Goal: Task Accomplishment & Management: Use online tool/utility

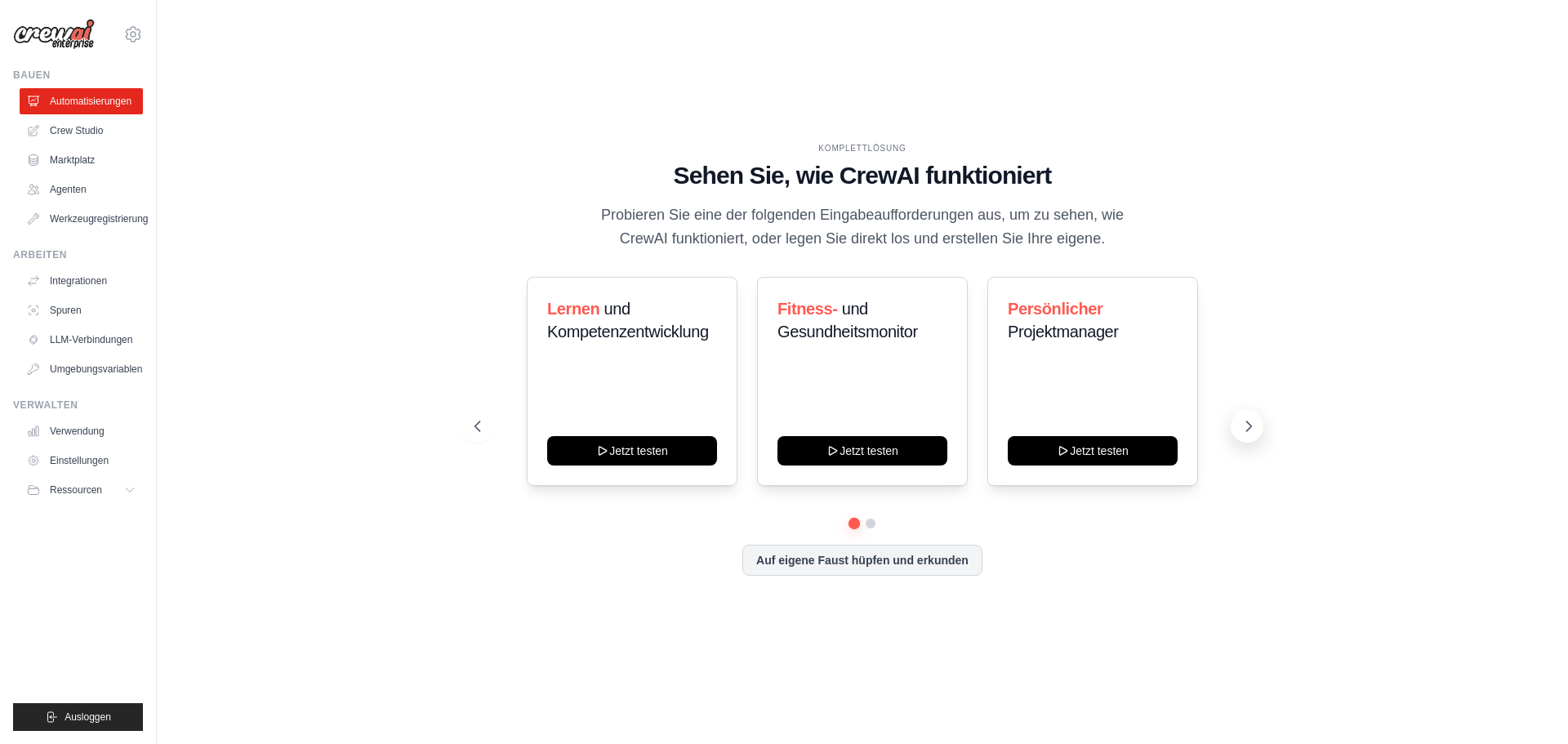
click at [1248, 423] on icon at bounding box center [1249, 426] width 5 height 10
click at [73, 123] on link "Crew Studio" at bounding box center [83, 130] width 123 height 26
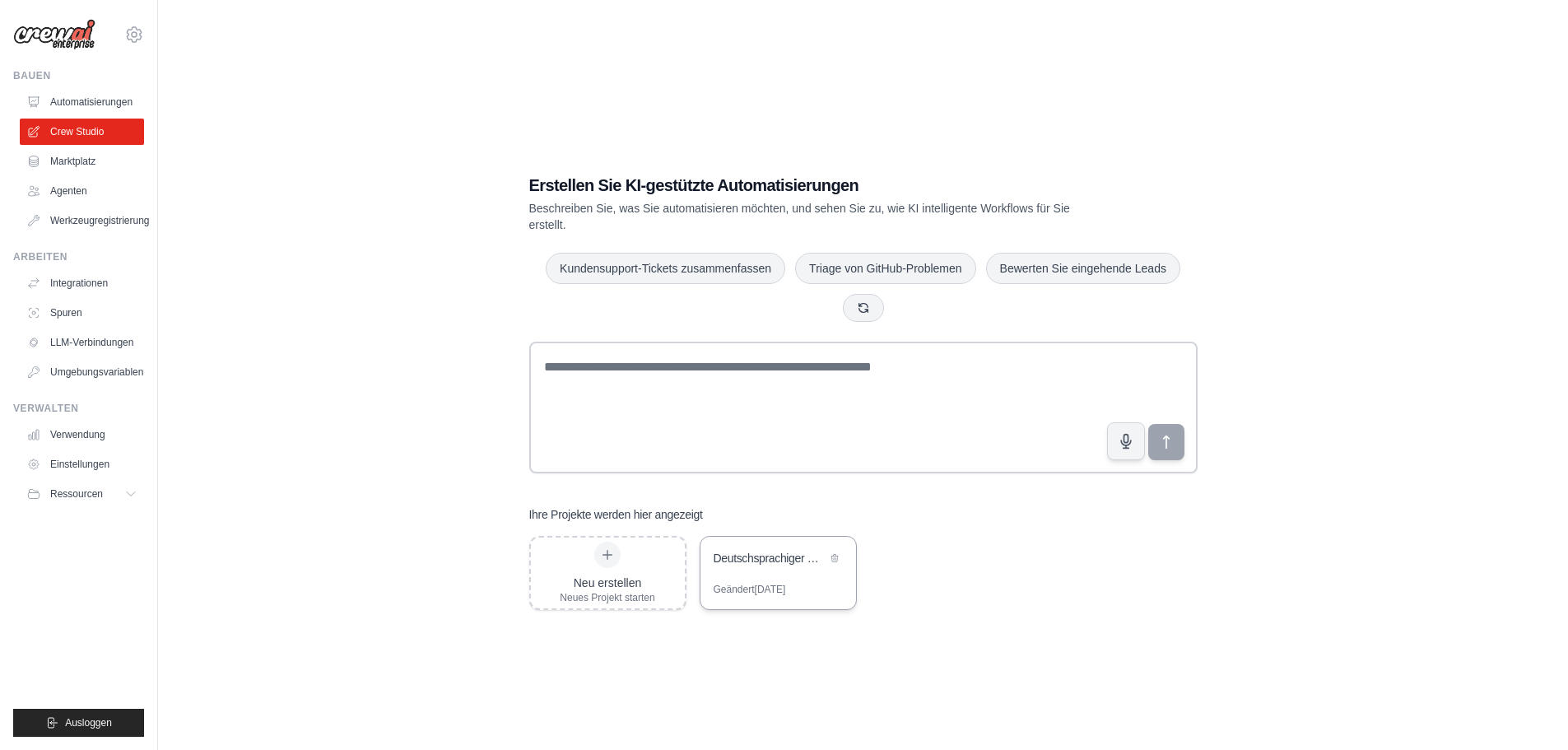
click at [780, 557] on font "Deutschsprachiger Request-Handler" at bounding box center [802, 559] width 177 height 13
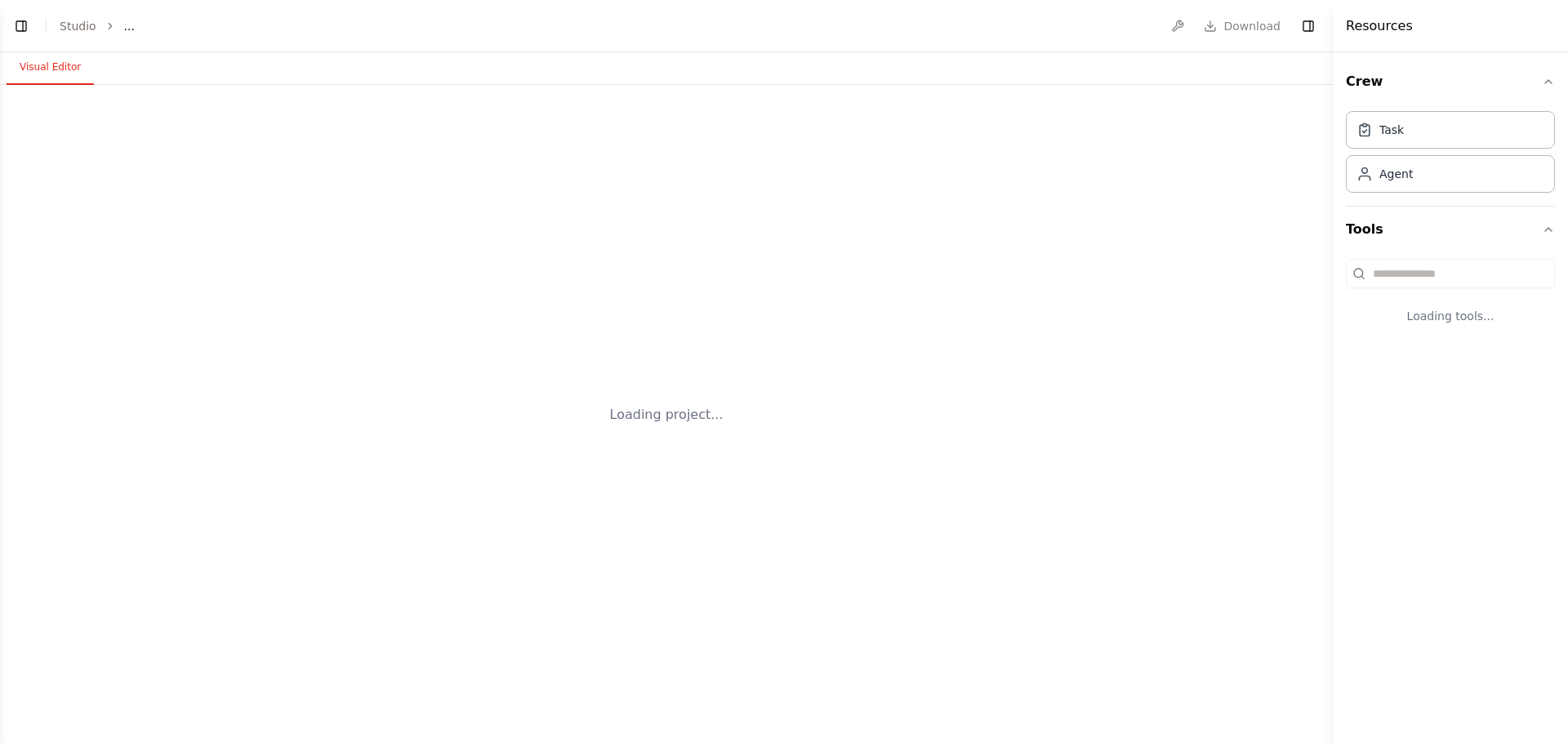
select select "****"
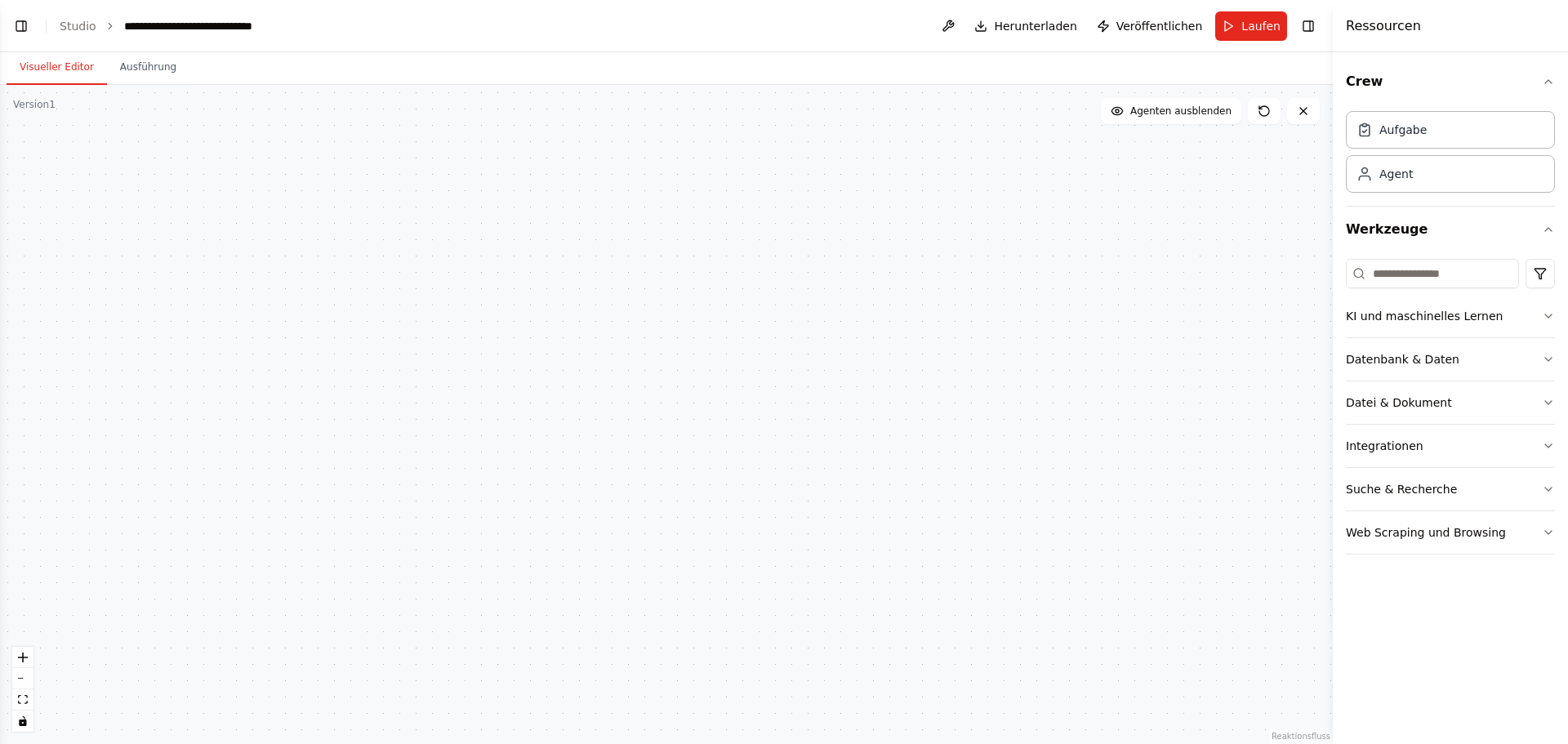
scroll to position [2706, 0]
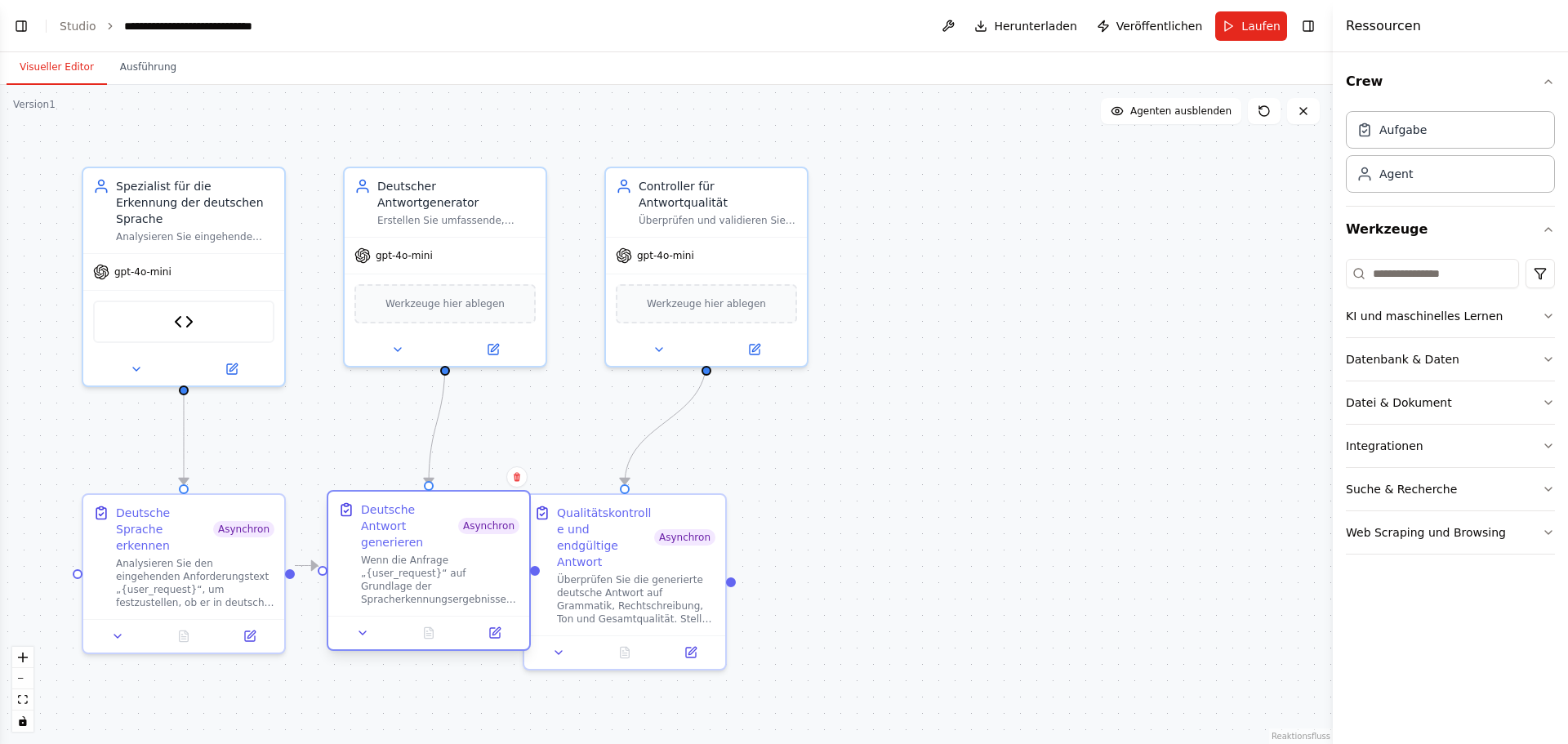
drag, startPoint x: 461, startPoint y: 556, endPoint x: 409, endPoint y: 556, distance: 52.0
click at [409, 556] on font "Wenn die Anfrage „{user_request}“ auf Grundlage der Spracherkennungsergebnisse …" at bounding box center [439, 684] width 156 height 260
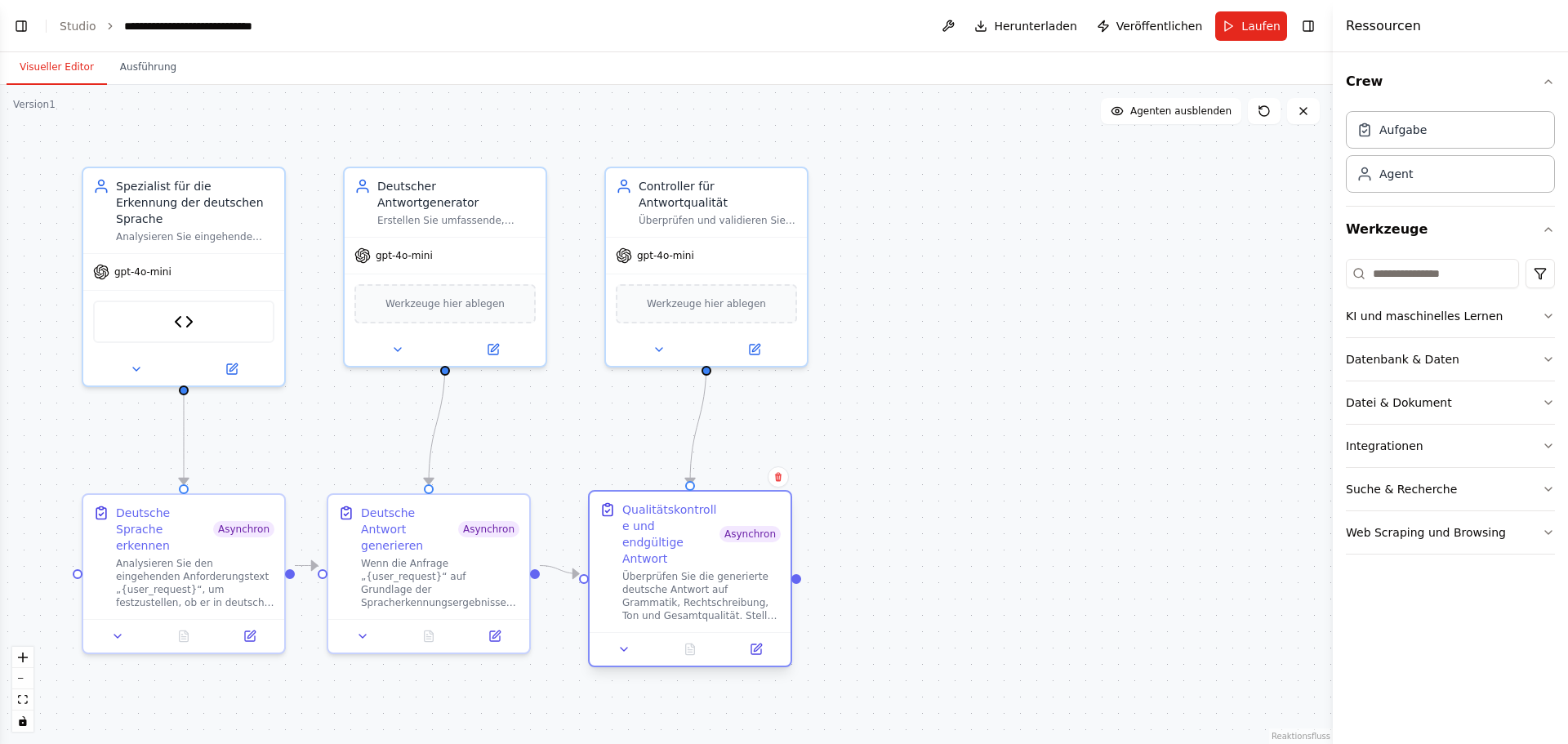
drag, startPoint x: 611, startPoint y: 570, endPoint x: 676, endPoint y: 568, distance: 65.0
click at [676, 571] on font "Überprüfen Sie die generierte deutsche Antwort auf Grammatik, Rechtschreibung, …" at bounding box center [702, 674] width 158 height 208
click at [255, 627] on icon at bounding box center [249, 633] width 13 height 13
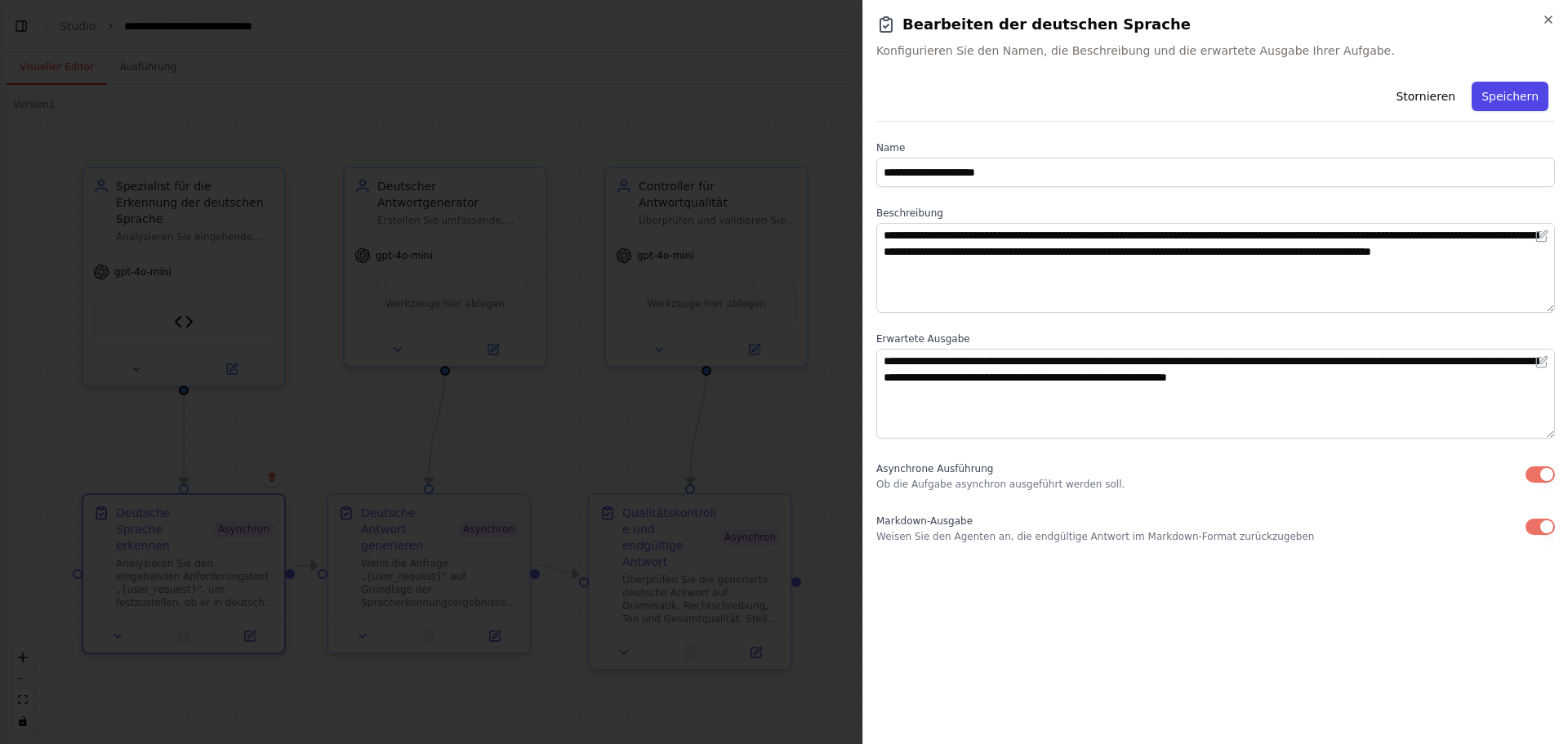
click at [1524, 98] on font "Speichern" at bounding box center [1509, 97] width 57 height 13
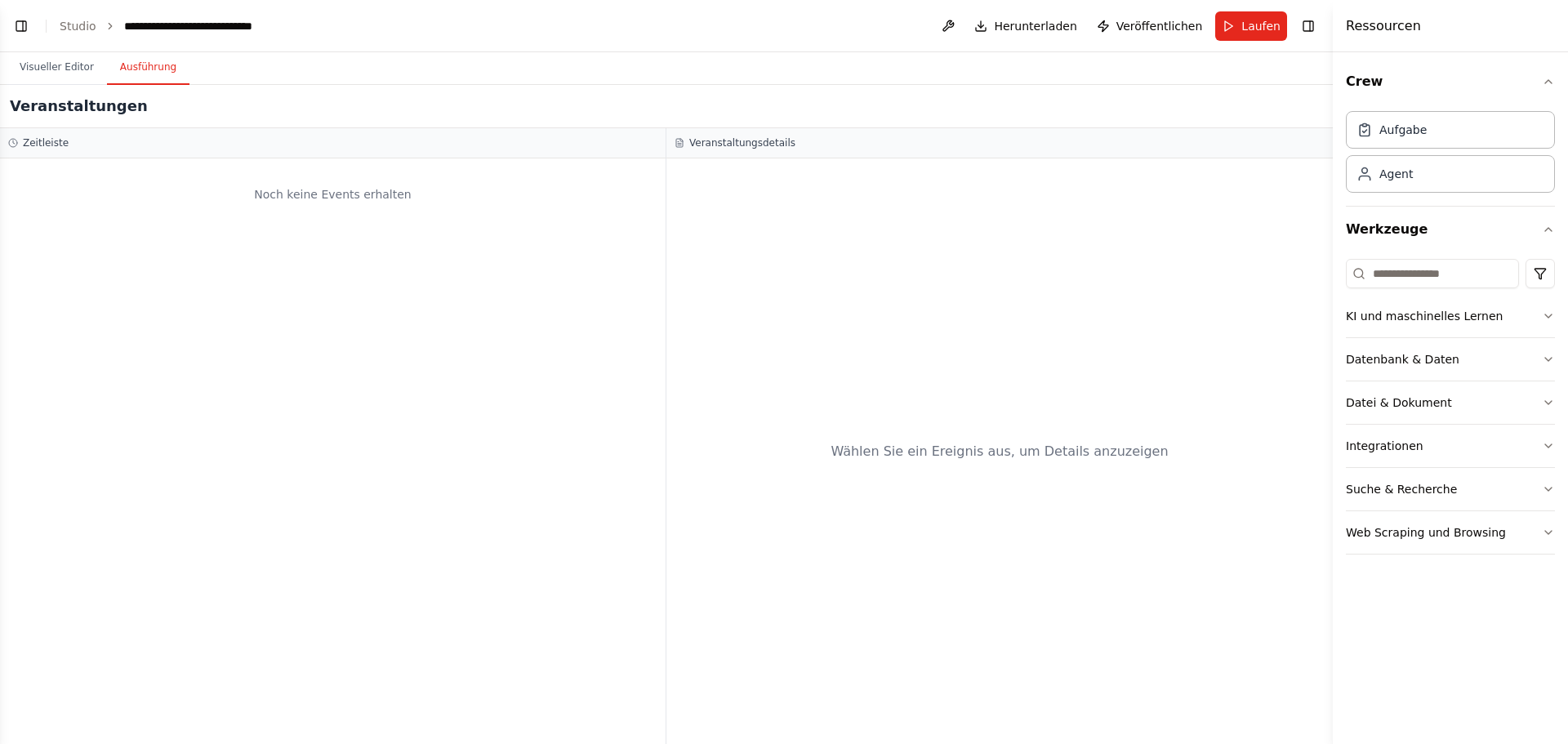
click at [149, 61] on font "Ausführung" at bounding box center [148, 67] width 57 height 11
click at [43, 65] on font "Visueller Editor" at bounding box center [57, 67] width 74 height 11
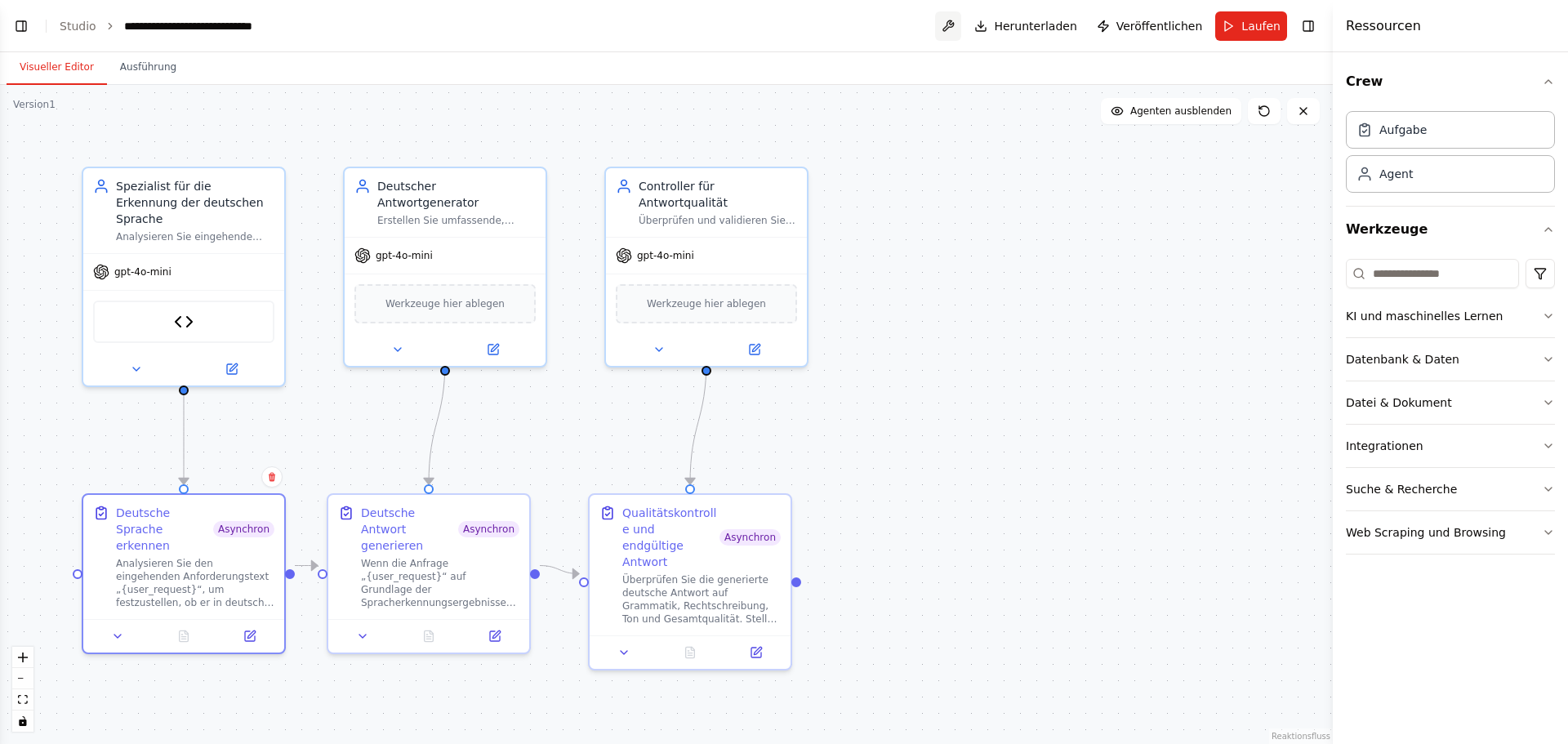
click at [961, 27] on button at bounding box center [948, 26] width 26 height 30
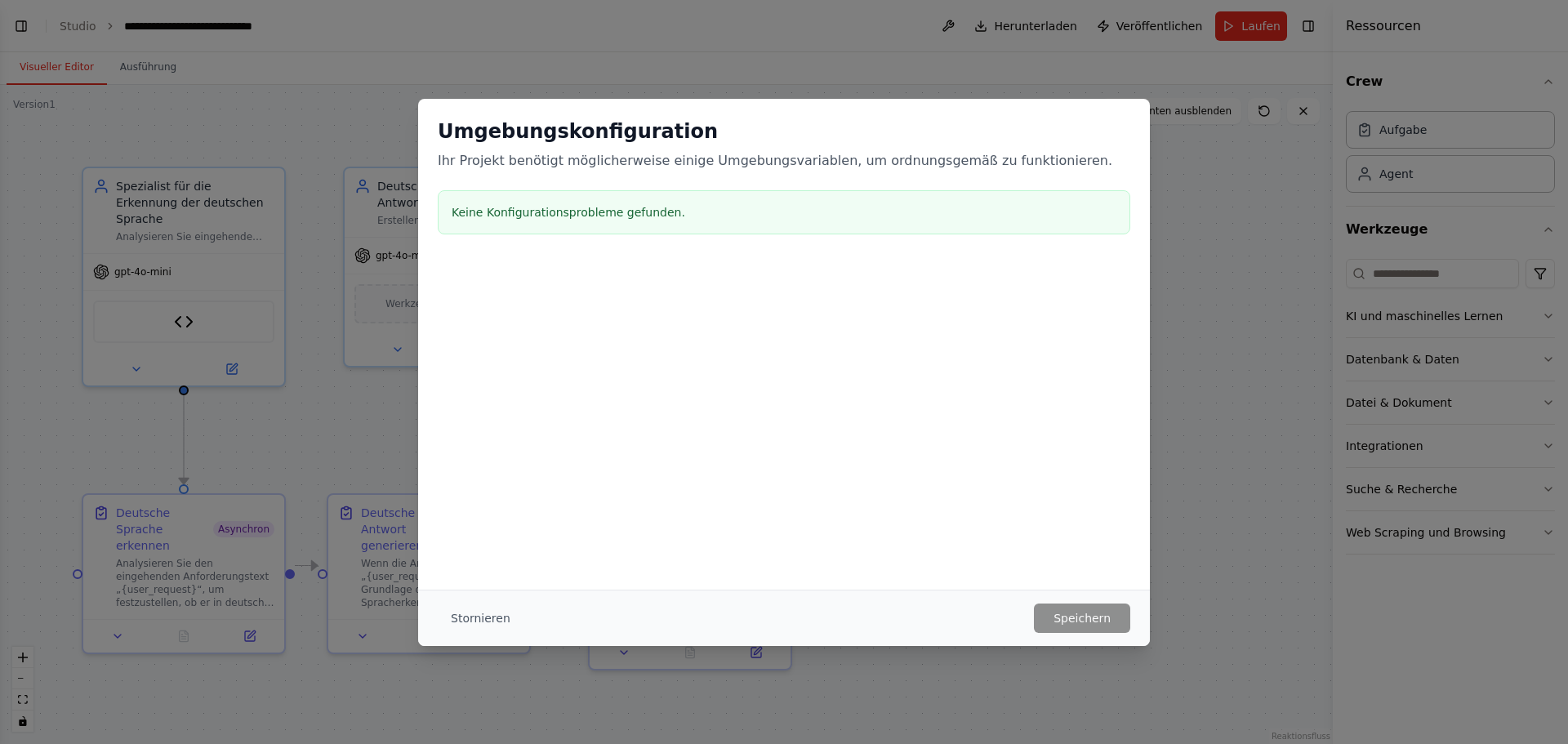
click at [1273, 277] on div "Umgebungskonfiguration Ihr Projekt benötigt möglicherweise einige Umgebungsvari…" at bounding box center [784, 372] width 1568 height 744
click at [483, 617] on font "Stornieren" at bounding box center [480, 618] width 60 height 13
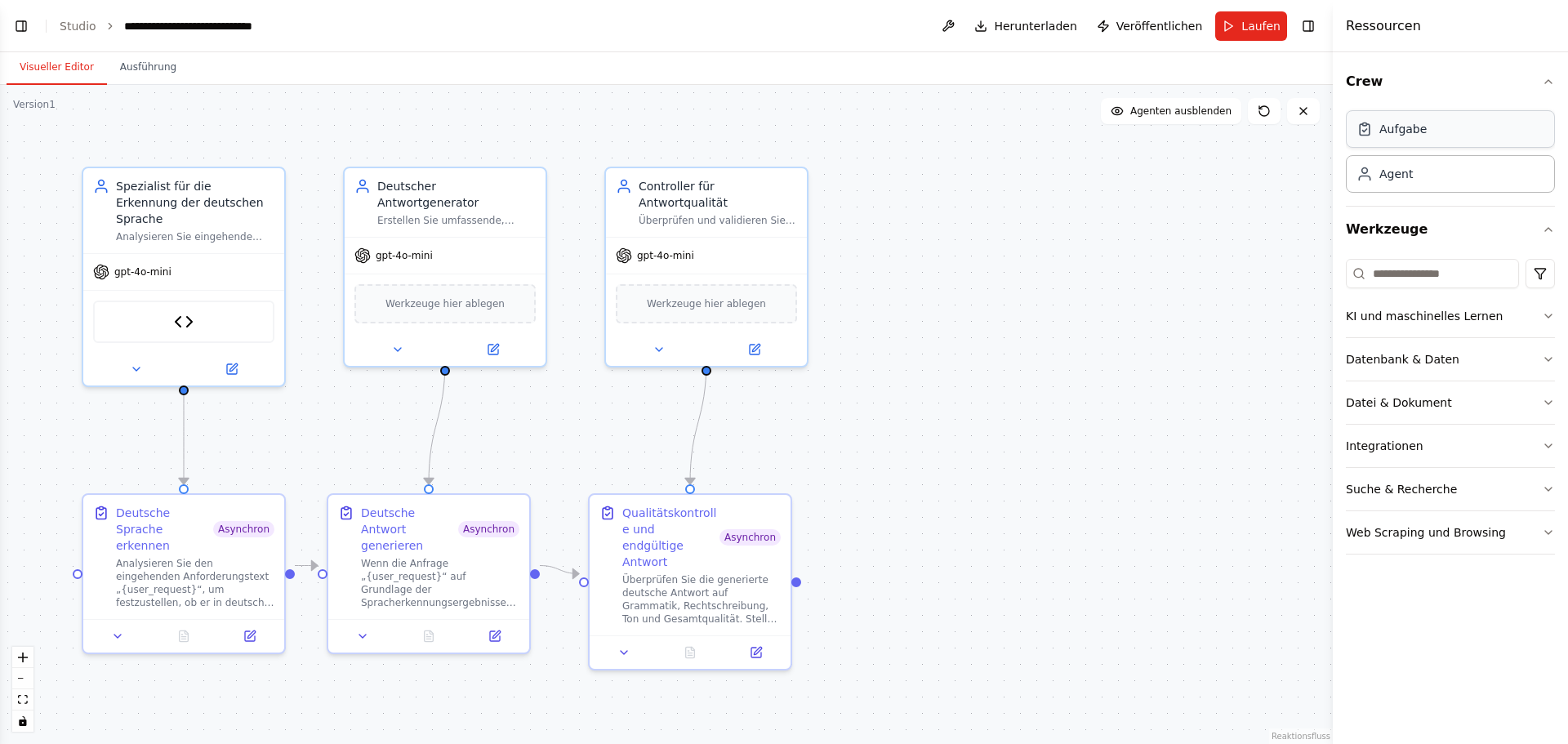
click at [1454, 137] on div "Aufgabe" at bounding box center [1450, 129] width 209 height 37
click at [1442, 169] on div "Agent" at bounding box center [1450, 173] width 209 height 37
drag, startPoint x: 1157, startPoint y: 256, endPoint x: 1121, endPoint y: 224, distance: 48.2
click at [1121, 224] on div "Rolle des Agenten Ziel des Agenten" at bounding box center [1142, 223] width 158 height 33
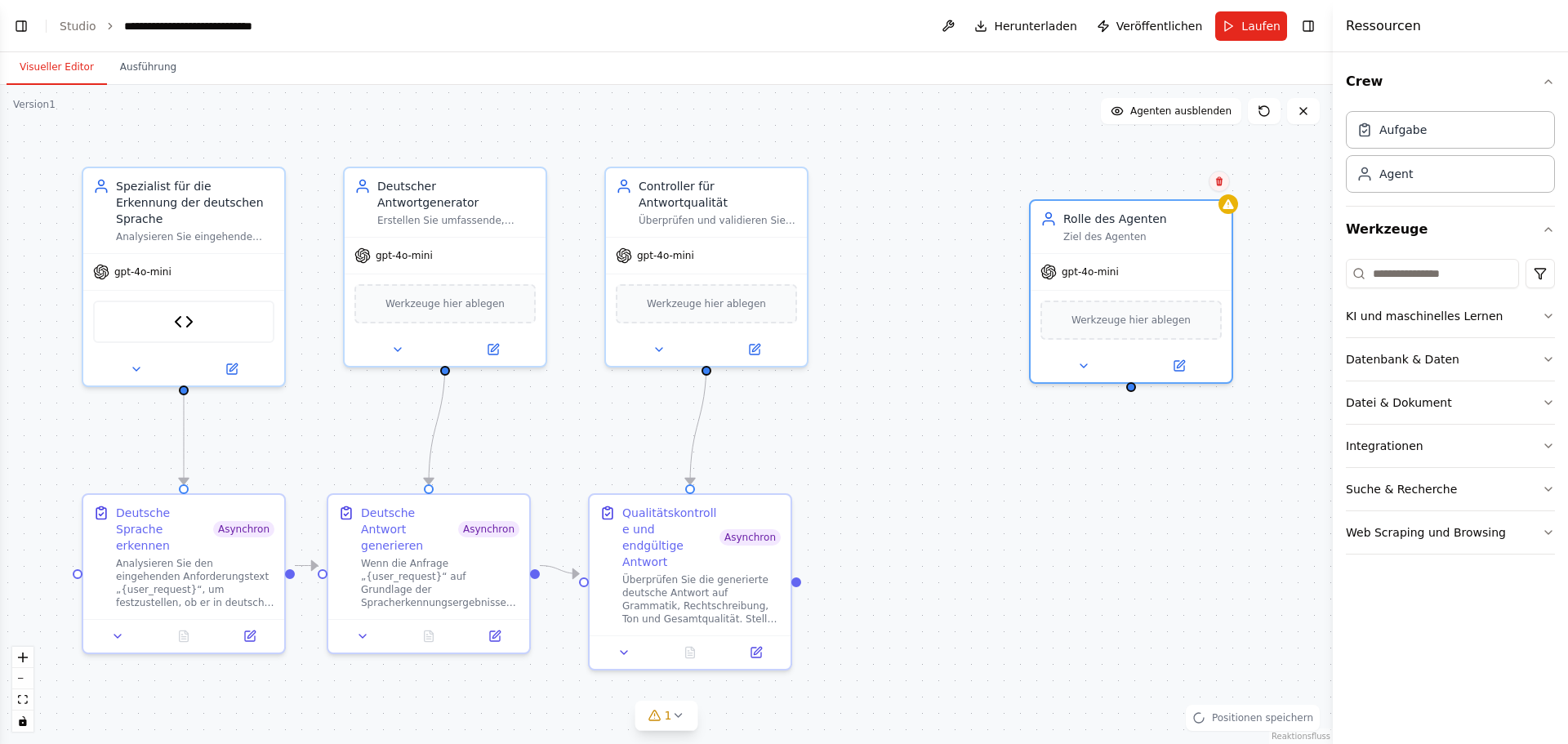
click at [1222, 179] on icon at bounding box center [1218, 182] width 7 height 9
click at [1175, 177] on font "Bestätigen" at bounding box center [1165, 182] width 53 height 11
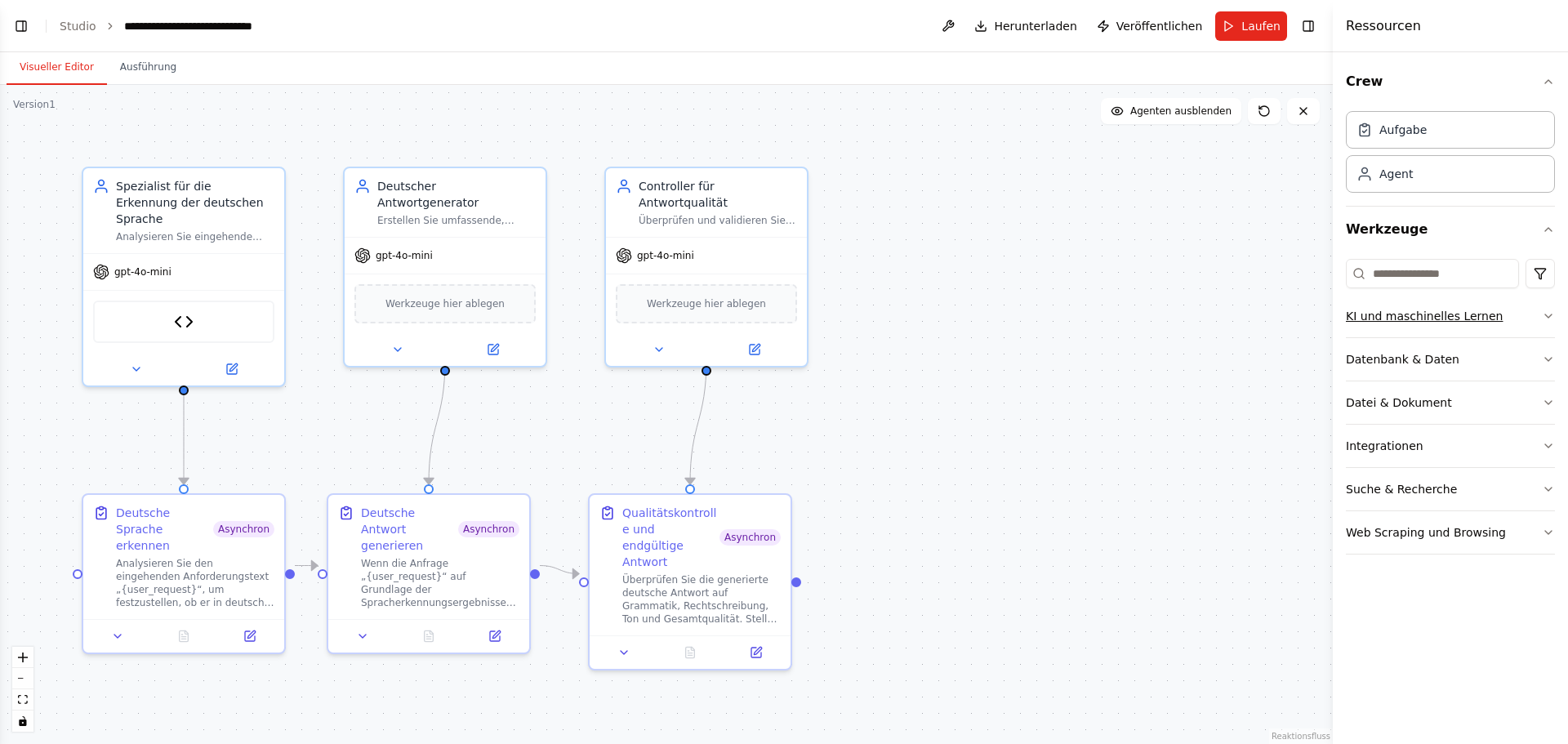
click at [1554, 310] on icon "button" at bounding box center [1548, 317] width 13 height 13
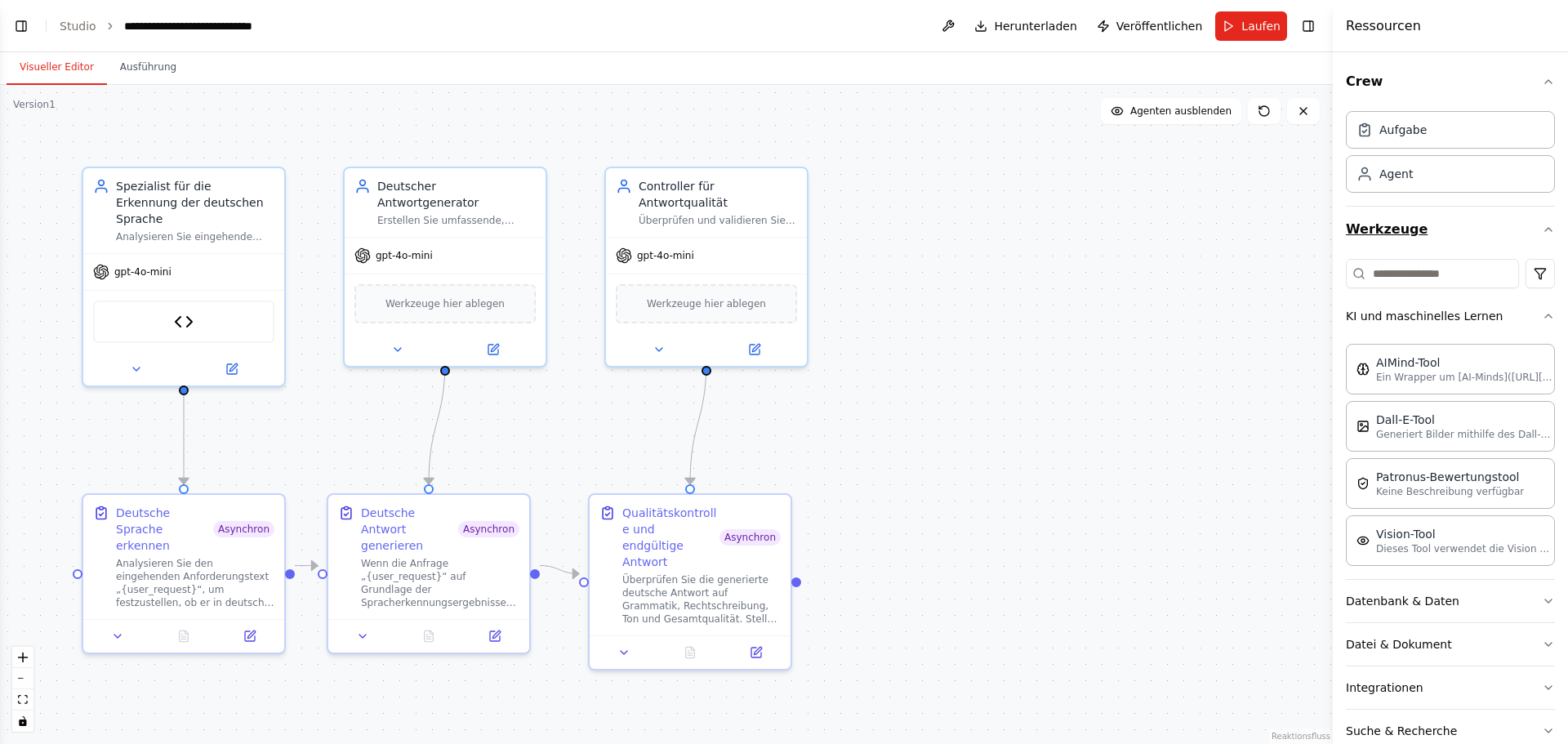
scroll to position [78, 0]
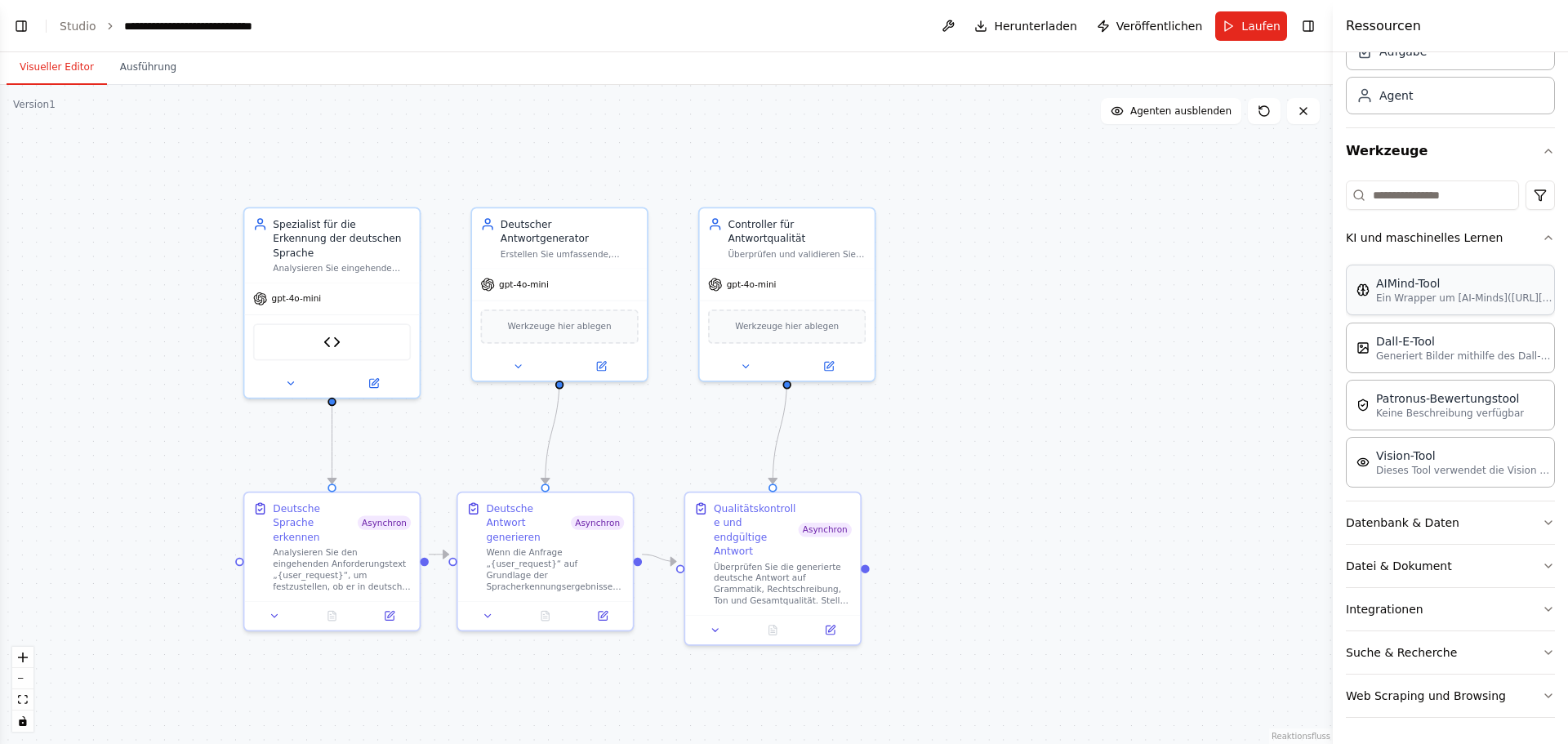
click at [1541, 519] on icon "button" at bounding box center [1548, 522] width 13 height 13
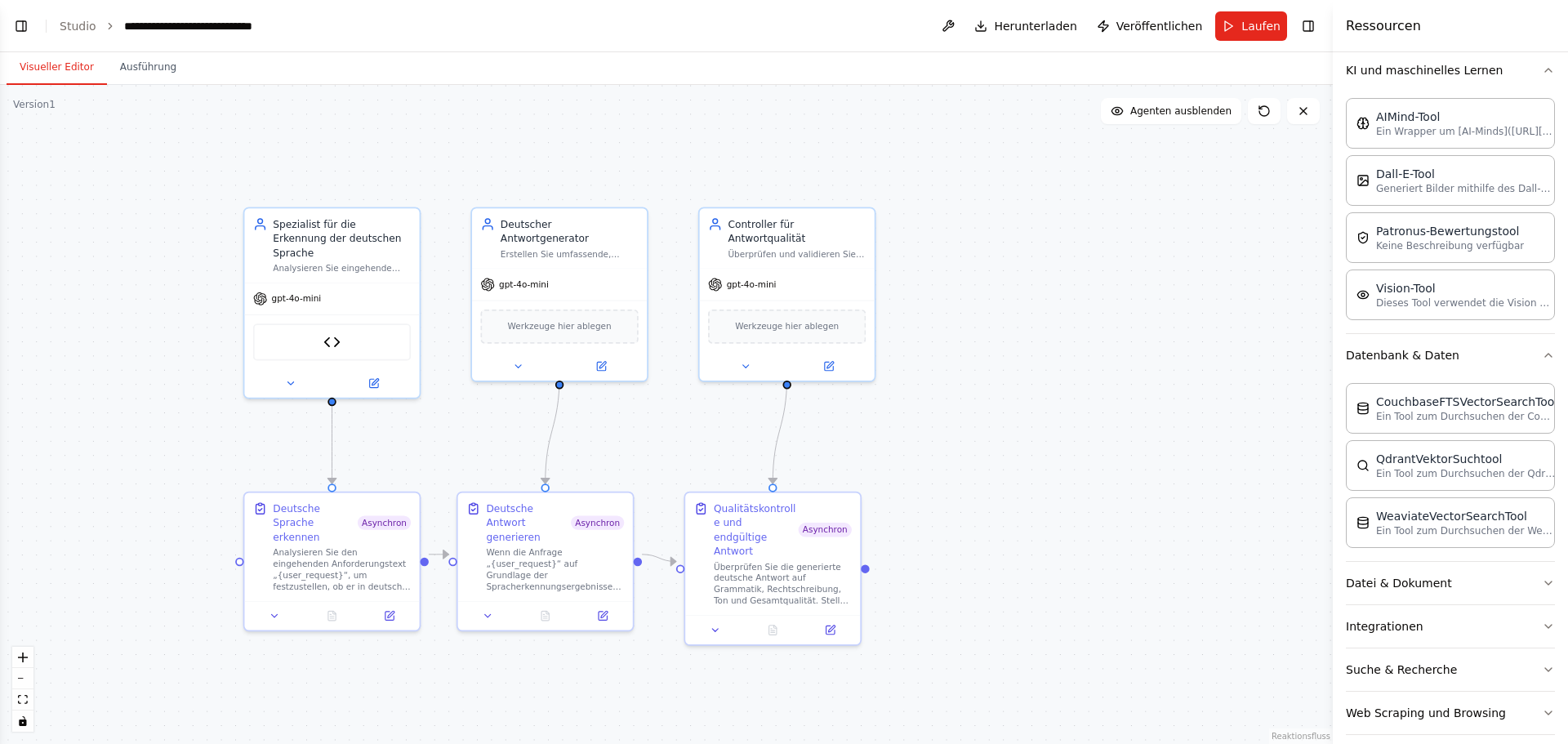
scroll to position [264, 0]
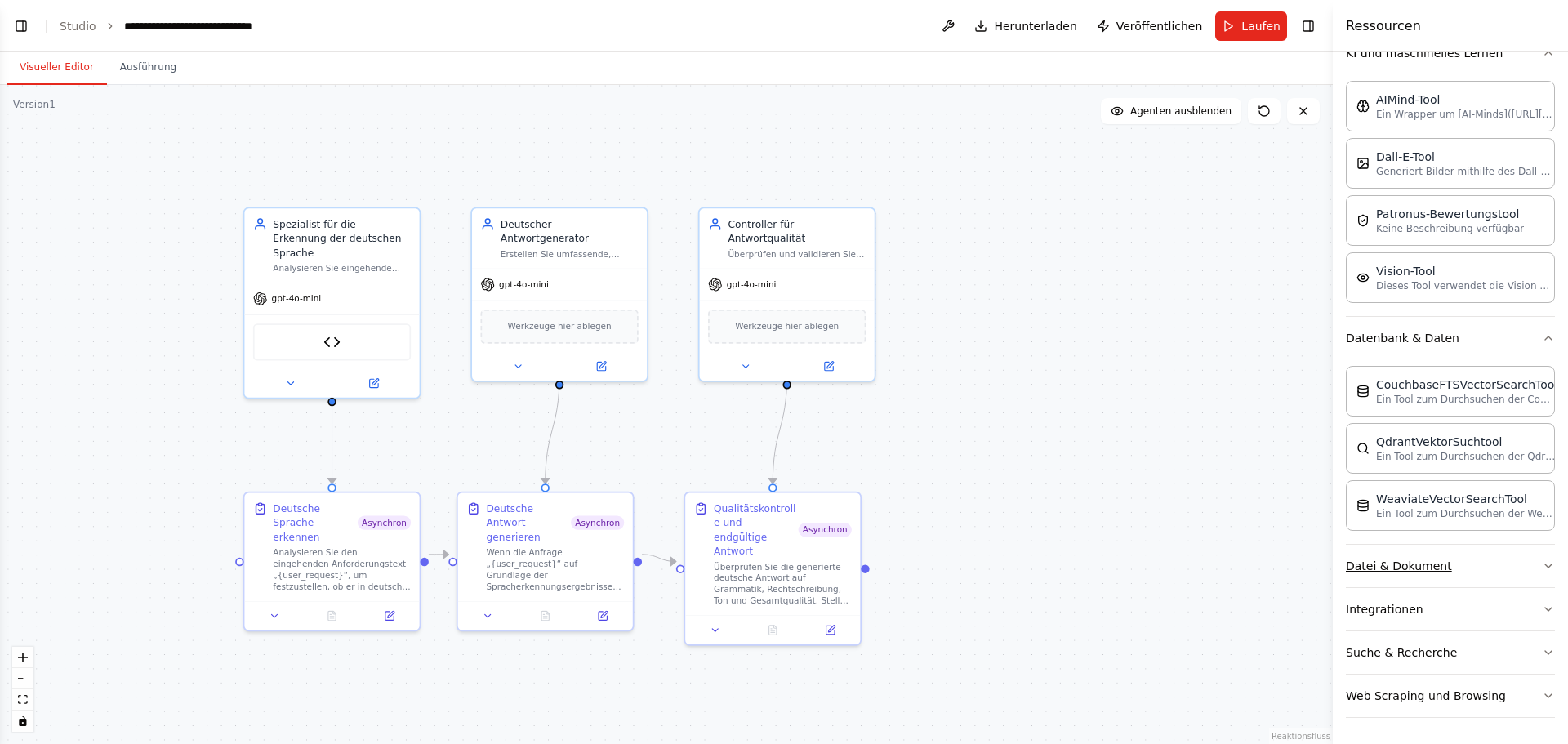
click at [1537, 559] on button "Datei & Dokument" at bounding box center [1450, 566] width 209 height 43
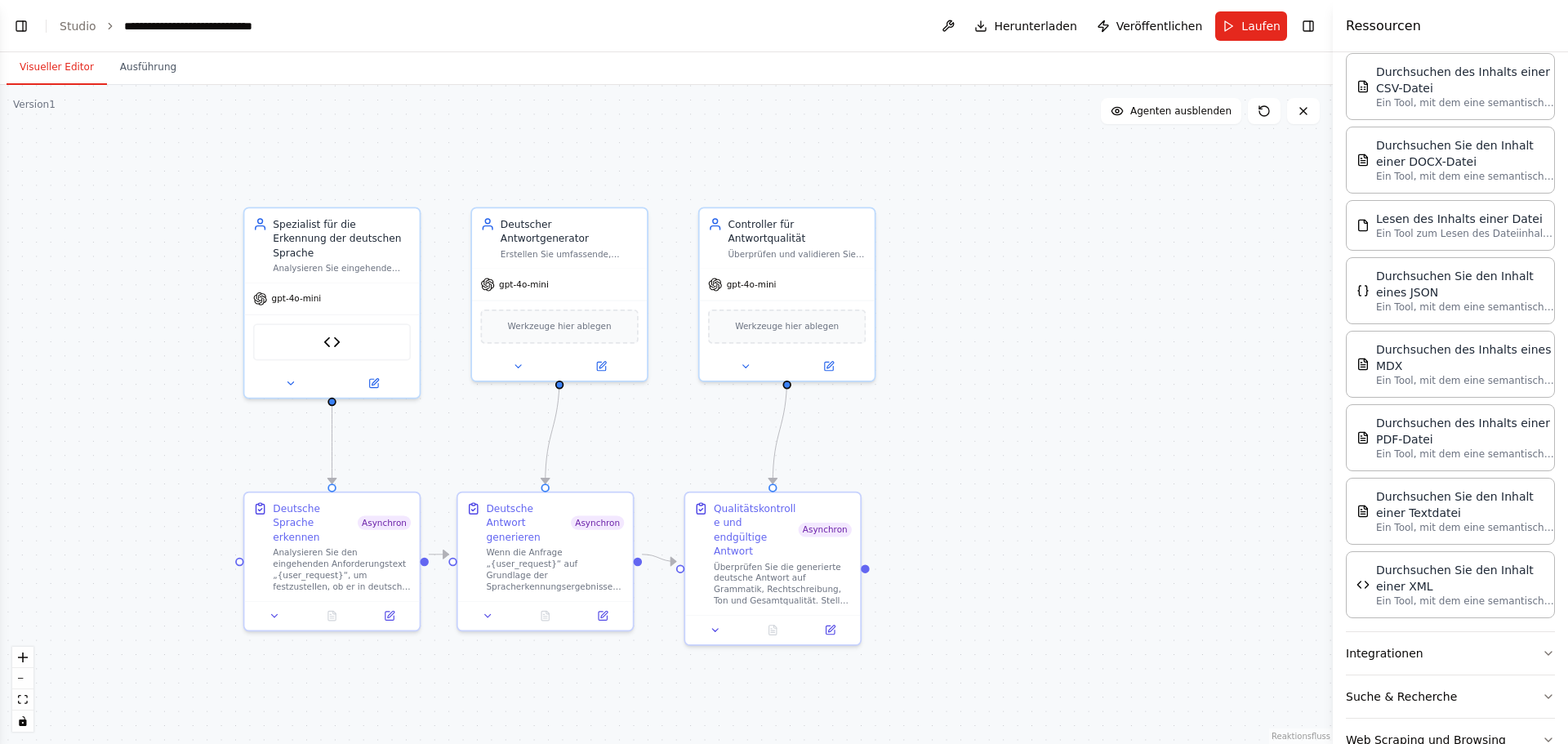
scroll to position [842, 0]
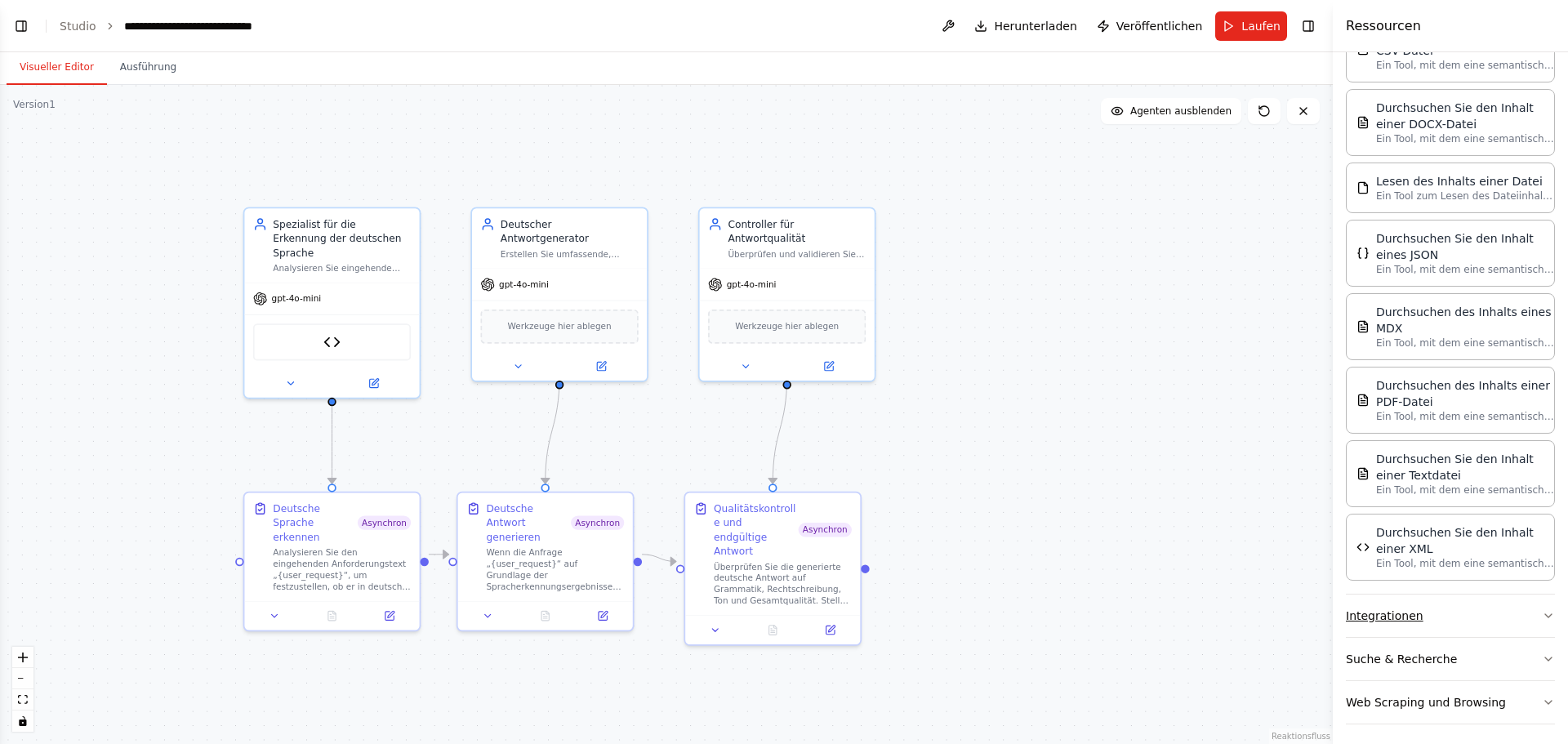
click at [1541, 611] on icon "button" at bounding box center [1548, 616] width 13 height 13
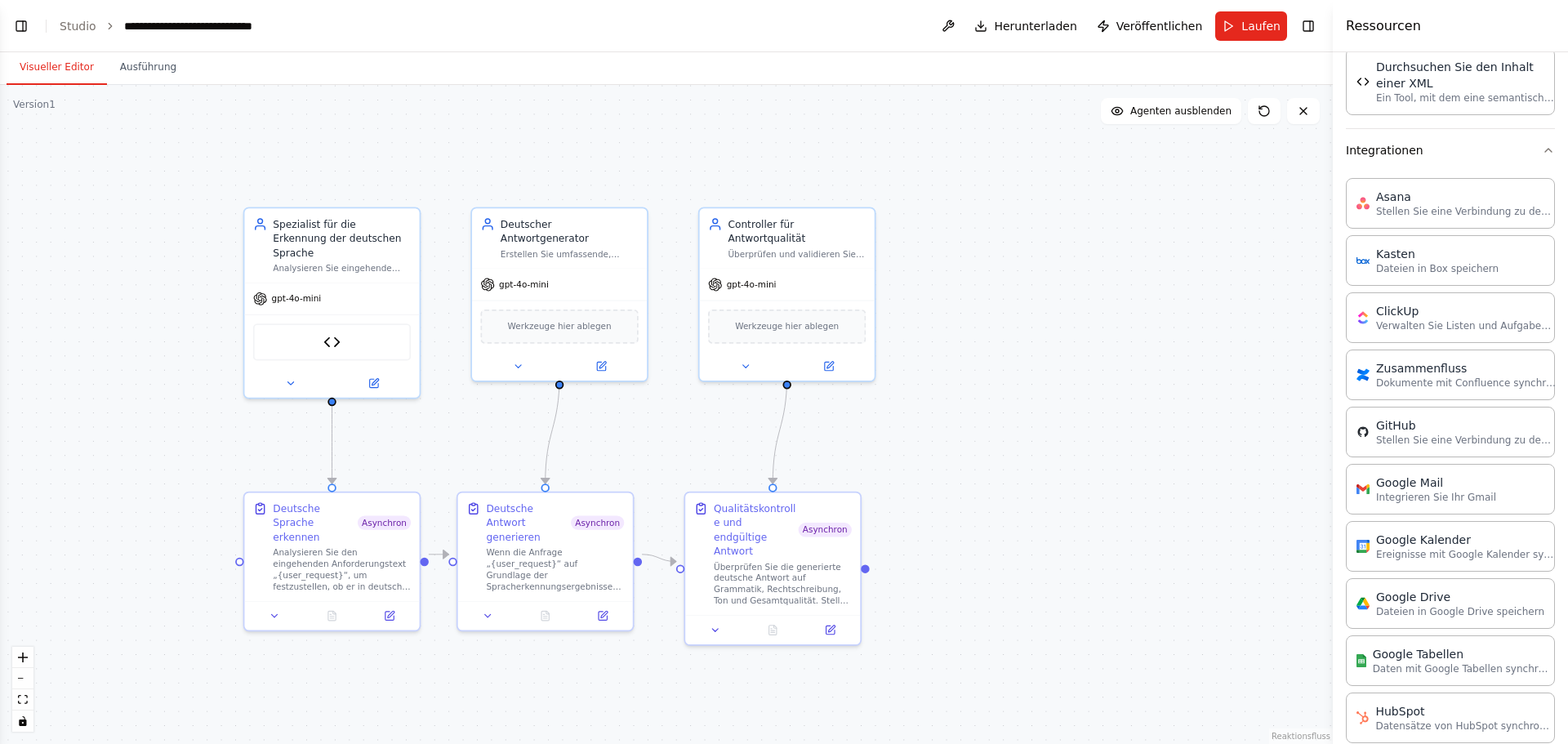
scroll to position [1324, 0]
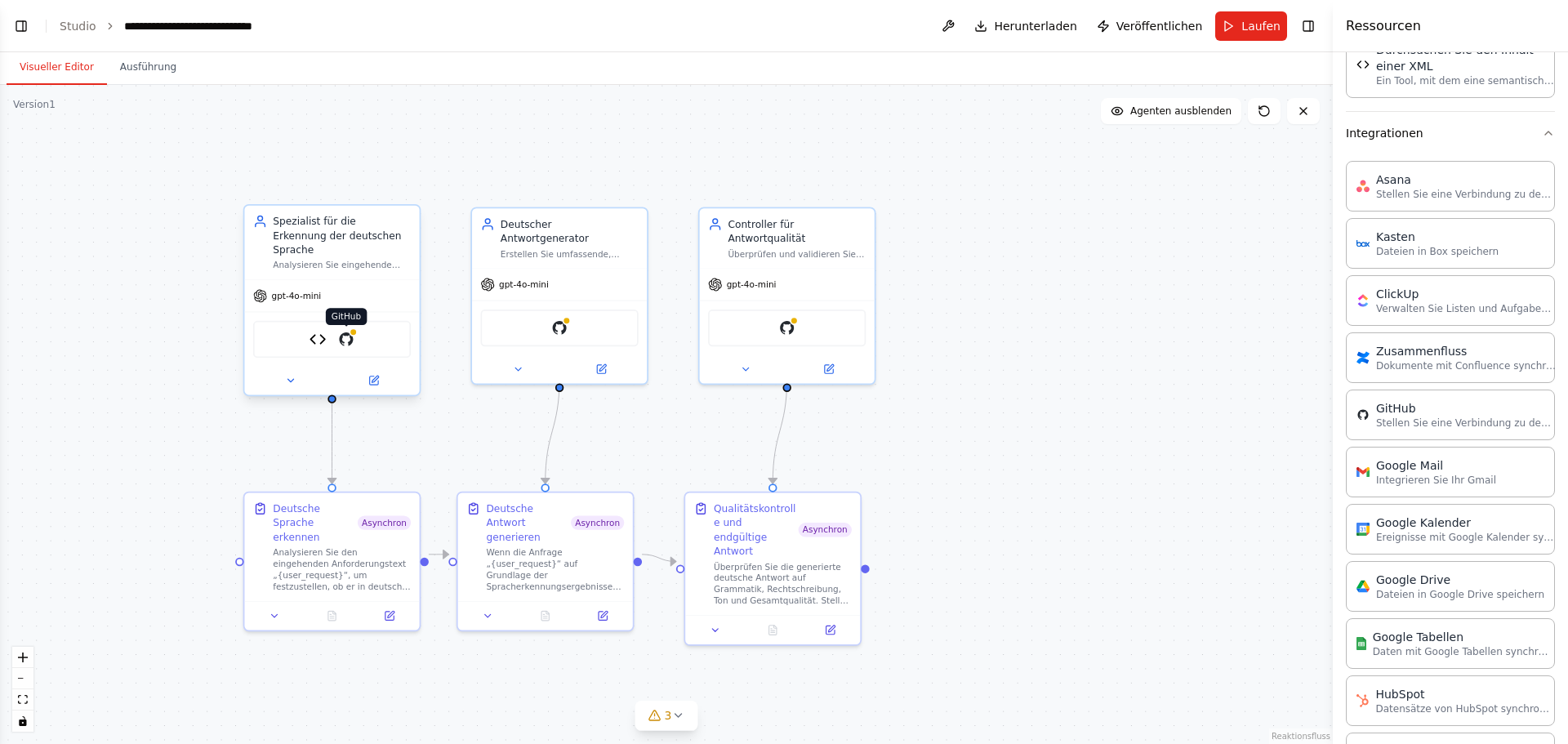
click at [353, 329] on div at bounding box center [353, 332] width 8 height 8
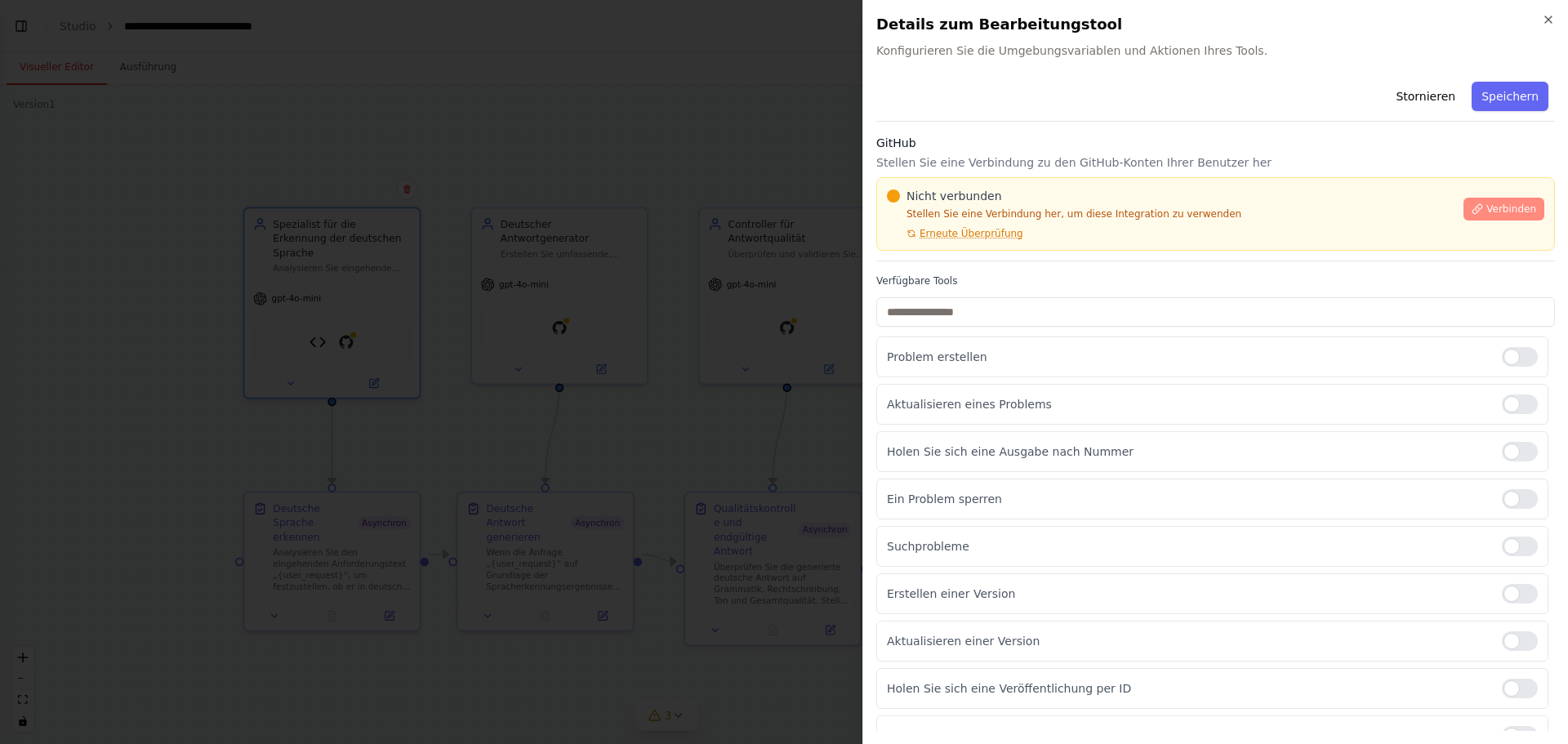
click at [1491, 209] on font "Verbinden" at bounding box center [1511, 209] width 50 height 11
click at [659, 309] on div at bounding box center [784, 372] width 1568 height 744
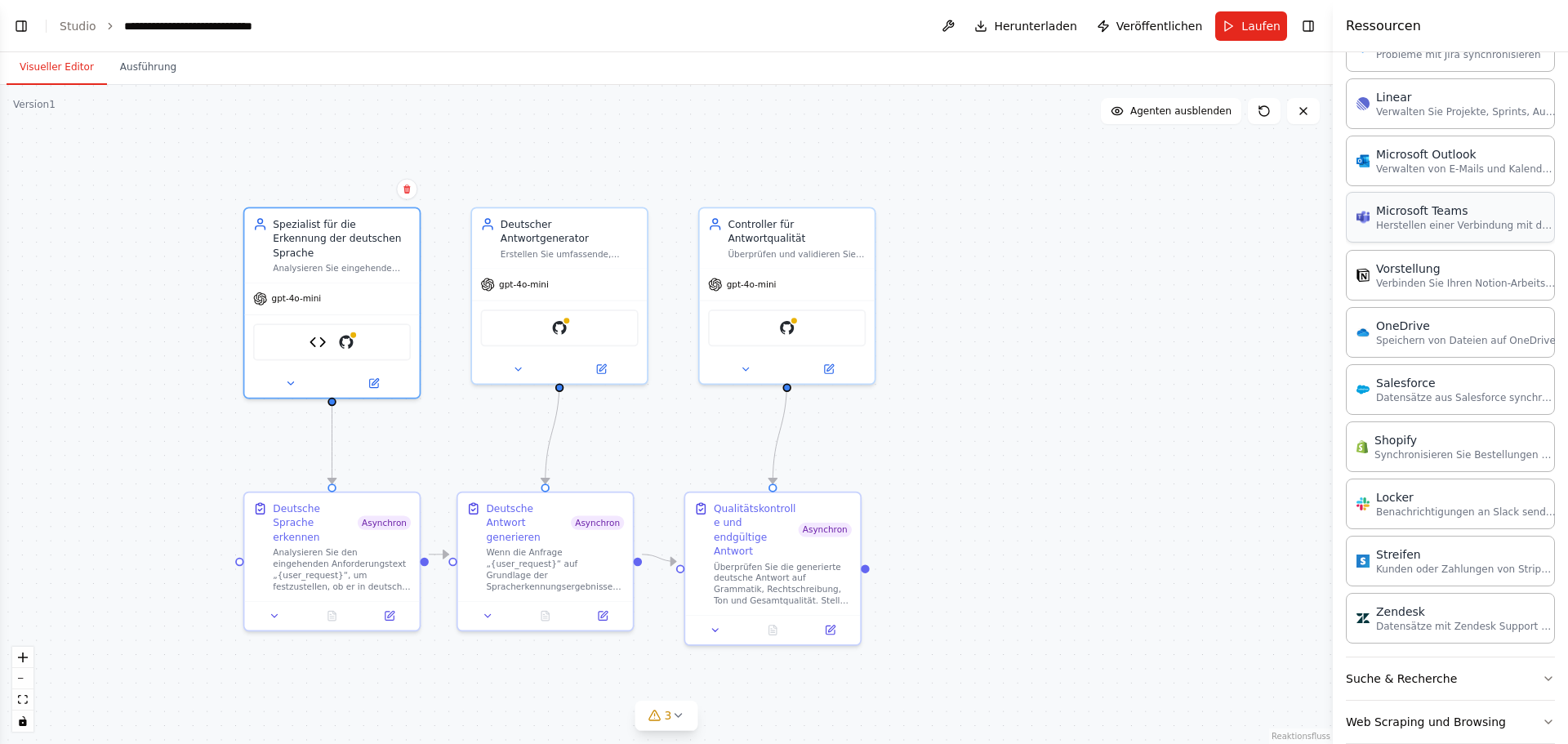
scroll to position [2060, 0]
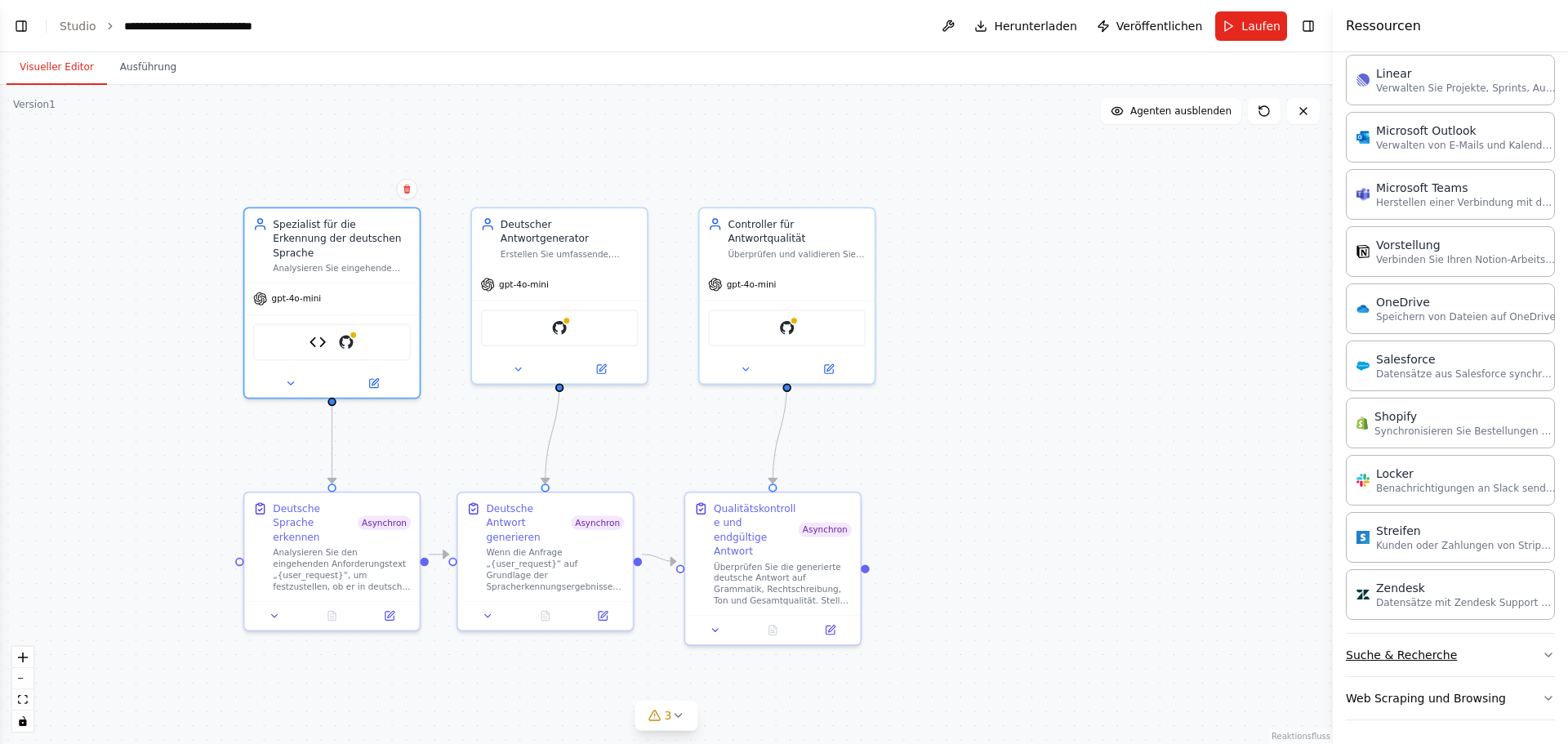
click at [1458, 656] on button "Suche & Recherche" at bounding box center [1450, 656] width 209 height 43
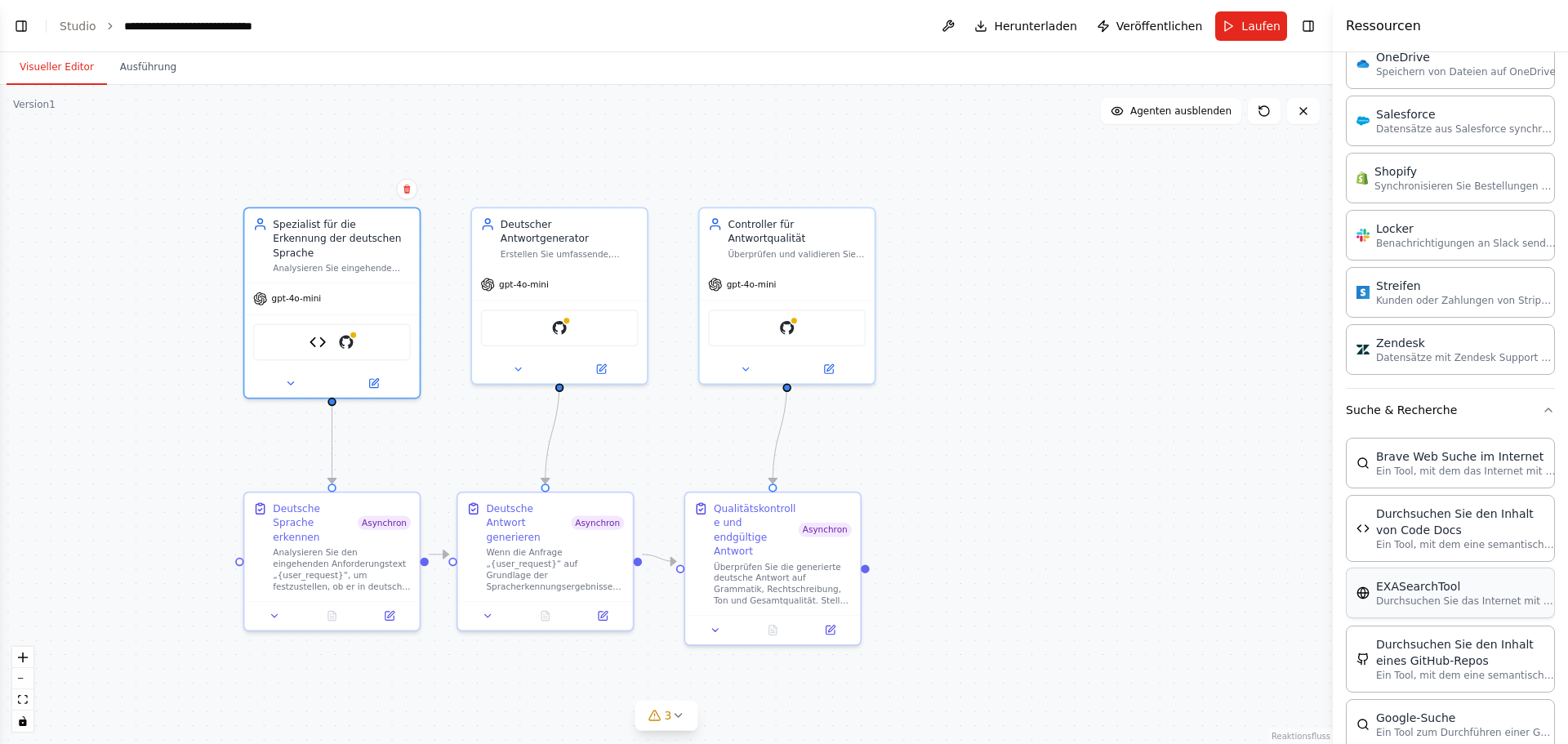
scroll to position [2387, 0]
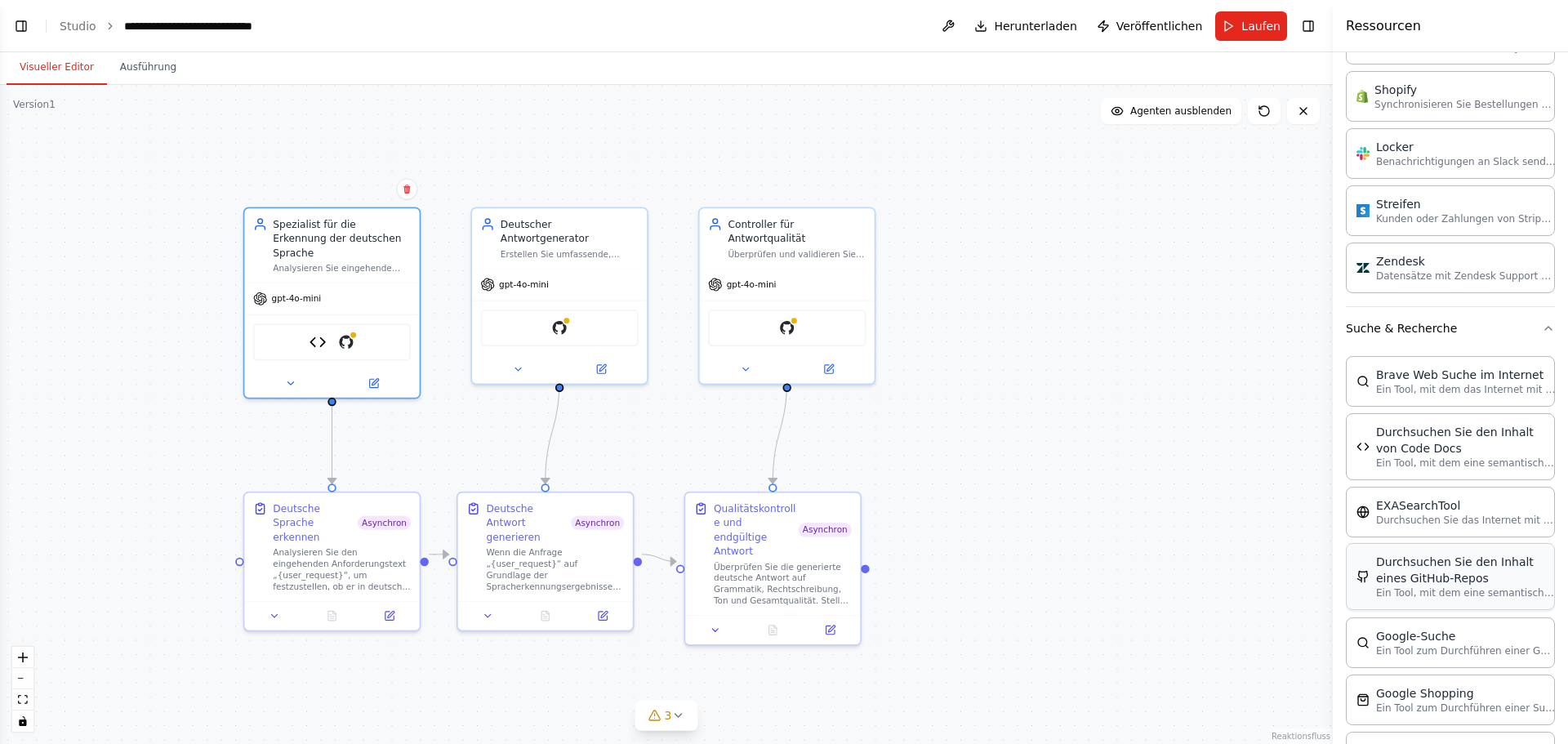
click at [1412, 577] on font "Durchsuchen Sie den Inhalt eines GitHub-Repos" at bounding box center [1454, 571] width 157 height 30
click at [355, 325] on div "Deutsch-Sprachdetektor GitHub" at bounding box center [331, 339] width 157 height 36
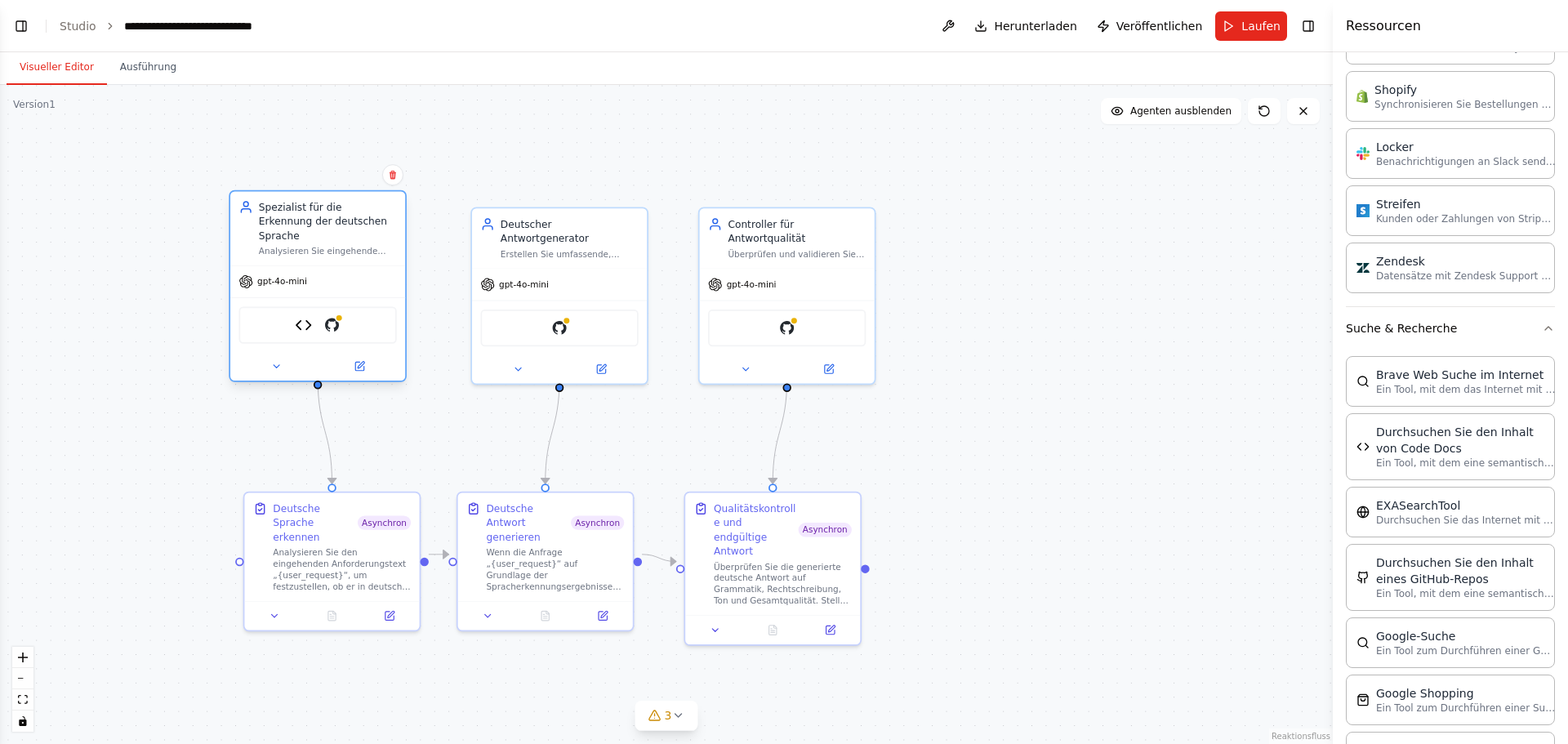
drag, startPoint x: 352, startPoint y: 324, endPoint x: 342, endPoint y: 310, distance: 17.2
click at [342, 311] on div "Deutsch-Sprachdetektor GitHub" at bounding box center [316, 324] width 157 height 36
drag, startPoint x: 336, startPoint y: 305, endPoint x: 1206, endPoint y: 390, distance: 874.1
click at [1206, 390] on div ".deletable-edge-delete-btn { width: 20px; height: 20px; border: 0px solid #ffff…" at bounding box center [666, 414] width 1333 height 659
click at [552, 306] on div "GitHub" at bounding box center [544, 324] width 157 height 36
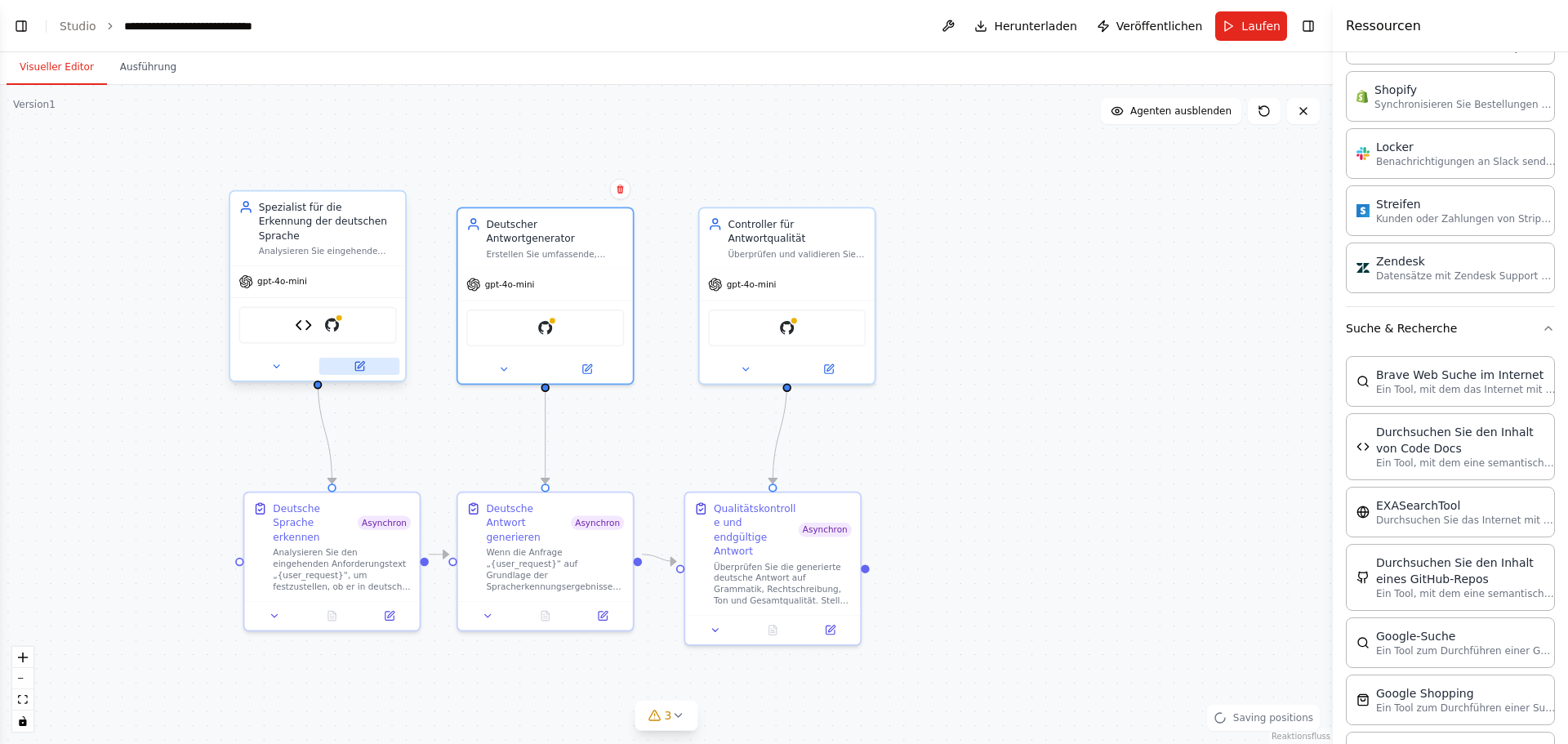
click at [369, 358] on button at bounding box center [359, 366] width 80 height 17
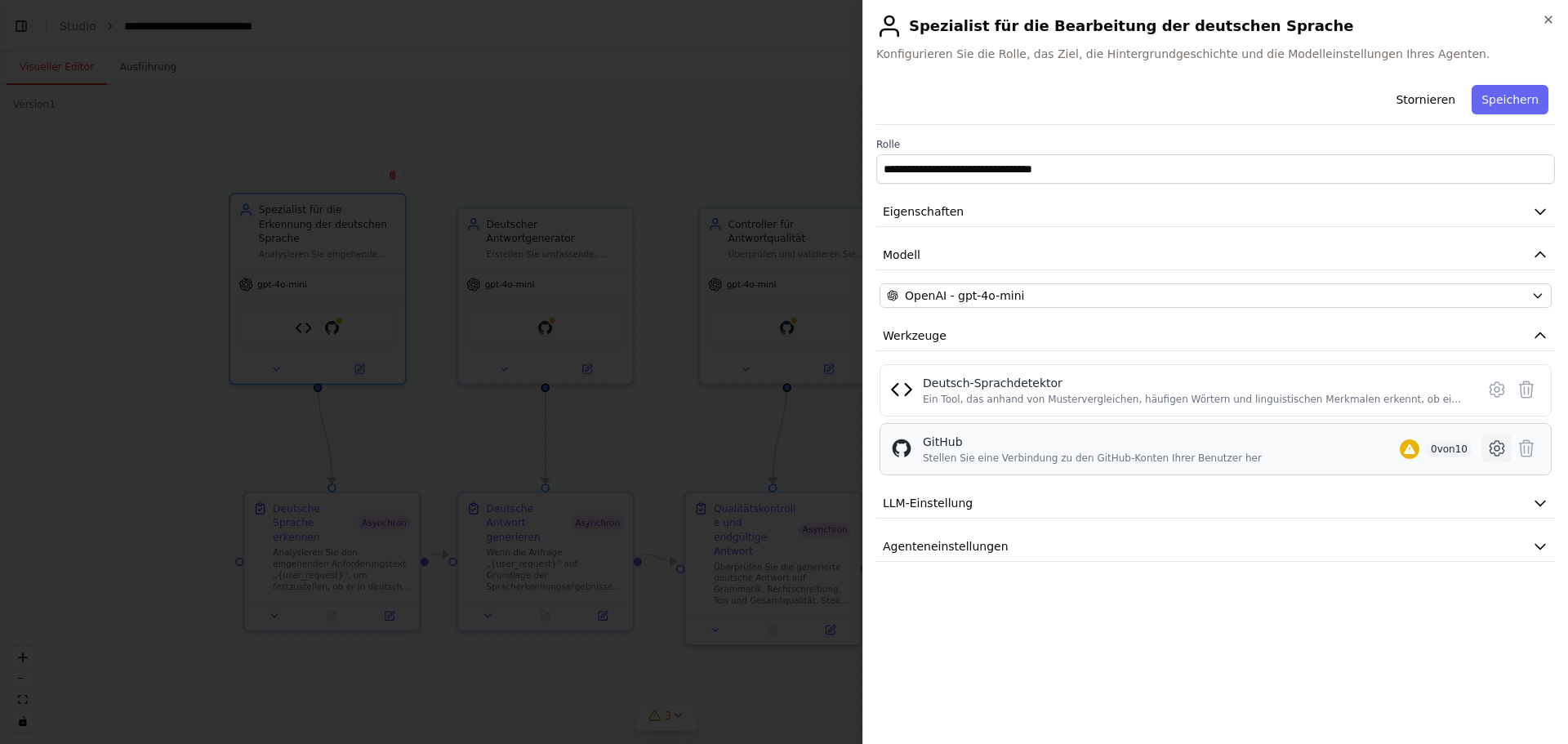
click at [1494, 448] on icon at bounding box center [1496, 448] width 20 height 20
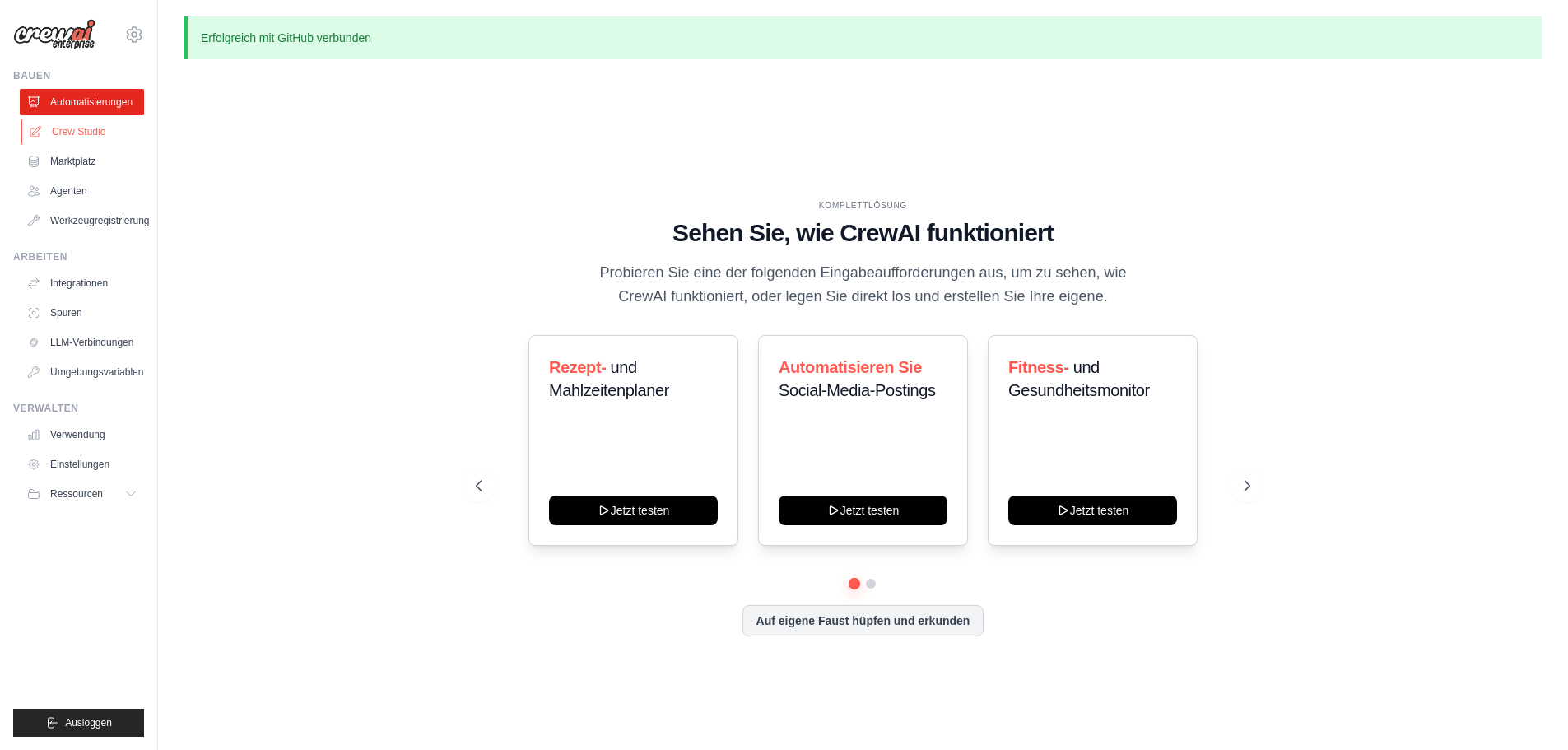
click at [89, 136] on font "Crew Studio" at bounding box center [78, 131] width 53 height 11
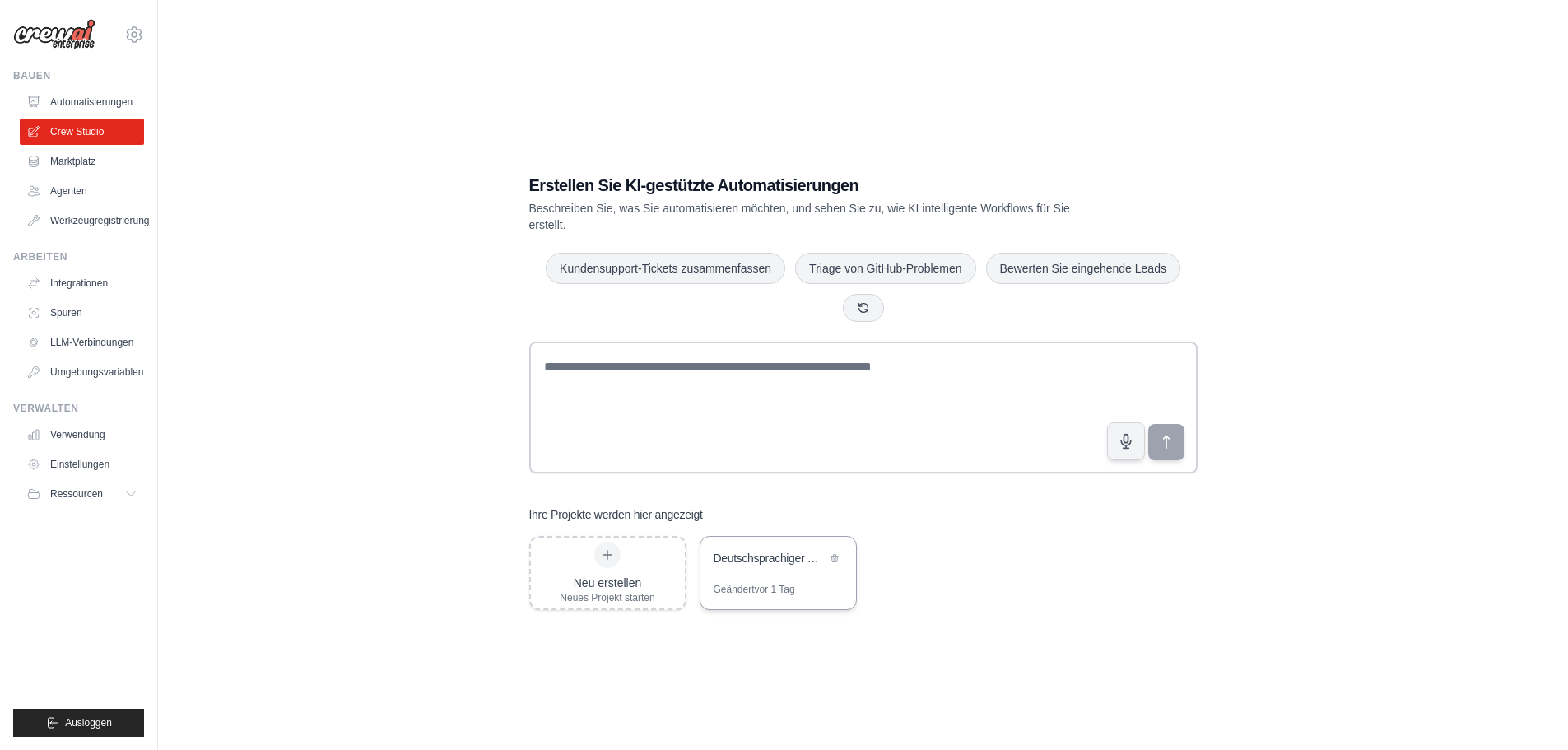
click at [766, 550] on div "Deutschsprachiger Request-Handler" at bounding box center [770, 559] width 113 height 17
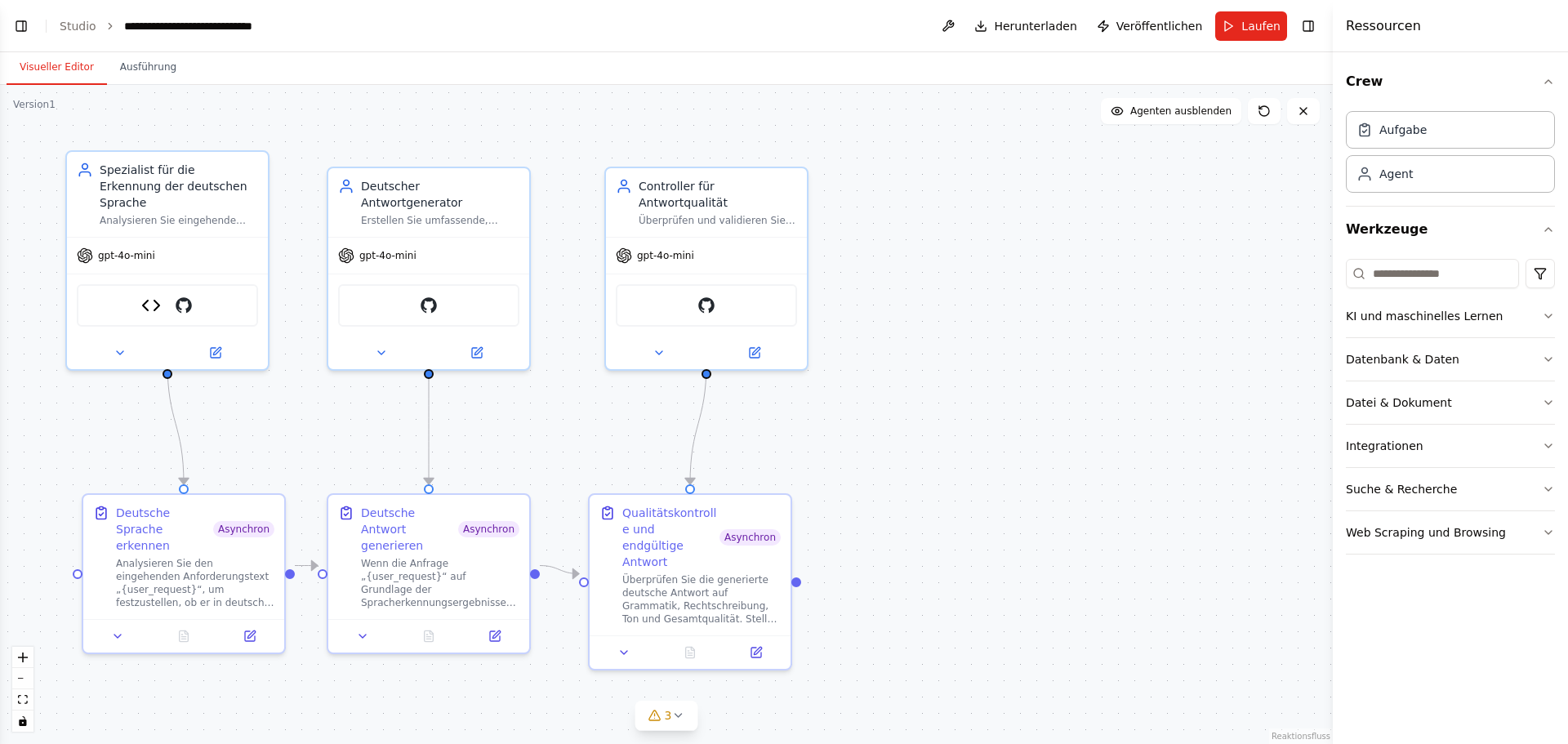
scroll to position [2706, 0]
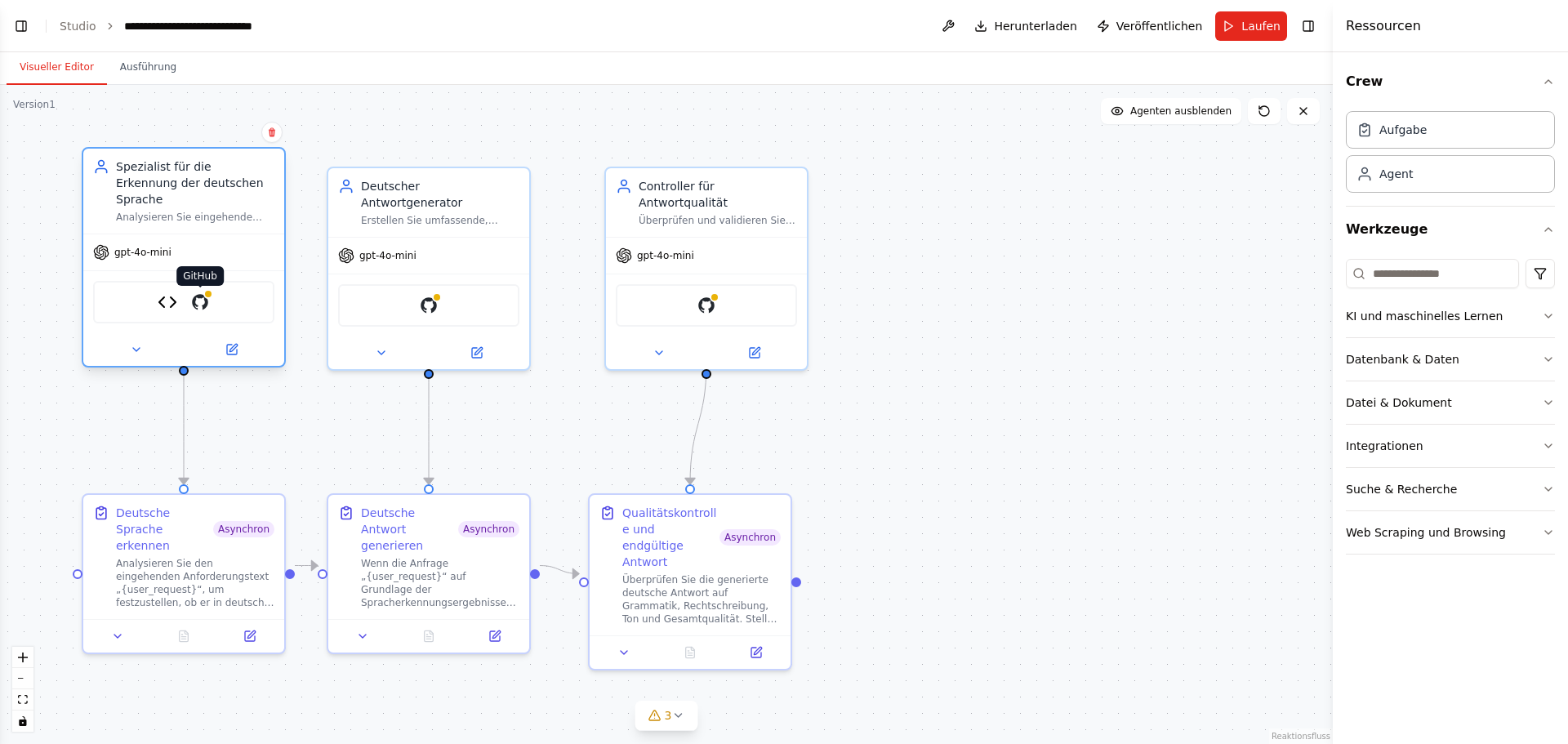
drag, startPoint x: 190, startPoint y: 285, endPoint x: 209, endPoint y: 281, distance: 19.4
click at [209, 292] on div "GitHub" at bounding box center [199, 302] width 20 height 20
click at [173, 292] on img at bounding box center [167, 302] width 20 height 20
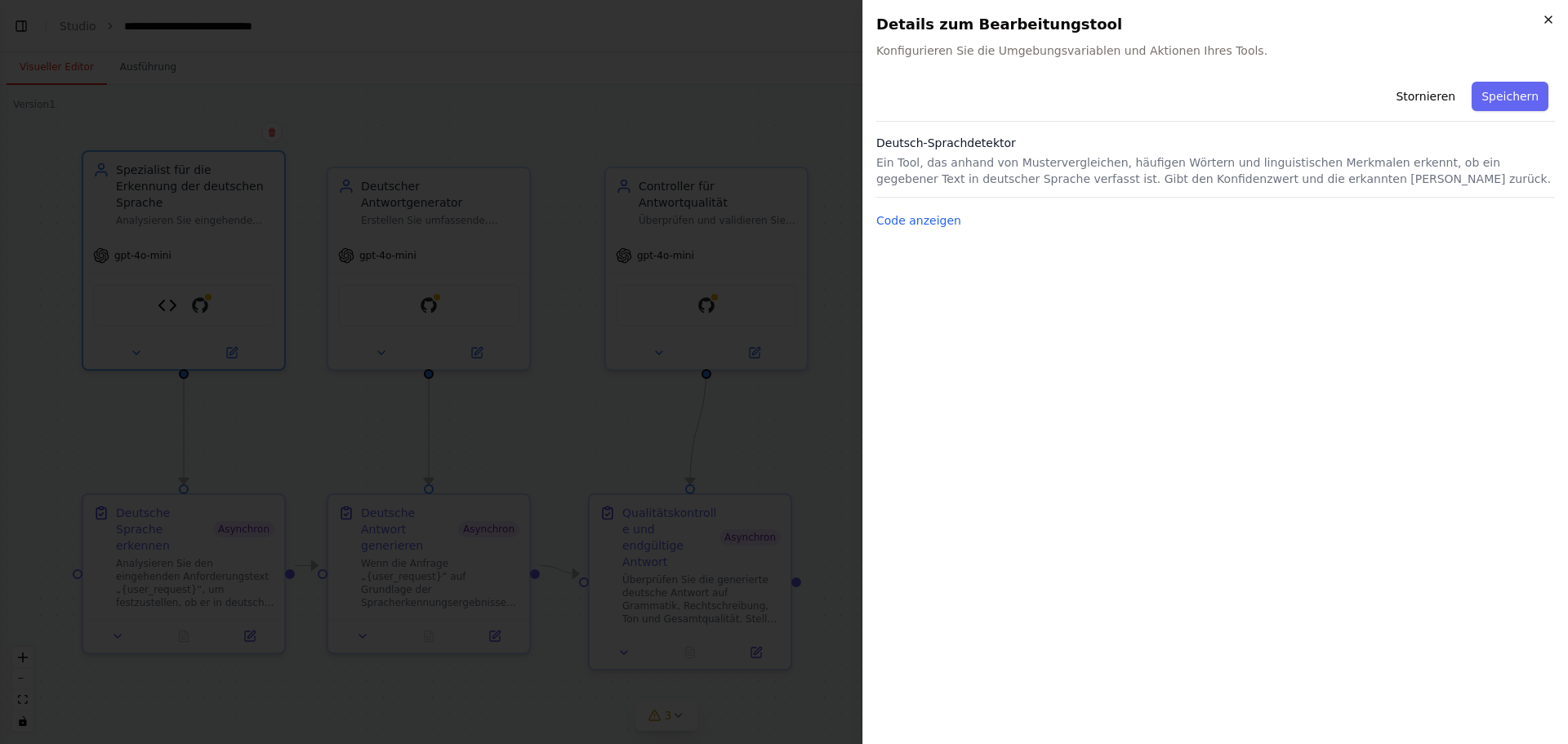
click at [1548, 22] on icon "button" at bounding box center [1548, 20] width 13 height 13
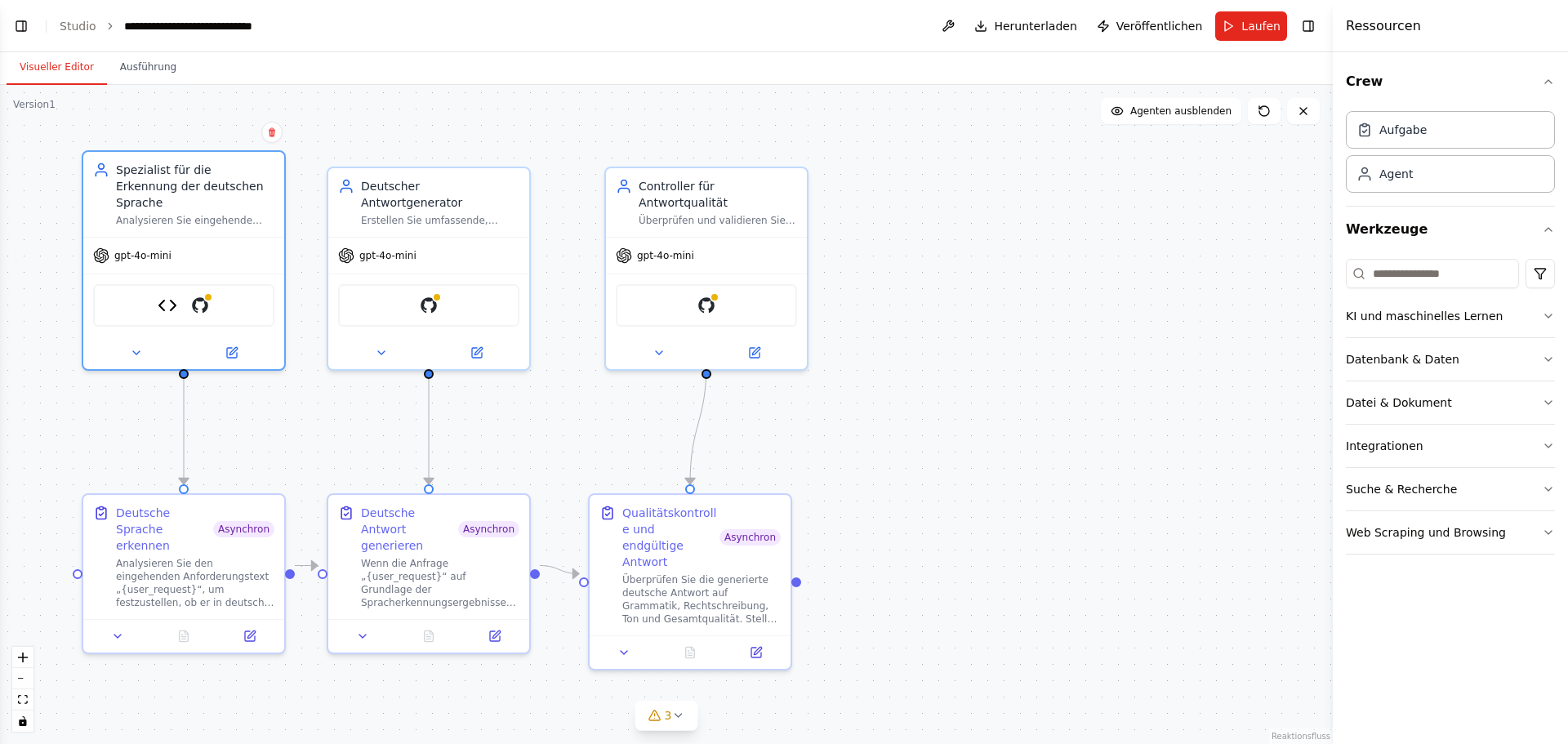
click at [1039, 369] on div ".deletable-edge-delete-btn { width: 20px; height: 20px; border: 0px solid #ffff…" at bounding box center [666, 414] width 1333 height 659
click at [1407, 137] on div "Aufgabe" at bounding box center [1450, 129] width 209 height 37
click at [1401, 444] on font "Integrationen" at bounding box center [1384, 446] width 77 height 13
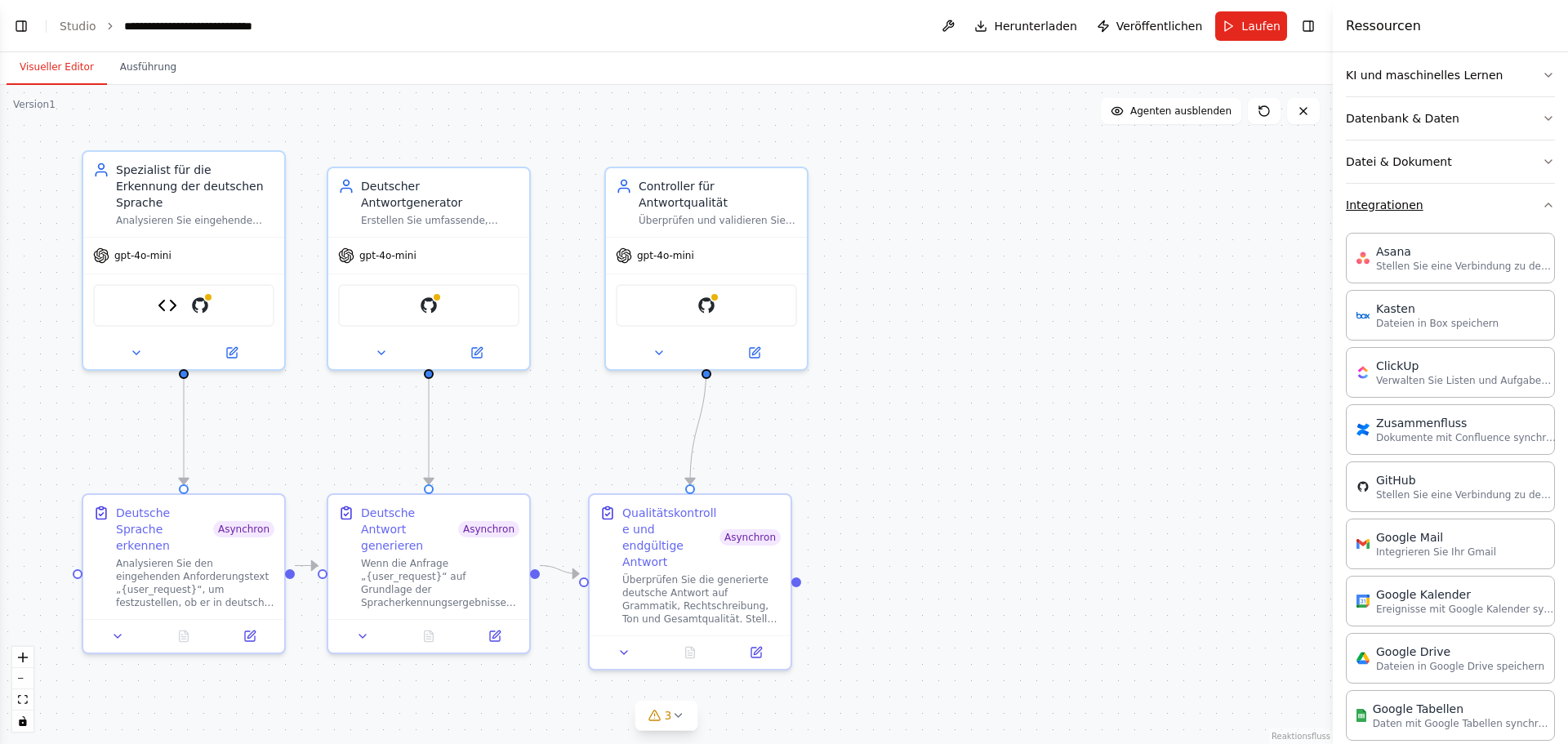
scroll to position [245, 0]
click at [1456, 489] on font "Stellen Sie eine Verbindung zu den GitHub-Konten Ihrer Benutzer her" at bounding box center [1545, 490] width 339 height 11
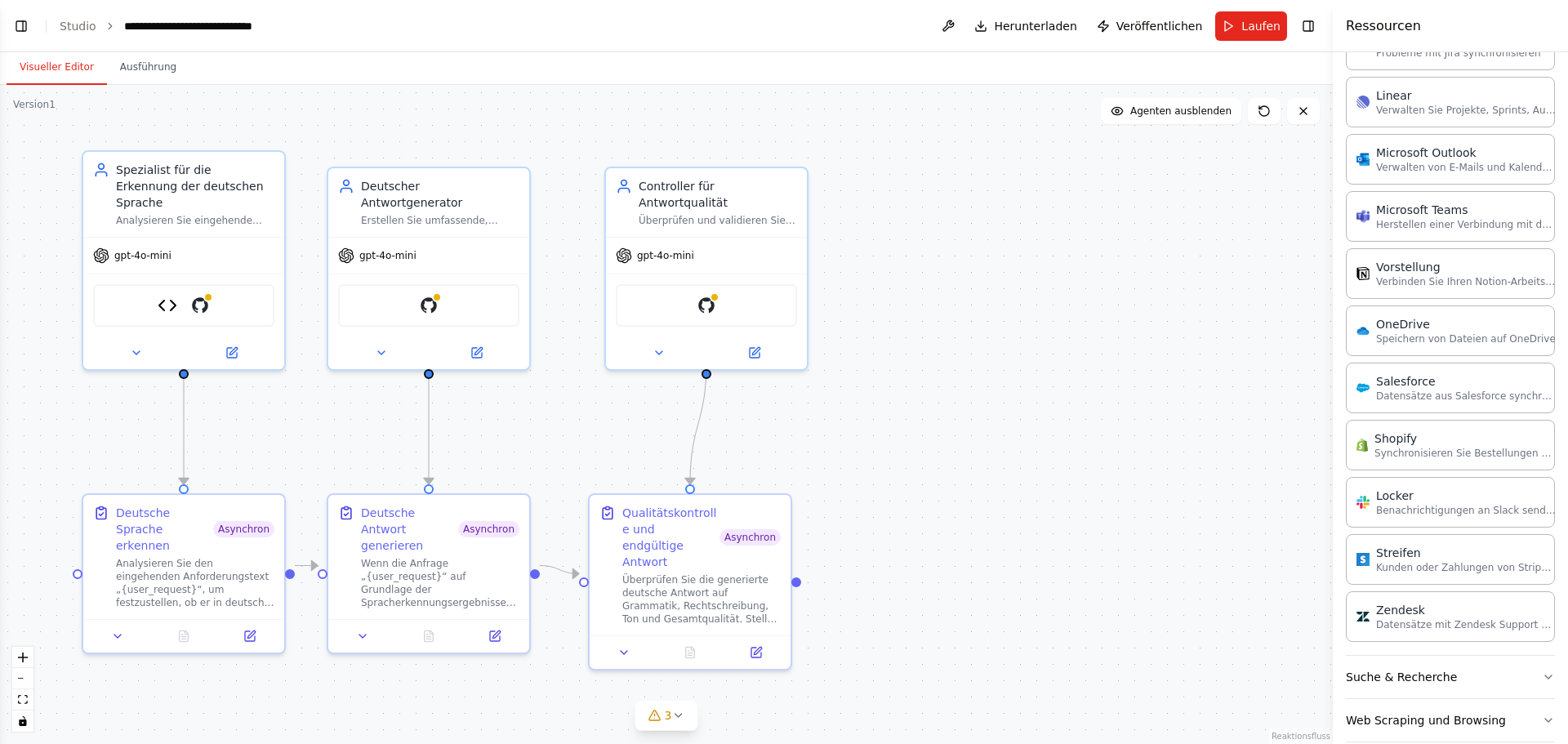
scroll to position [1050, 0]
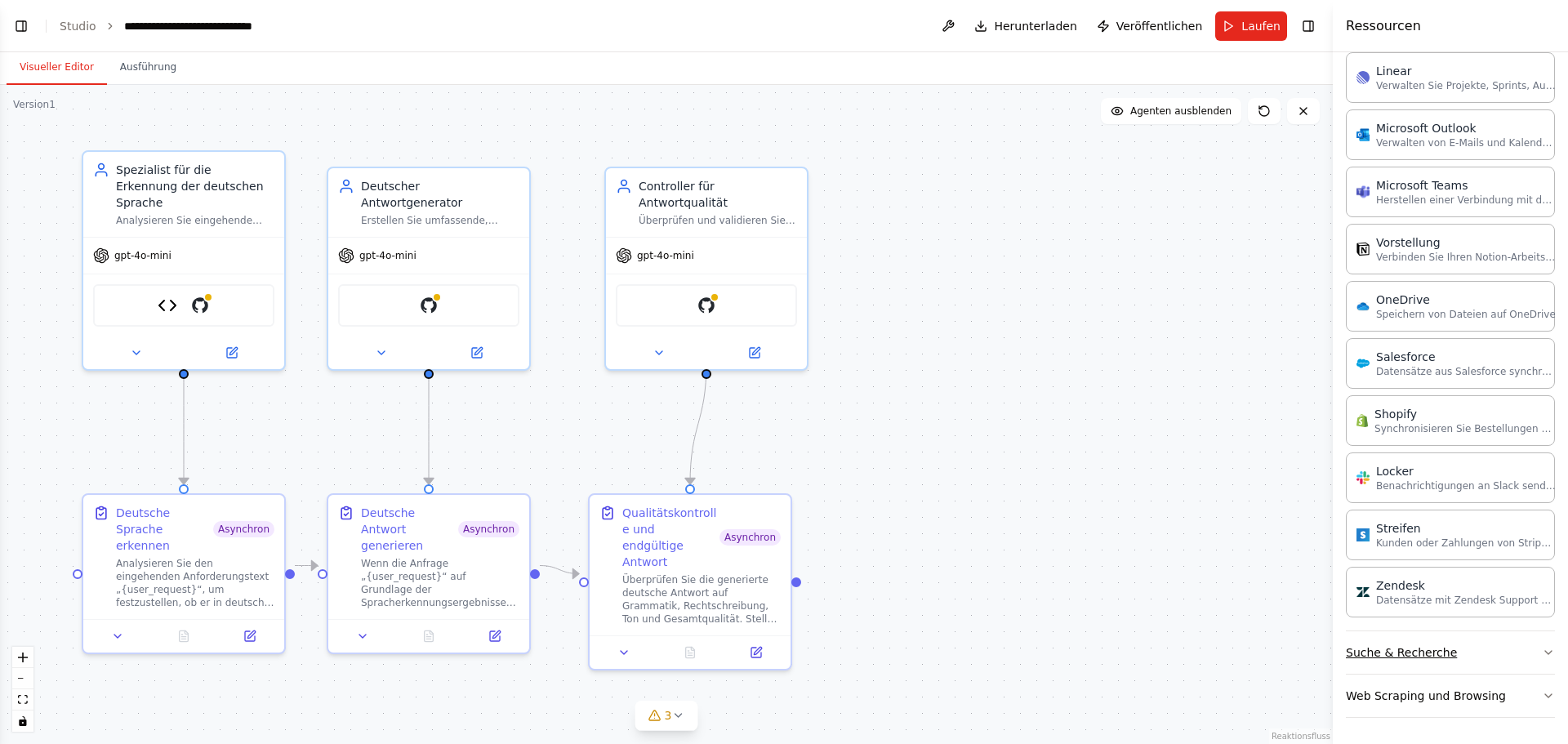
click at [1527, 650] on button "Suche & Recherche" at bounding box center [1450, 653] width 209 height 43
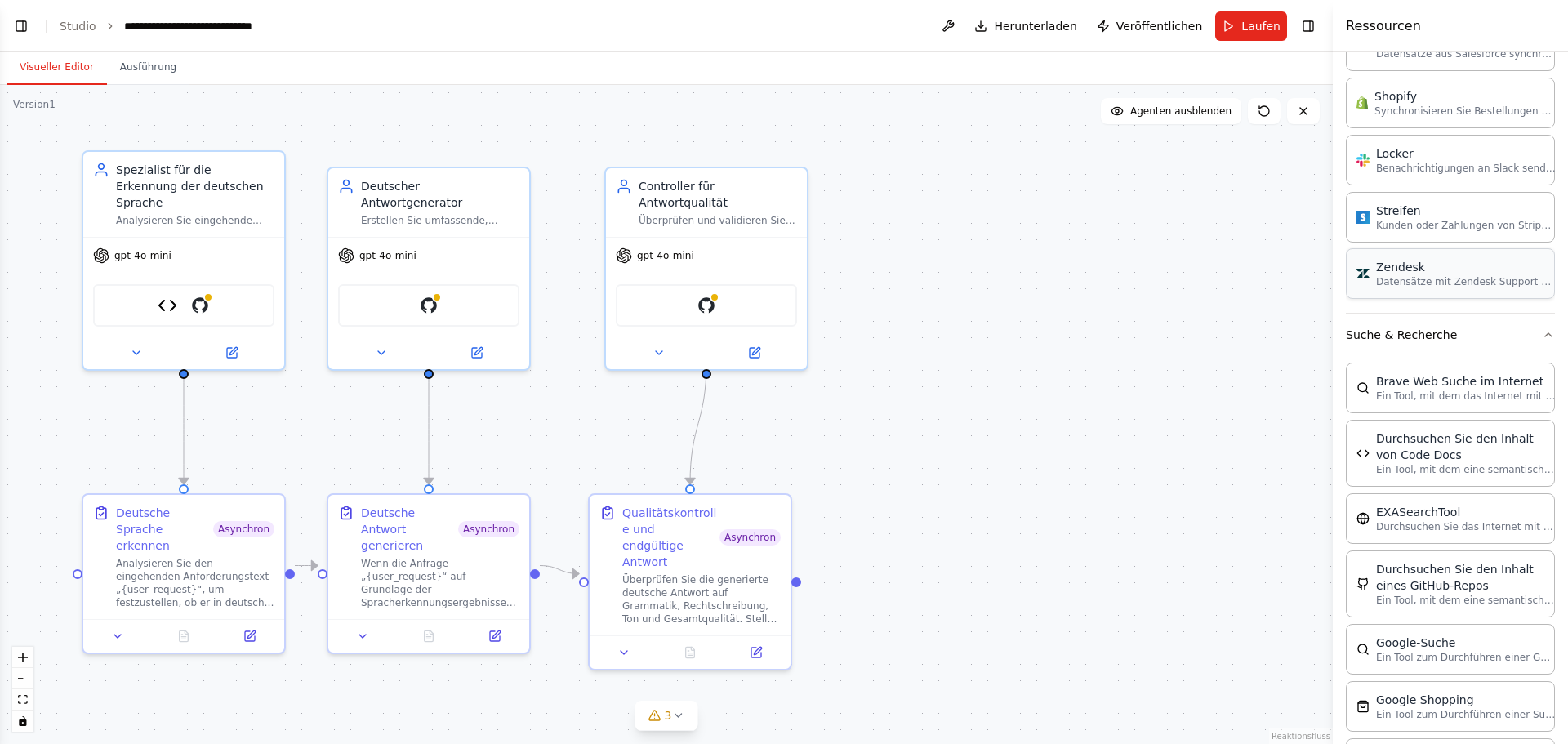
scroll to position [1377, 0]
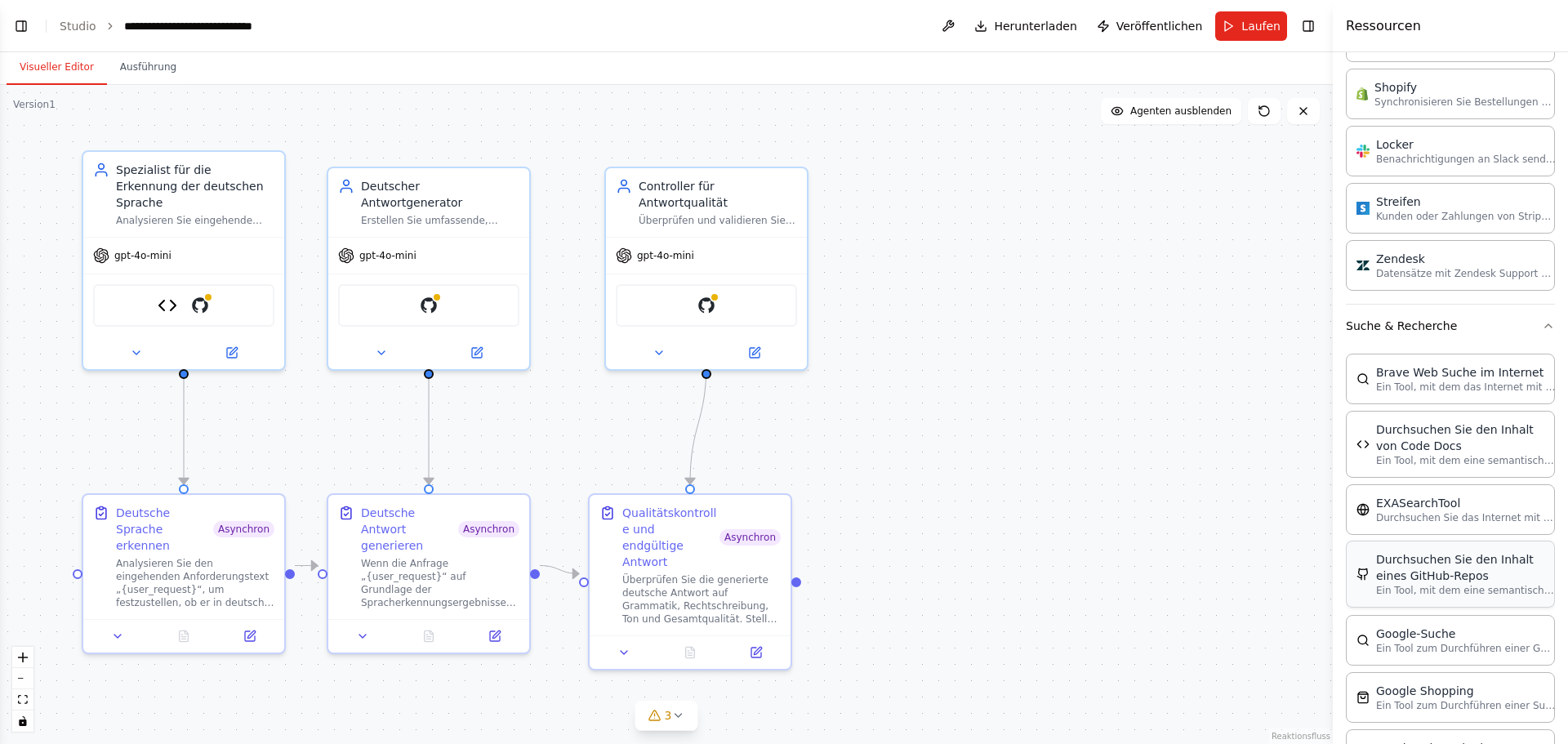
click at [1486, 569] on div "Durchsuchen Sie den Inhalt eines GitHub-Repos" at bounding box center [1465, 567] width 180 height 33
click at [214, 292] on img at bounding box center [216, 302] width 20 height 20
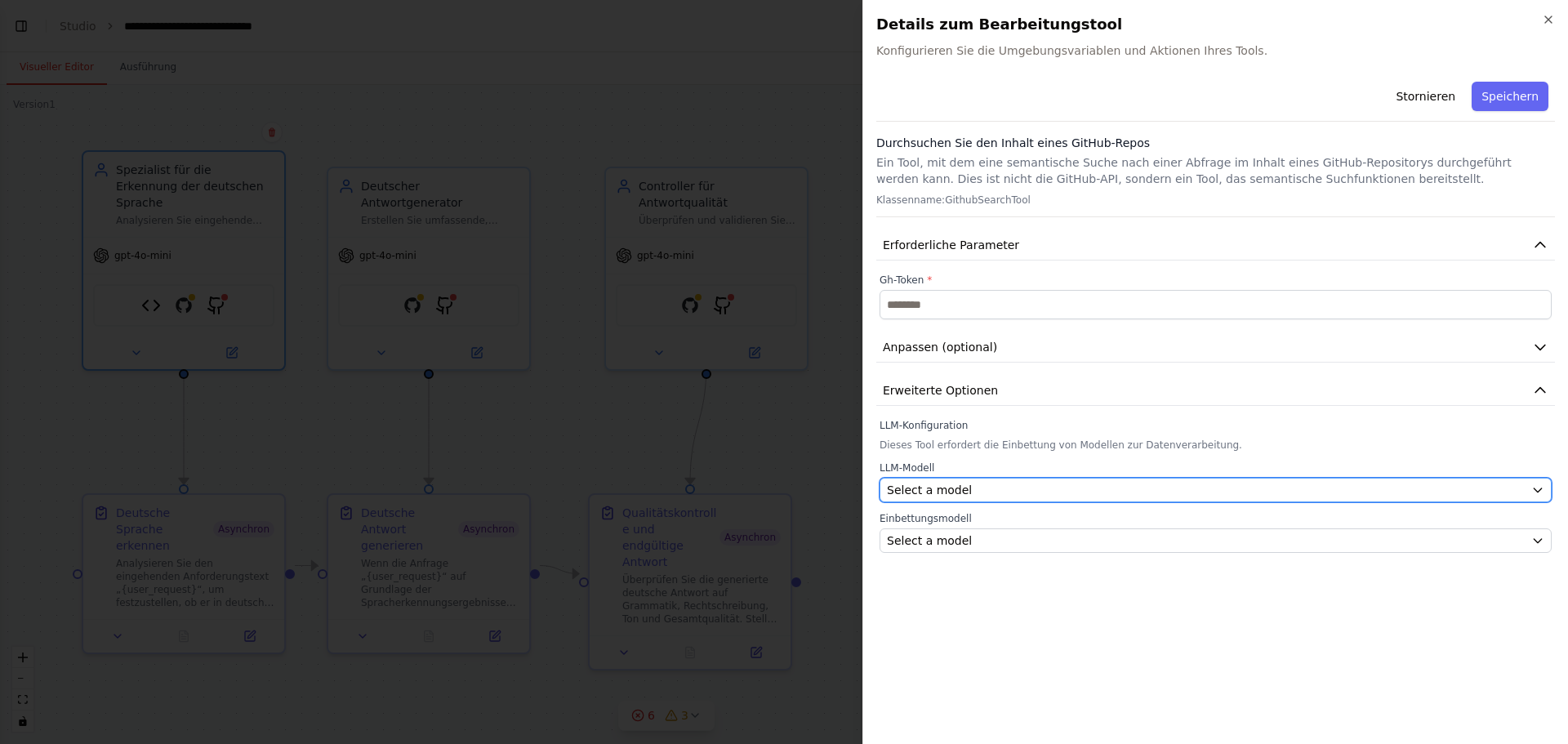
click at [984, 489] on div "Select a model" at bounding box center [1205, 491] width 637 height 17
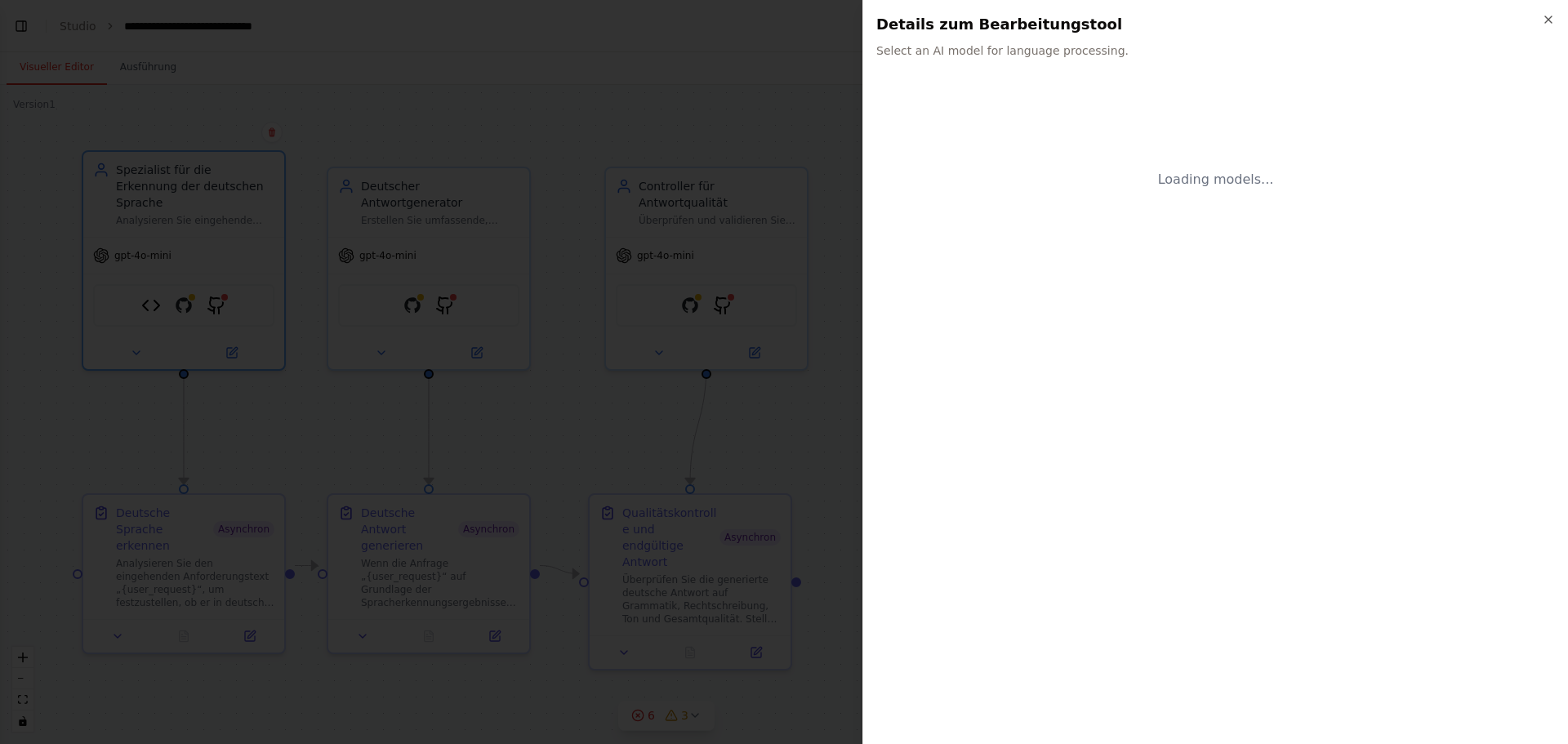
click at [984, 489] on div "Loading models..." at bounding box center [1214, 403] width 678 height 656
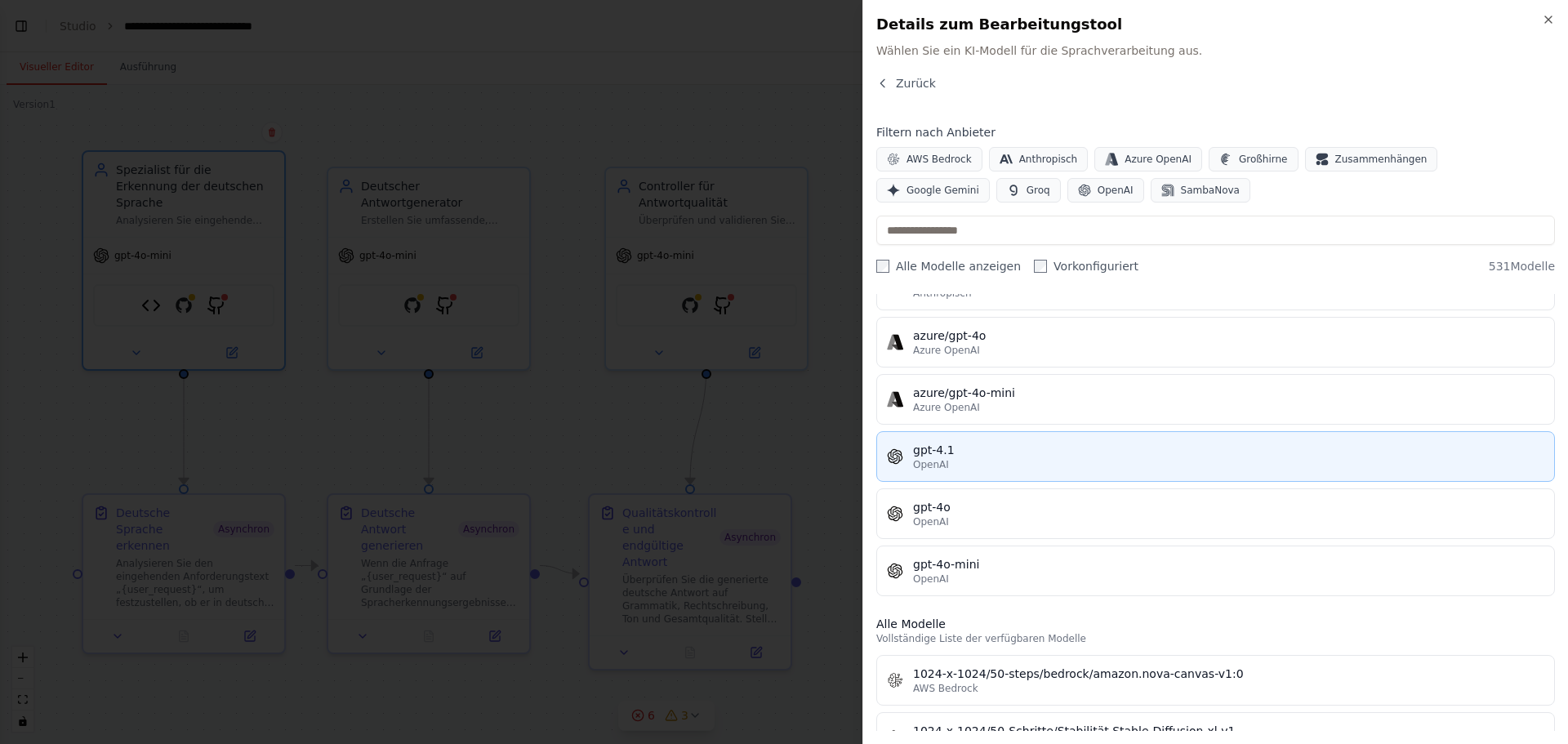
scroll to position [163, 0]
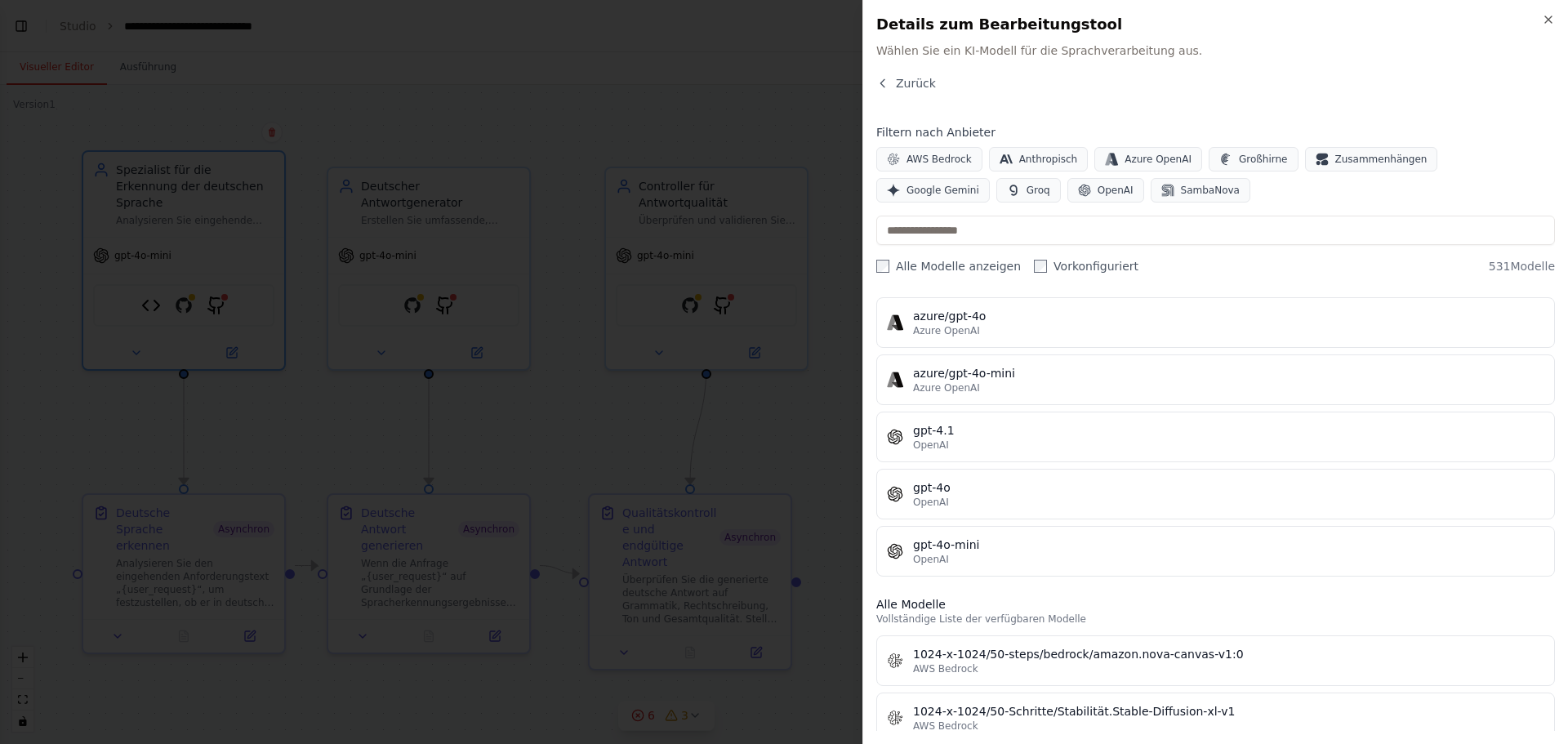
click at [940, 497] on font "OpenAI" at bounding box center [931, 502] width 36 height 11
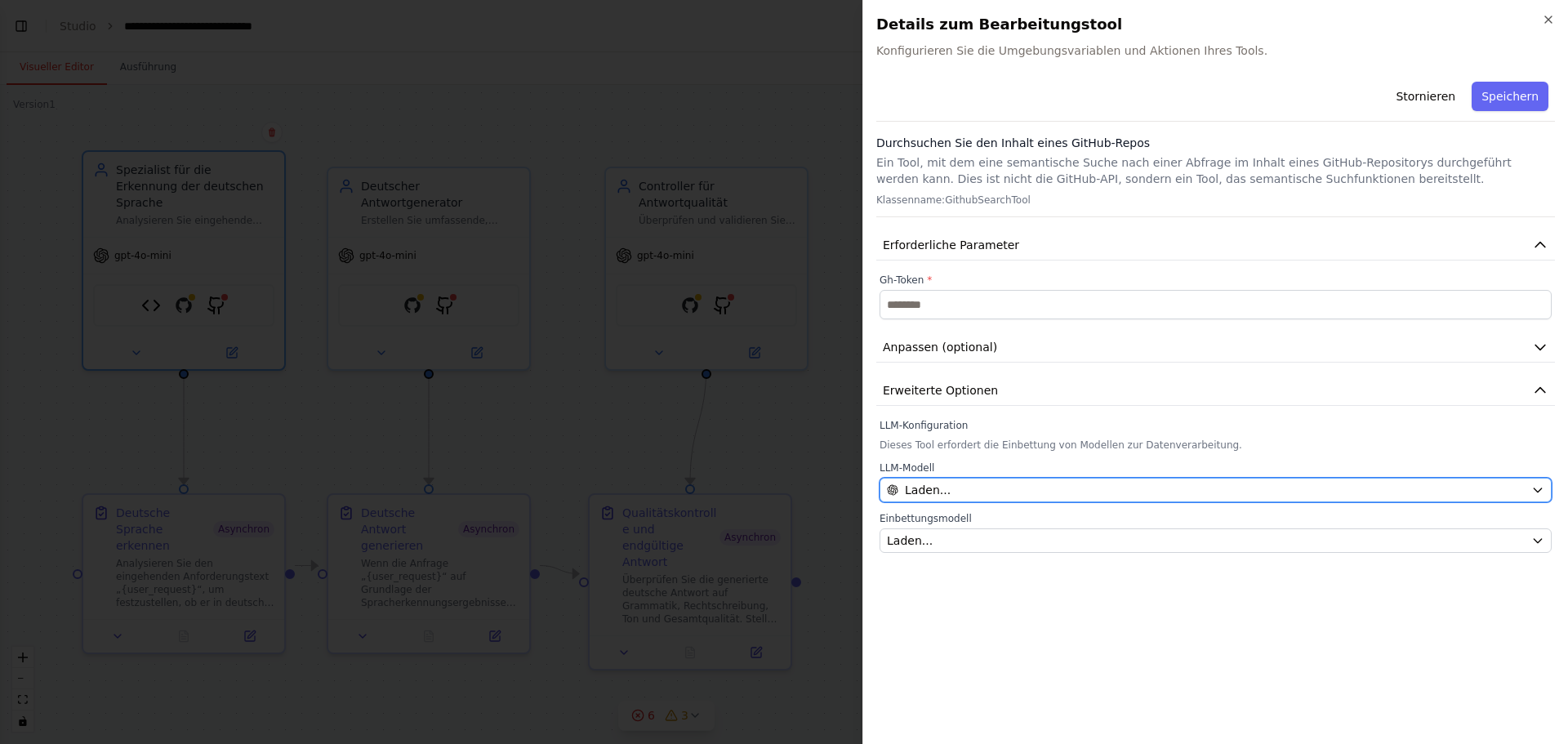
click at [941, 489] on font "Laden..." at bounding box center [927, 490] width 46 height 13
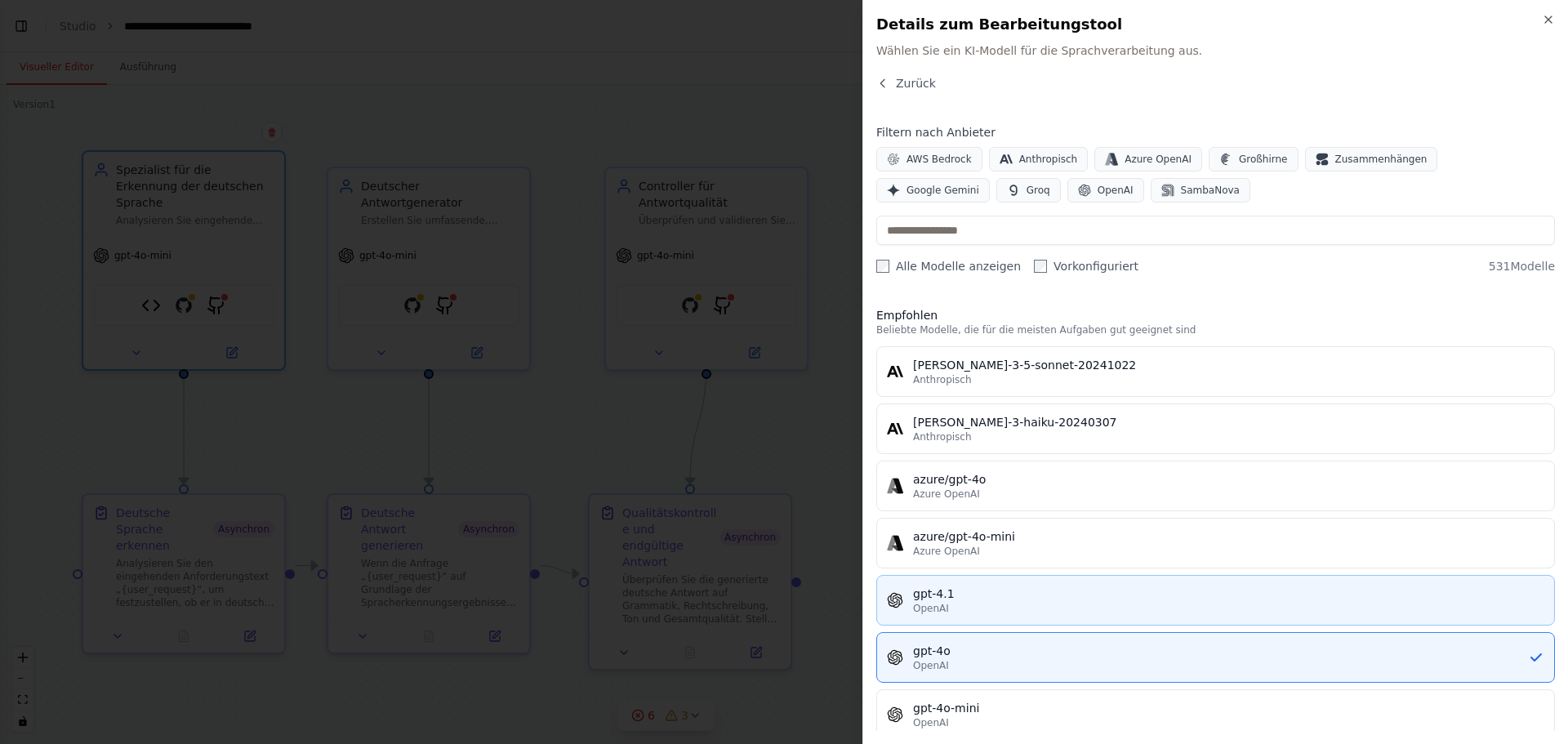
click at [963, 606] on div "OpenAI" at bounding box center [1228, 609] width 631 height 13
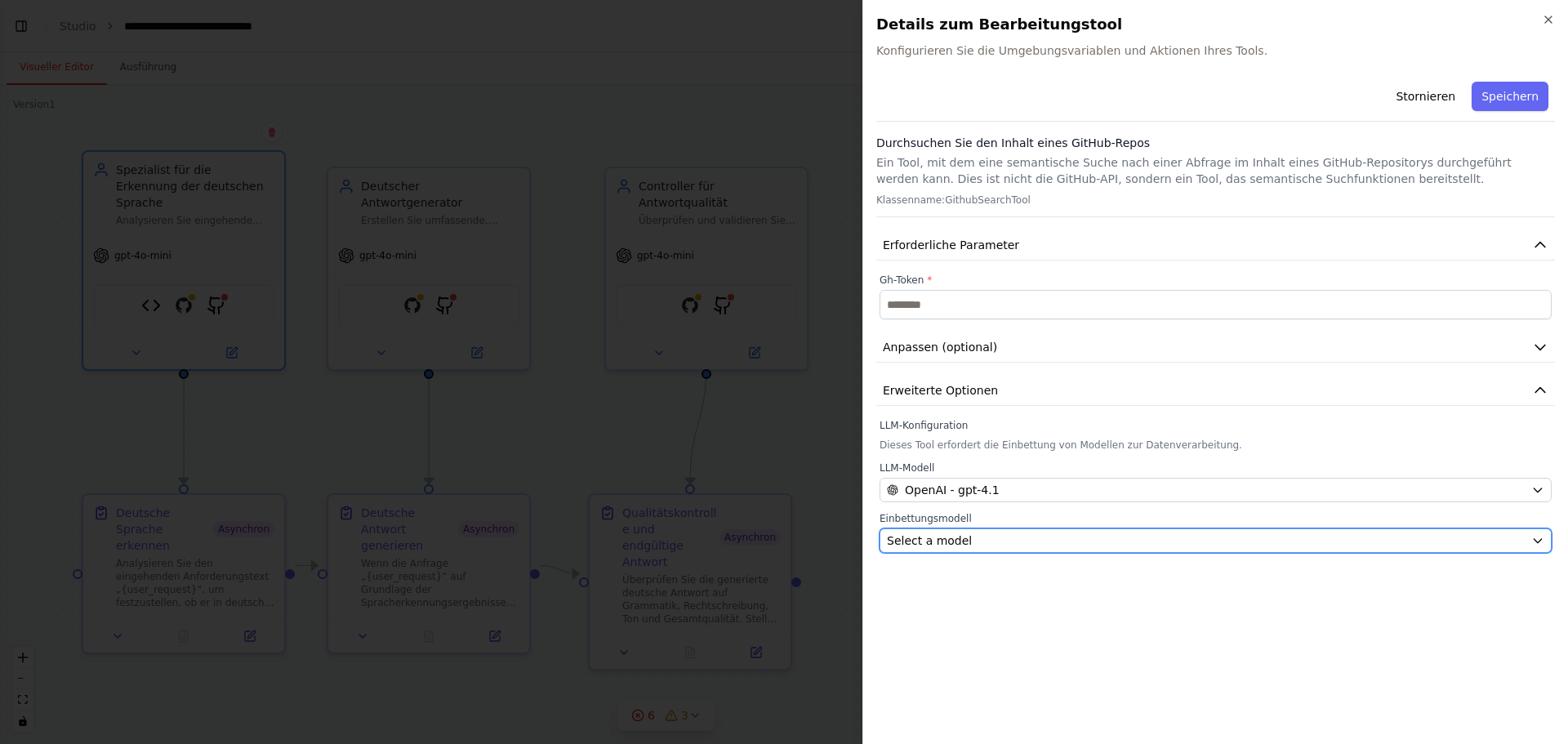
click at [958, 545] on span "Select a model" at bounding box center [929, 541] width 85 height 17
click at [958, 545] on div "Stornieren Speichern Durchsuchen Sie den Inhalt eines GitHub-Repos Ein Tool, mi…" at bounding box center [1214, 403] width 678 height 656
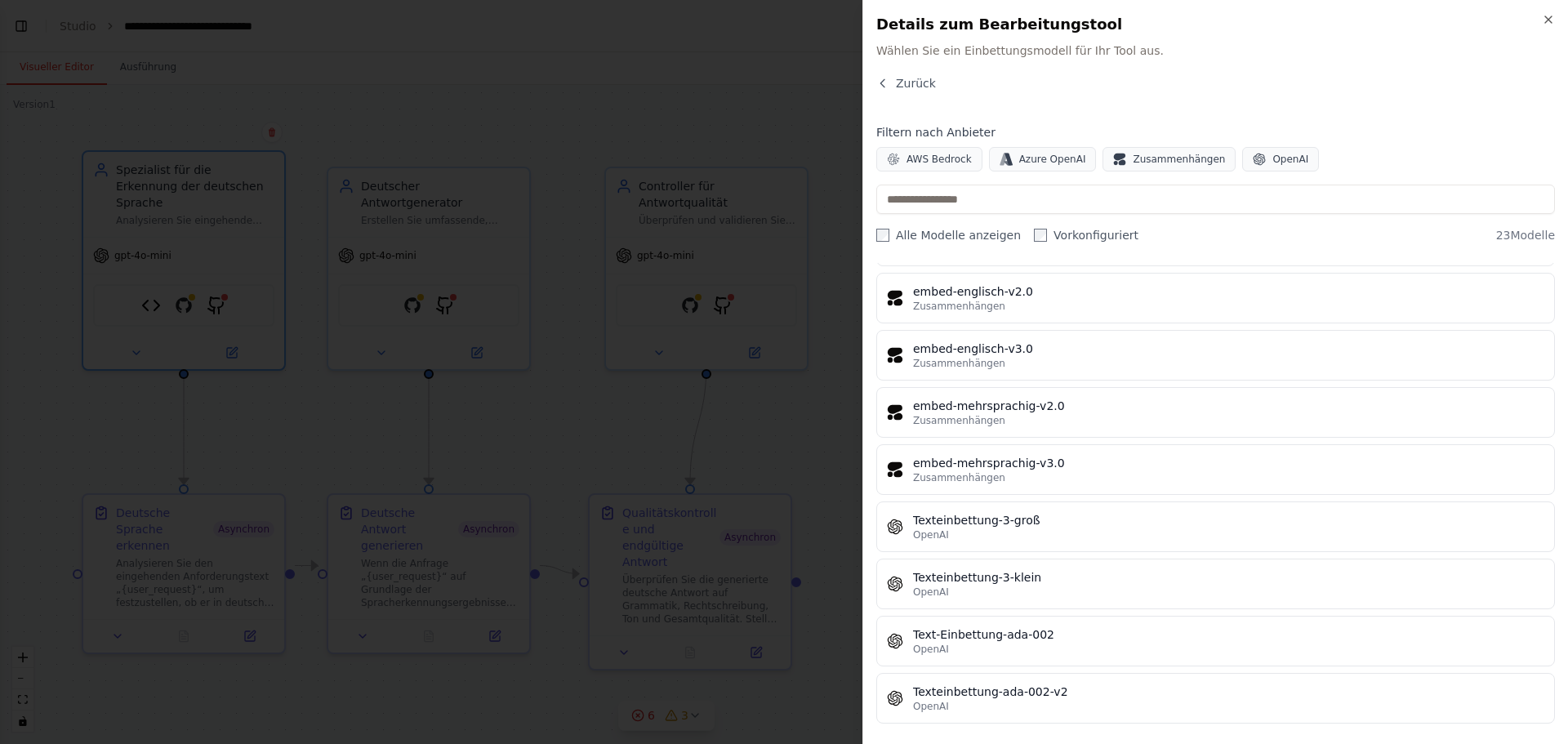
scroll to position [906, 0]
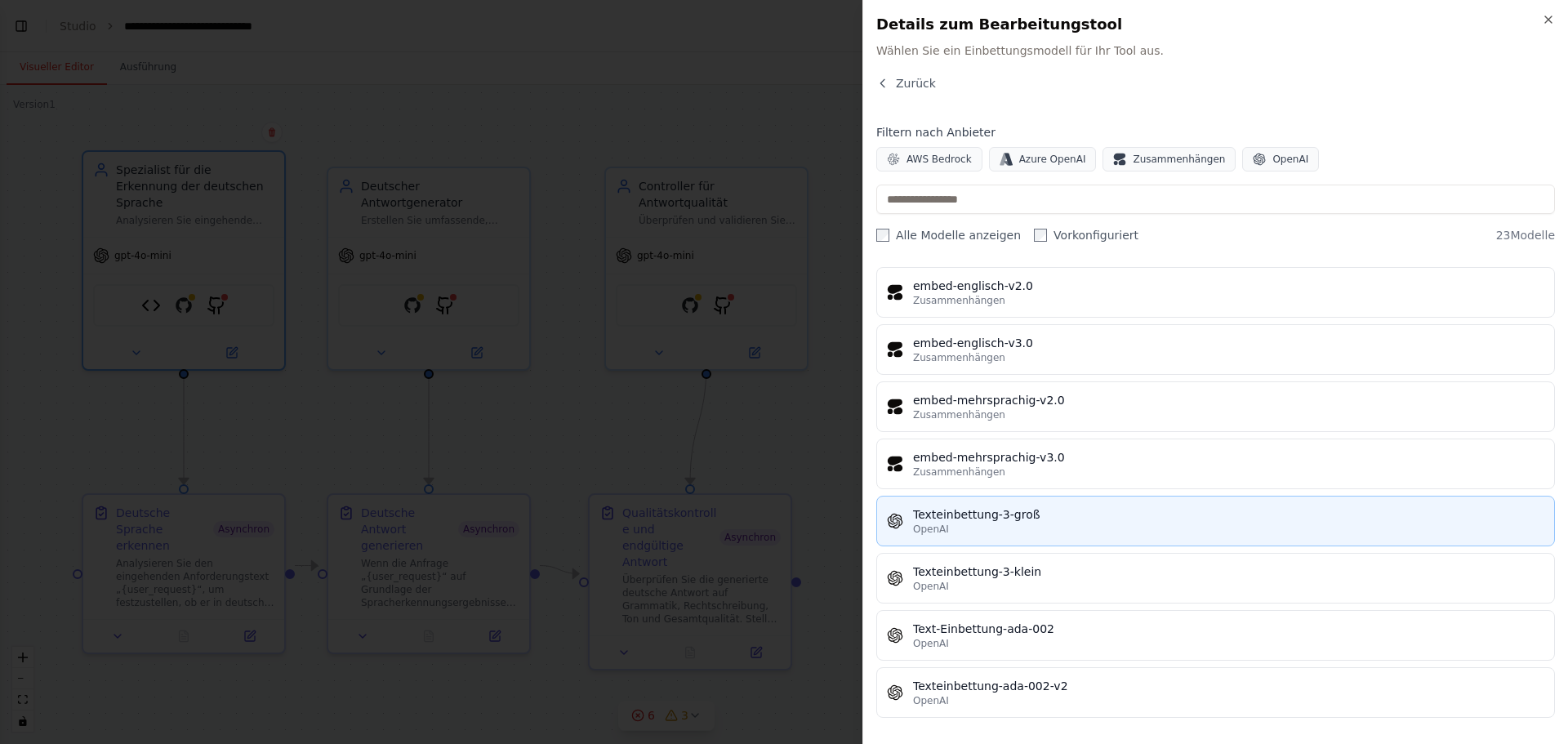
click at [1049, 523] on div "OpenAI" at bounding box center [1228, 530] width 631 height 13
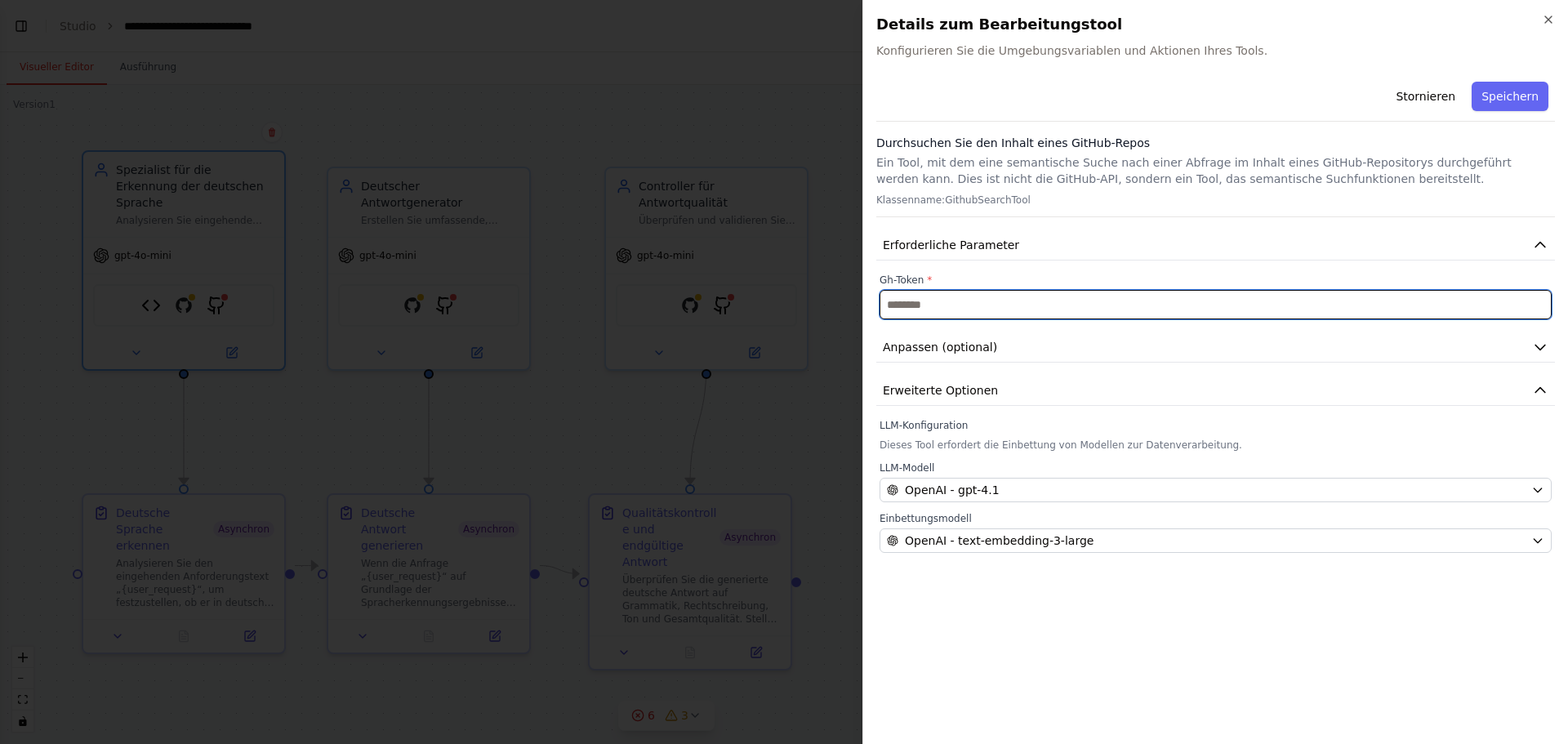
click at [935, 310] on input "text" at bounding box center [1215, 304] width 672 height 30
click at [924, 310] on input "text" at bounding box center [1215, 304] width 672 height 30
paste input "**********"
type input "**********"
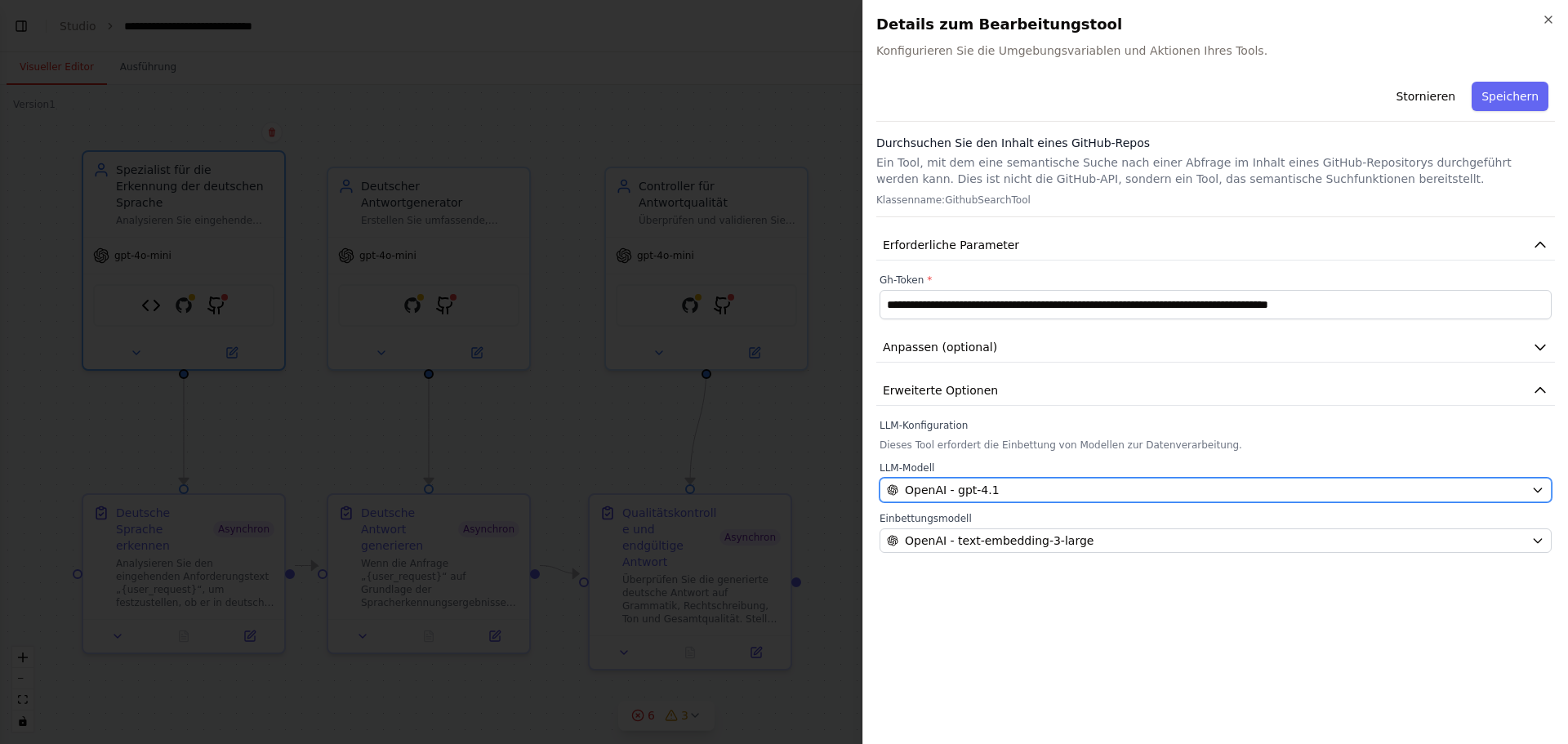
click at [1514, 494] on div "OpenAI - gpt-4.1" at bounding box center [1205, 491] width 637 height 17
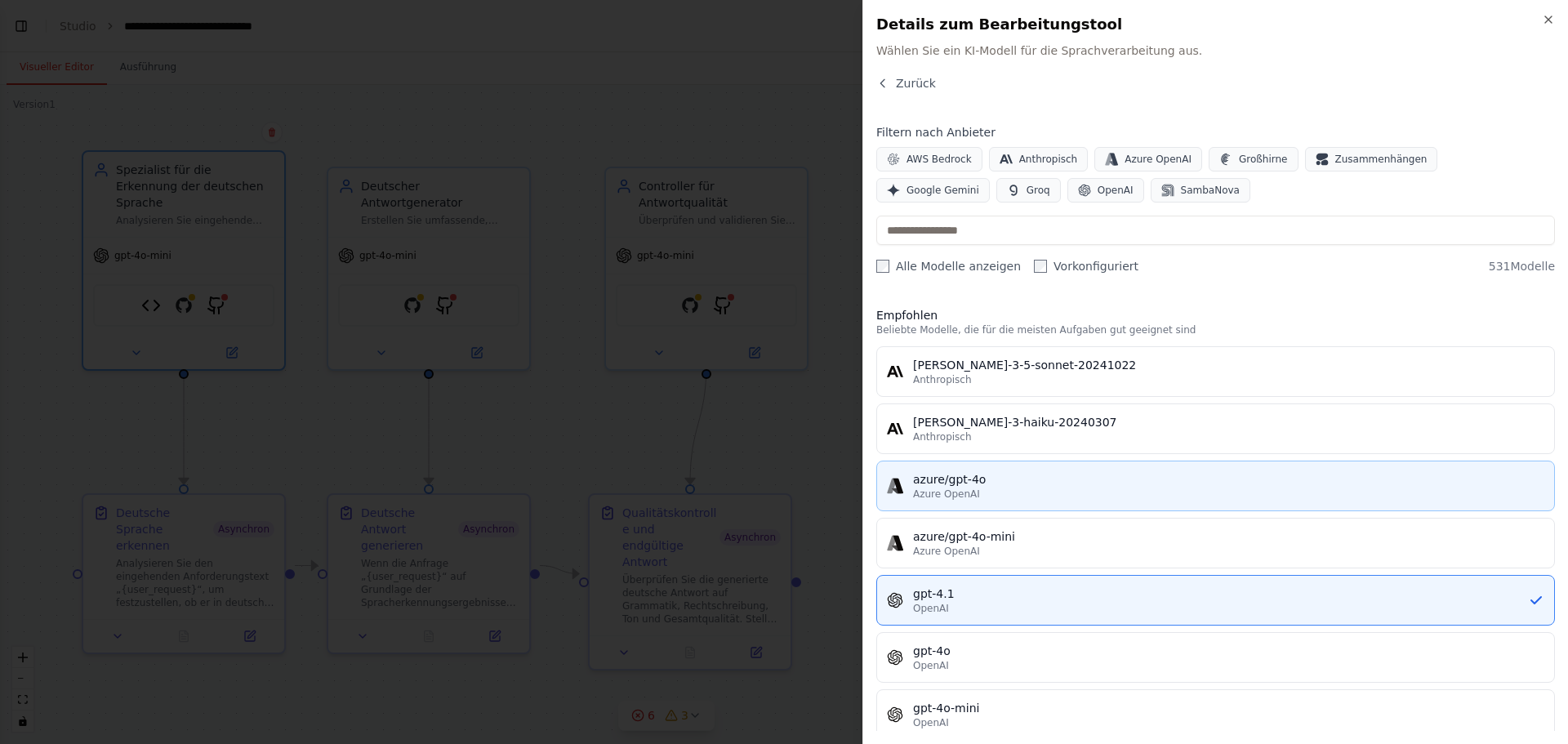
scroll to position [82, 0]
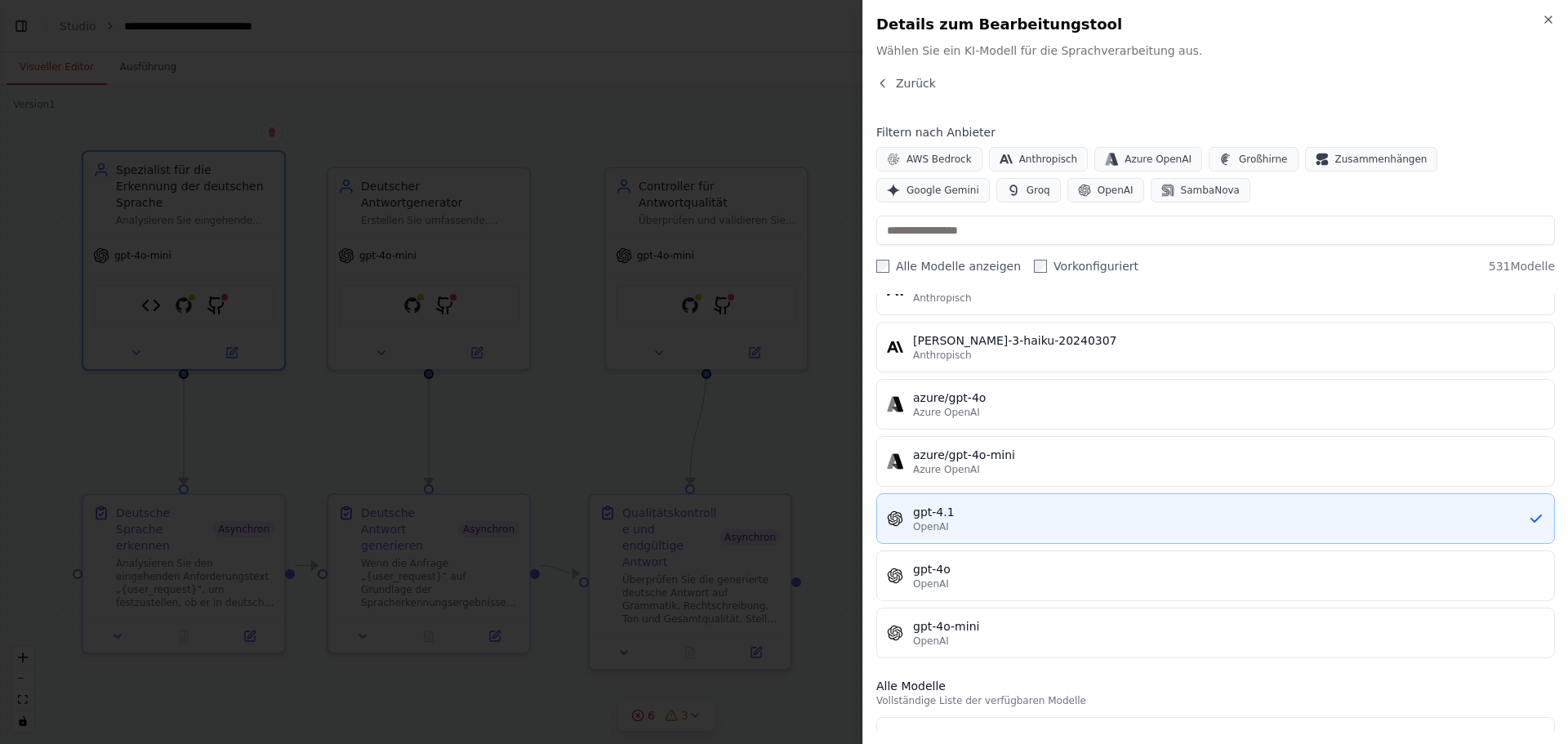
click at [1038, 528] on div "OpenAI" at bounding box center [1220, 527] width 615 height 13
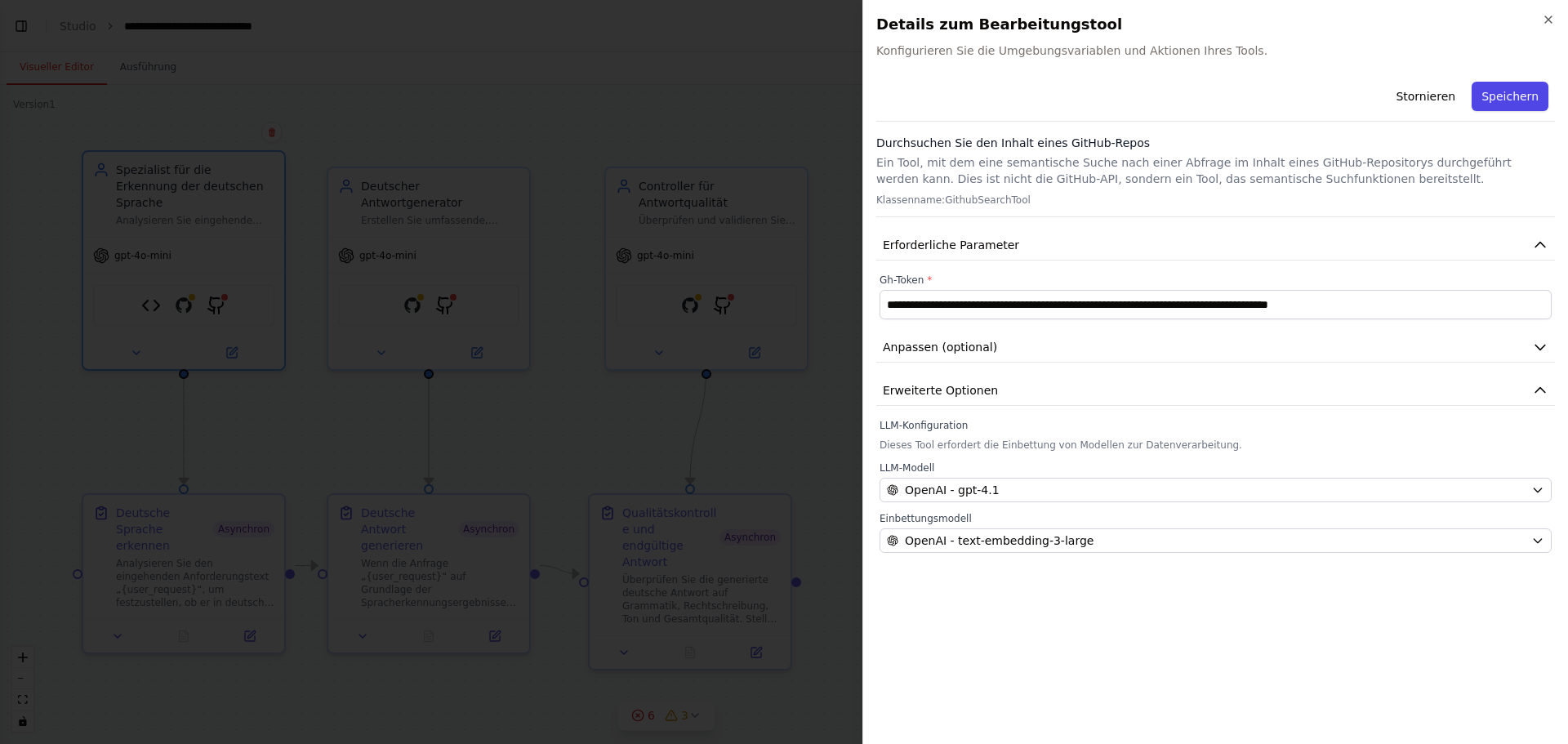
click at [1528, 100] on font "Speichern" at bounding box center [1509, 97] width 57 height 13
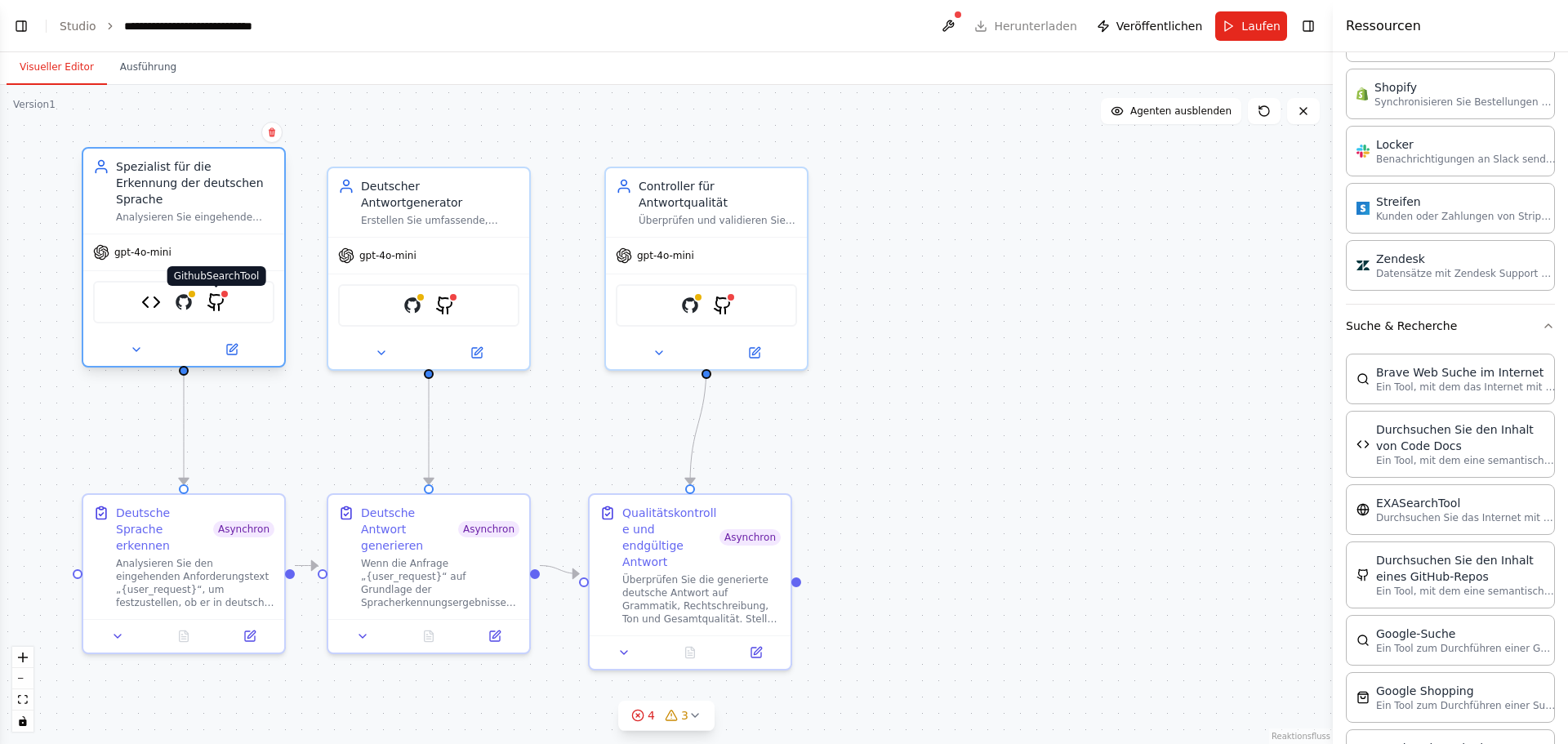
click at [222, 292] on img at bounding box center [216, 302] width 20 height 20
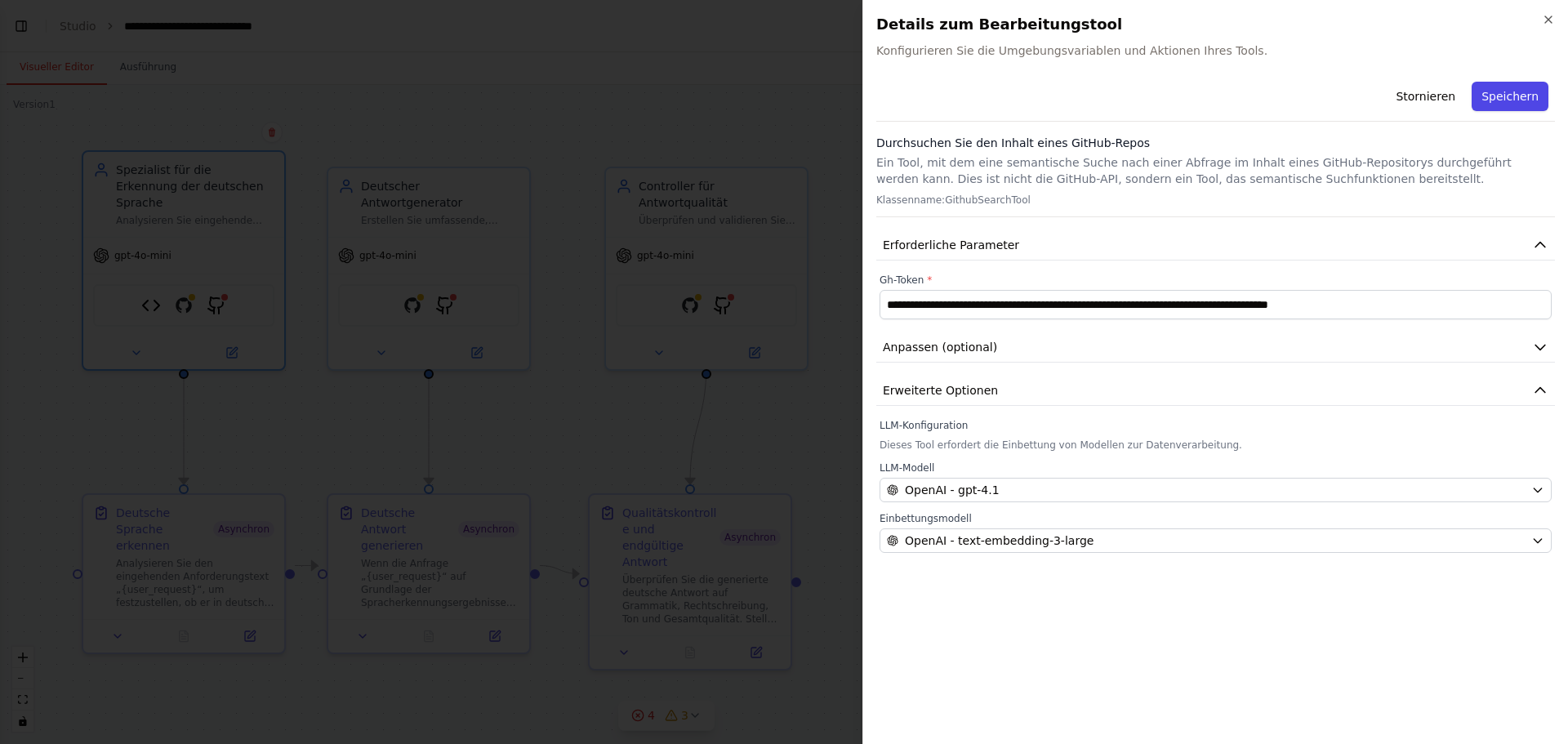
click at [1527, 102] on font "Speichern" at bounding box center [1509, 97] width 57 height 13
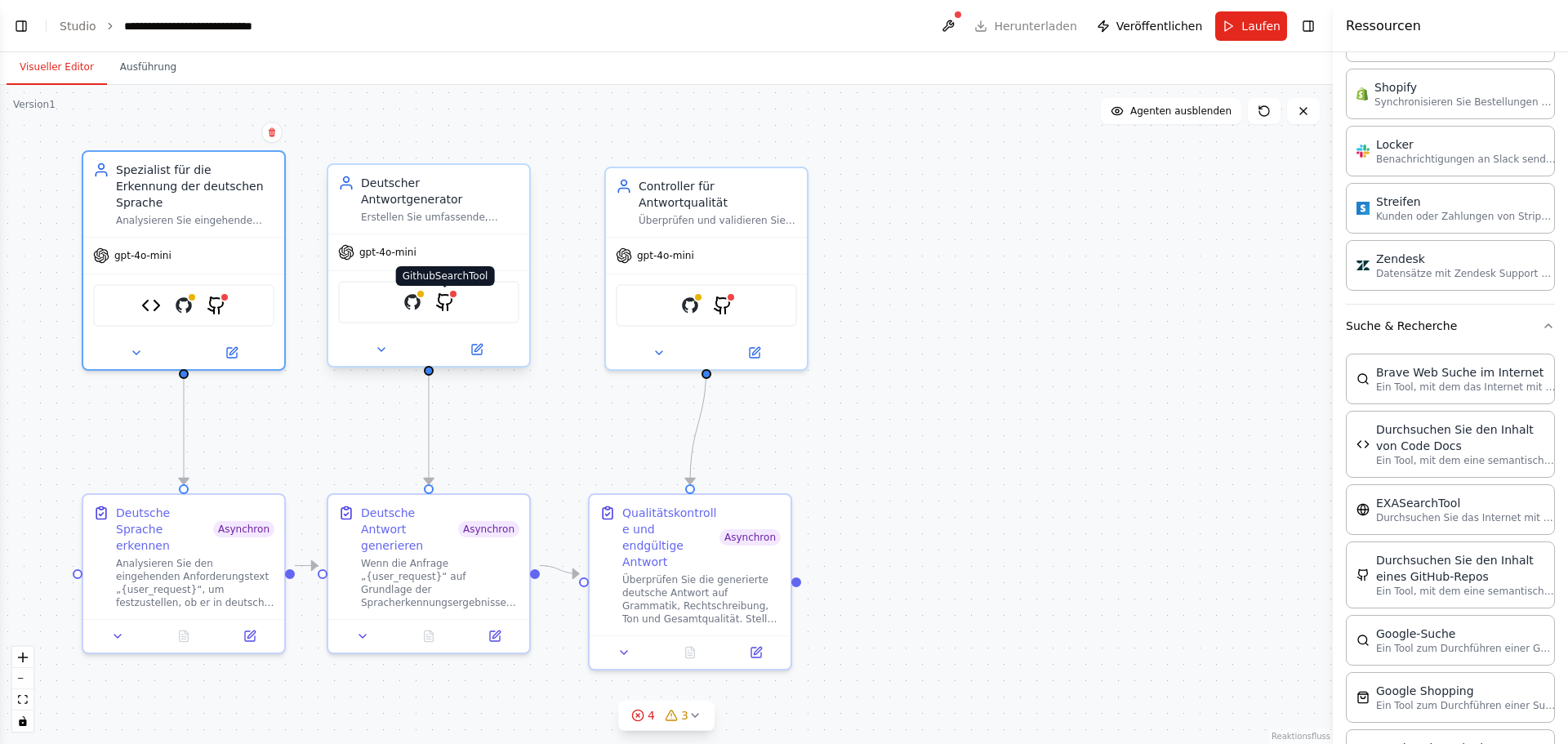
click at [445, 292] on img at bounding box center [445, 302] width 20 height 20
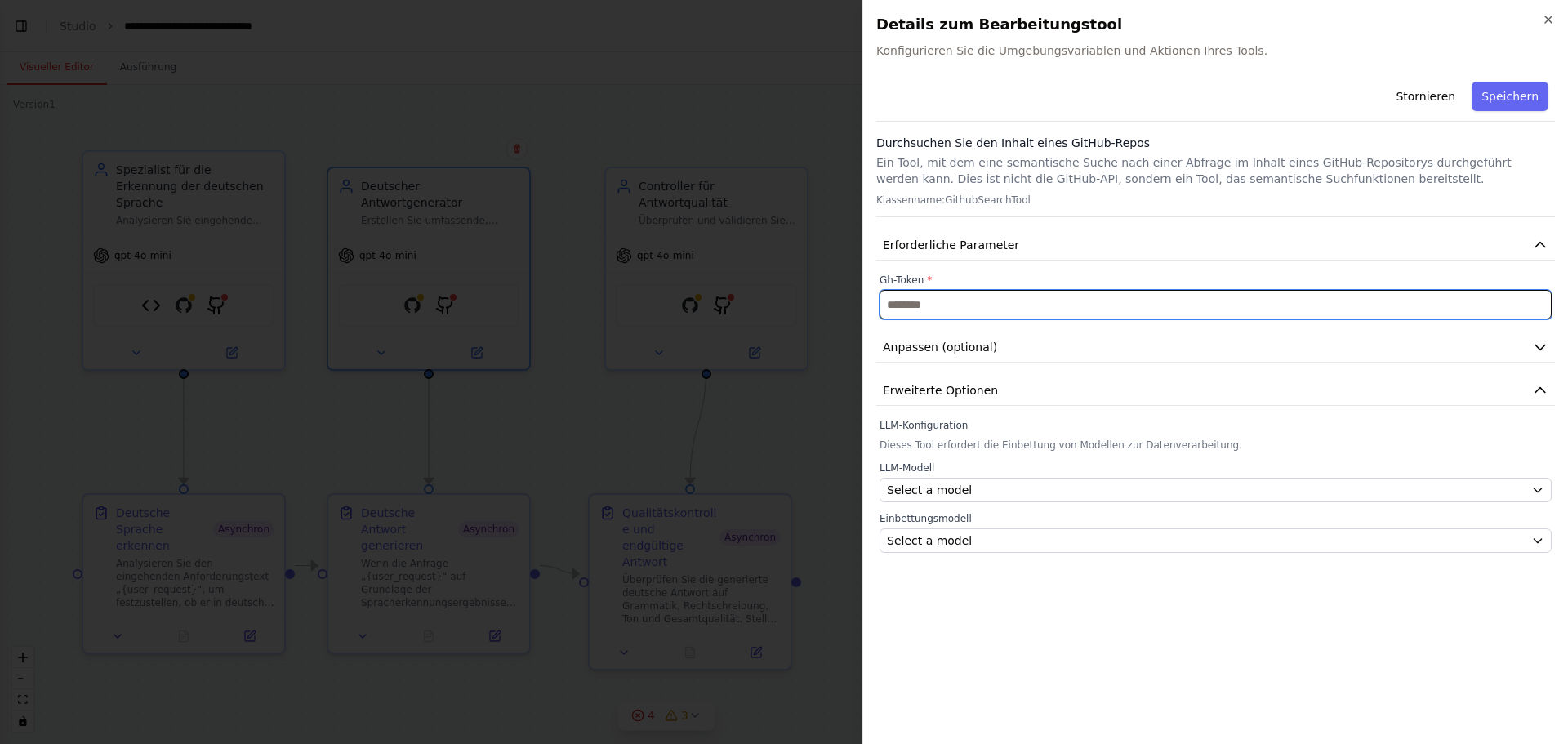
click at [947, 309] on input "text" at bounding box center [1215, 304] width 672 height 30
paste input "**********"
type input "**********"
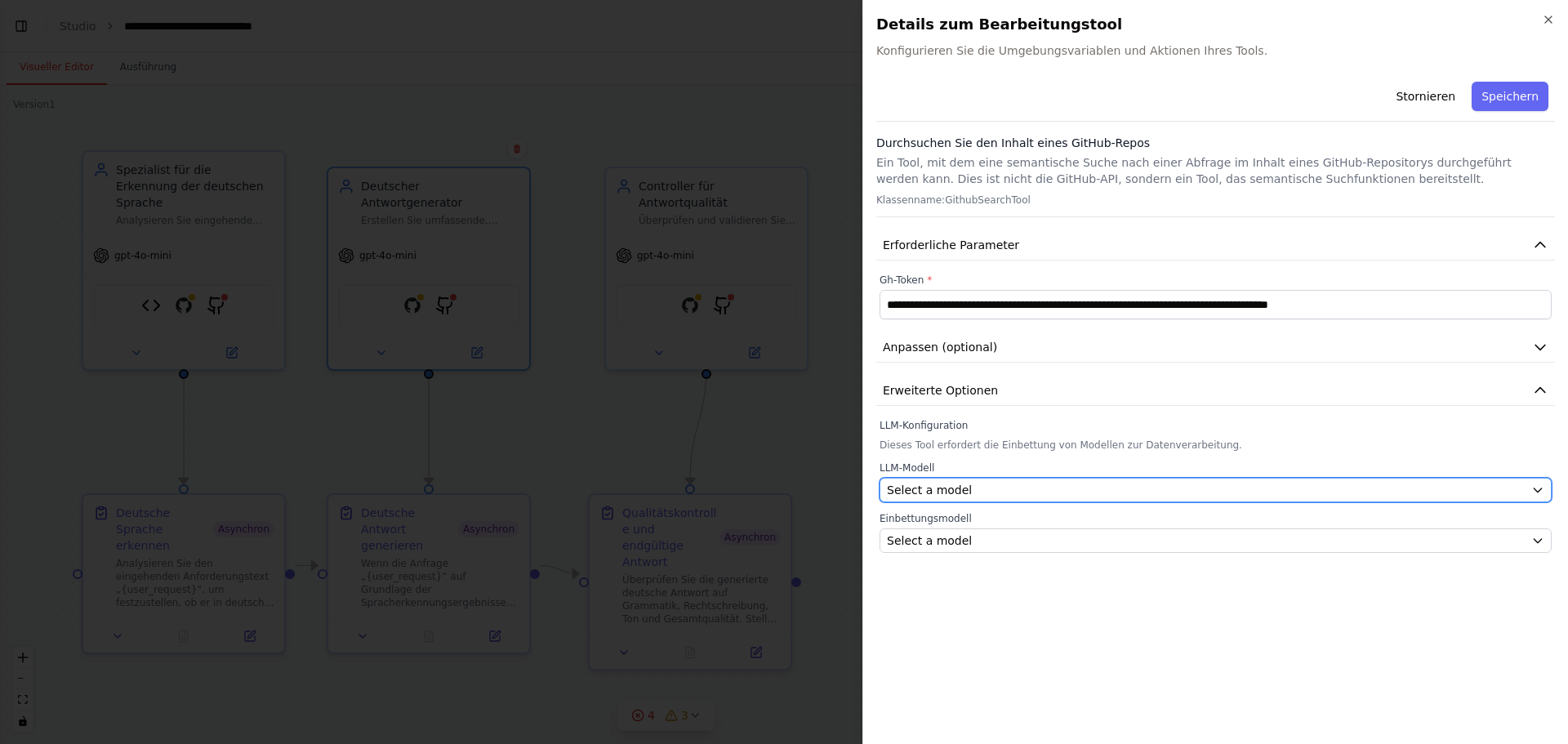
click at [999, 485] on div "Select a model" at bounding box center [1205, 491] width 637 height 17
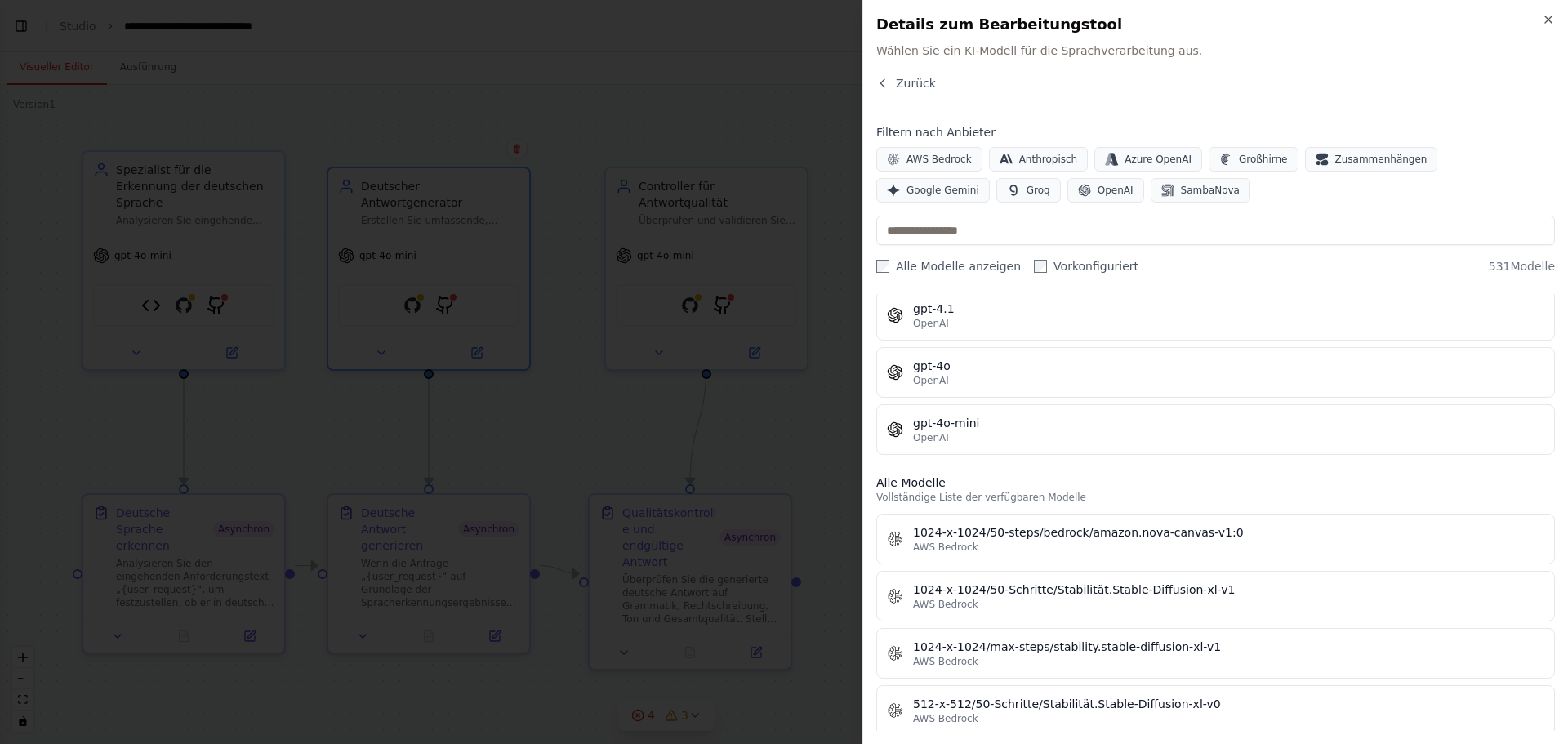
scroll to position [327, 0]
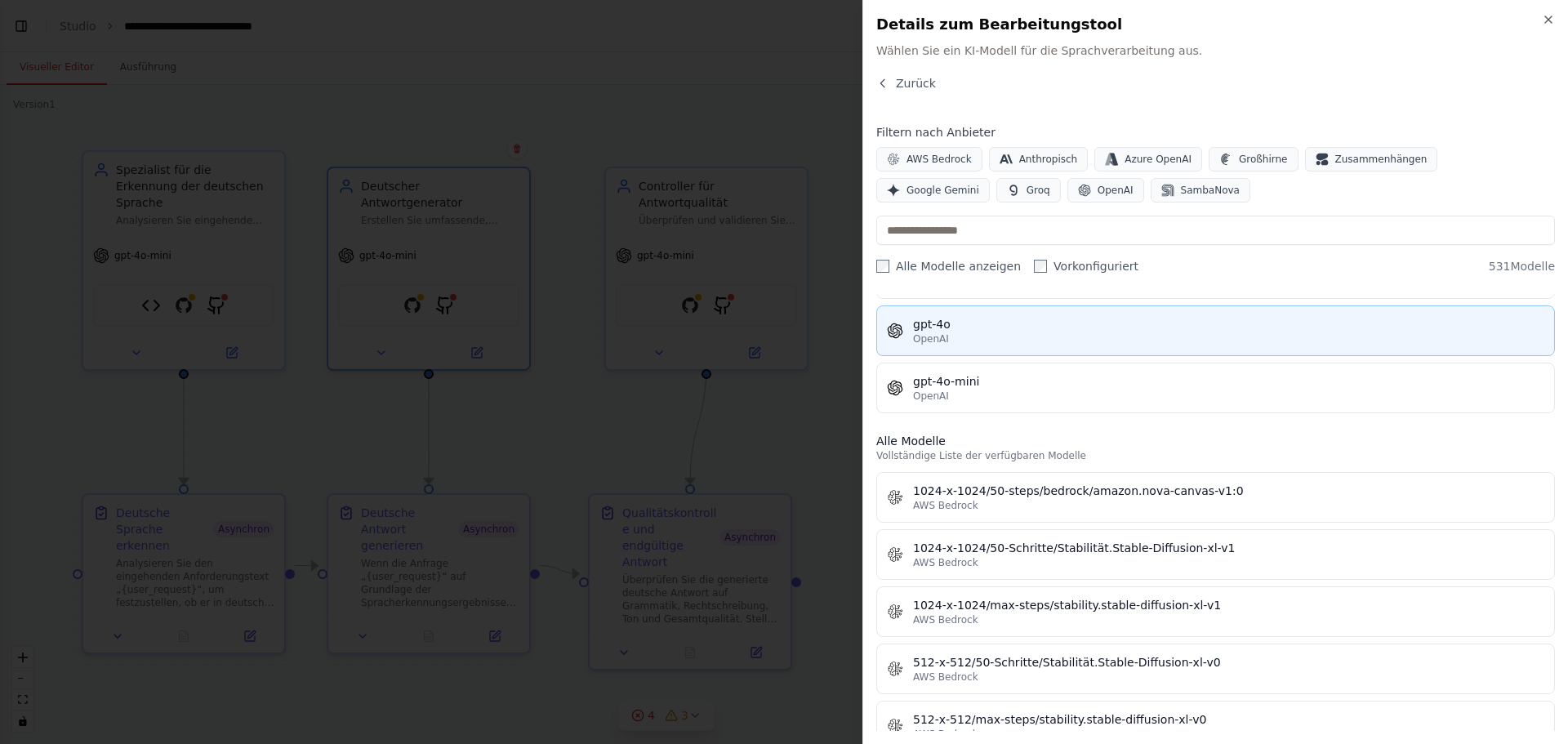
click at [943, 325] on font "gpt-4o" at bounding box center [931, 324] width 37 height 13
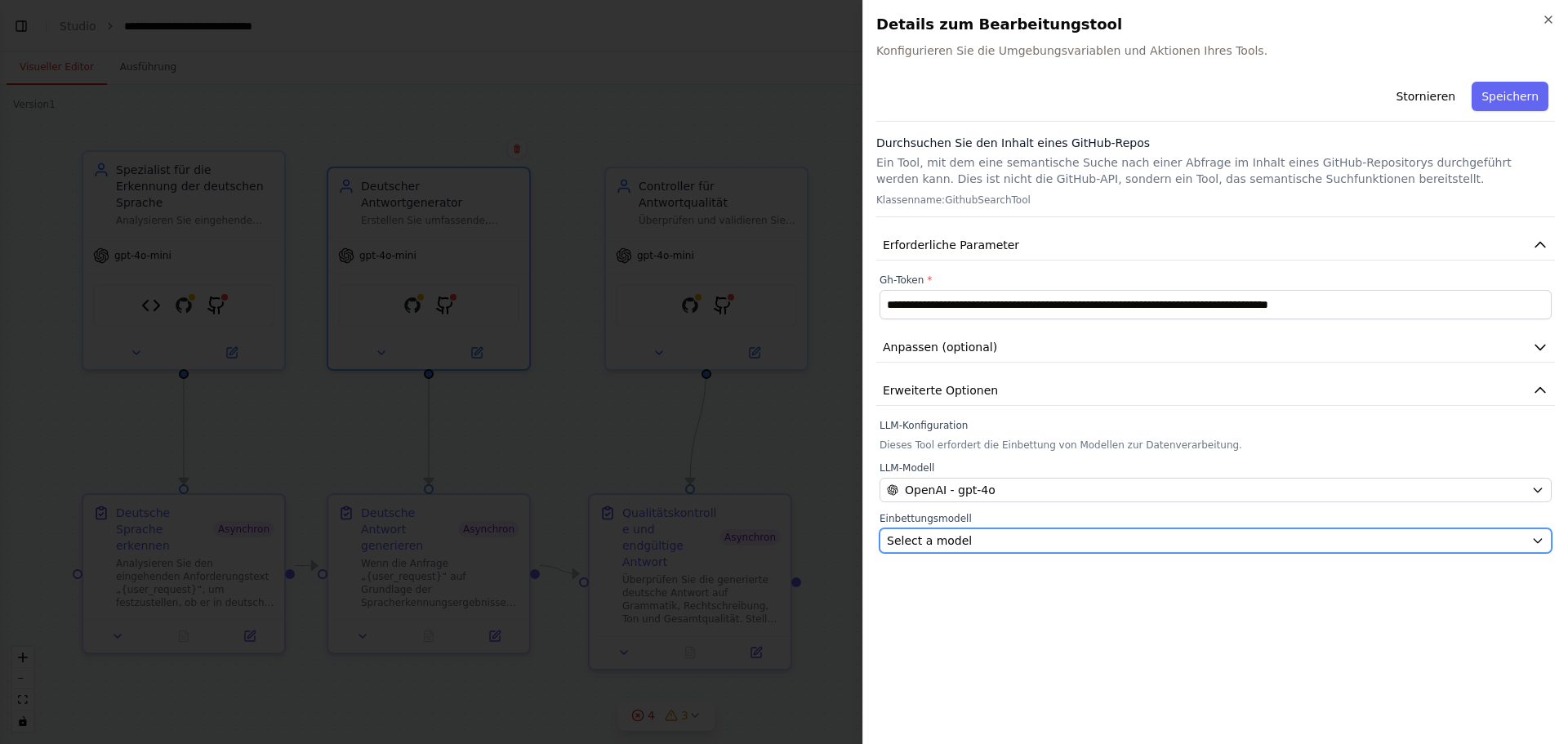
click at [982, 544] on div "Select a model" at bounding box center [1205, 541] width 637 height 17
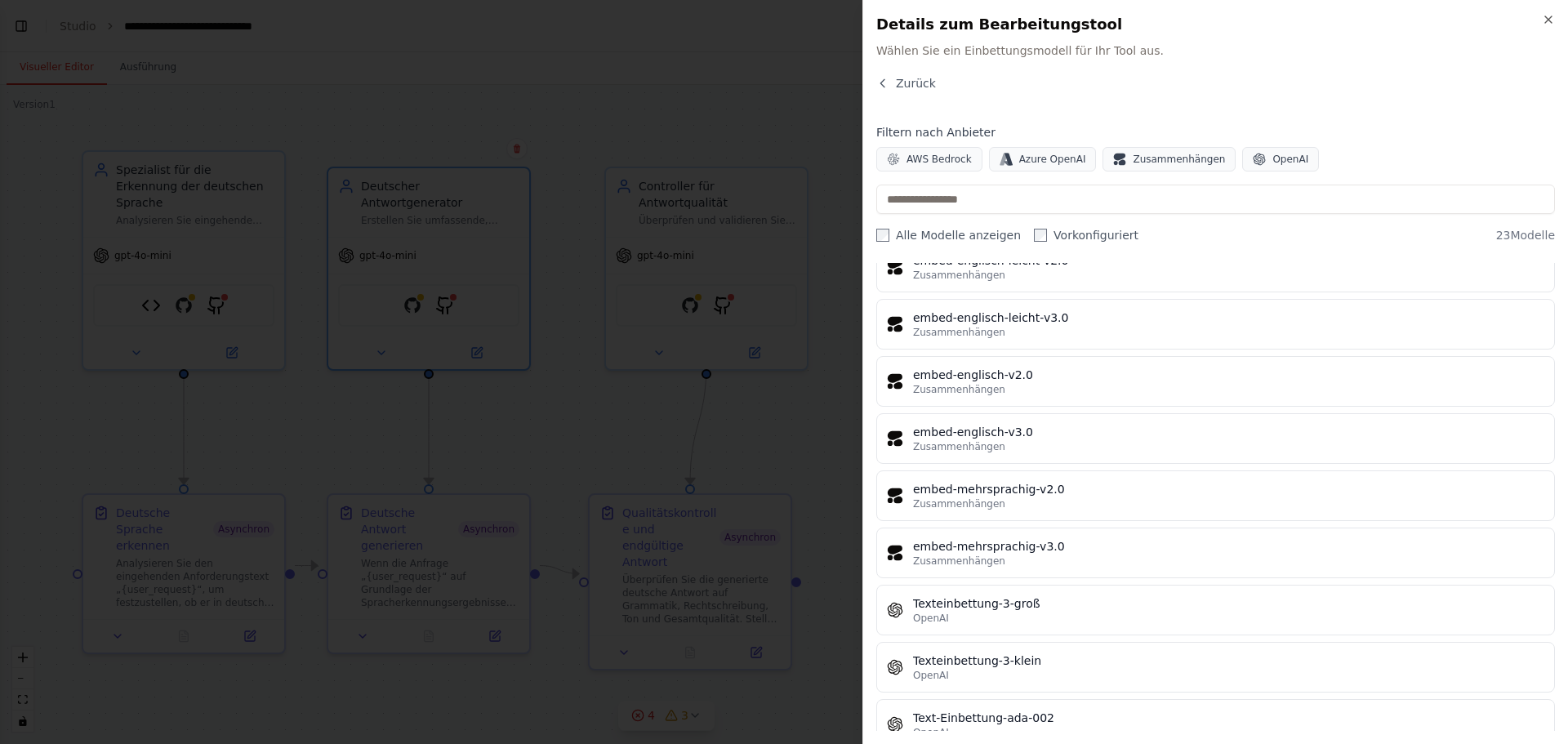
scroll to position [906, 0]
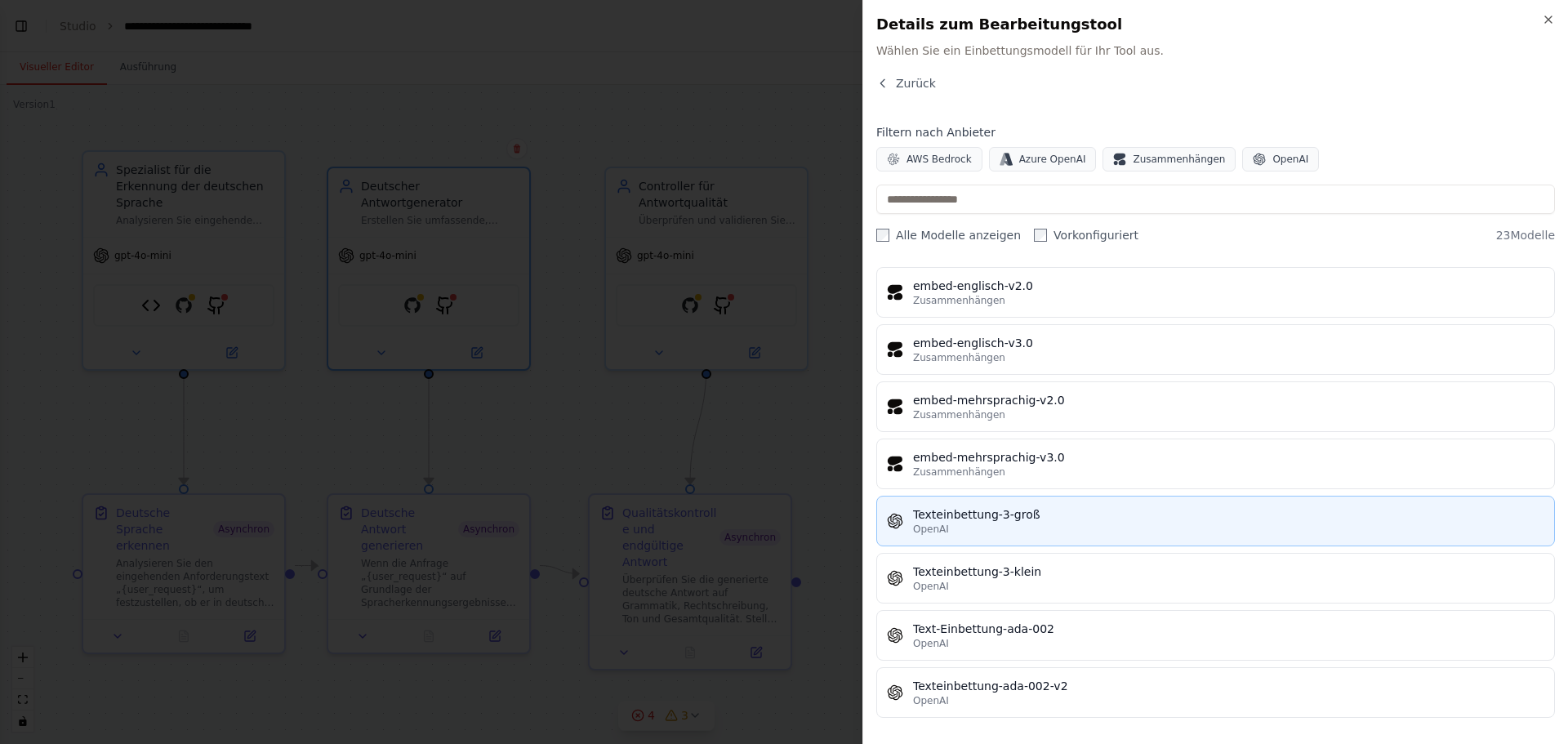
click at [1018, 509] on font "Texteinbettung-3-groß" at bounding box center [976, 515] width 127 height 13
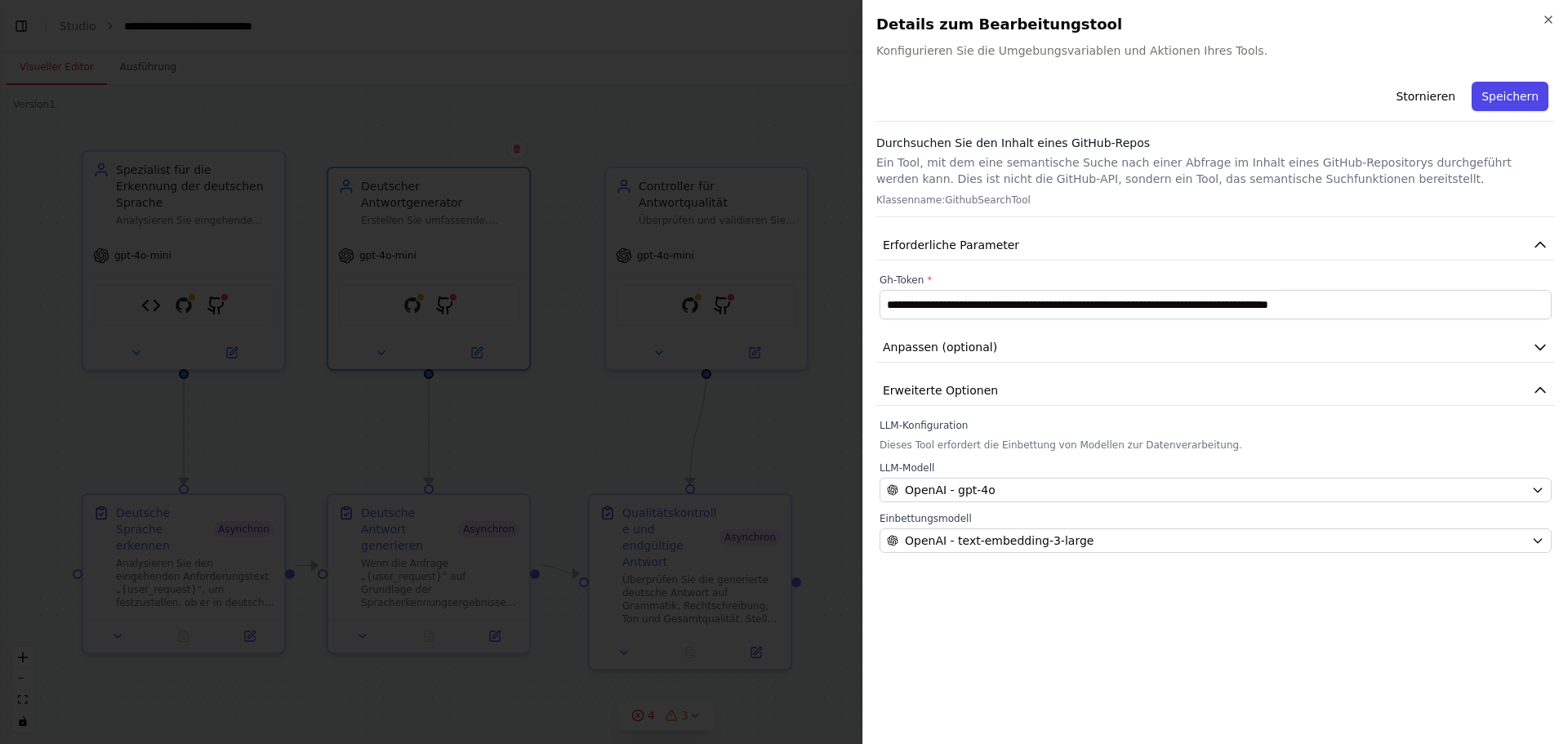
click at [1521, 96] on font "Speichern" at bounding box center [1509, 97] width 57 height 13
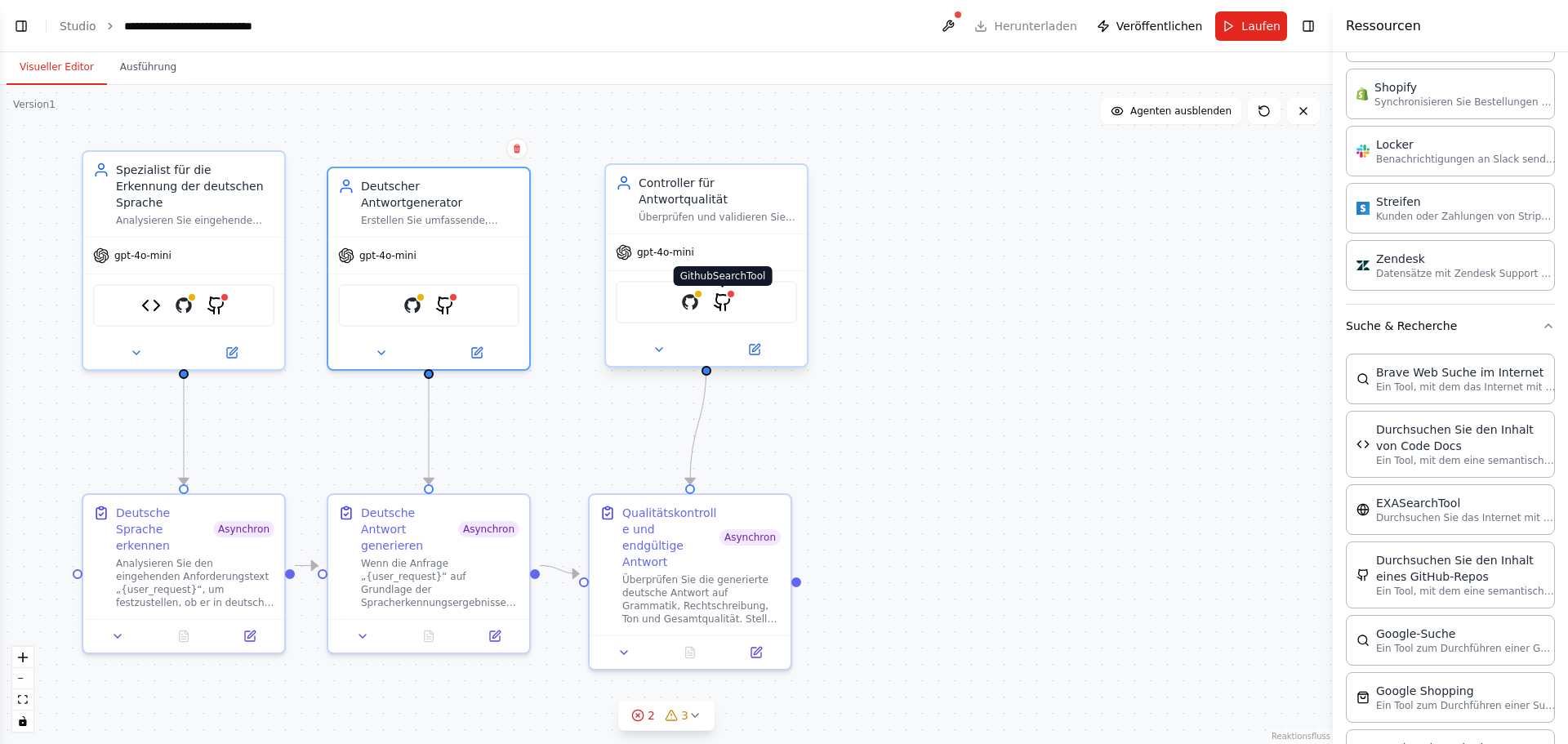
click at [728, 292] on img at bounding box center [722, 302] width 20 height 20
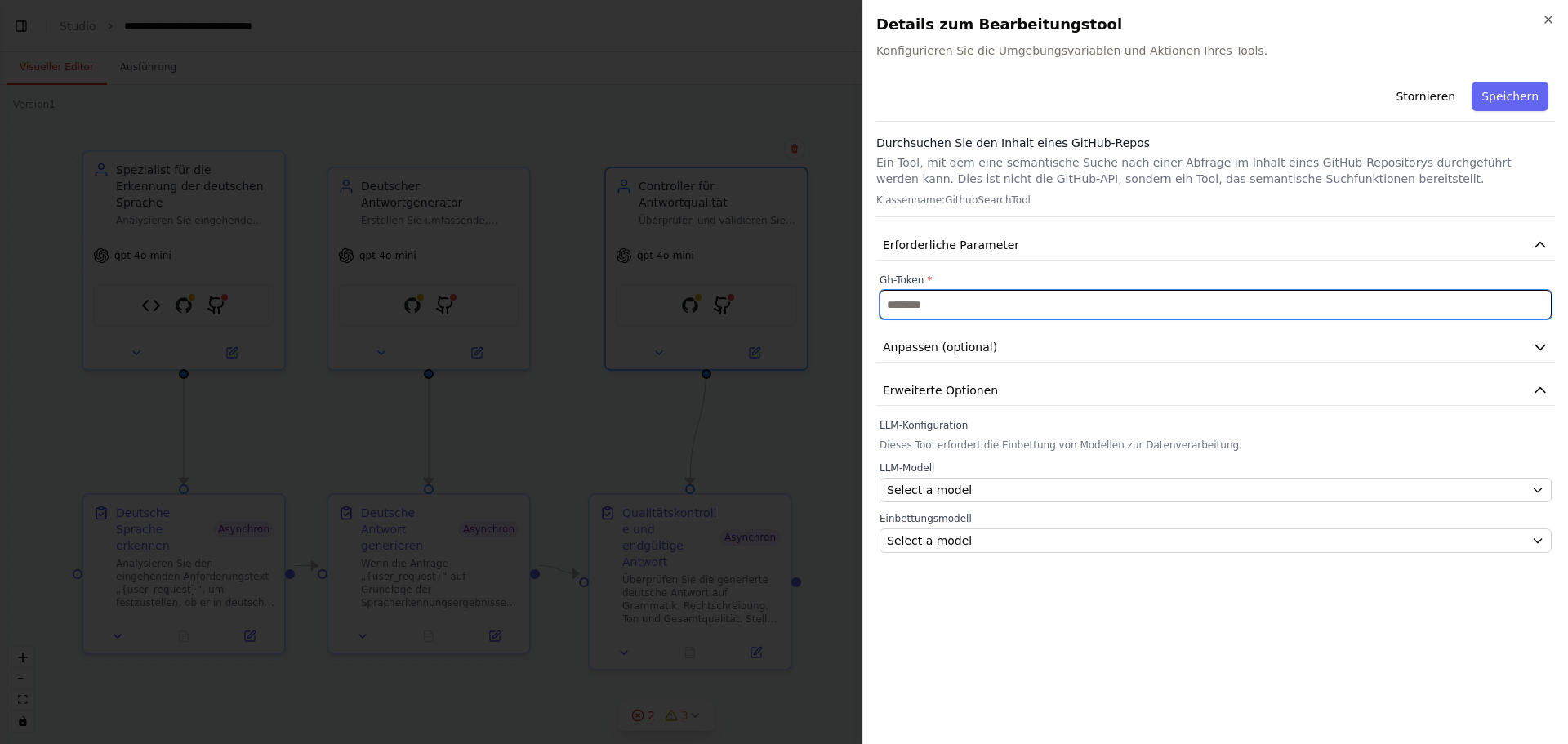
click at [975, 304] on input "text" at bounding box center [1215, 304] width 672 height 30
paste input "**********"
type input "**********"
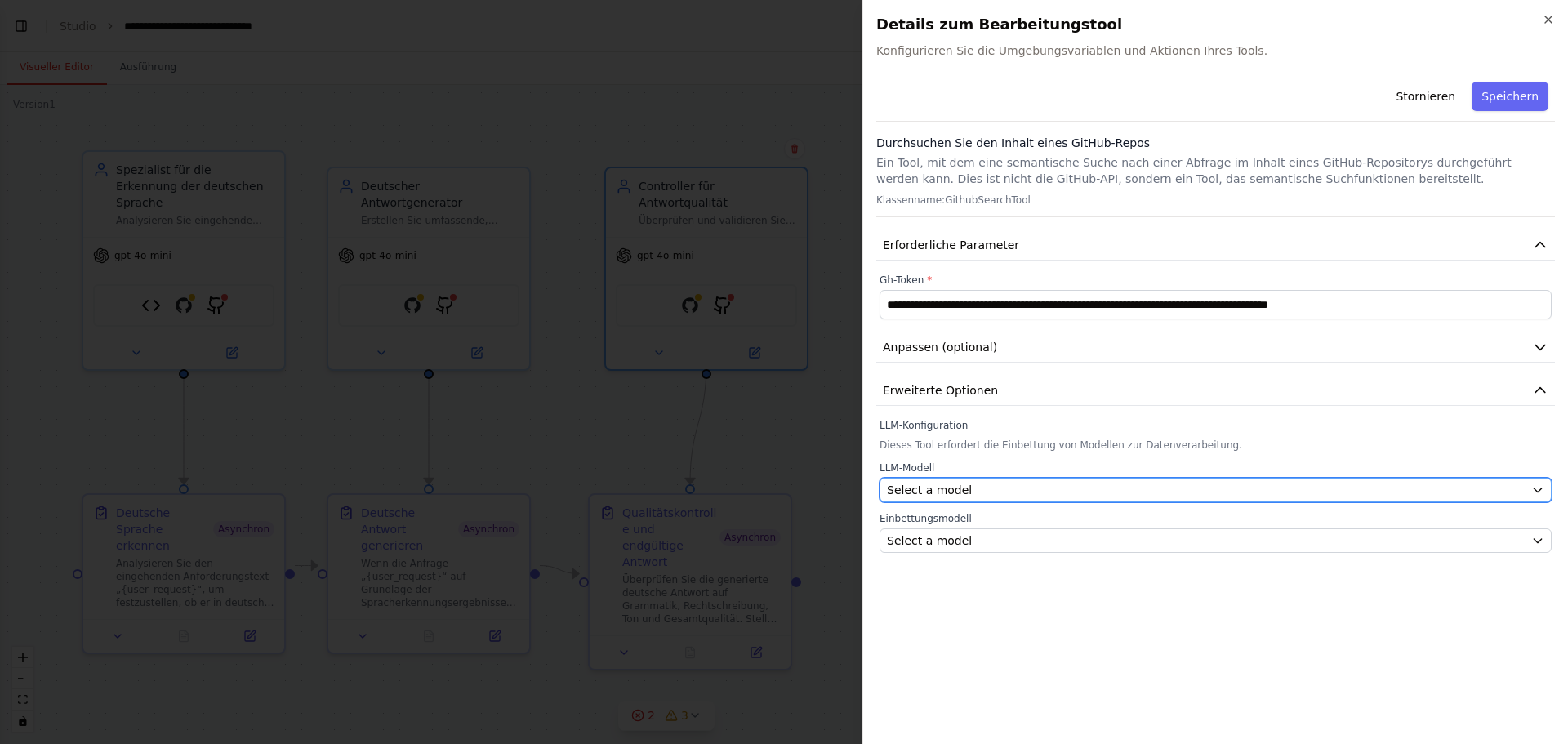
click at [1027, 490] on div "Select a model" at bounding box center [1205, 491] width 637 height 17
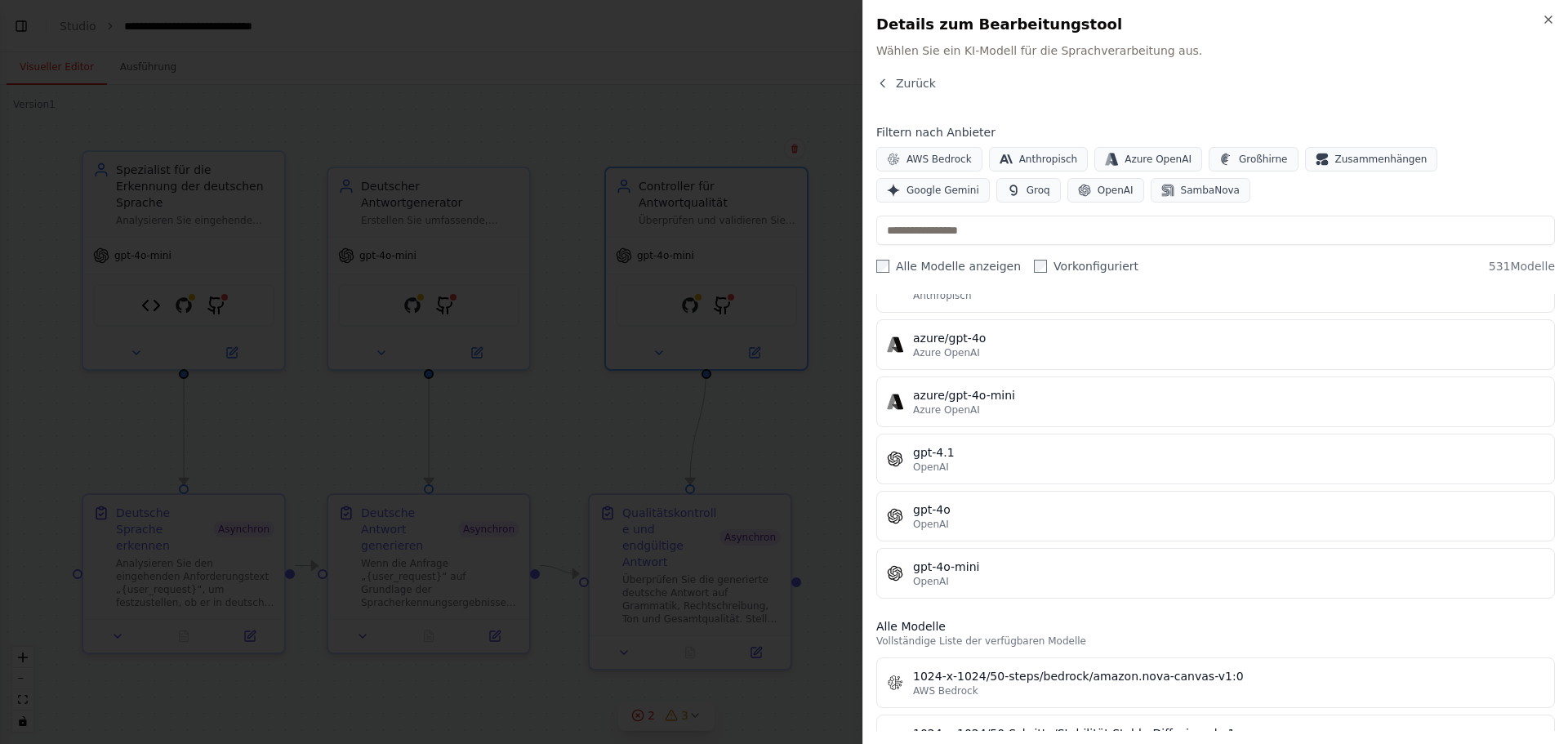
scroll to position [245, 0]
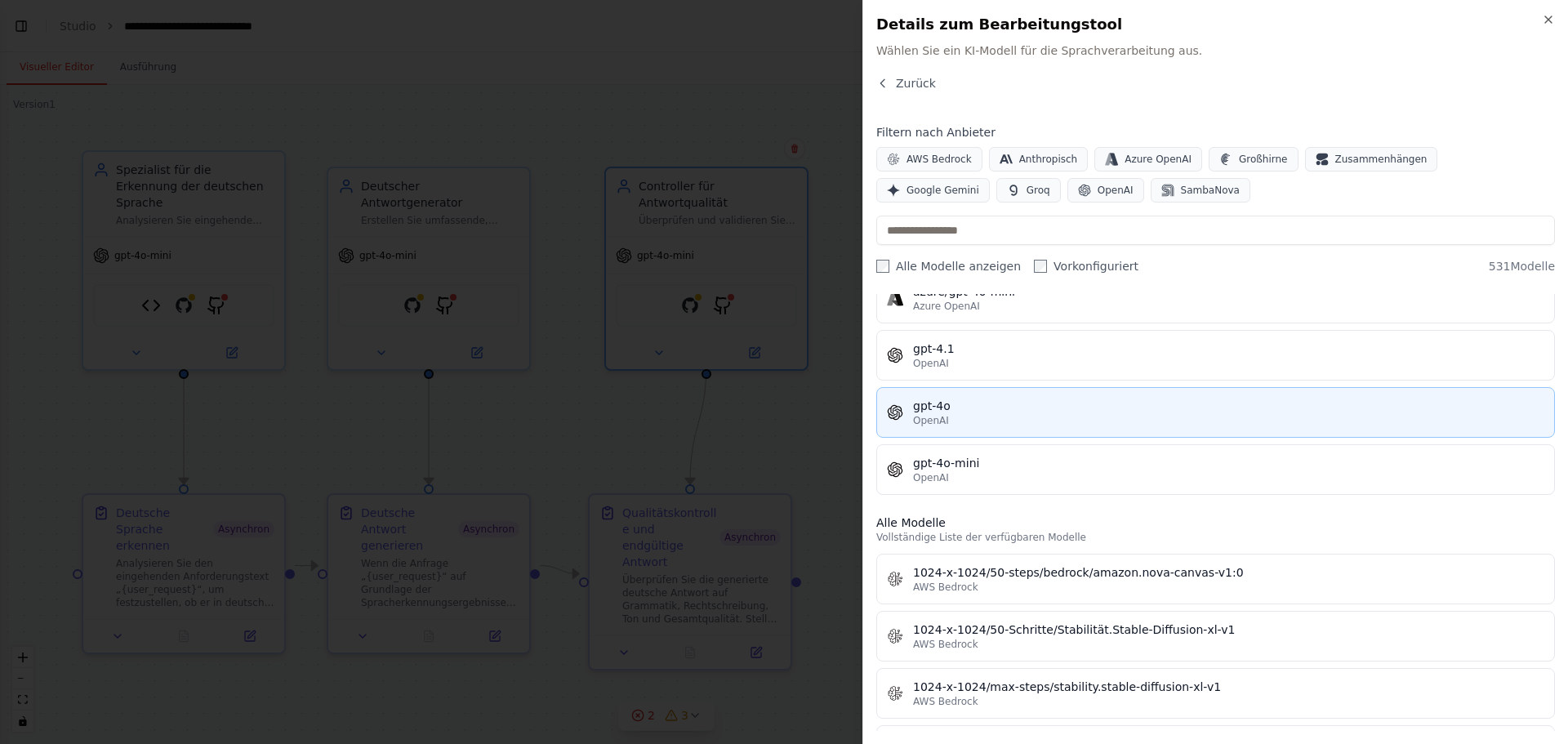
click at [1023, 395] on button "gpt-4o OpenAI" at bounding box center [1214, 413] width 678 height 50
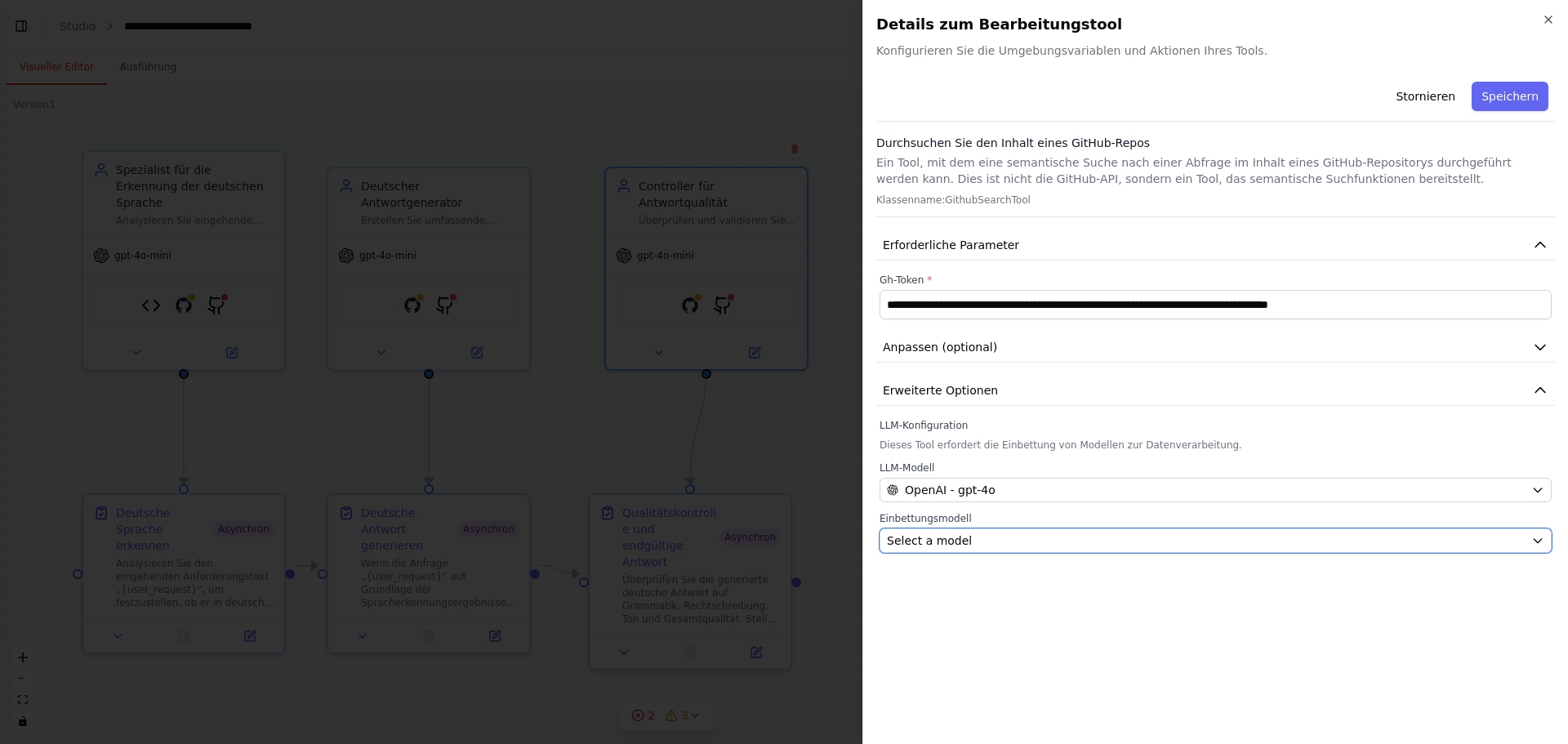
click at [988, 538] on div "Select a model" at bounding box center [1205, 541] width 637 height 17
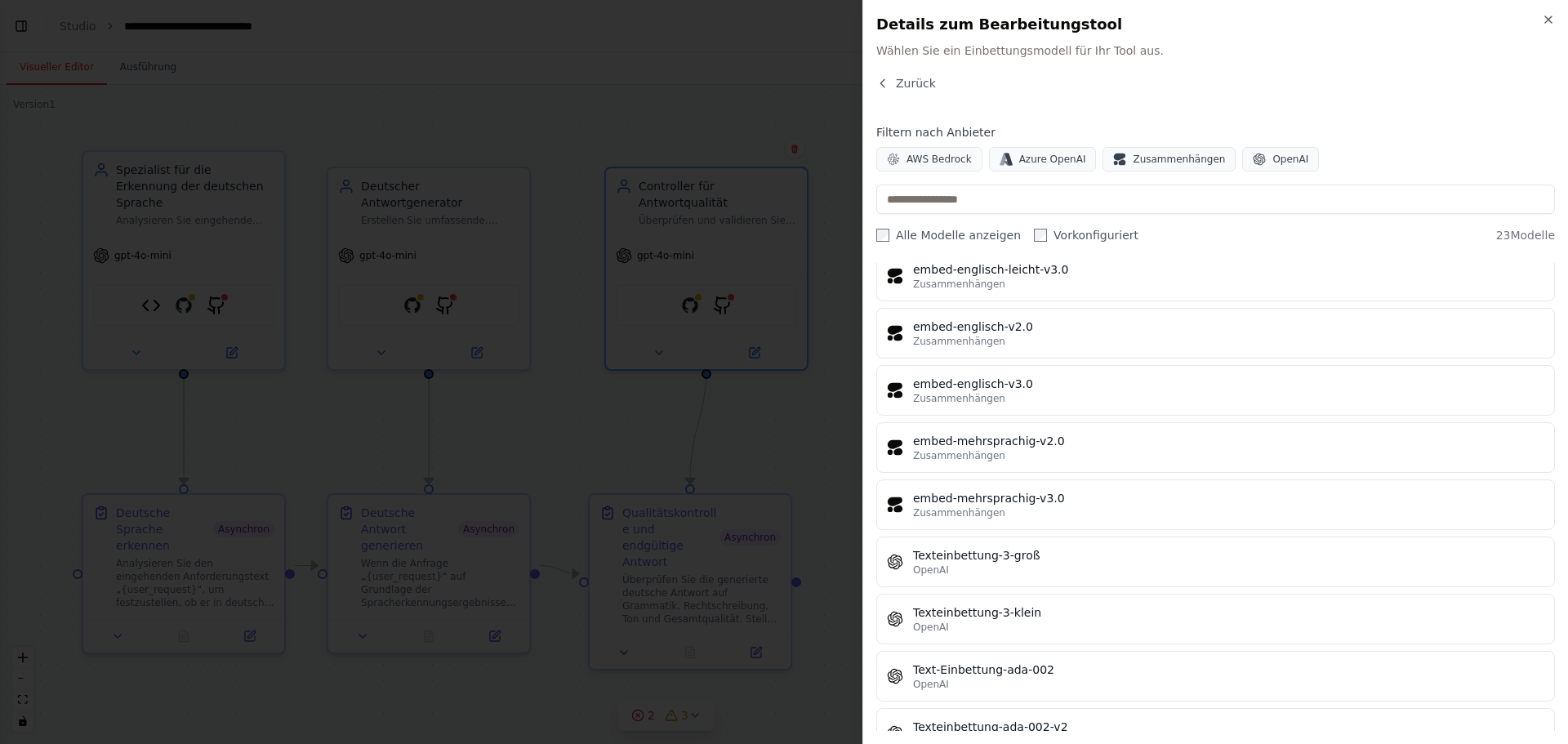
scroll to position [899, 0]
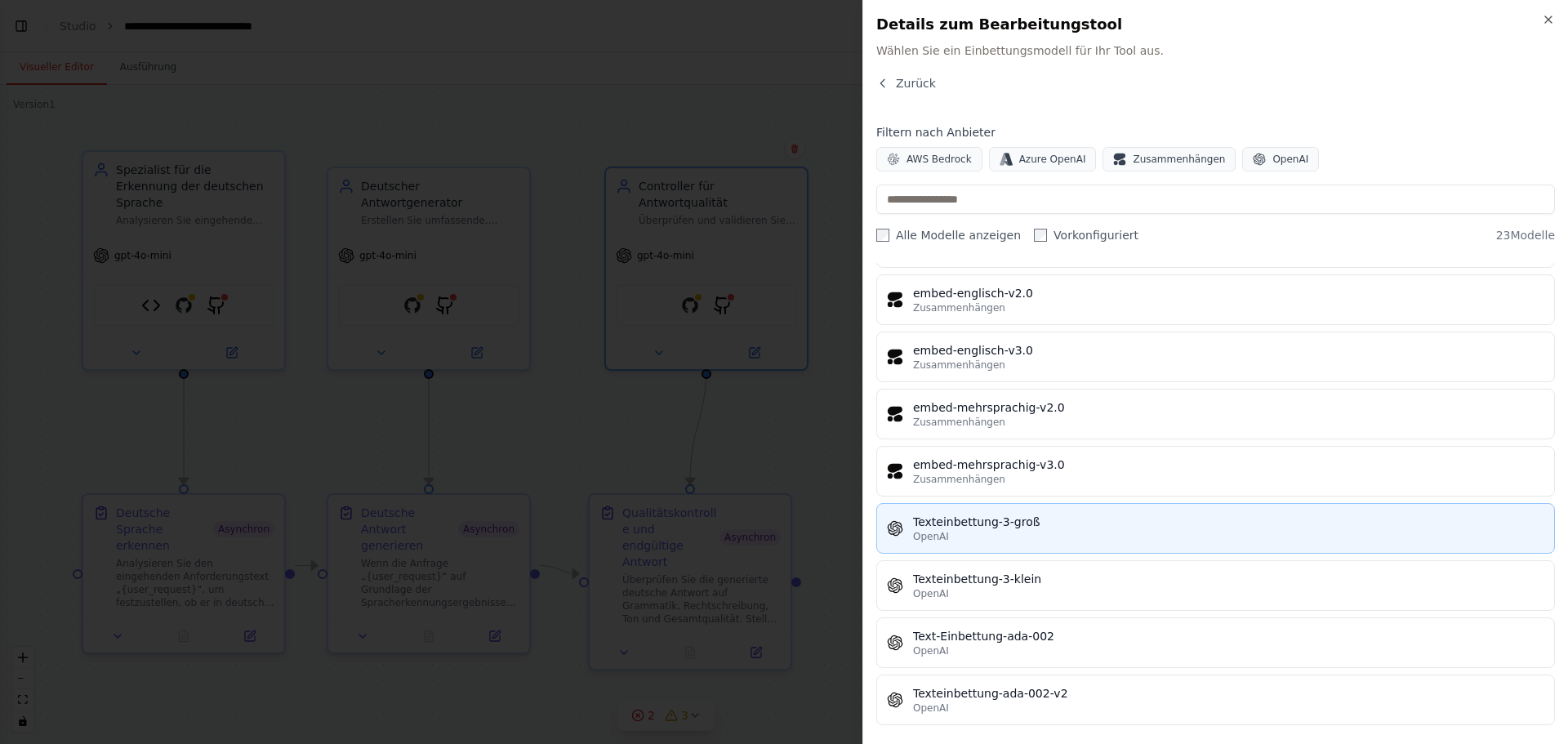
click at [1011, 524] on font "Texteinbettung-3-groß" at bounding box center [976, 522] width 127 height 13
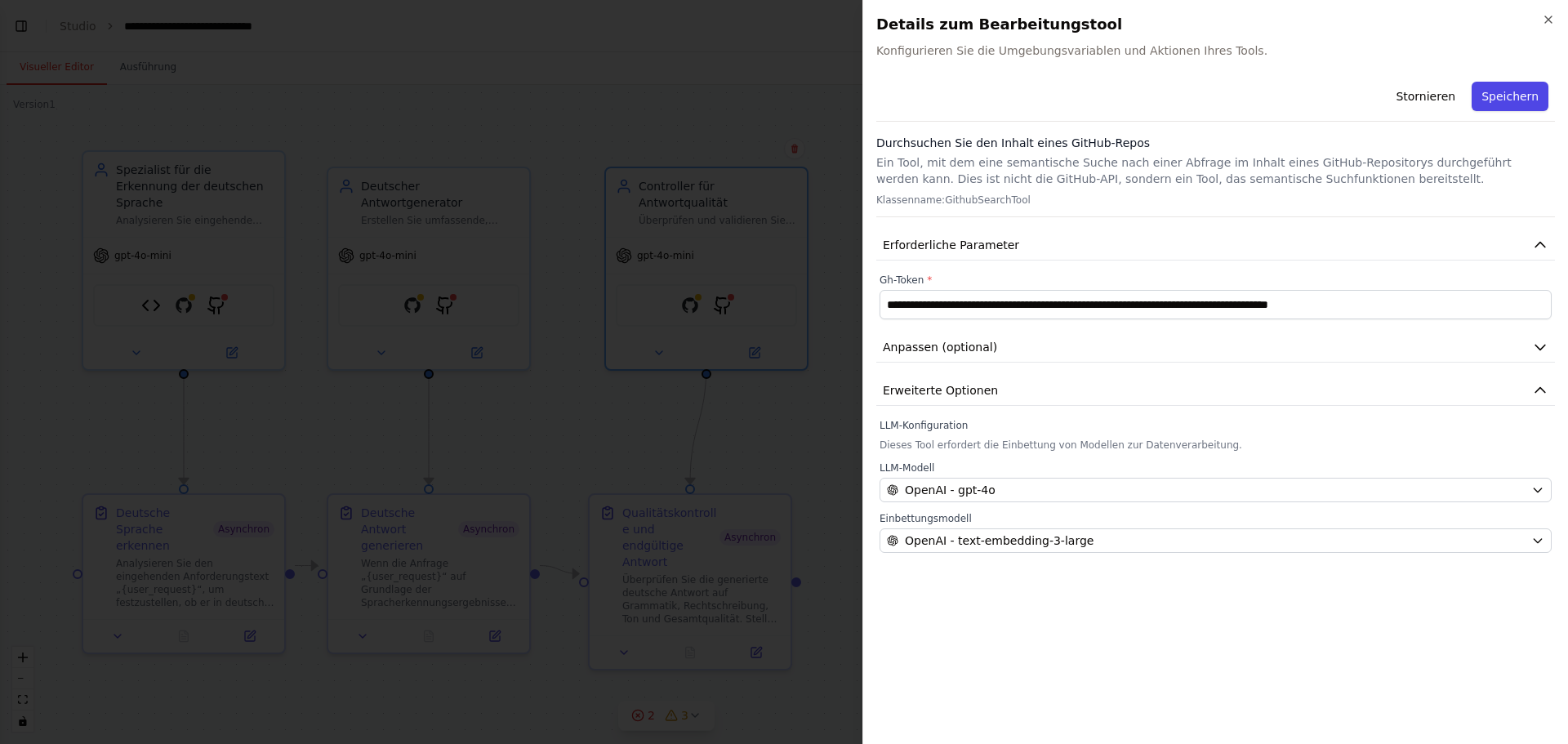
click at [1515, 97] on font "Speichern" at bounding box center [1509, 97] width 57 height 13
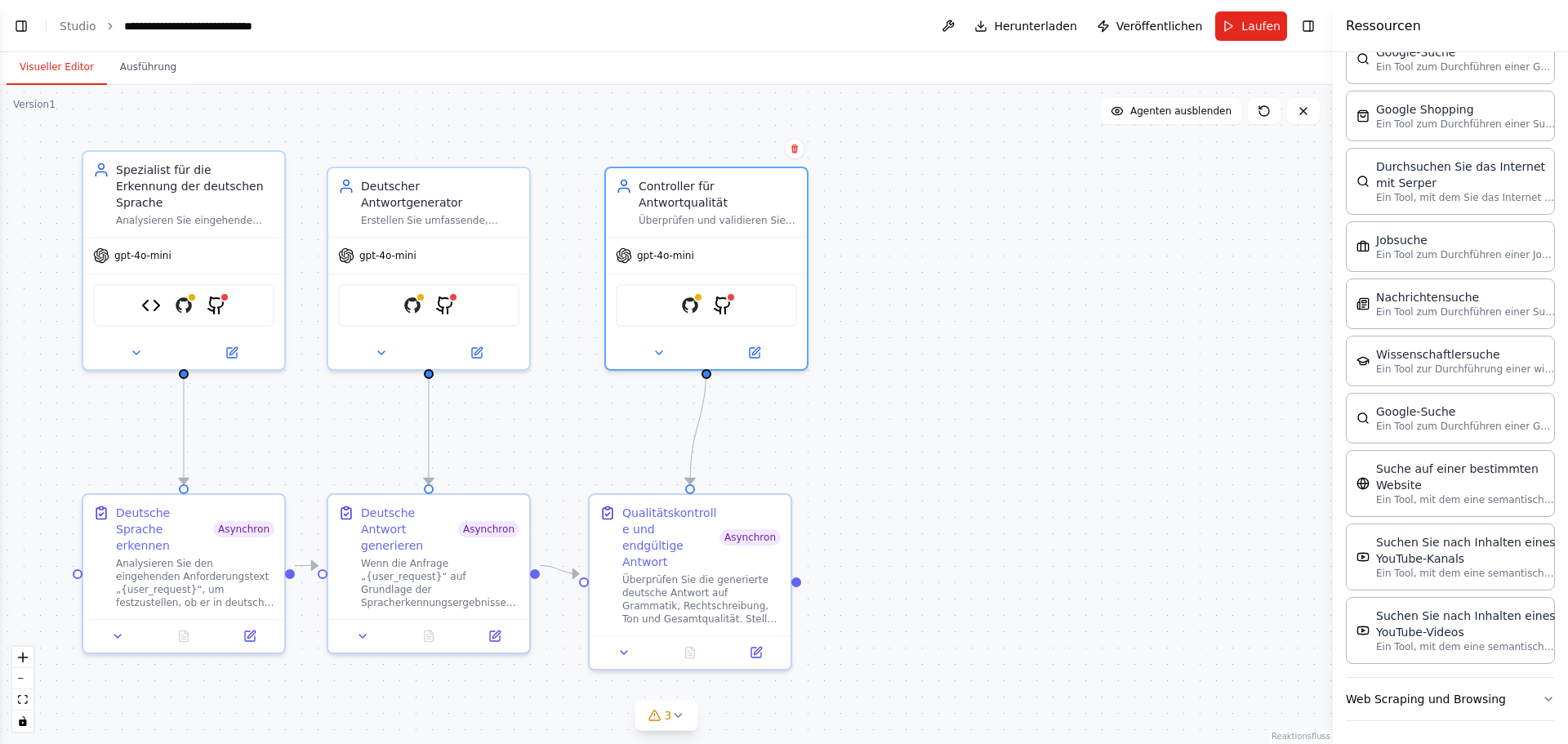
scroll to position [1962, 0]
click at [1441, 355] on font "Wissenschaftlersuche" at bounding box center [1437, 350] width 124 height 13
click at [1248, 22] on font "Laufen" at bounding box center [1261, 26] width 39 height 13
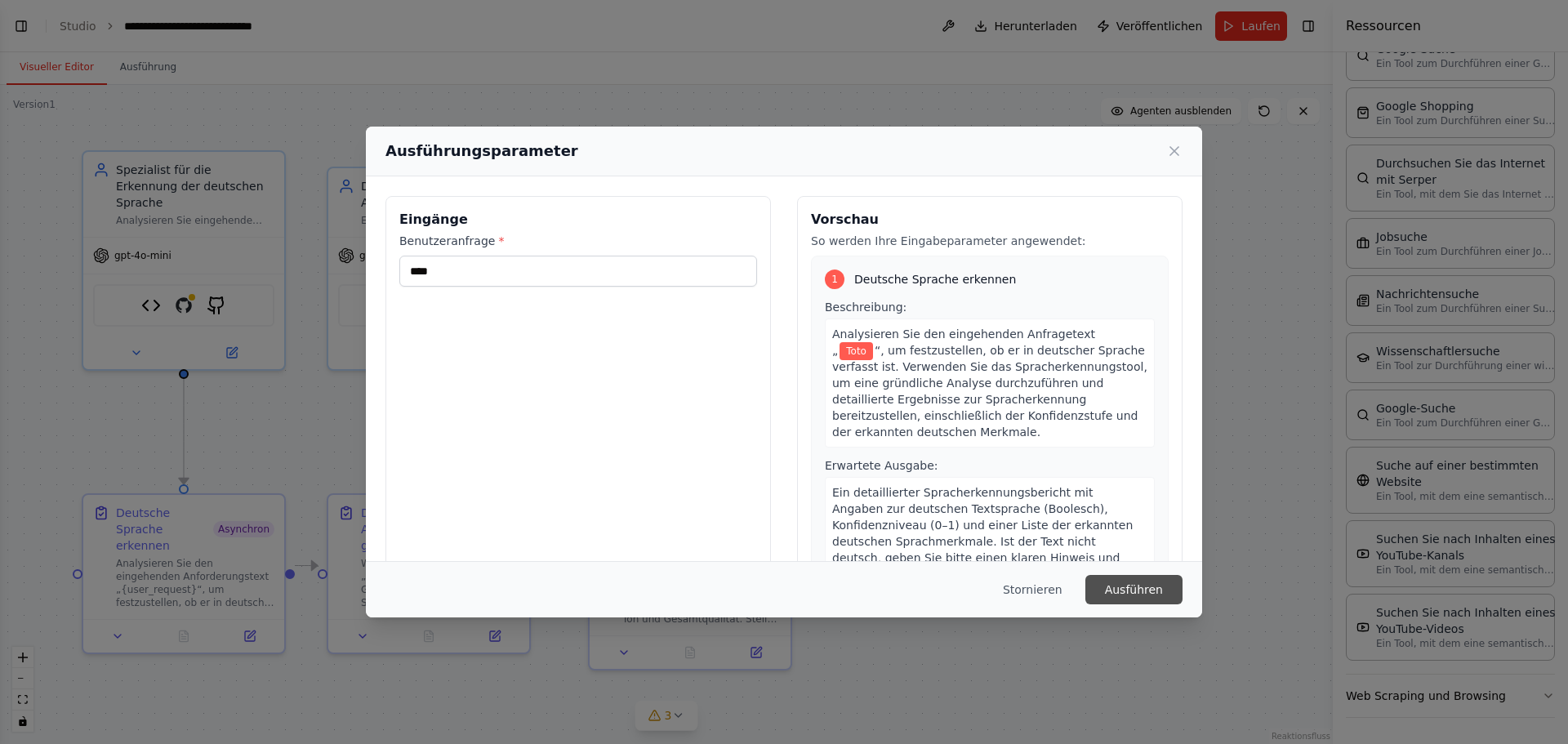
click at [1138, 588] on font "Ausführen" at bounding box center [1133, 589] width 58 height 13
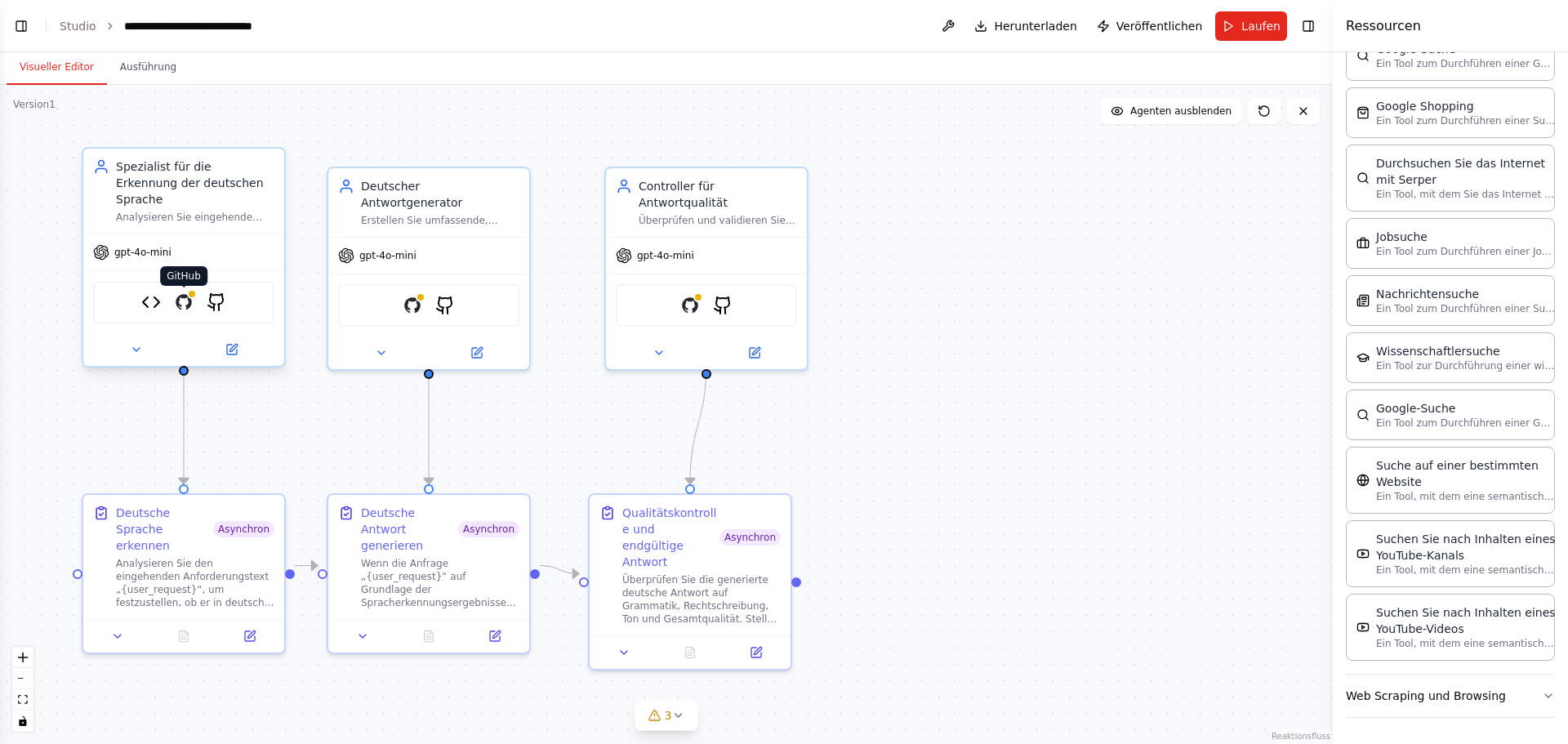
click at [180, 292] on img at bounding box center [183, 302] width 20 height 20
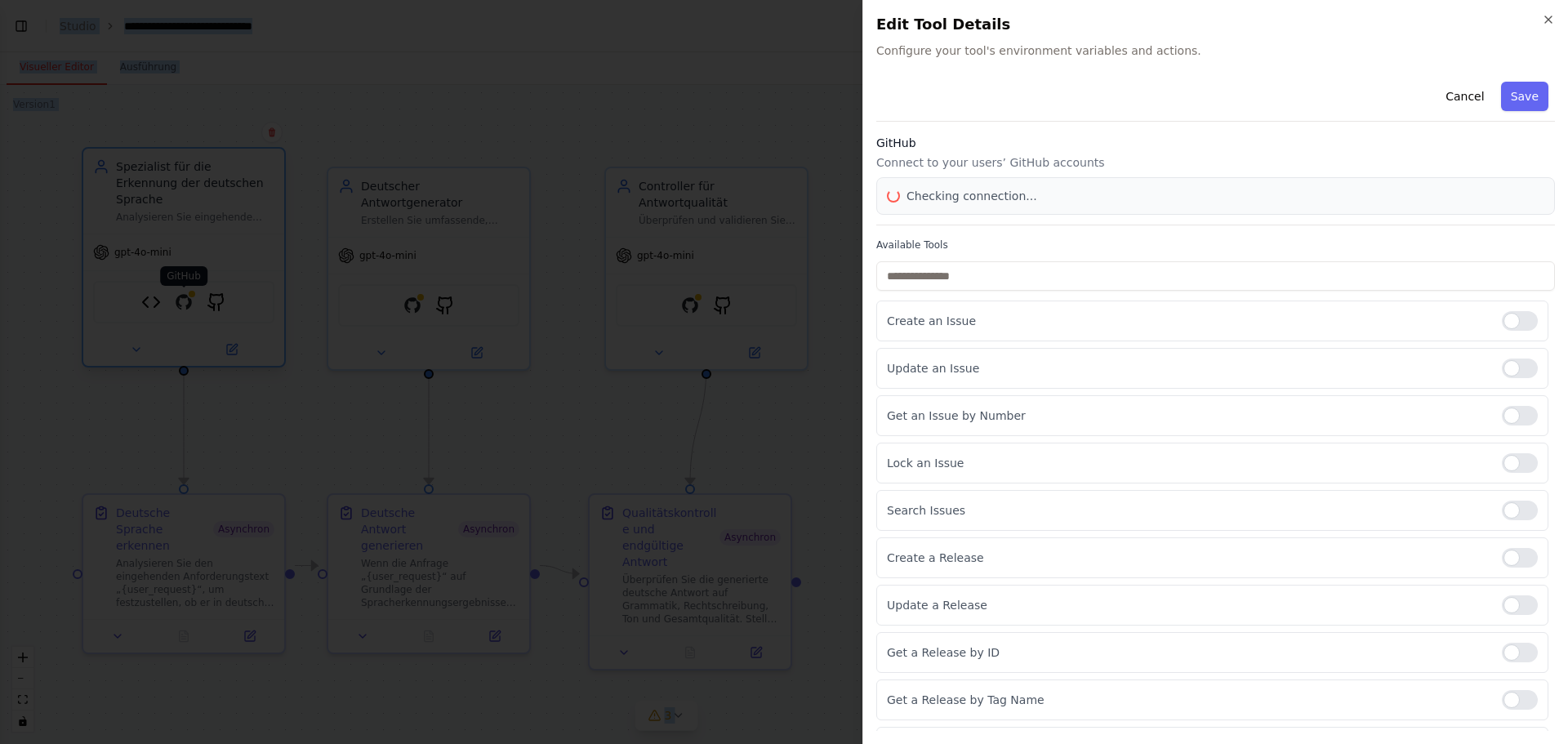
click at [180, 284] on div at bounding box center [784, 372] width 1568 height 744
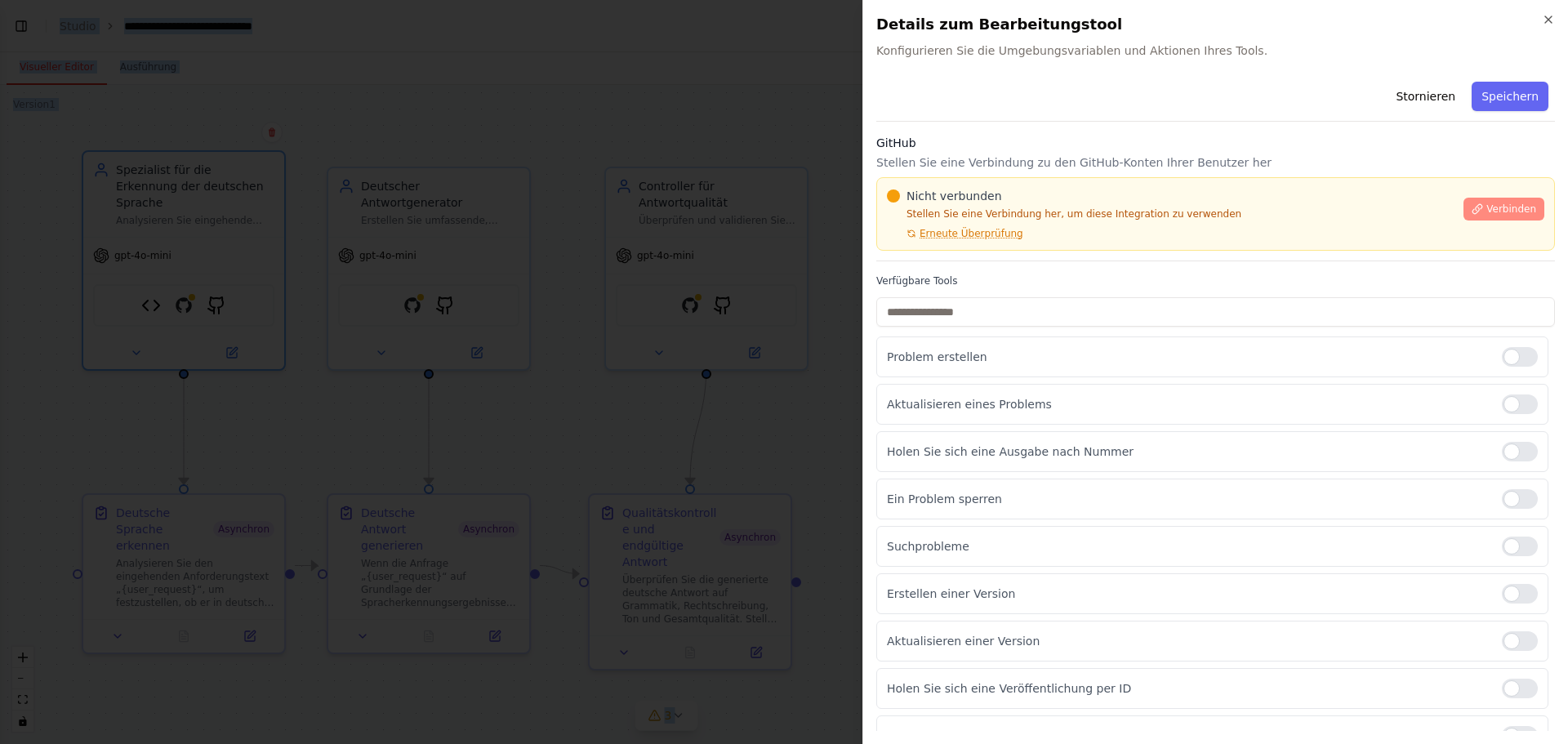
click at [1504, 203] on font "Verbinden" at bounding box center [1511, 209] width 50 height 11
click at [979, 234] on font "Erneute Überprüfung" at bounding box center [971, 234] width 103 height 11
click at [984, 236] on font "Erneute Überprüfung" at bounding box center [971, 234] width 103 height 11
click at [1071, 202] on div "Nicht verbunden" at bounding box center [1170, 196] width 567 height 17
click at [1072, 204] on div "Nicht verbunden Stellen Sie eine Verbindung her, um diese Integration zu verwen…" at bounding box center [1170, 214] width 567 height 52
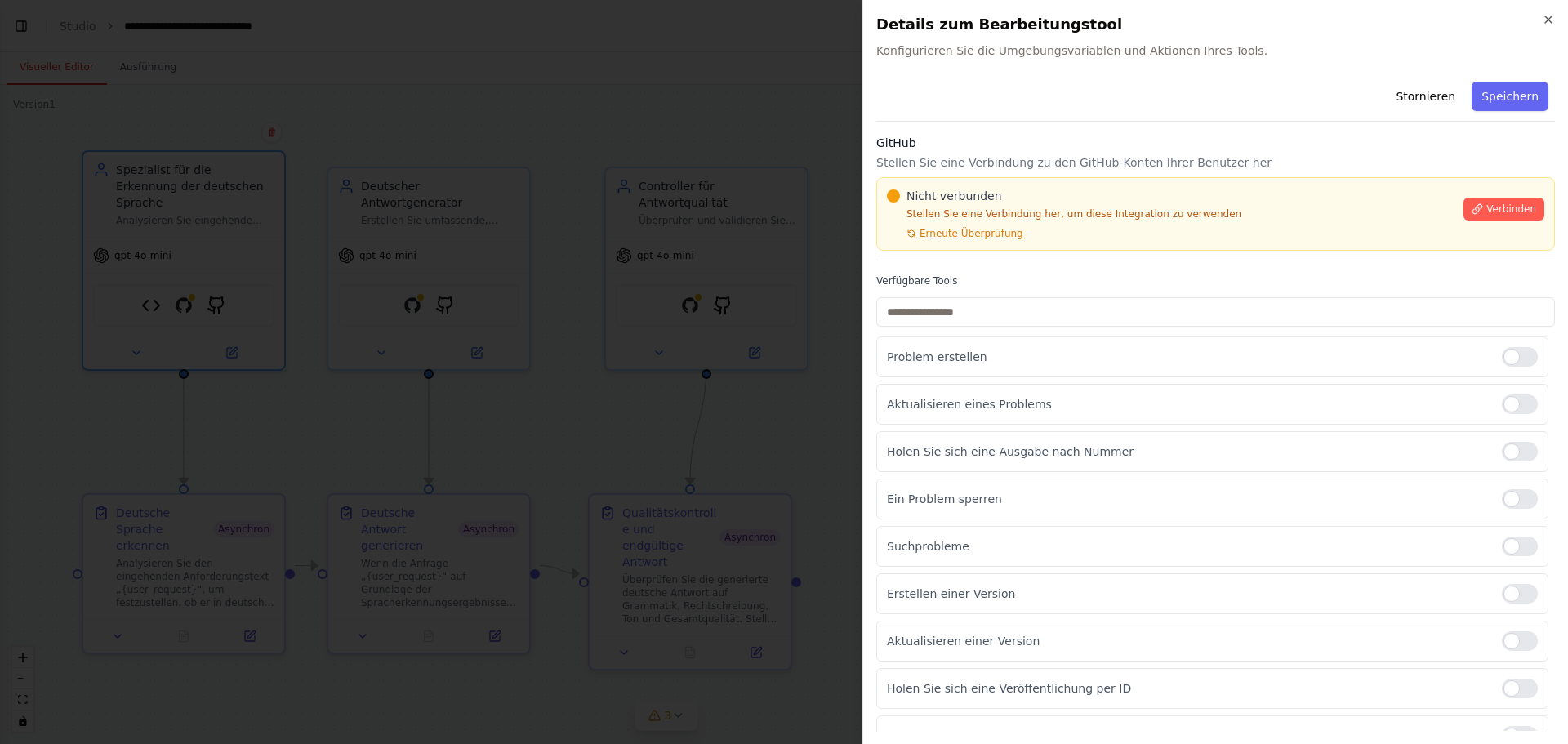
click at [1275, 204] on div "Nicht verbunden Stellen Sie eine Verbindung her, um diese Integration zu verwen…" at bounding box center [1170, 214] width 567 height 52
click at [1081, 203] on div "Nicht verbunden" at bounding box center [1170, 196] width 567 height 17
click at [833, 429] on div at bounding box center [784, 372] width 1568 height 744
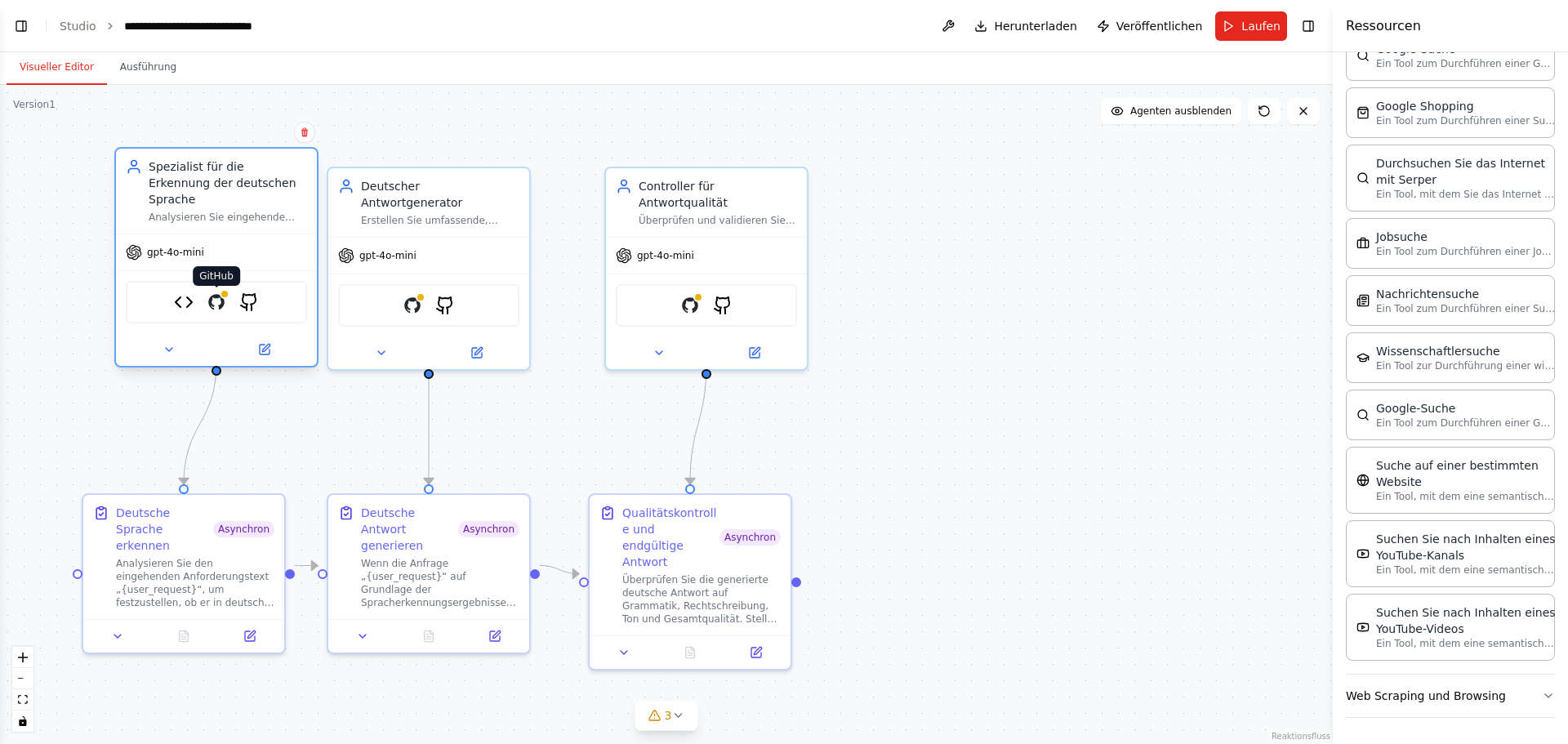
drag, startPoint x: 183, startPoint y: 288, endPoint x: 213, endPoint y: 279, distance: 31.3
click at [213, 292] on img at bounding box center [216, 302] width 20 height 20
click at [263, 344] on icon at bounding box center [266, 347] width 7 height 7
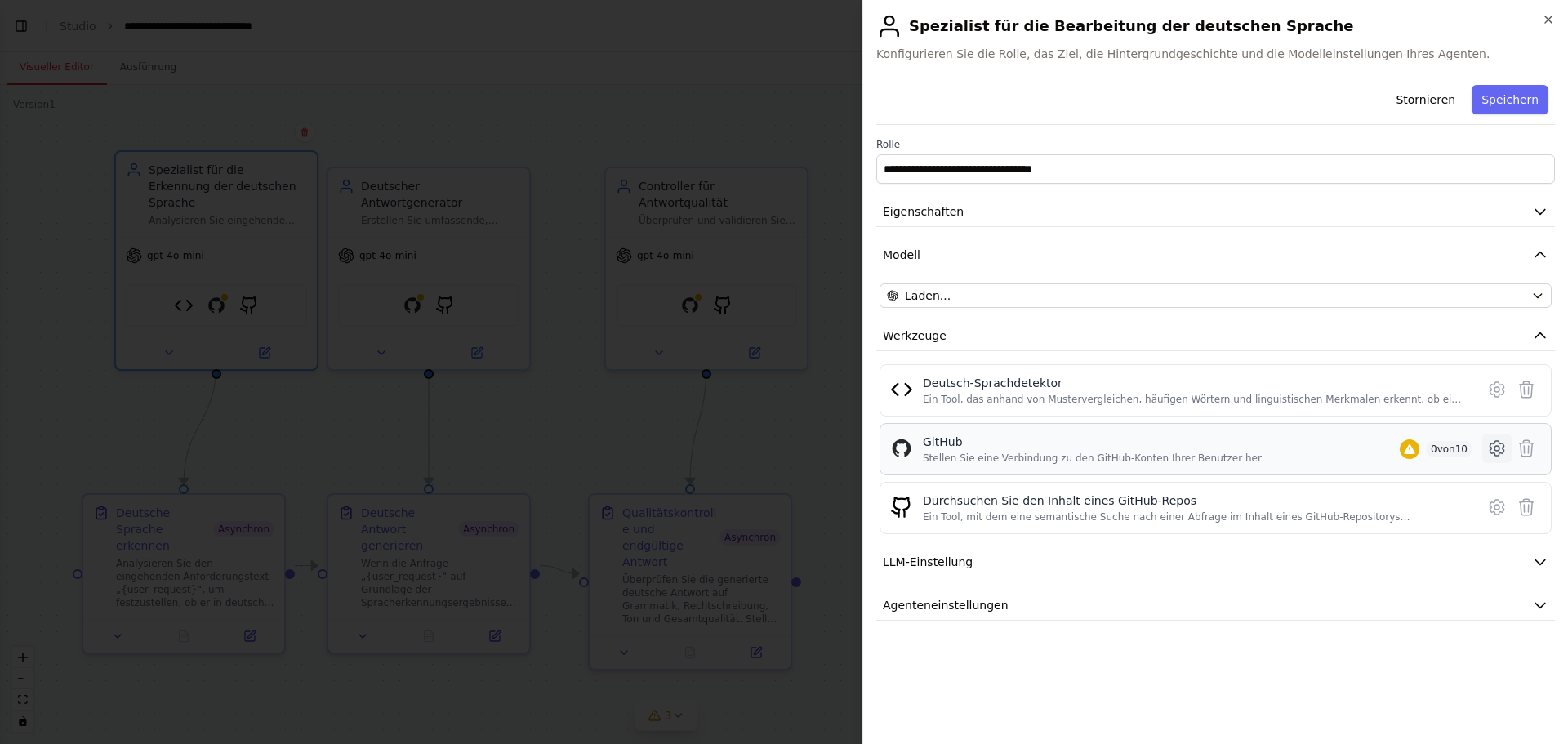
click at [1494, 451] on icon at bounding box center [1496, 448] width 20 height 20
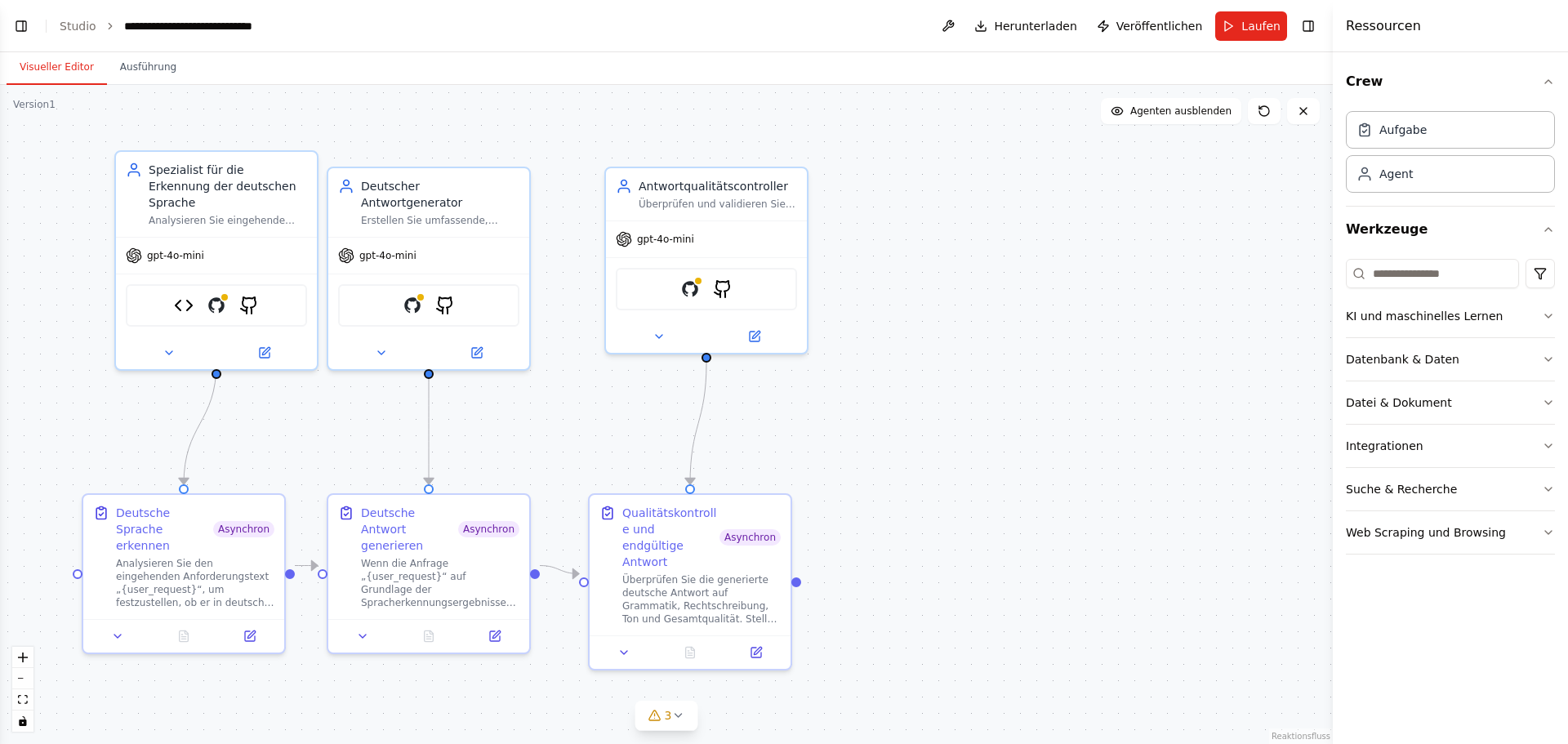
scroll to position [2706, 0]
click at [221, 292] on img at bounding box center [216, 302] width 20 height 20
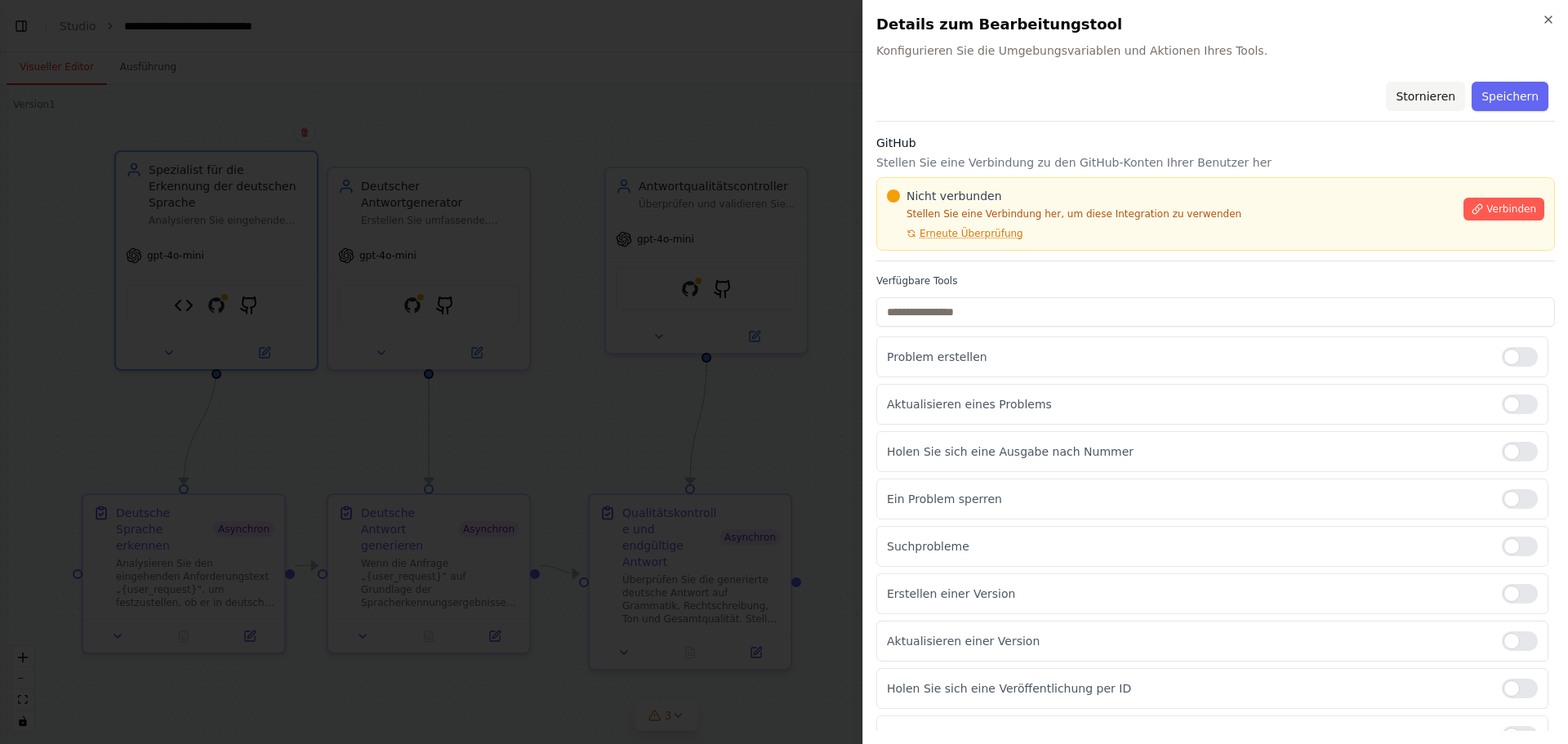
click at [1415, 96] on font "Stornieren" at bounding box center [1425, 97] width 60 height 13
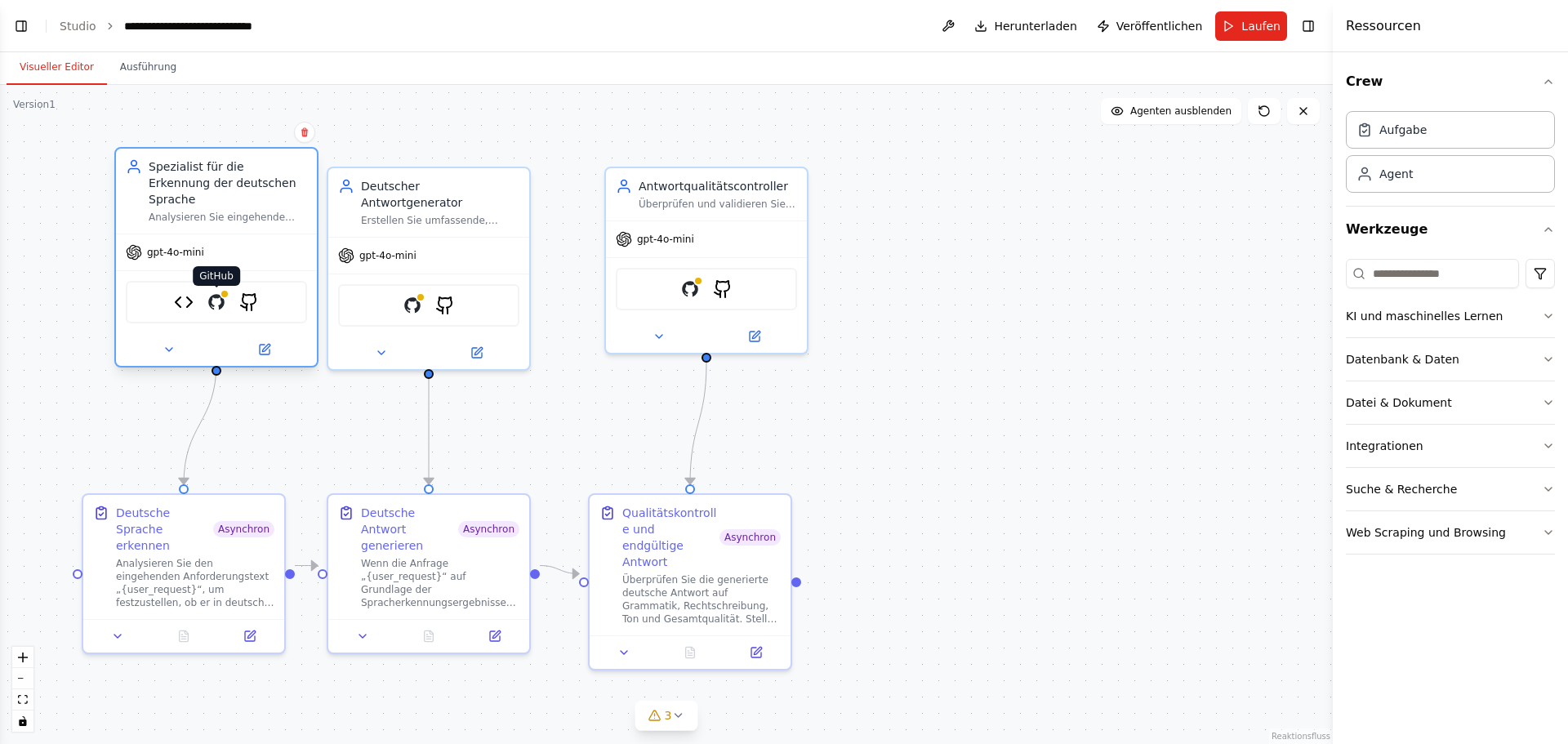
click at [220, 292] on img at bounding box center [216, 302] width 20 height 20
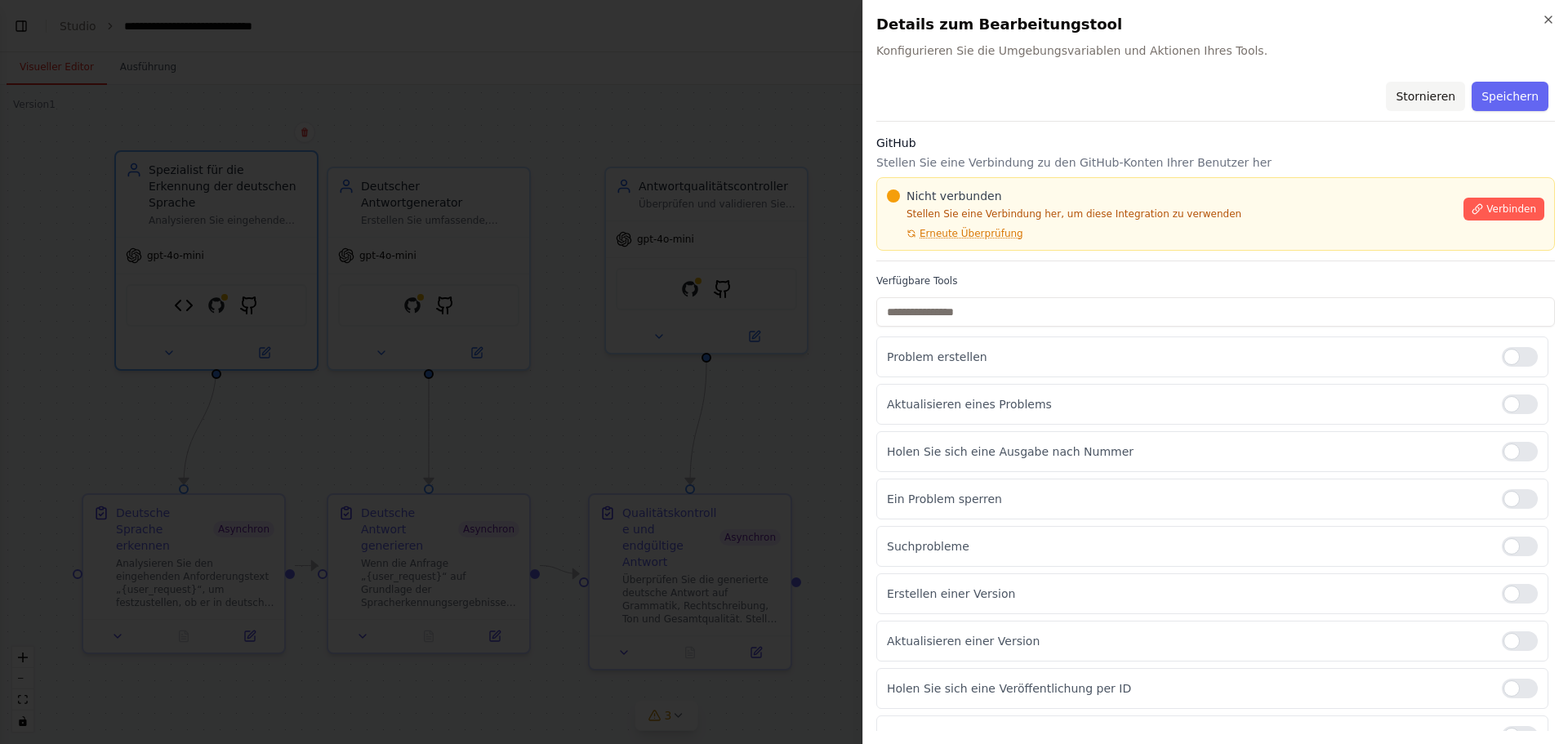
click at [1432, 95] on font "Stornieren" at bounding box center [1425, 97] width 60 height 13
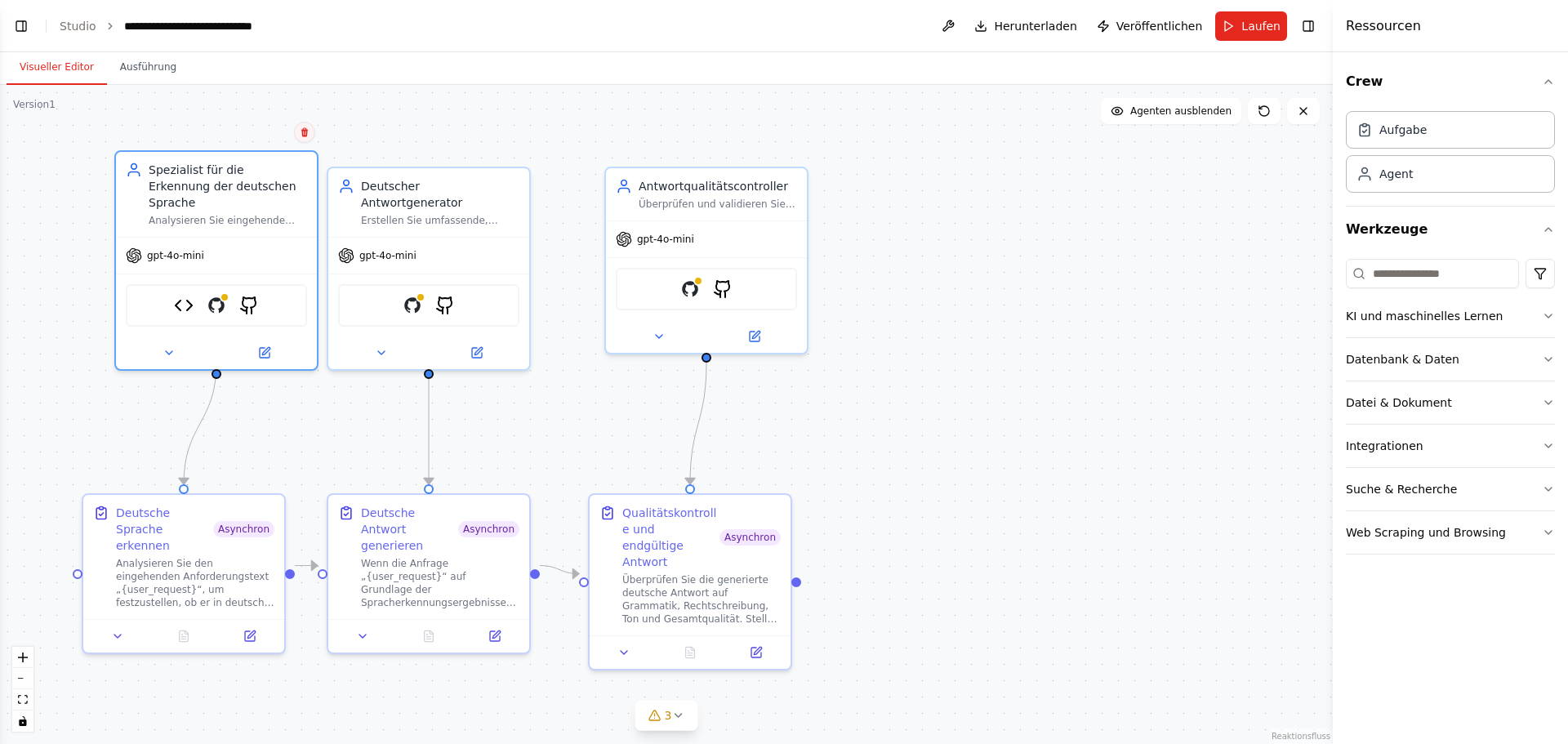
click at [303, 129] on icon at bounding box center [304, 132] width 10 height 10
click at [258, 128] on font "Bestätigen" at bounding box center [250, 132] width 53 height 11
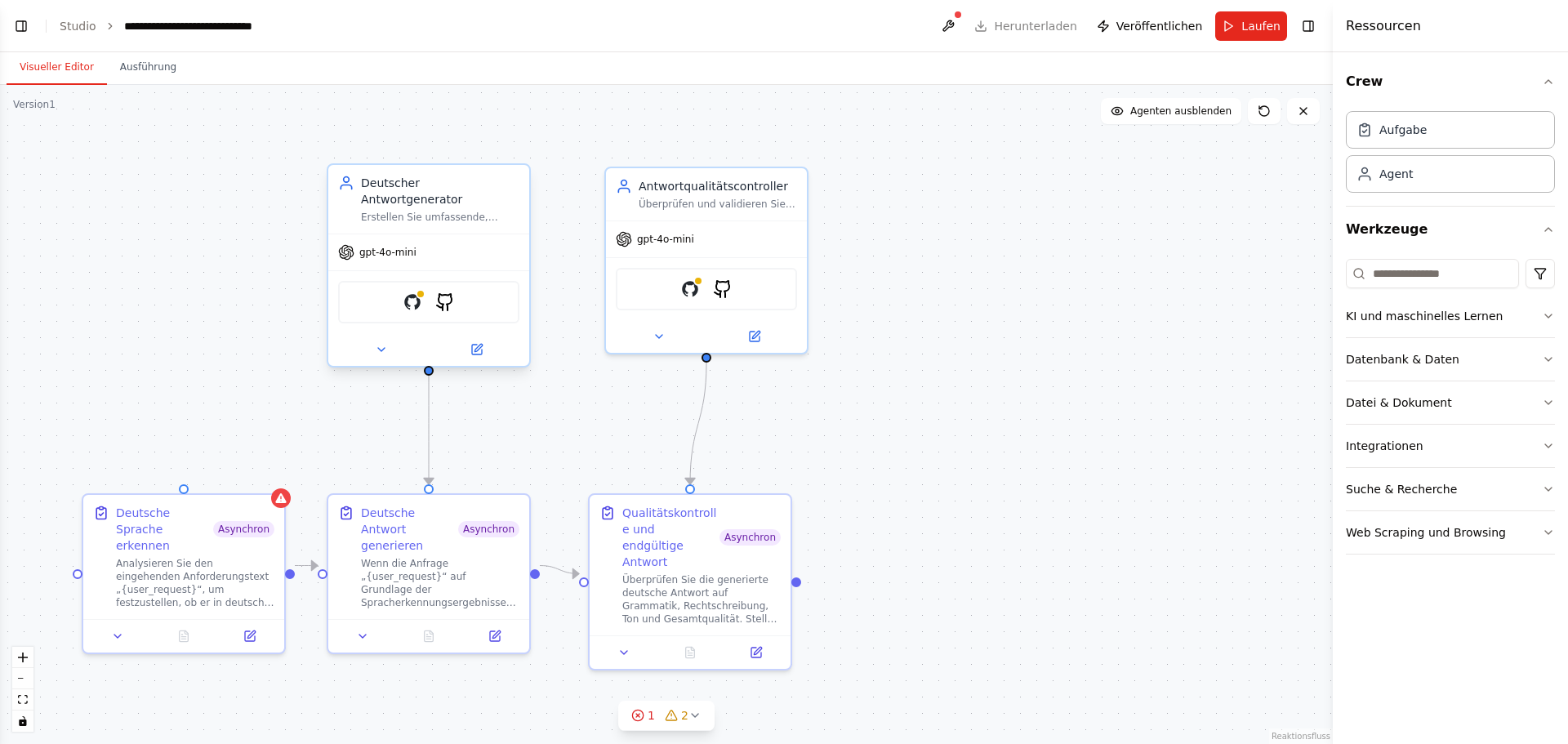
click at [468, 210] on div "Deutscher Antwortgenerator Erstellen Sie umfassende, grammatikalisch korrekte u…" at bounding box center [429, 199] width 201 height 69
click at [521, 143] on button at bounding box center [516, 148] width 21 height 21
click at [477, 146] on font "Bestätigen" at bounding box center [462, 149] width 53 height 11
click at [701, 225] on div "gpt-4o-mini" at bounding box center [706, 236] width 201 height 36
click at [796, 145] on icon at bounding box center [794, 149] width 7 height 9
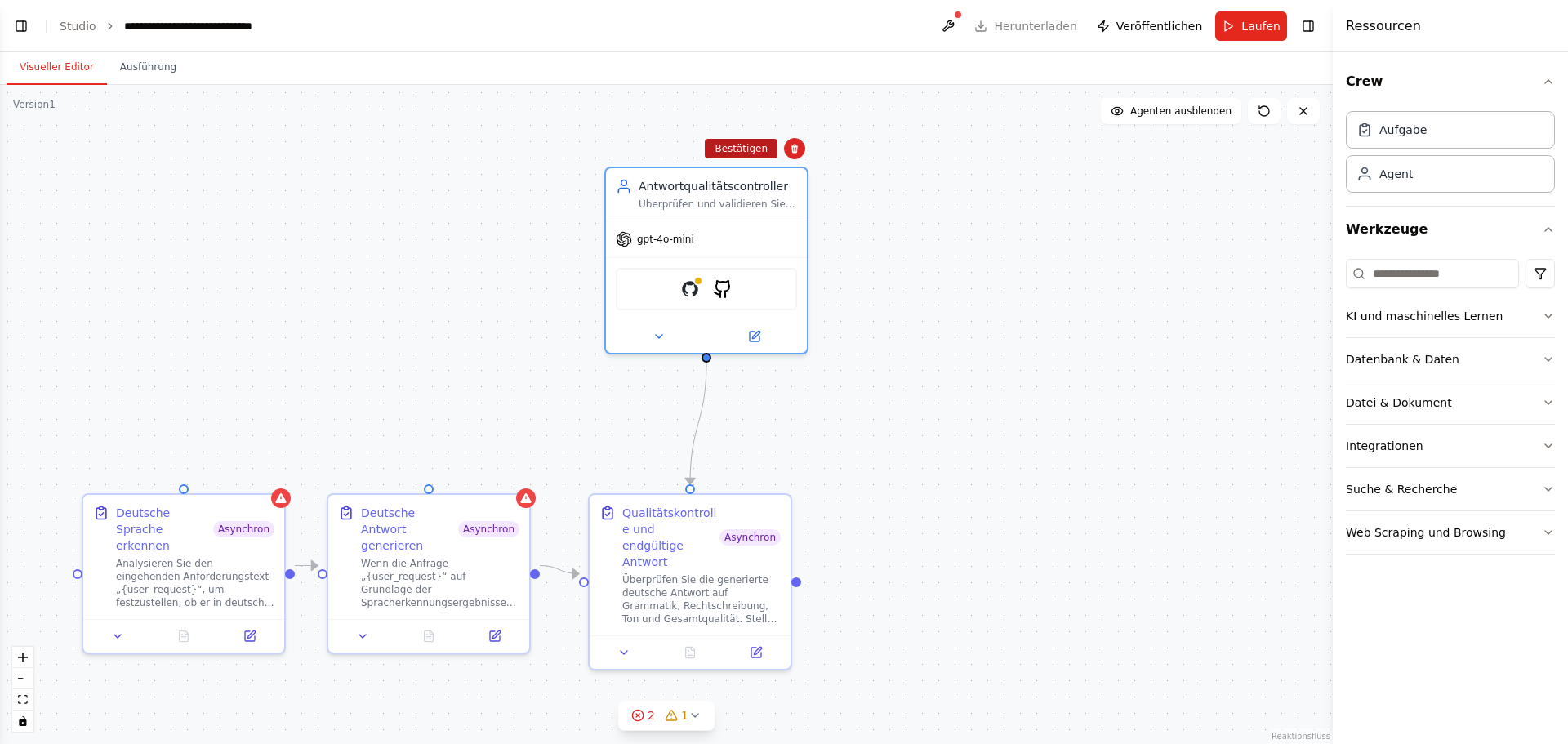
click at [750, 147] on font "Bestätigen" at bounding box center [741, 149] width 53 height 11
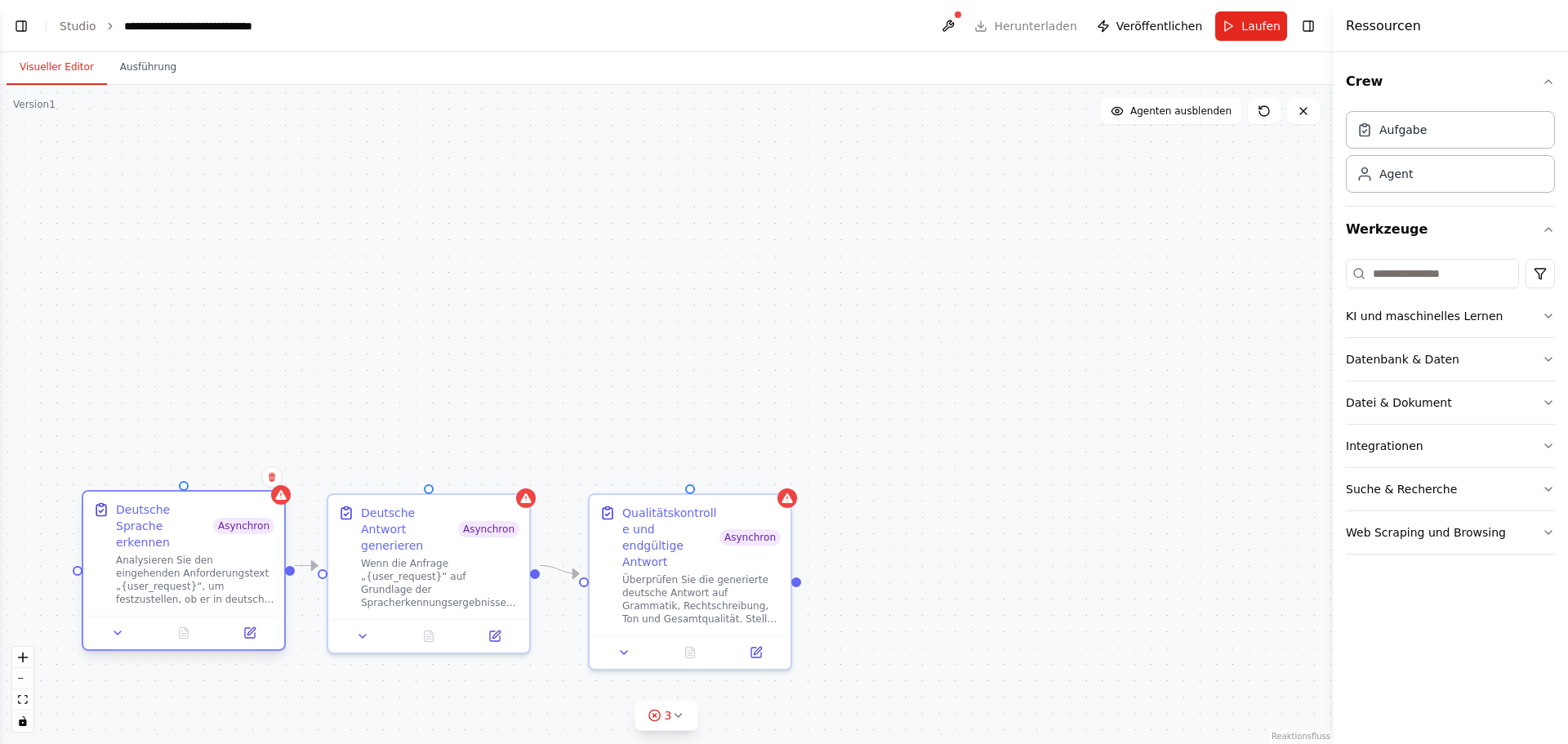
click at [192, 555] on font "Analysieren Sie den eingehenden Anforderungstext „{user_request}“, um festzuste…" at bounding box center [195, 645] width 158 height 182
click at [459, 555] on font "Wenn die Anfrage „{user_request}“ auf Grundlage der Spracherkennungsergebnisse …" at bounding box center [439, 684] width 156 height 260
click at [495, 628] on icon at bounding box center [496, 631] width 7 height 7
click at [181, 558] on font "Analysieren Sie den eingehenden Anforderungstext „{user_request}“, um festzuste…" at bounding box center [195, 645] width 158 height 182
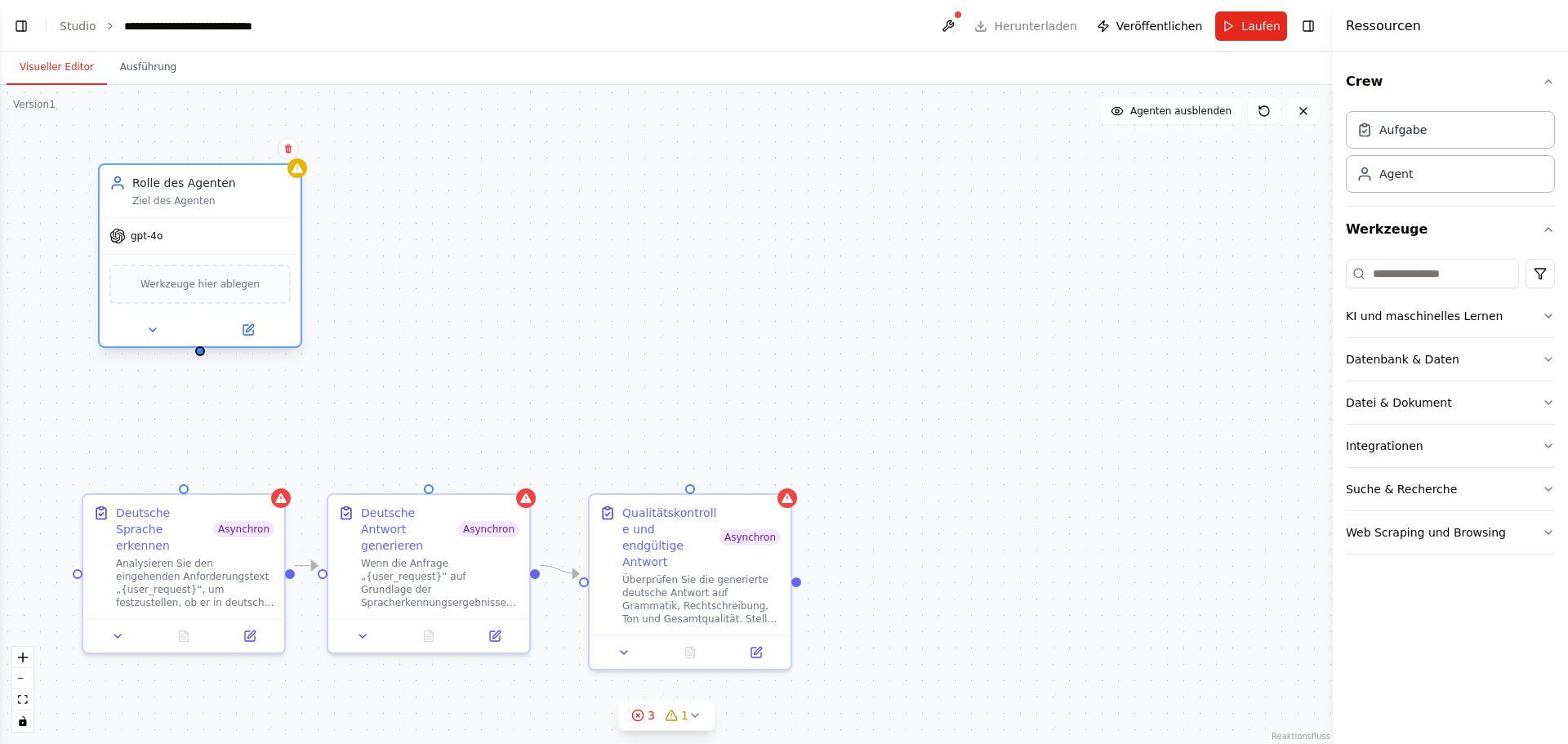
drag, startPoint x: 272, startPoint y: 296, endPoint x: 194, endPoint y: 236, distance: 98.4
click at [194, 236] on div "gpt-4o" at bounding box center [200, 236] width 201 height 36
click at [160, 333] on button at bounding box center [152, 330] width 92 height 20
click at [1544, 314] on icon "button" at bounding box center [1548, 317] width 13 height 13
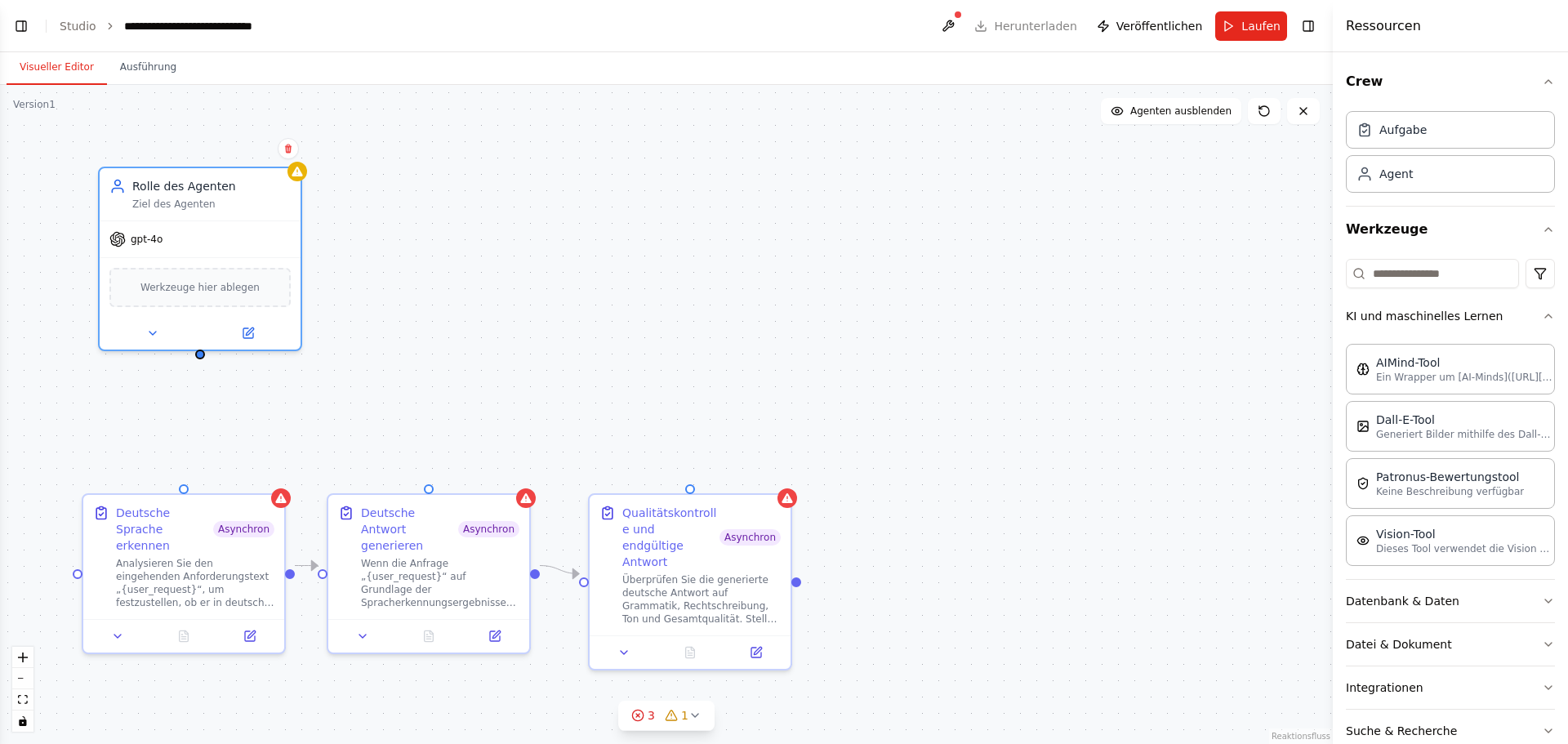
scroll to position [78, 0]
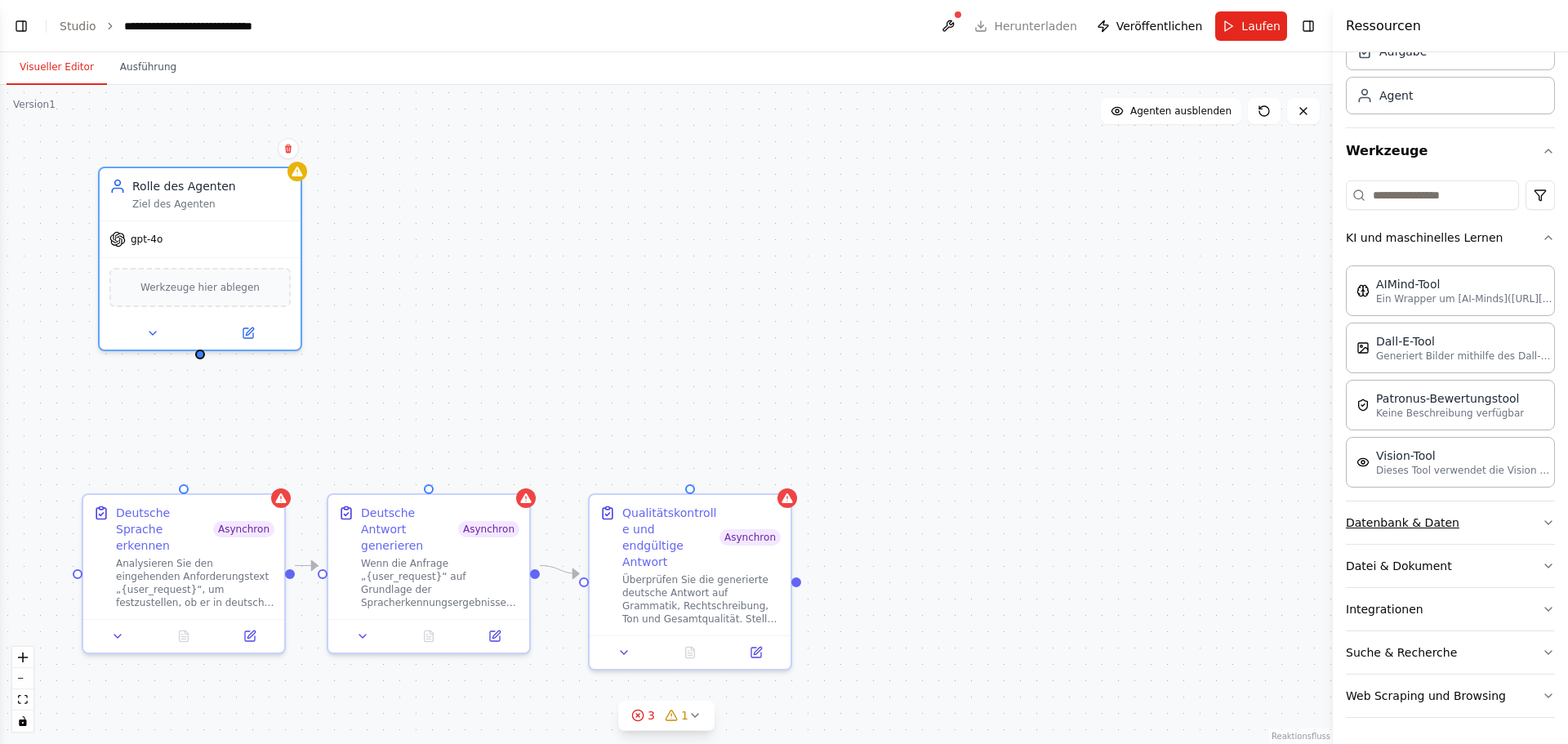
click at [1541, 521] on icon "button" at bounding box center [1548, 522] width 13 height 13
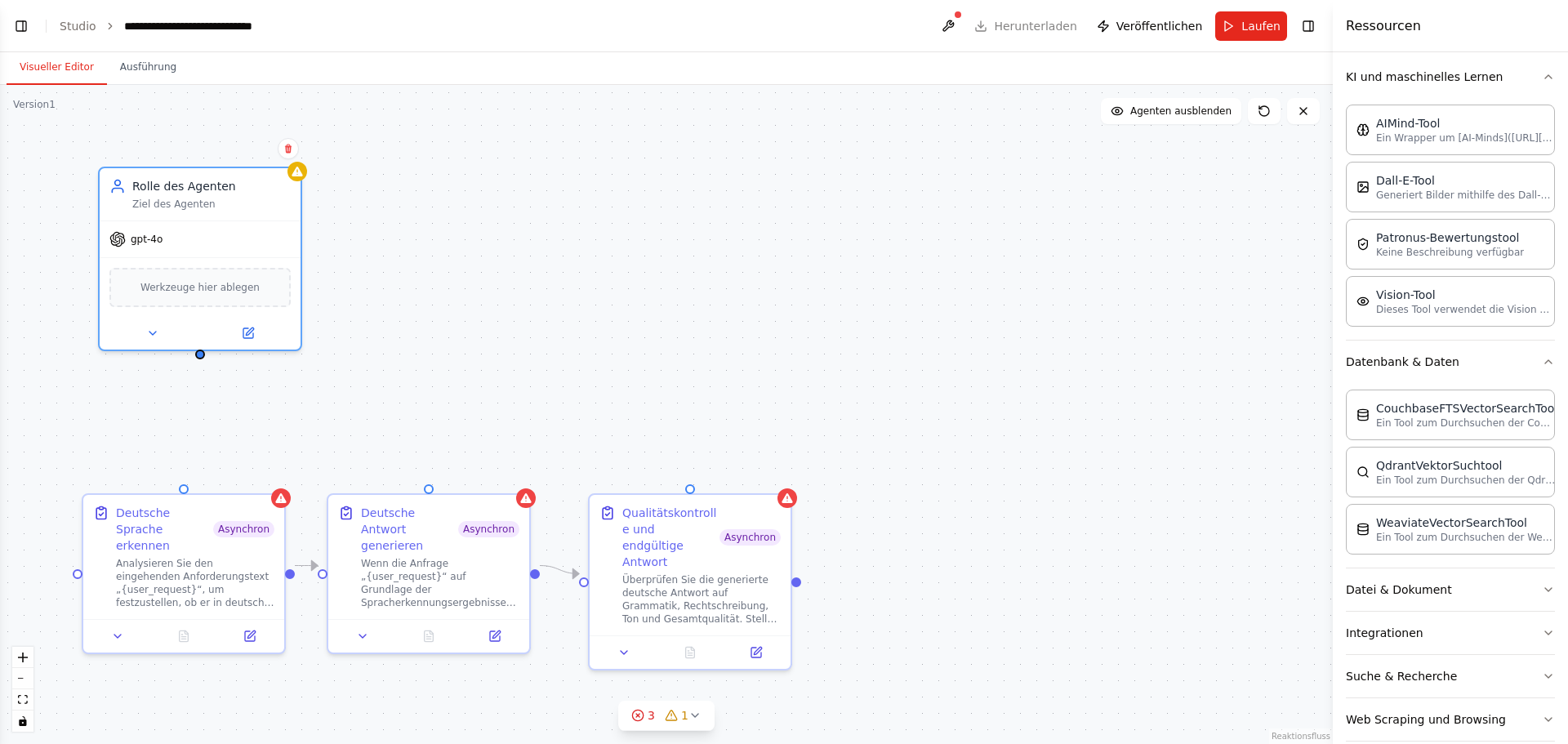
scroll to position [242, 0]
click at [1516, 583] on button "Datei & Dokument" at bounding box center [1450, 588] width 209 height 43
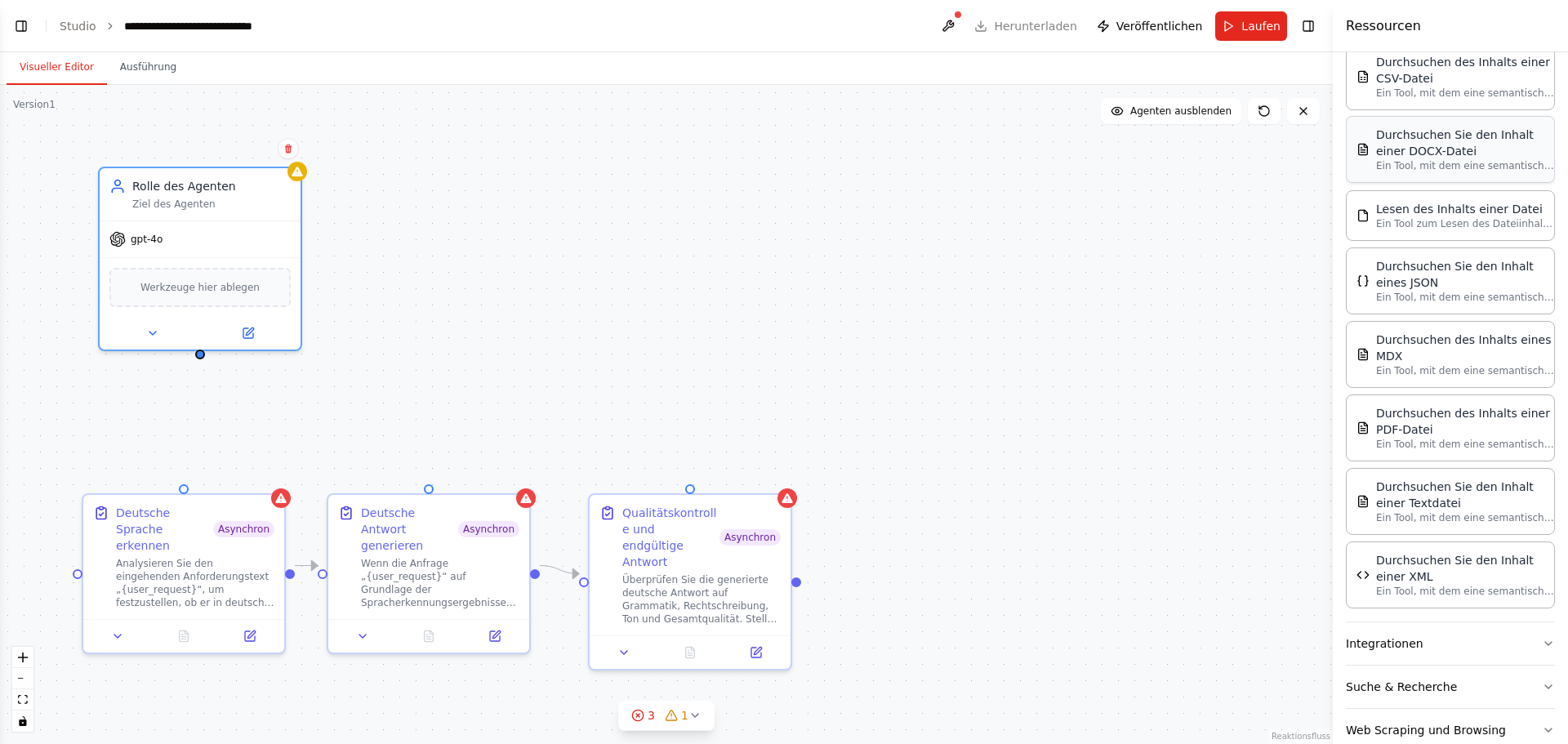
scroll to position [848, 0]
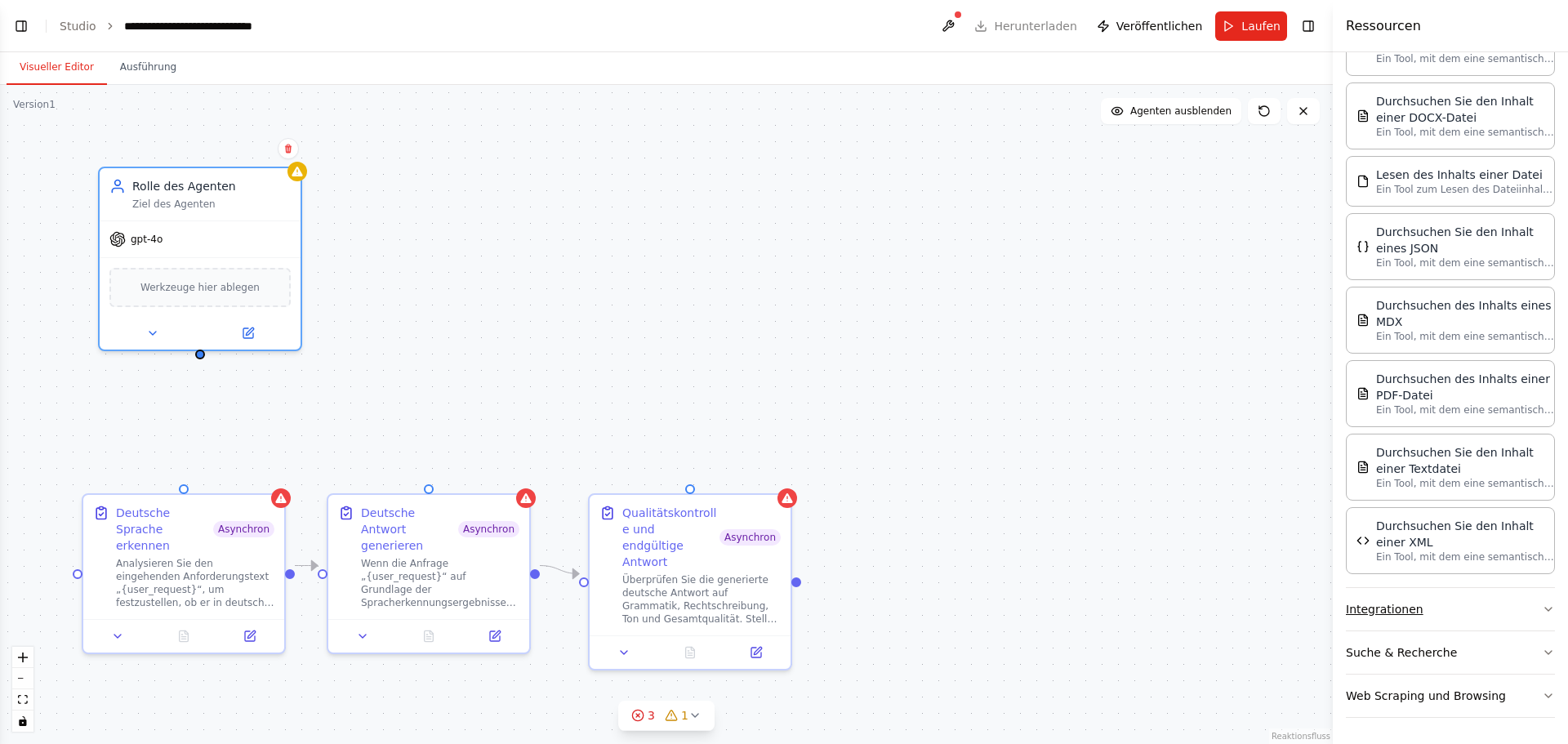
click at [1485, 609] on button "Integrationen" at bounding box center [1450, 610] width 209 height 43
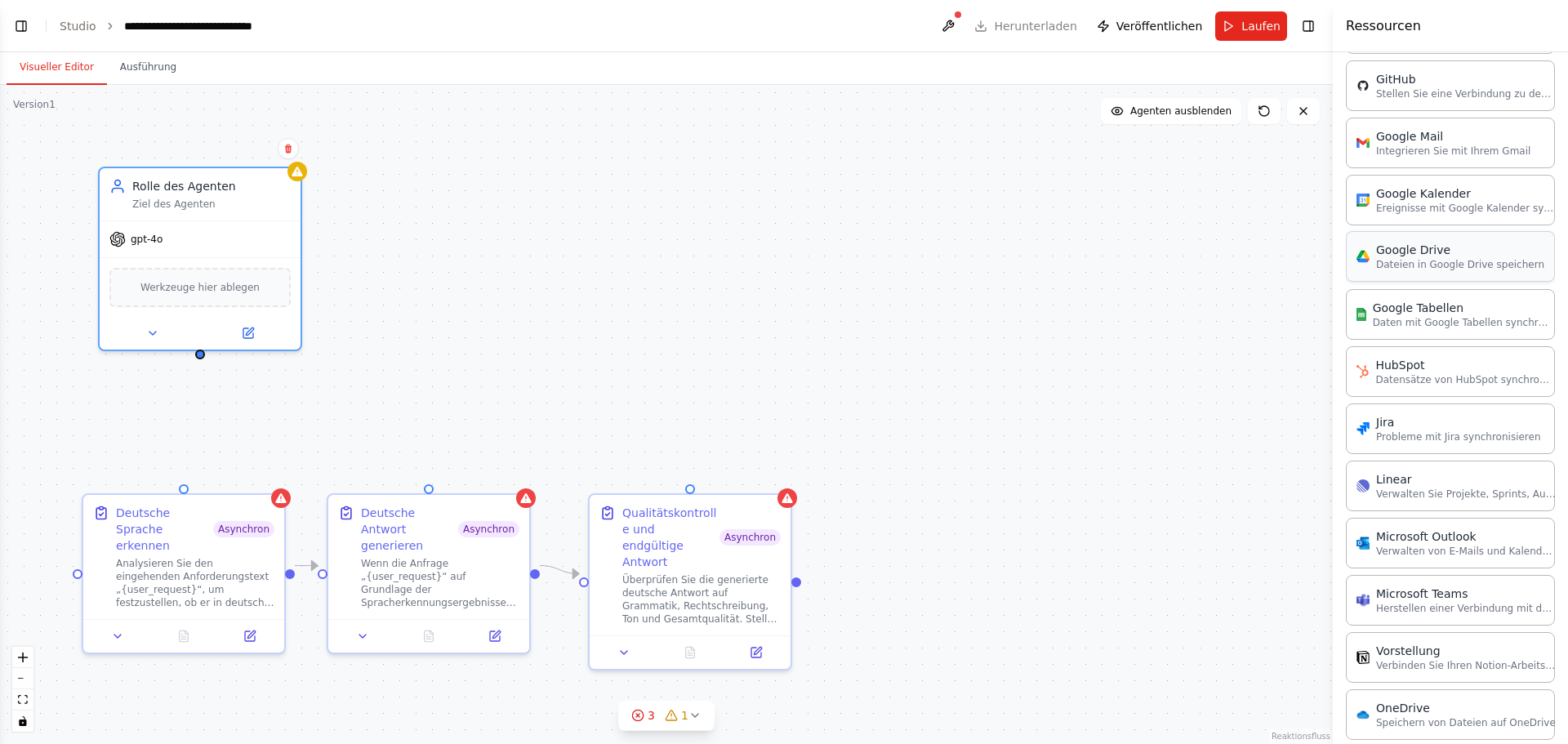
scroll to position [1572, 0]
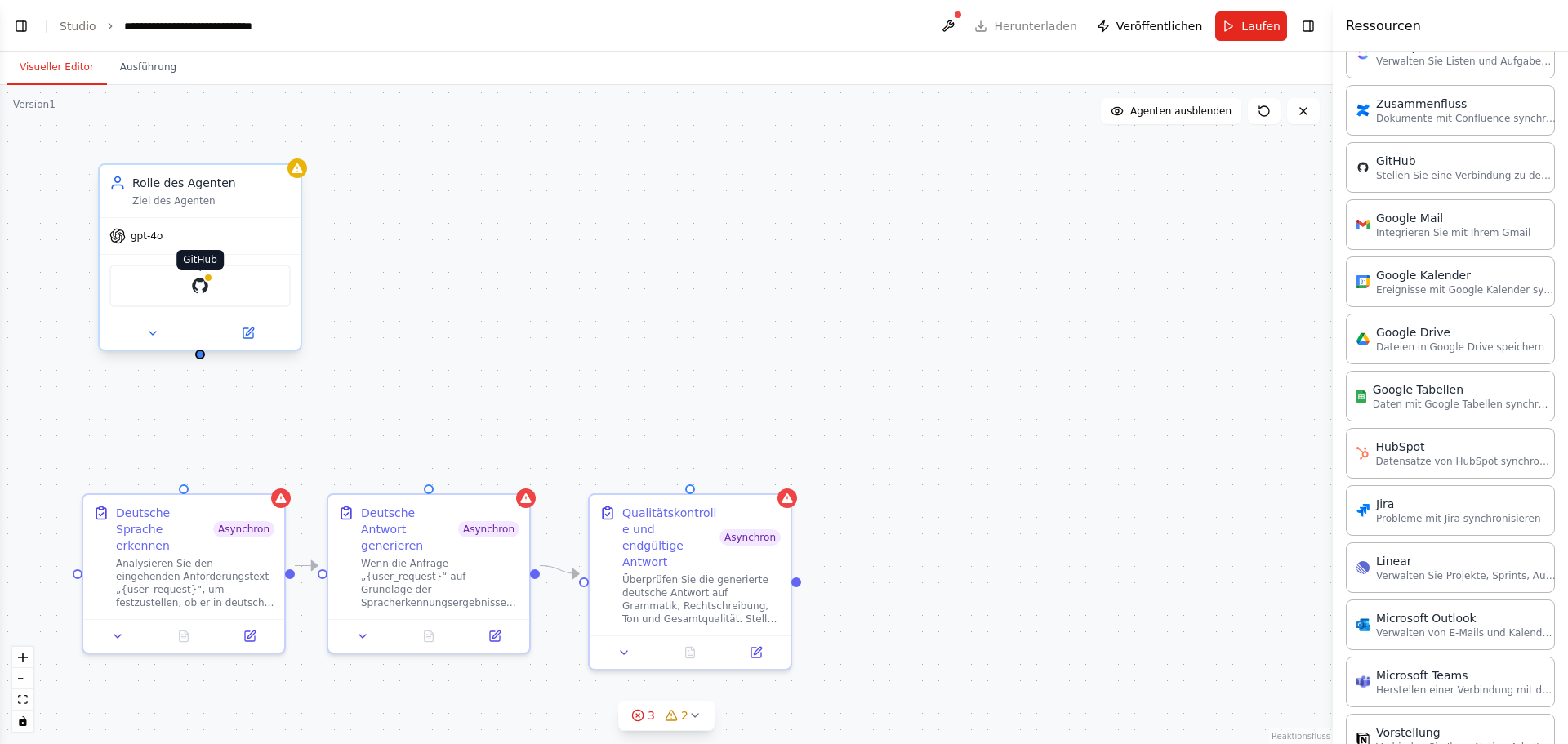
click at [201, 287] on img at bounding box center [199, 286] width 20 height 20
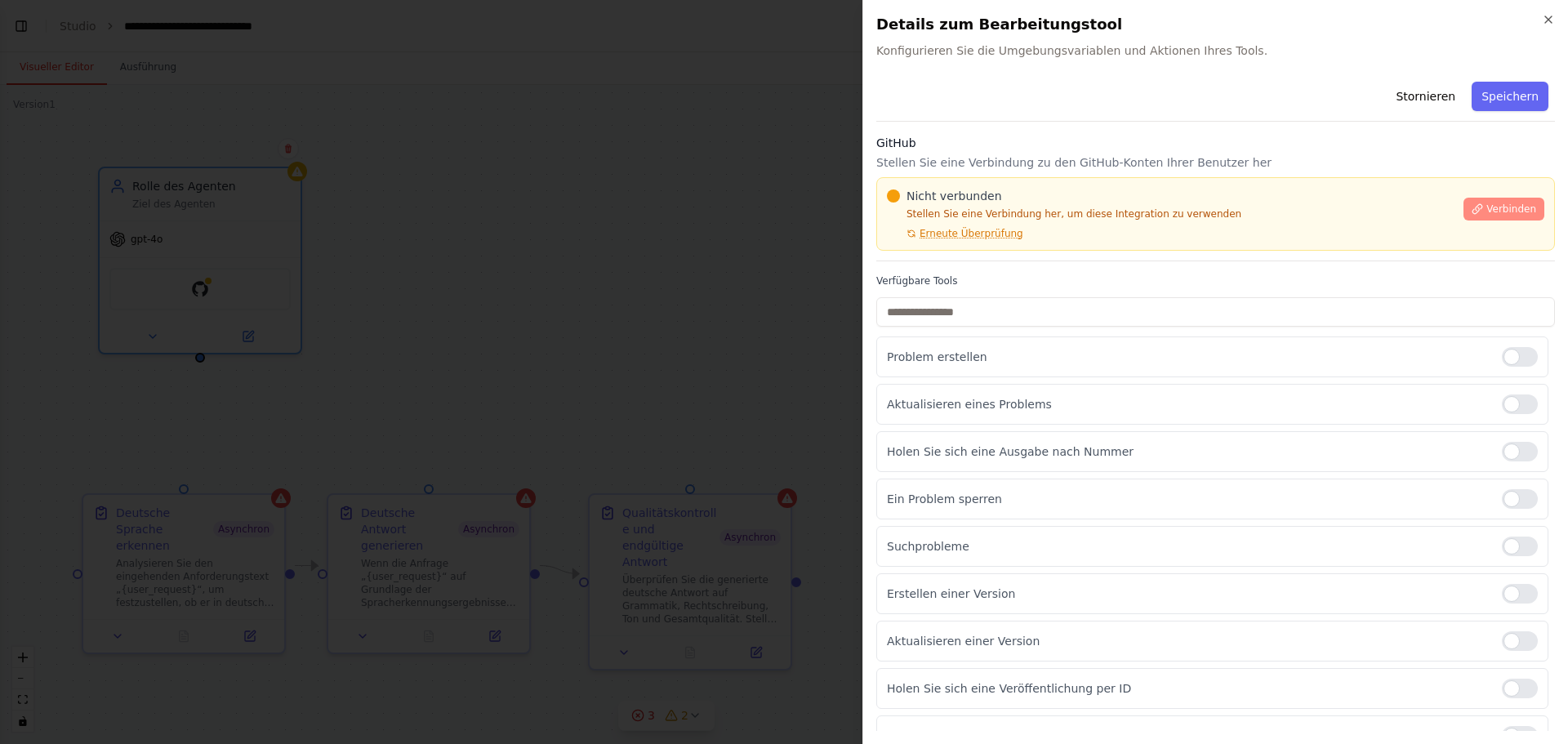
click at [1503, 210] on font "Verbinden" at bounding box center [1511, 209] width 50 height 11
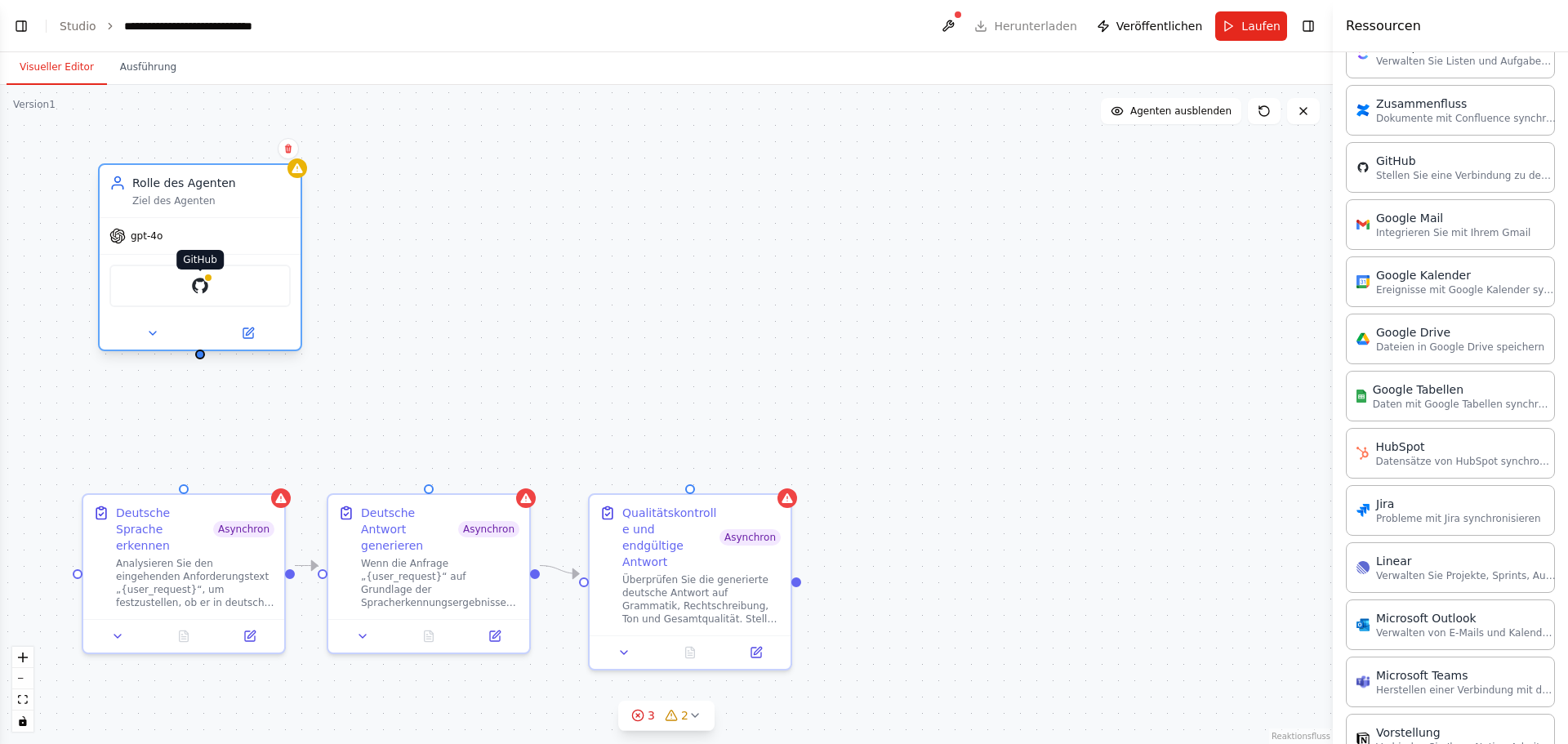
click at [202, 287] on img at bounding box center [199, 286] width 20 height 20
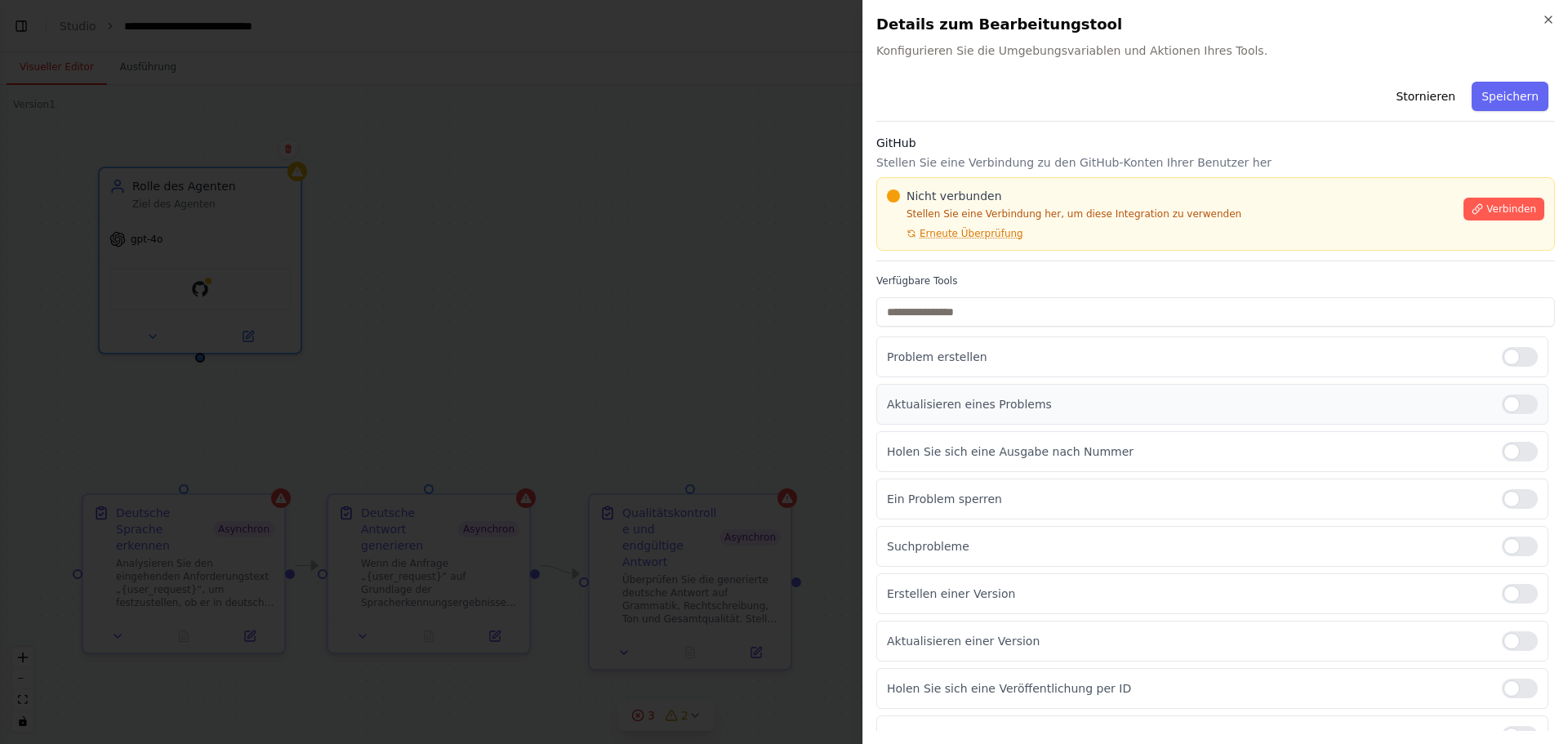
click at [1511, 401] on div at bounding box center [1519, 404] width 36 height 20
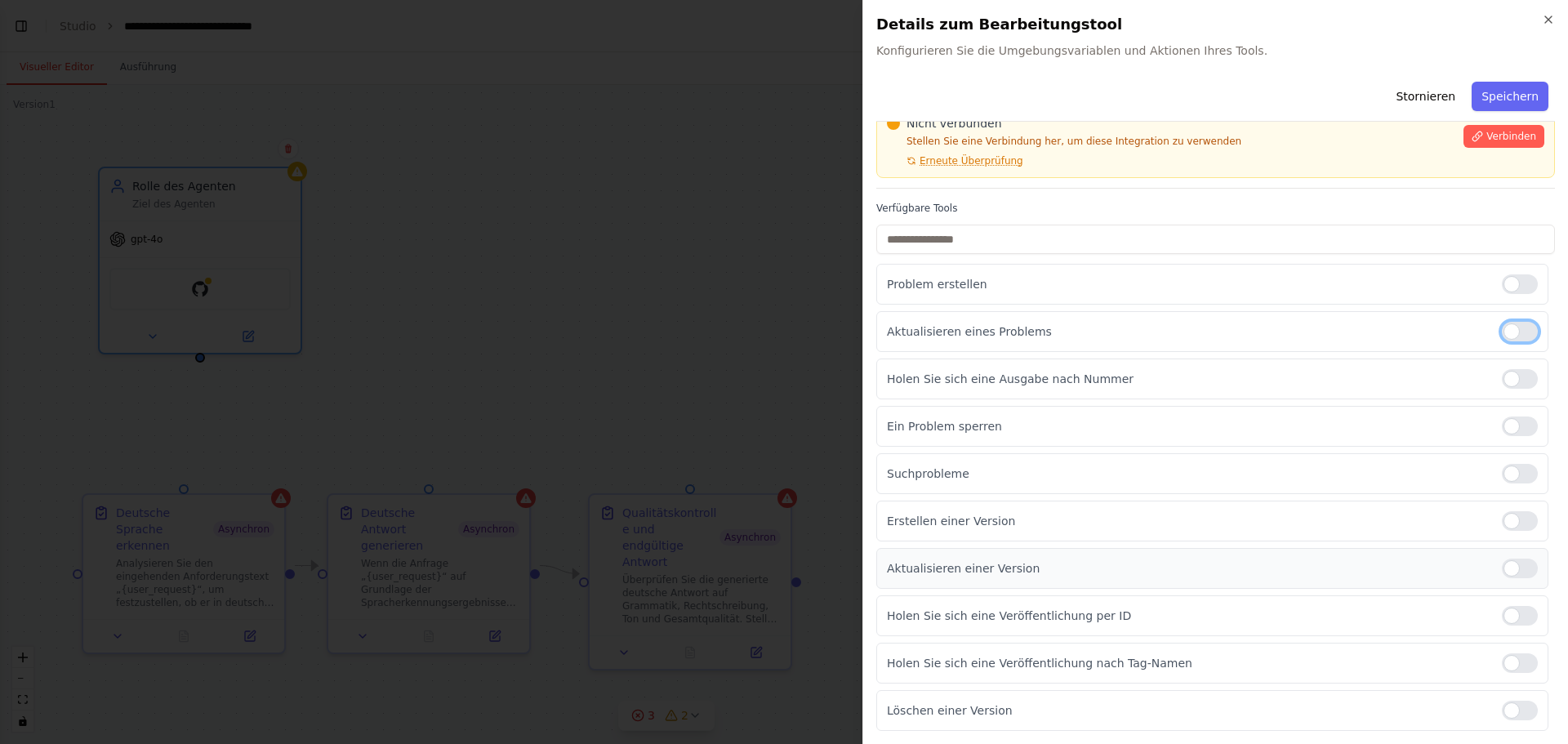
scroll to position [0, 0]
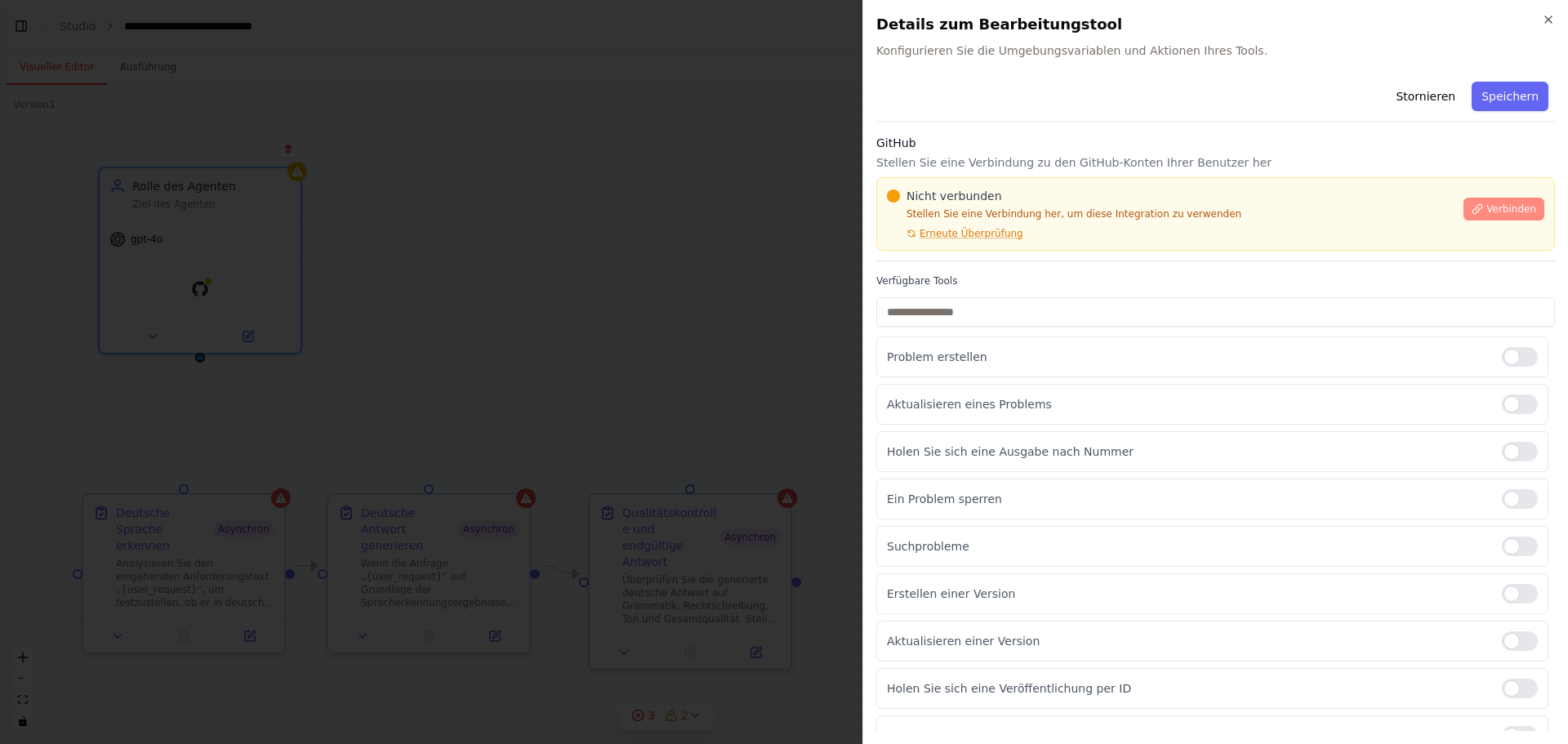
click at [1508, 207] on font "Verbinden" at bounding box center [1511, 209] width 50 height 11
click at [980, 232] on font "Erneute Überprüfung" at bounding box center [971, 234] width 103 height 11
click at [999, 231] on font "Erneute Überprüfung" at bounding box center [971, 234] width 103 height 11
click at [1065, 207] on div "Nicht verbunden Stellen Sie eine Verbindung her, um diese Integration zu verwen…" at bounding box center [1170, 214] width 567 height 52
click at [1071, 210] on font "Stellen Sie eine Verbindung her, um diese Integration zu verwenden" at bounding box center [1074, 214] width 335 height 11
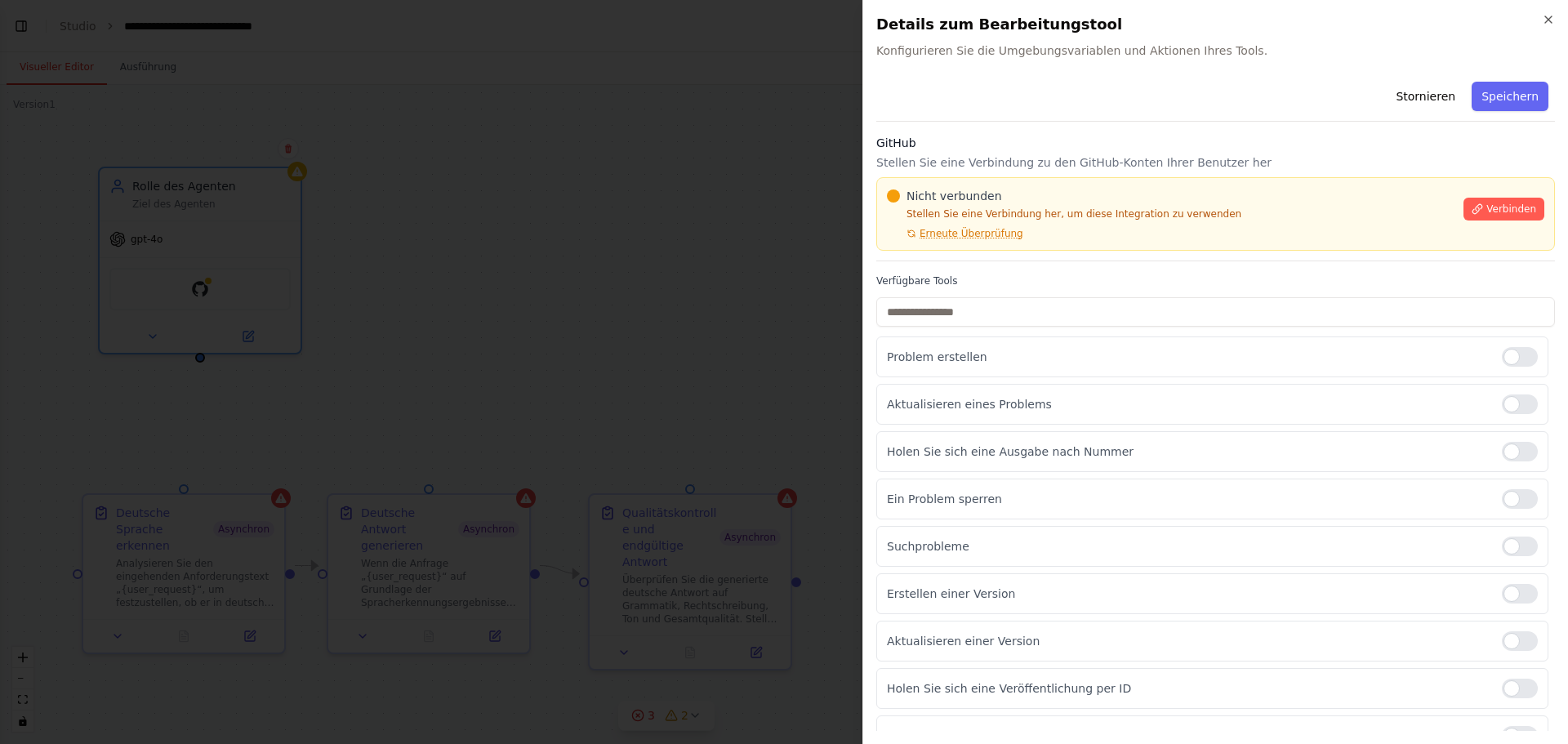
click at [1244, 200] on div "Nicht verbunden Stellen Sie eine Verbindung her, um diese Integration zu verwen…" at bounding box center [1170, 214] width 567 height 52
click at [1069, 206] on div "Nicht verbunden Stellen Sie eine Verbindung her, um diese Integration zu verwen…" at bounding box center [1170, 214] width 567 height 52
click at [929, 357] on font "Problem erstellen" at bounding box center [937, 357] width 101 height 13
click at [1065, 201] on div "Nicht verbunden" at bounding box center [1170, 196] width 567 height 17
click at [998, 236] on font "Erneute Überprüfung" at bounding box center [971, 234] width 103 height 11
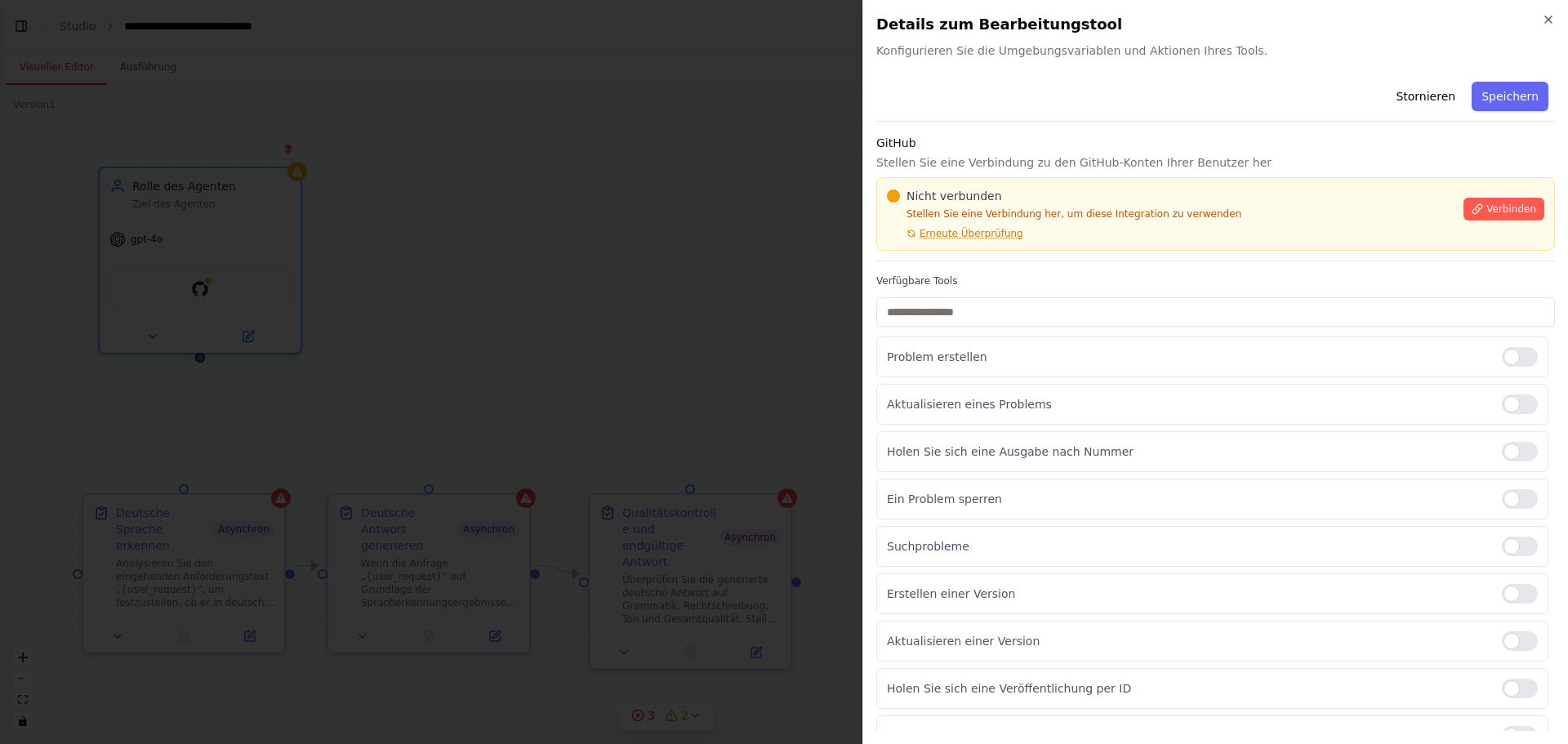
click at [998, 236] on font "Erneute Überprüfung" at bounding box center [971, 234] width 103 height 11
click at [1292, 200] on div "Nicht verbunden" at bounding box center [1170, 196] width 567 height 17
click at [1064, 197] on div "Nicht verbunden" at bounding box center [1170, 196] width 567 height 17
click at [799, 378] on div at bounding box center [784, 372] width 1568 height 744
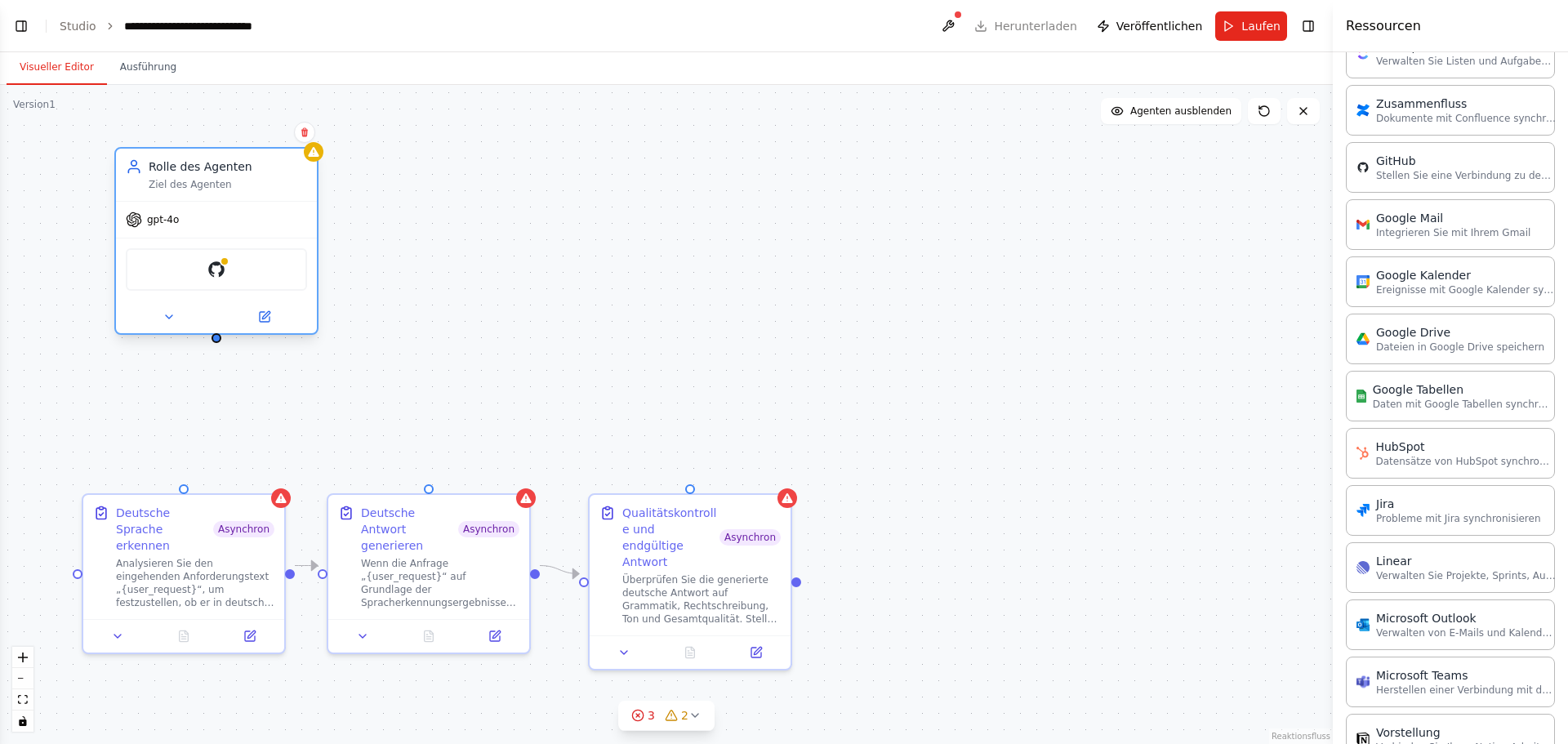
drag, startPoint x: 196, startPoint y: 308, endPoint x: 210, endPoint y: 298, distance: 17.2
click at [210, 298] on div "GitHub" at bounding box center [217, 269] width 201 height 63
click at [263, 312] on icon at bounding box center [264, 317] width 10 height 10
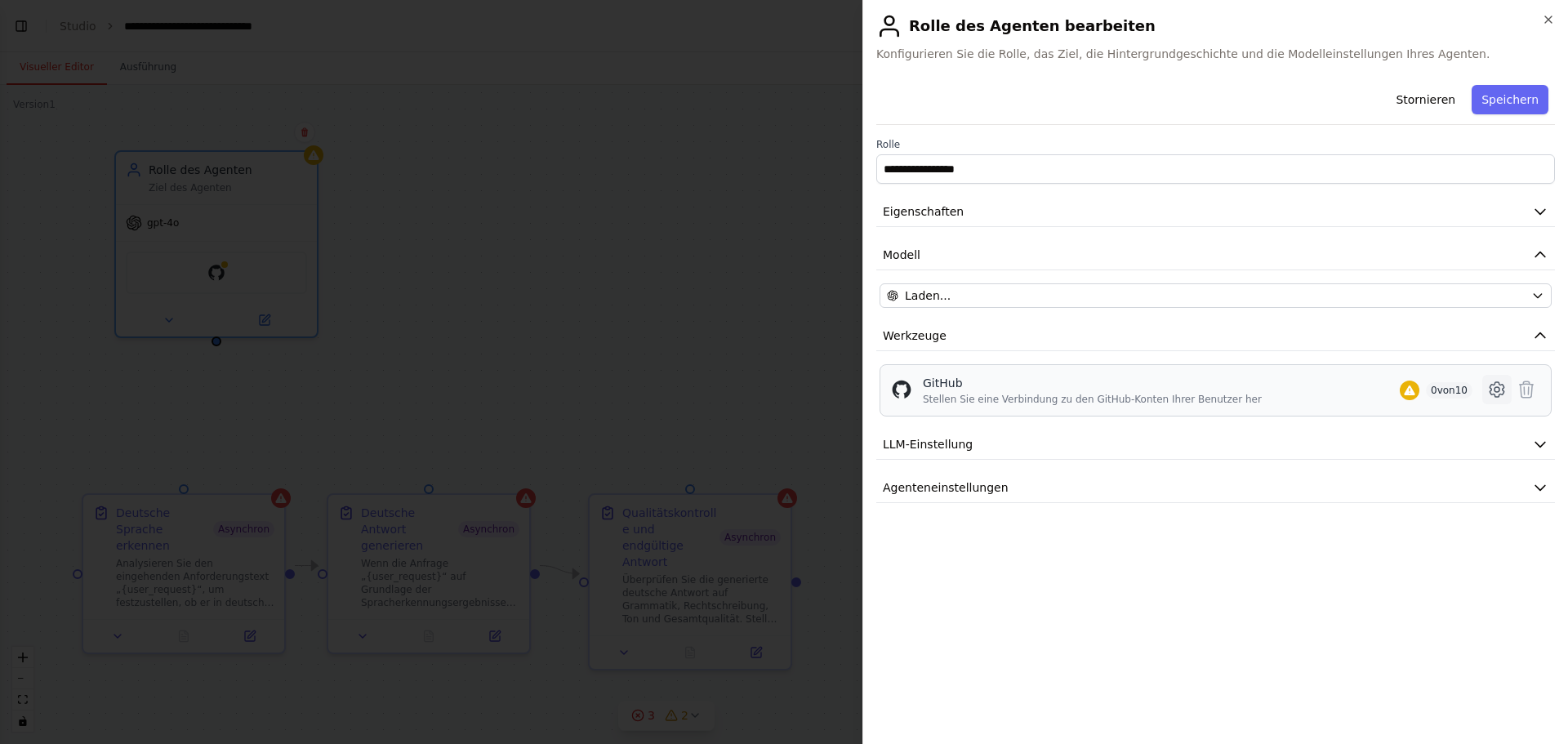
click at [1497, 391] on icon at bounding box center [1496, 389] width 20 height 20
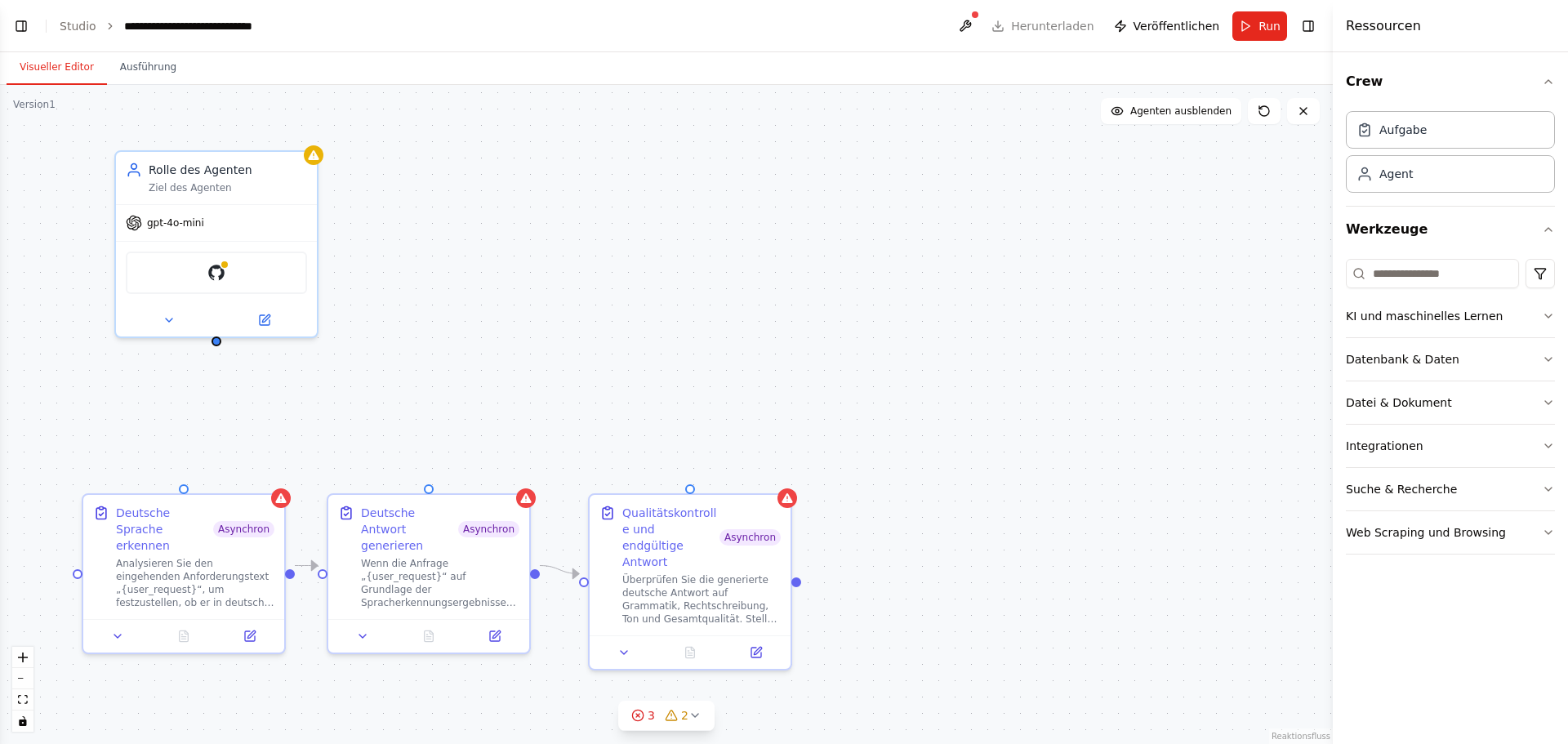
scroll to position [2706, 0]
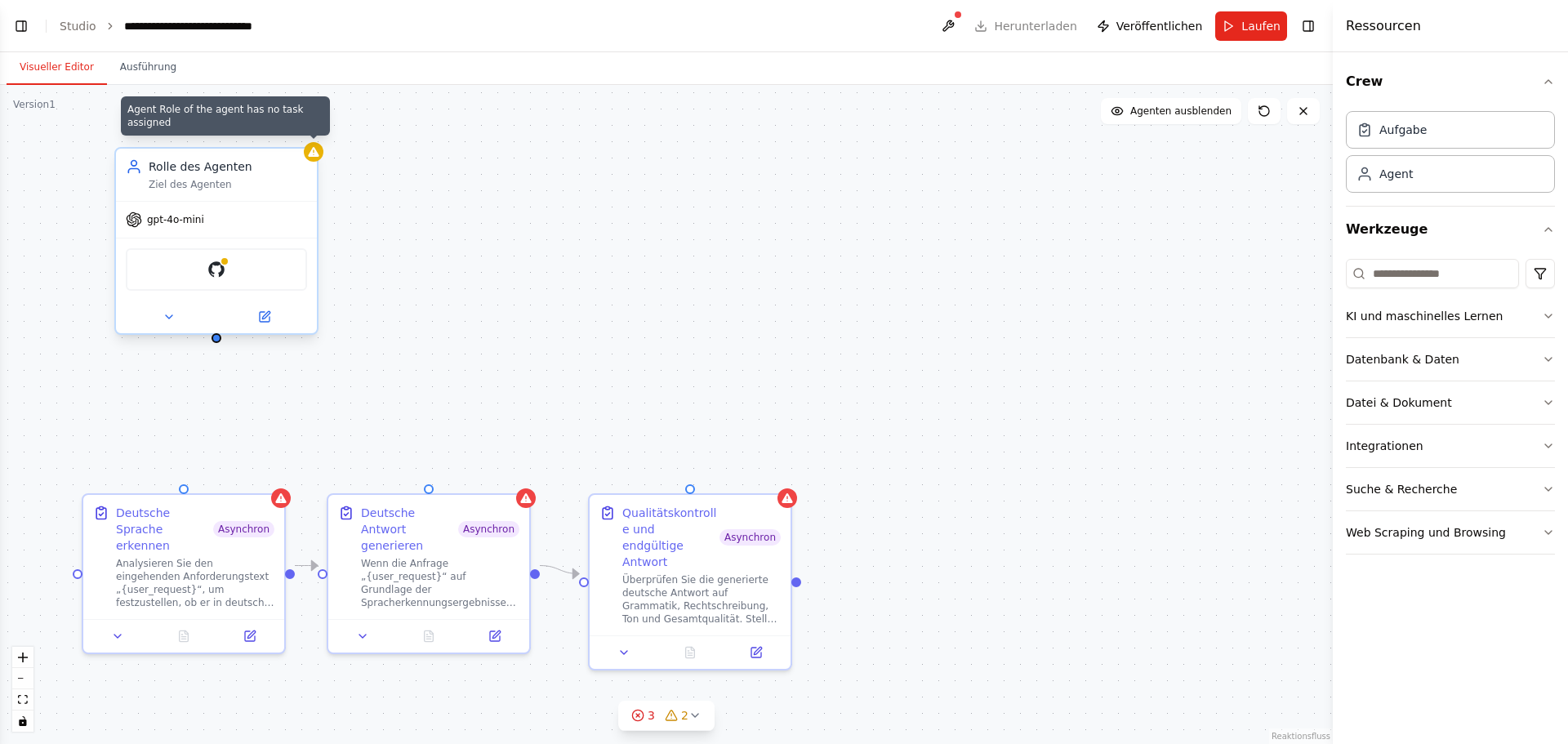
click at [315, 156] on icon at bounding box center [313, 152] width 10 height 10
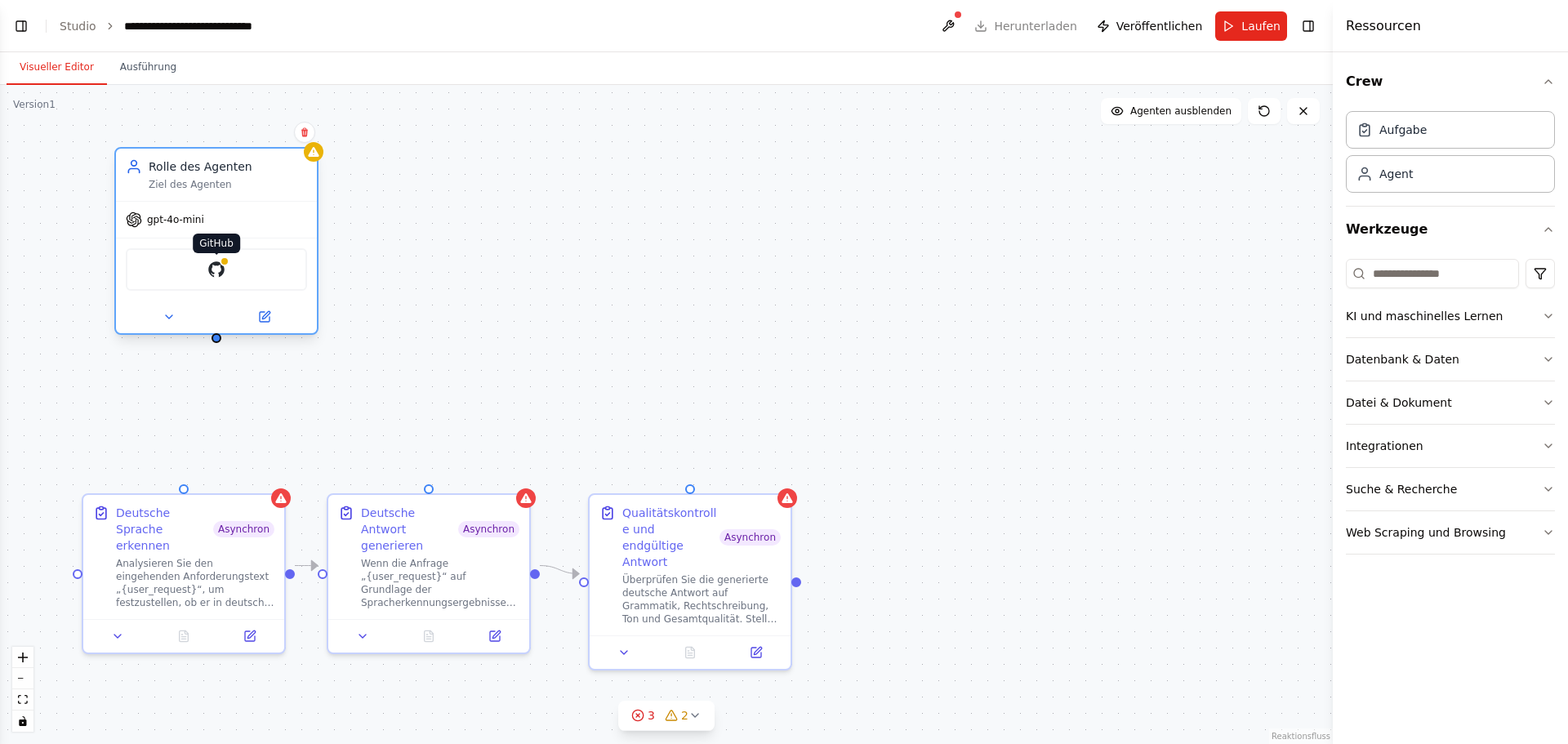
click at [213, 264] on img at bounding box center [216, 269] width 20 height 20
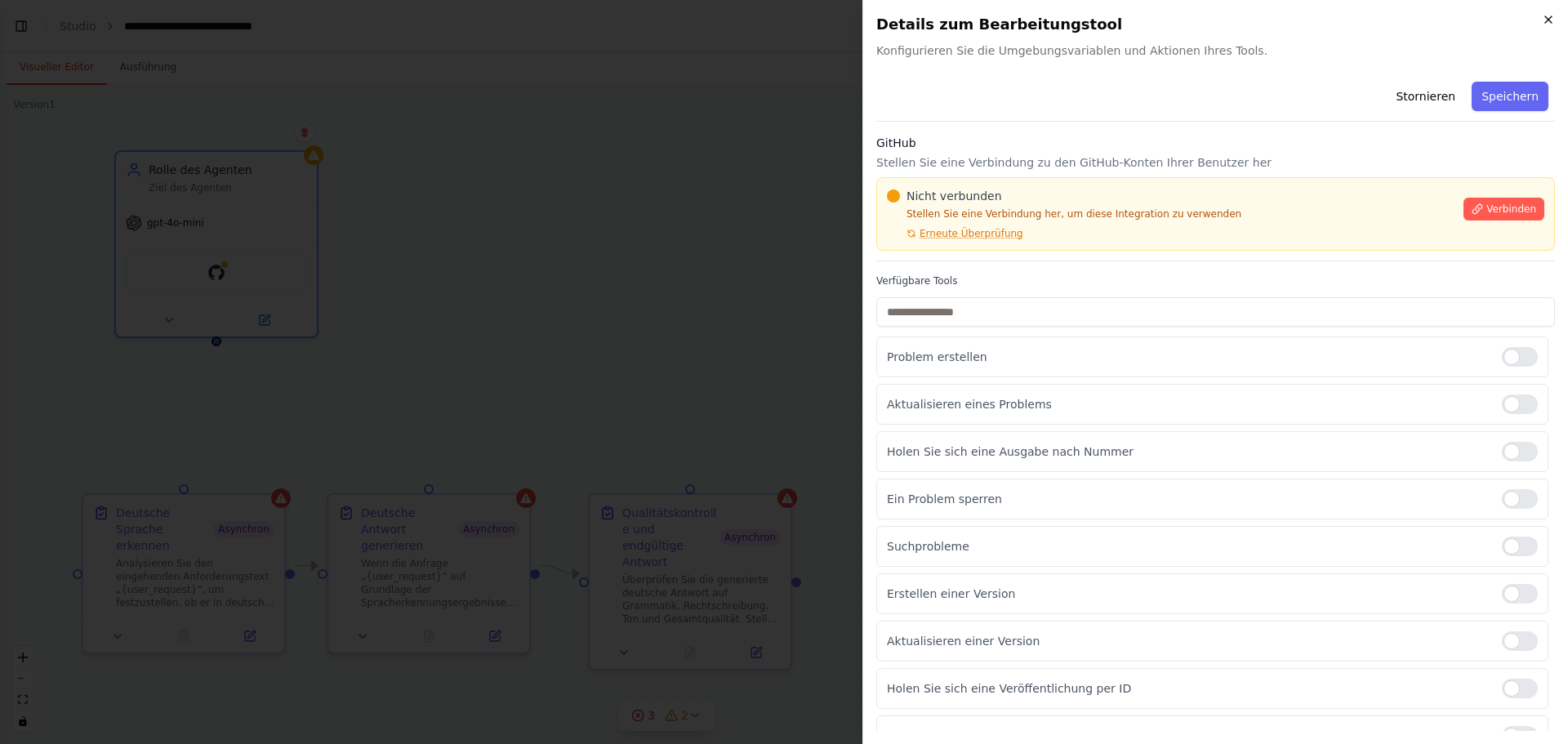
click at [1544, 17] on icon "button" at bounding box center [1548, 20] width 13 height 13
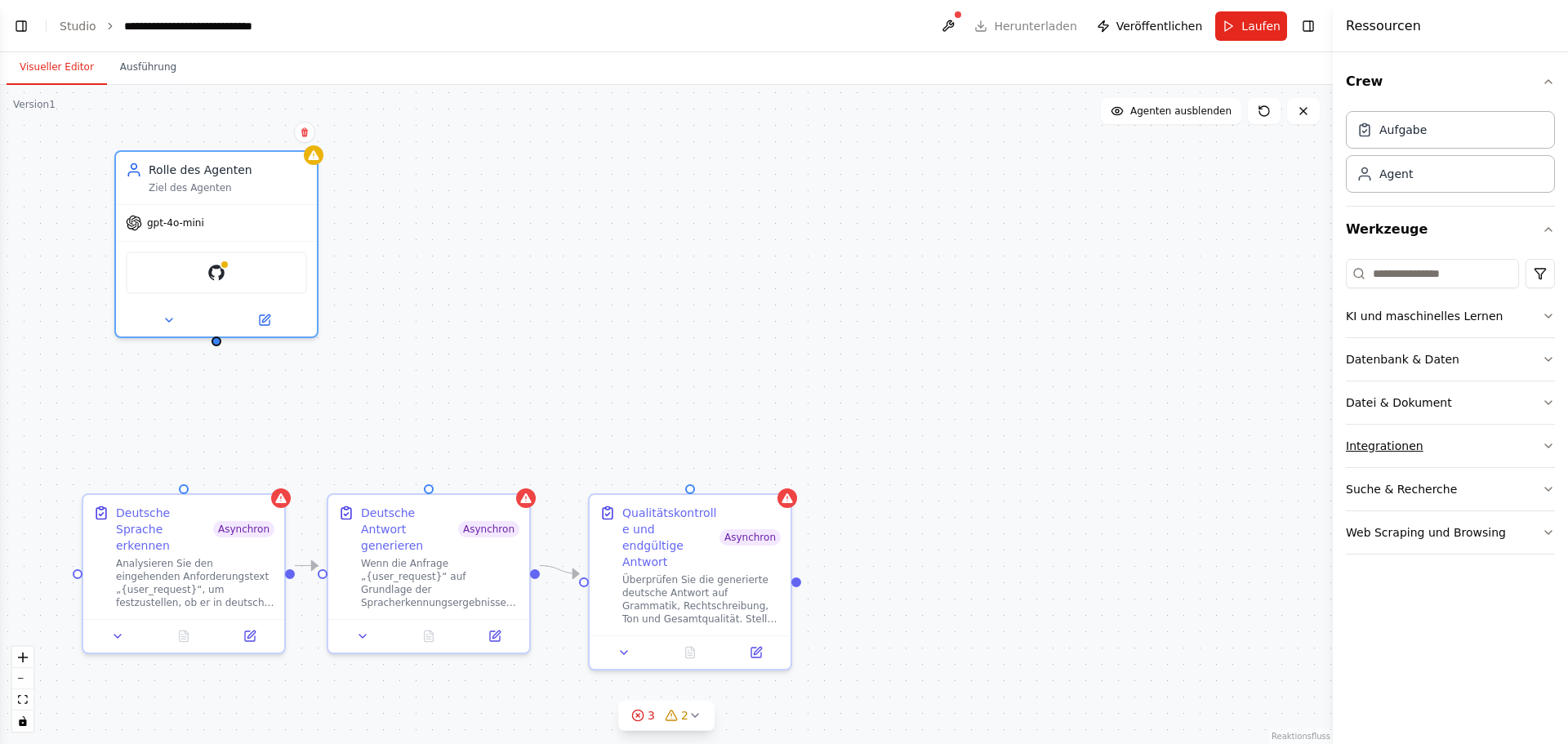
click at [1434, 450] on button "Integrationen" at bounding box center [1450, 446] width 209 height 43
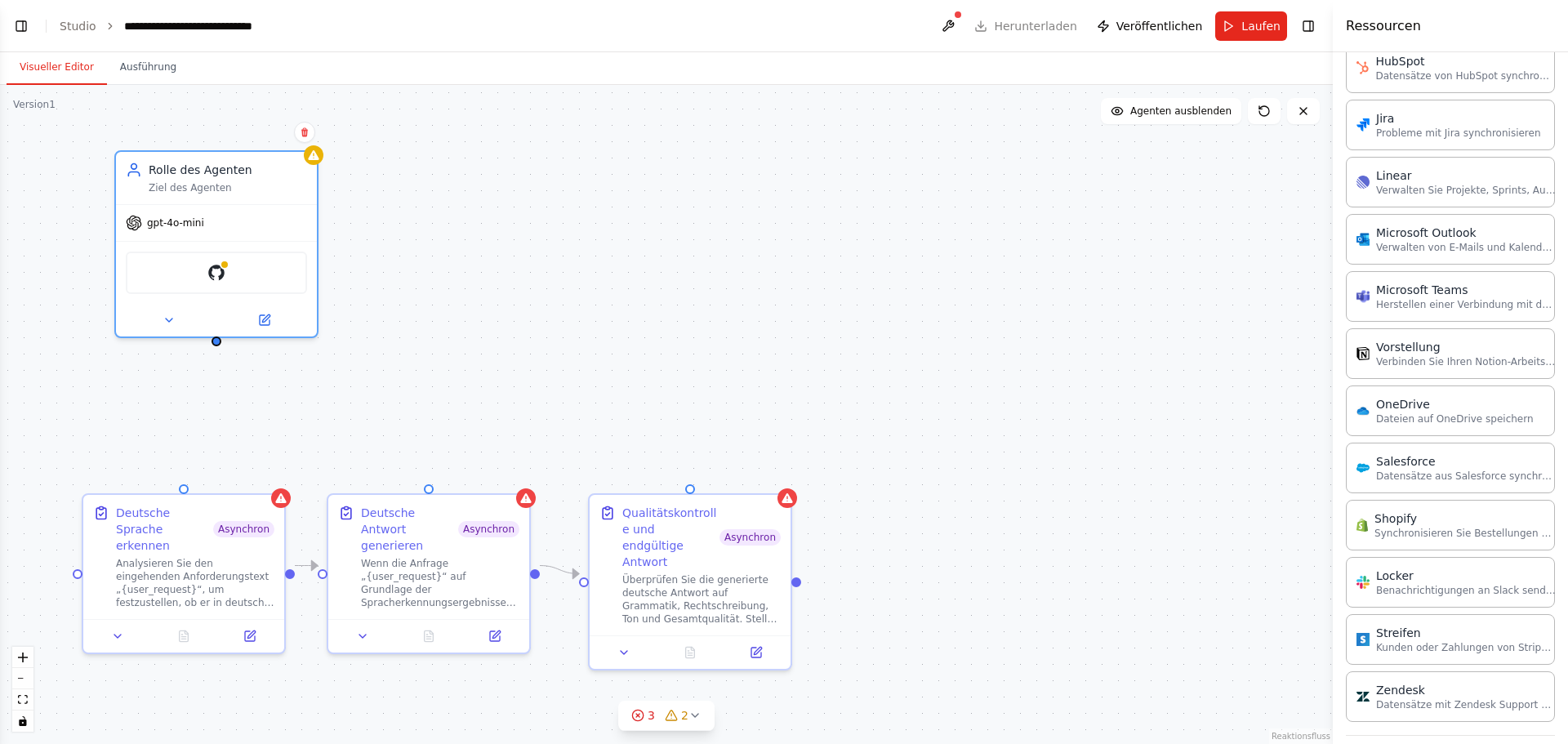
scroll to position [1050, 0]
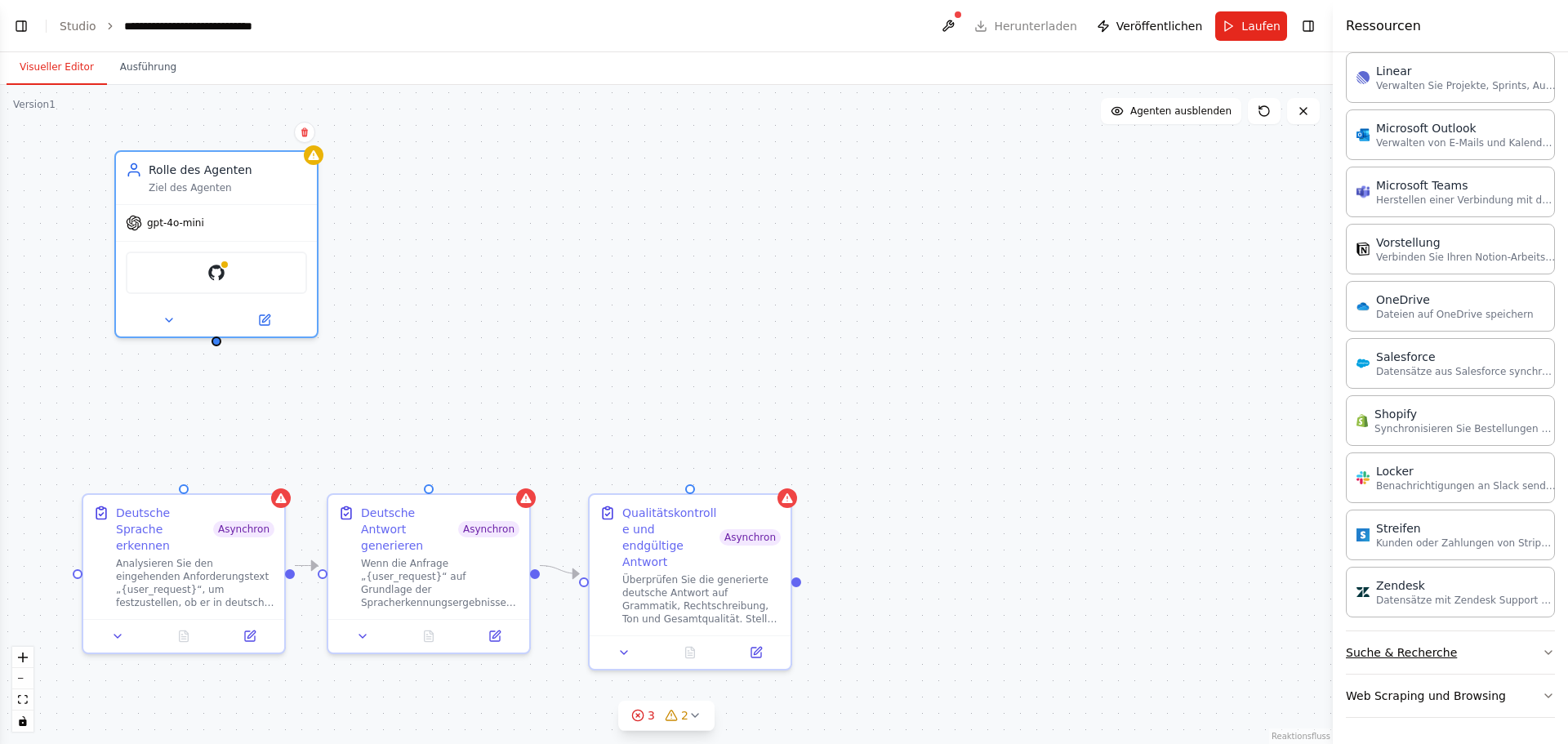
click at [1435, 653] on font "Suche & Recherche" at bounding box center [1400, 653] width 111 height 13
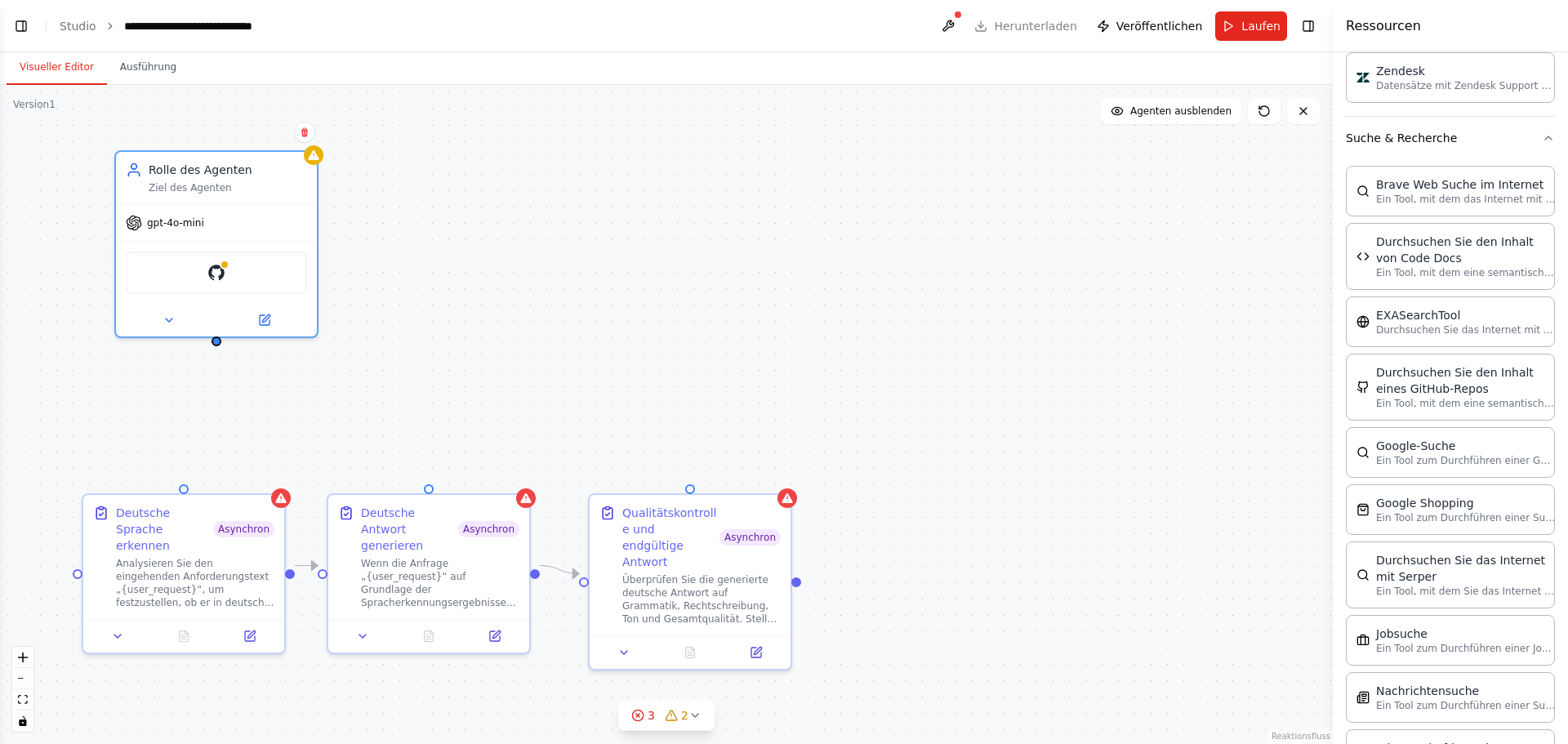
scroll to position [1622, 0]
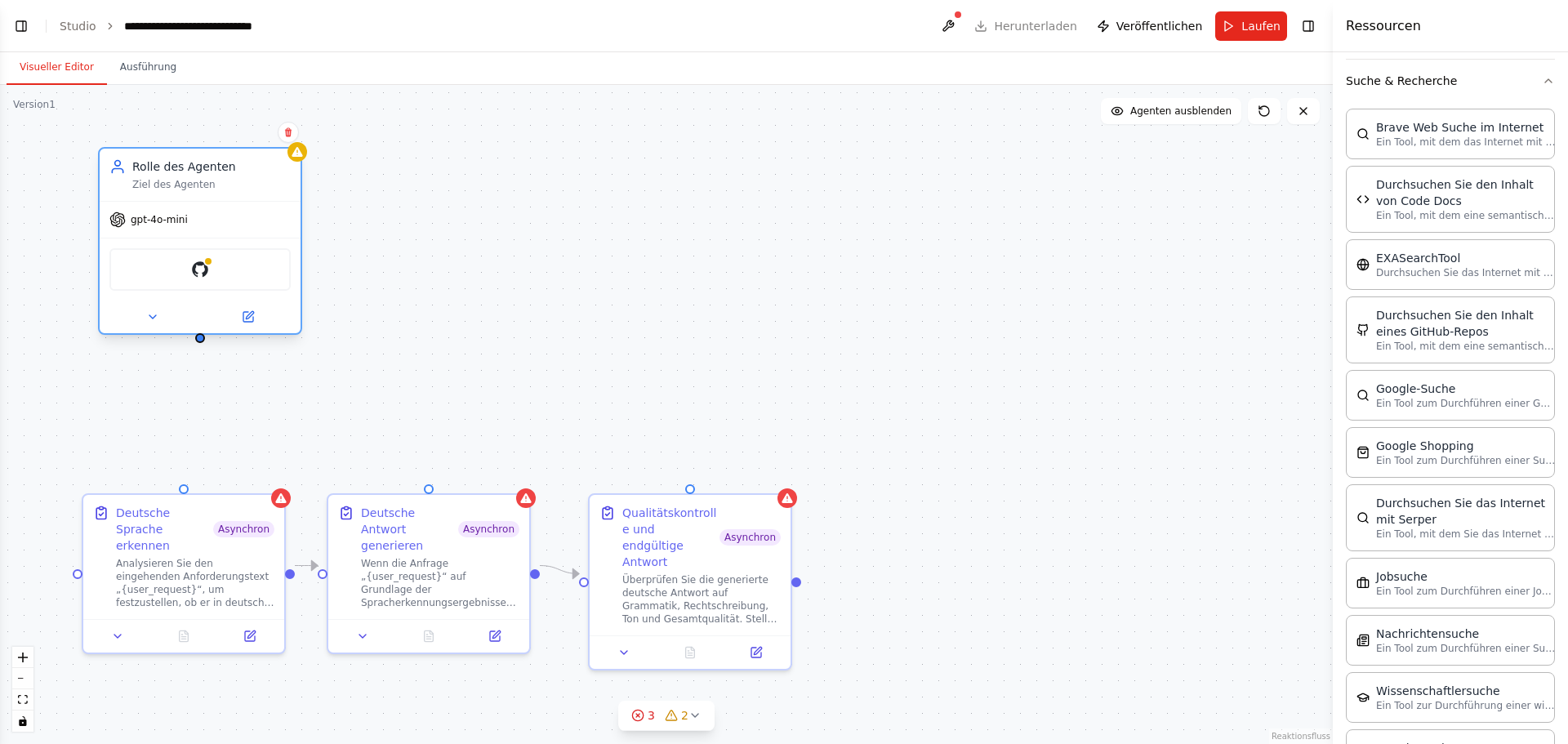
drag, startPoint x: 206, startPoint y: 278, endPoint x: 194, endPoint y: 281, distance: 12.4
click at [194, 281] on div "GitHub" at bounding box center [200, 270] width 181 height 43
click at [289, 131] on icon at bounding box center [288, 133] width 7 height 9
click at [240, 137] on font "Bestätigen" at bounding box center [235, 132] width 53 height 11
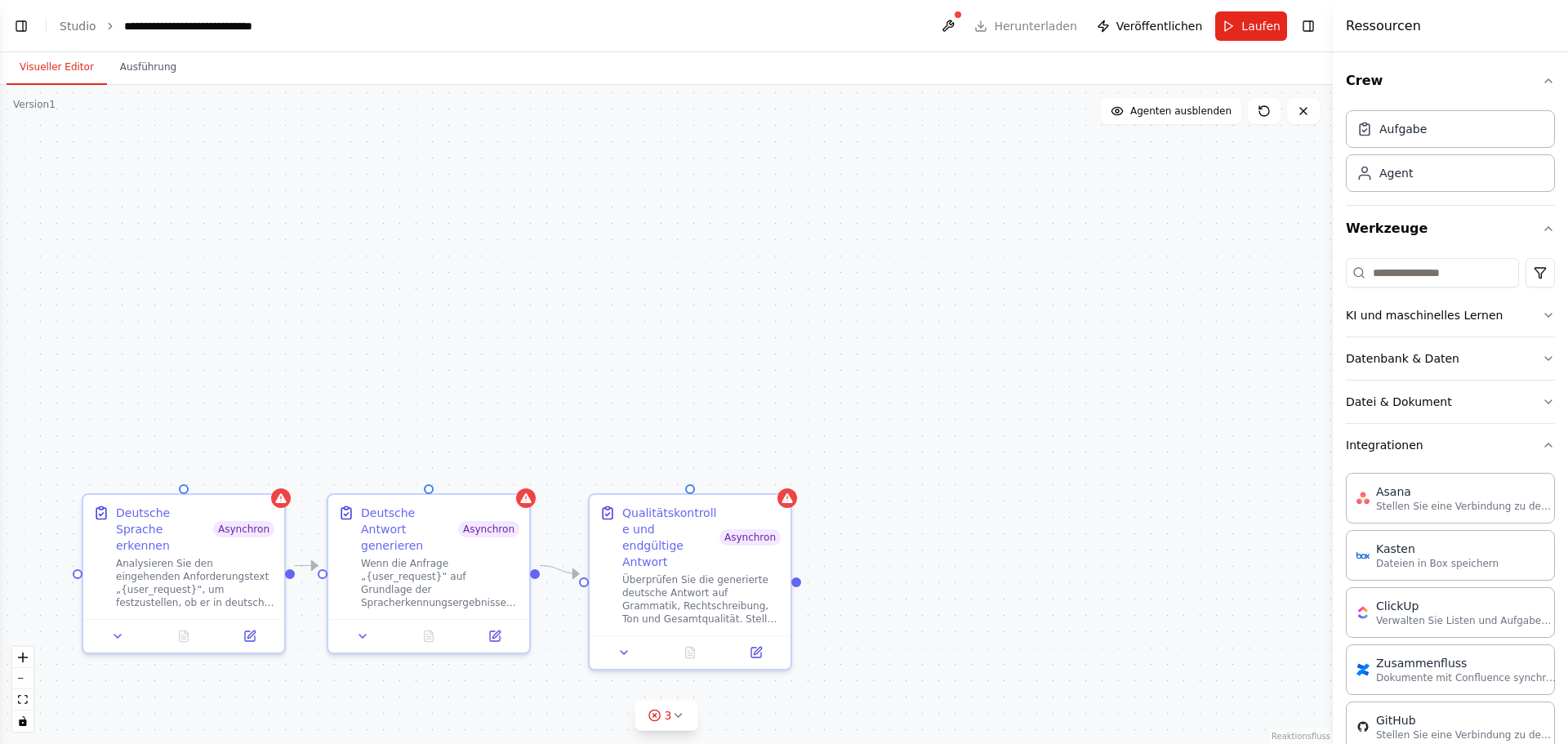
scroll to position [0, 0]
drag, startPoint x: 284, startPoint y: 353, endPoint x: 191, endPoint y: 277, distance: 120.1
click at [191, 277] on div "gpt-4o-mini" at bounding box center [200, 268] width 201 height 36
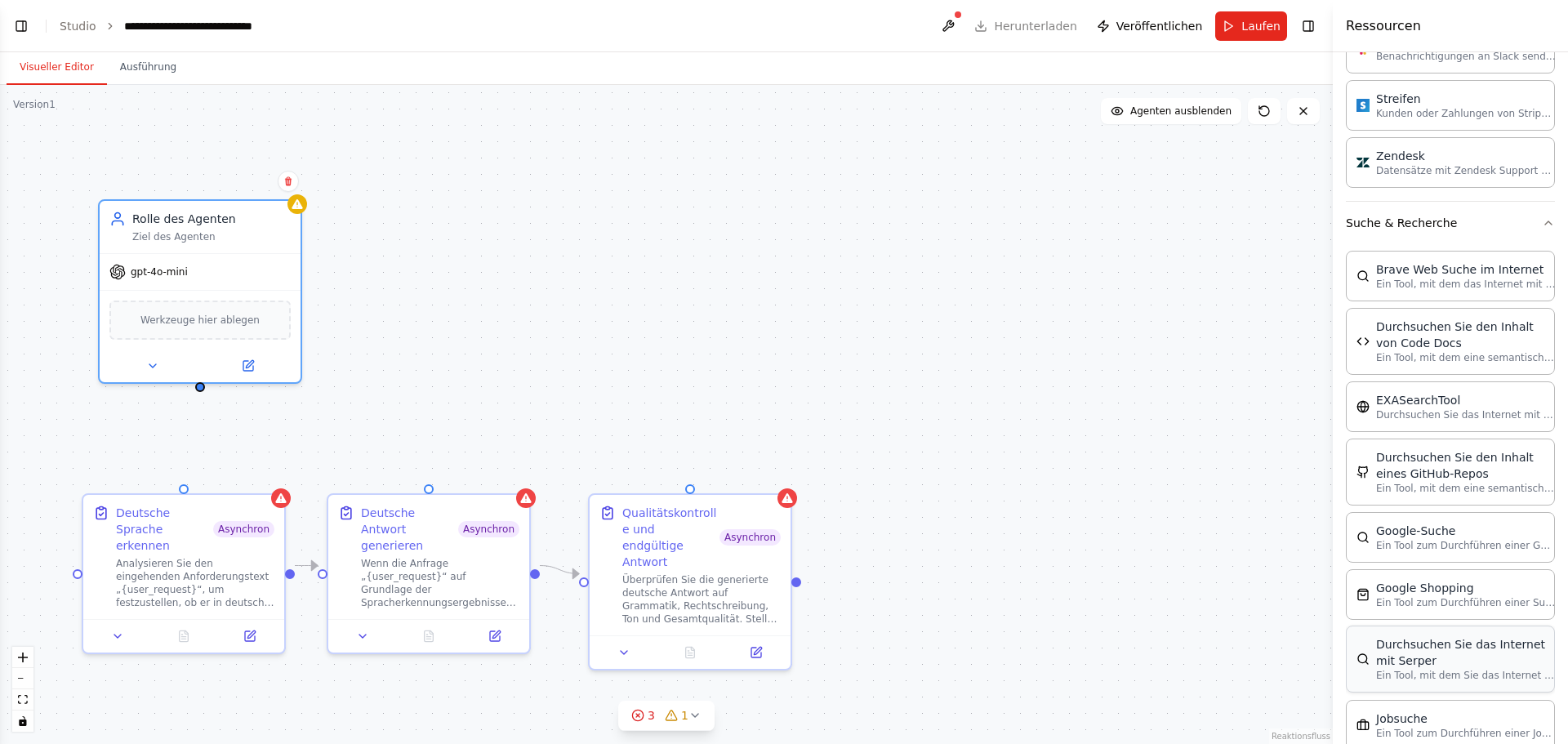
scroll to position [1472, 0]
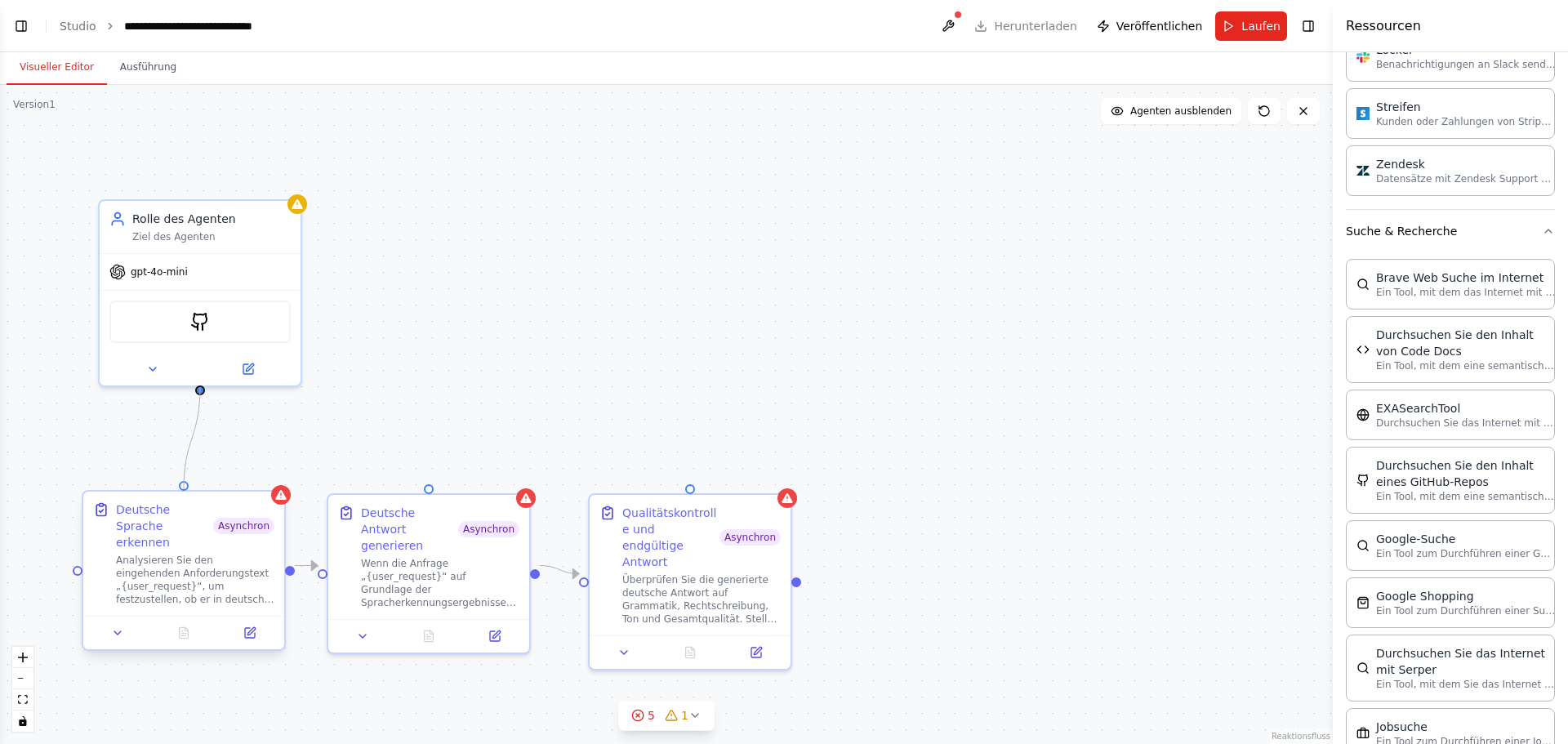
drag, startPoint x: 199, startPoint y: 387, endPoint x: 187, endPoint y: 493, distance: 106.7
click at [187, 494] on div "Deutsche Sprache erkennen Asynchron Analysieren Sie den eingehenden Anforderung…" at bounding box center [666, 414] width 1333 height 659
click at [500, 629] on icon at bounding box center [494, 633] width 10 height 10
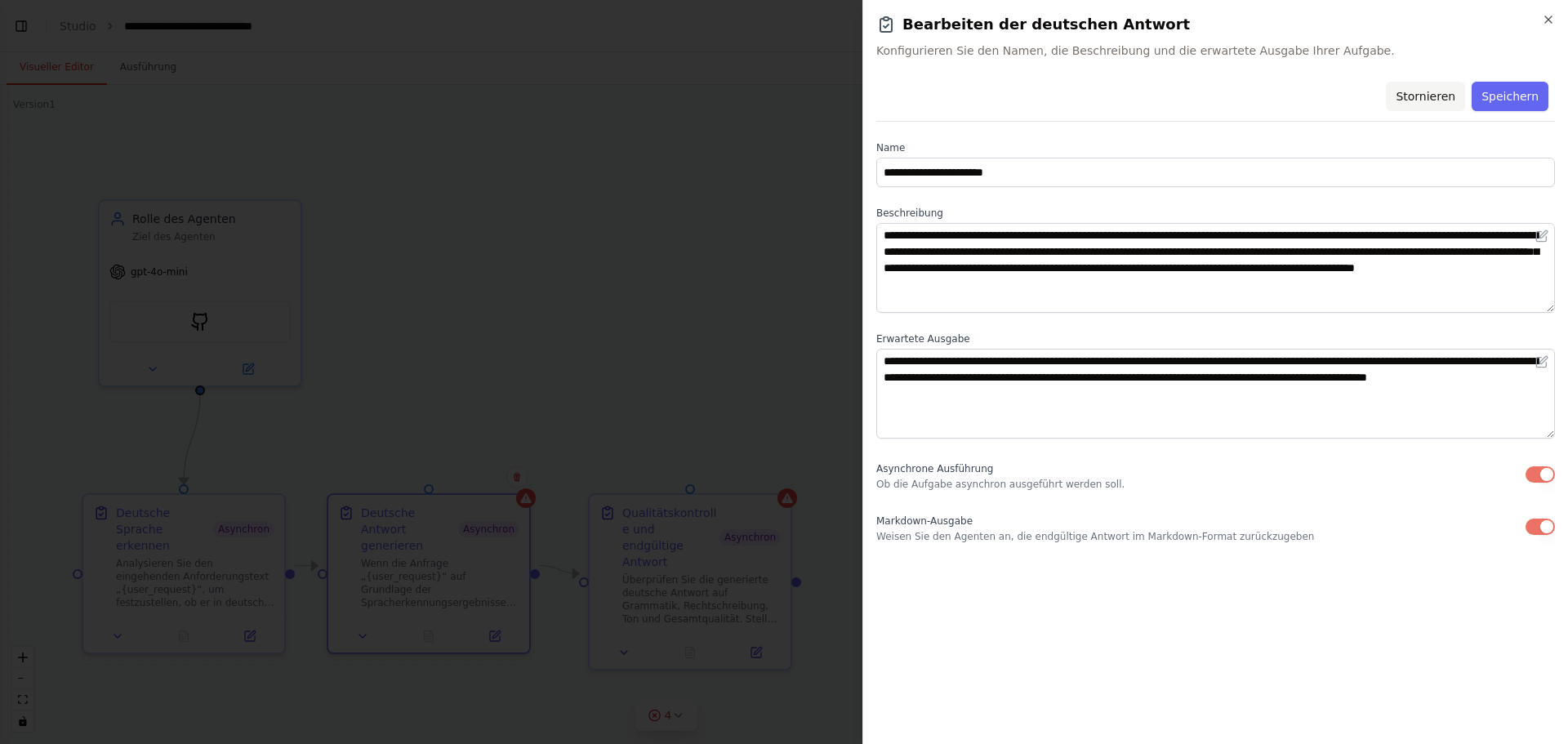
click at [1425, 93] on font "Stornieren" at bounding box center [1425, 97] width 60 height 13
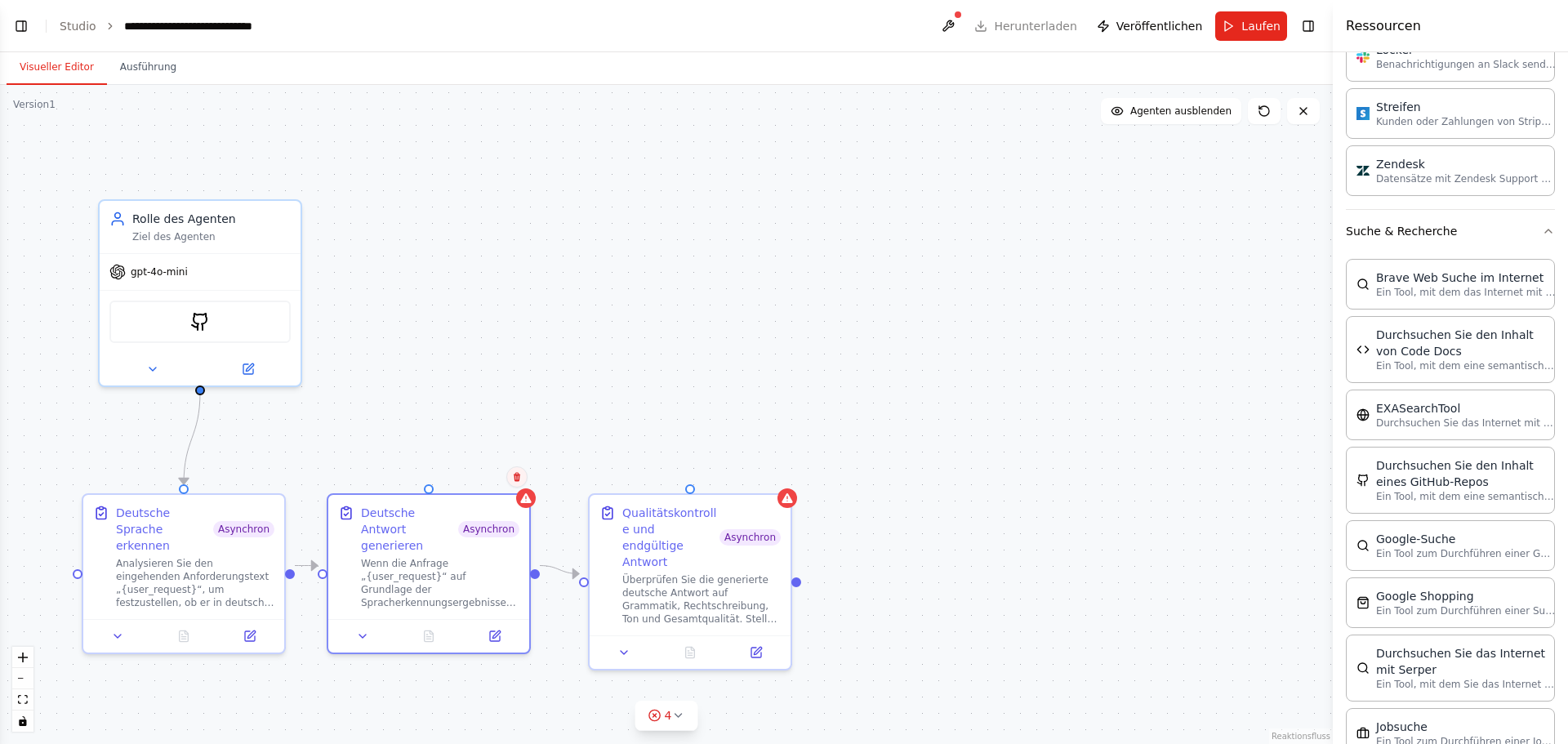
click at [523, 473] on button at bounding box center [516, 477] width 21 height 21
click at [473, 477] on font "Bestätigen" at bounding box center [462, 477] width 53 height 11
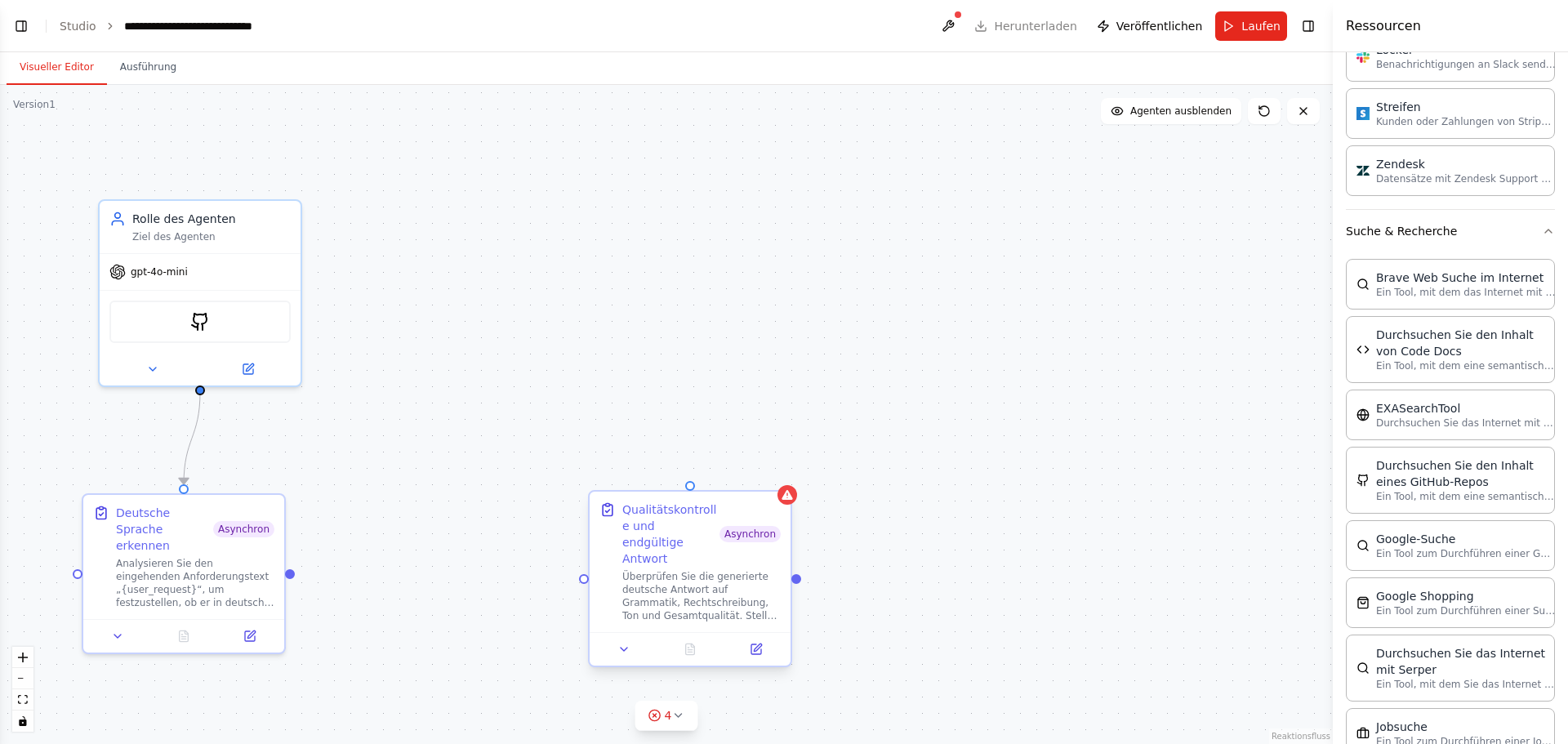
click at [717, 571] on font "Überprüfen Sie die generierte deutsche Antwort auf Grammatik, Rechtschreibung, …" at bounding box center [702, 674] width 158 height 208
click at [783, 469] on button at bounding box center [778, 477] width 21 height 21
click at [733, 482] on font "Bestätigen" at bounding box center [724, 477] width 53 height 11
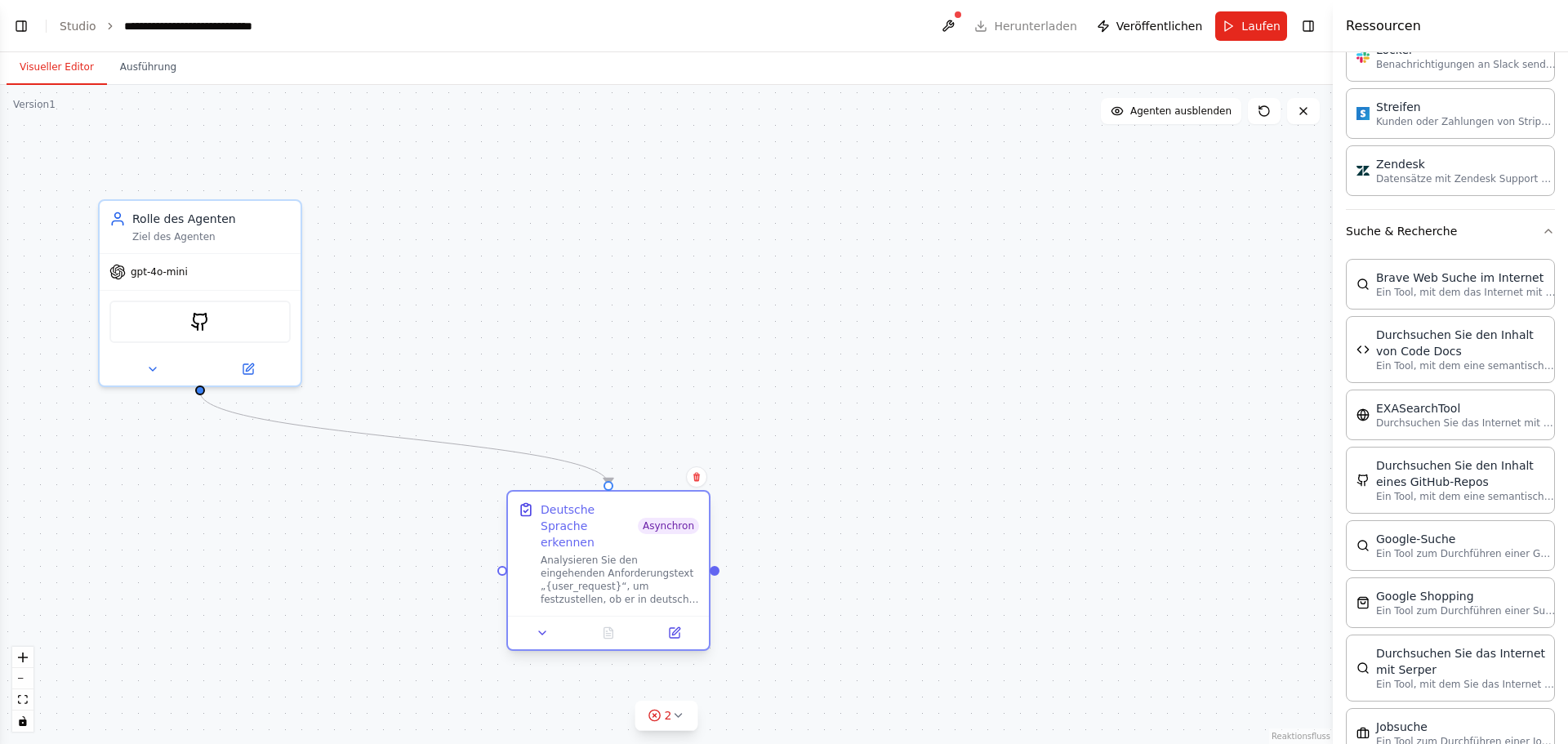
drag, startPoint x: 173, startPoint y: 563, endPoint x: 596, endPoint y: 559, distance: 423.0
click at [596, 559] on font "Analysieren Sie den eingehenden Anforderungstext „{user_request}“, um festzuste…" at bounding box center [620, 645] width 158 height 182
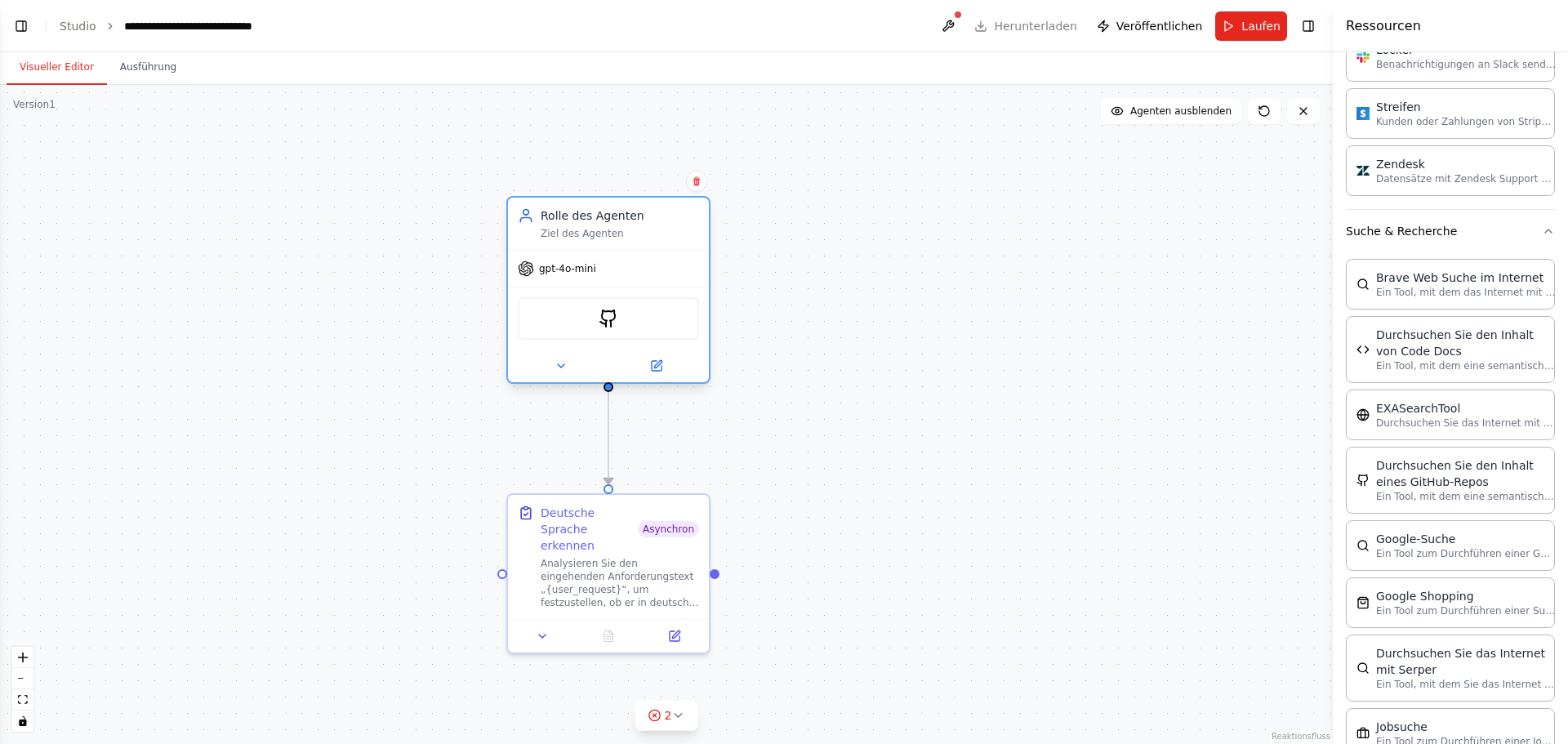
drag, startPoint x: 181, startPoint y: 283, endPoint x: 590, endPoint y: 280, distance: 409.0
click at [590, 280] on div "gpt-4o-mini" at bounding box center [609, 268] width 201 height 36
click at [962, 18] on div at bounding box center [958, 15] width 10 height 10
click at [961, 17] on button at bounding box center [948, 26] width 26 height 30
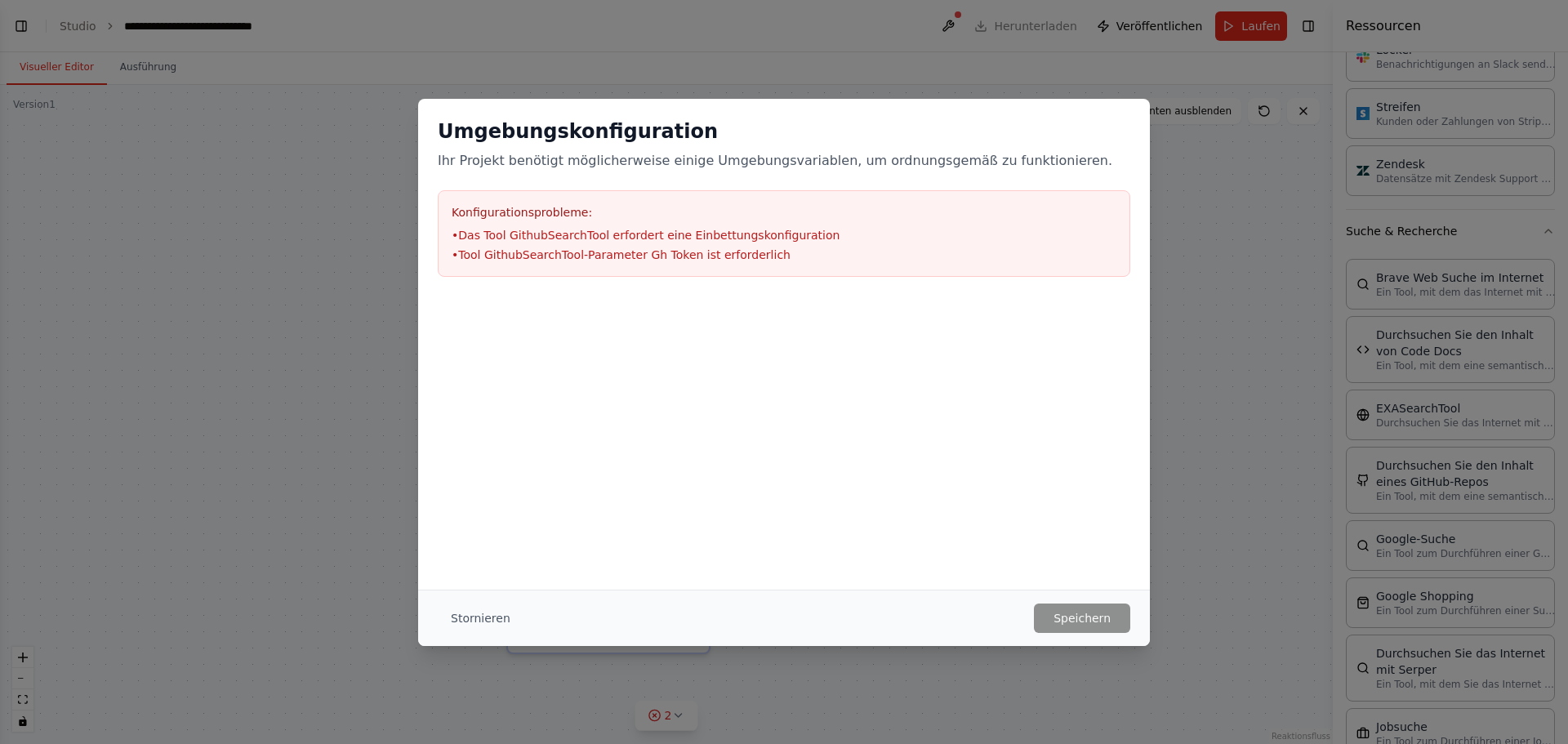
click at [1195, 310] on div "Umgebungskonfiguration Ihr Projekt benötigt möglicherweise einige Umgebungsvari…" at bounding box center [784, 372] width 1568 height 744
click at [484, 628] on button "Stornieren" at bounding box center [480, 618] width 86 height 30
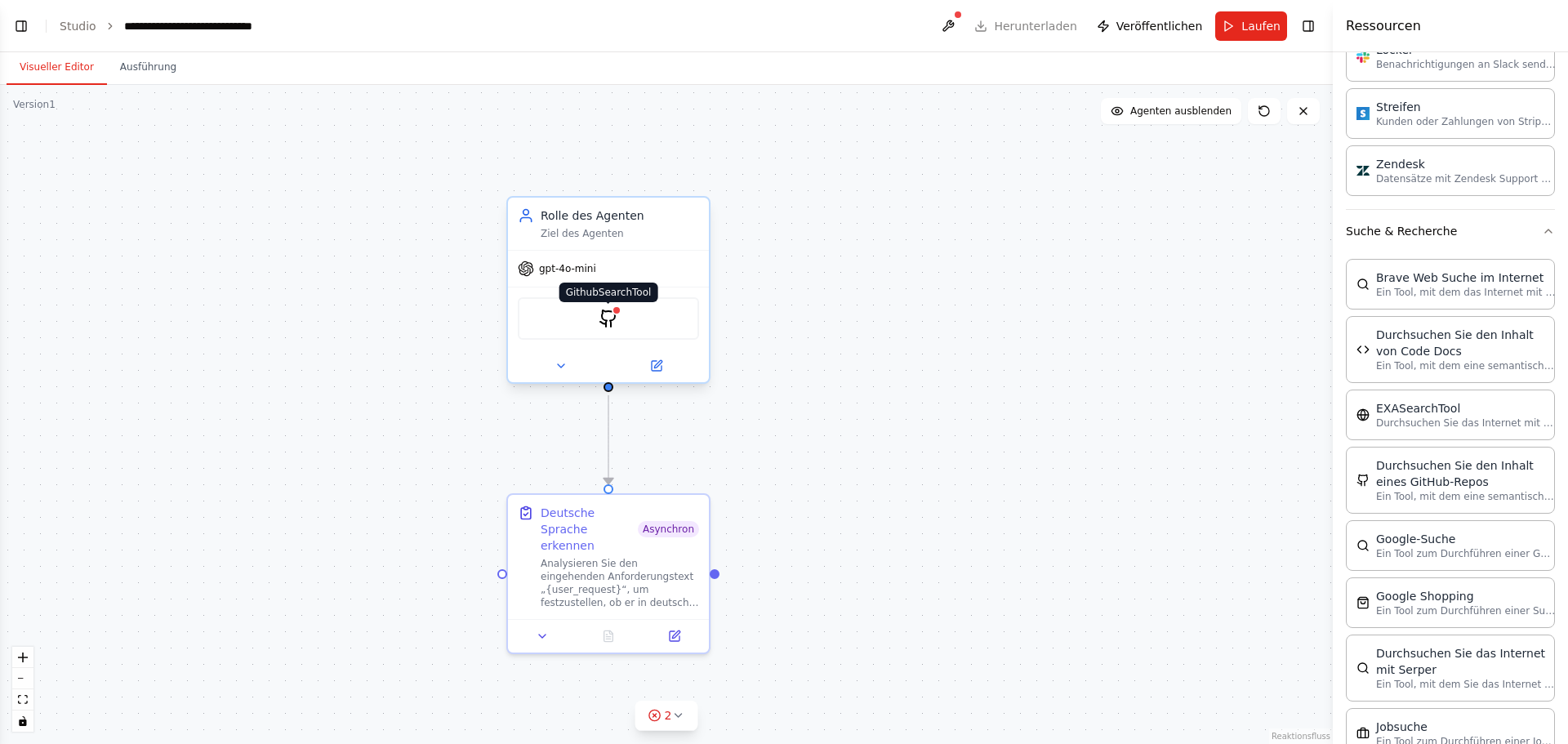
click at [610, 317] on img at bounding box center [608, 318] width 20 height 20
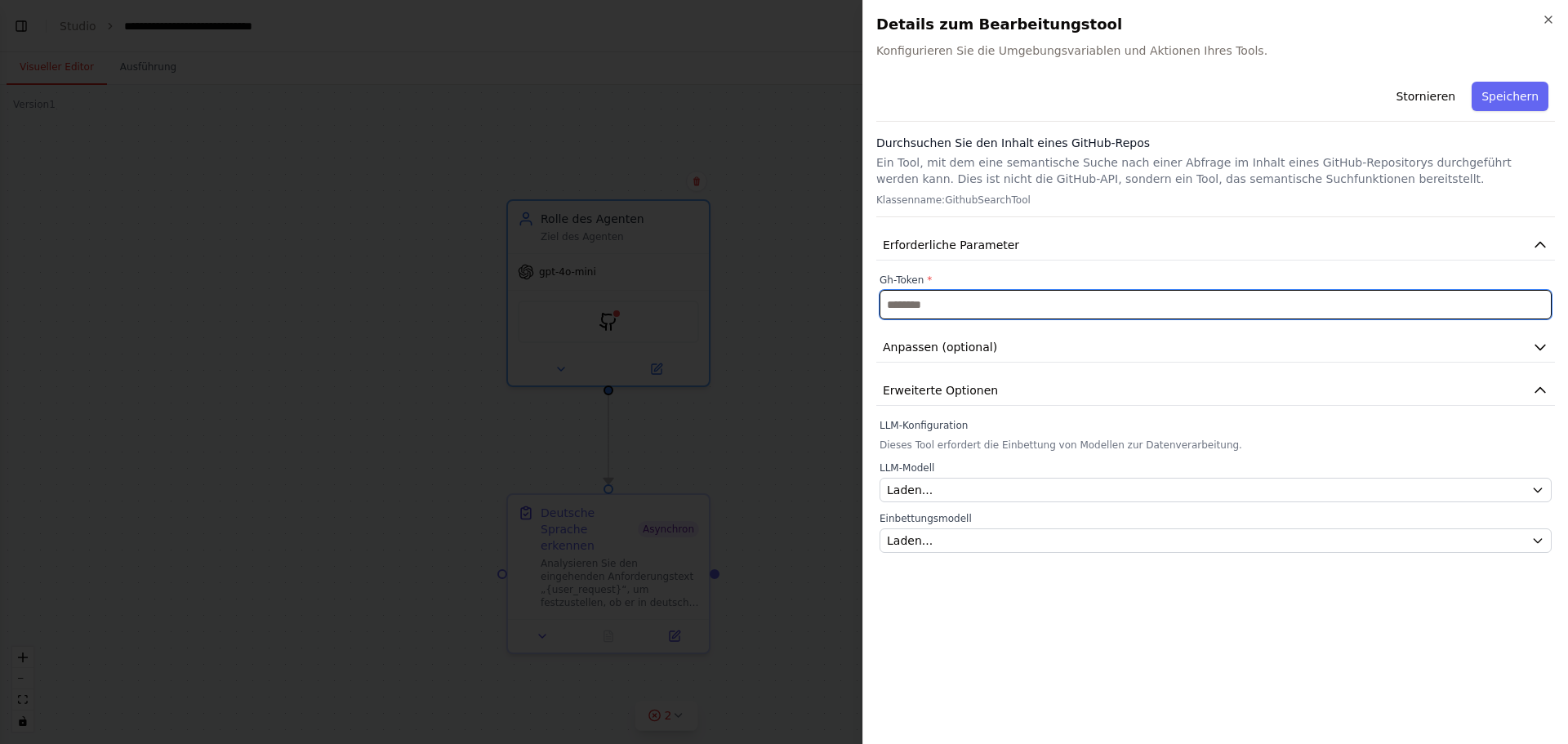
click at [917, 305] on input "text" at bounding box center [1215, 304] width 672 height 30
paste input "**********"
type input "**********"
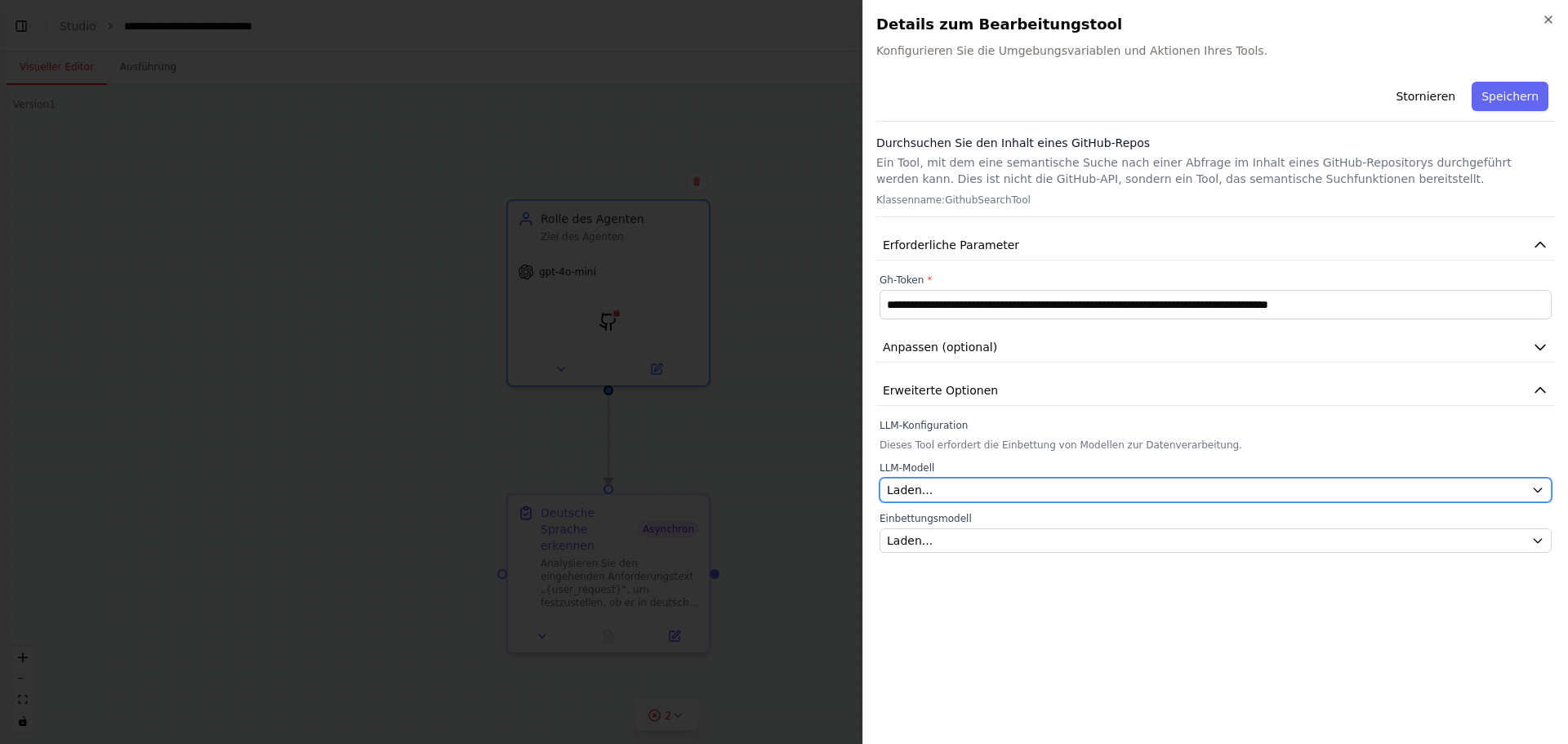
click at [951, 491] on div "Laden..." at bounding box center [1205, 491] width 637 height 17
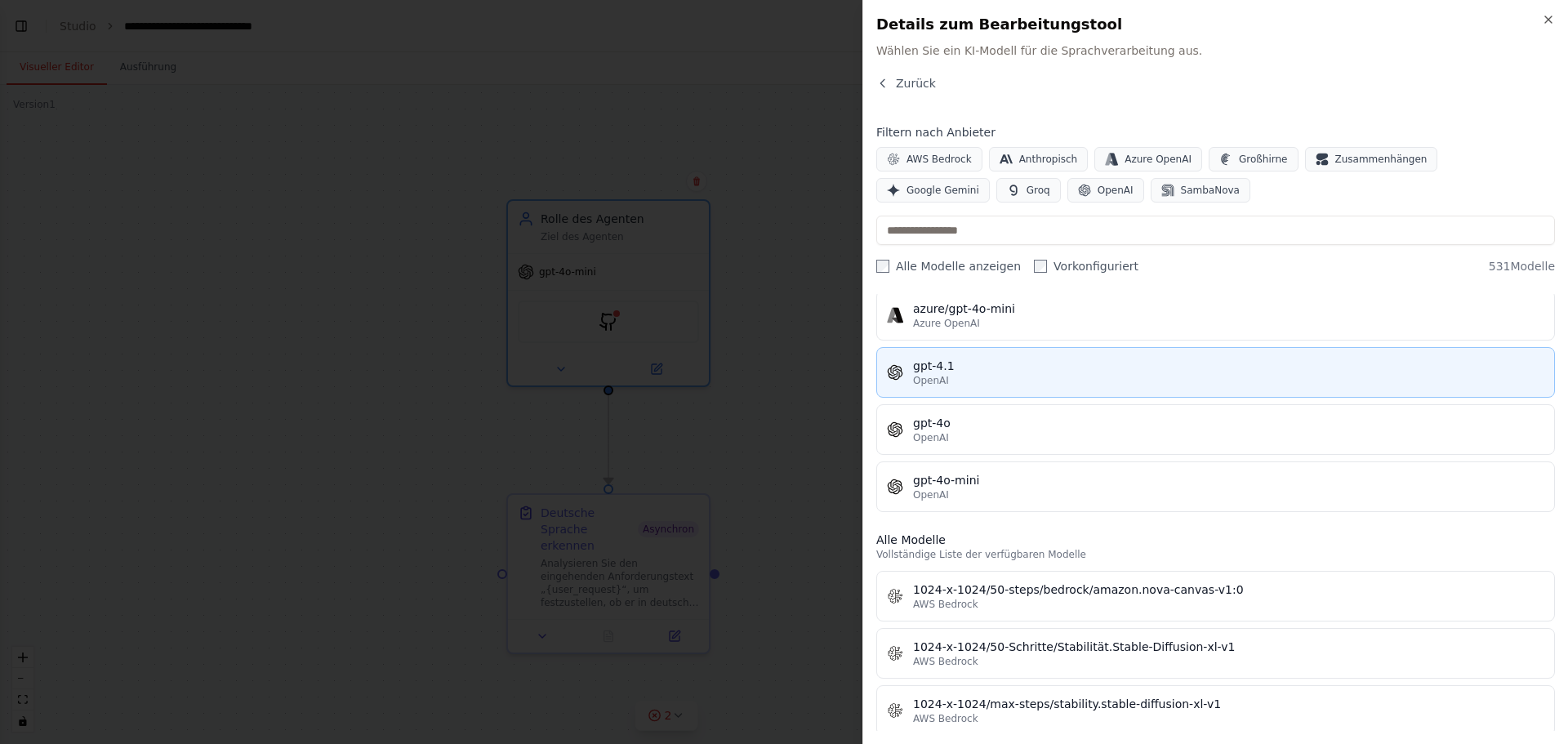
scroll to position [245, 0]
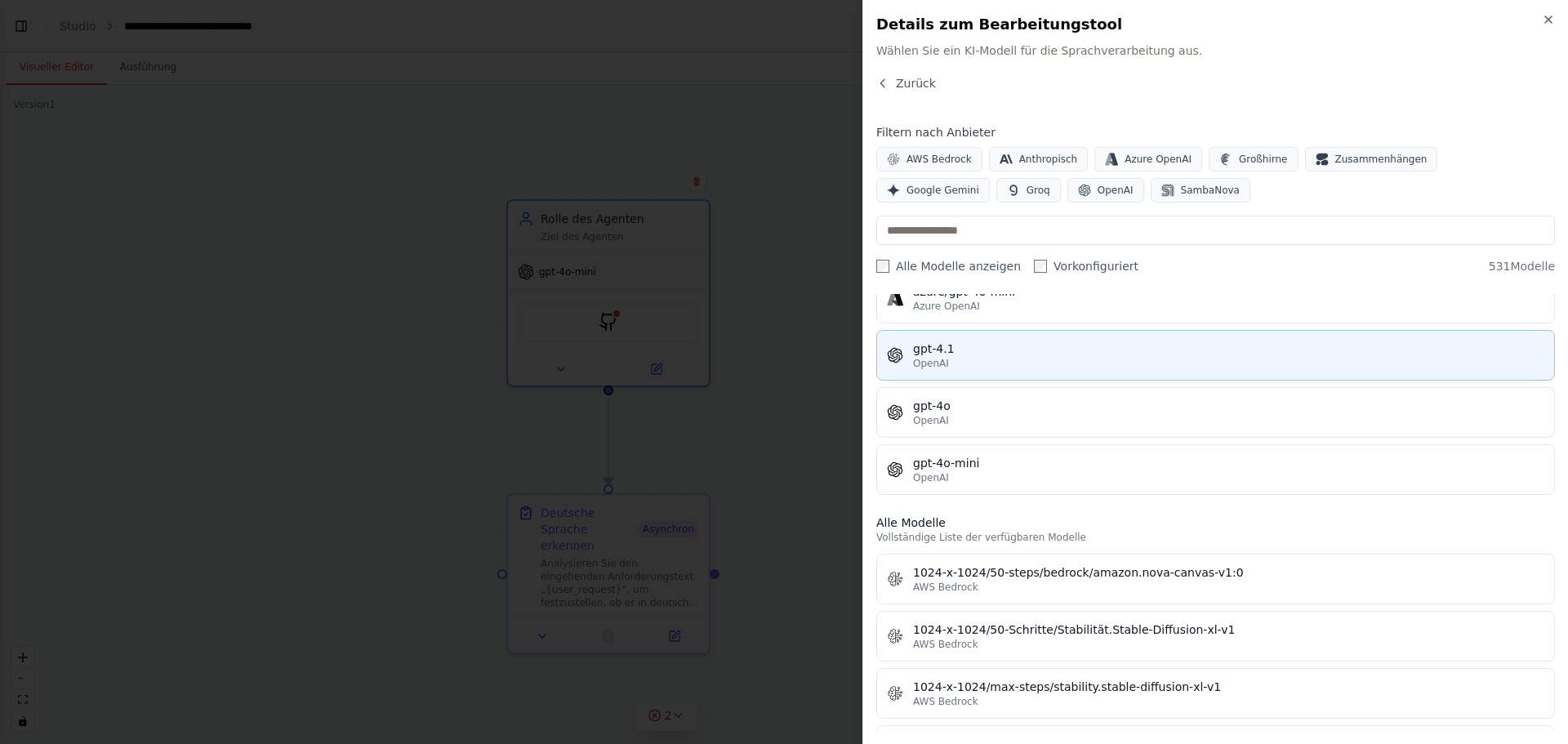
click at [959, 352] on div "gpt-4.1" at bounding box center [1228, 349] width 631 height 17
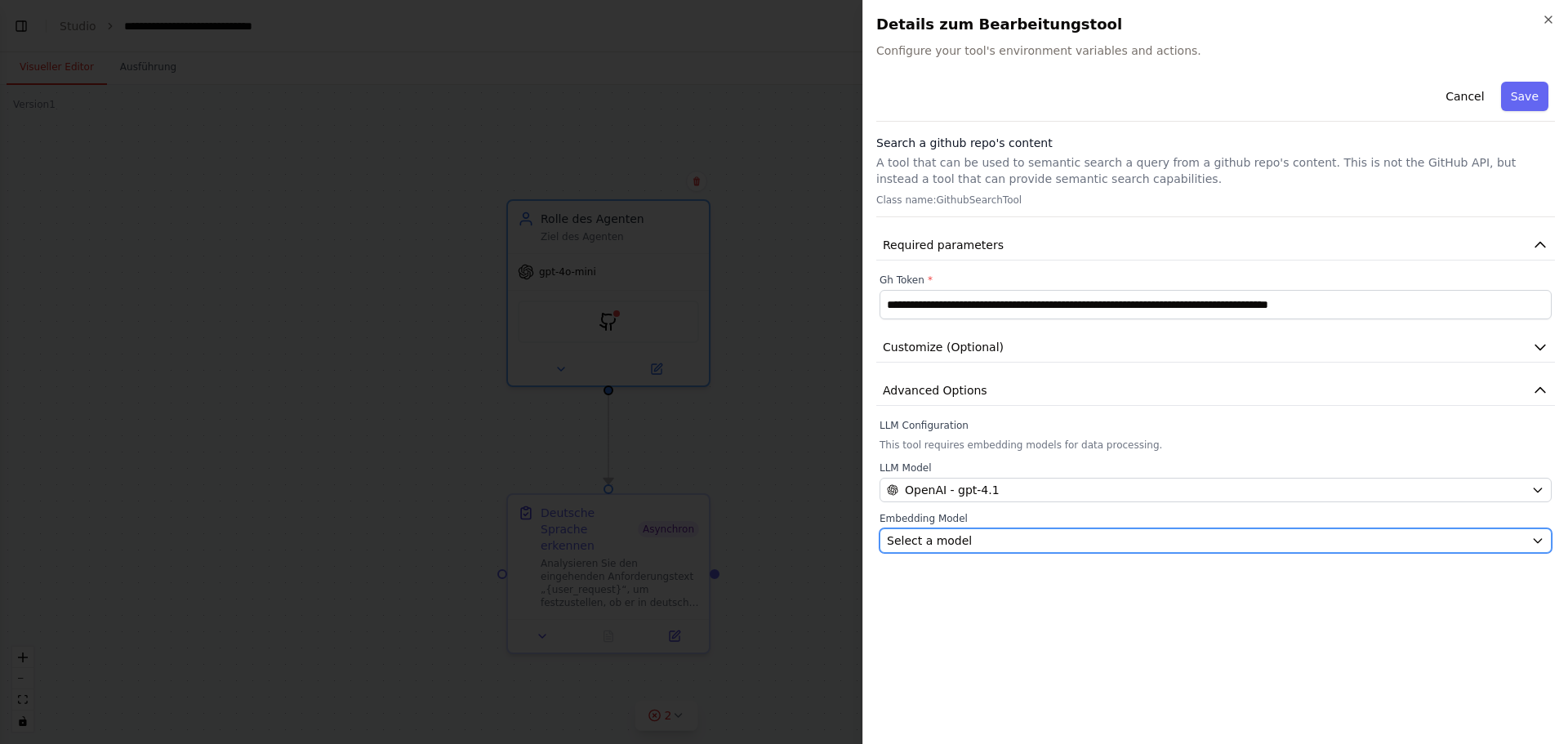
click at [965, 547] on div "Select a model" at bounding box center [1205, 541] width 637 height 17
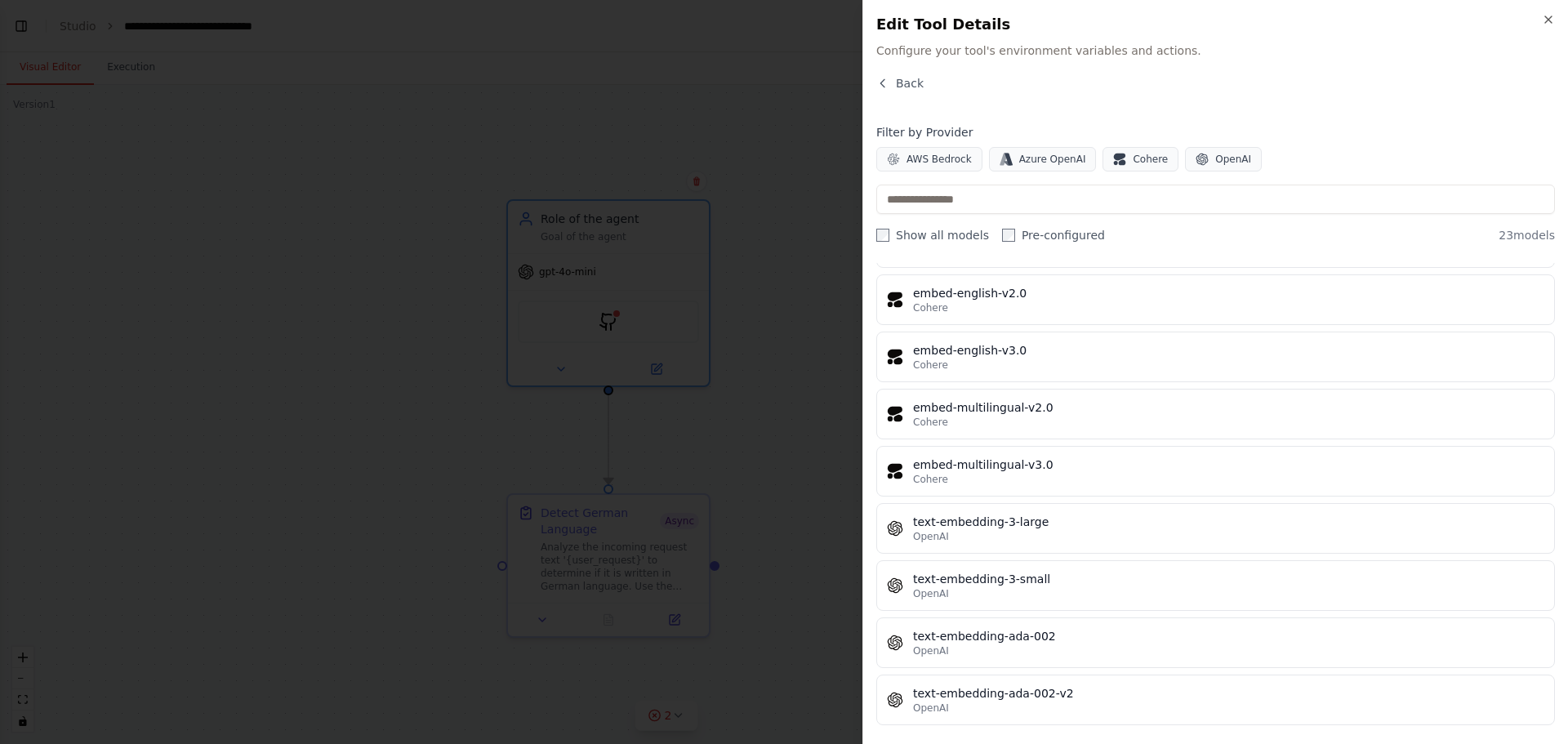
scroll to position [906, 0]
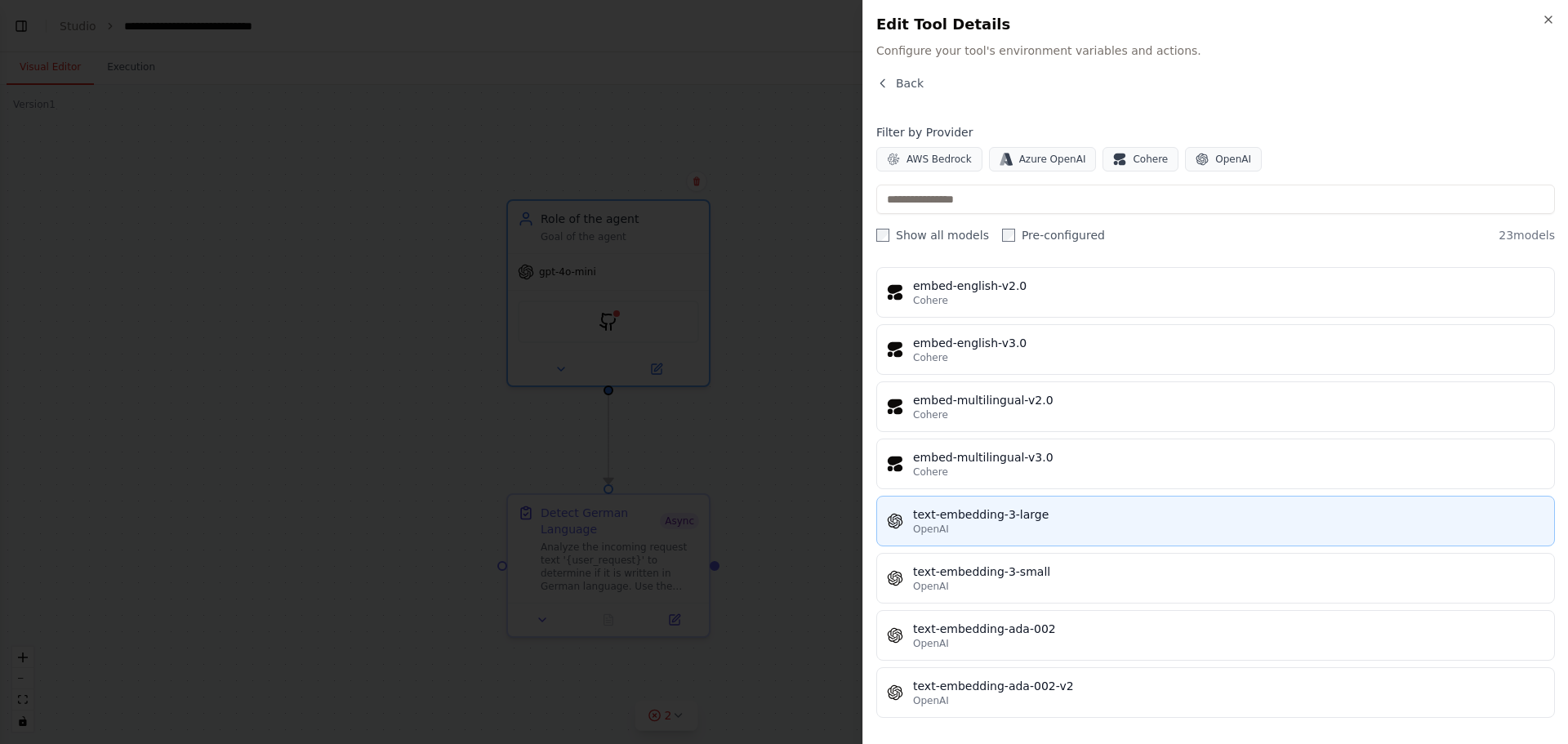
click at [999, 510] on div "text-embedding-3-large" at bounding box center [1228, 515] width 631 height 17
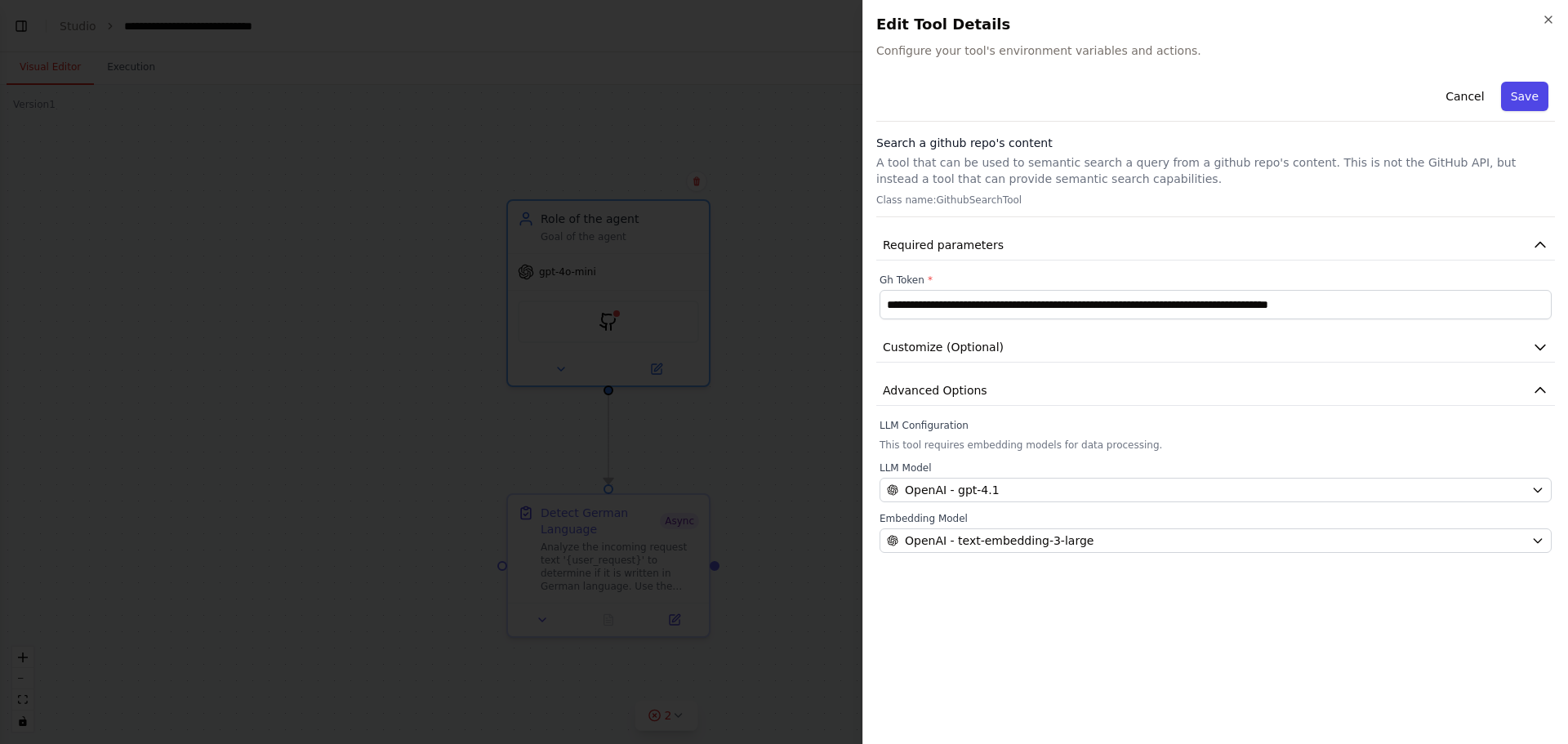
click at [1532, 97] on button "Save" at bounding box center [1524, 97] width 47 height 30
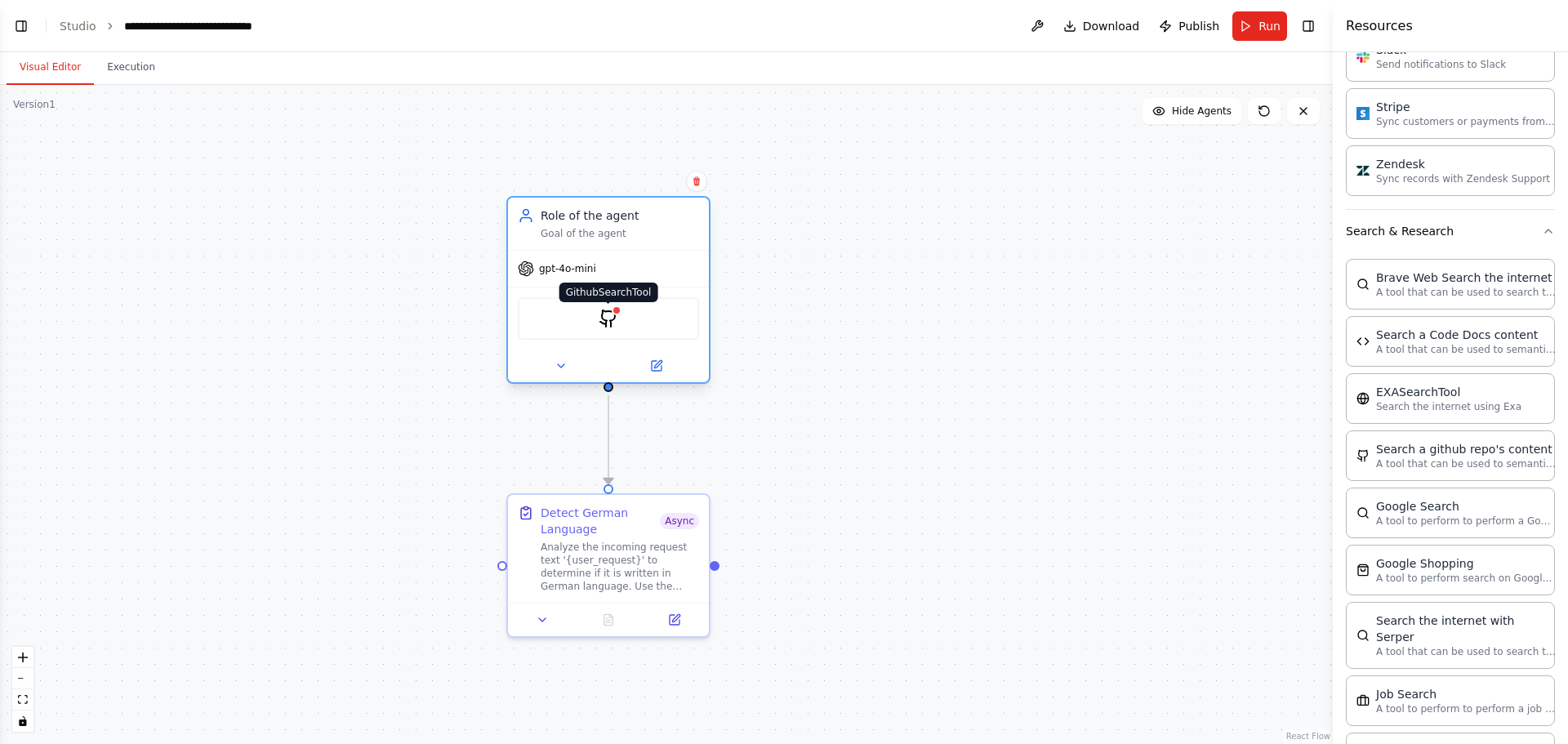
click at [609, 318] on img at bounding box center [608, 318] width 20 height 20
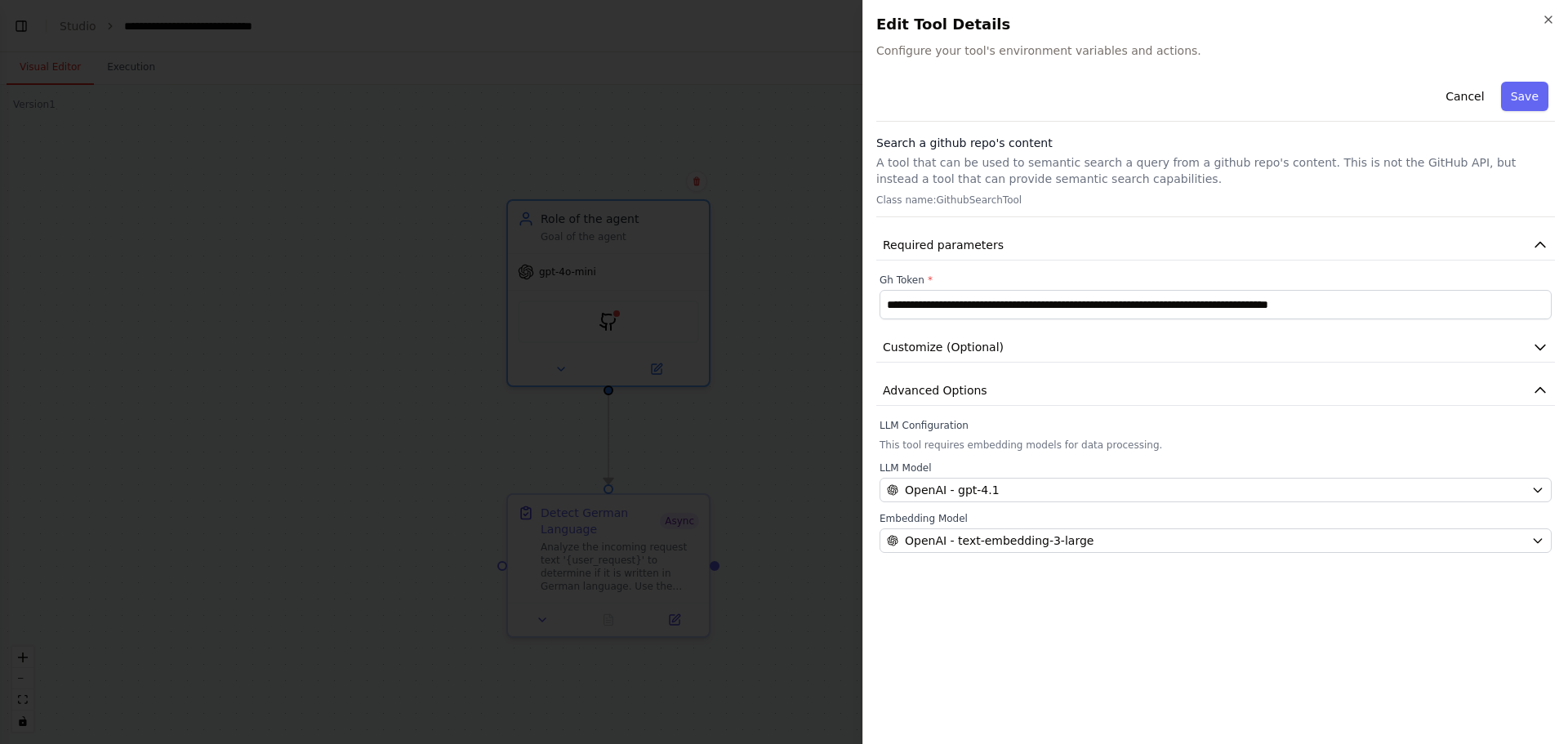
click at [1255, 632] on div "**********" at bounding box center [1214, 403] width 678 height 656
click at [1532, 91] on button "Save" at bounding box center [1524, 97] width 47 height 30
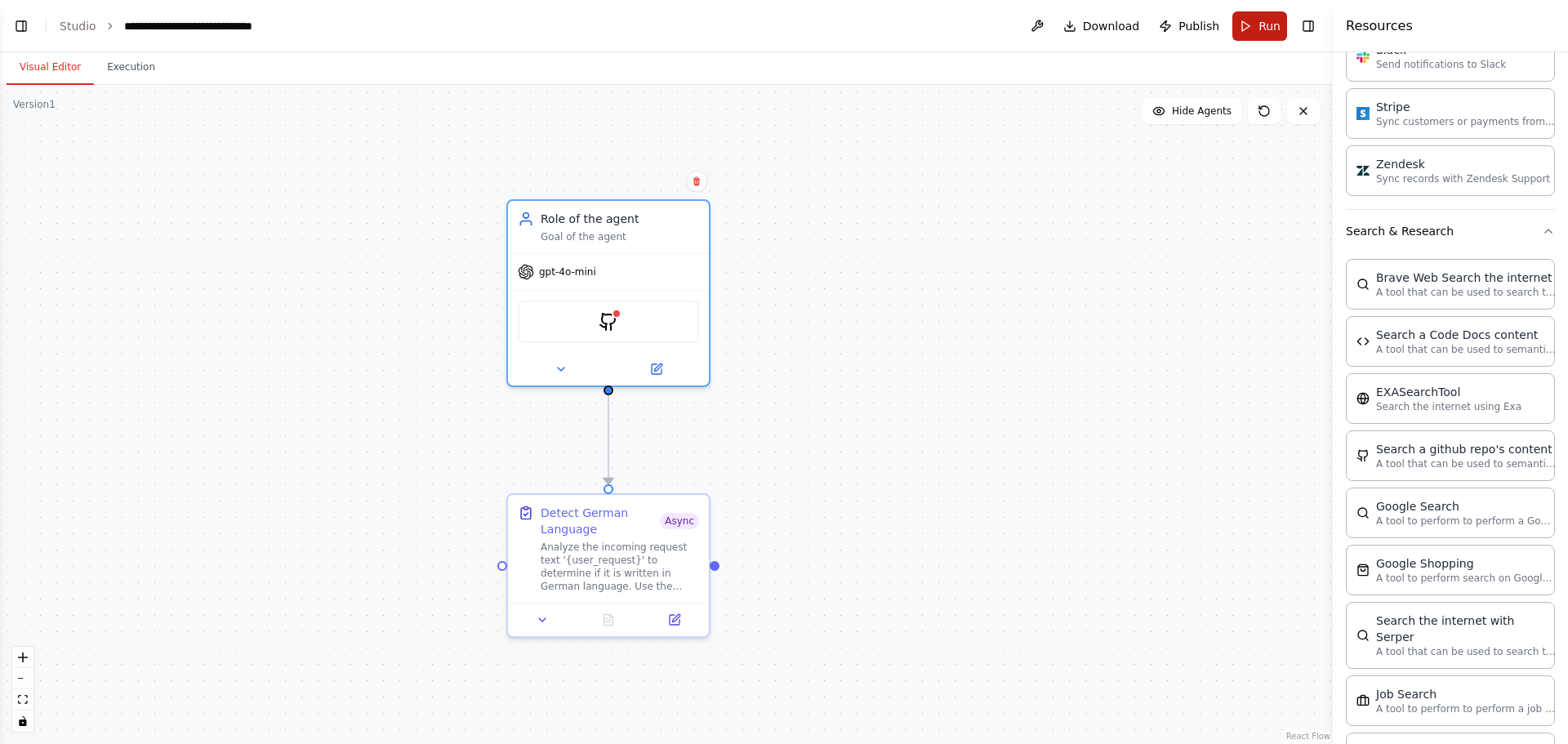
click at [1262, 20] on span "Run" at bounding box center [1269, 26] width 22 height 17
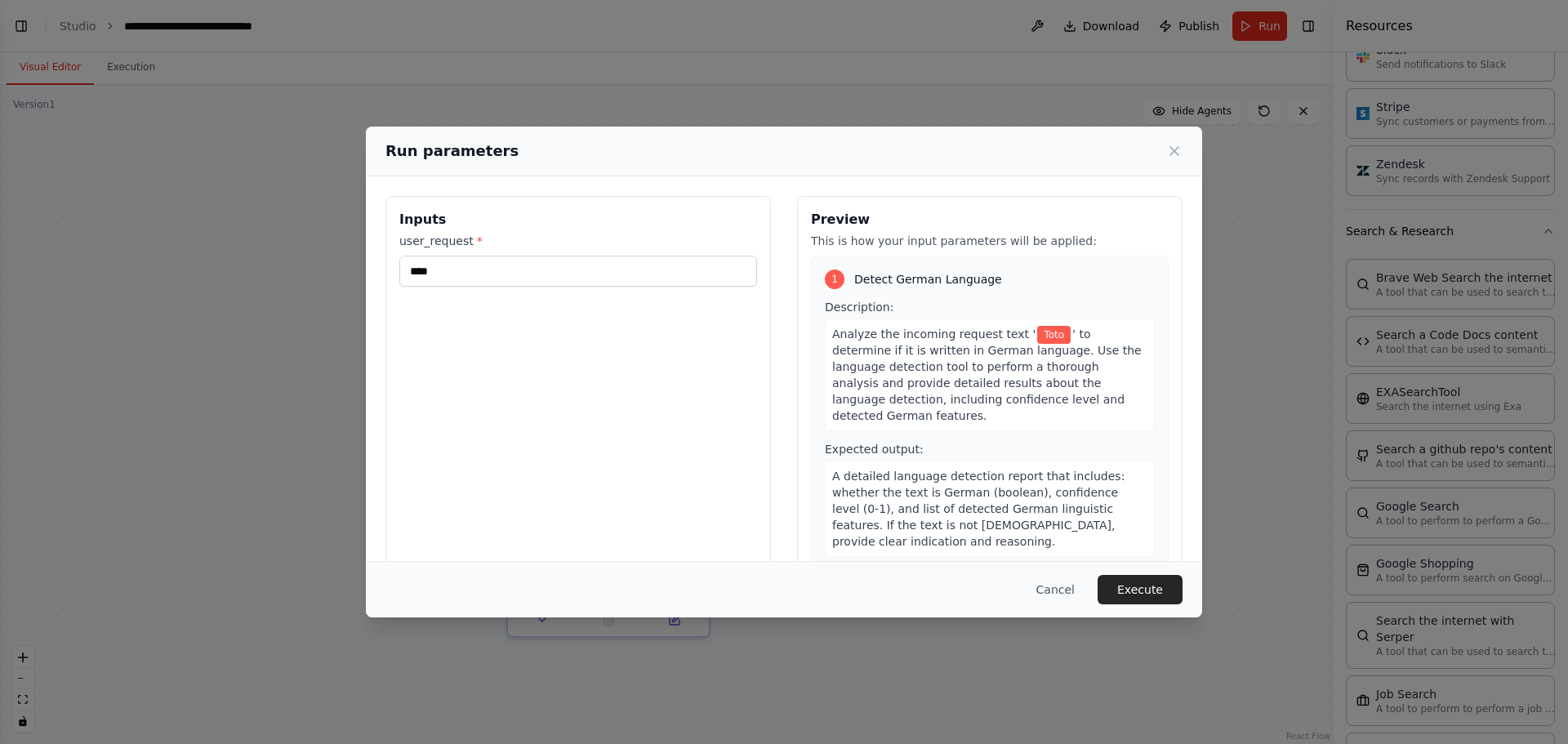
scroll to position [10, 0]
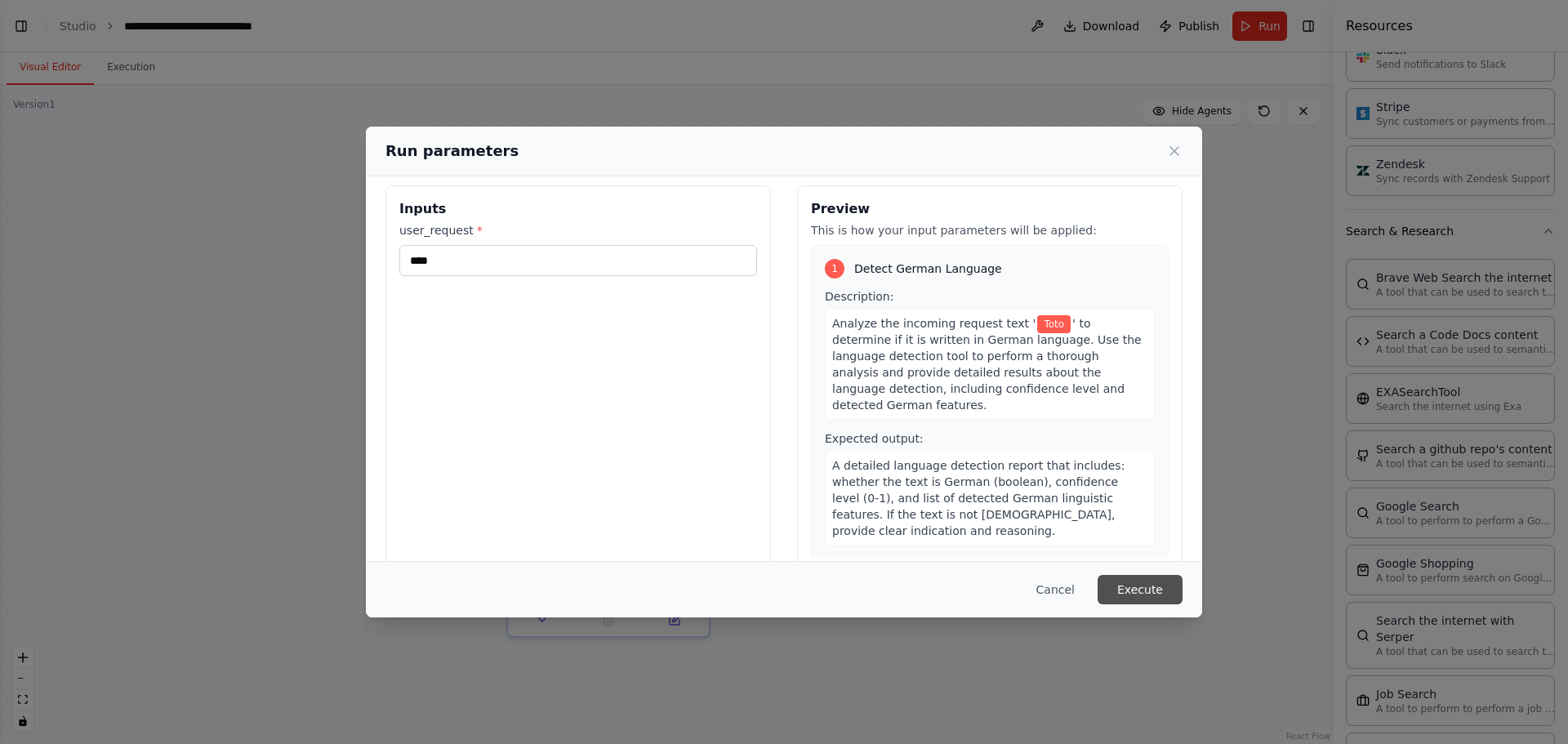
click at [1152, 588] on button "Execute" at bounding box center [1139, 590] width 85 height 30
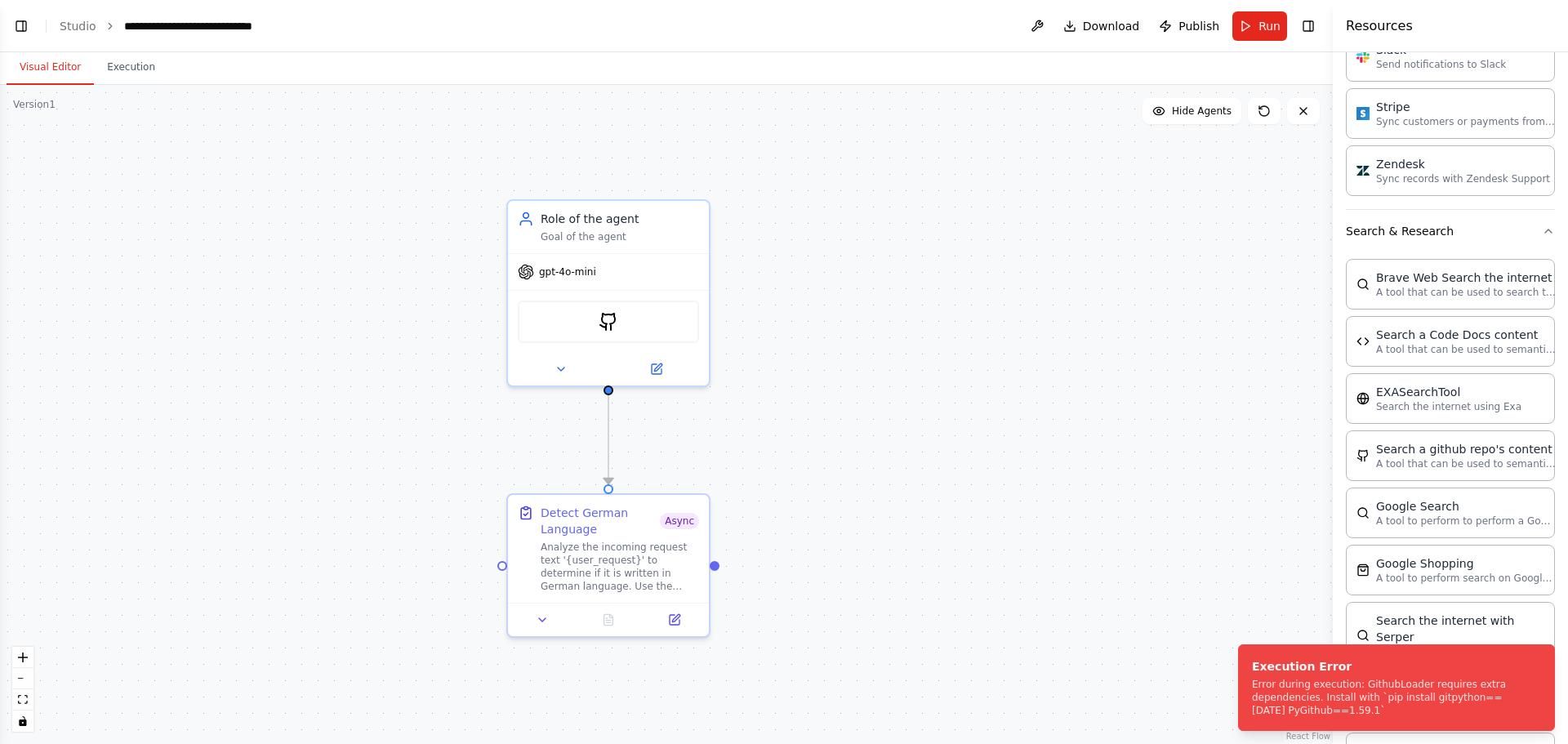
click at [1238, 477] on div ".deletable-edge-delete-btn { width: 20px; height: 20px; border: 0px solid #ffff…" at bounding box center [666, 414] width 1333 height 659
click at [123, 60] on button "Execution" at bounding box center [131, 67] width 74 height 34
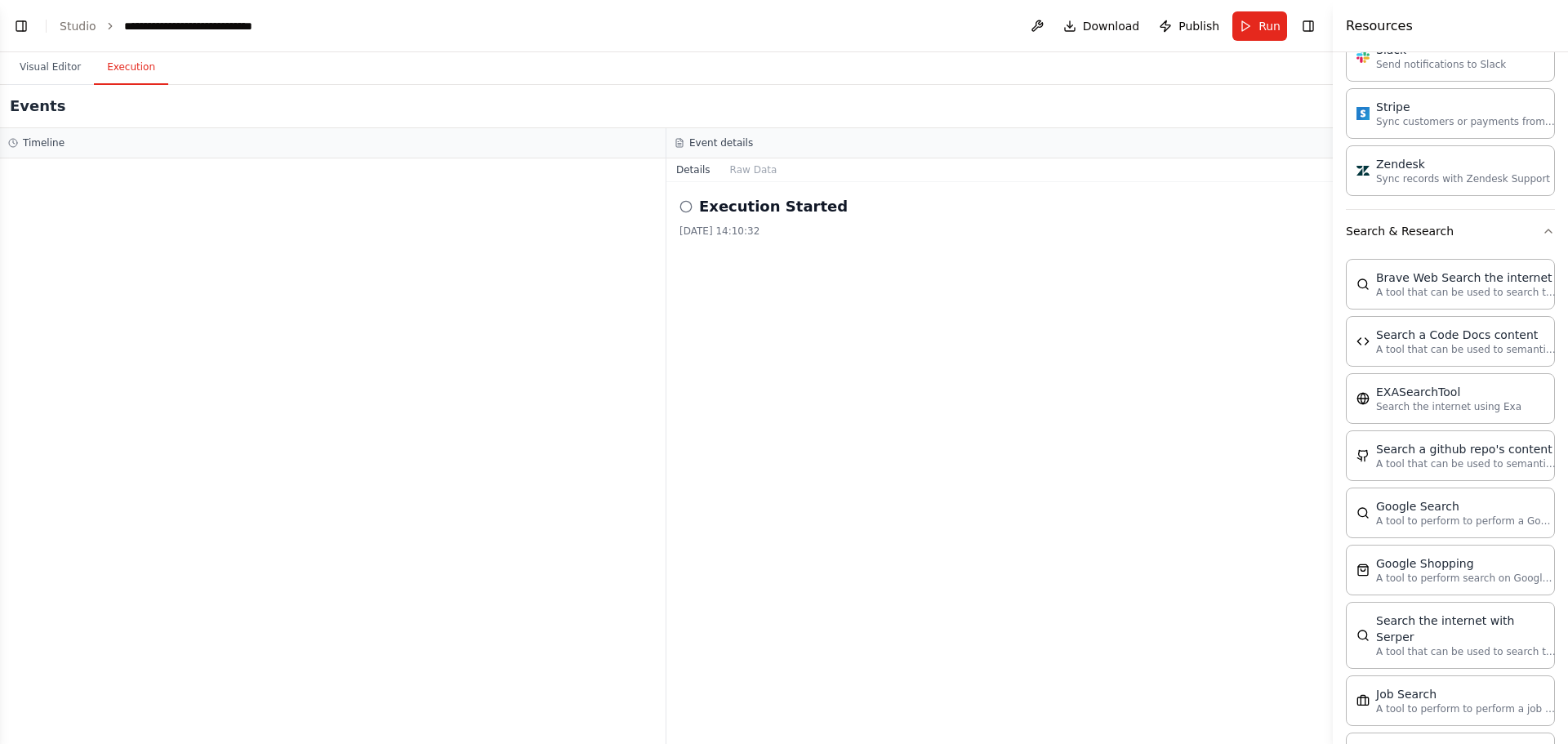
click at [689, 210] on icon at bounding box center [686, 207] width 13 height 13
click at [761, 207] on h2 "Execution Started" at bounding box center [773, 207] width 149 height 23
click at [756, 170] on button "Raw Data" at bounding box center [754, 169] width 67 height 23
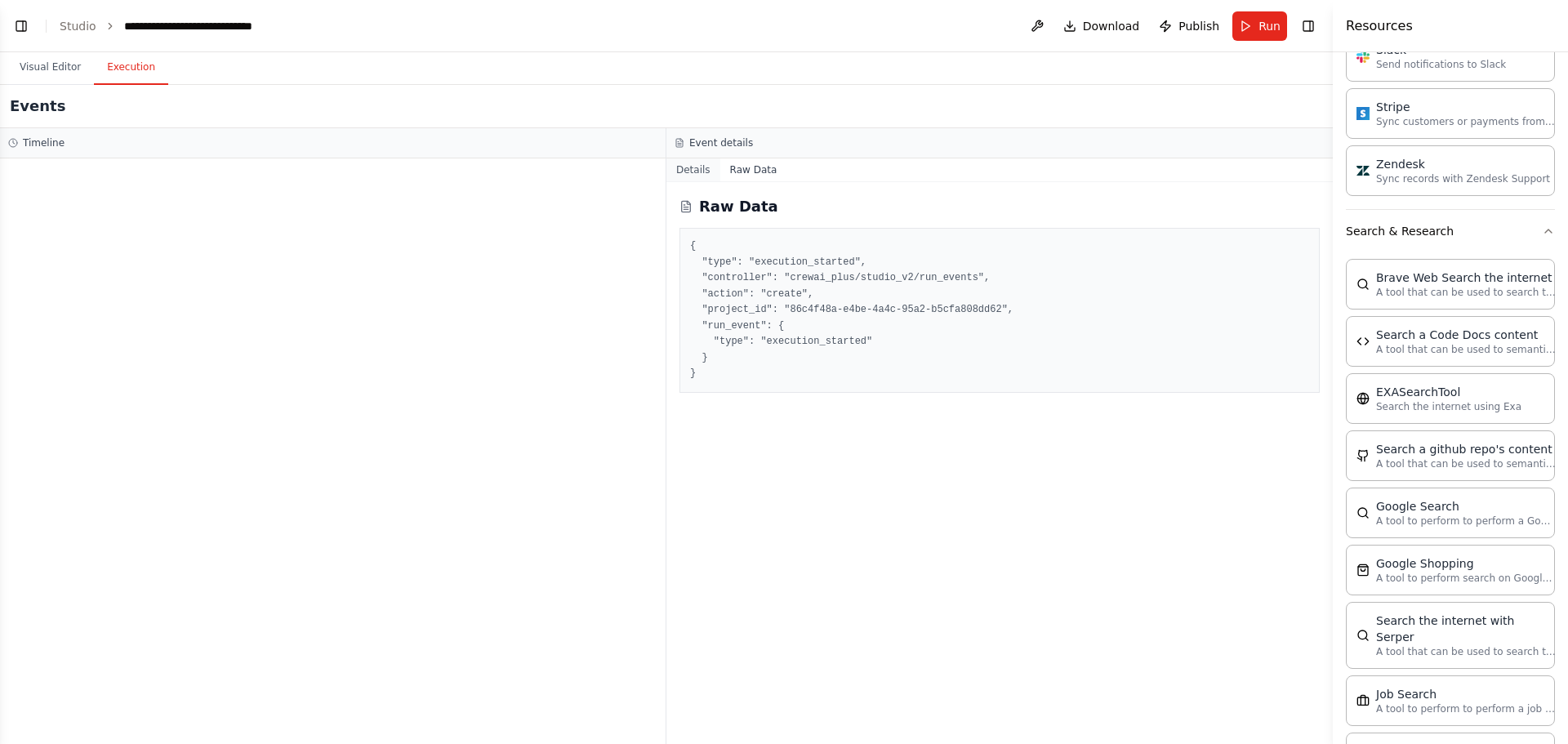
click at [689, 169] on button "Details" at bounding box center [693, 169] width 54 height 23
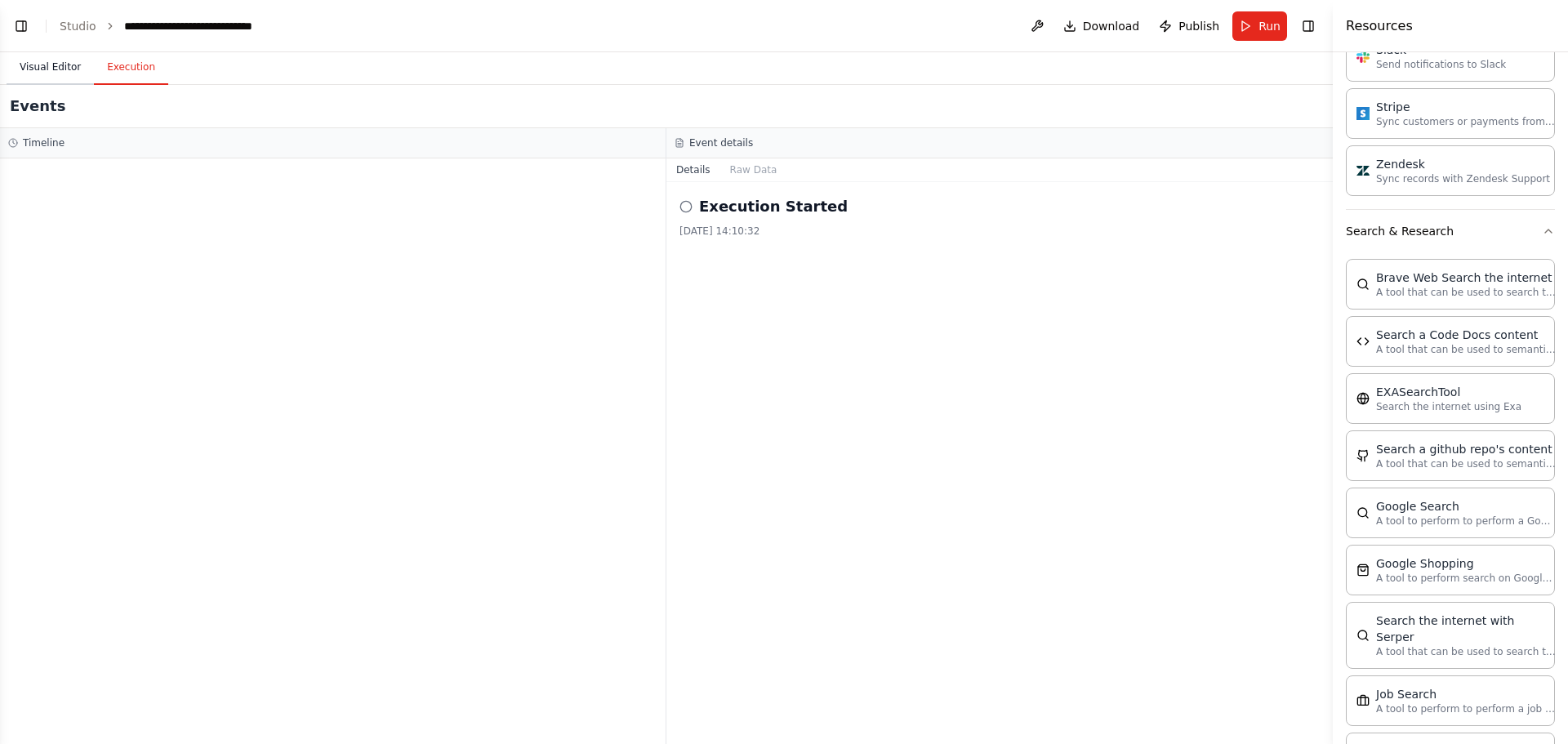
click at [39, 69] on button "Visual Editor" at bounding box center [50, 67] width 87 height 34
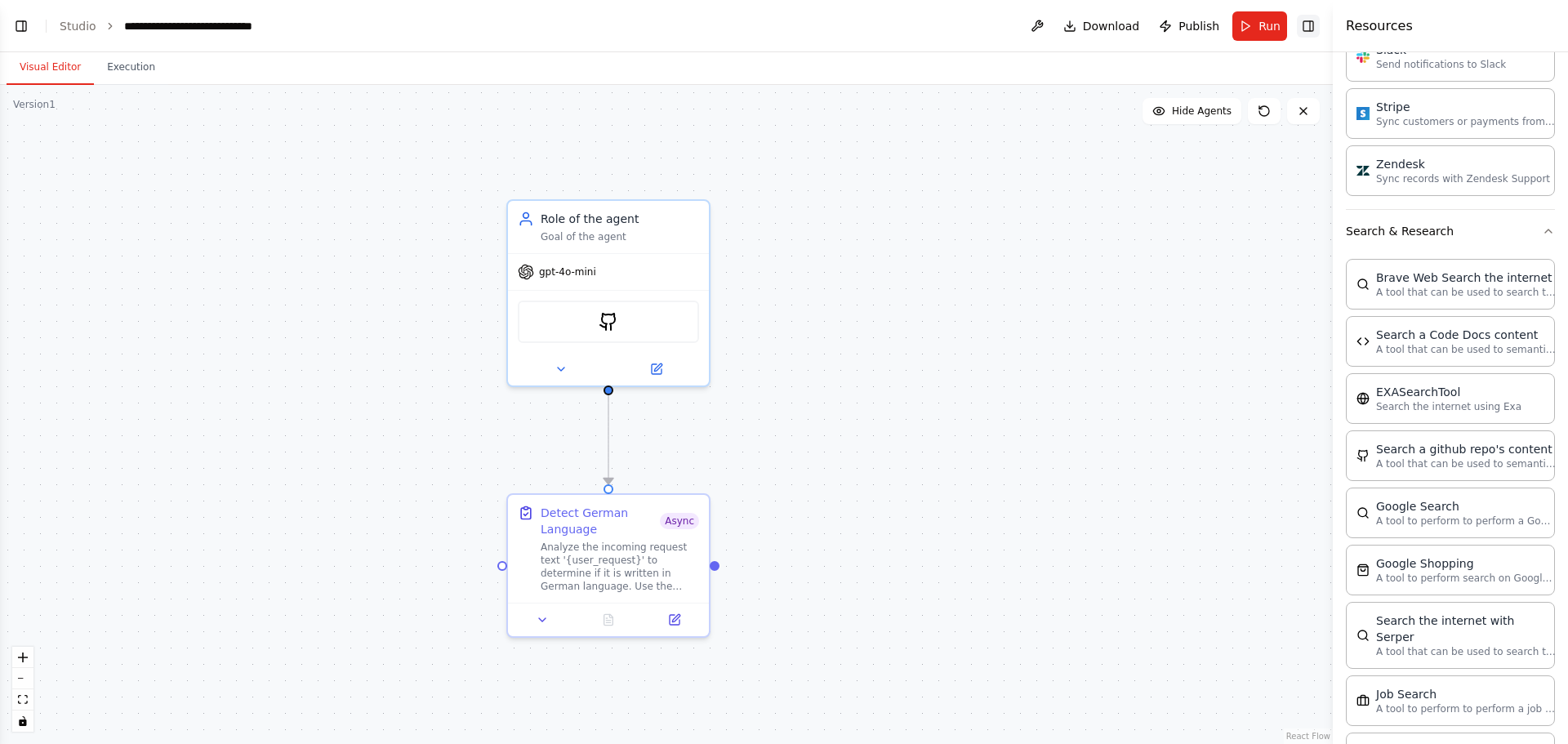
click at [1306, 22] on button "Toggle Right Sidebar" at bounding box center [1307, 26] width 23 height 23
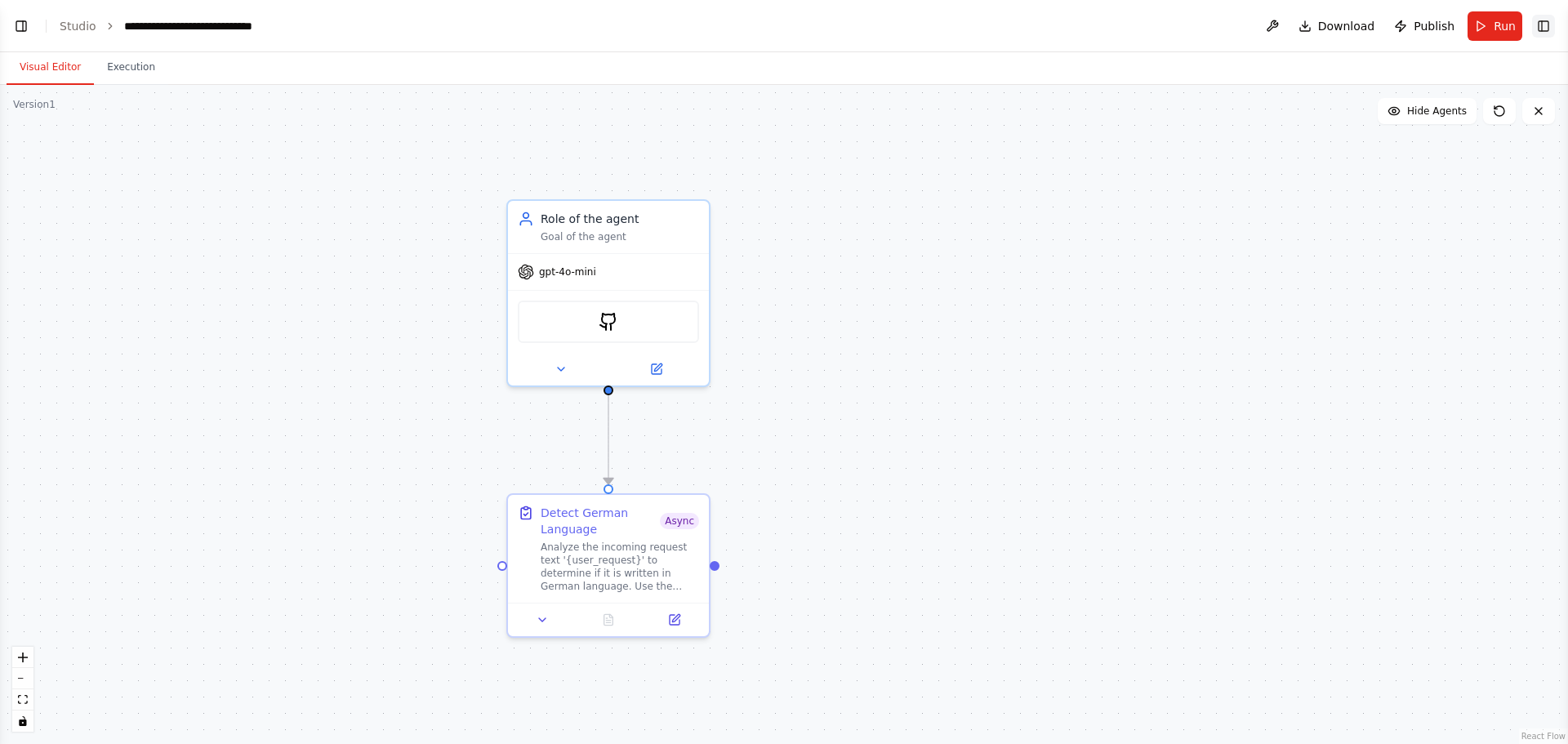
click at [1543, 30] on button "Toggle Right Sidebar" at bounding box center [1543, 26] width 23 height 23
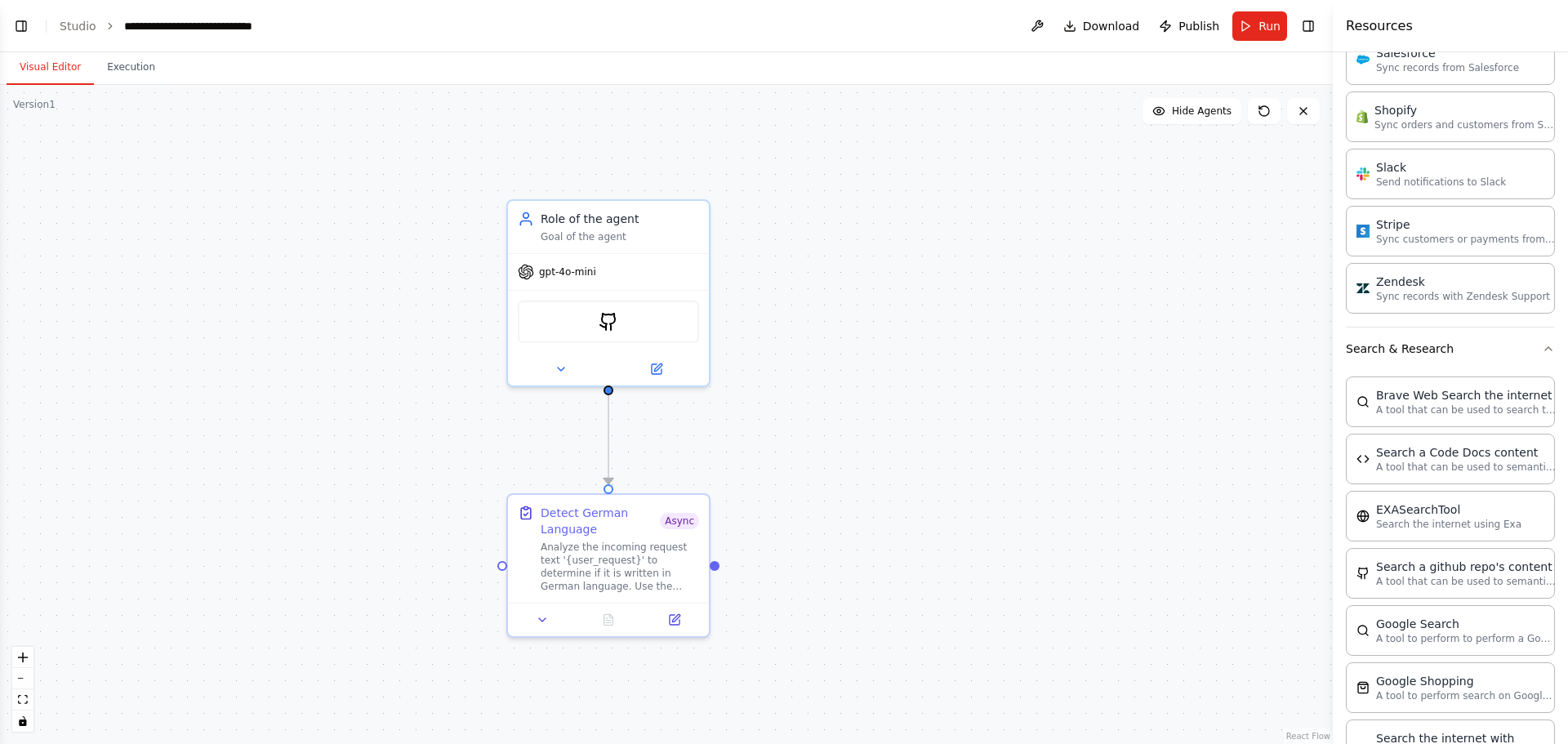
scroll to position [1309, 0]
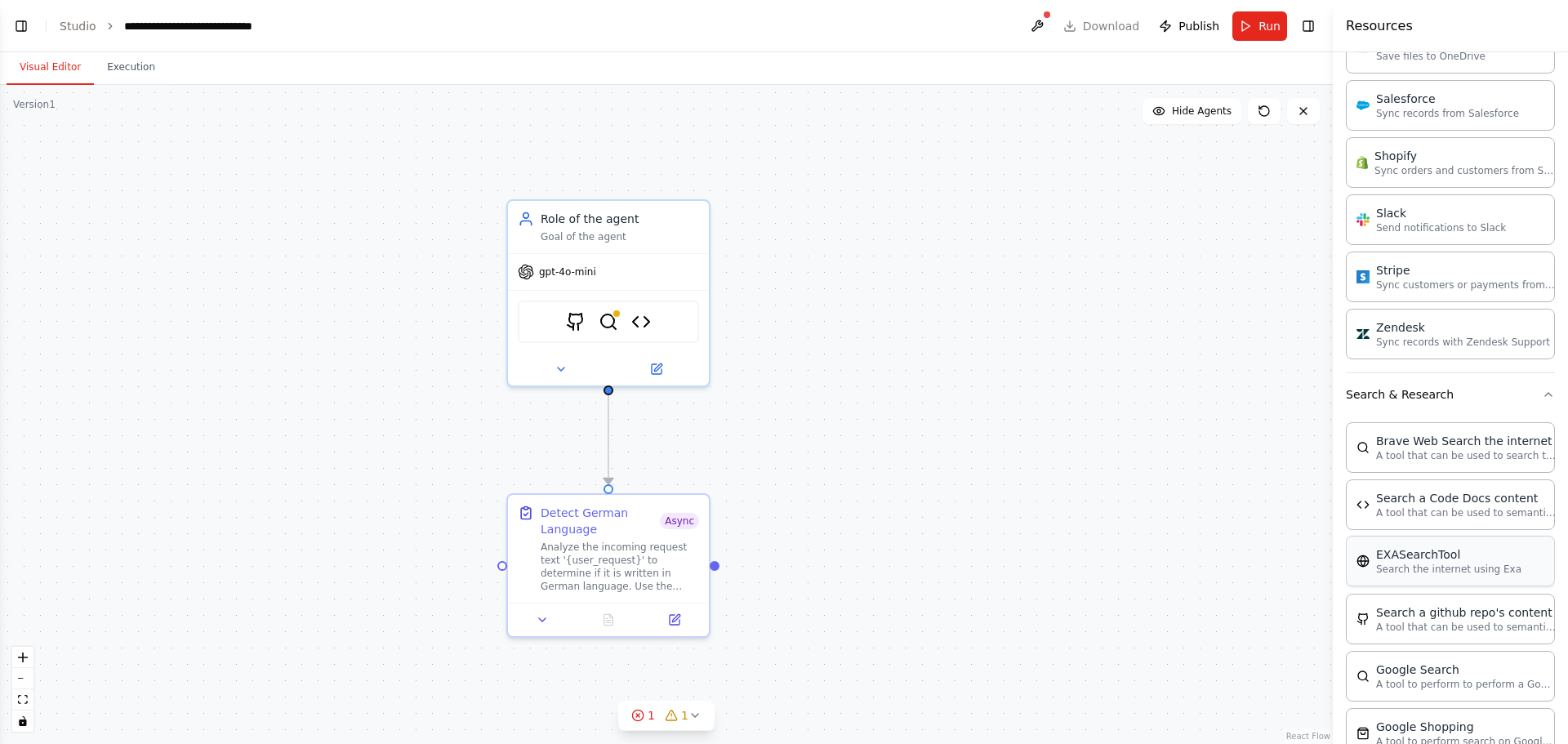
click at [1448, 555] on div "EXASearchTool" at bounding box center [1448, 555] width 145 height 17
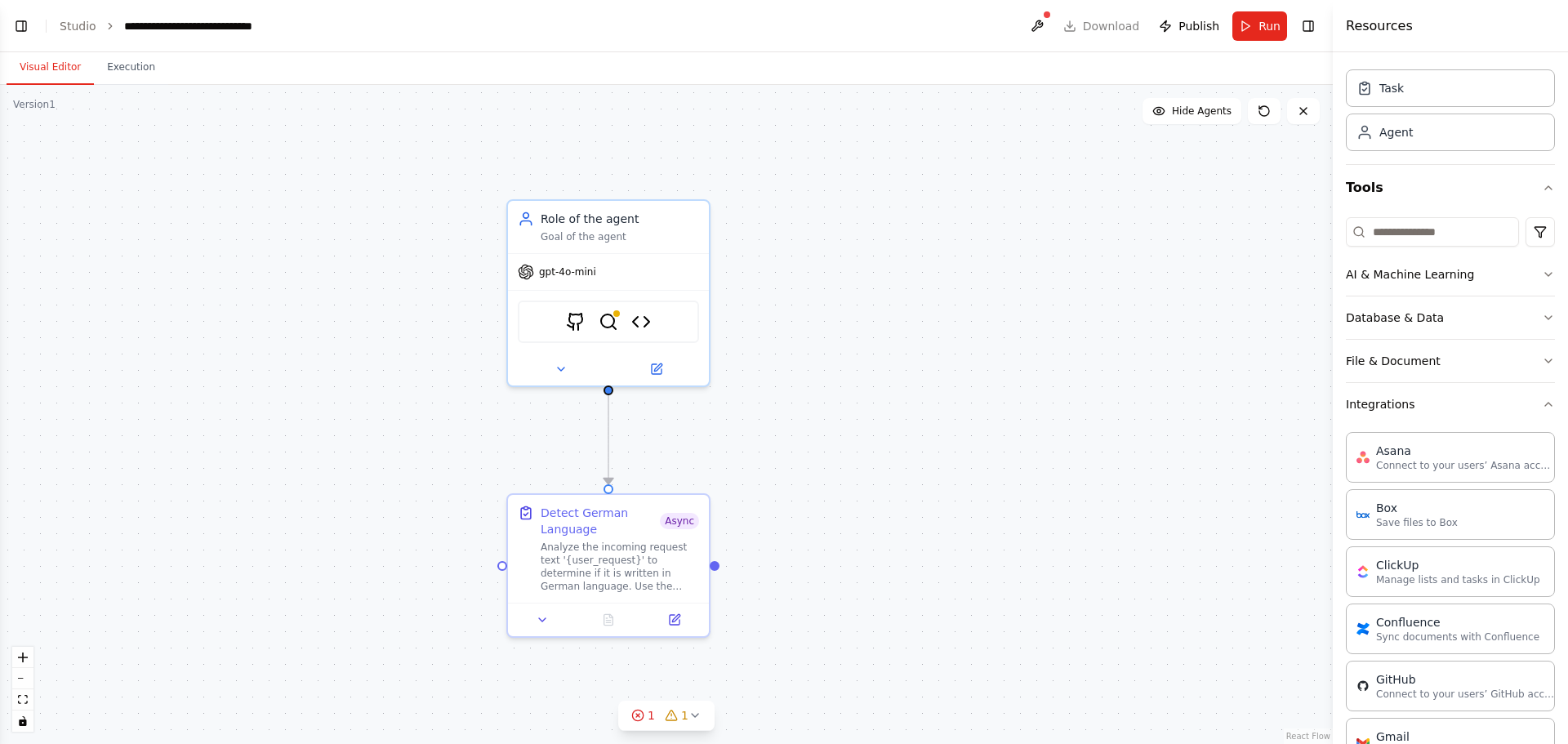
scroll to position [2, 0]
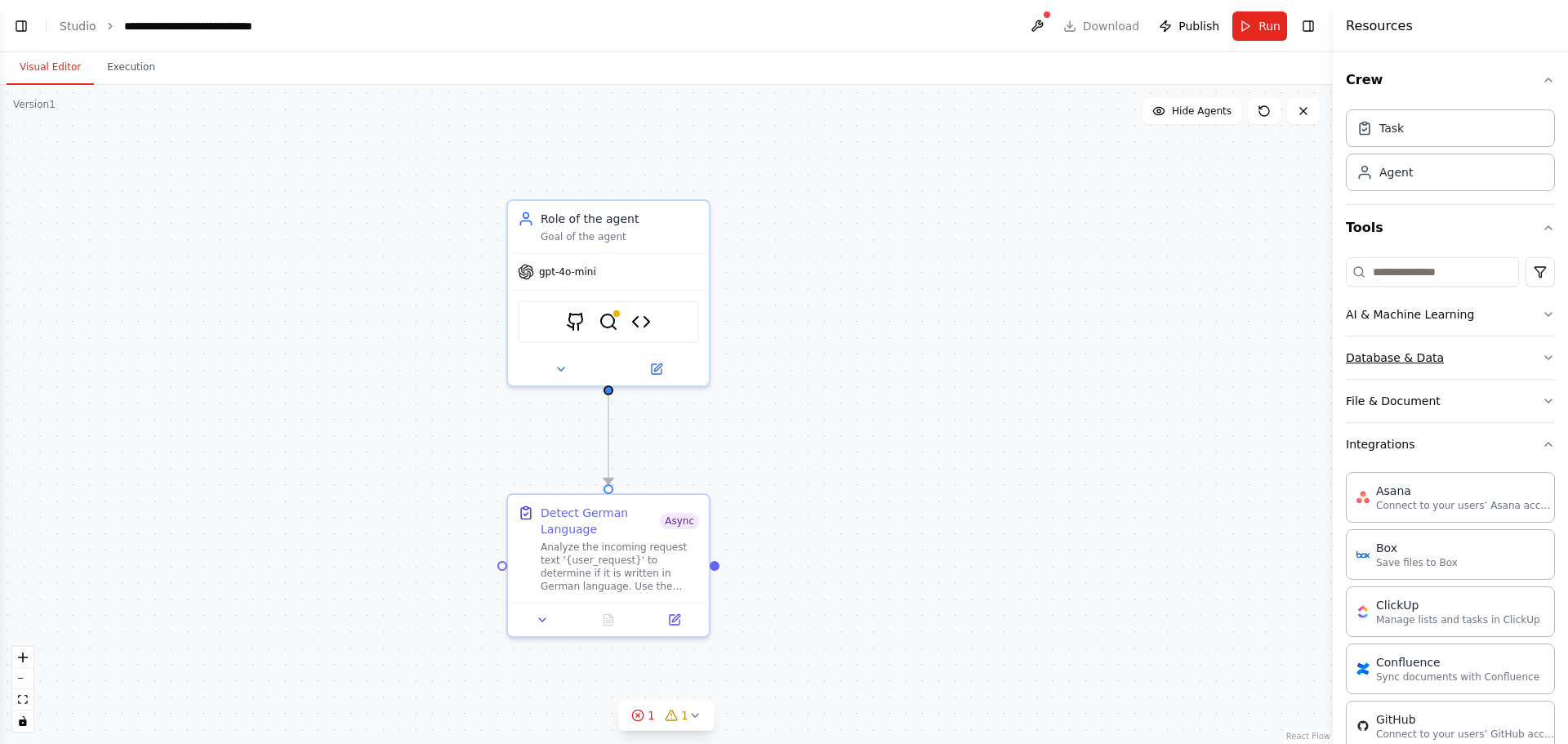
click at [1541, 355] on icon "button" at bounding box center [1548, 358] width 13 height 13
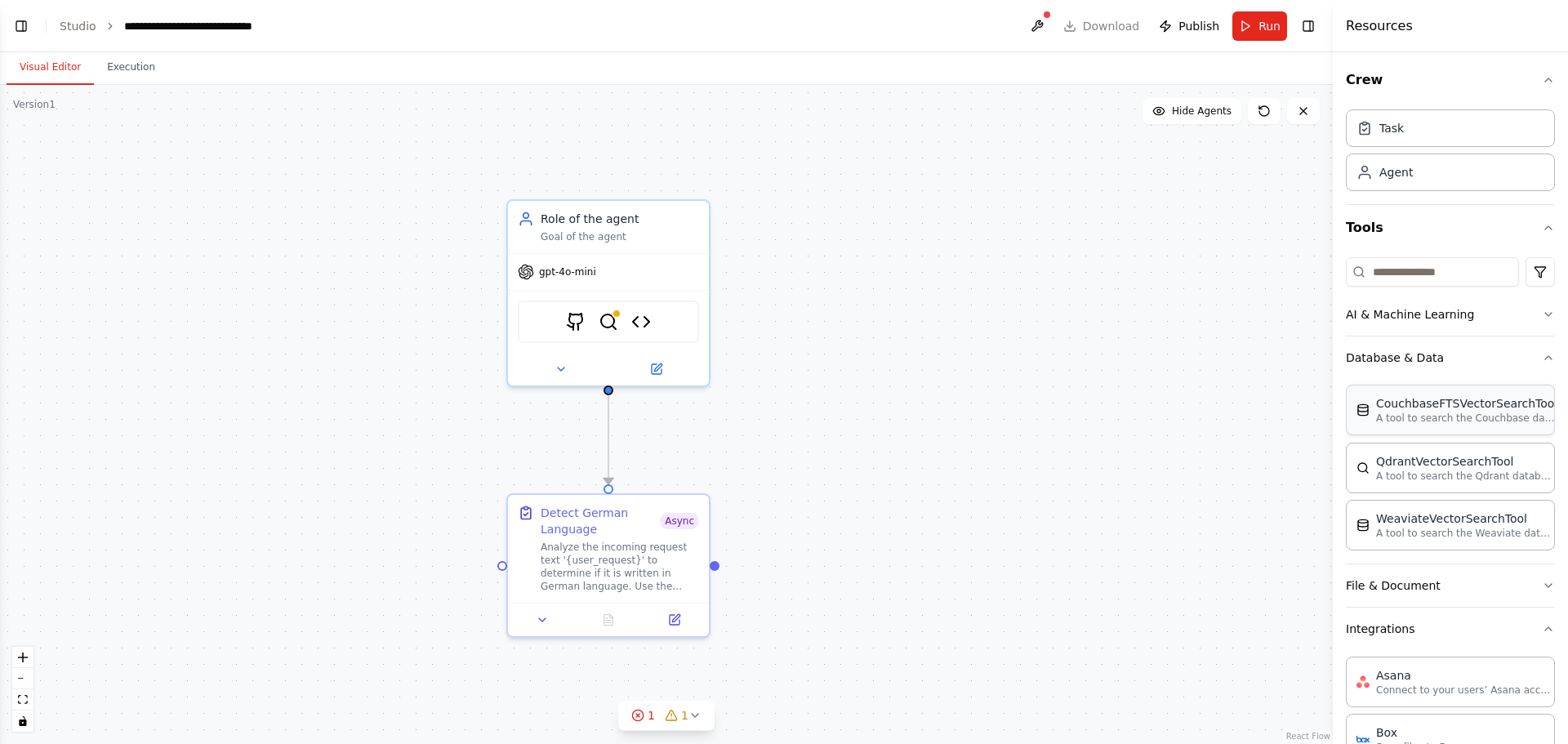
click at [1440, 413] on p "A tool to search the Couchbase database for relevant information on internal do…" at bounding box center [1465, 418] width 180 height 13
click at [1541, 310] on icon "button" at bounding box center [1548, 315] width 13 height 13
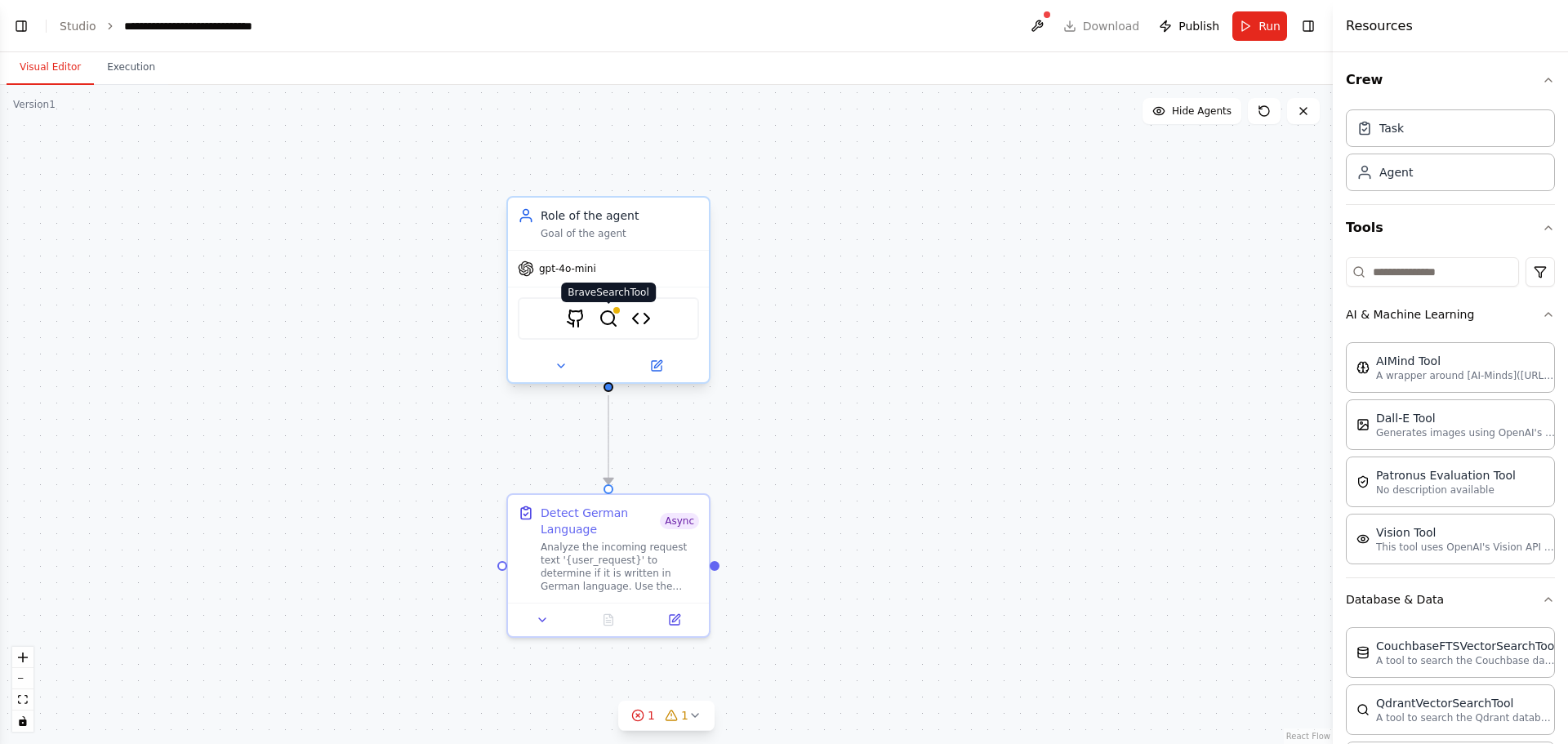
click at [608, 319] on img at bounding box center [608, 318] width 20 height 20
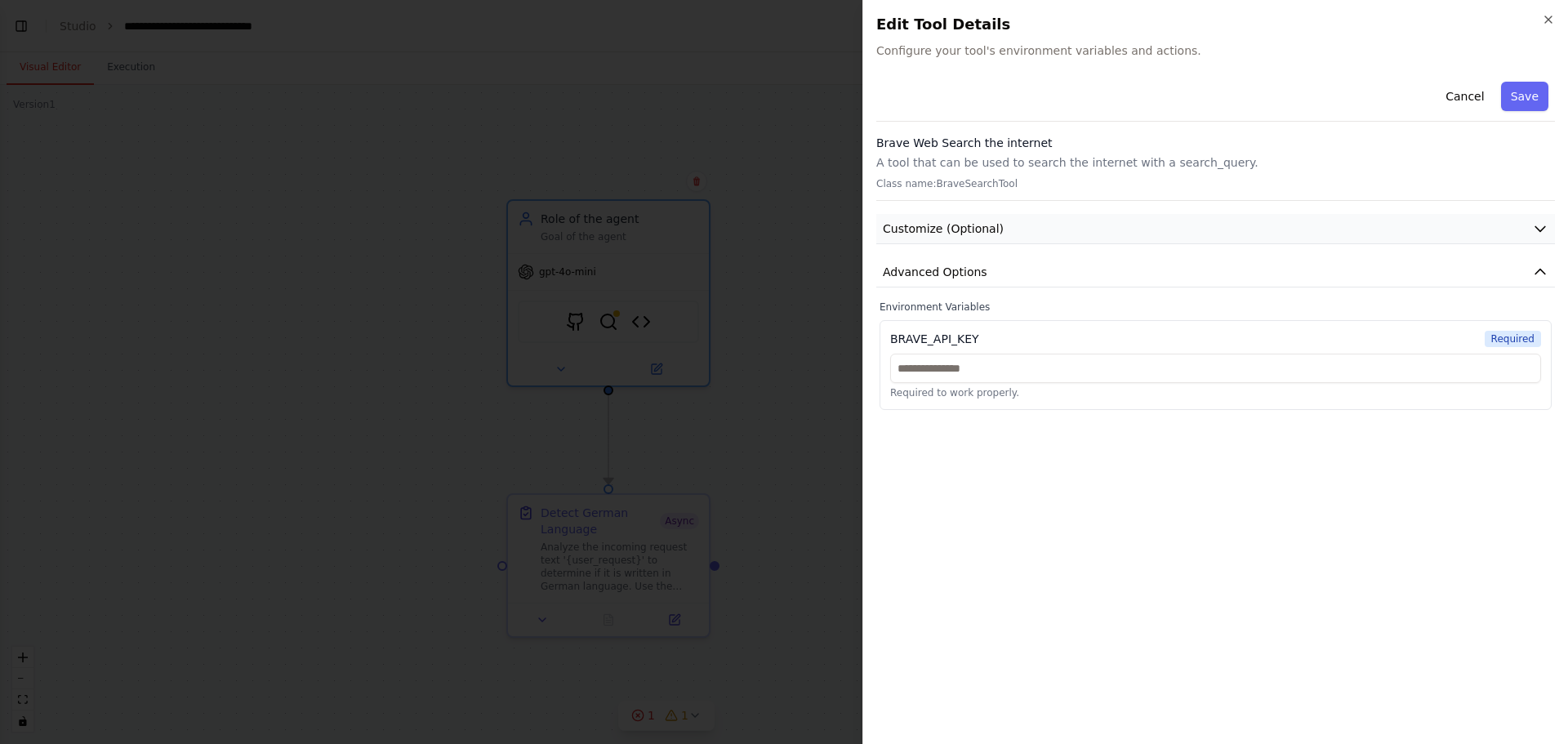
click at [1537, 224] on icon "button" at bounding box center [1540, 229] width 17 height 17
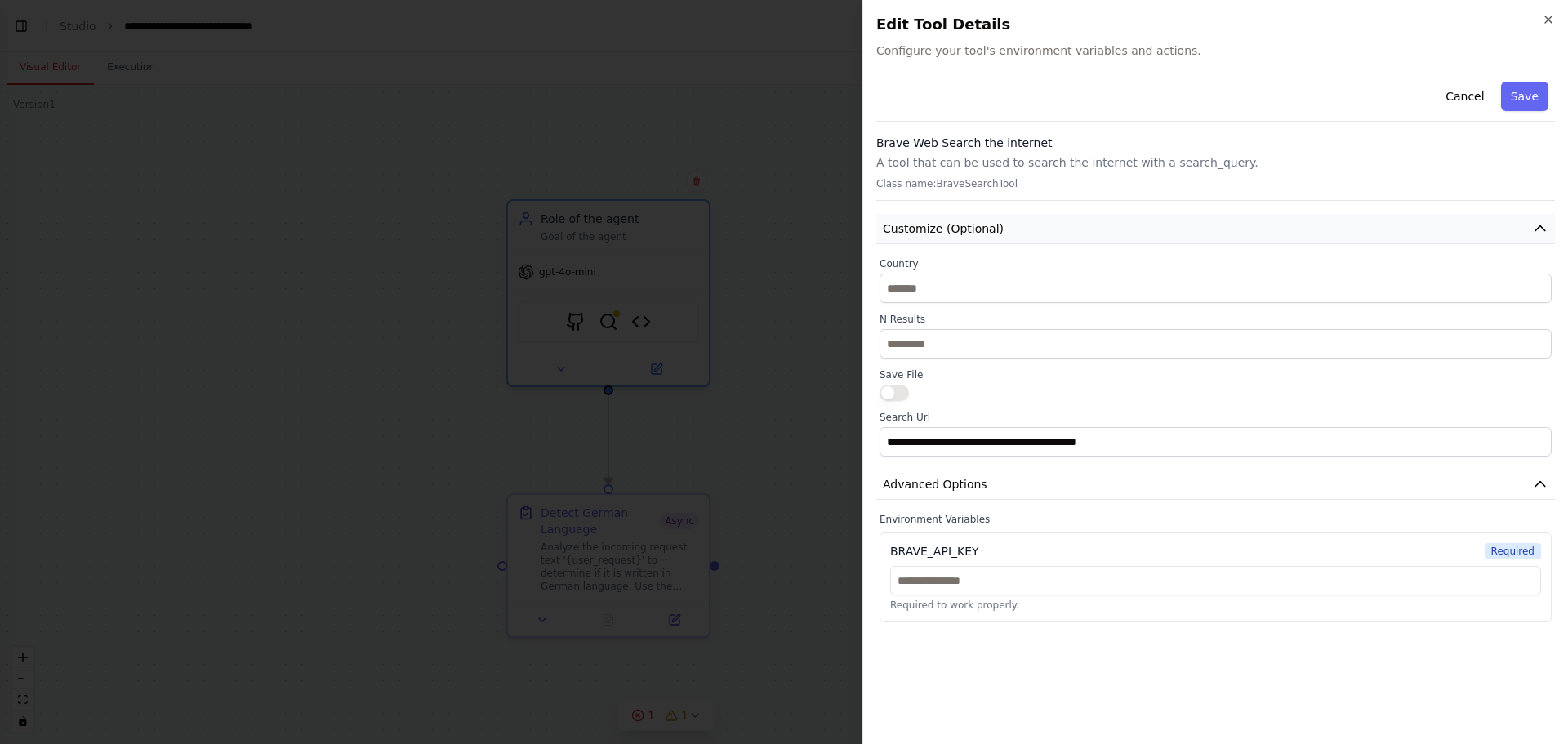
click at [1537, 224] on icon "button" at bounding box center [1540, 229] width 17 height 17
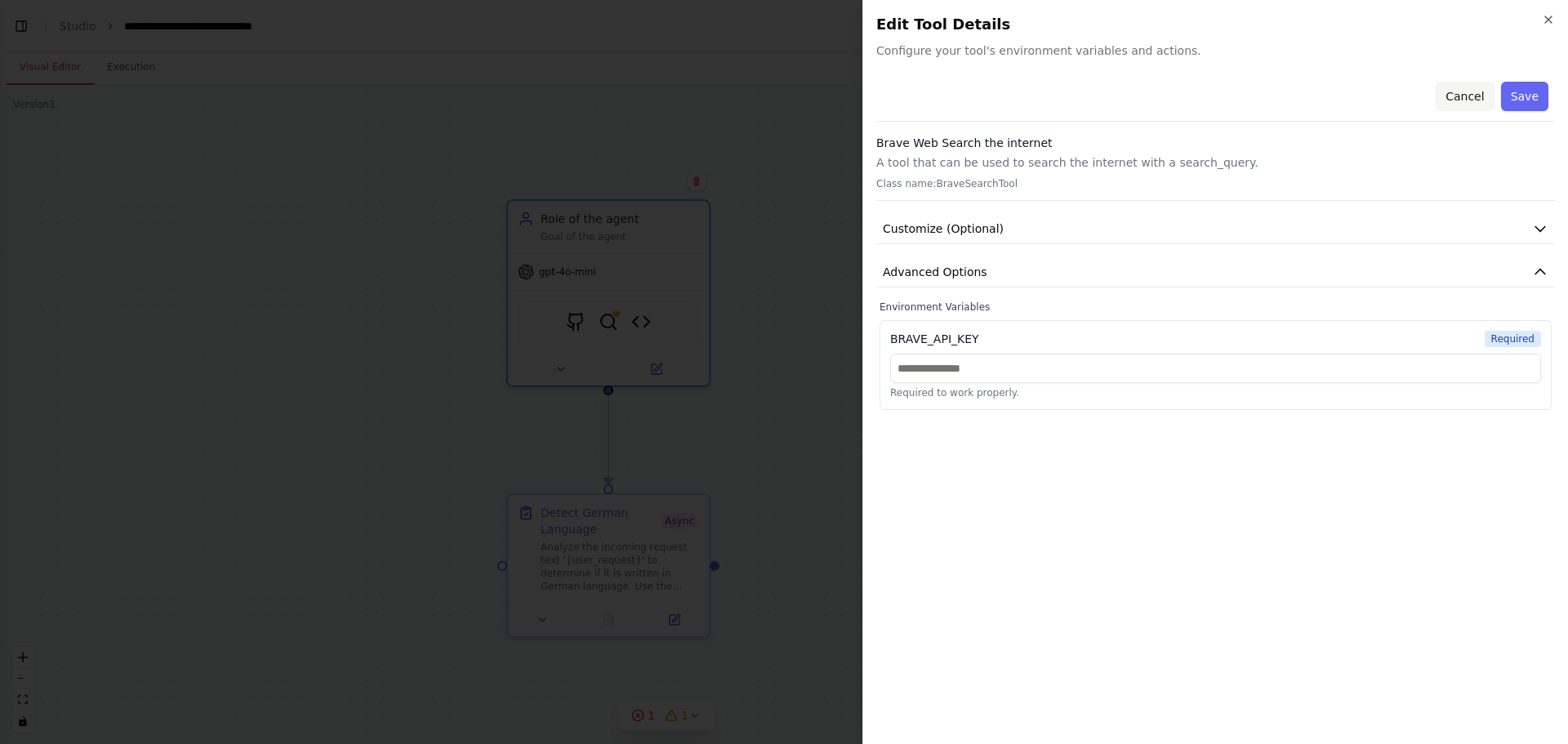
click at [1468, 99] on button "Cancel" at bounding box center [1464, 97] width 58 height 30
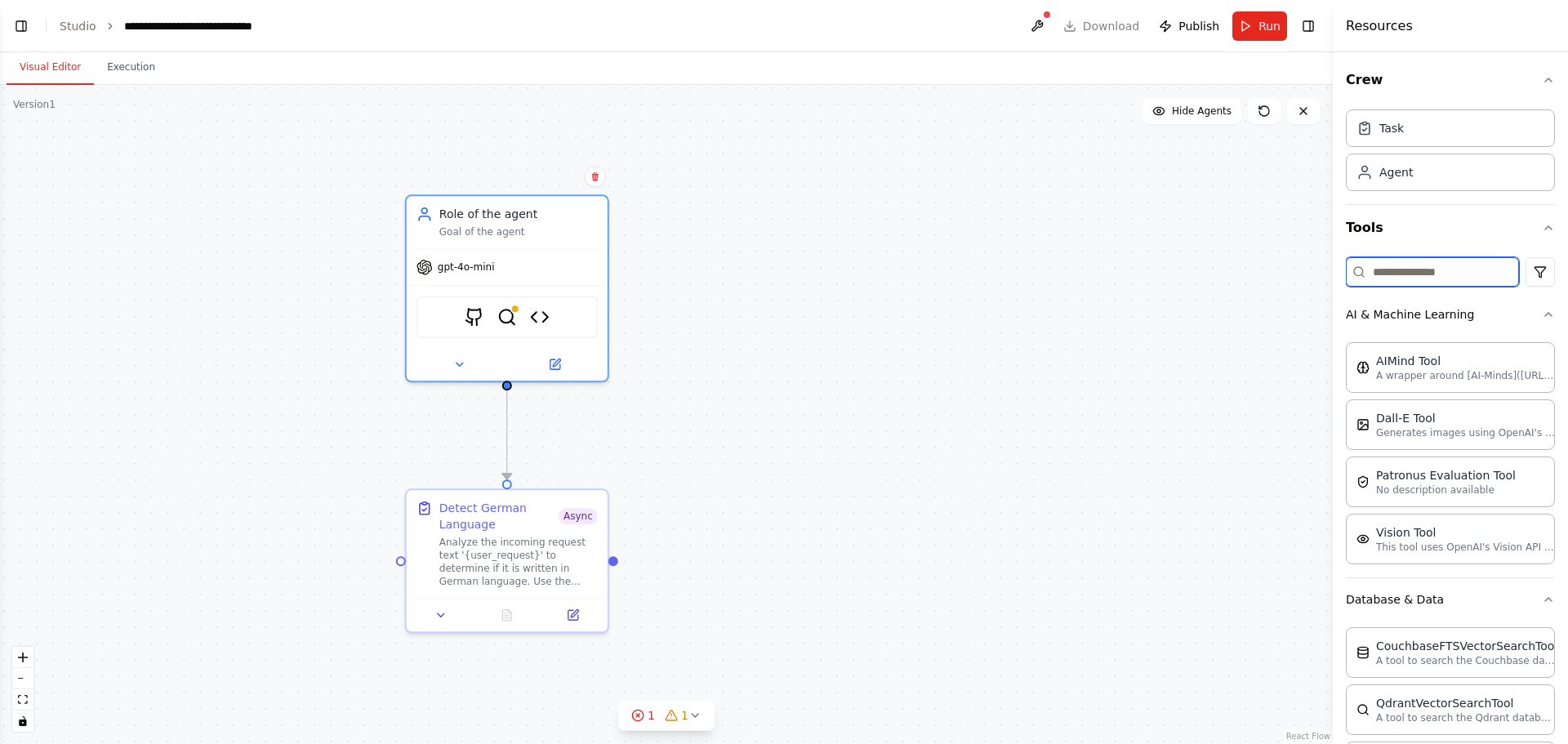
click at [1414, 271] on input at bounding box center [1432, 272] width 173 height 30
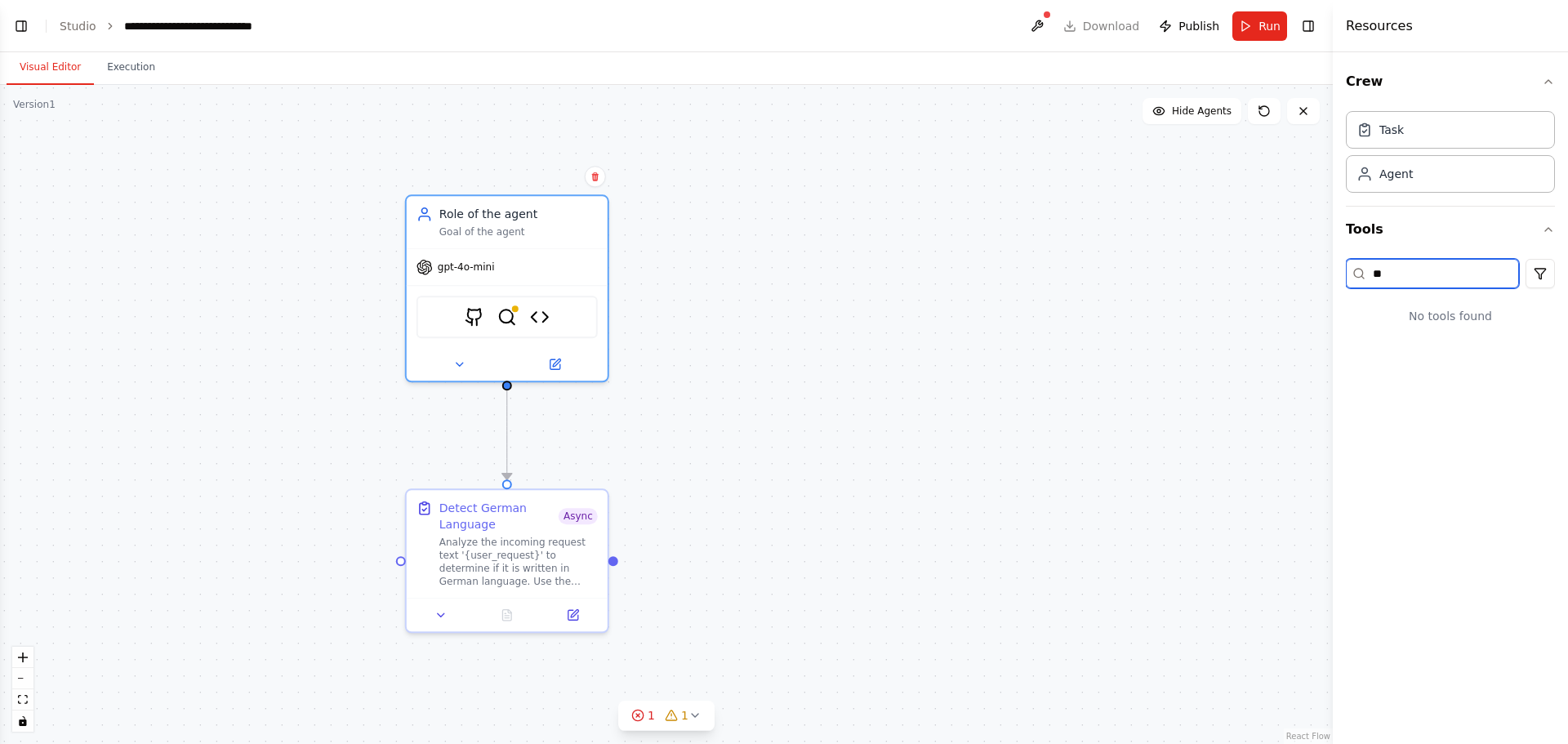
scroll to position [0, 0]
type input "*"
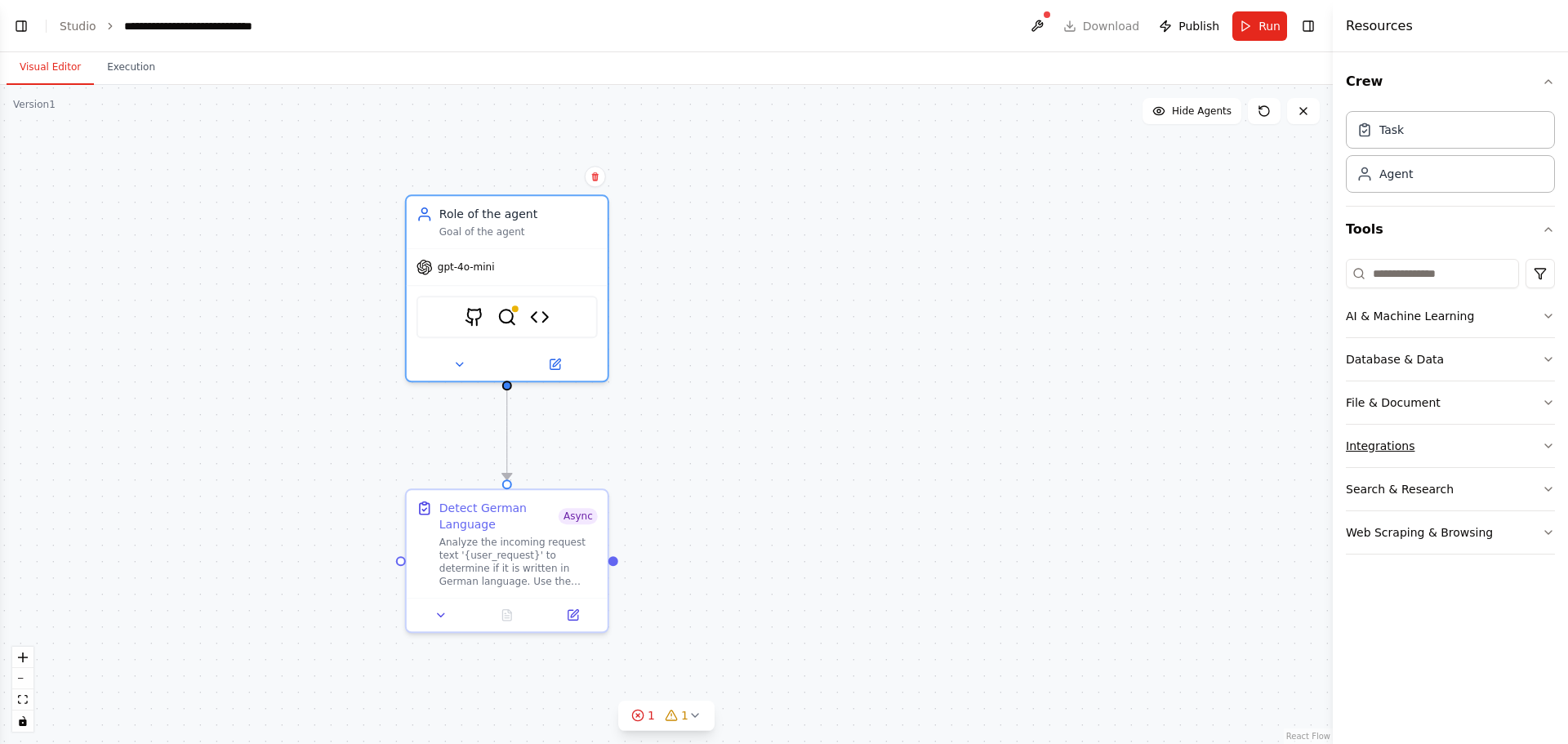
click at [1389, 452] on button "Integrations" at bounding box center [1450, 446] width 209 height 43
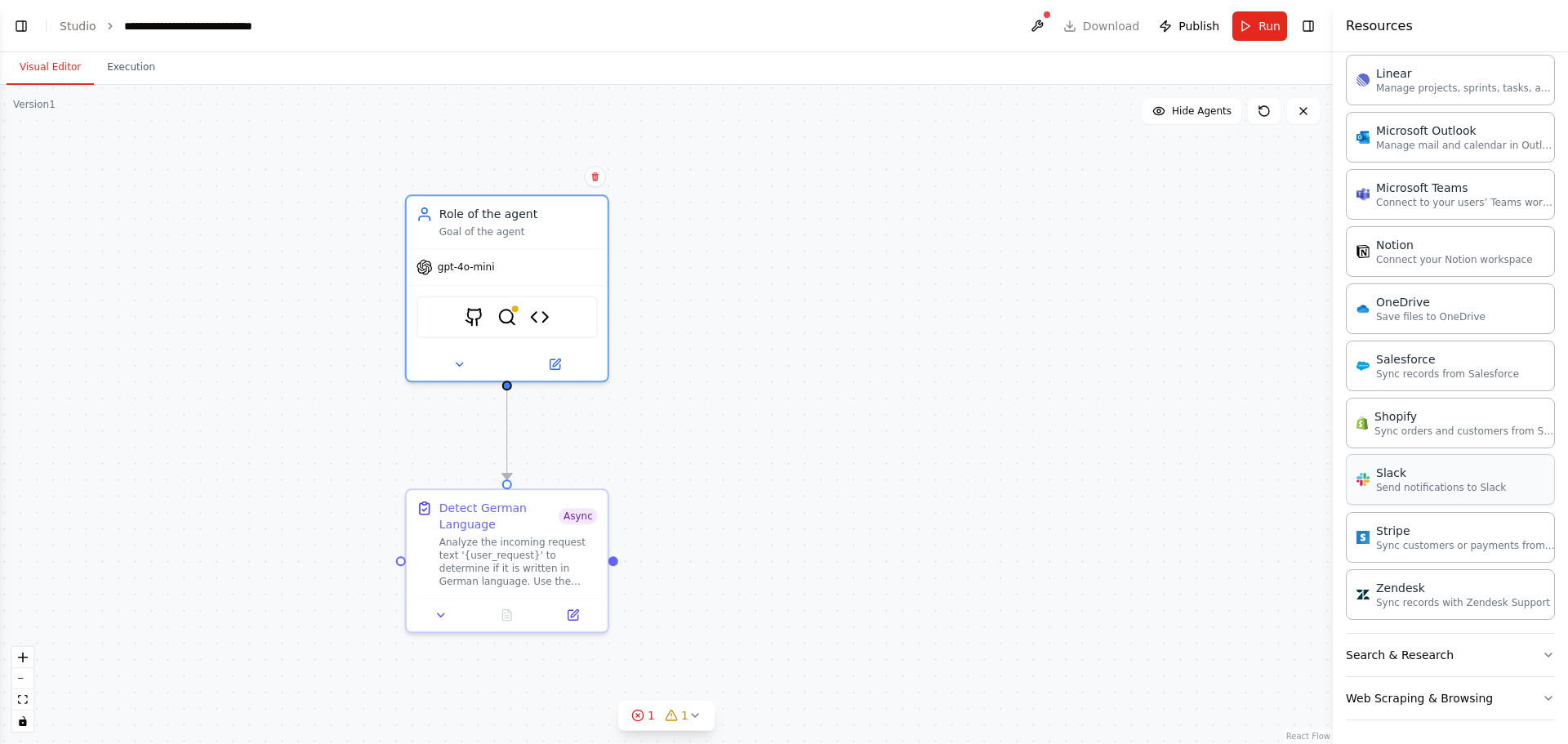
scroll to position [1050, 0]
click at [1515, 656] on button "Search & Research" at bounding box center [1450, 653] width 209 height 43
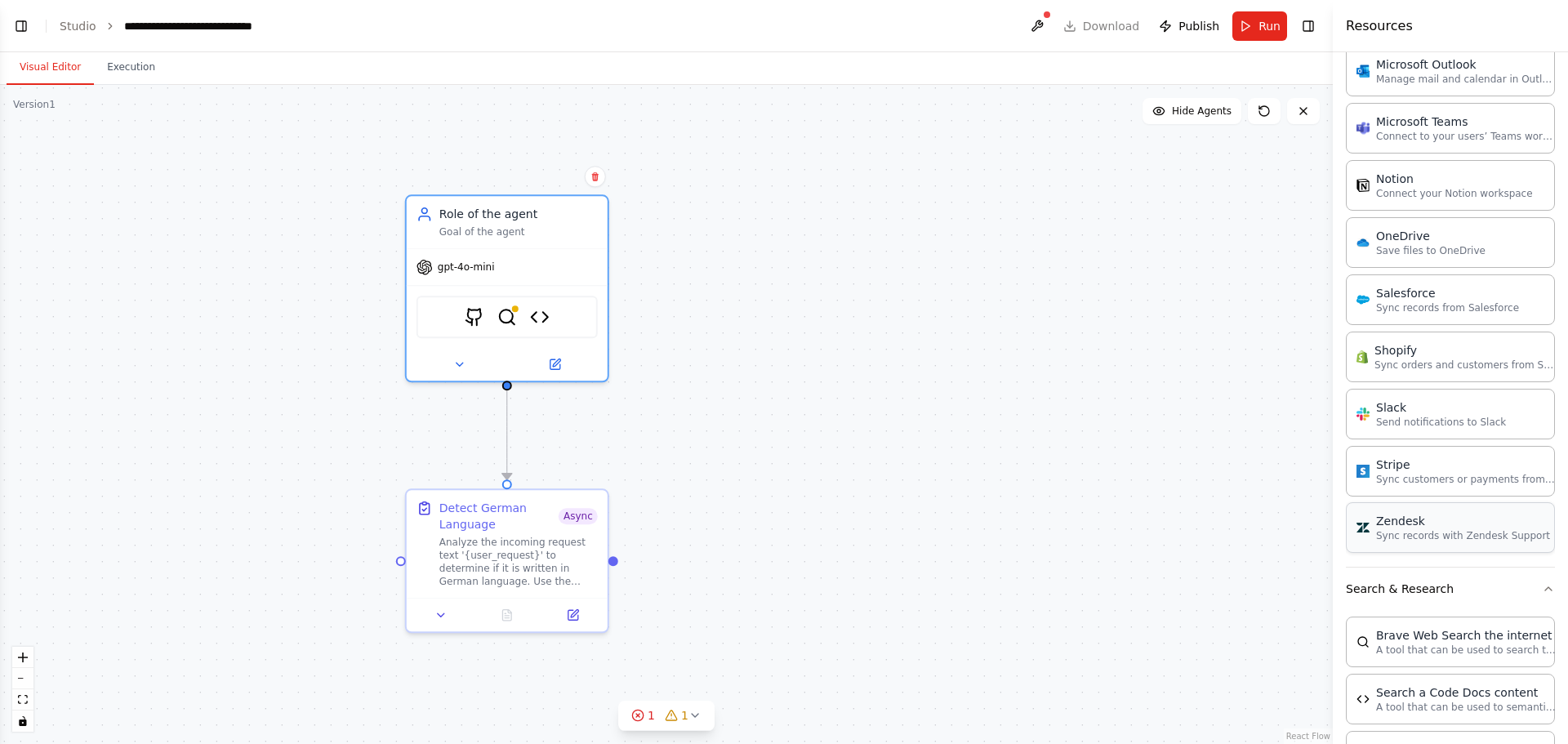
scroll to position [1296, 0]
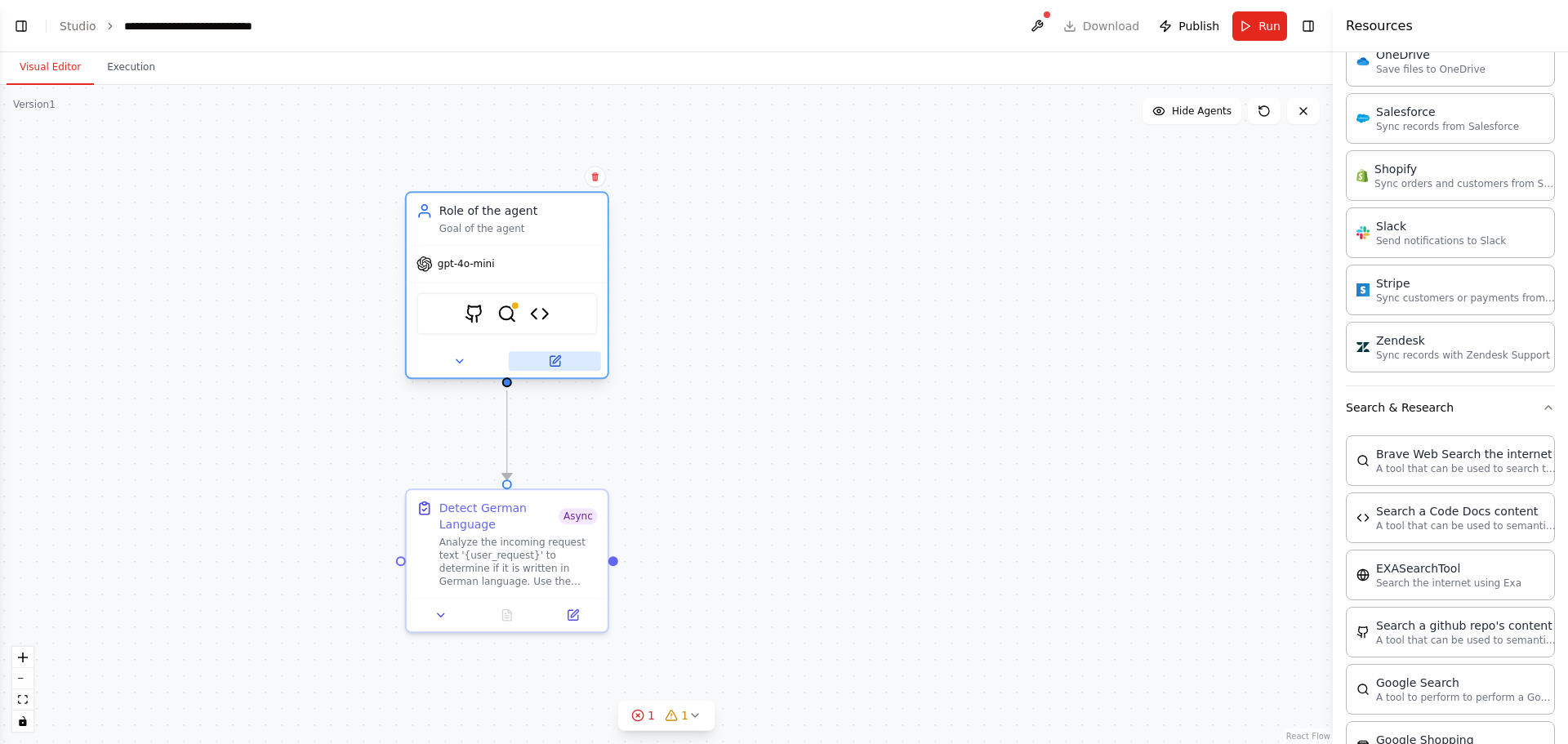
click at [562, 358] on button at bounding box center [555, 360] width 92 height 20
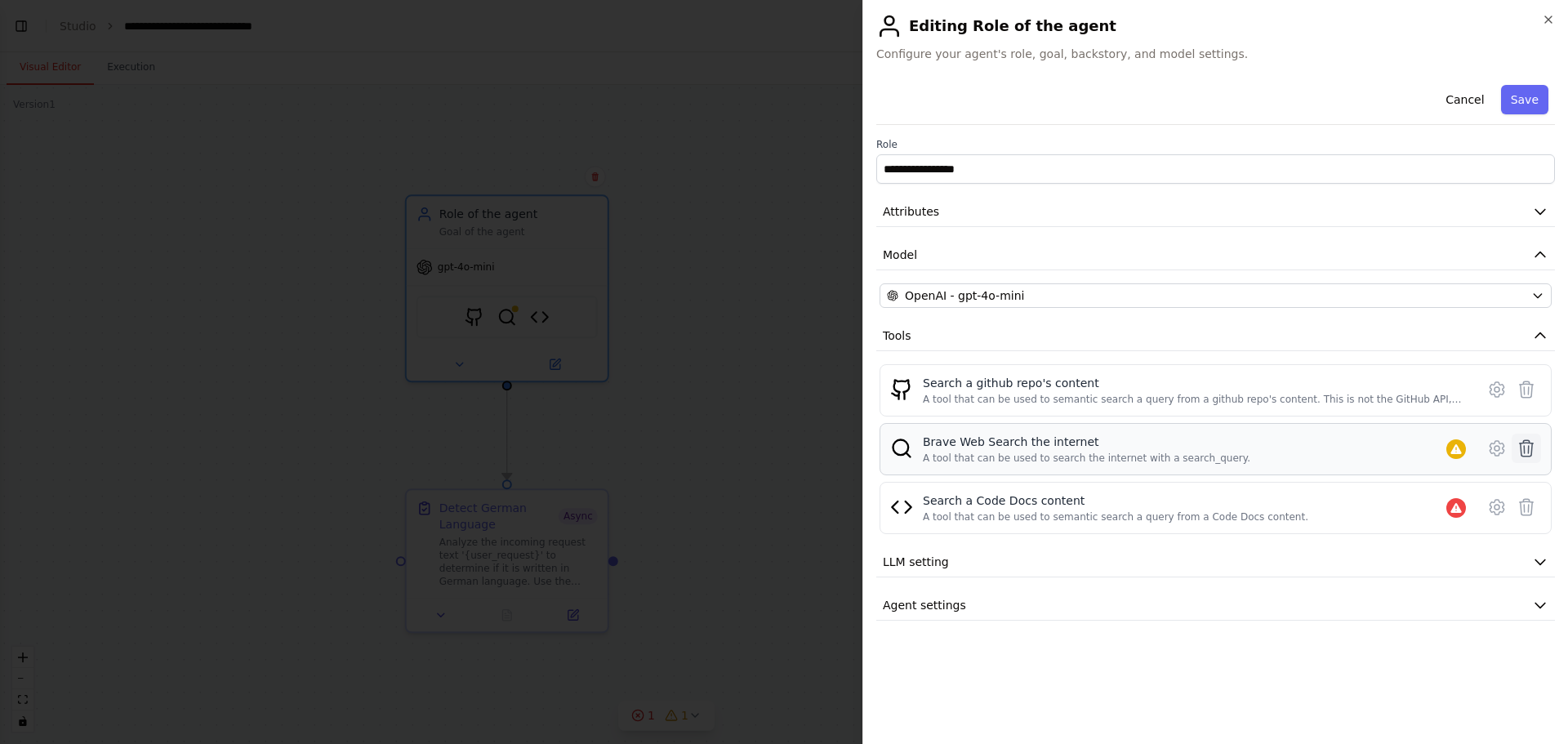
click at [1534, 447] on icon at bounding box center [1525, 448] width 20 height 20
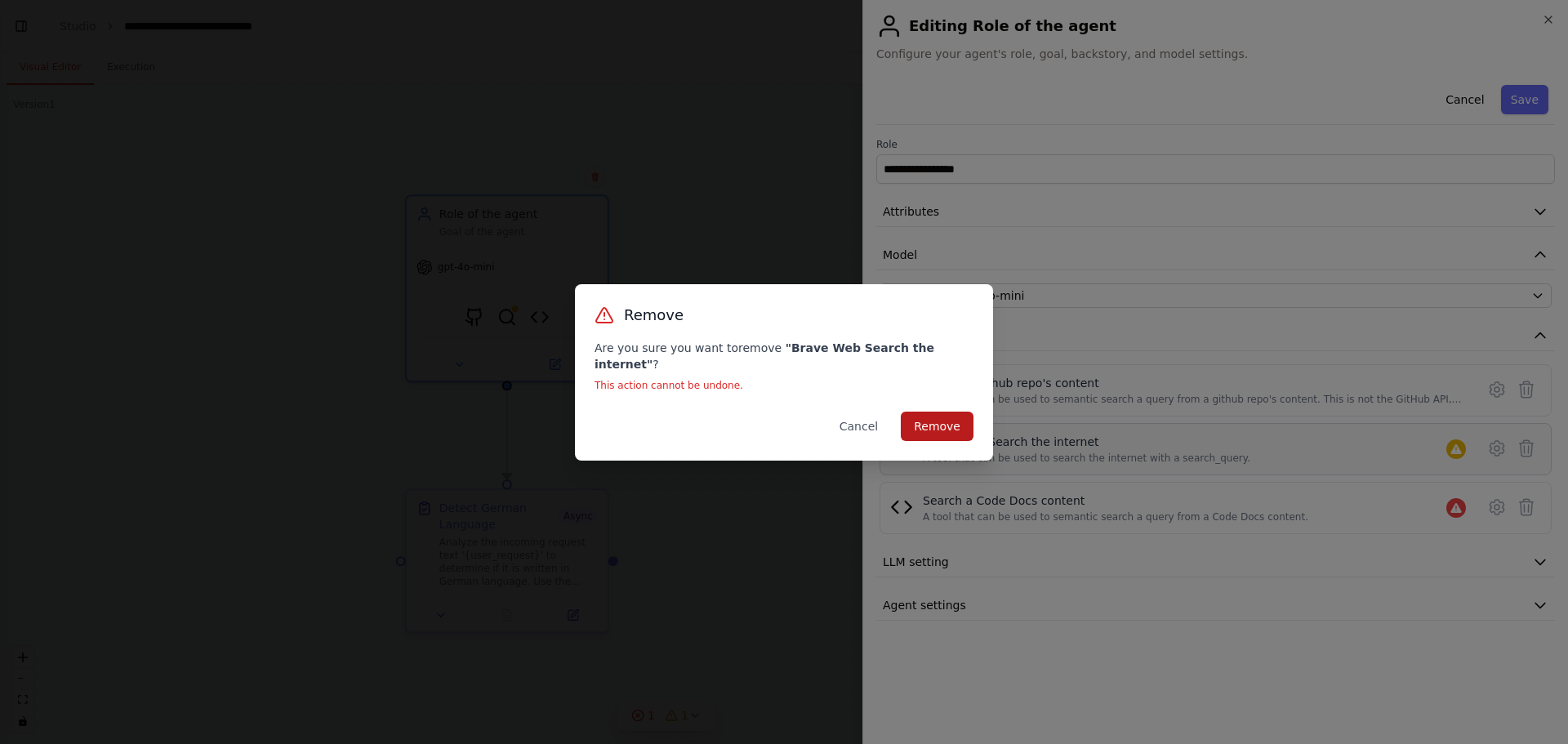
click at [949, 418] on button "Remove" at bounding box center [937, 426] width 73 height 30
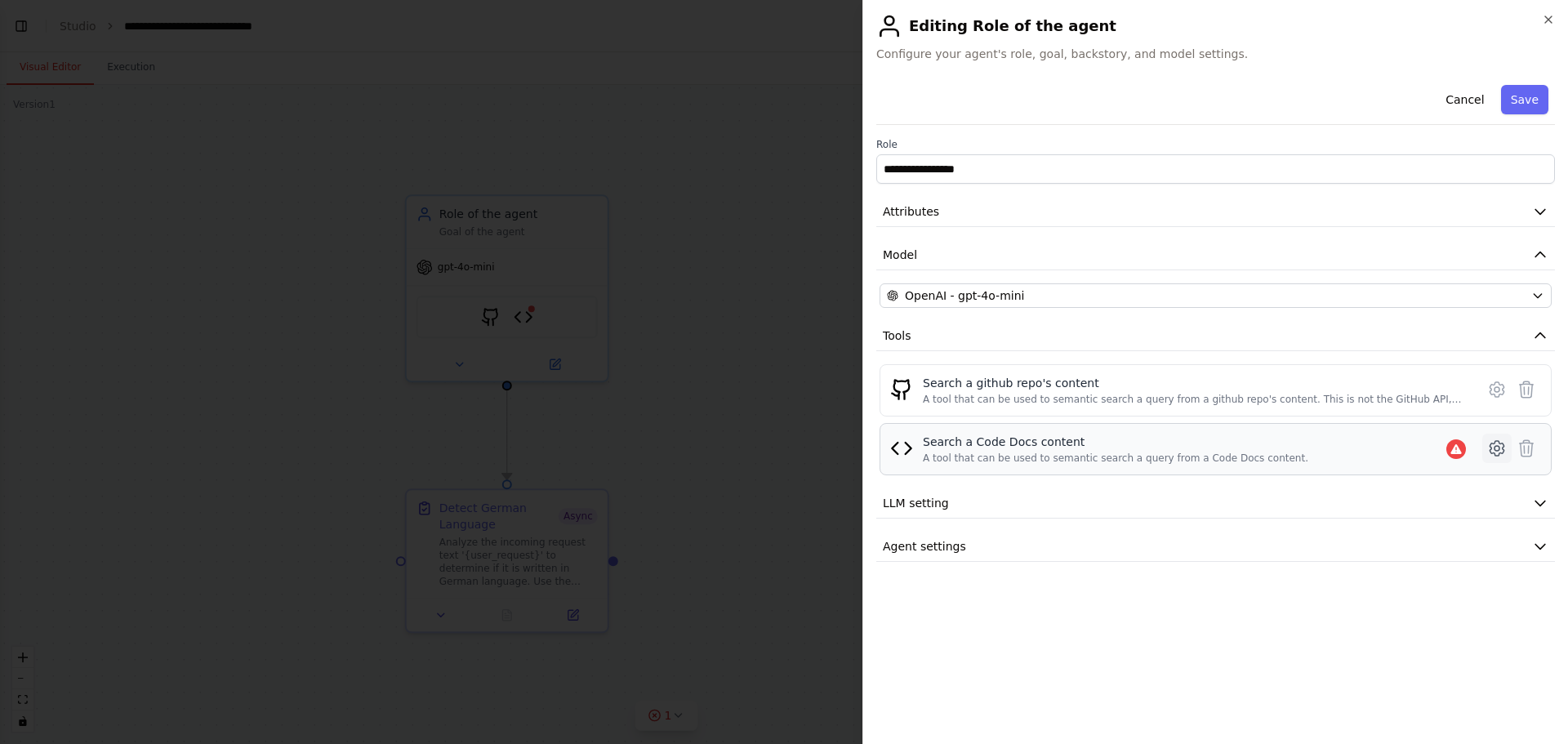
click at [1498, 446] on icon at bounding box center [1496, 448] width 5 height 5
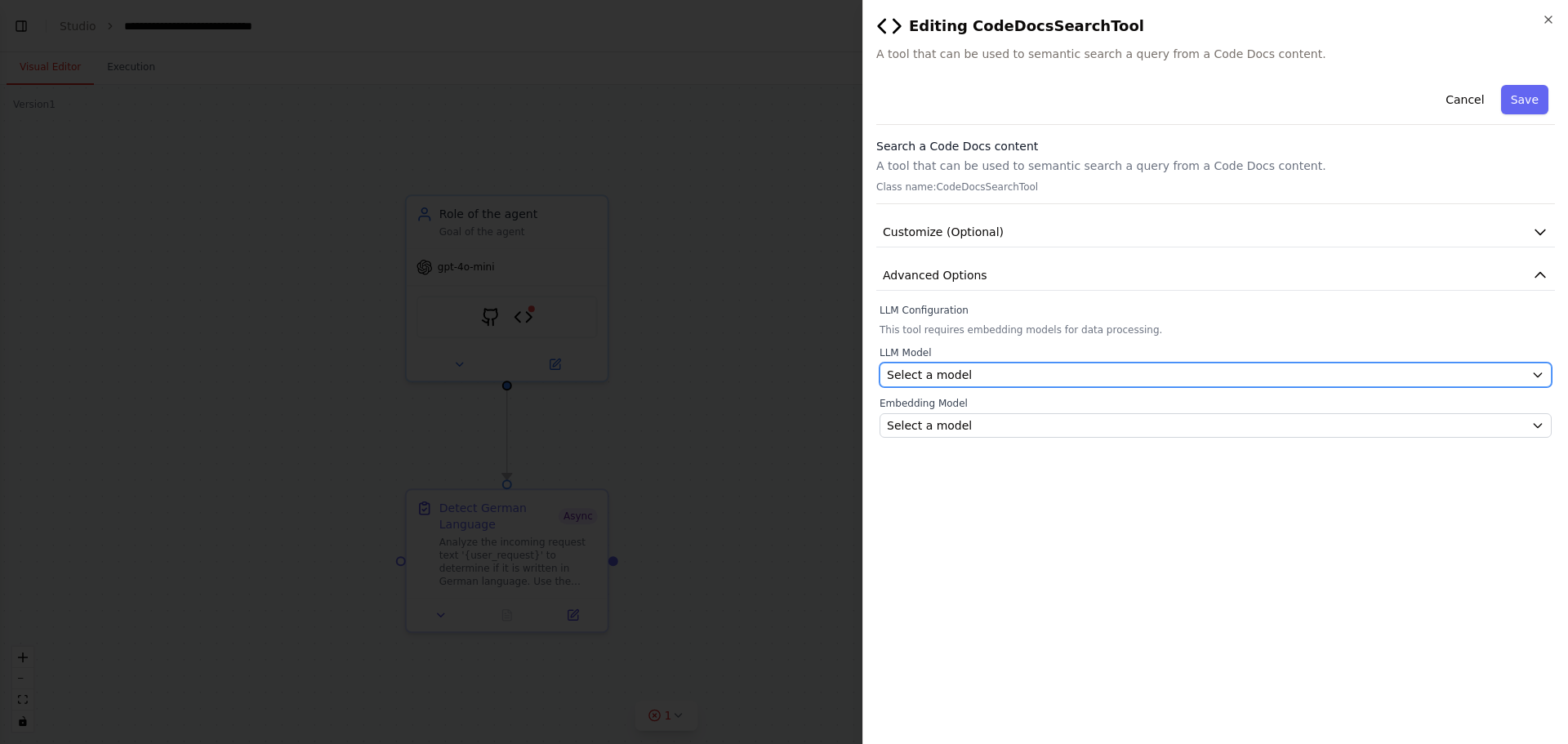
click at [1089, 373] on div "Select a model" at bounding box center [1205, 375] width 637 height 17
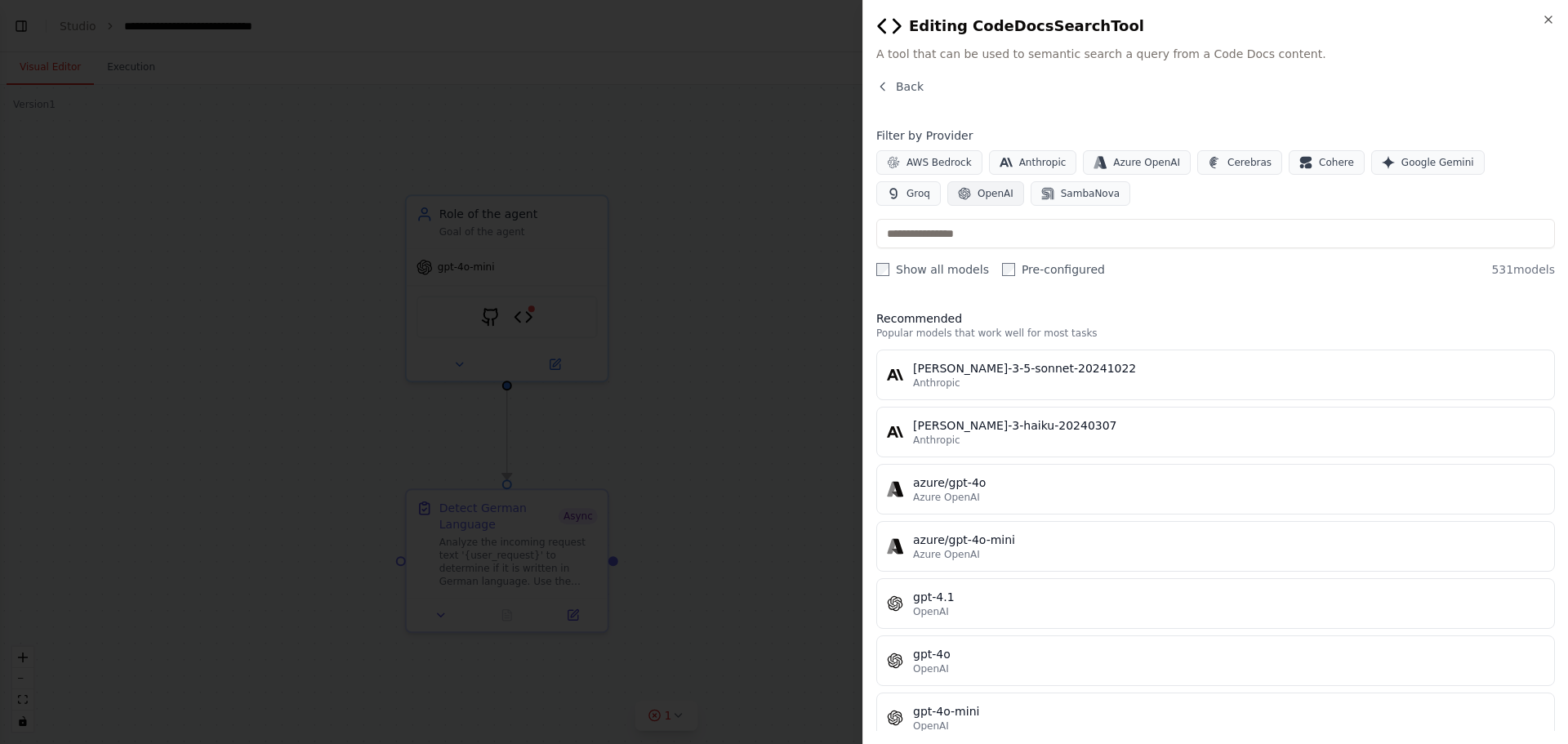
click at [977, 187] on span "OpenAI" at bounding box center [995, 194] width 36 height 13
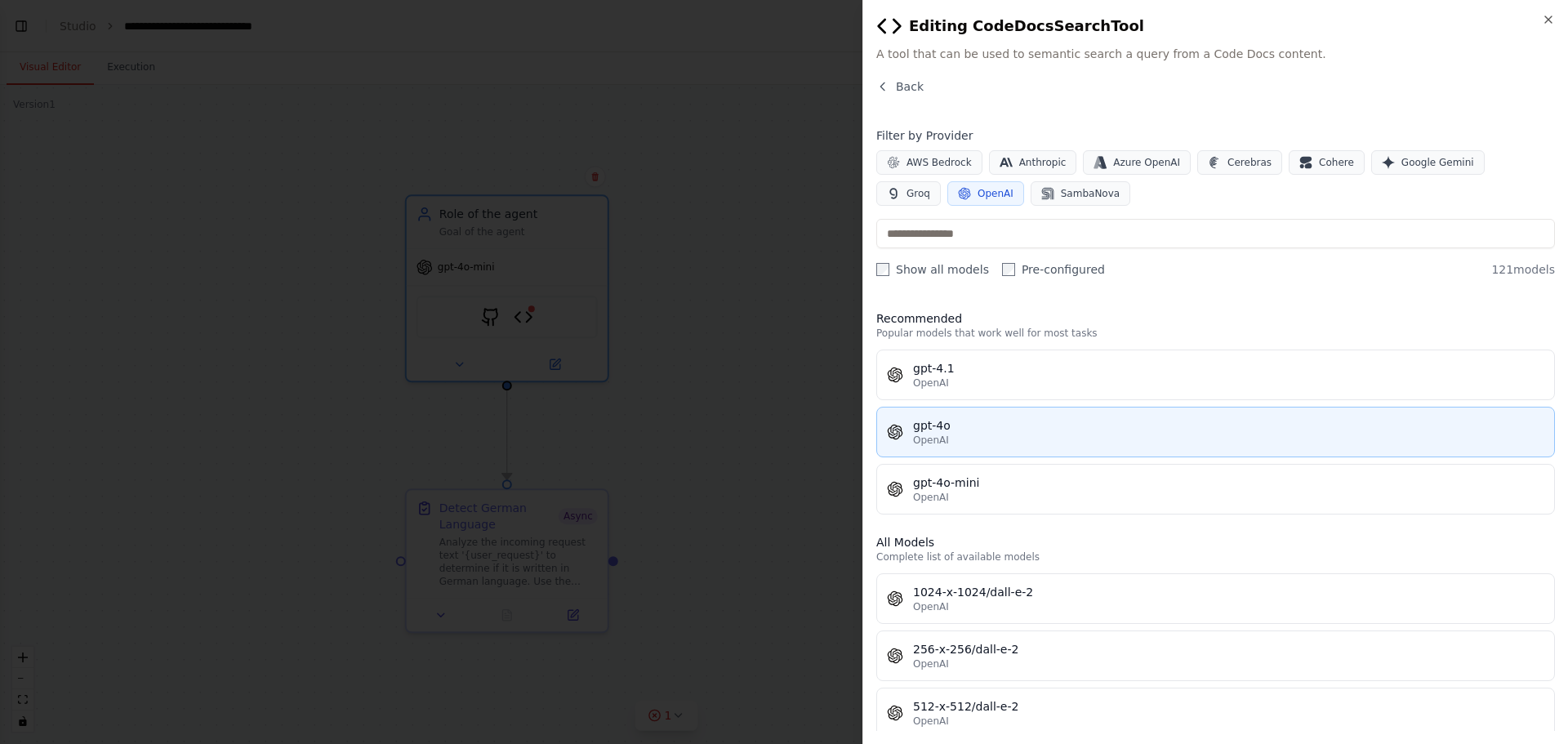
click at [1064, 437] on div "OpenAI" at bounding box center [1228, 440] width 631 height 13
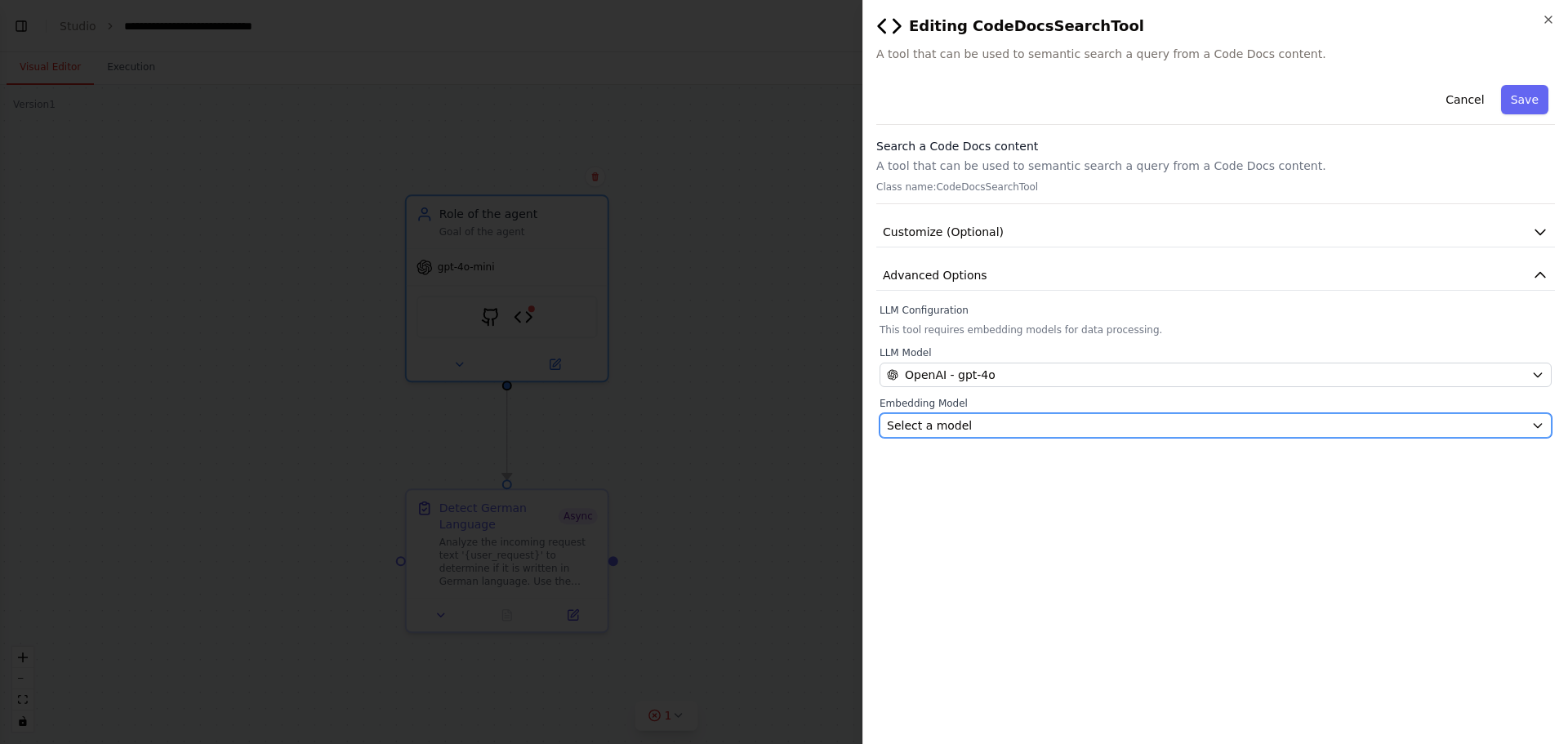
click at [1065, 423] on div "Select a model" at bounding box center [1205, 426] width 637 height 17
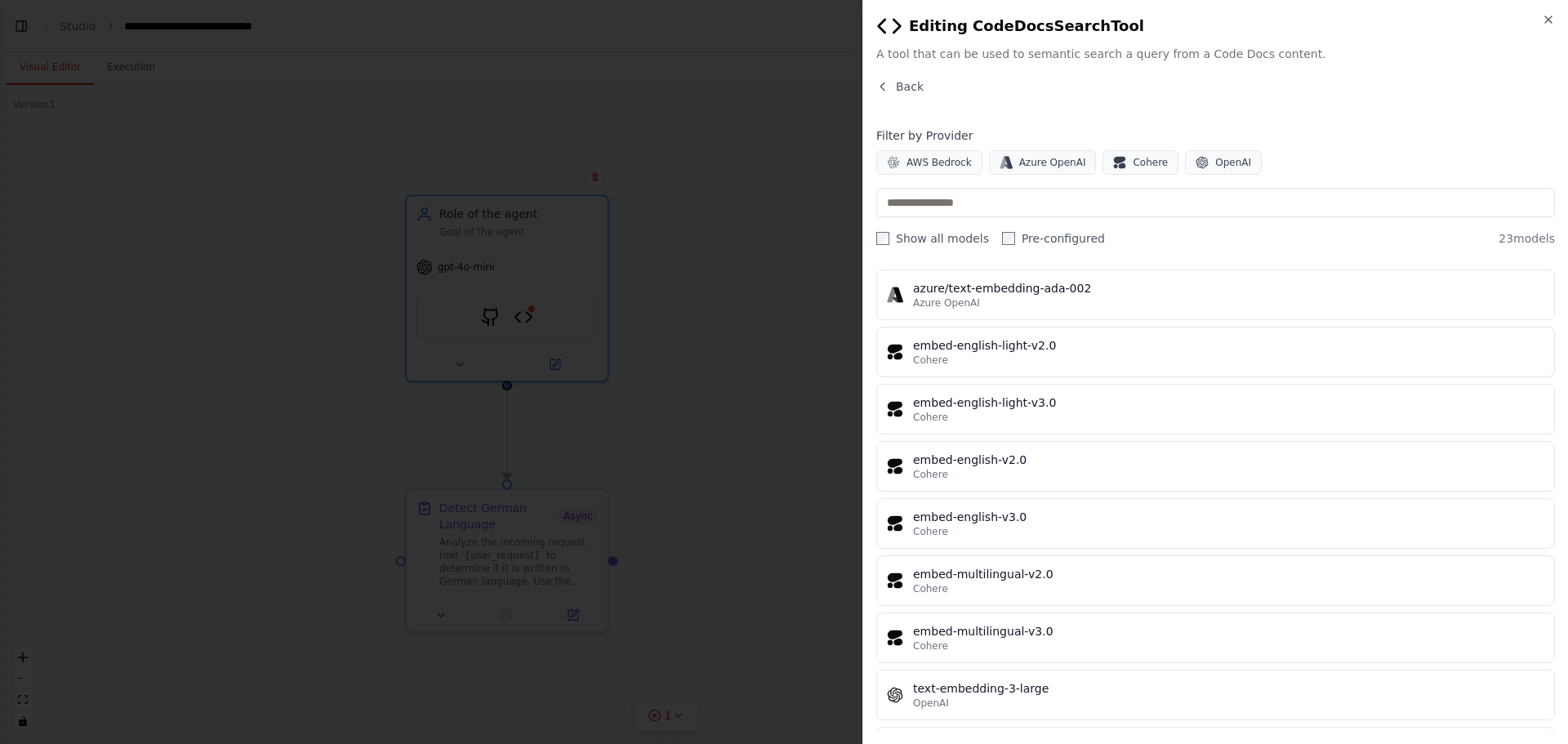
scroll to position [899, 0]
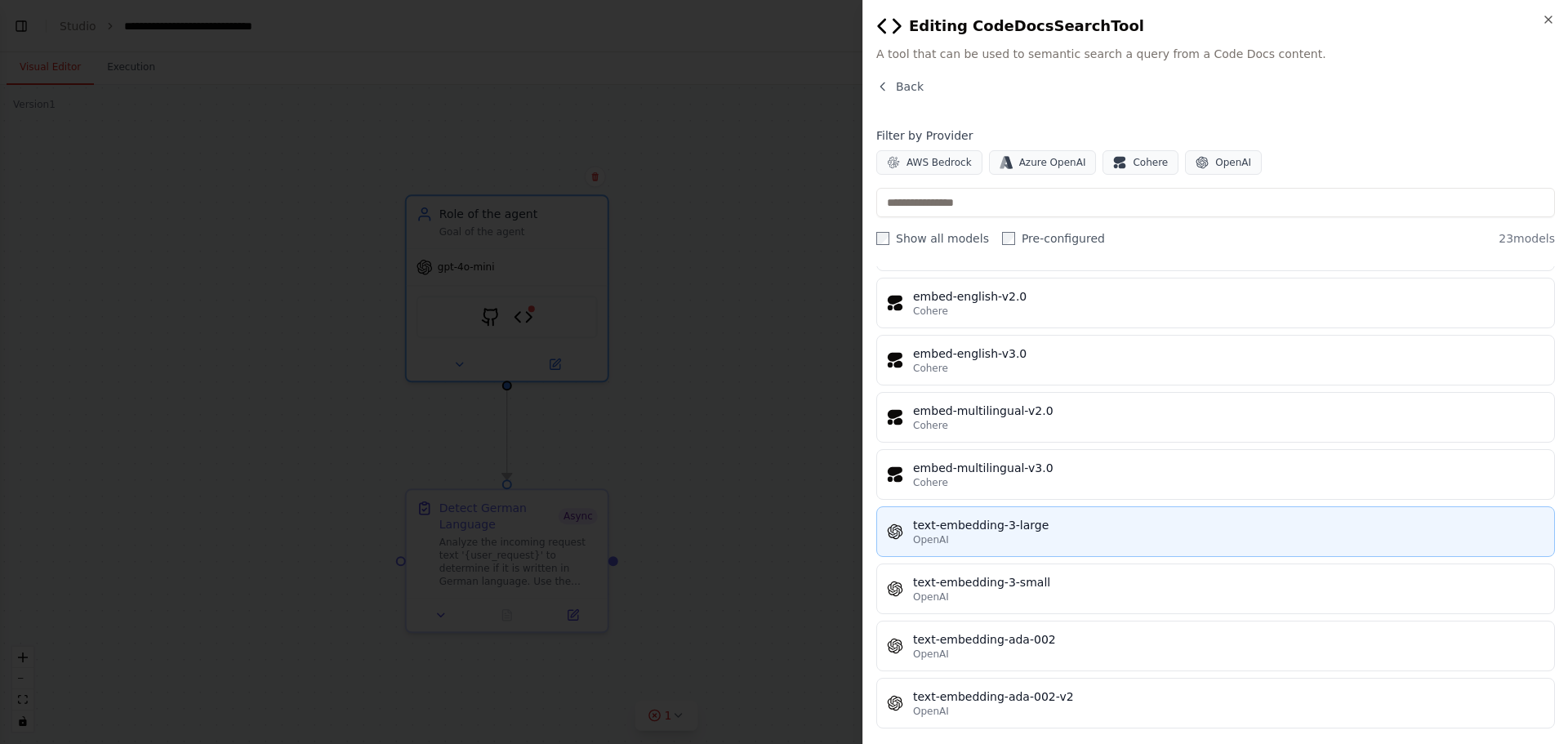
click at [1055, 534] on div "OpenAI" at bounding box center [1228, 540] width 631 height 13
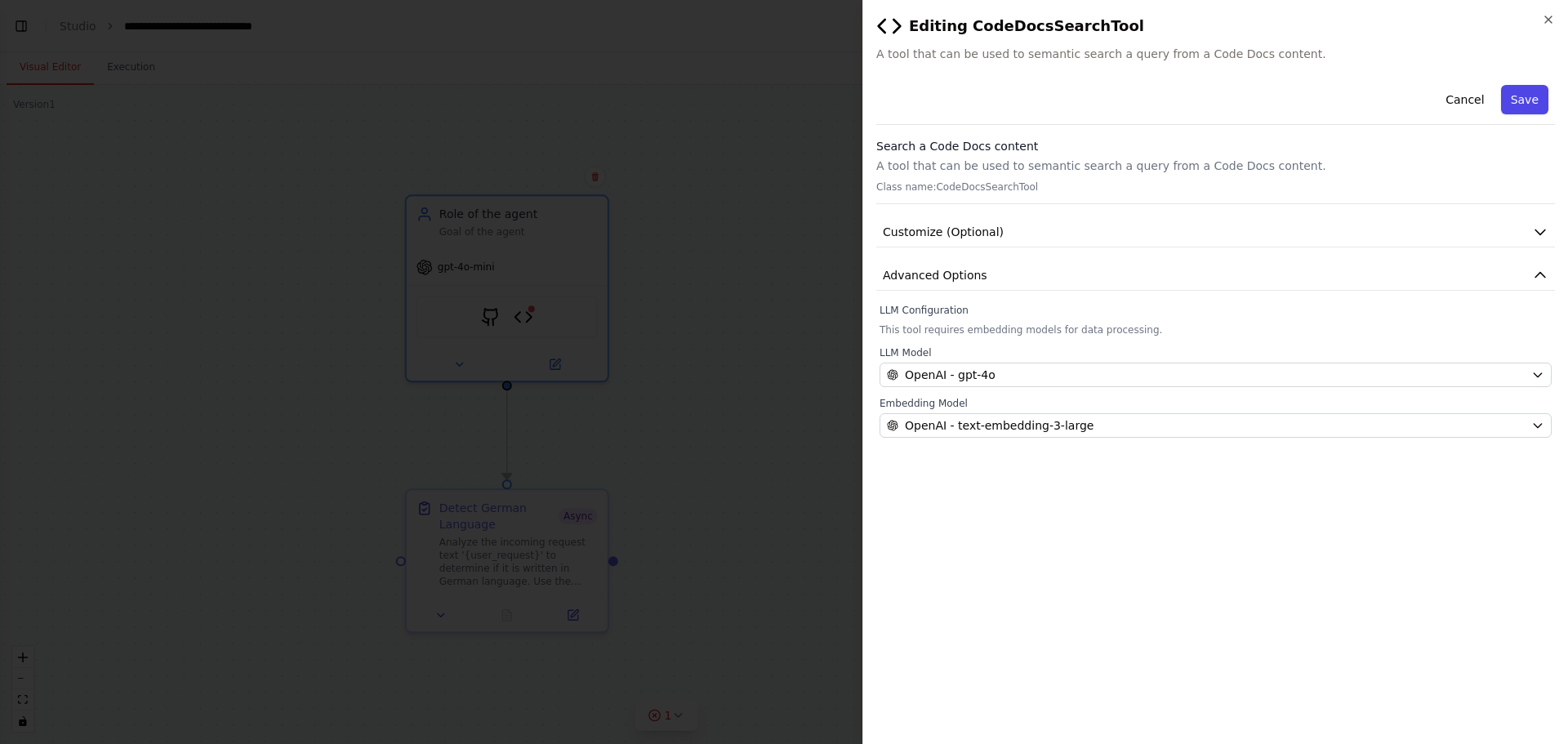
click at [1528, 97] on button "Save" at bounding box center [1524, 100] width 47 height 30
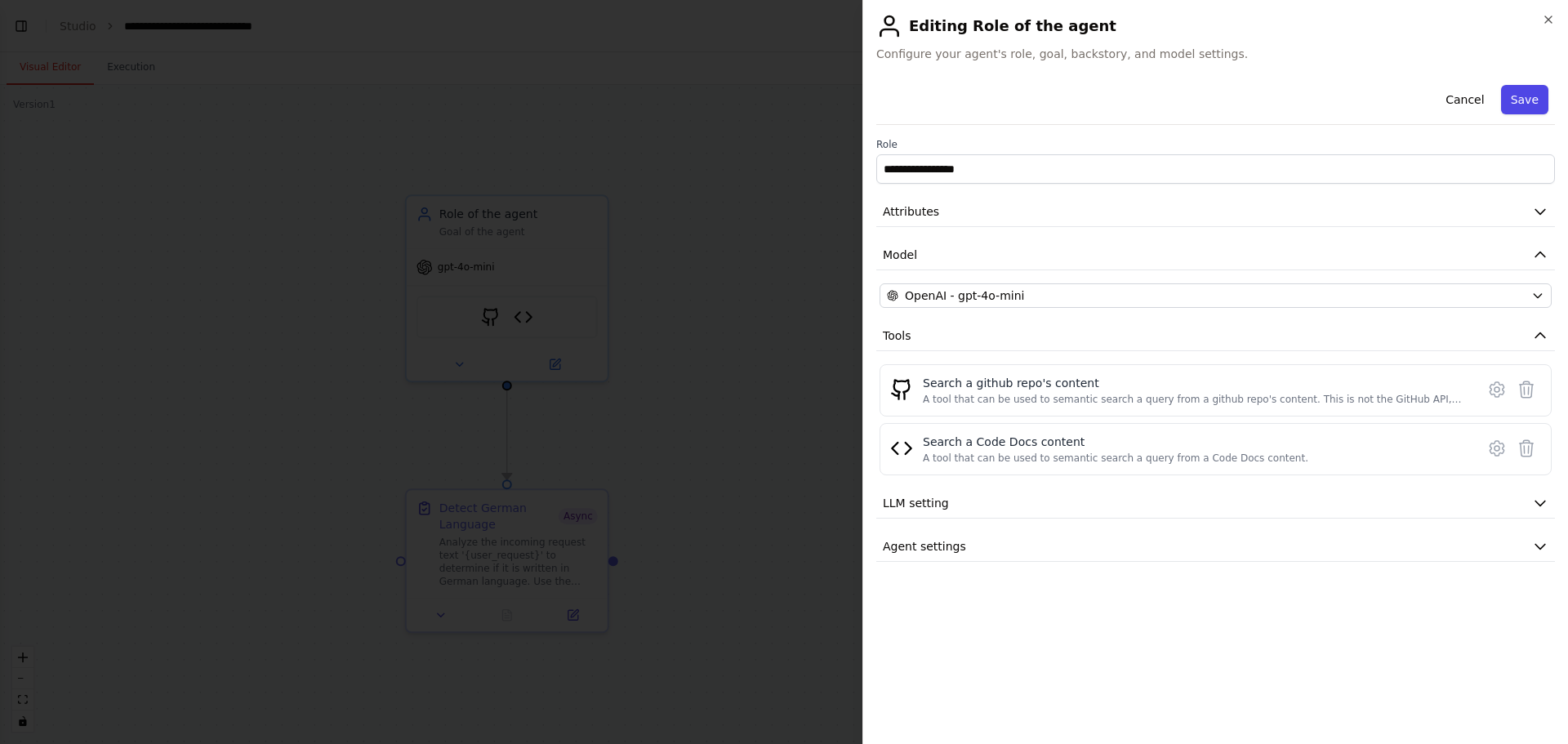
click at [1528, 106] on button "Save" at bounding box center [1524, 100] width 47 height 30
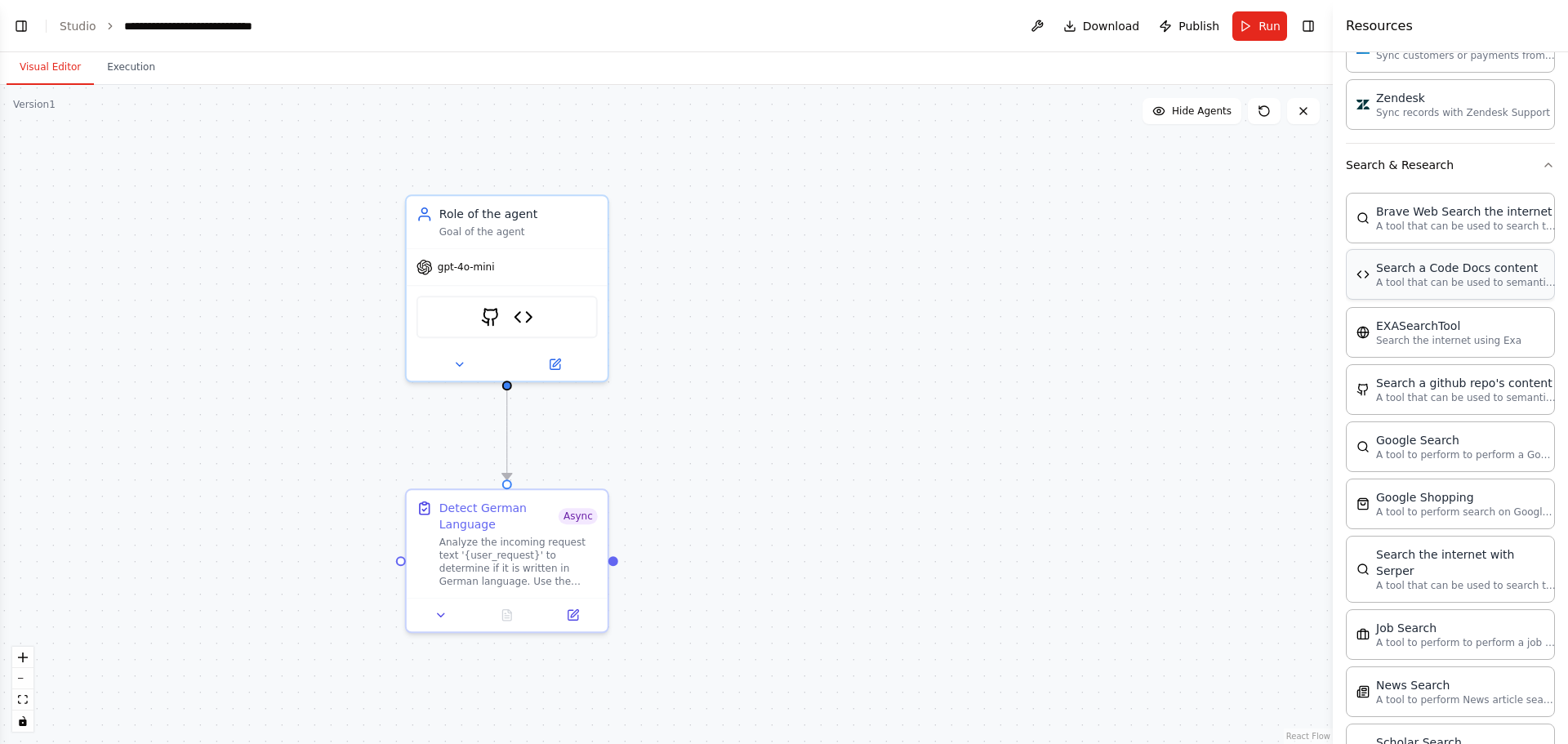
scroll to position [1541, 0]
click at [1441, 443] on div "Google Search" at bounding box center [1465, 438] width 180 height 17
click at [544, 315] on img at bounding box center [539, 313] width 20 height 20
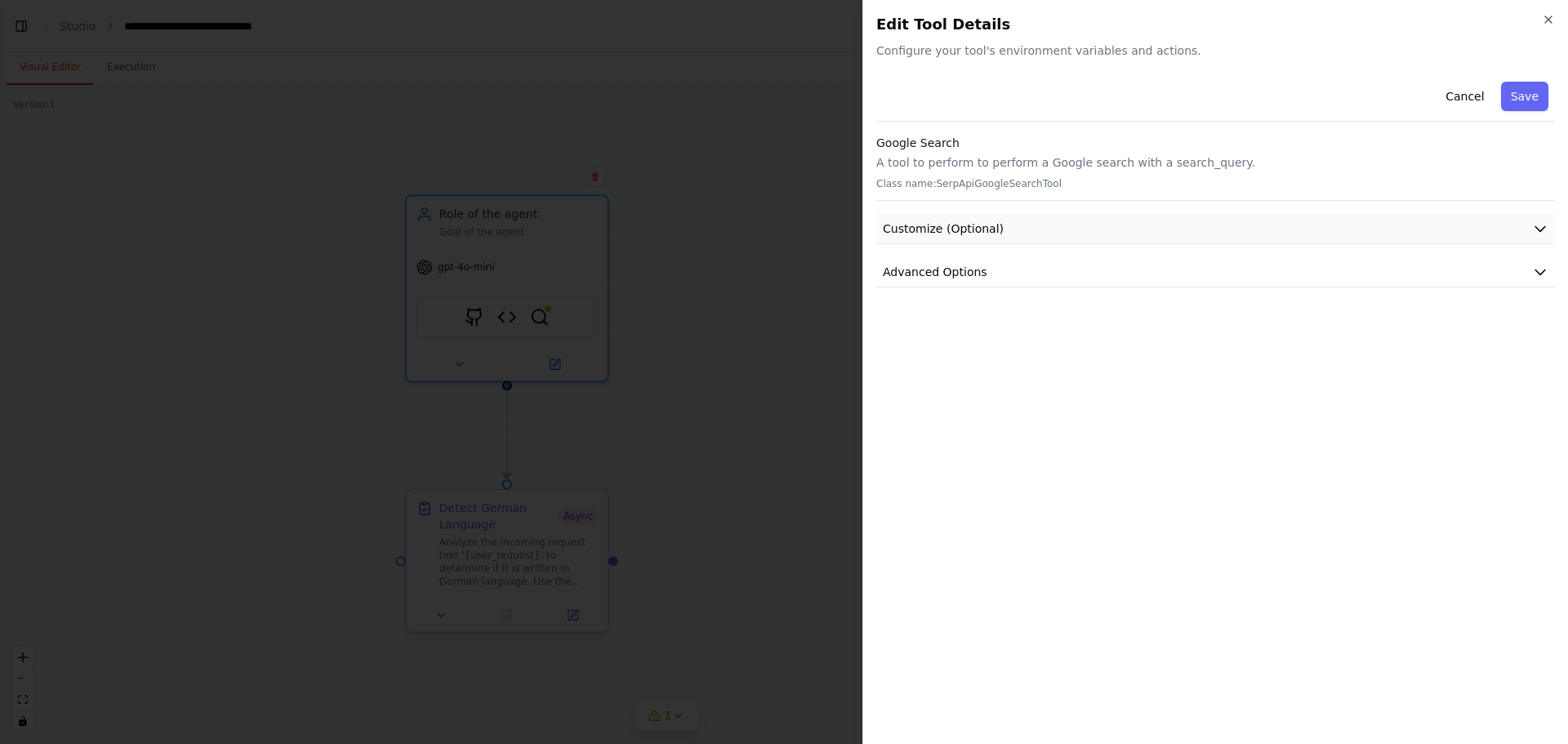
click at [1002, 228] on button "Customize (Optional)" at bounding box center [1214, 229] width 678 height 30
click at [990, 269] on button "Advanced Options" at bounding box center [1214, 272] width 678 height 30
click at [1463, 91] on button "Cancel" at bounding box center [1464, 97] width 58 height 30
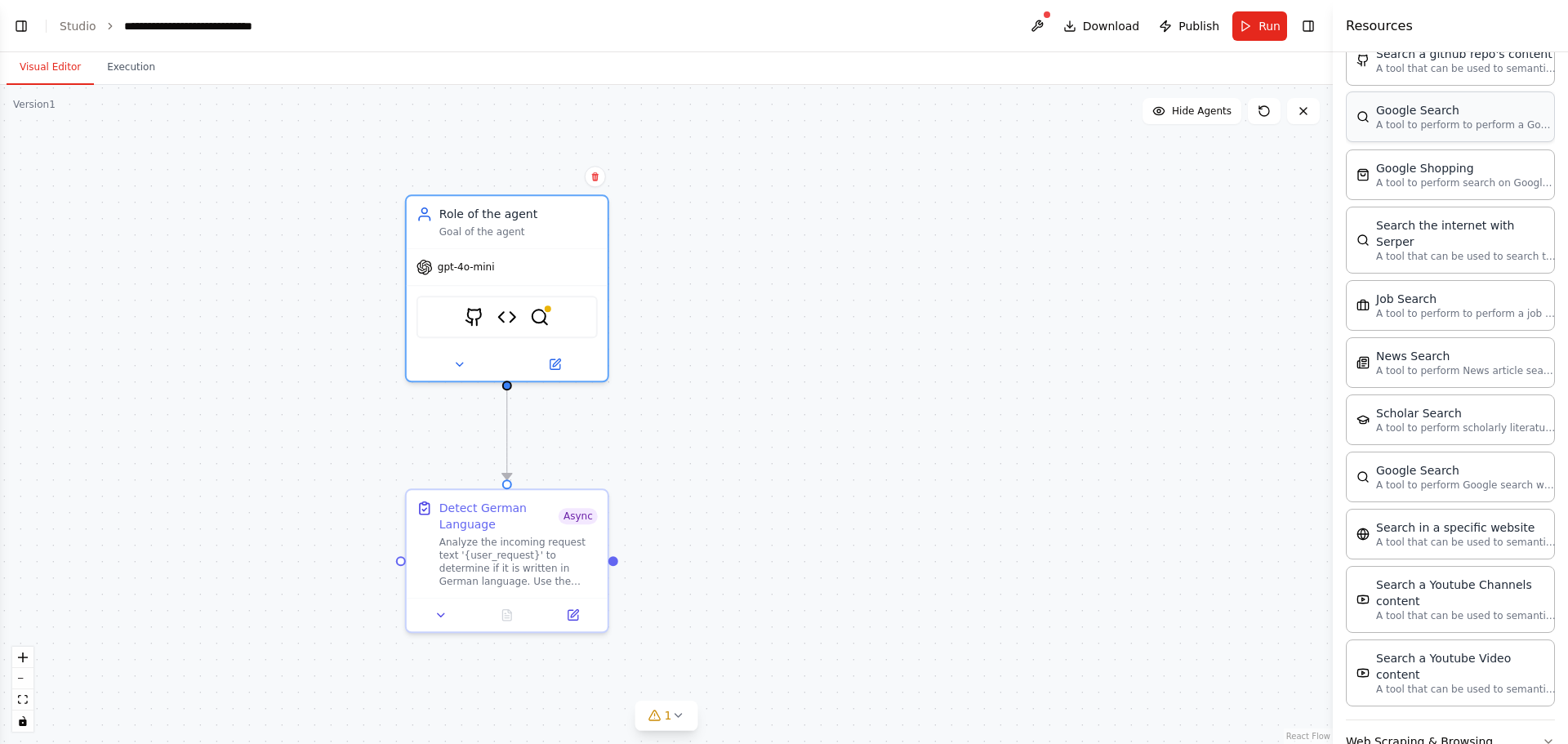
scroll to position [1881, 0]
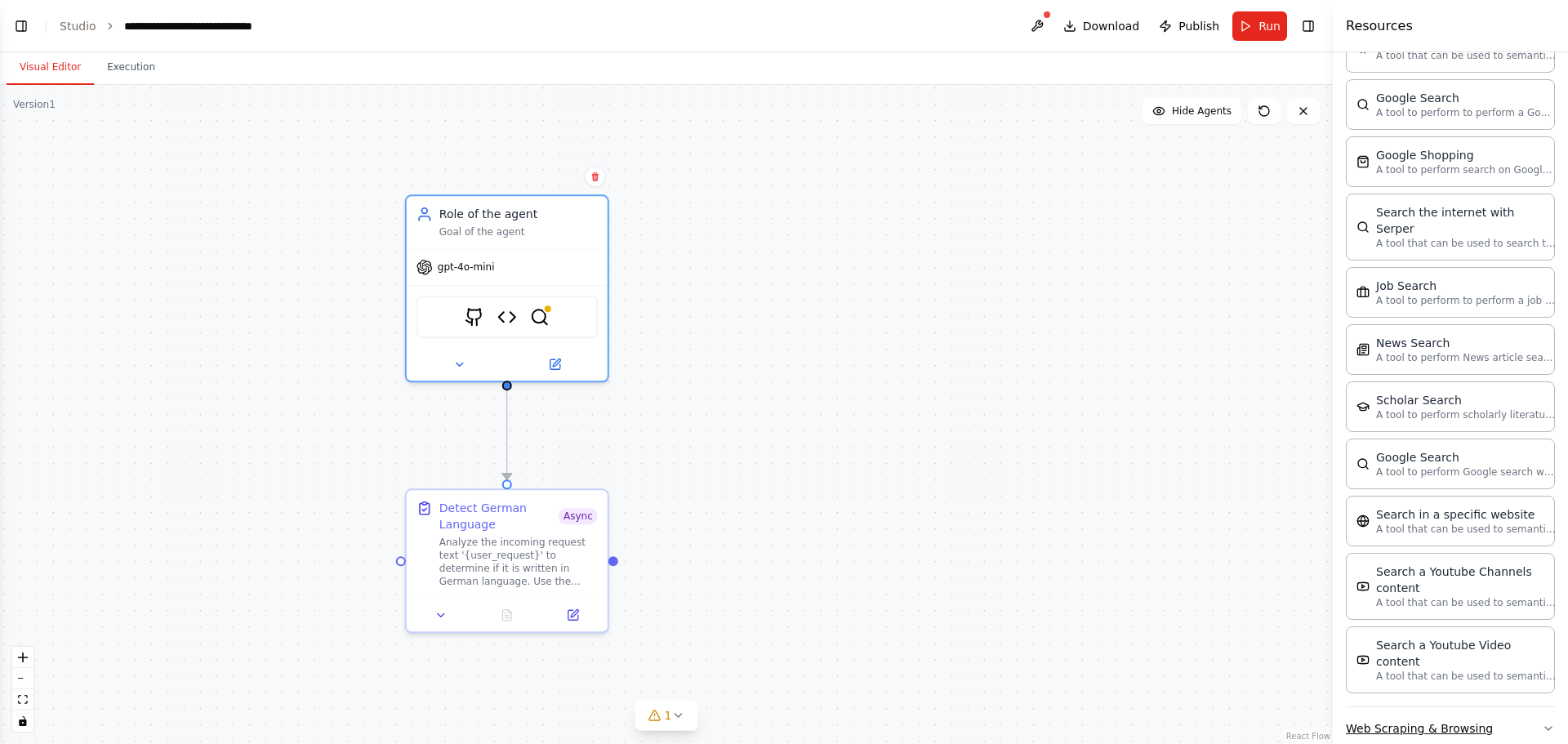
click at [1540, 708] on button "Web Scraping & Browsing" at bounding box center [1450, 729] width 209 height 43
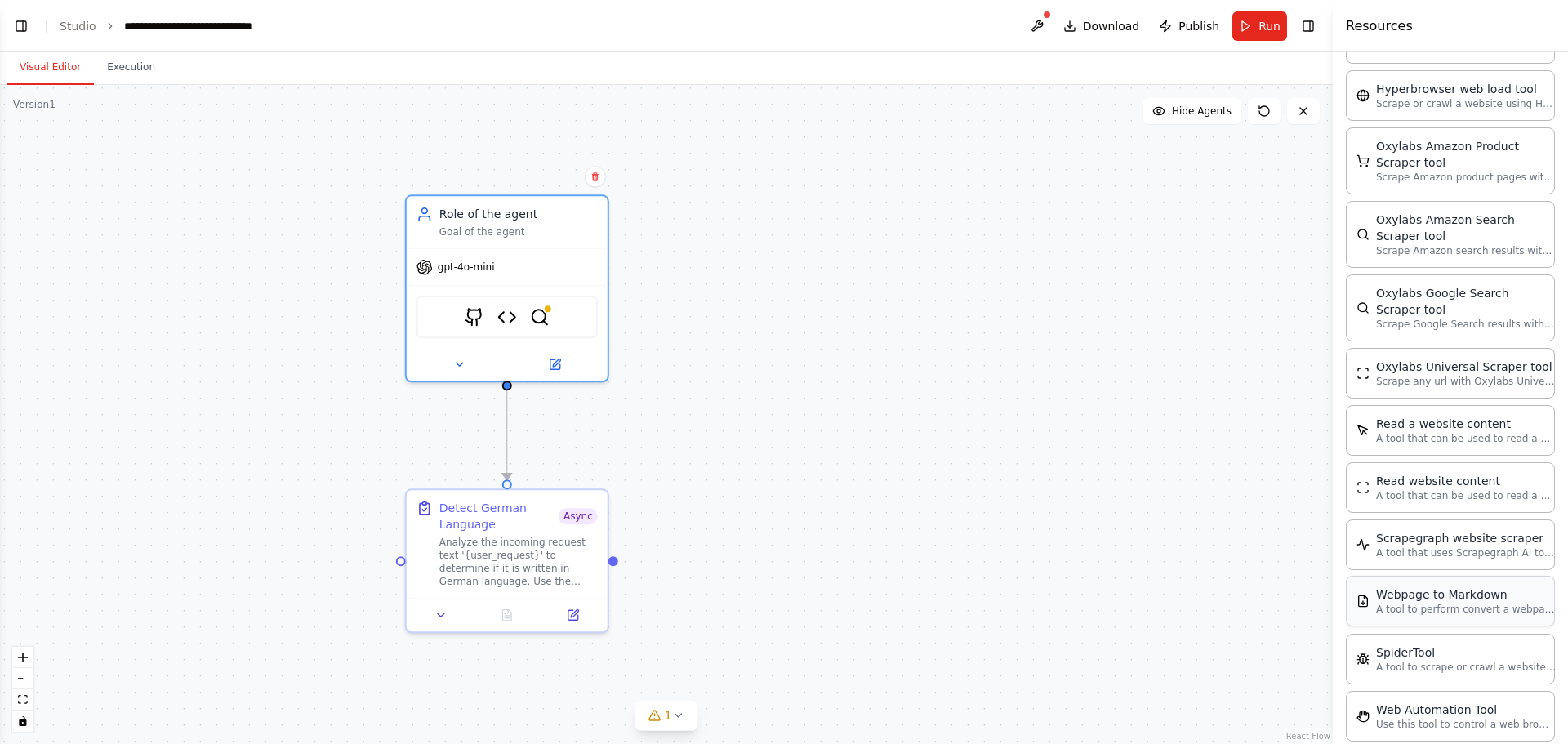
scroll to position [2801, 0]
click at [929, 450] on div ".deletable-edge-delete-btn { width: 20px; height: 20px; border: 0px solid #ffff…" at bounding box center [666, 414] width 1333 height 659
click at [542, 314] on img at bounding box center [539, 313] width 20 height 20
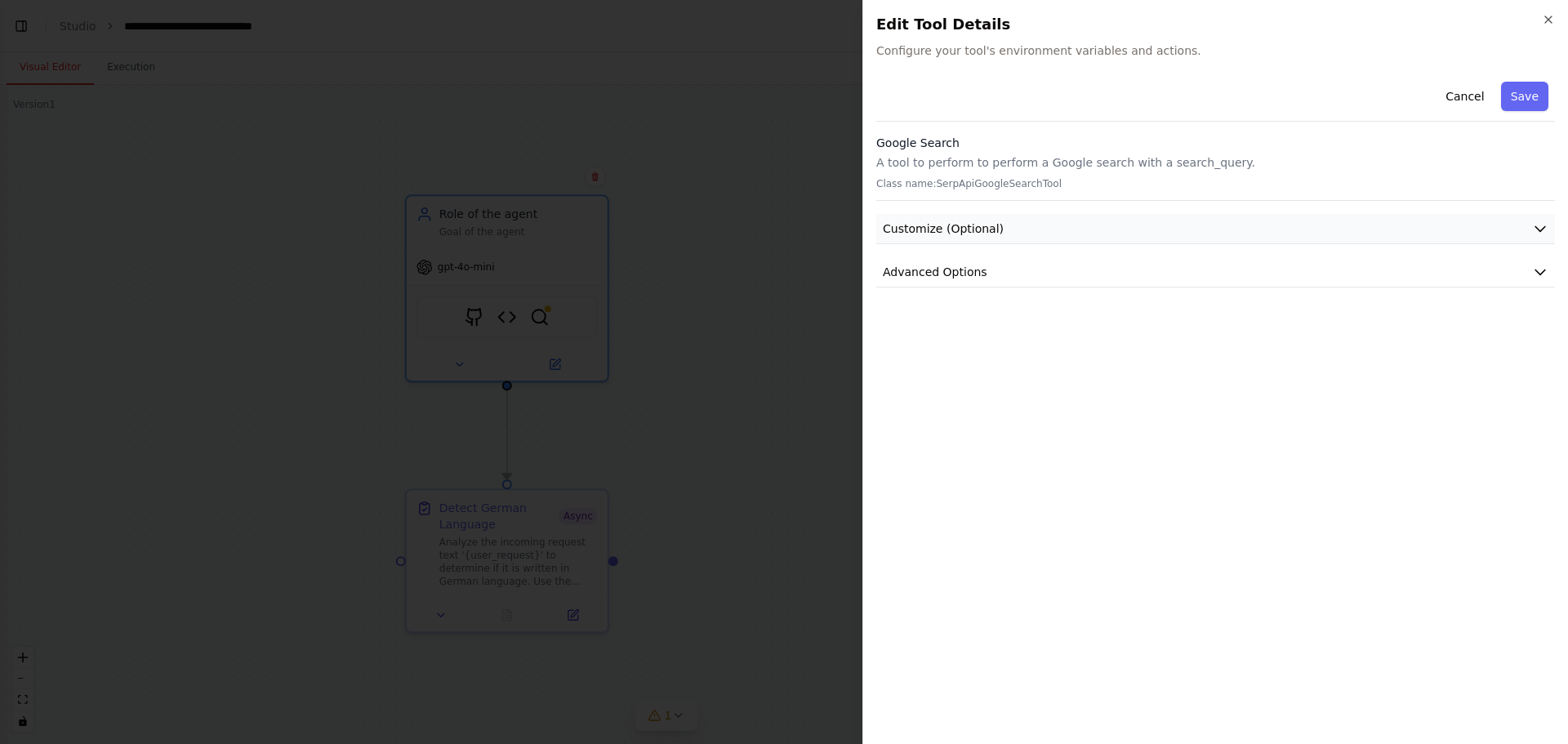
click at [989, 223] on span "Customize (Optional)" at bounding box center [943, 229] width 121 height 17
click at [1468, 97] on button "Cancel" at bounding box center [1464, 97] width 58 height 30
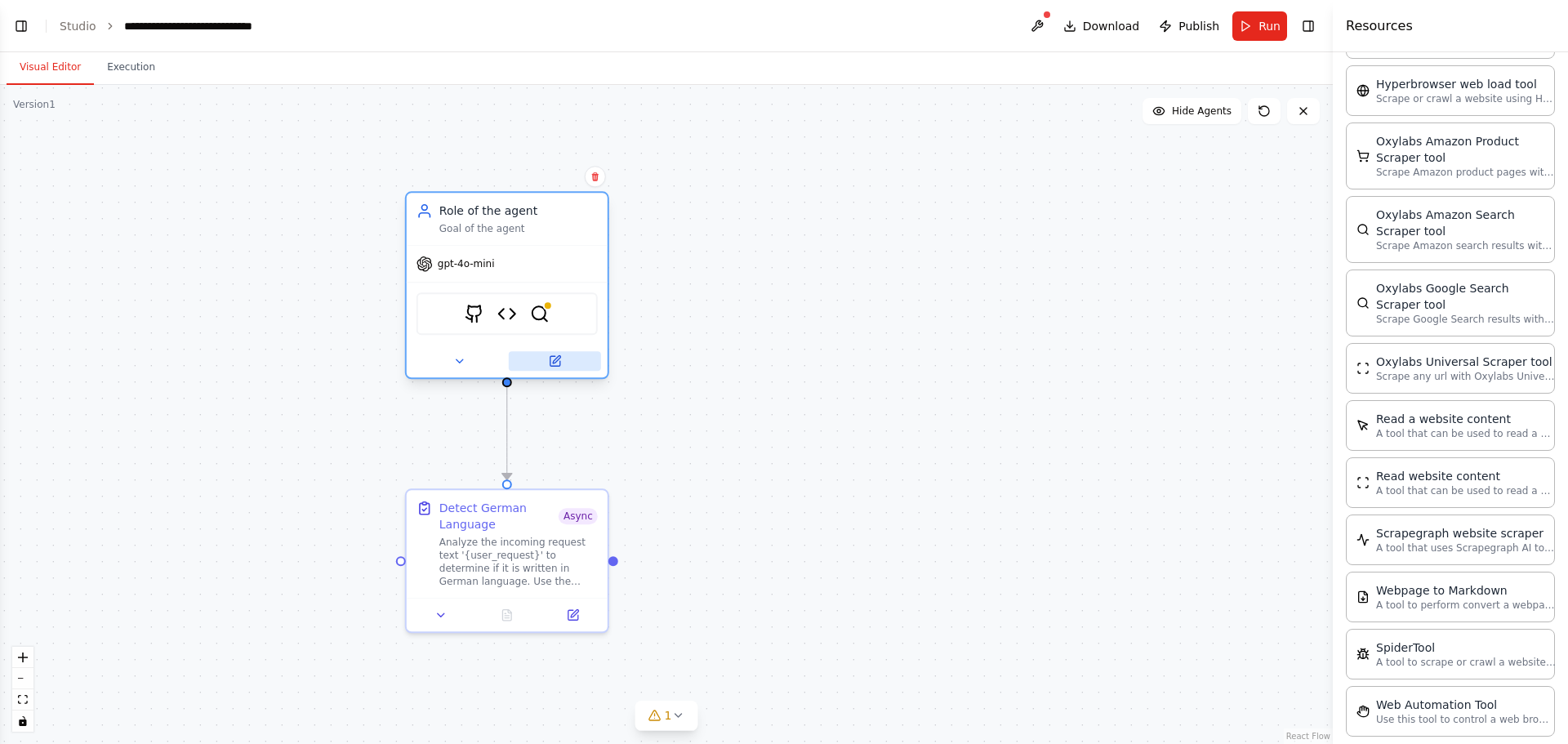
click at [560, 363] on icon at bounding box center [555, 361] width 13 height 13
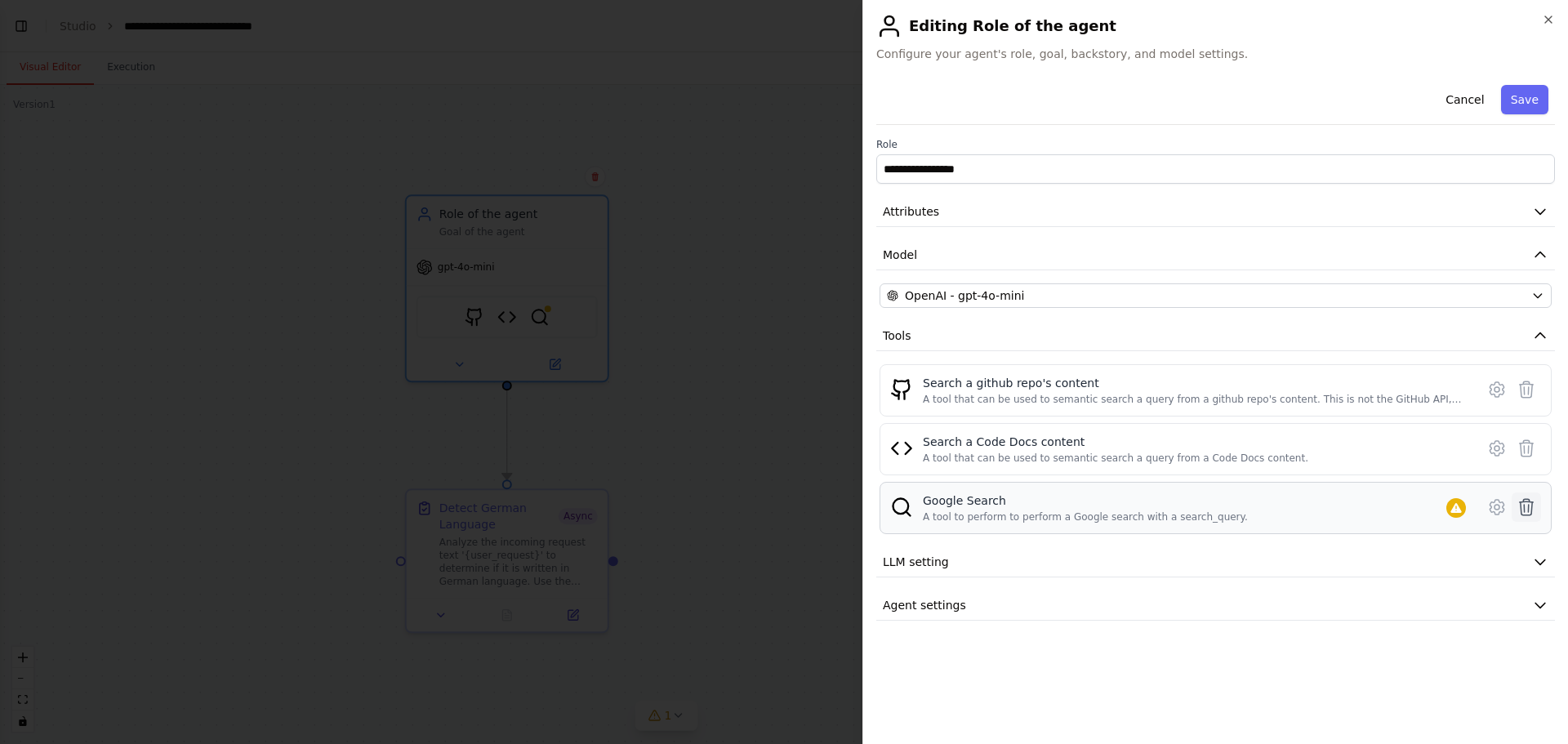
click at [1530, 504] on icon at bounding box center [1525, 507] width 20 height 20
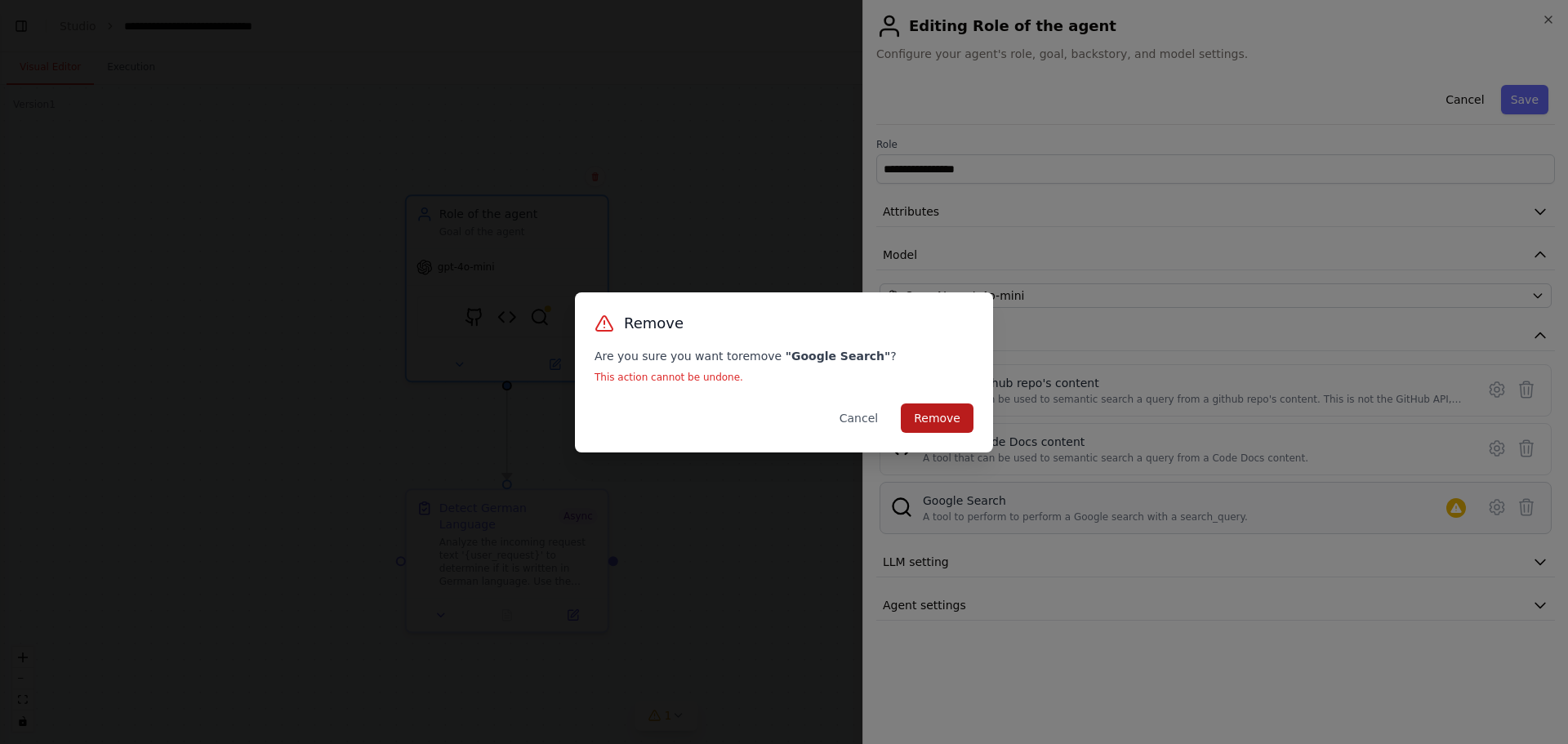
click at [933, 423] on button "Remove" at bounding box center [937, 418] width 73 height 30
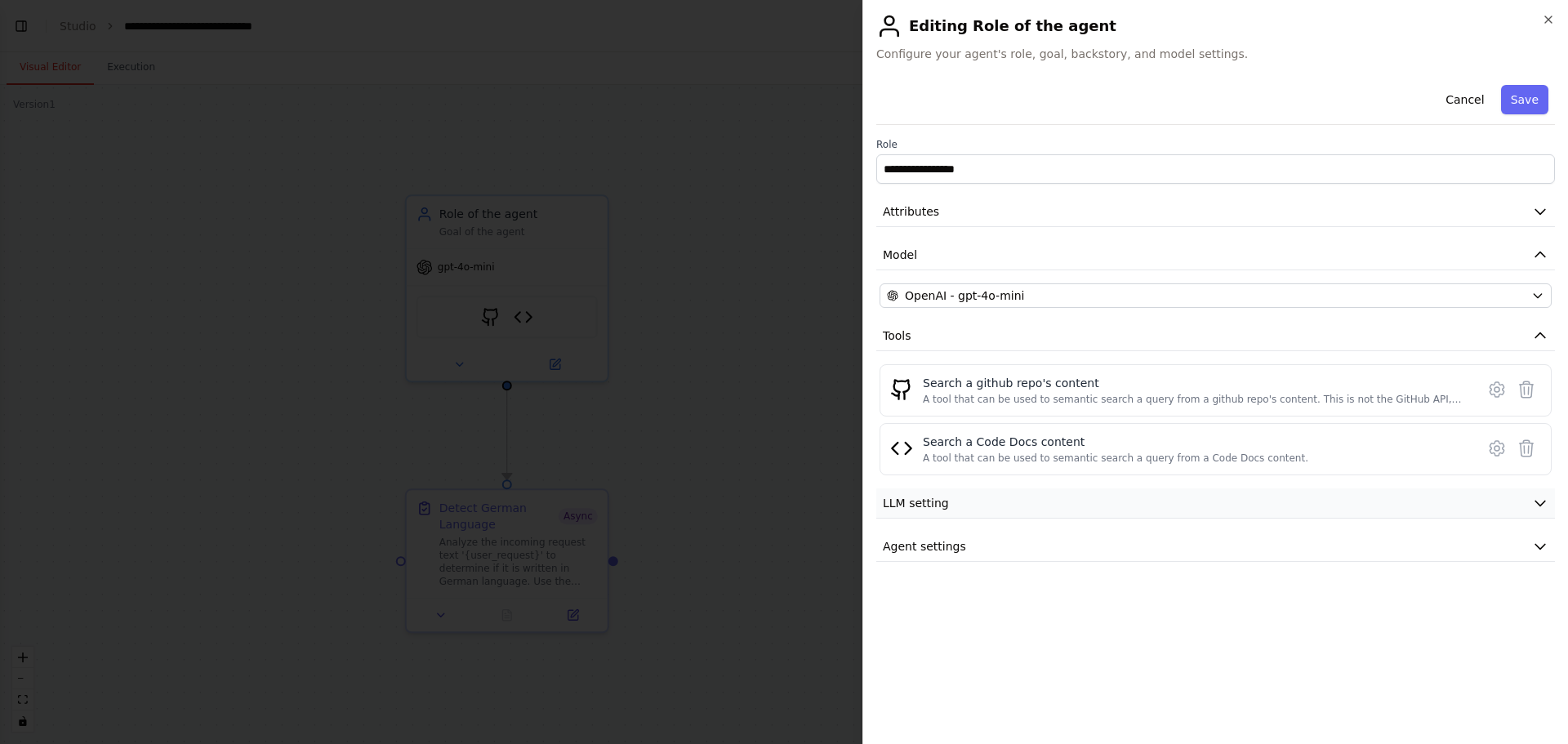
click at [1540, 498] on icon "button" at bounding box center [1540, 504] width 17 height 17
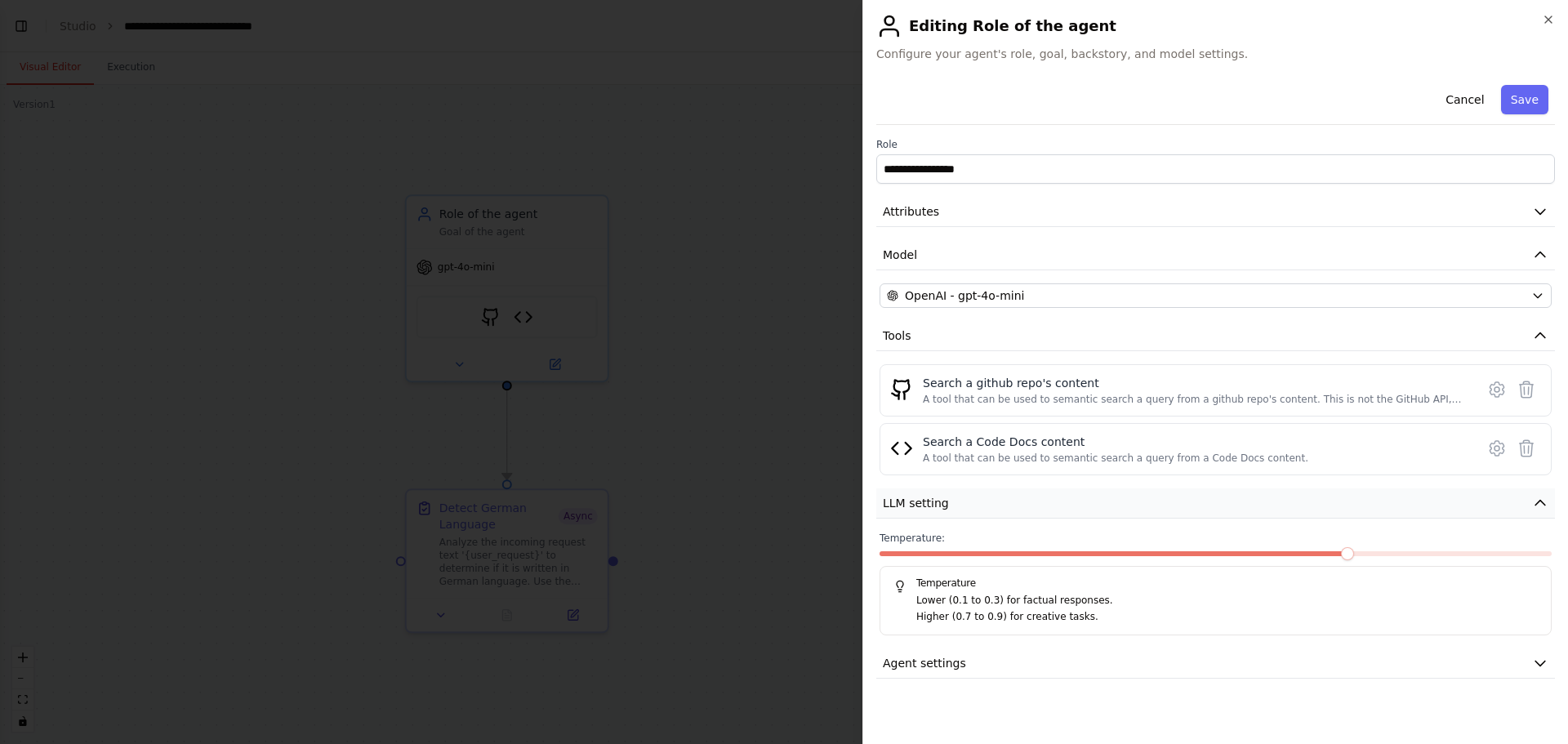
click at [1540, 498] on icon "button" at bounding box center [1540, 504] width 17 height 17
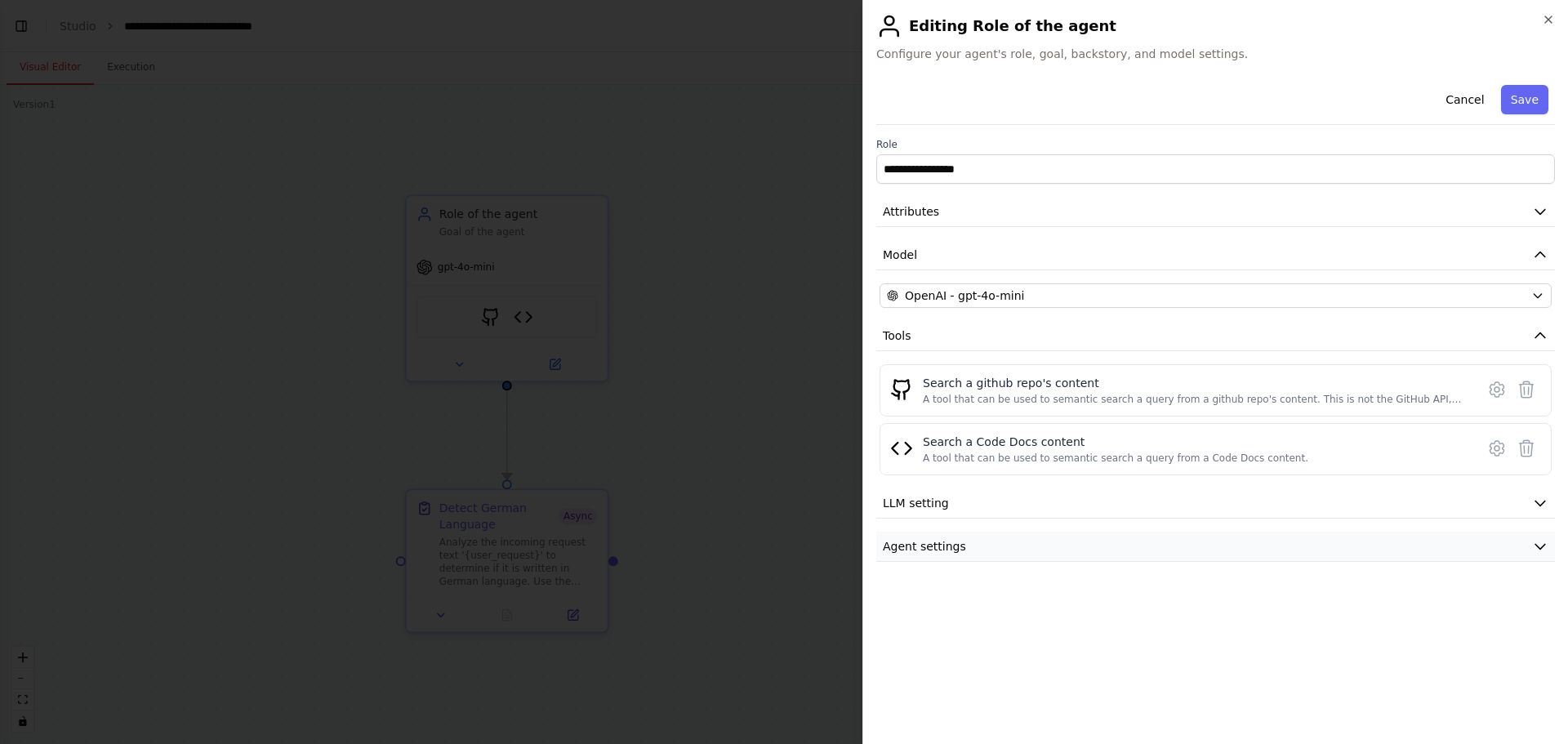
click at [1546, 545] on icon "button" at bounding box center [1540, 547] width 17 height 17
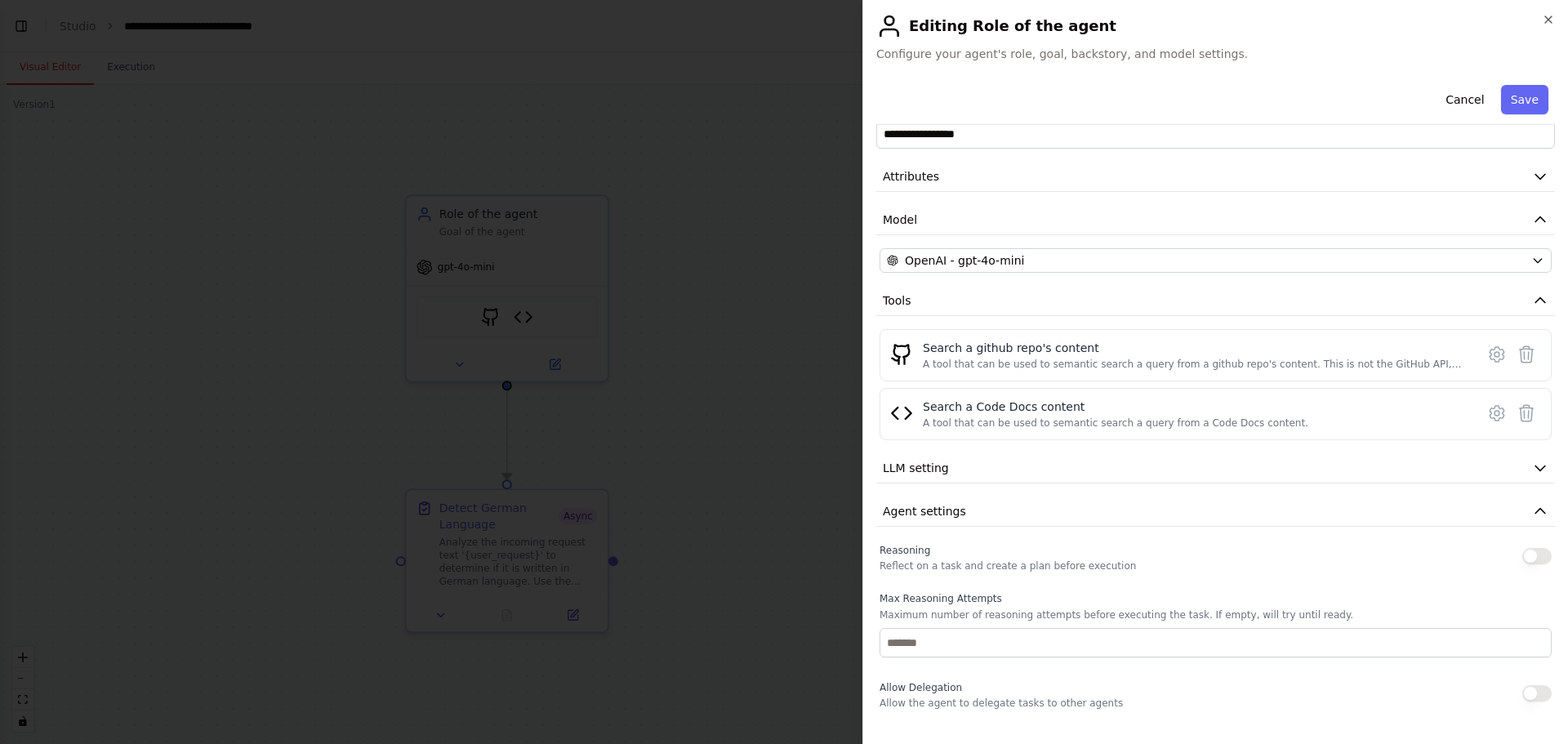
scroll to position [0, 0]
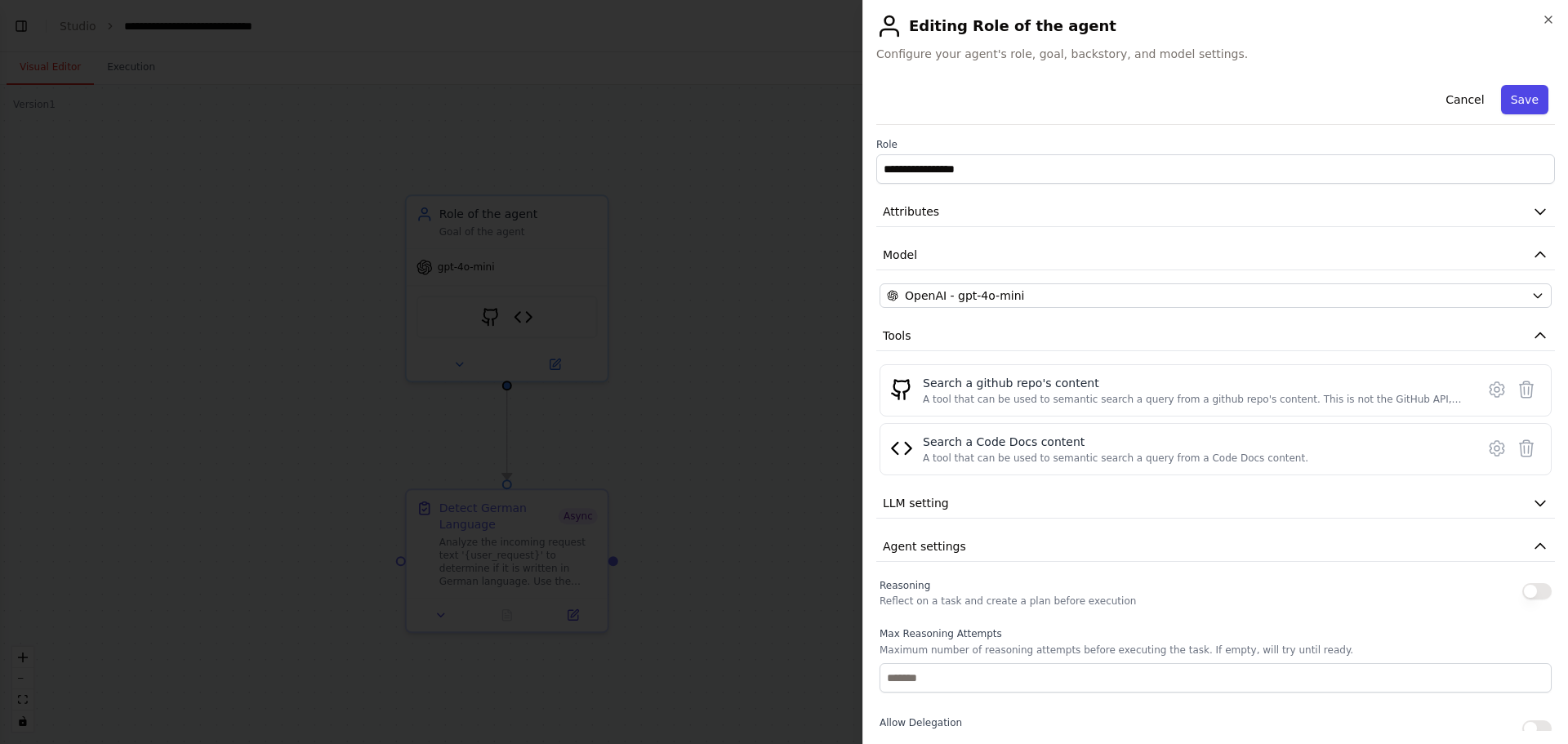
click at [1521, 99] on button "Save" at bounding box center [1524, 100] width 47 height 30
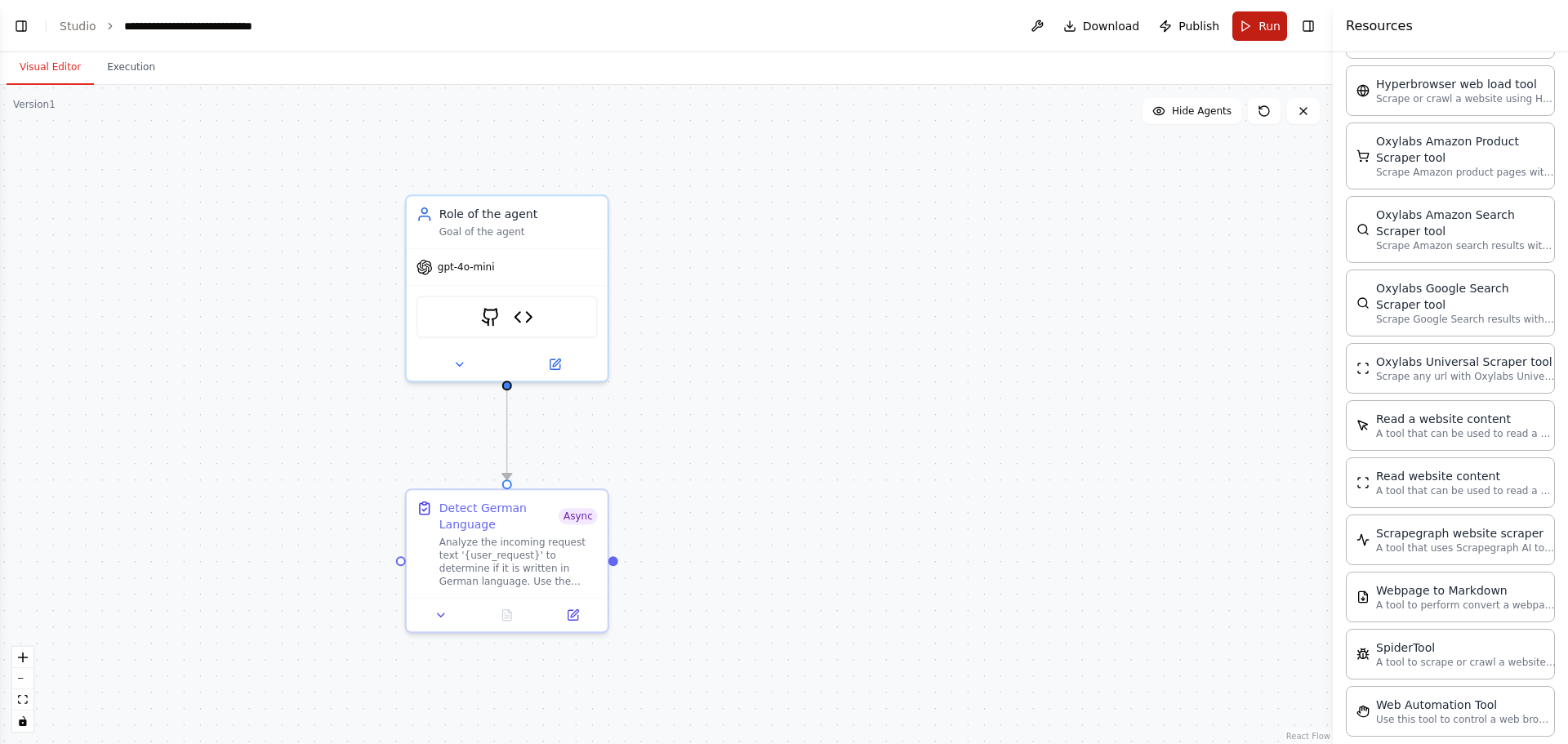
click at [1262, 30] on span "Run" at bounding box center [1269, 26] width 22 height 17
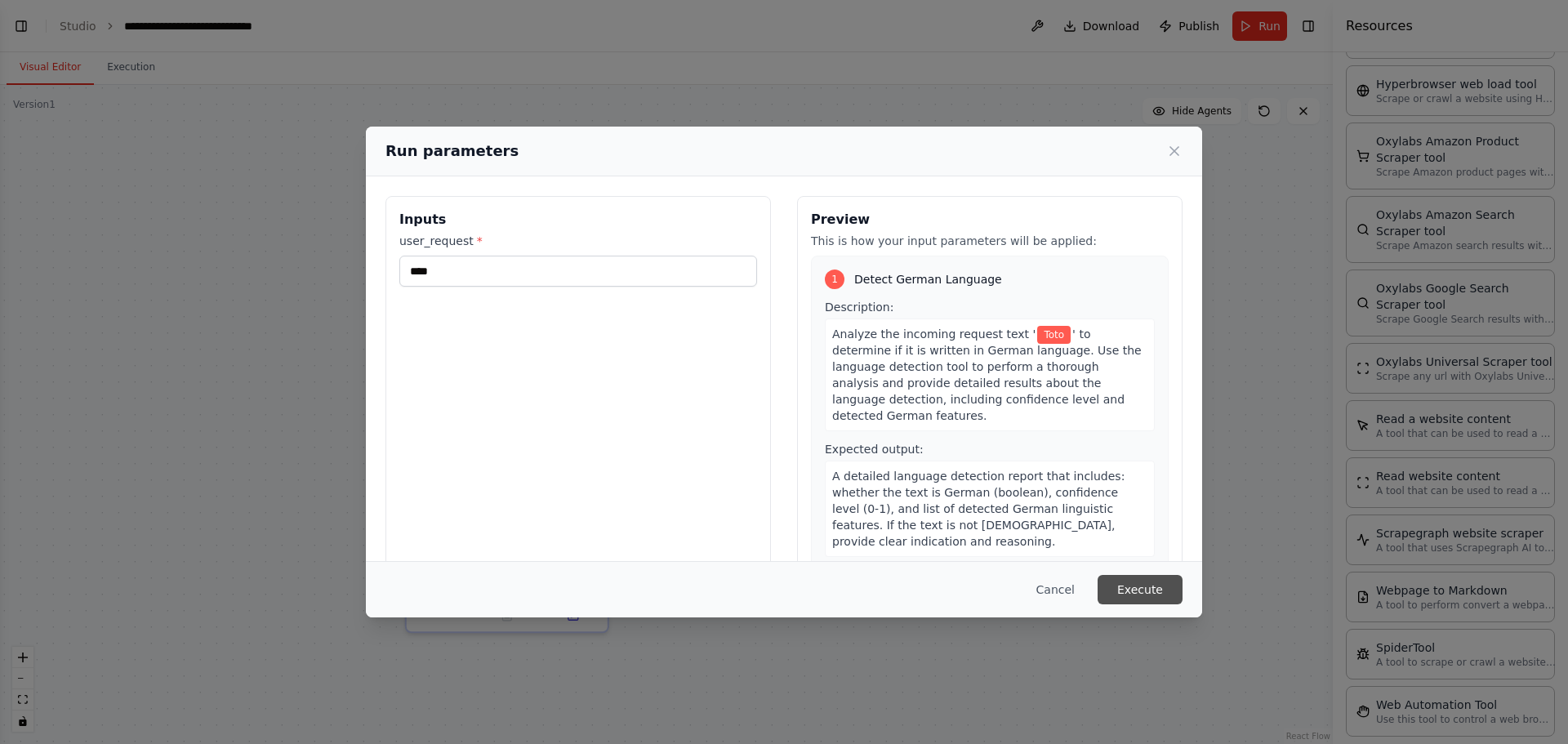
click at [1155, 586] on button "Execute" at bounding box center [1139, 590] width 85 height 30
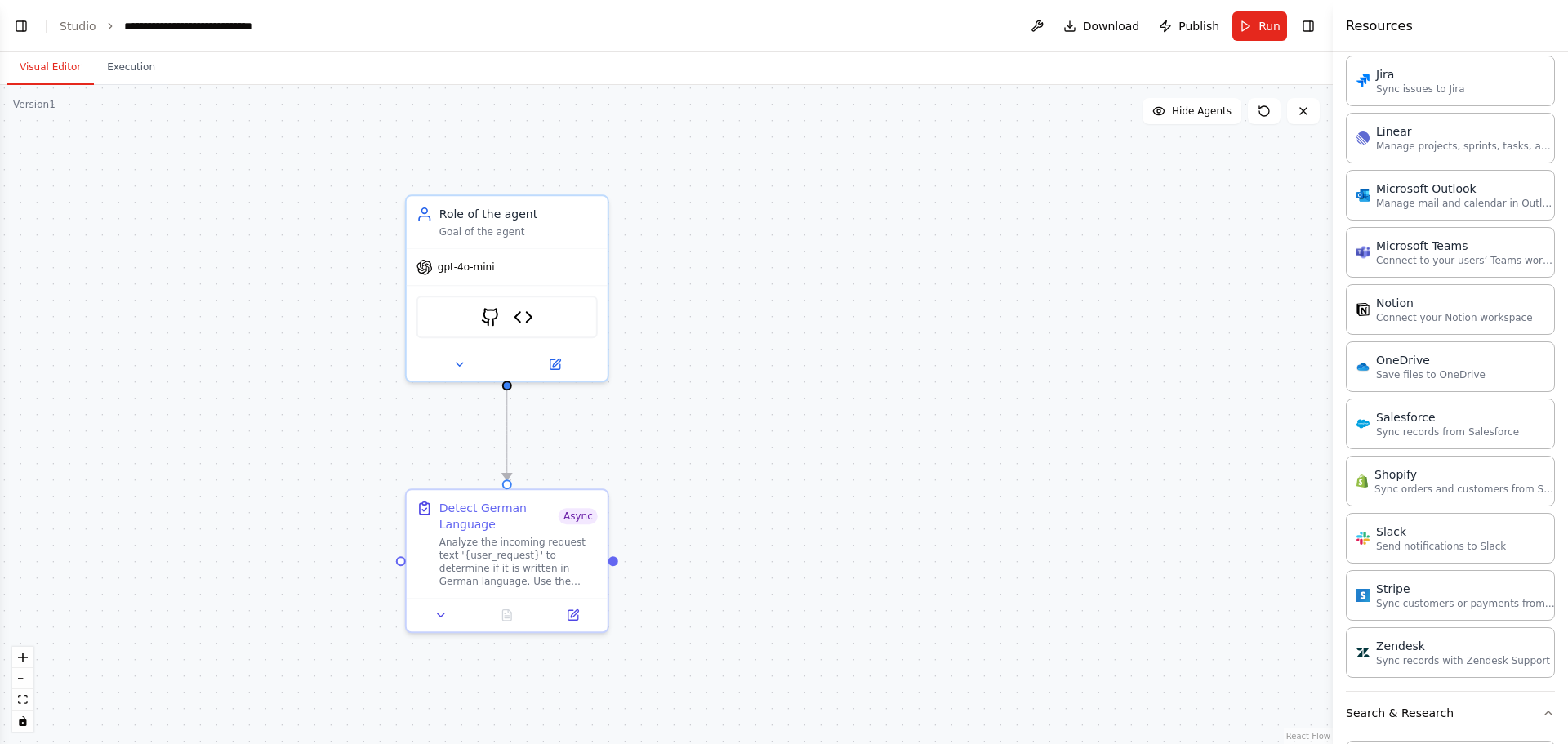
scroll to position [840, 0]
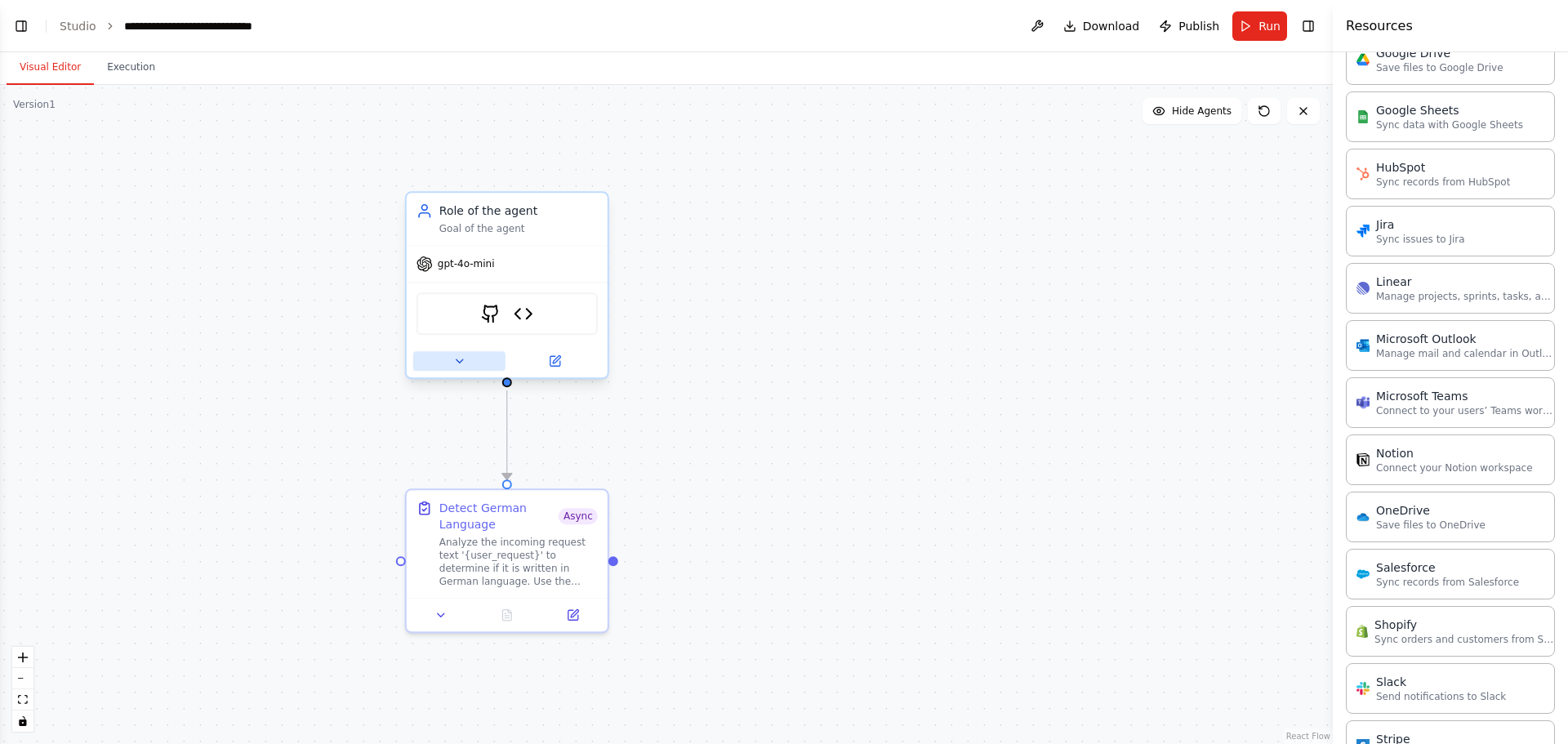
click at [464, 363] on icon at bounding box center [459, 361] width 13 height 13
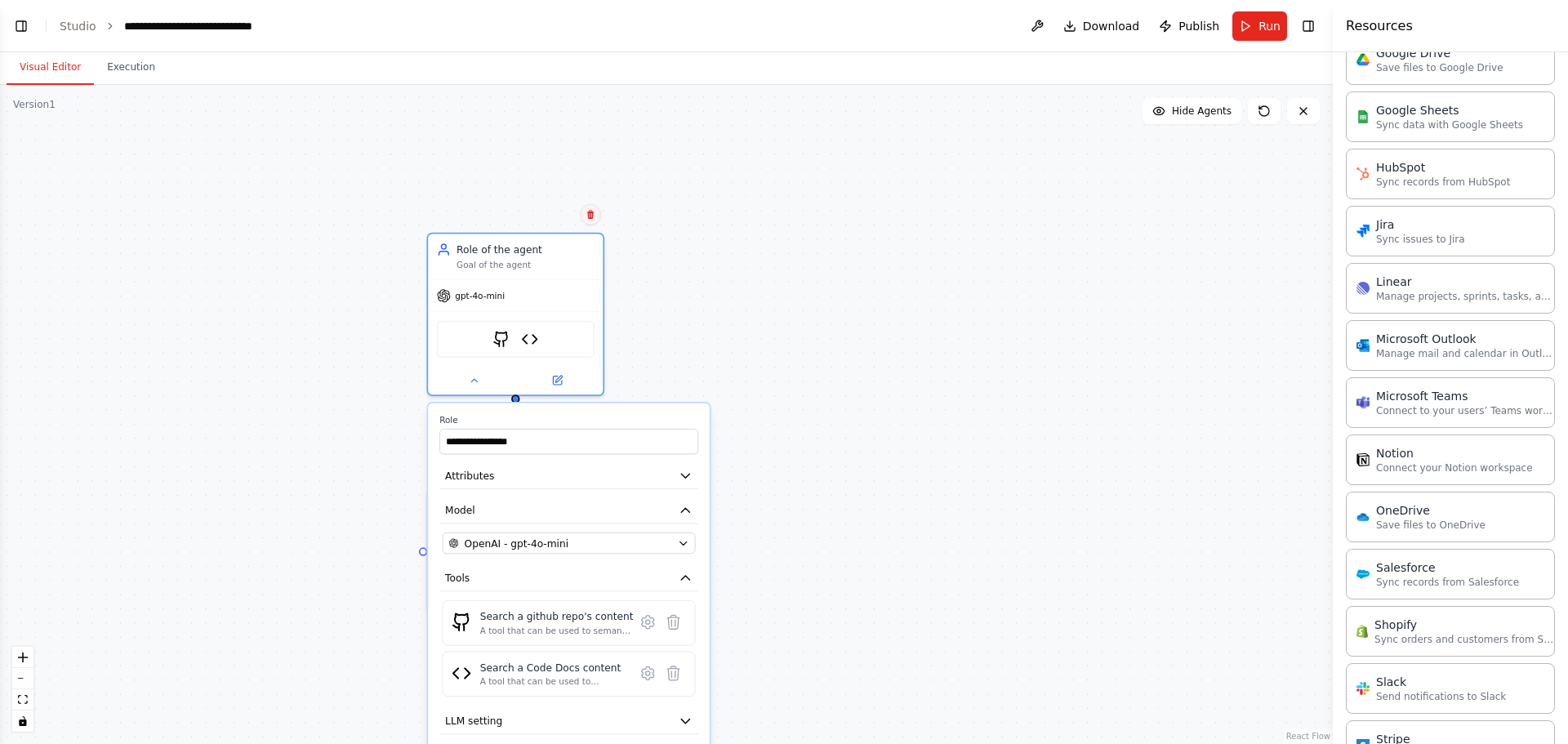
click at [596, 213] on icon at bounding box center [590, 214] width 10 height 10
click at [544, 208] on button "Confirm" at bounding box center [544, 214] width 58 height 20
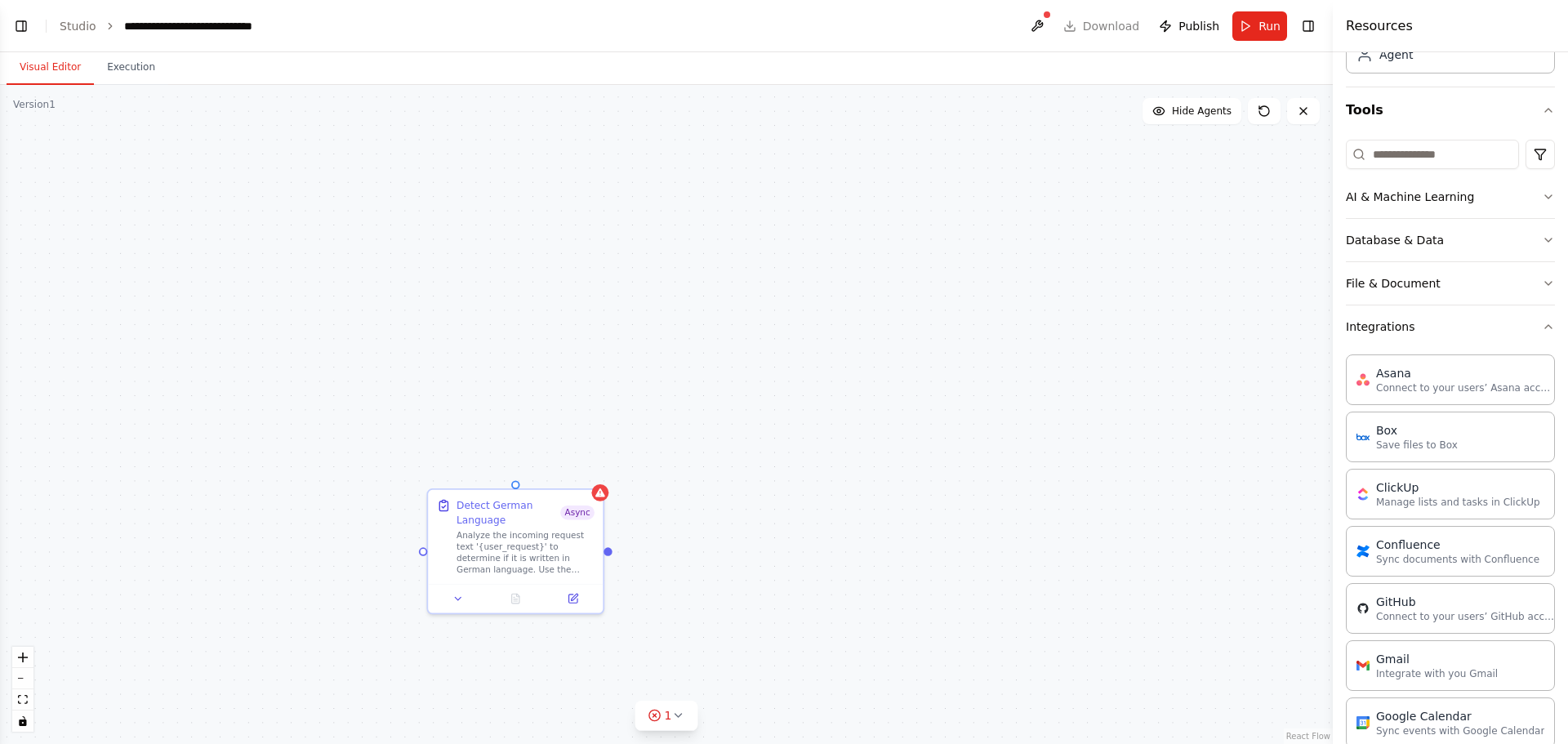
scroll to position [0, 0]
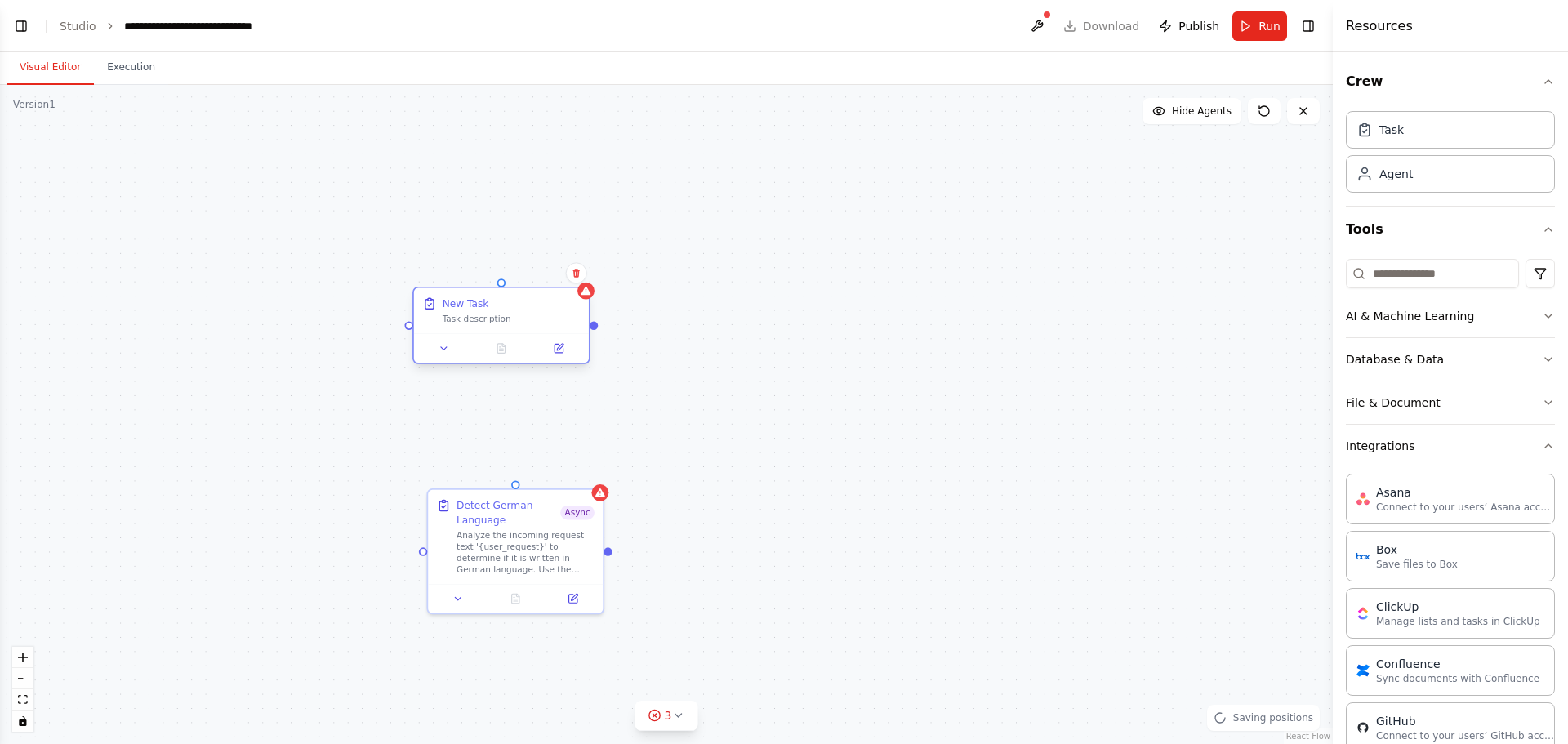
drag, startPoint x: 610, startPoint y: 373, endPoint x: 489, endPoint y: 330, distance: 128.4
click at [489, 330] on div "New Task Task description" at bounding box center [502, 311] width 175 height 46
click at [559, 351] on icon at bounding box center [558, 347] width 8 height 8
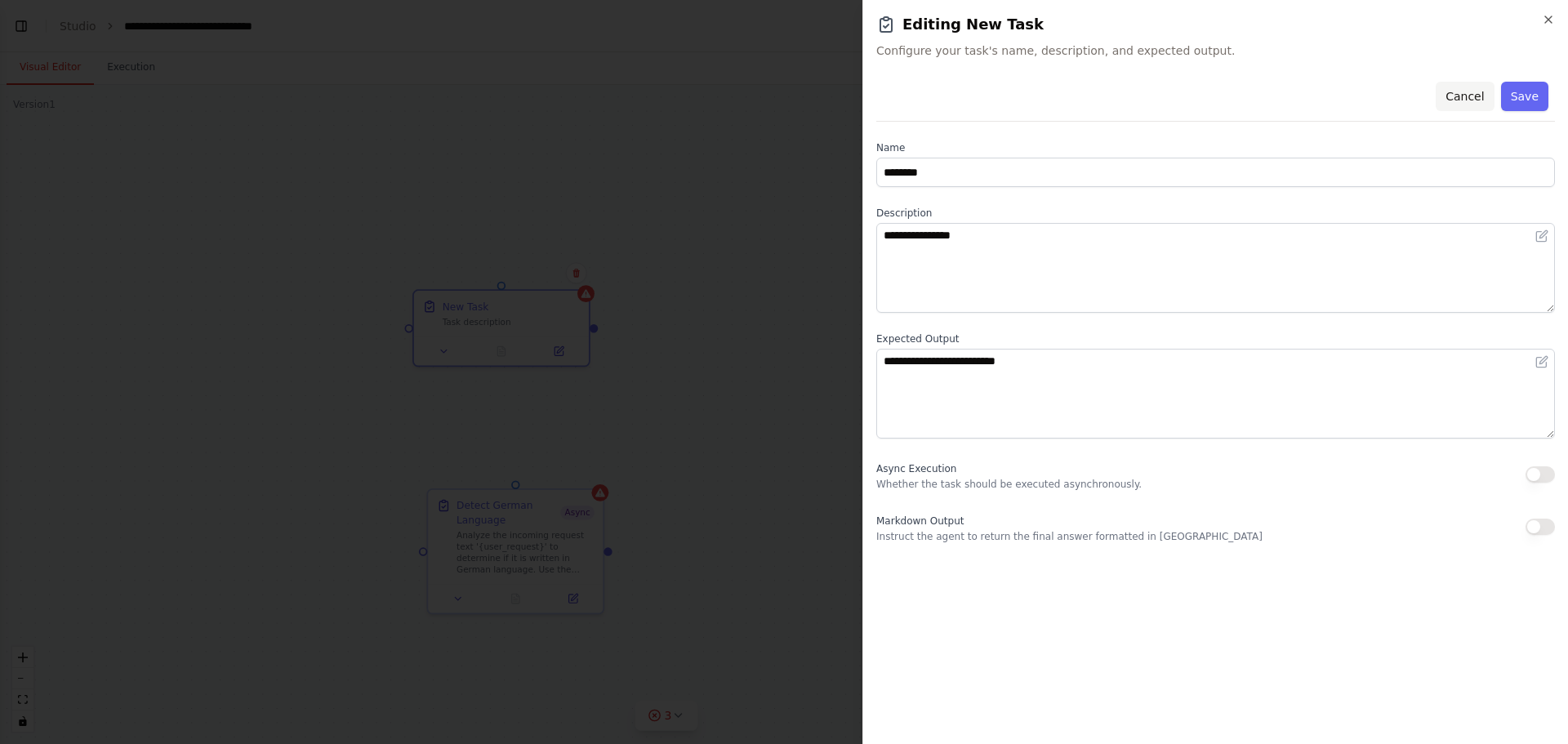
click at [1467, 90] on button "Cancel" at bounding box center [1464, 97] width 58 height 30
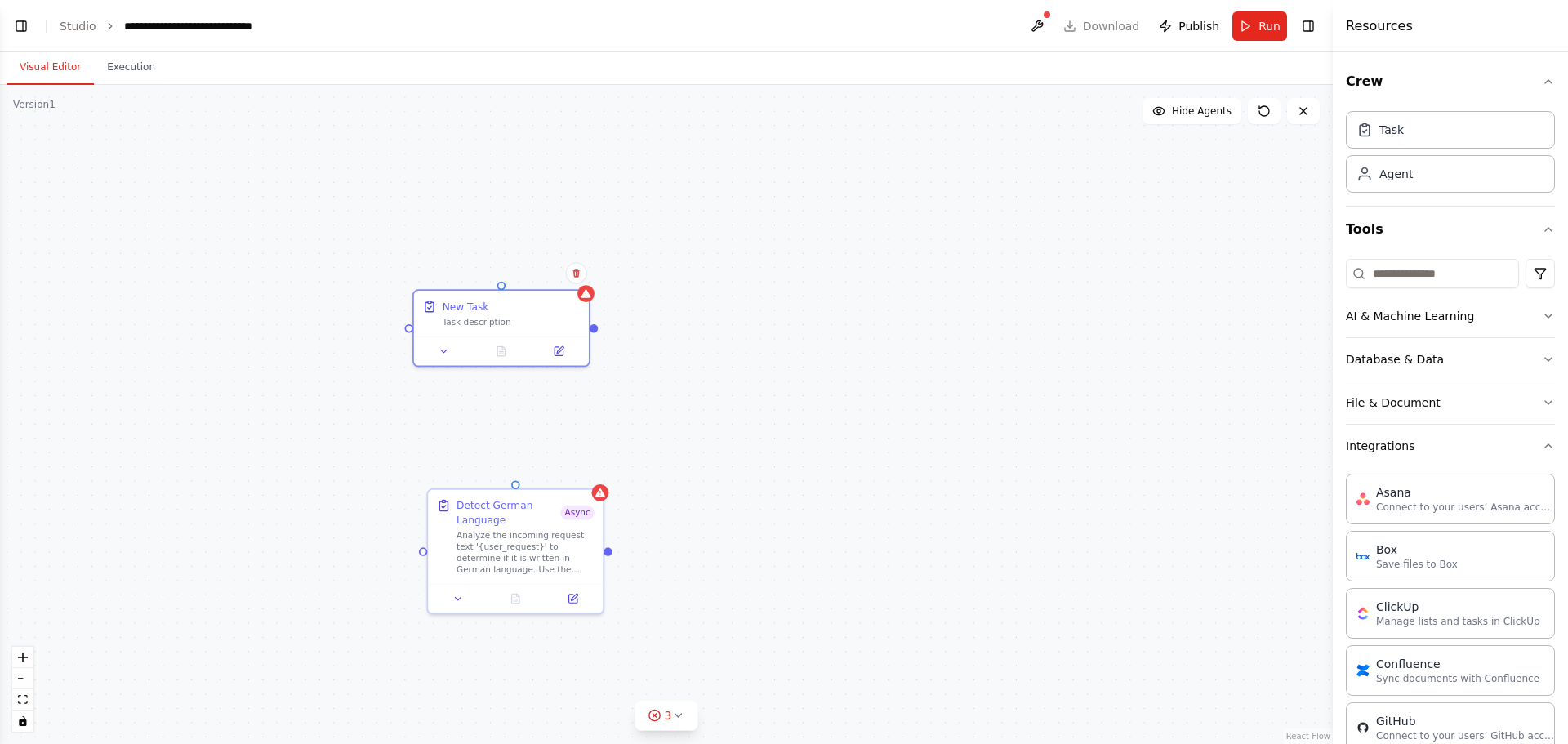
click at [1388, 30] on h4 "Resources" at bounding box center [1379, 26] width 67 height 20
click at [570, 273] on button at bounding box center [576, 273] width 21 height 21
click at [526, 270] on button "Confirm" at bounding box center [529, 273] width 58 height 20
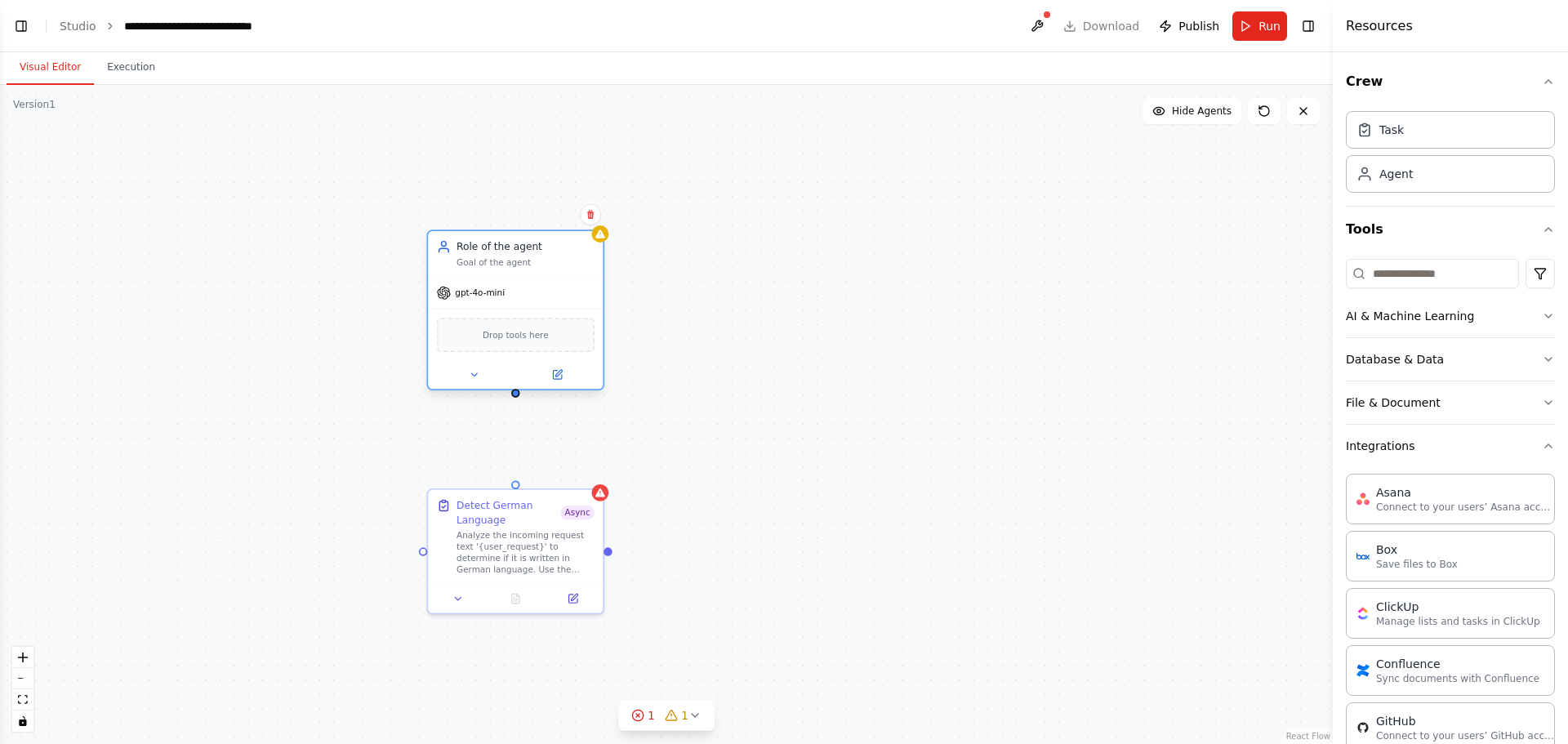
drag, startPoint x: 643, startPoint y: 360, endPoint x: 528, endPoint y: 290, distance: 134.6
click at [528, 290] on div "gpt-4o-mini" at bounding box center [516, 292] width 175 height 31
click at [558, 373] on icon at bounding box center [558, 372] width 7 height 7
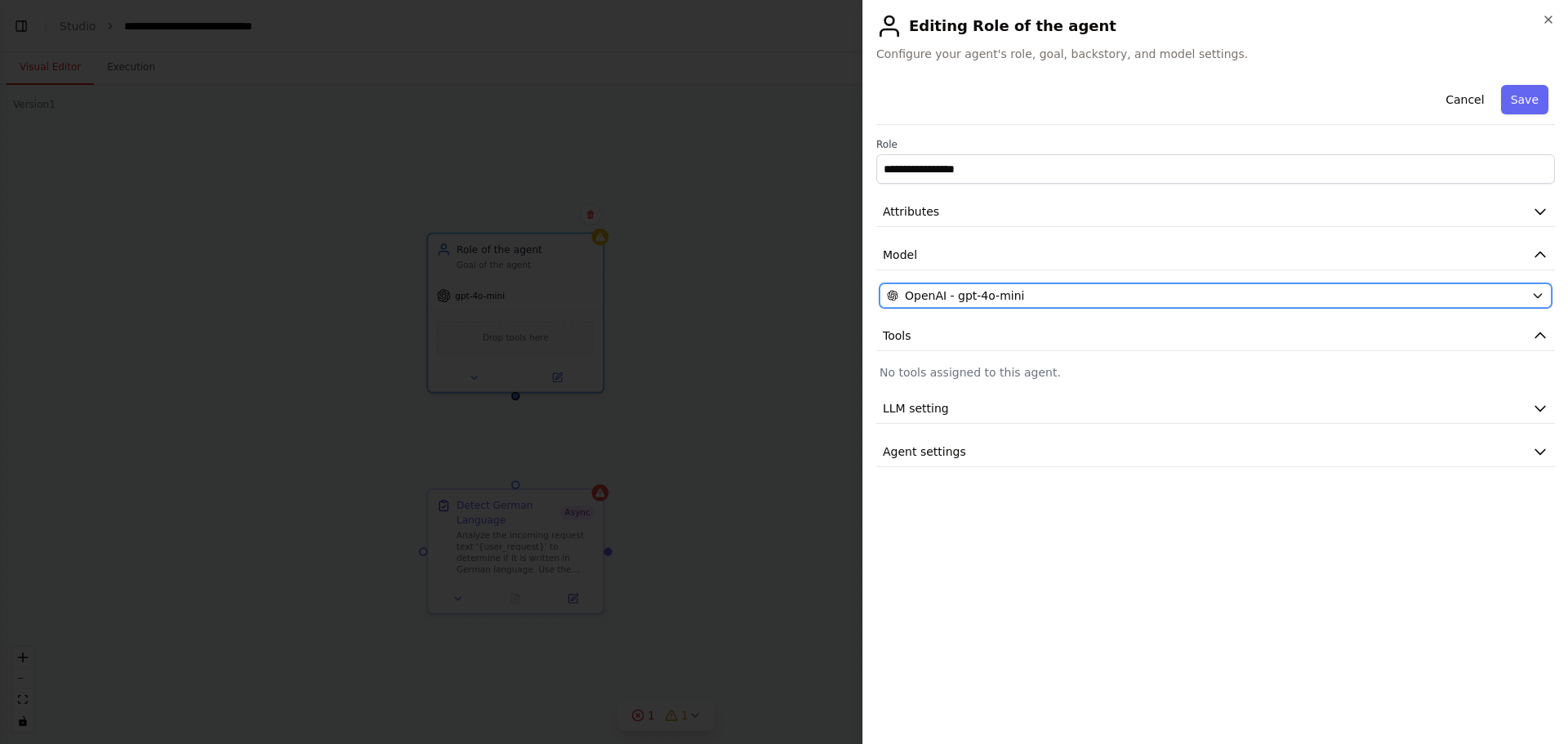
click at [1002, 296] on span "OpenAI - gpt-4o-mini" at bounding box center [964, 296] width 119 height 17
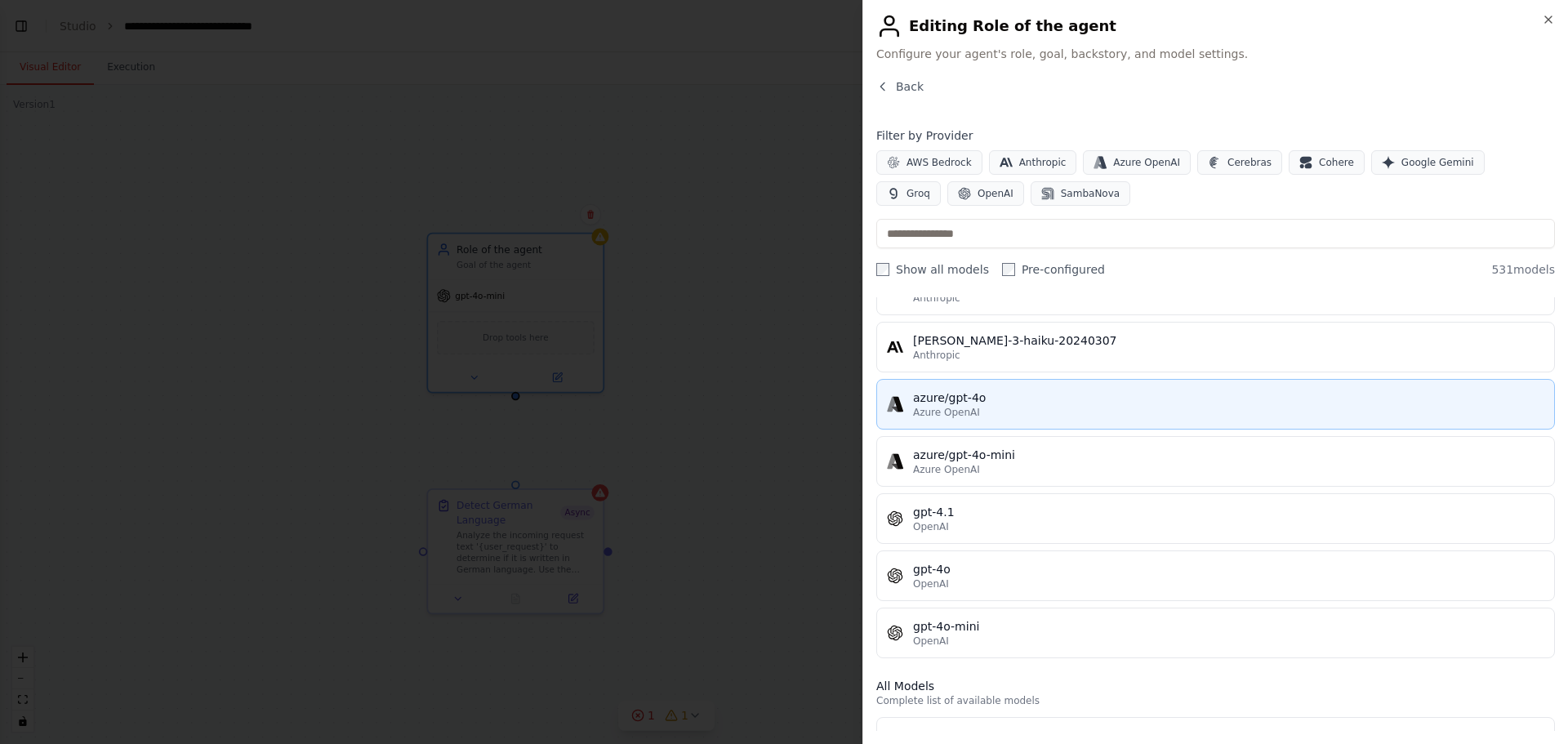
scroll to position [163, 0]
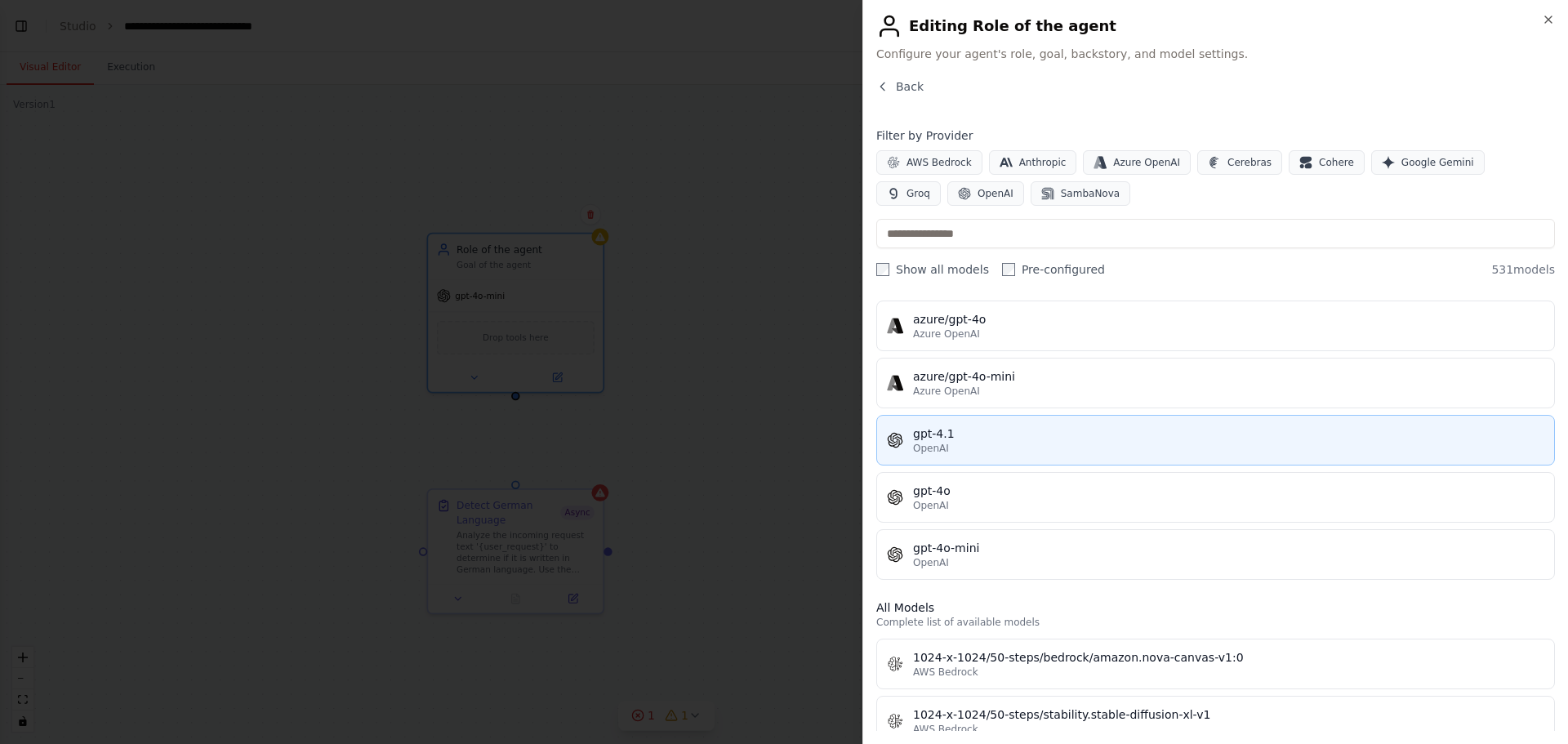
click at [968, 437] on div "gpt-4.1" at bounding box center [1228, 434] width 631 height 17
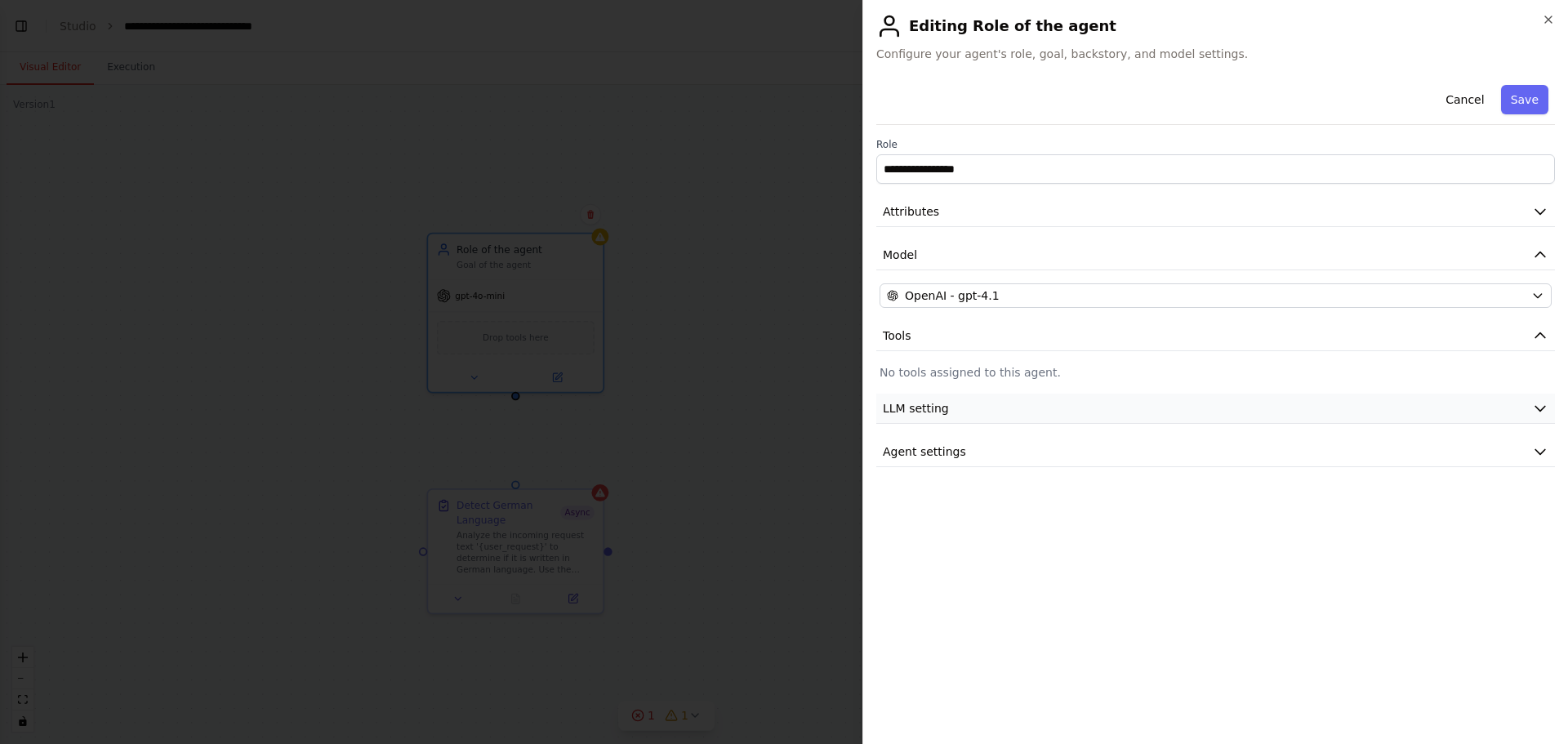
click at [943, 410] on span "LLM setting" at bounding box center [915, 409] width 66 height 17
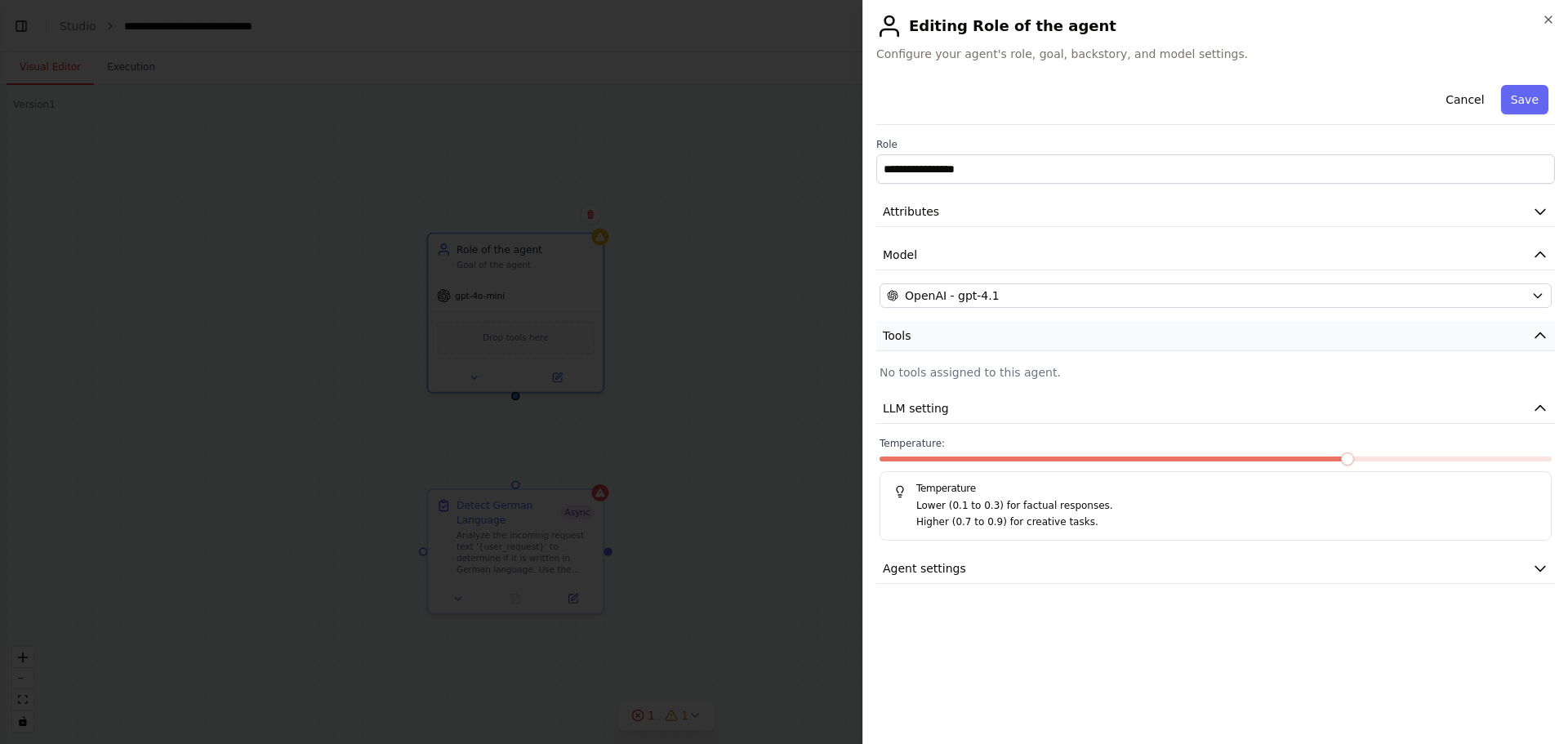
click at [1129, 331] on button "Tools" at bounding box center [1214, 336] width 678 height 30
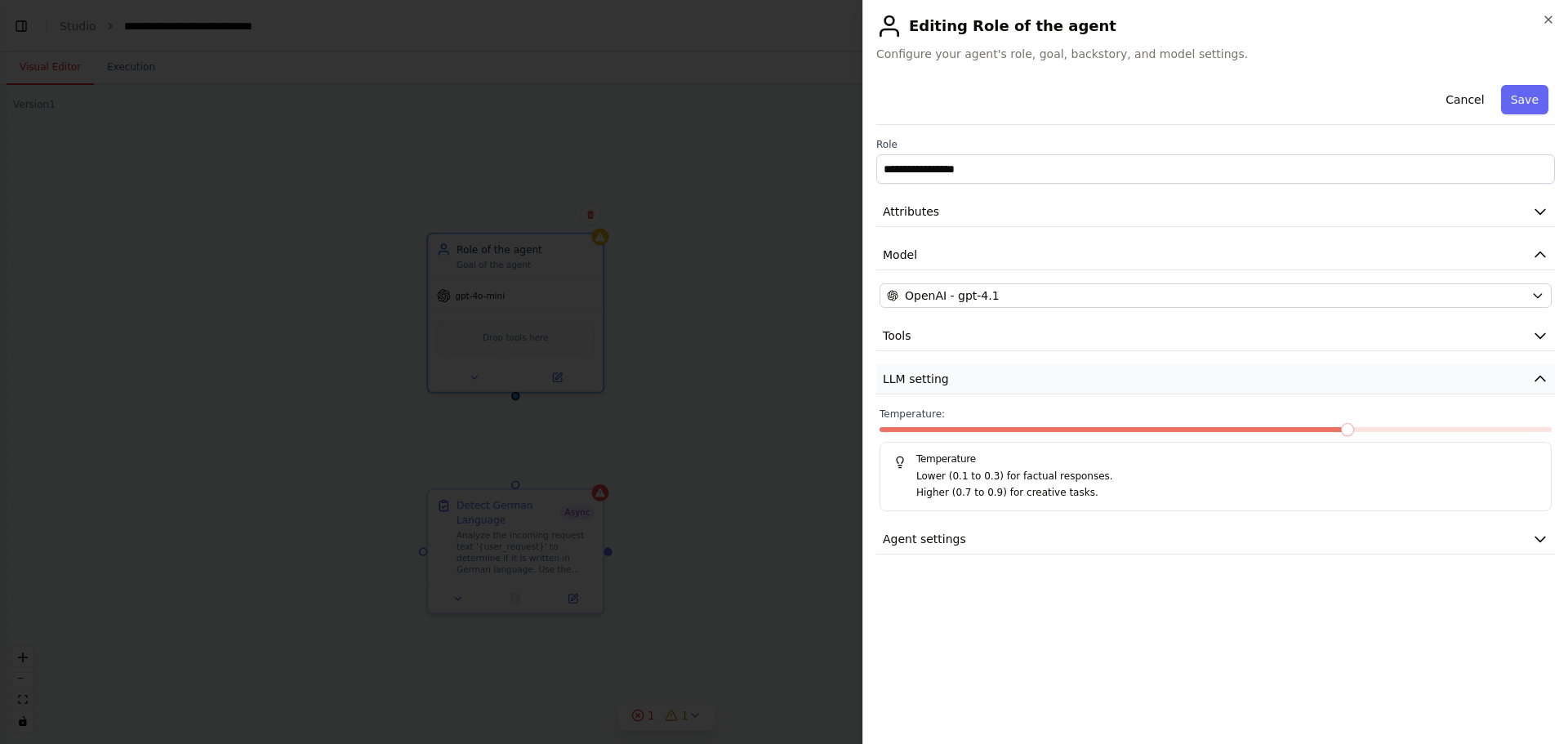
click at [930, 376] on span "LLM setting" at bounding box center [915, 379] width 66 height 17
click at [940, 417] on span "Agent settings" at bounding box center [923, 423] width 83 height 17
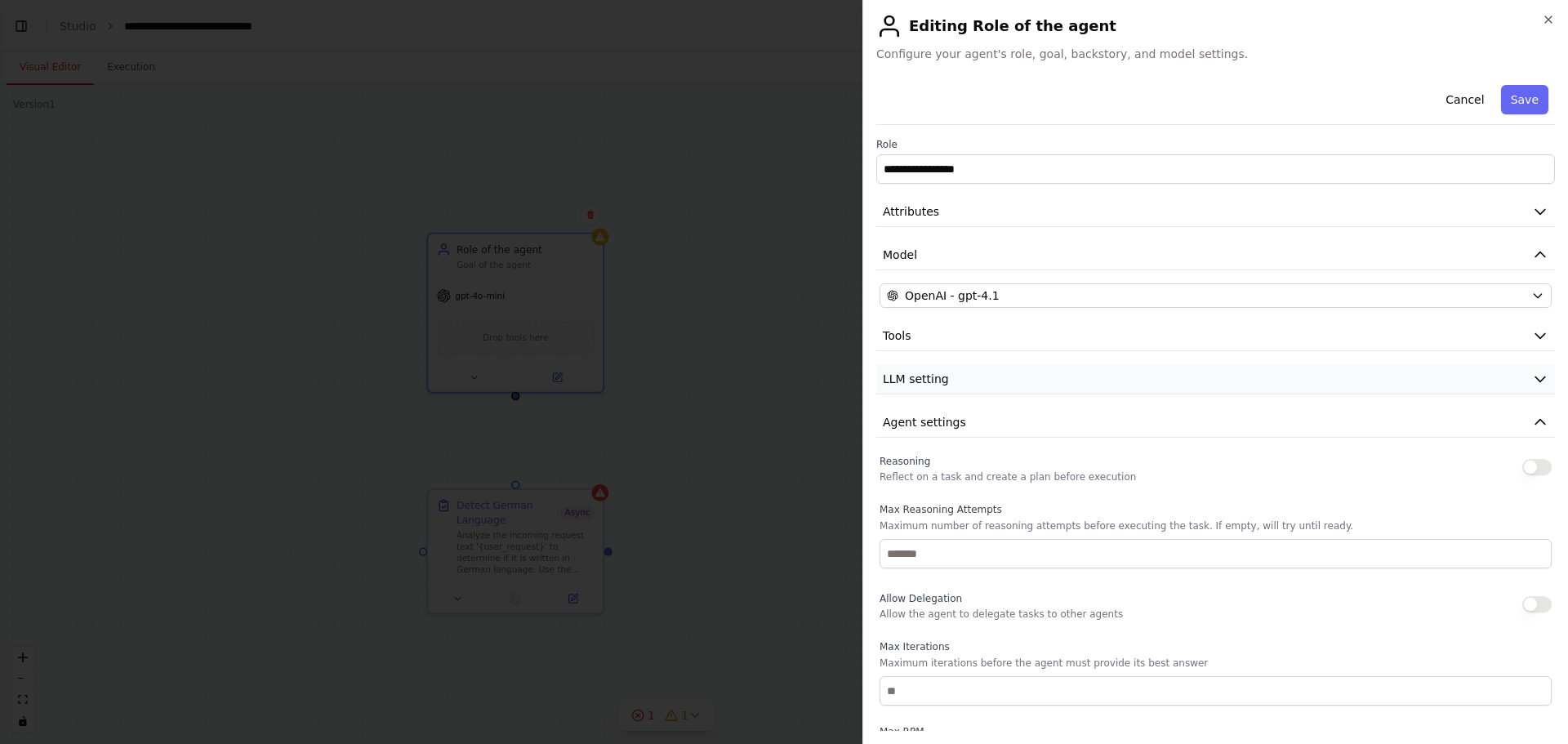
click at [927, 379] on span "LLM setting" at bounding box center [915, 379] width 66 height 17
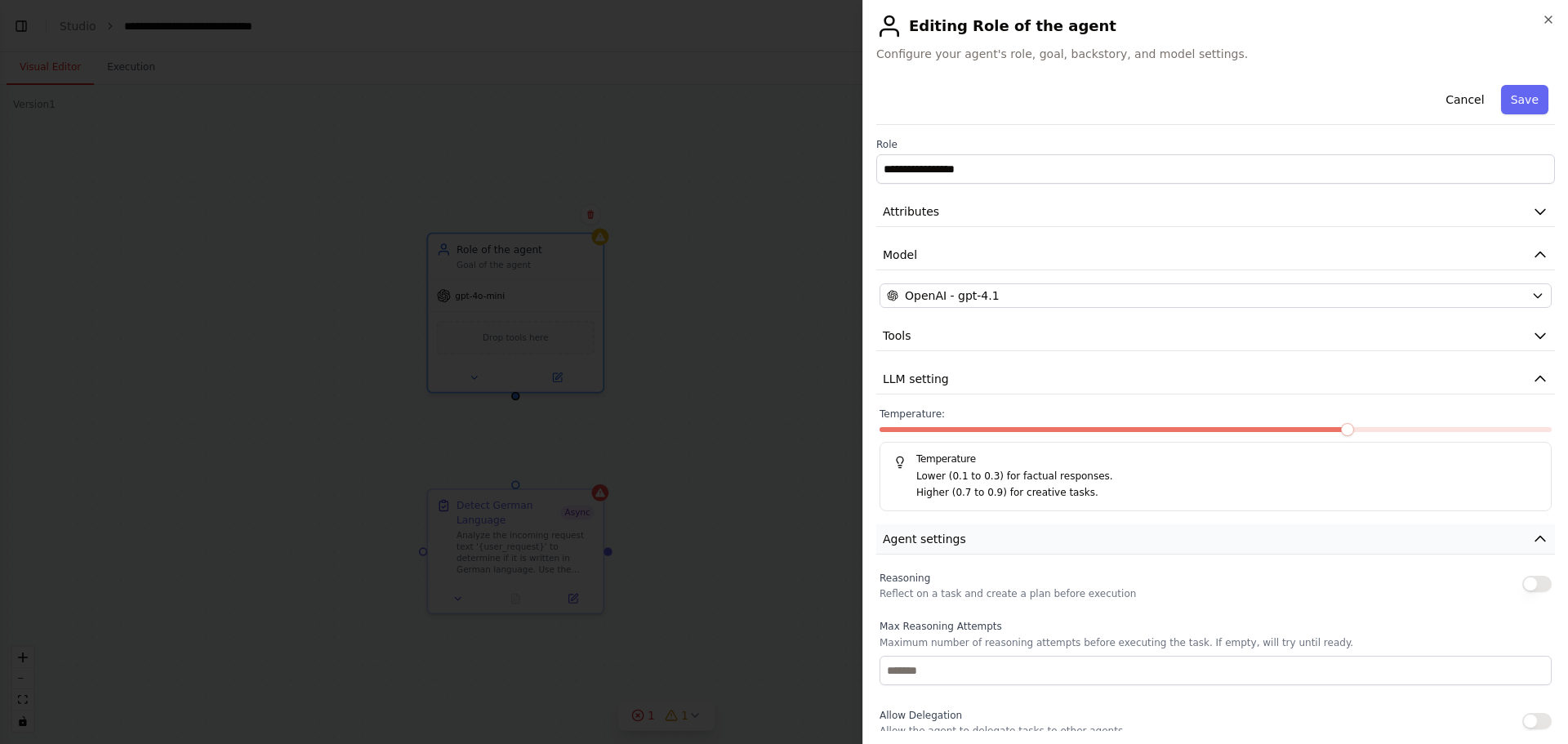
click at [922, 539] on span "Agent settings" at bounding box center [923, 539] width 83 height 17
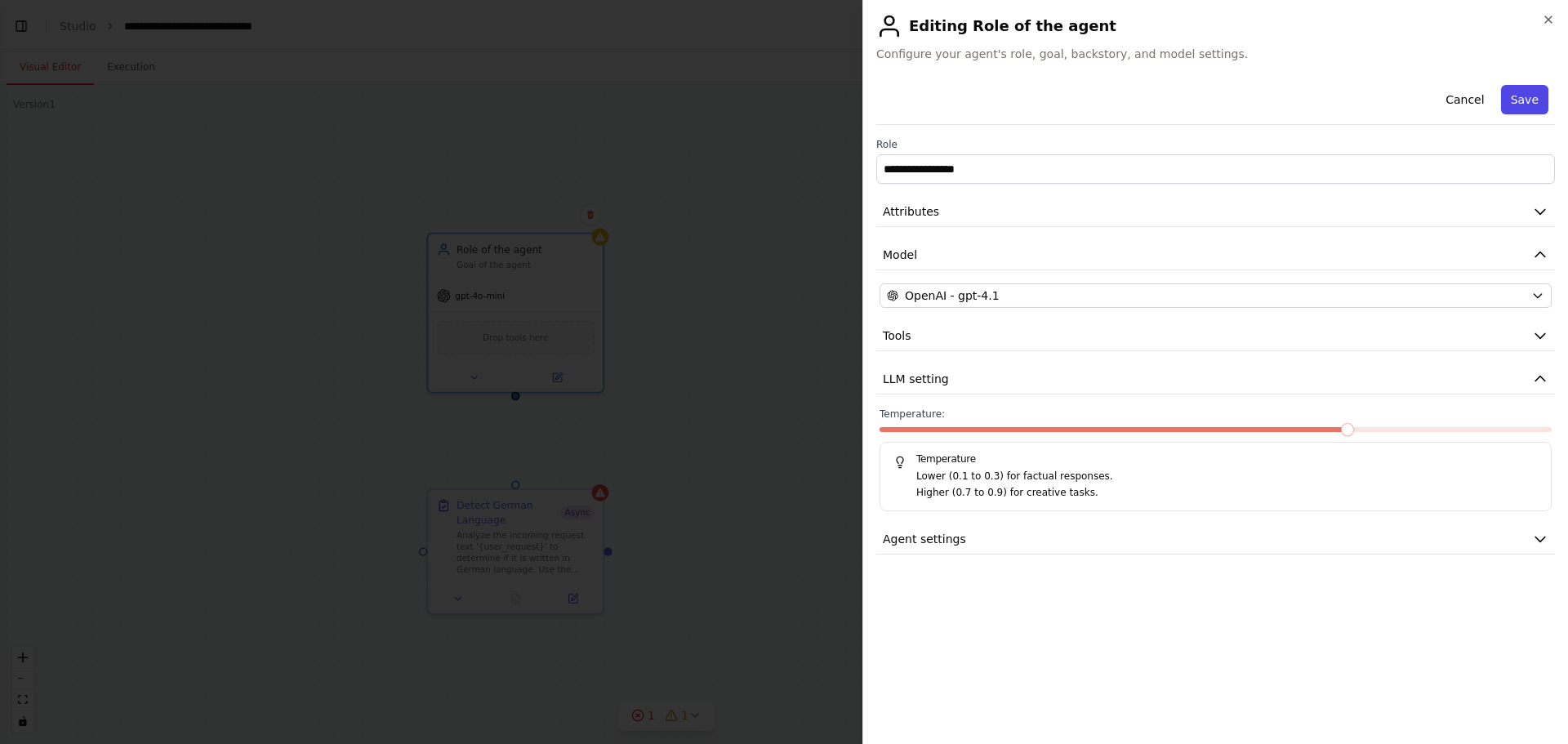
click at [1534, 96] on button "Save" at bounding box center [1524, 100] width 47 height 30
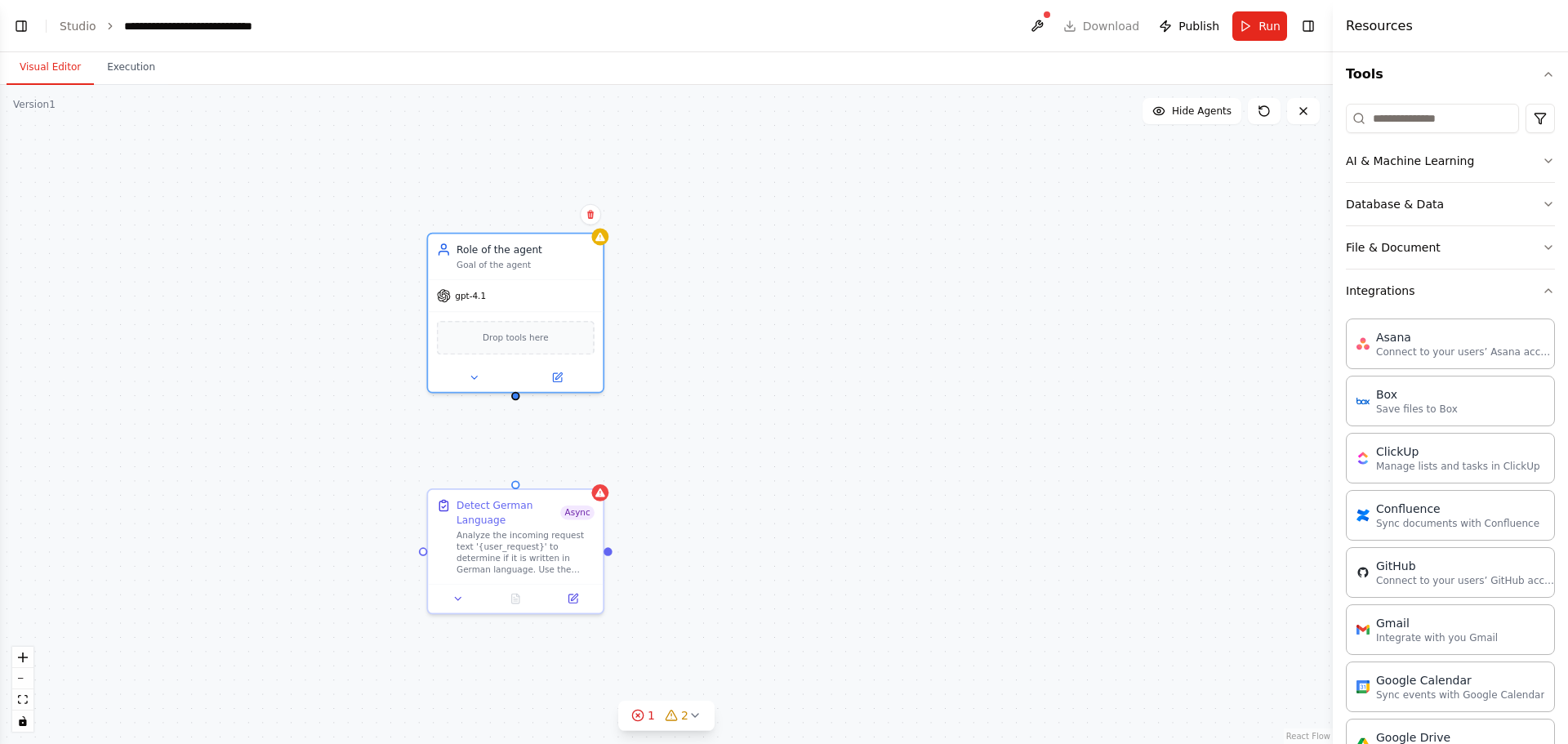
scroll to position [104, 0]
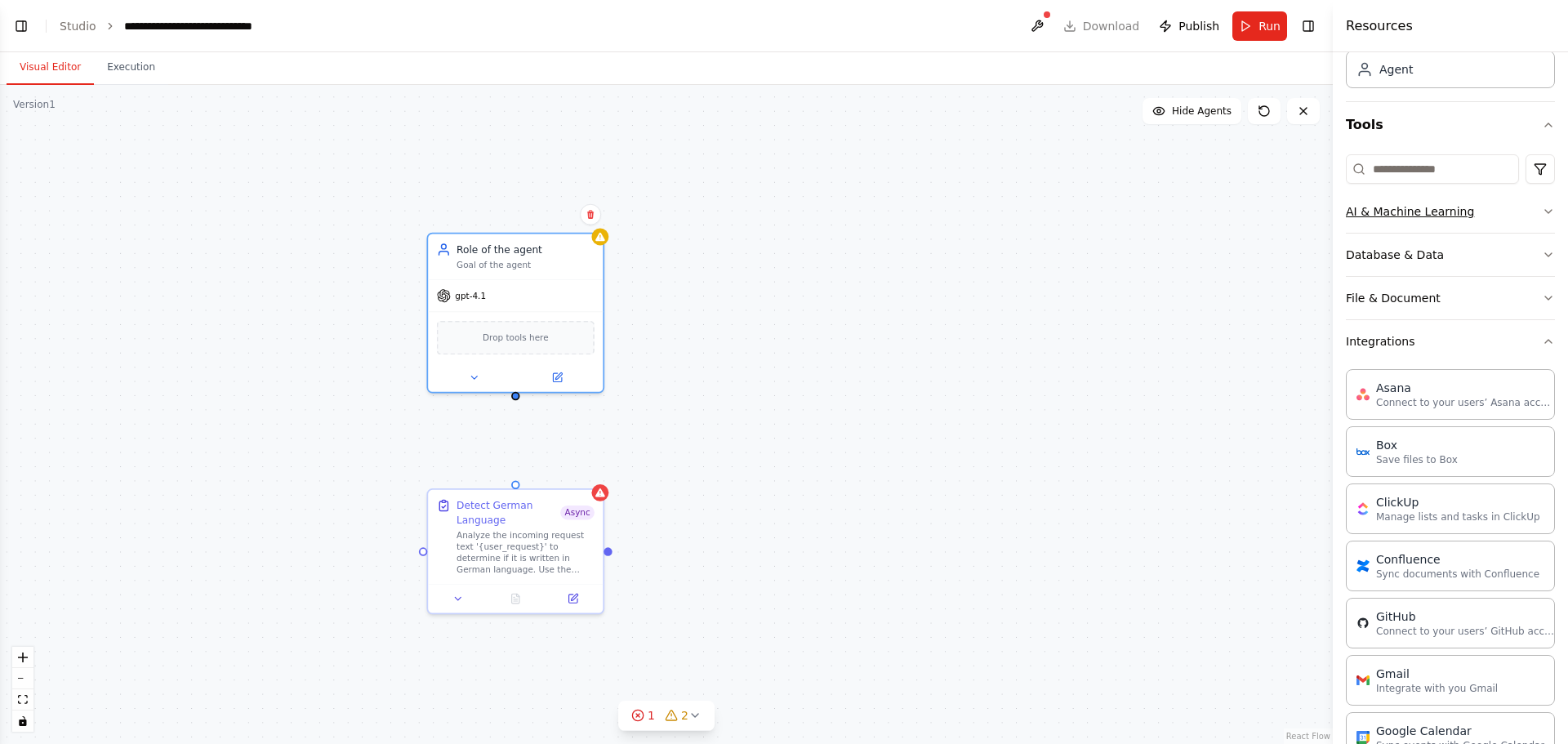
click at [1541, 210] on icon "button" at bounding box center [1548, 211] width 13 height 13
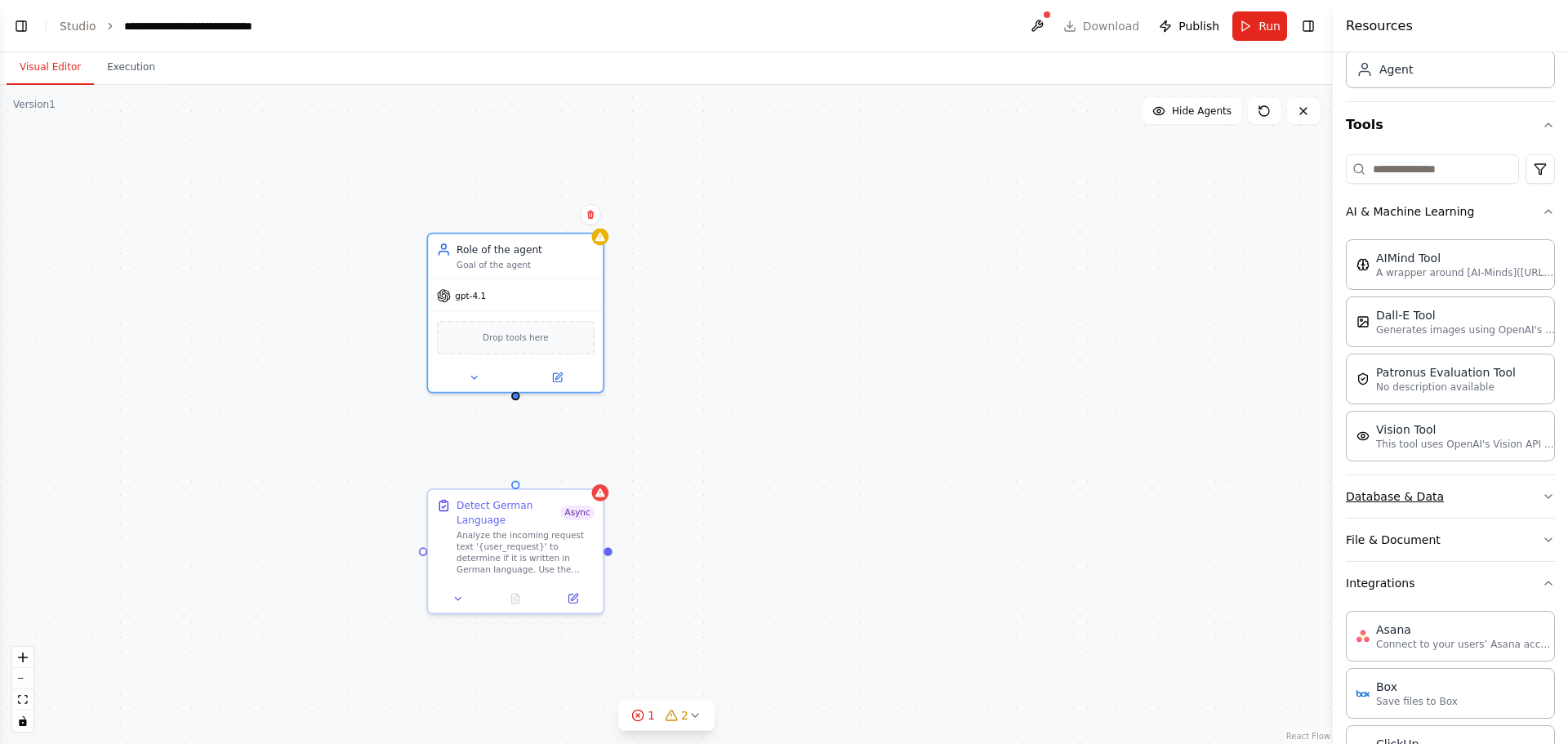
click at [1541, 494] on icon "button" at bounding box center [1548, 496] width 13 height 13
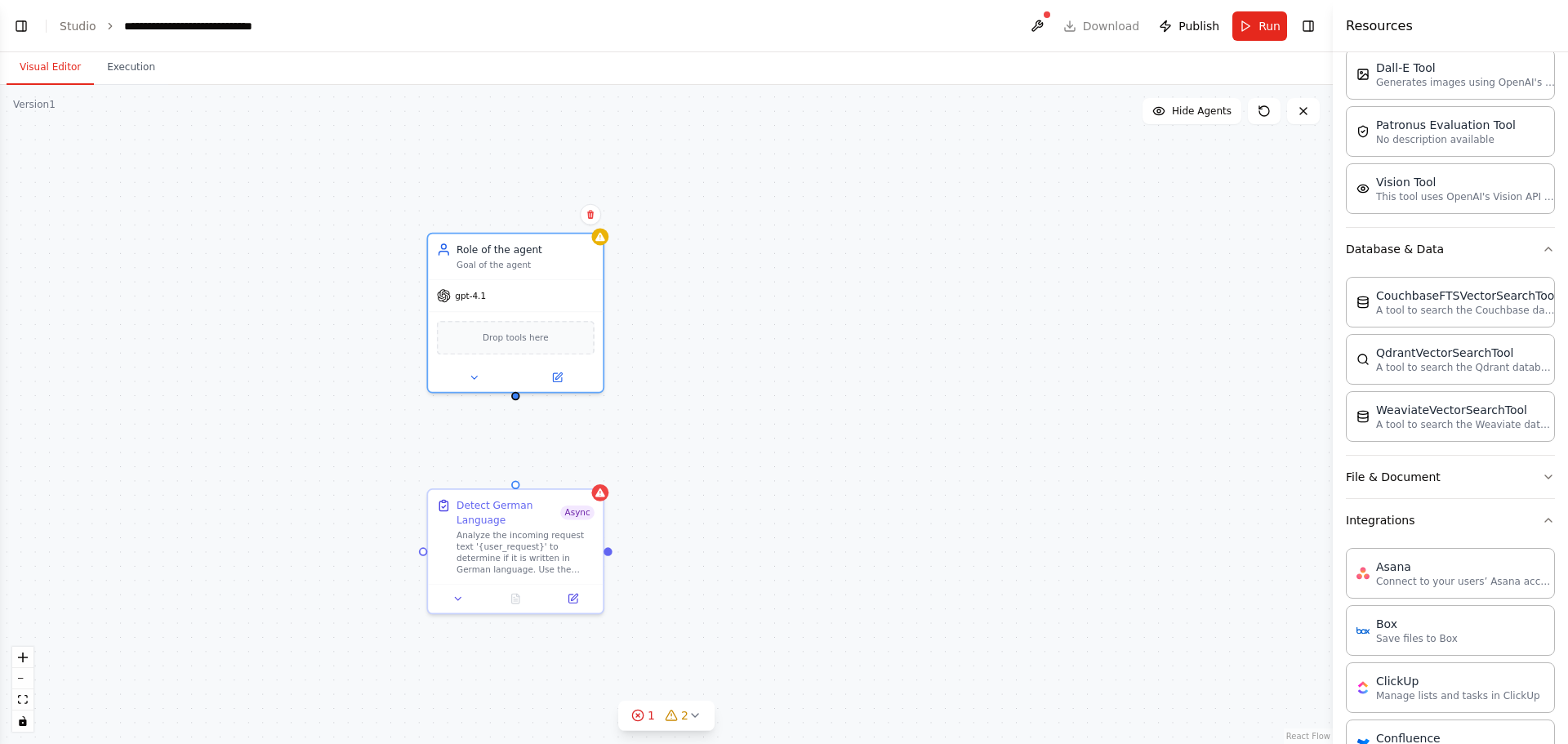
scroll to position [431, 0]
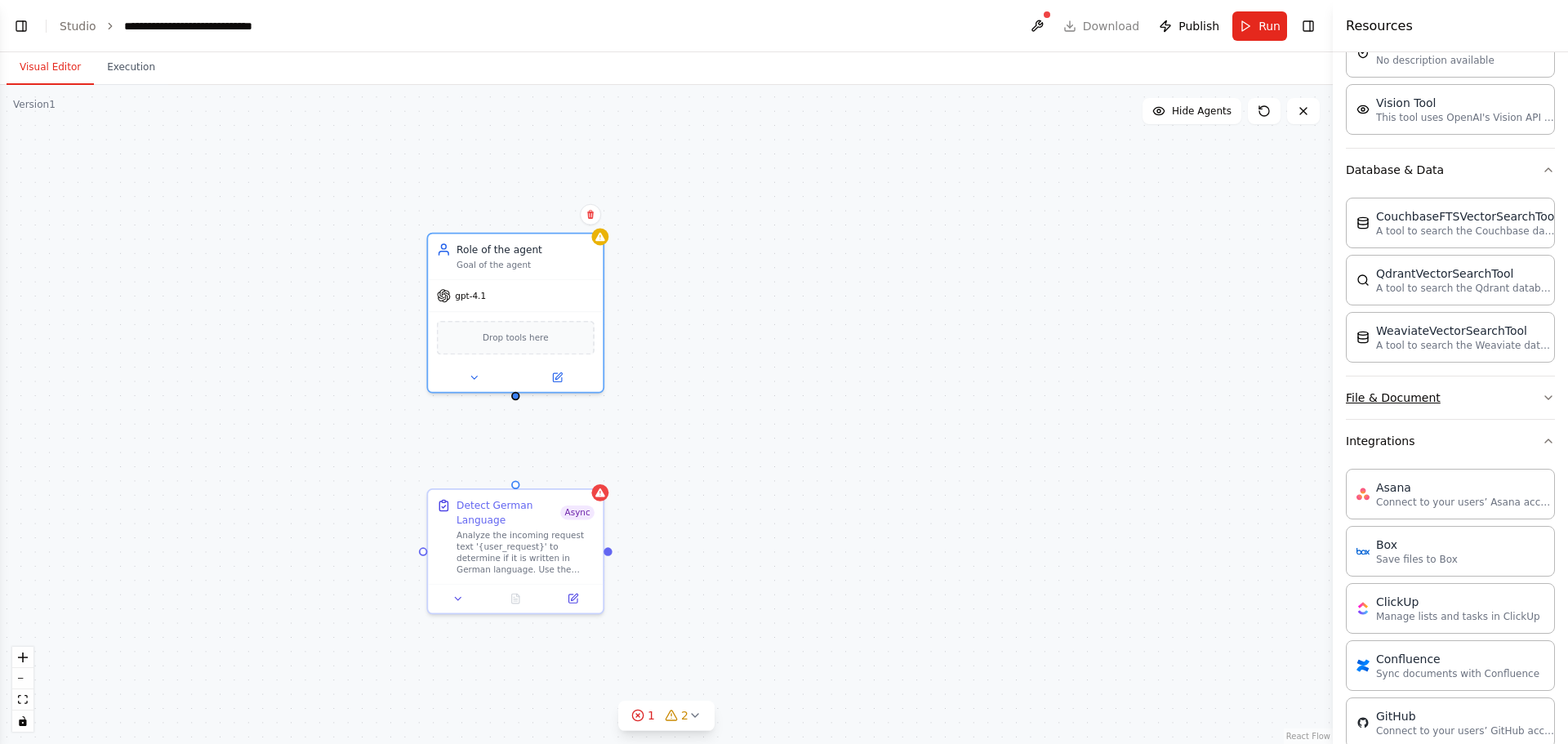
click at [1541, 402] on icon "button" at bounding box center [1548, 398] width 13 height 13
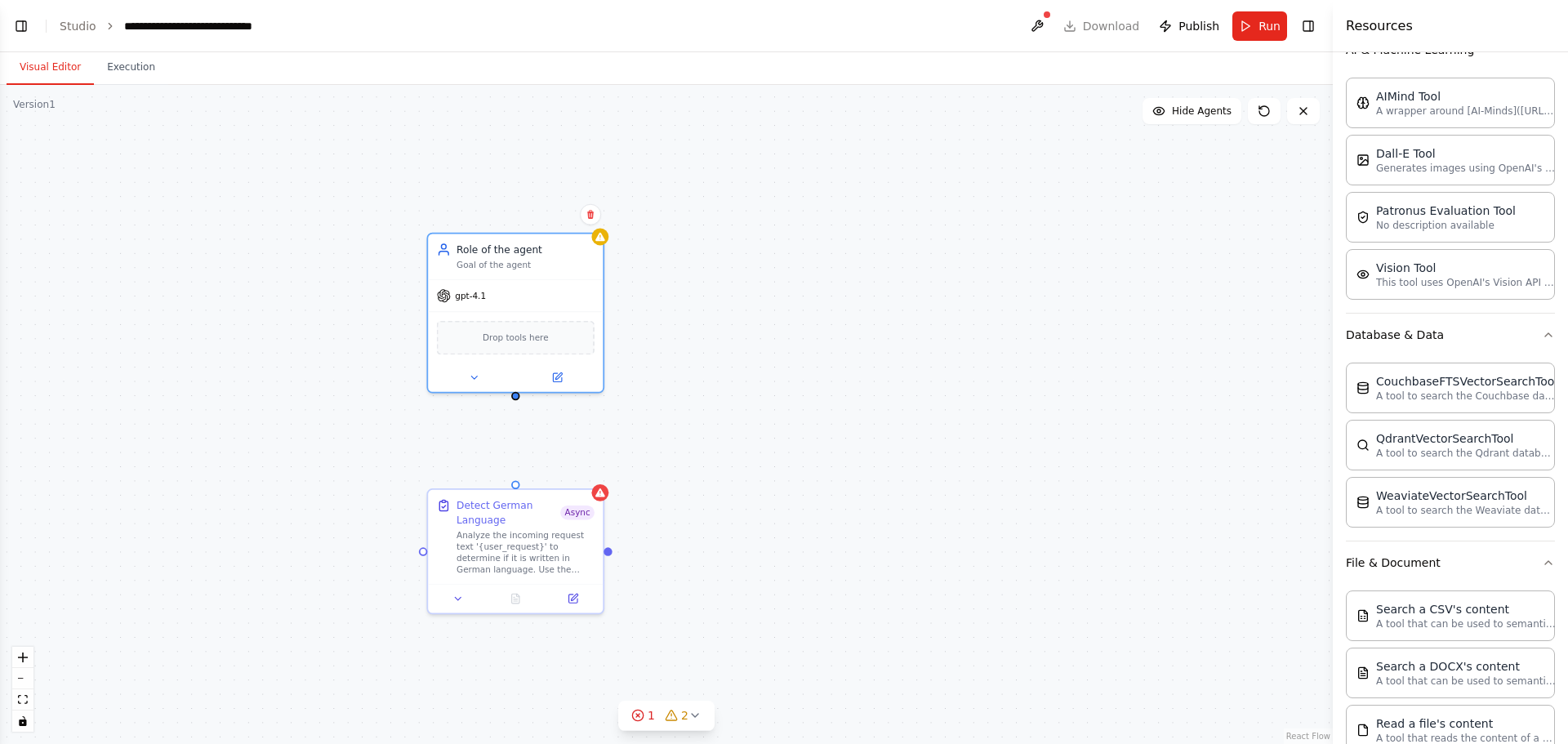
scroll to position [0, 0]
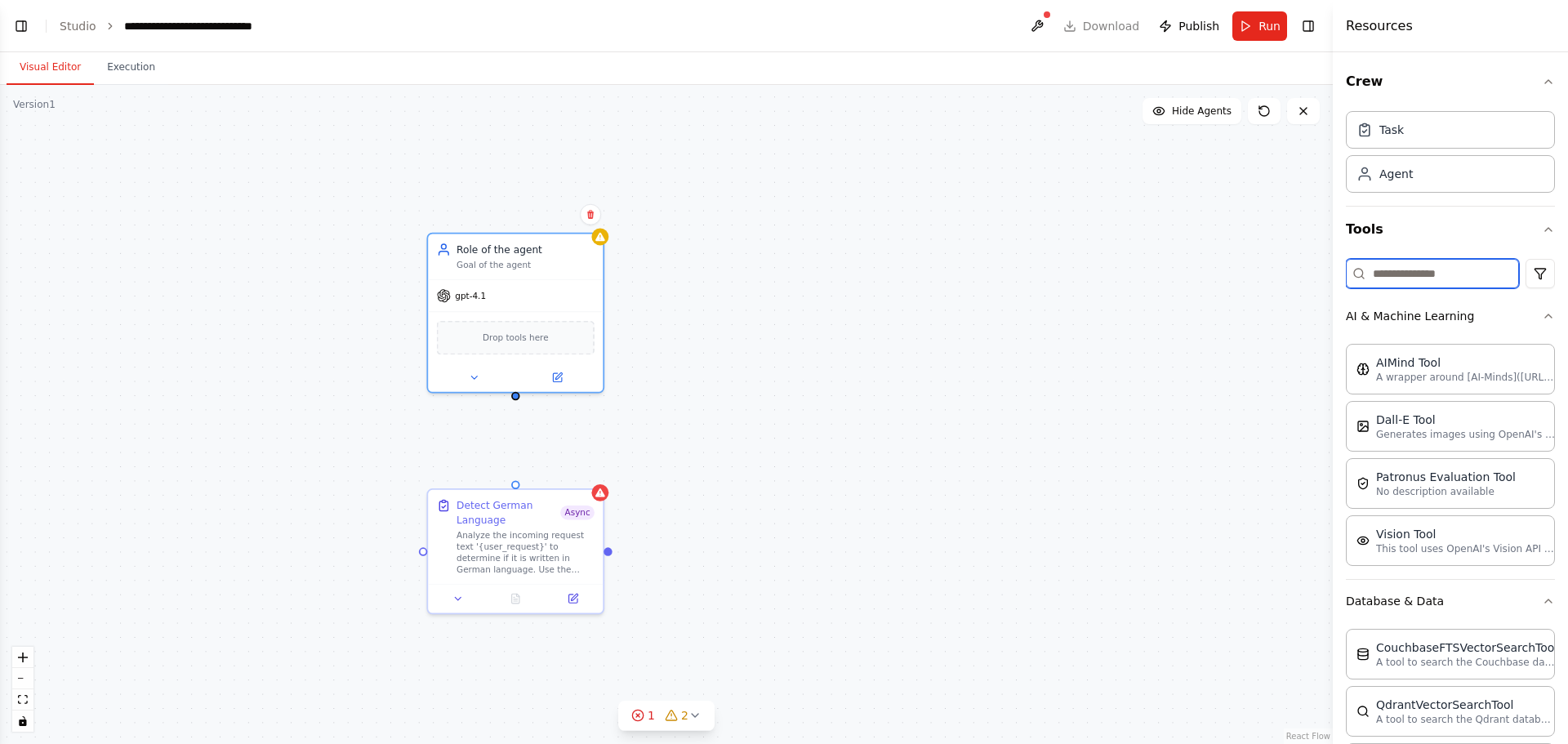
click at [1402, 275] on input at bounding box center [1432, 274] width 173 height 30
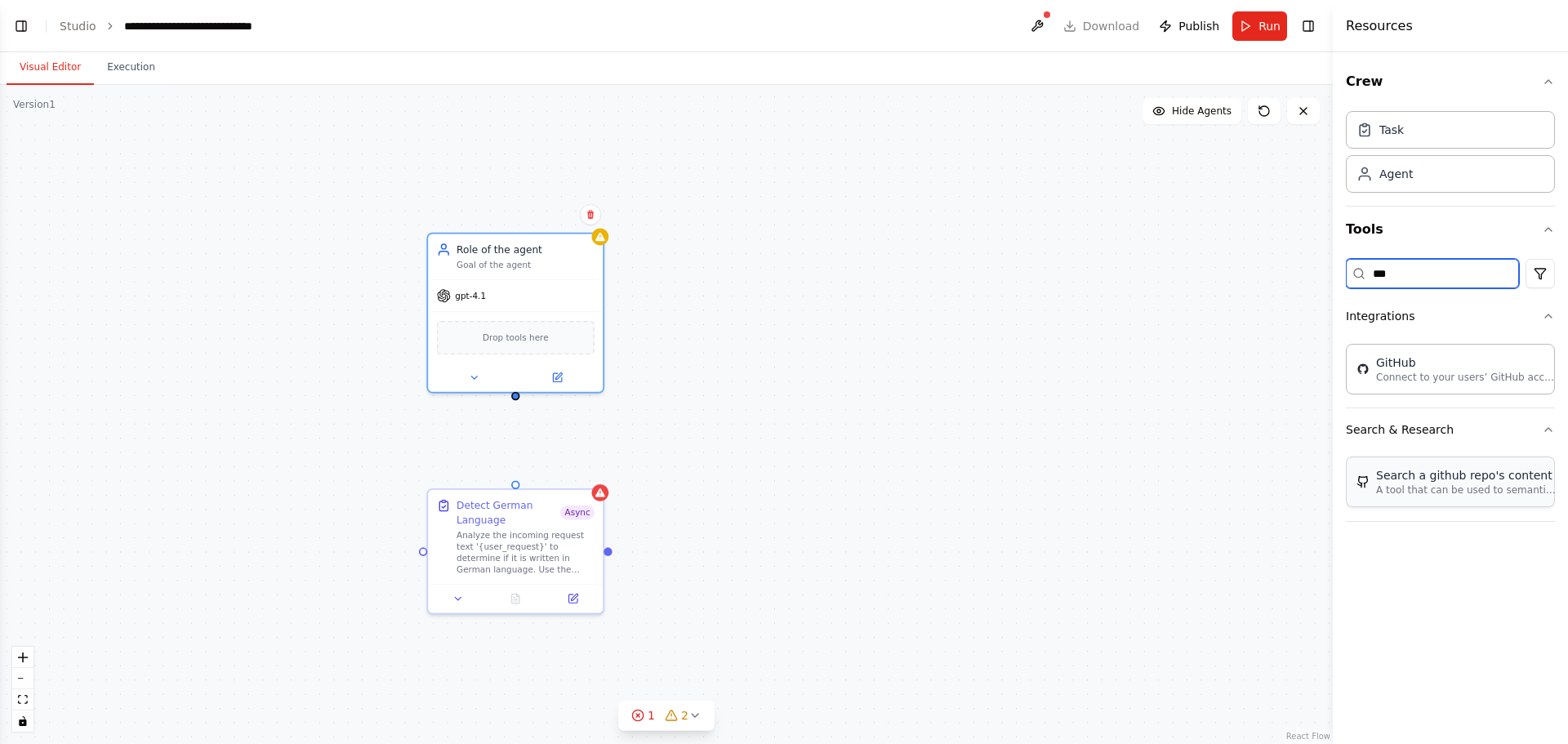
type input "***"
click at [515, 337] on img at bounding box center [516, 336] width 17 height 17
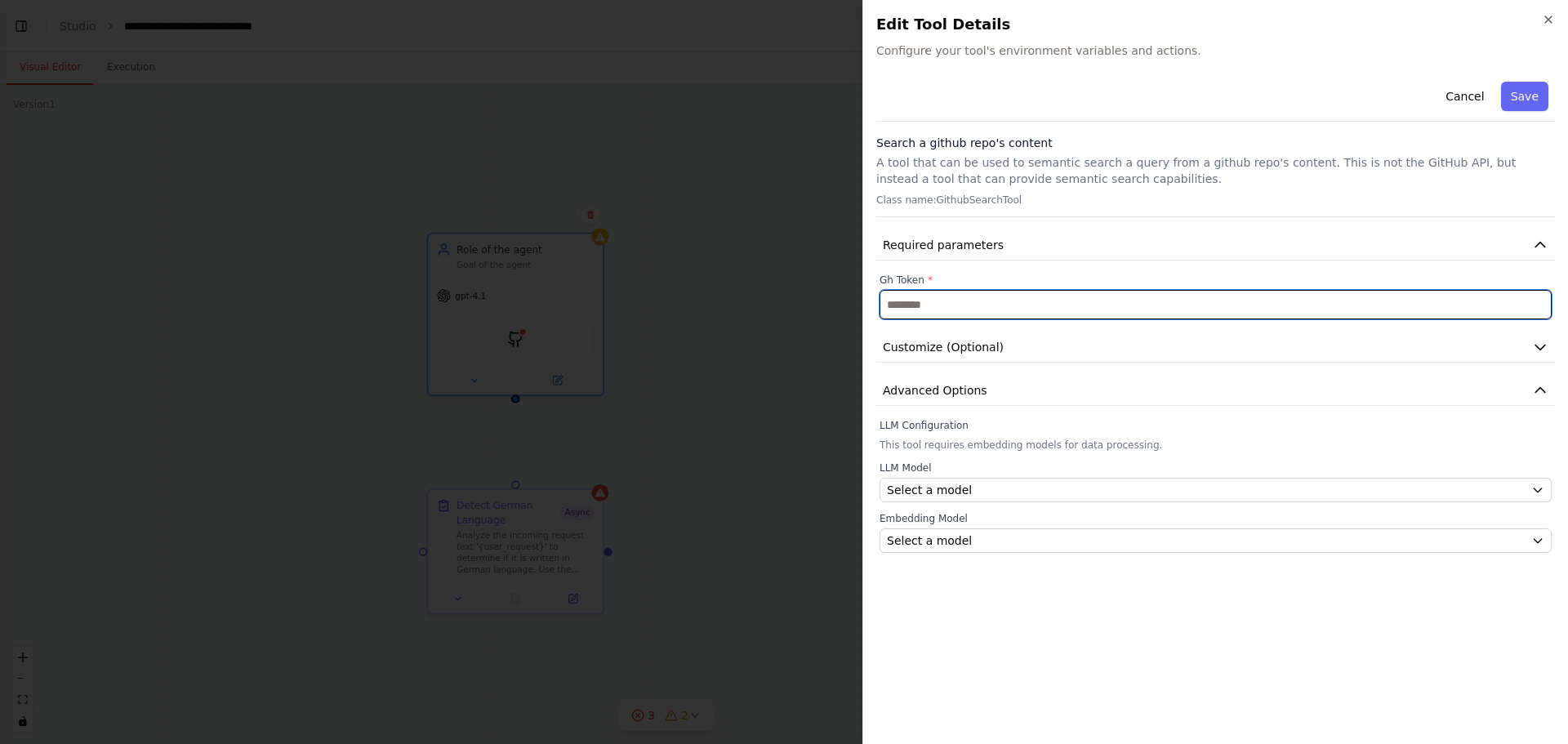
click at [935, 308] on input "text" at bounding box center [1215, 304] width 672 height 30
paste input "**********"
type input "**********"
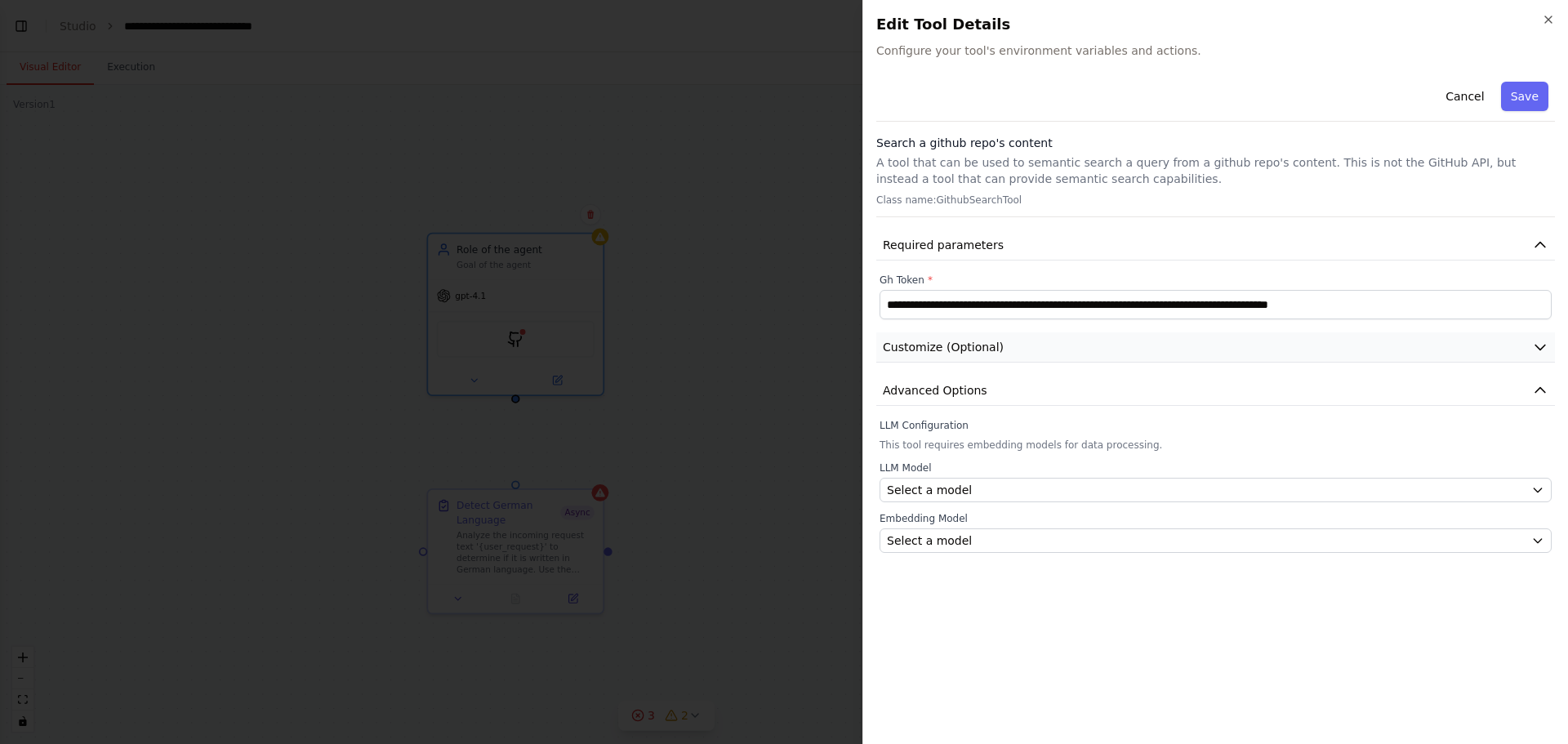
click at [1537, 342] on icon "button" at bounding box center [1540, 347] width 17 height 17
click at [898, 400] on button "button" at bounding box center [894, 400] width 30 height 17
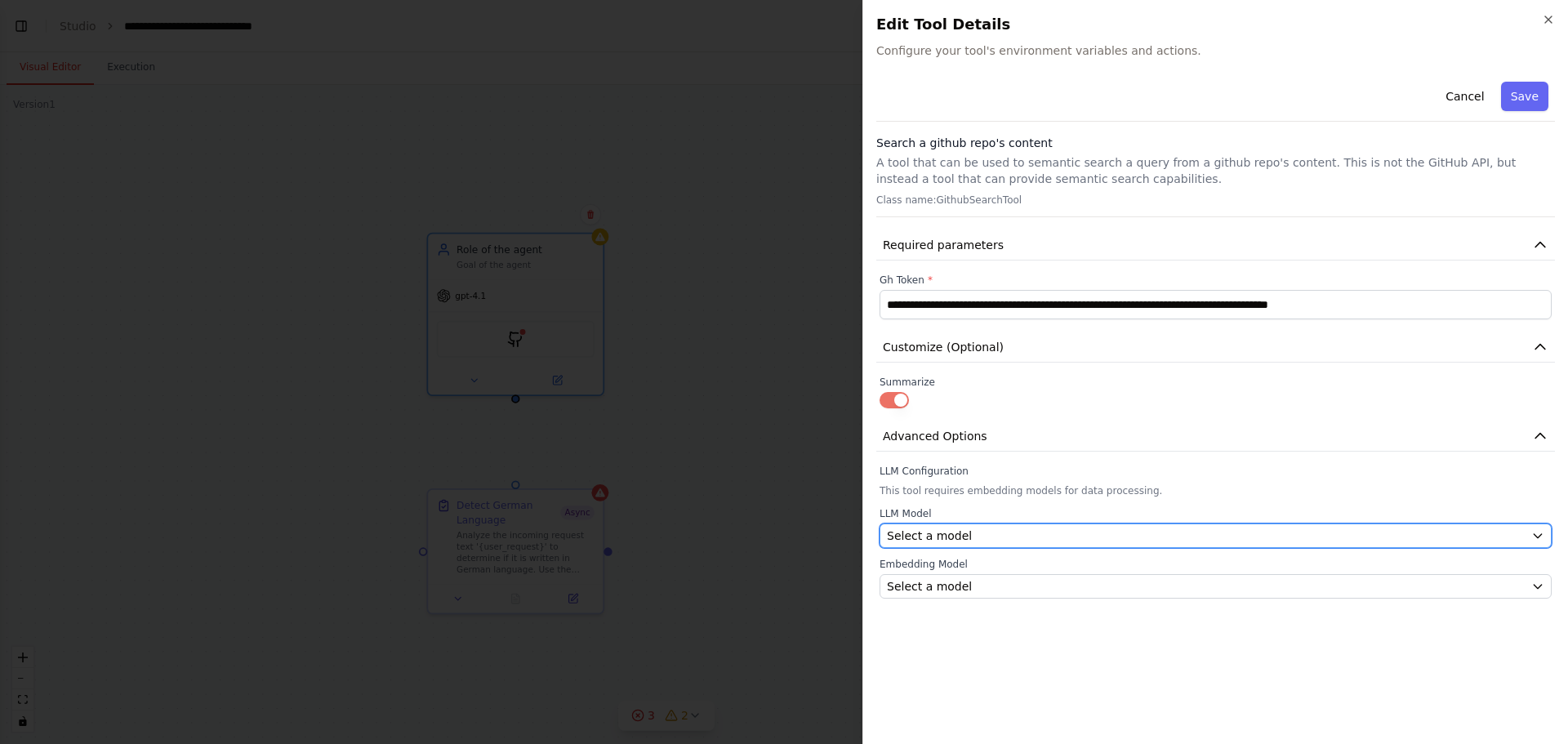
click at [969, 535] on div "Select a model" at bounding box center [1205, 536] width 637 height 17
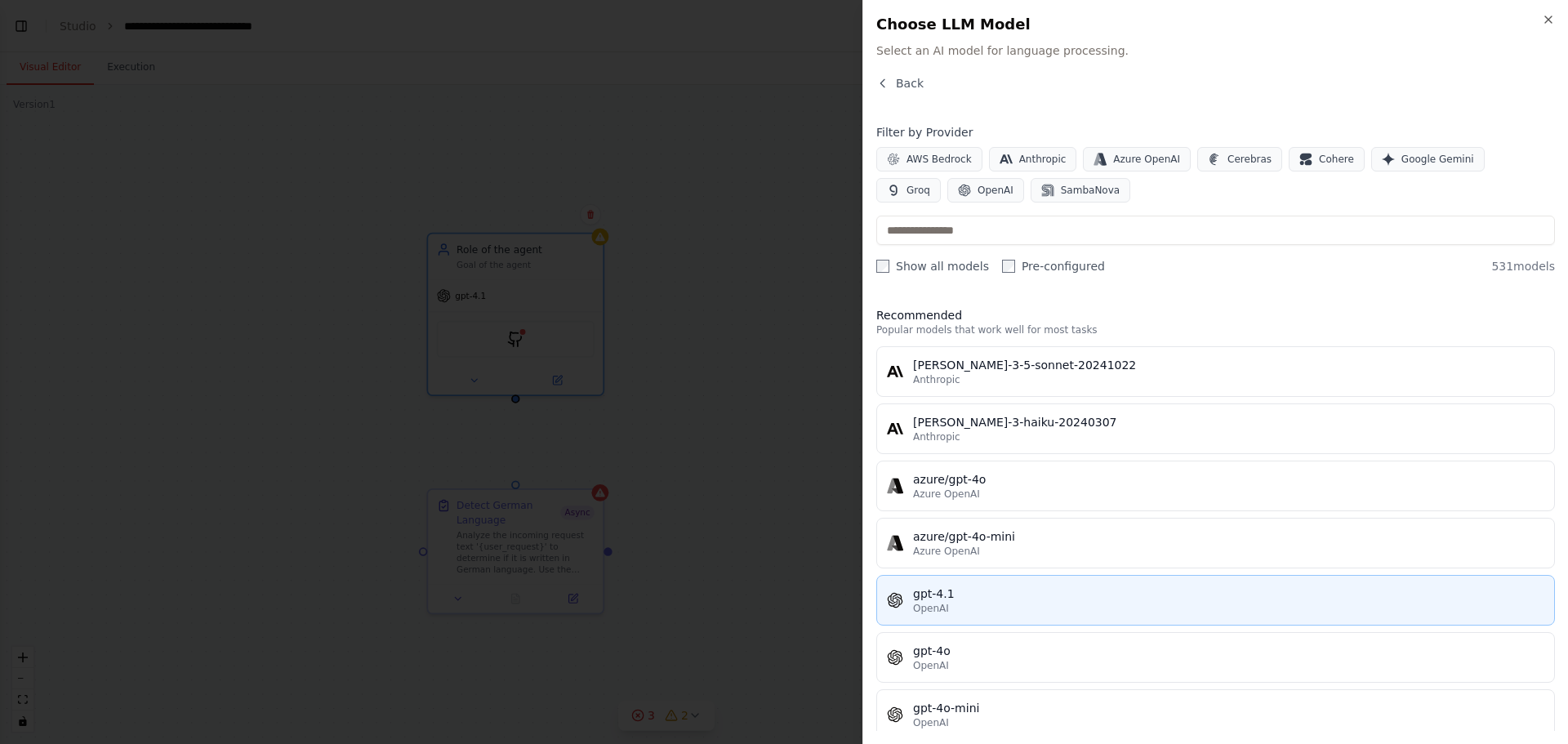
click at [969, 606] on div "OpenAI" at bounding box center [1228, 609] width 631 height 13
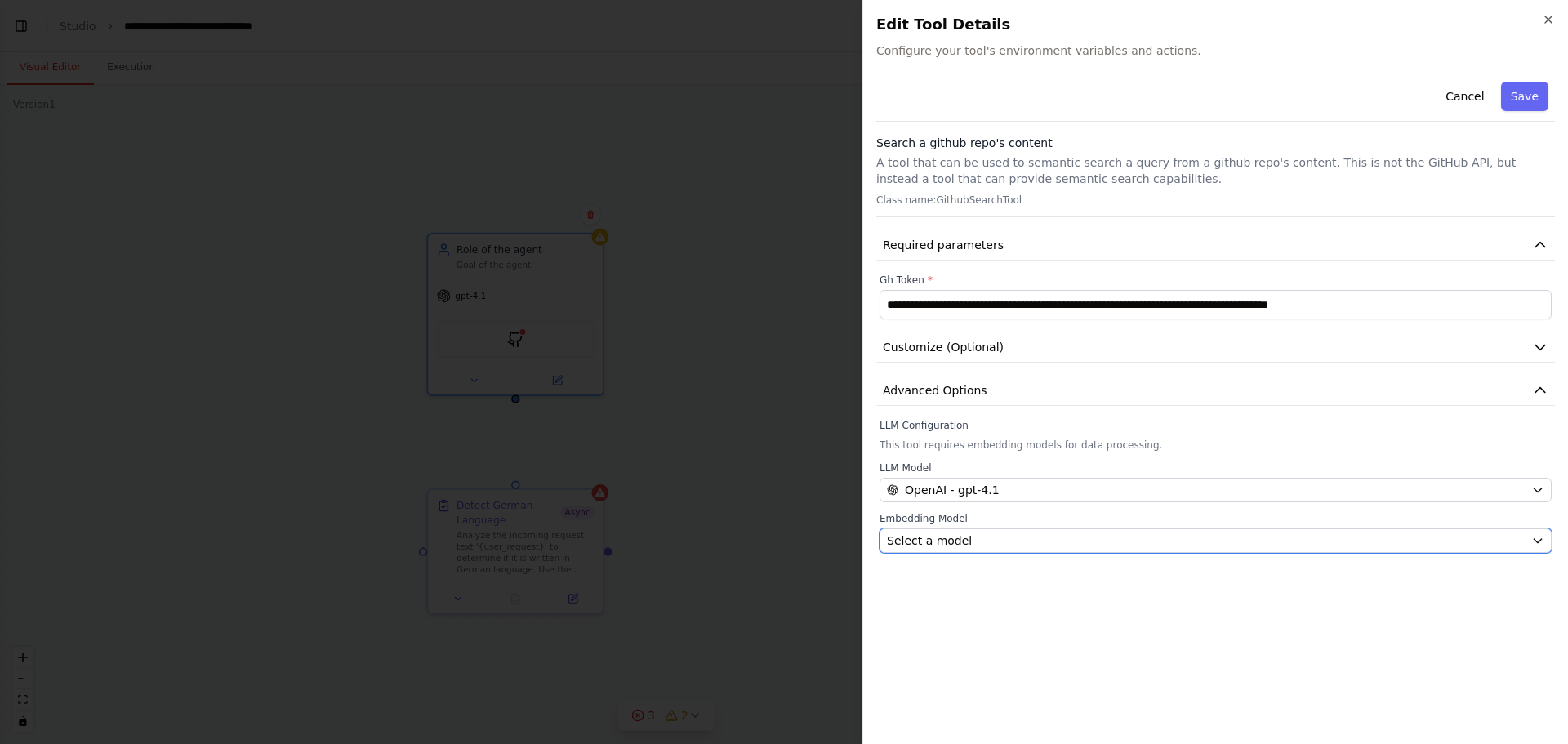
click at [956, 535] on span "Select a model" at bounding box center [929, 541] width 85 height 17
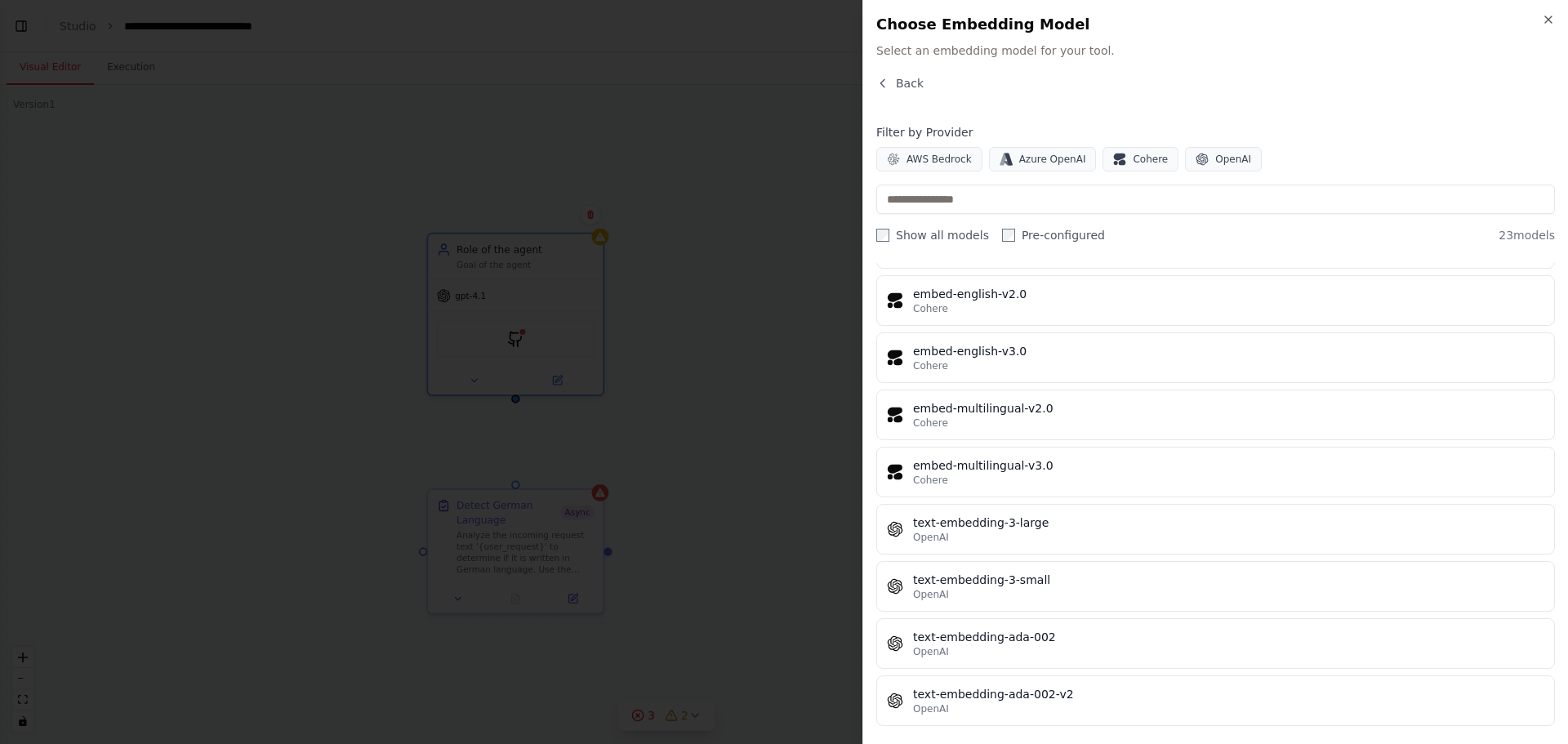
scroll to position [906, 0]
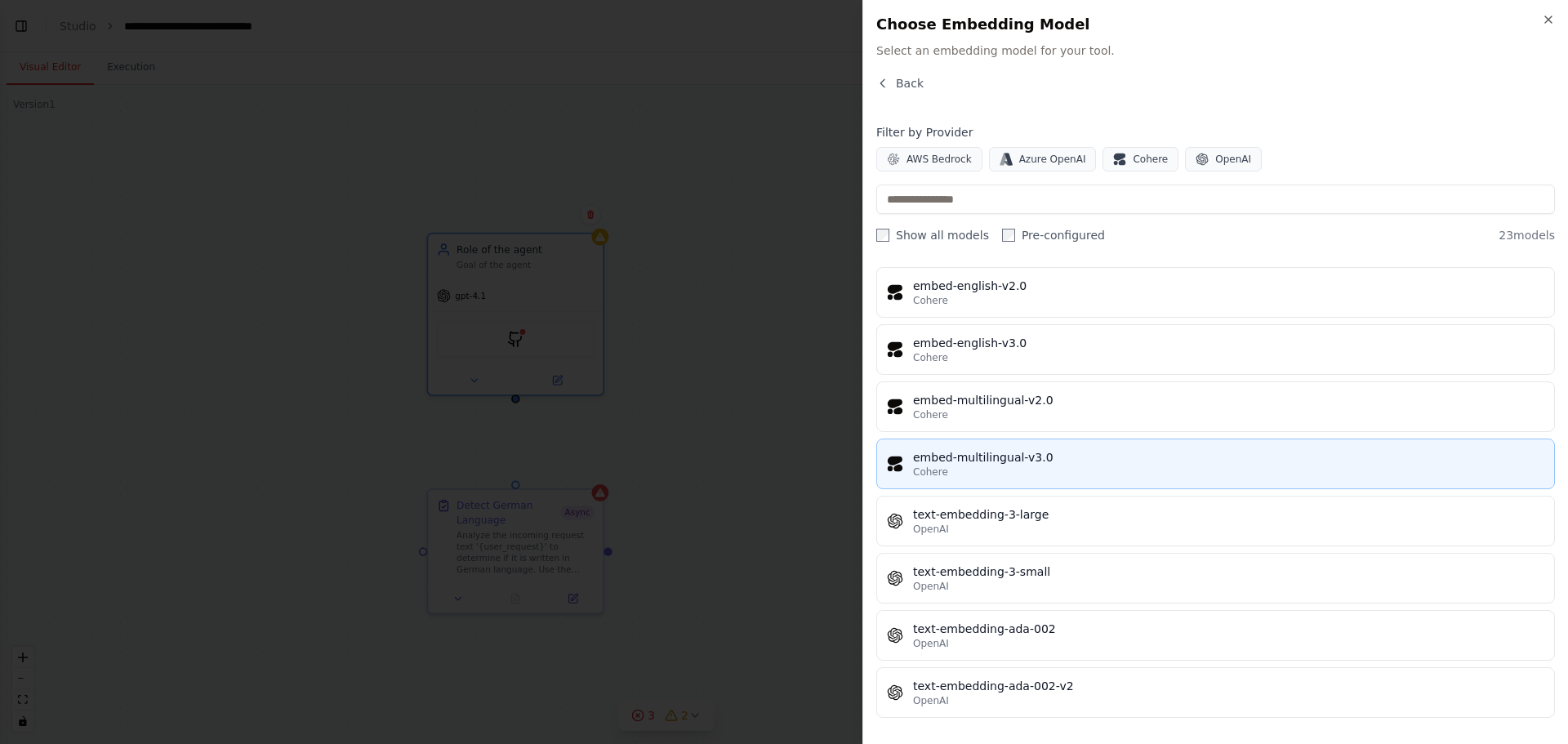
click at [1063, 459] on div "embed-multilingual-v3.0" at bounding box center [1228, 458] width 631 height 17
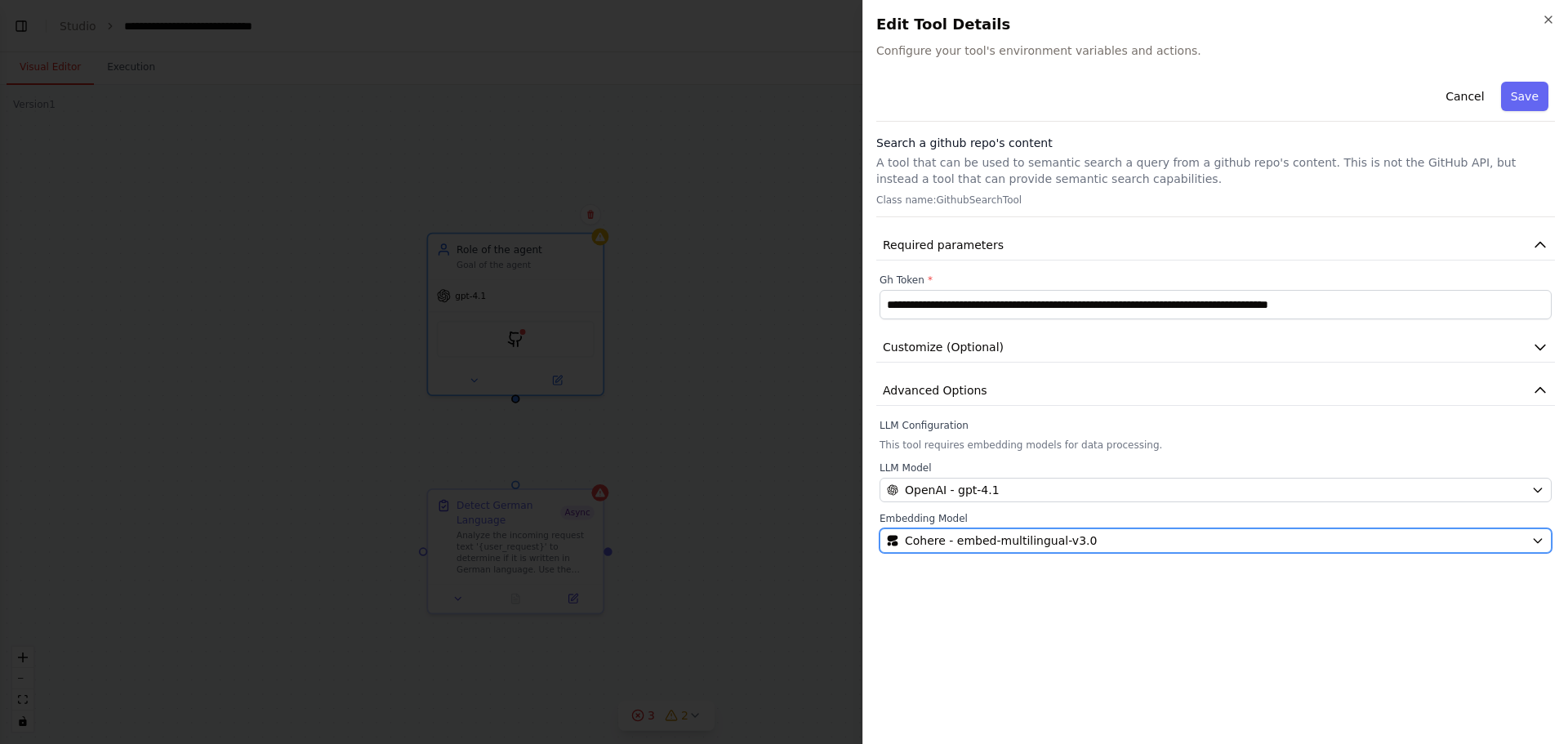
click at [1017, 532] on button "Cohere - embed-multilingual-v3.0" at bounding box center [1215, 541] width 672 height 24
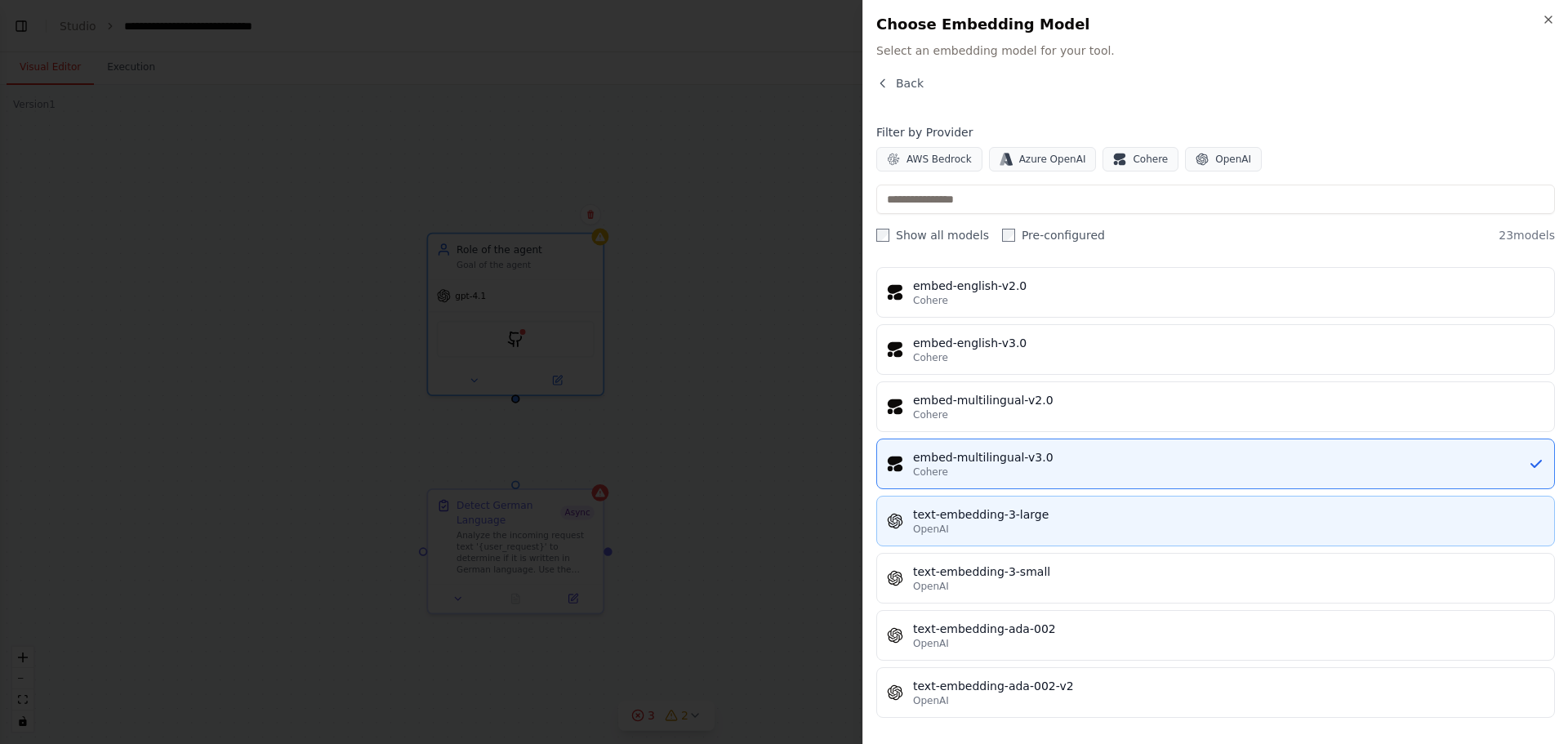
click at [990, 524] on div "OpenAI" at bounding box center [1228, 530] width 631 height 13
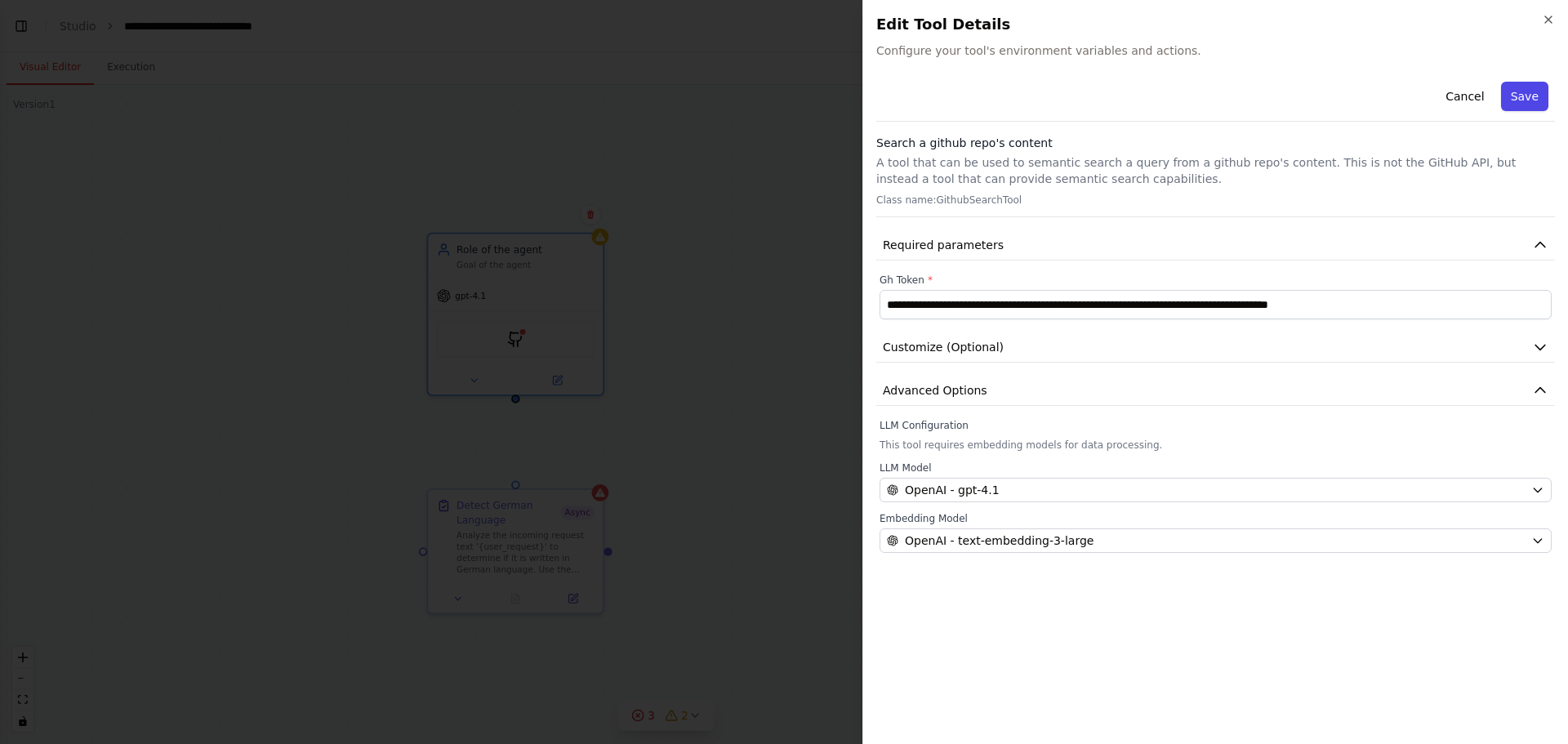
click at [1533, 94] on button "Save" at bounding box center [1524, 97] width 47 height 30
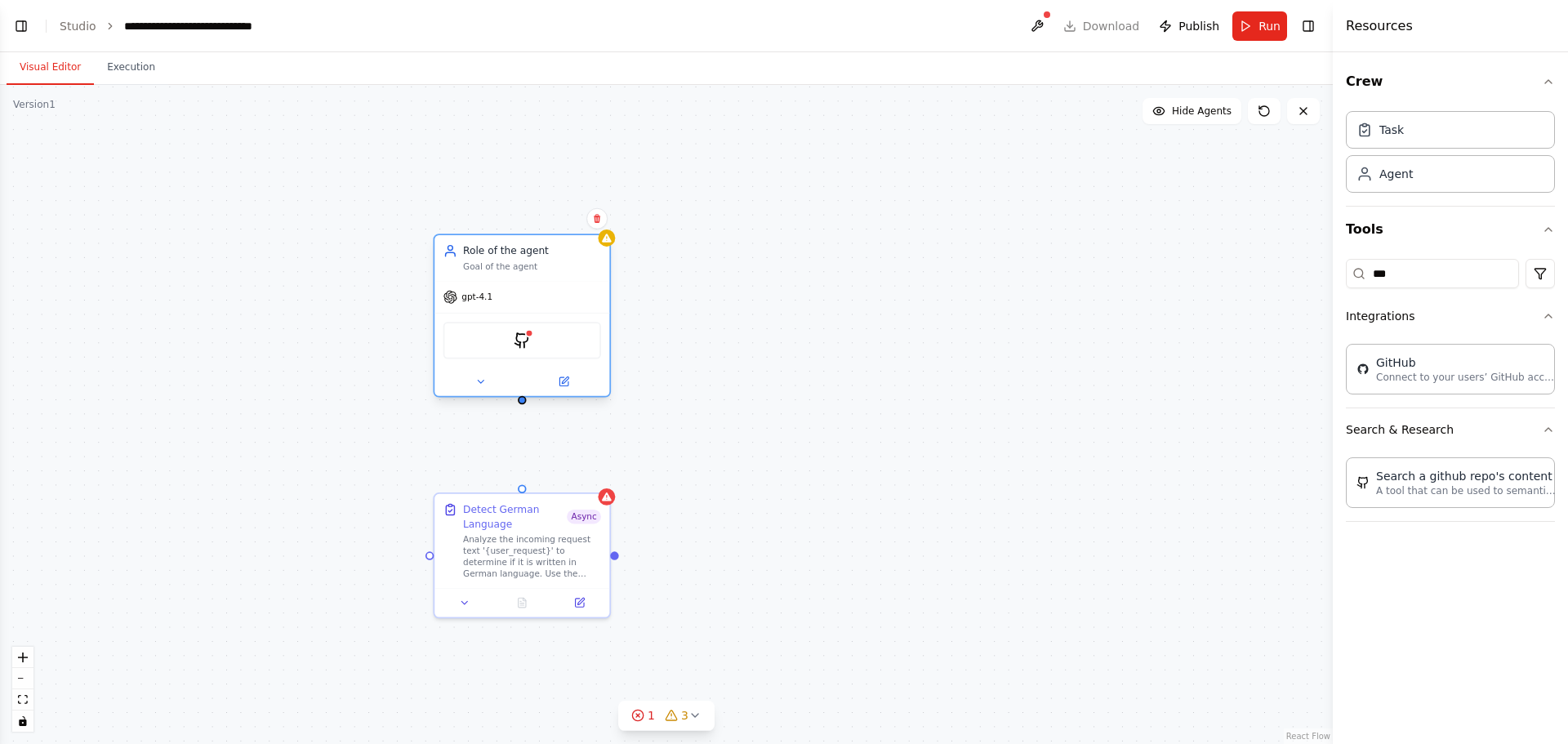
click at [523, 402] on div "Detect German Language Async Analyze the incoming request text '{user_request}'…" at bounding box center [666, 414] width 1333 height 659
drag, startPoint x: 523, startPoint y: 484, endPoint x: 523, endPoint y: 390, distance: 94.0
click at [523, 390] on div "Detect German Language Async Analyze the incoming request text '{user_request}'…" at bounding box center [572, 420] width 1160 height 575
click at [523, 337] on img at bounding box center [522, 336] width 17 height 17
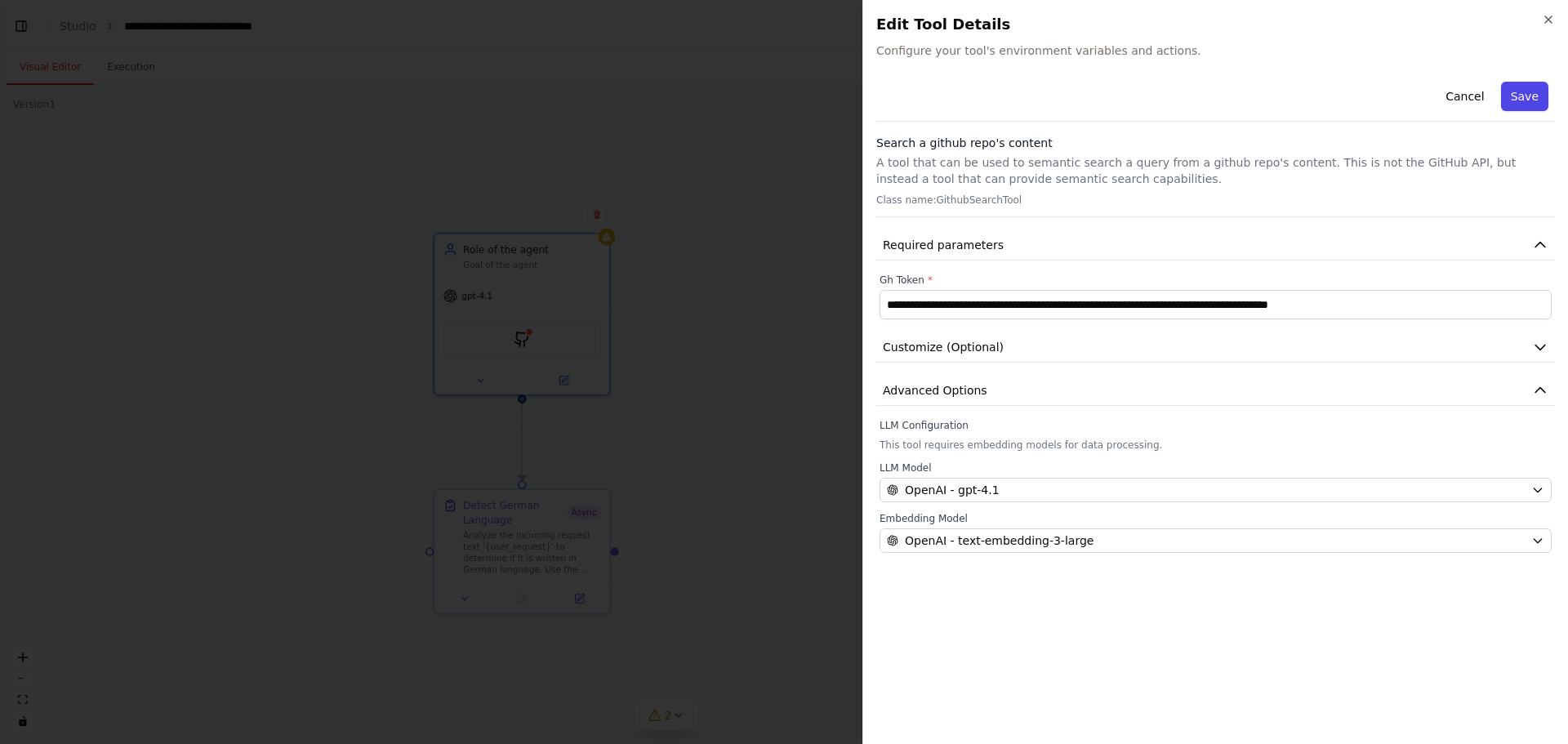
click at [1532, 90] on button "Save" at bounding box center [1524, 97] width 47 height 30
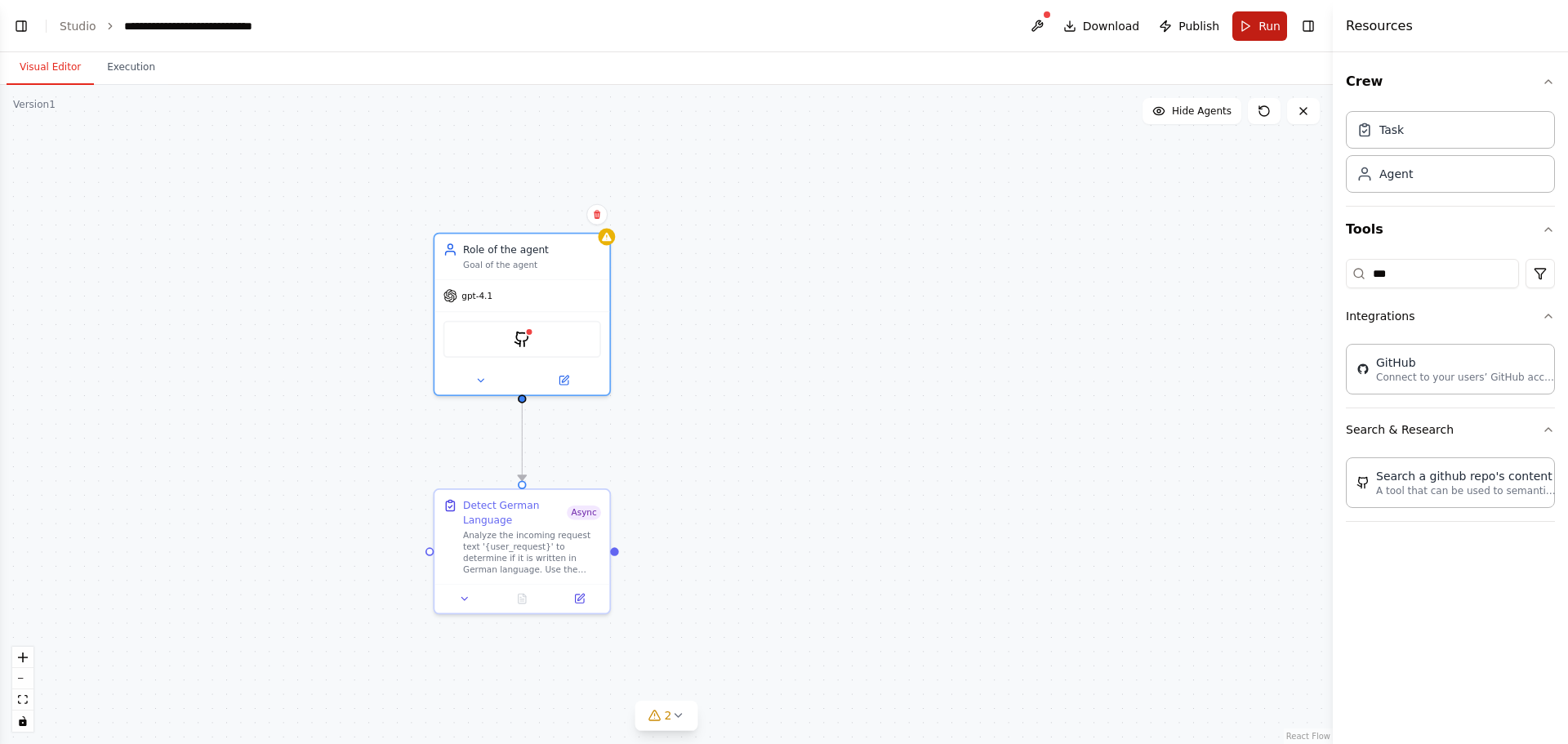
click at [1255, 25] on button "Run" at bounding box center [1259, 26] width 55 height 30
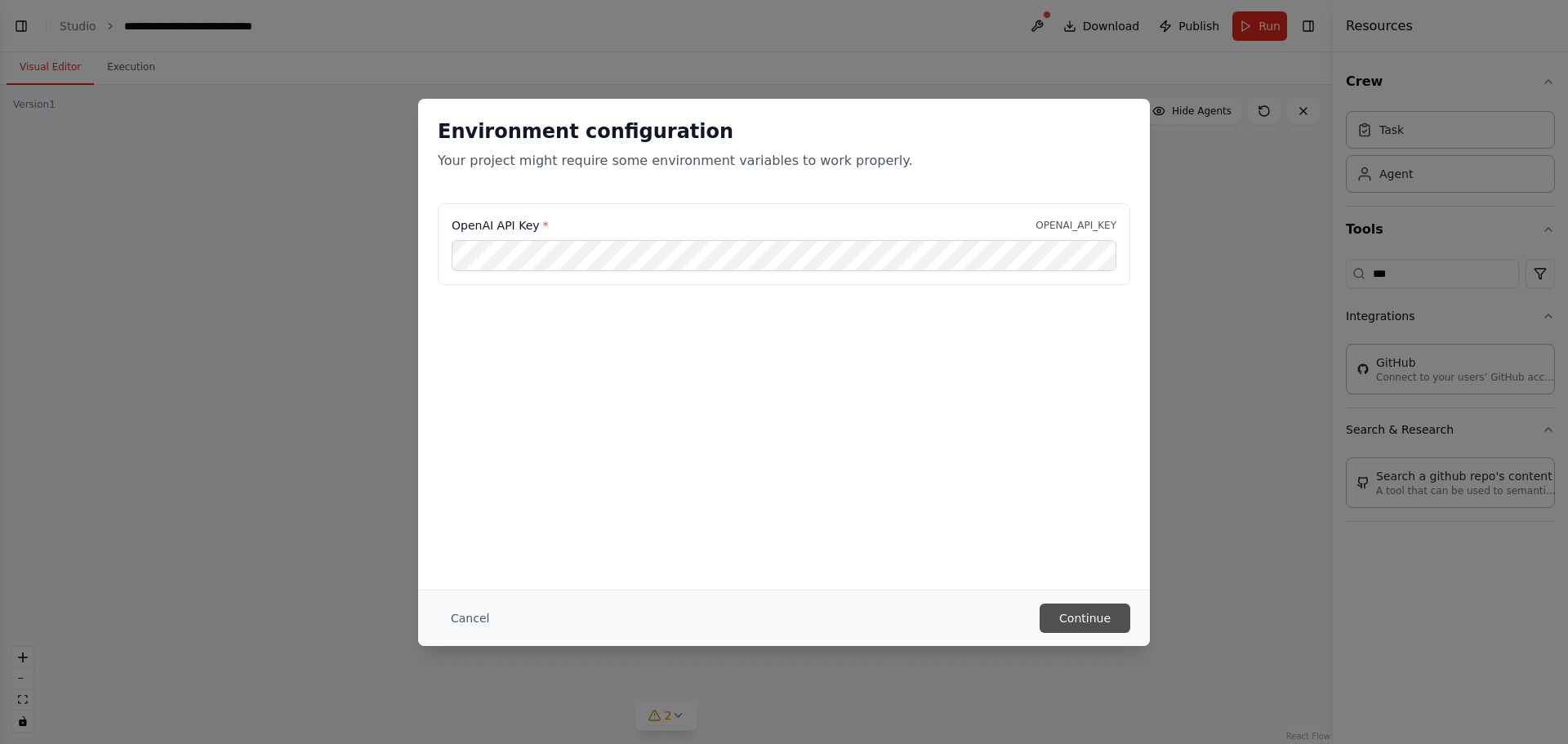
click at [1085, 615] on button "Continue" at bounding box center [1084, 618] width 90 height 30
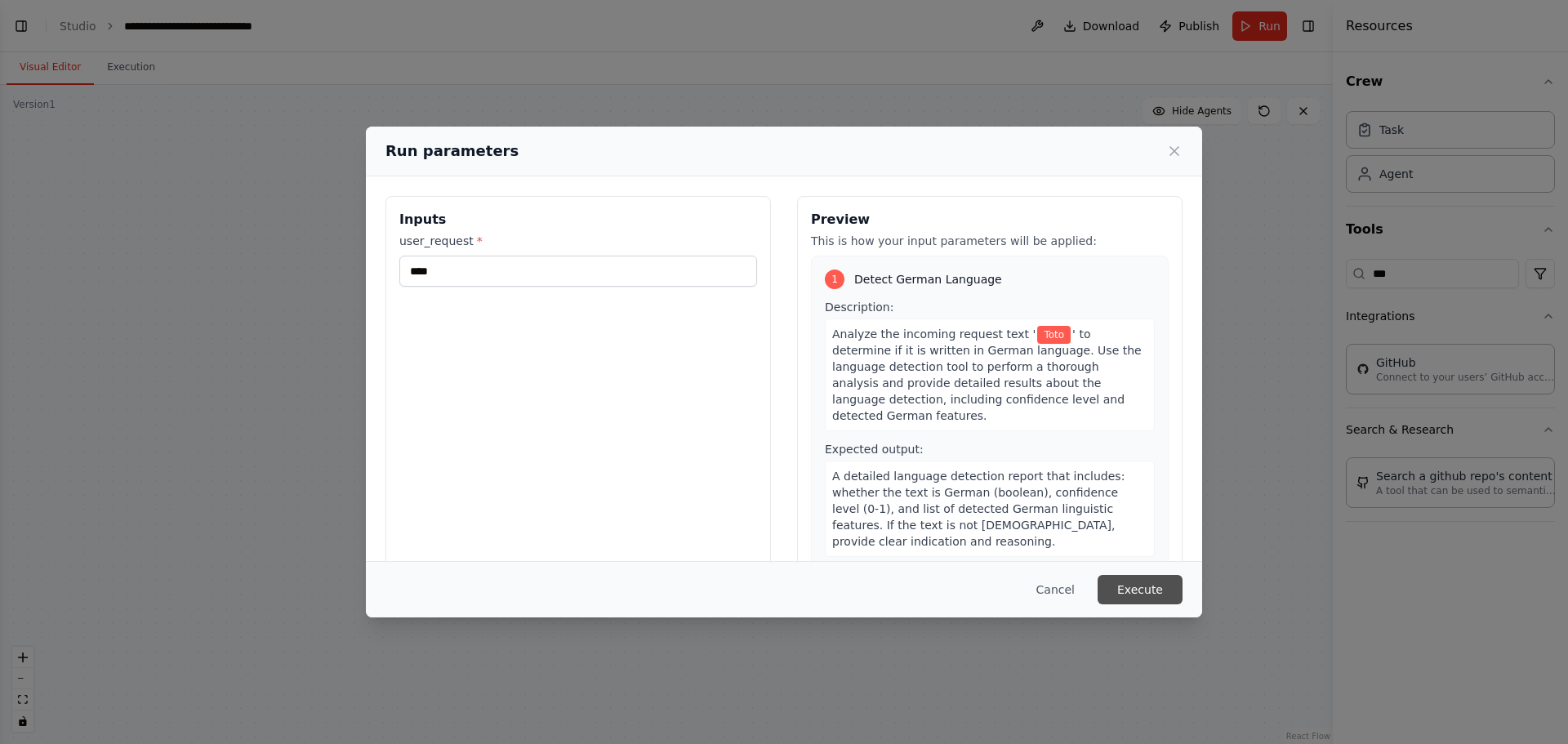
click at [1142, 591] on button "Execute" at bounding box center [1139, 590] width 85 height 30
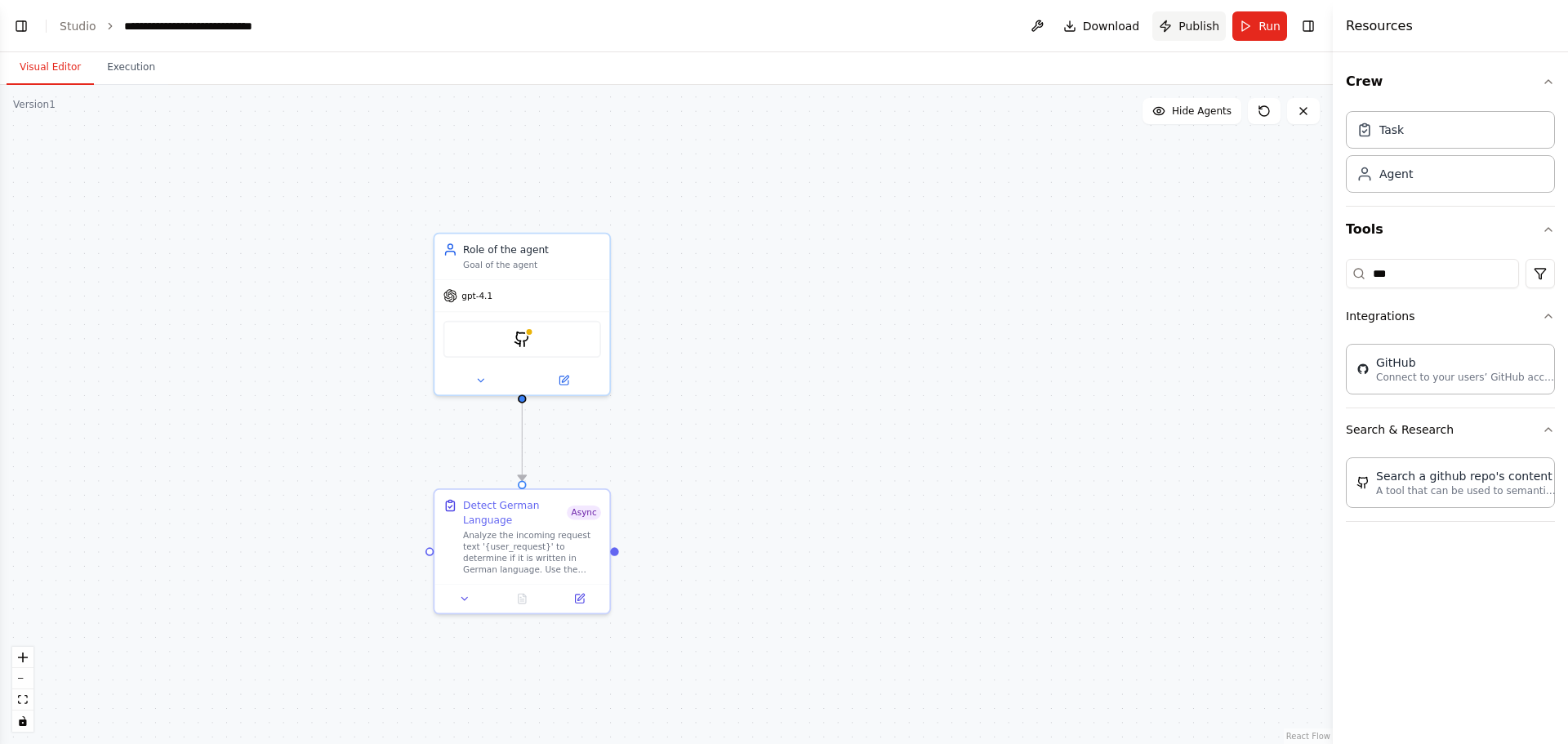
click at [1199, 28] on span "Publish" at bounding box center [1199, 26] width 41 height 17
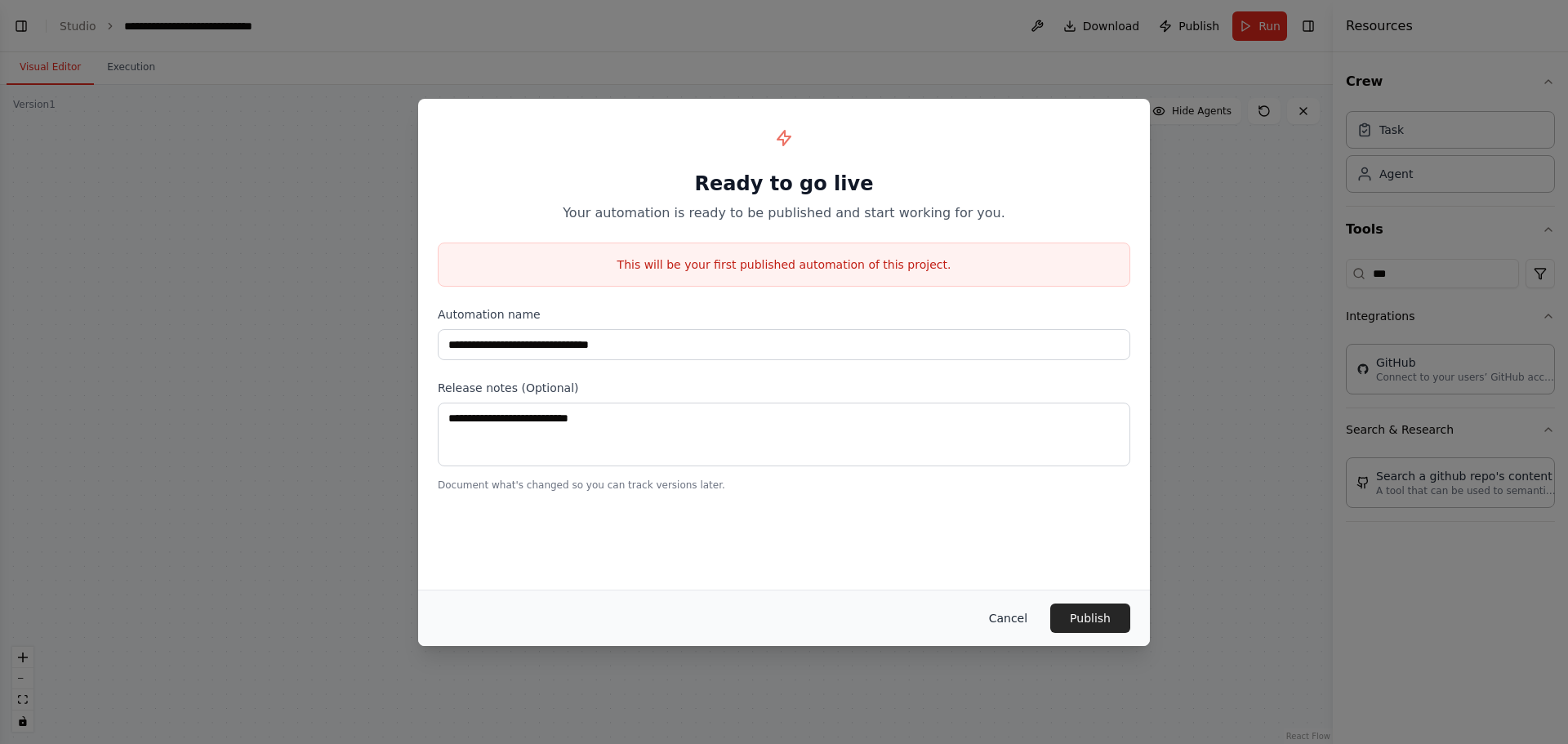
click at [1015, 620] on button "Cancel" at bounding box center [1007, 618] width 64 height 30
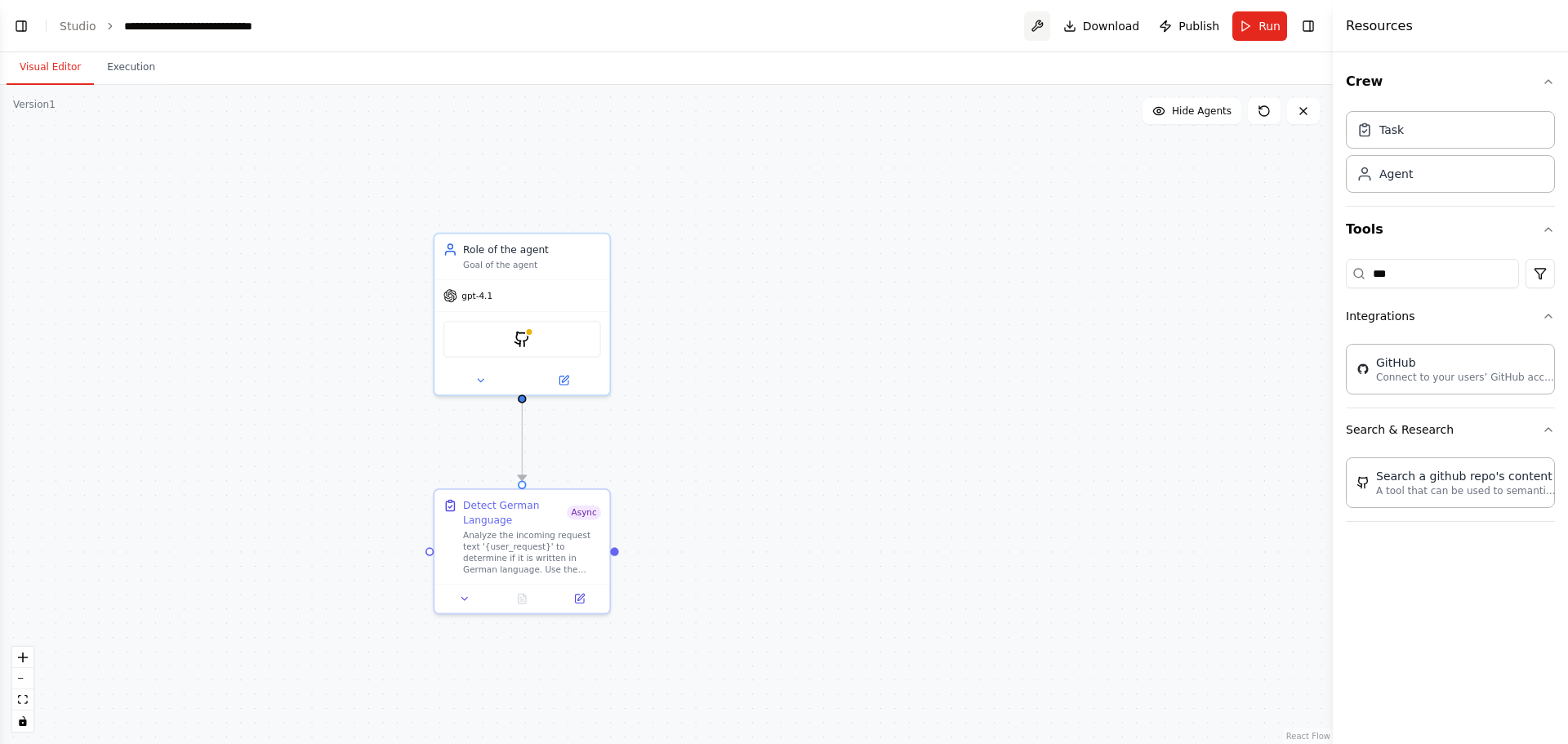
click at [1048, 22] on button at bounding box center [1037, 26] width 26 height 30
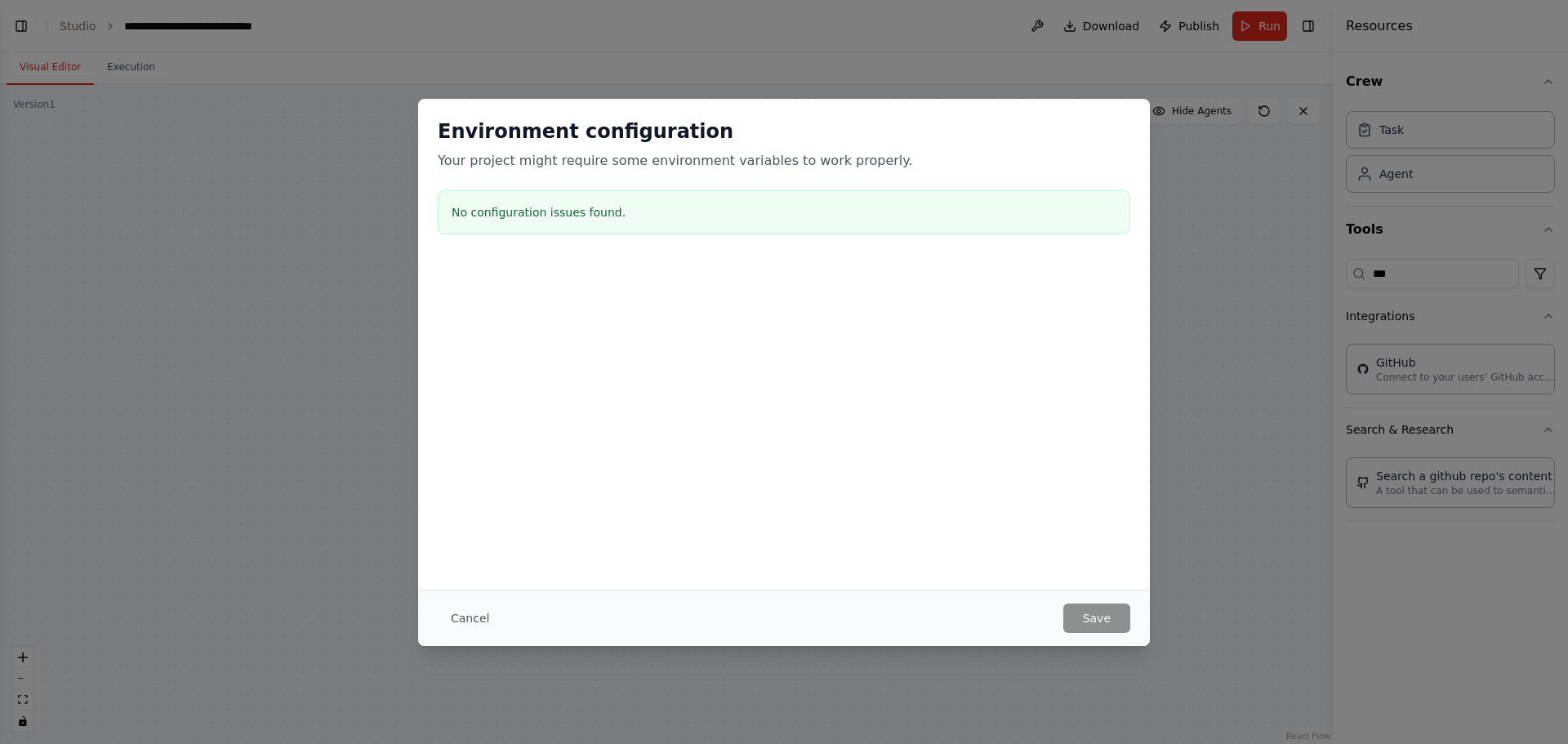
click at [783, 336] on div at bounding box center [784, 342] width 731 height 163
click at [466, 619] on button "Cancel" at bounding box center [469, 618] width 64 height 30
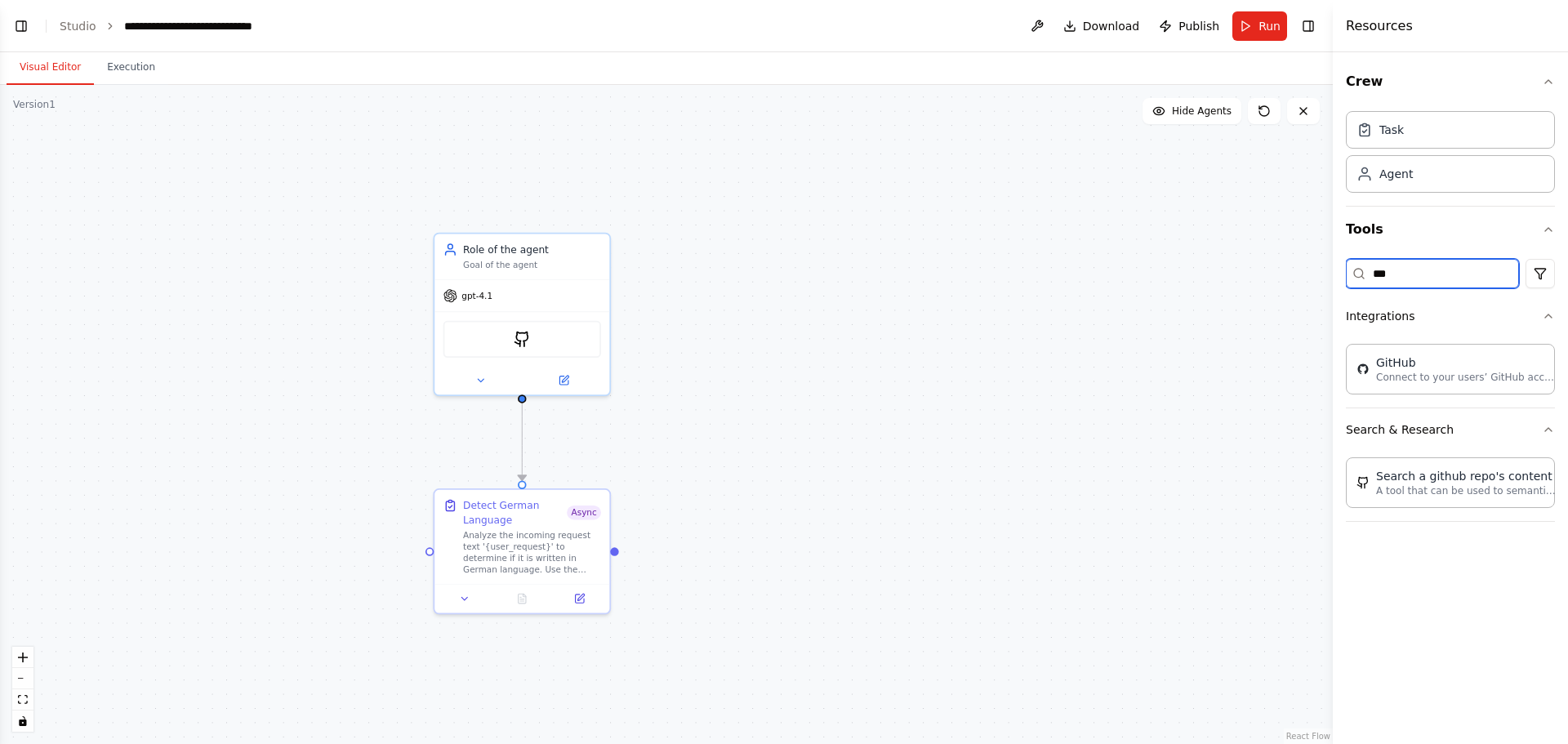
click at [1454, 280] on input "***" at bounding box center [1432, 274] width 173 height 30
click at [66, 23] on link "Studio" at bounding box center [77, 26] width 36 height 13
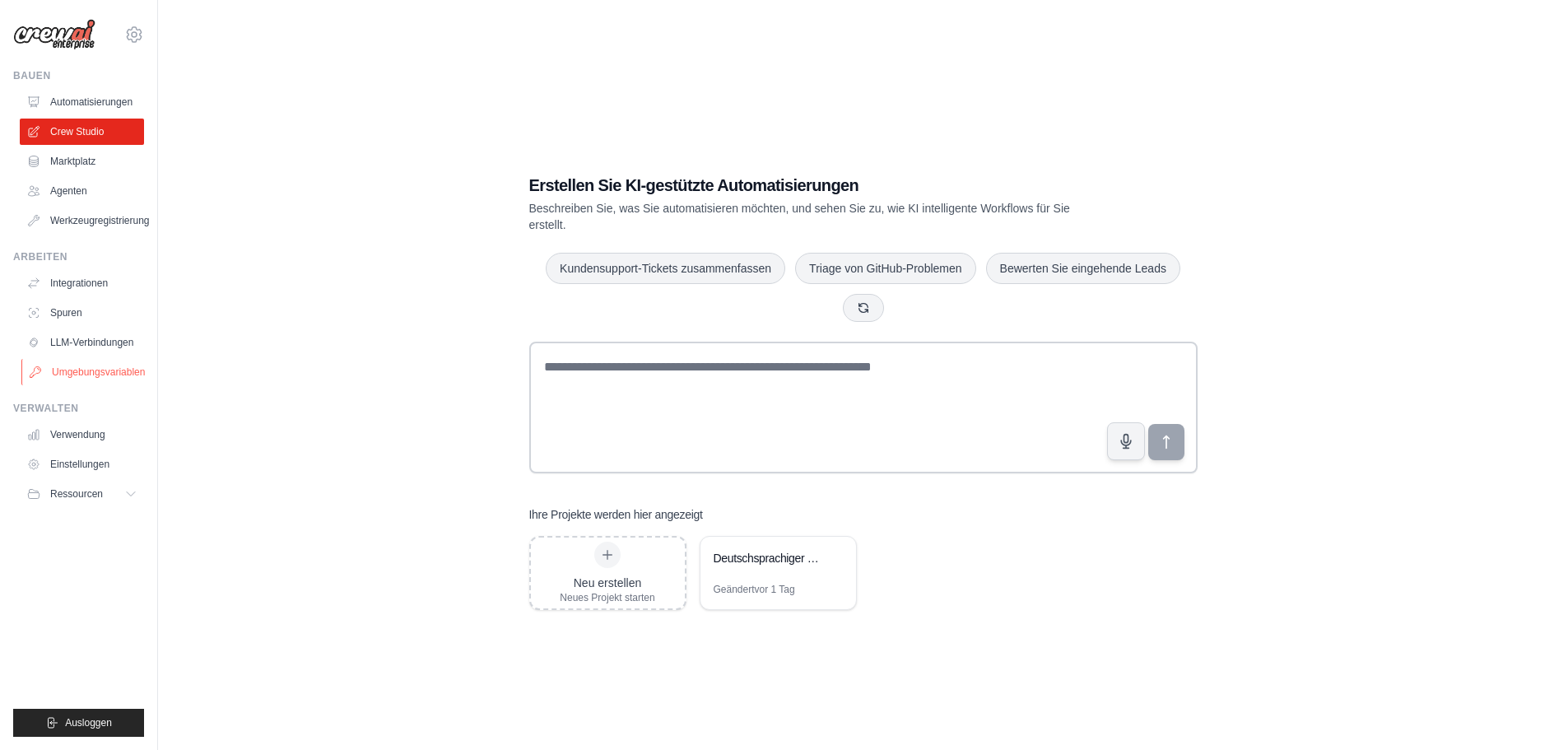
click at [94, 366] on font "Umgebungsvariablen" at bounding box center [98, 372] width 93 height 11
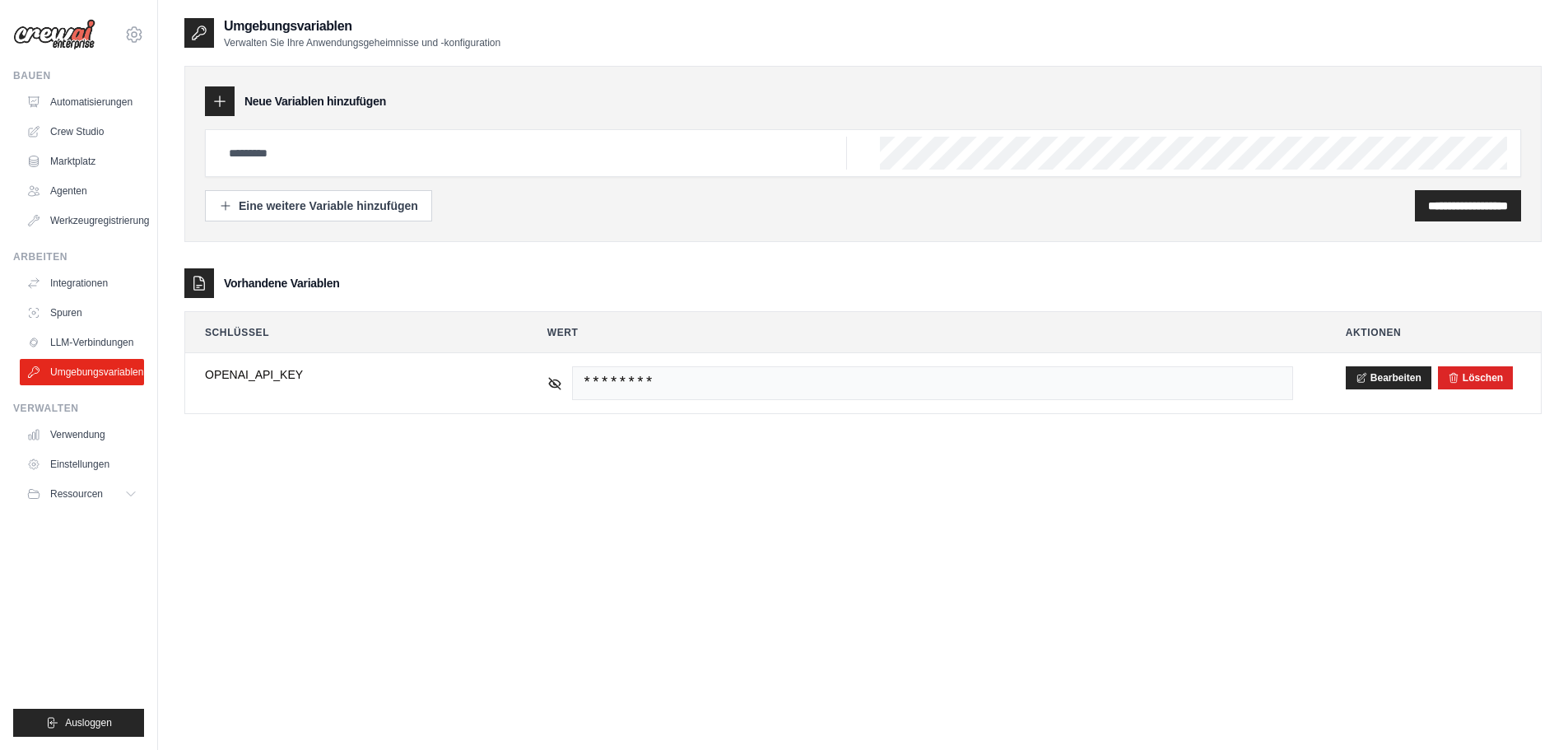
click at [791, 563] on div "**********" at bounding box center [863, 391] width 1358 height 750
click at [90, 342] on font "LLM-Verbindungen" at bounding box center [93, 343] width 84 height 11
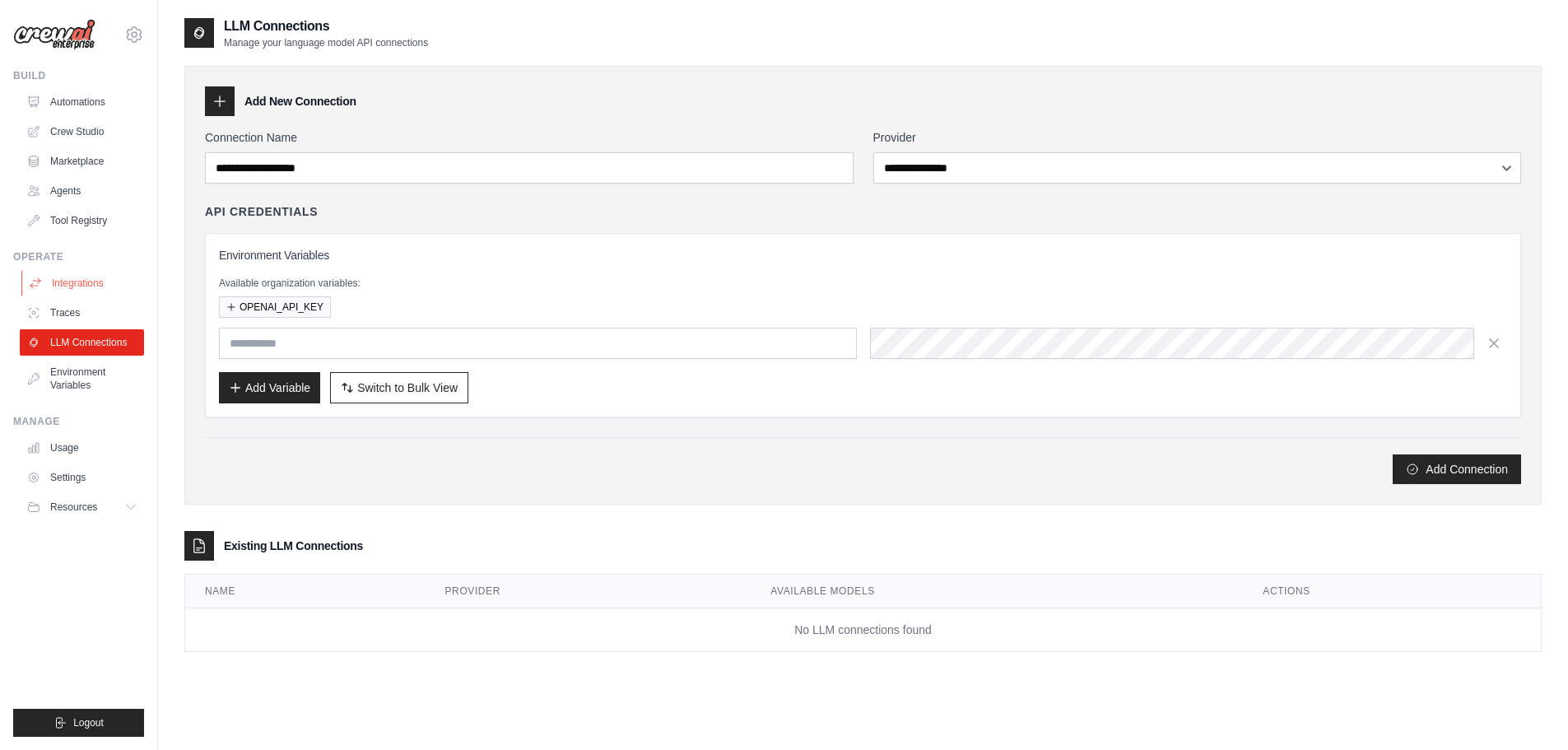
click at [80, 282] on link "Integrations" at bounding box center [84, 283] width 124 height 26
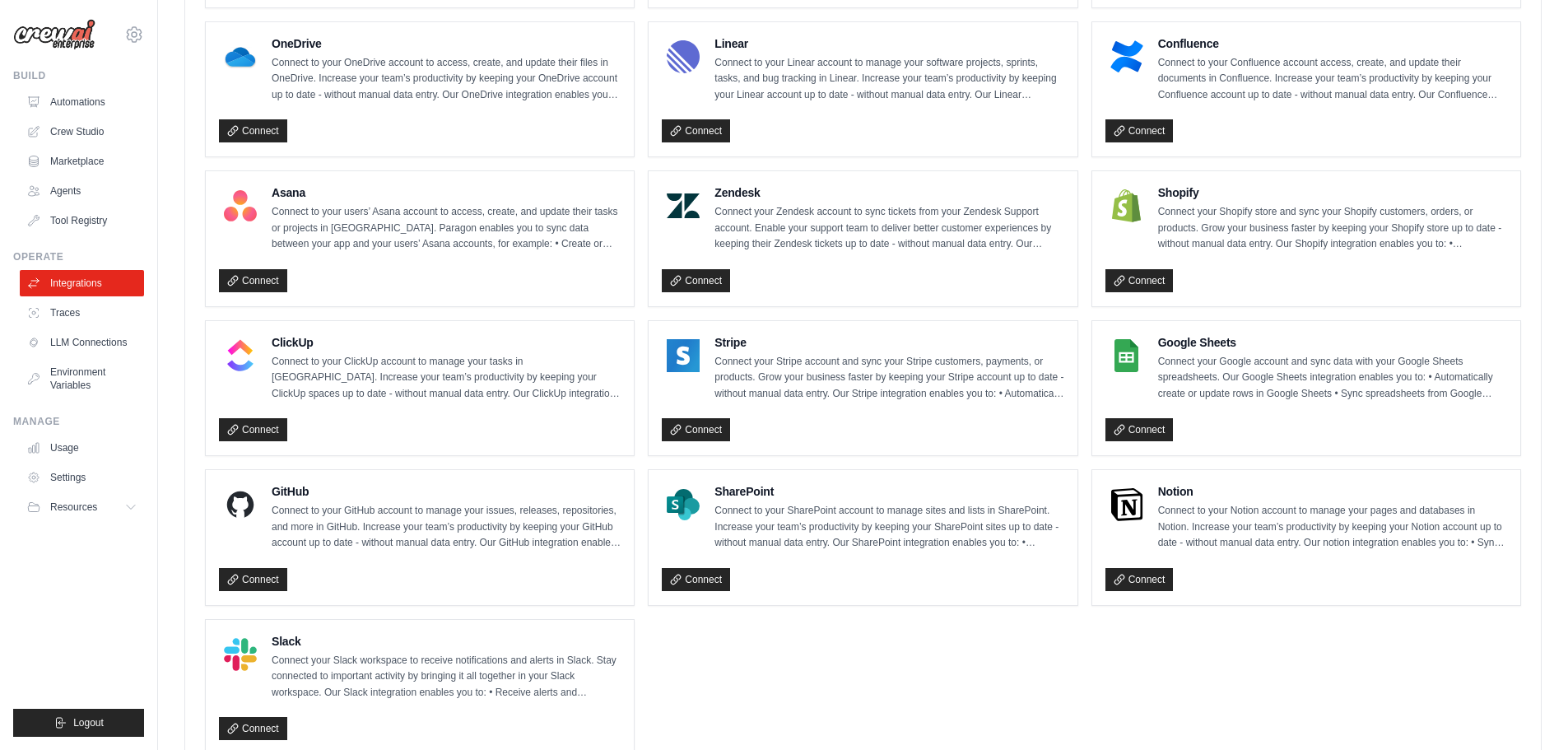
scroll to position [987, 0]
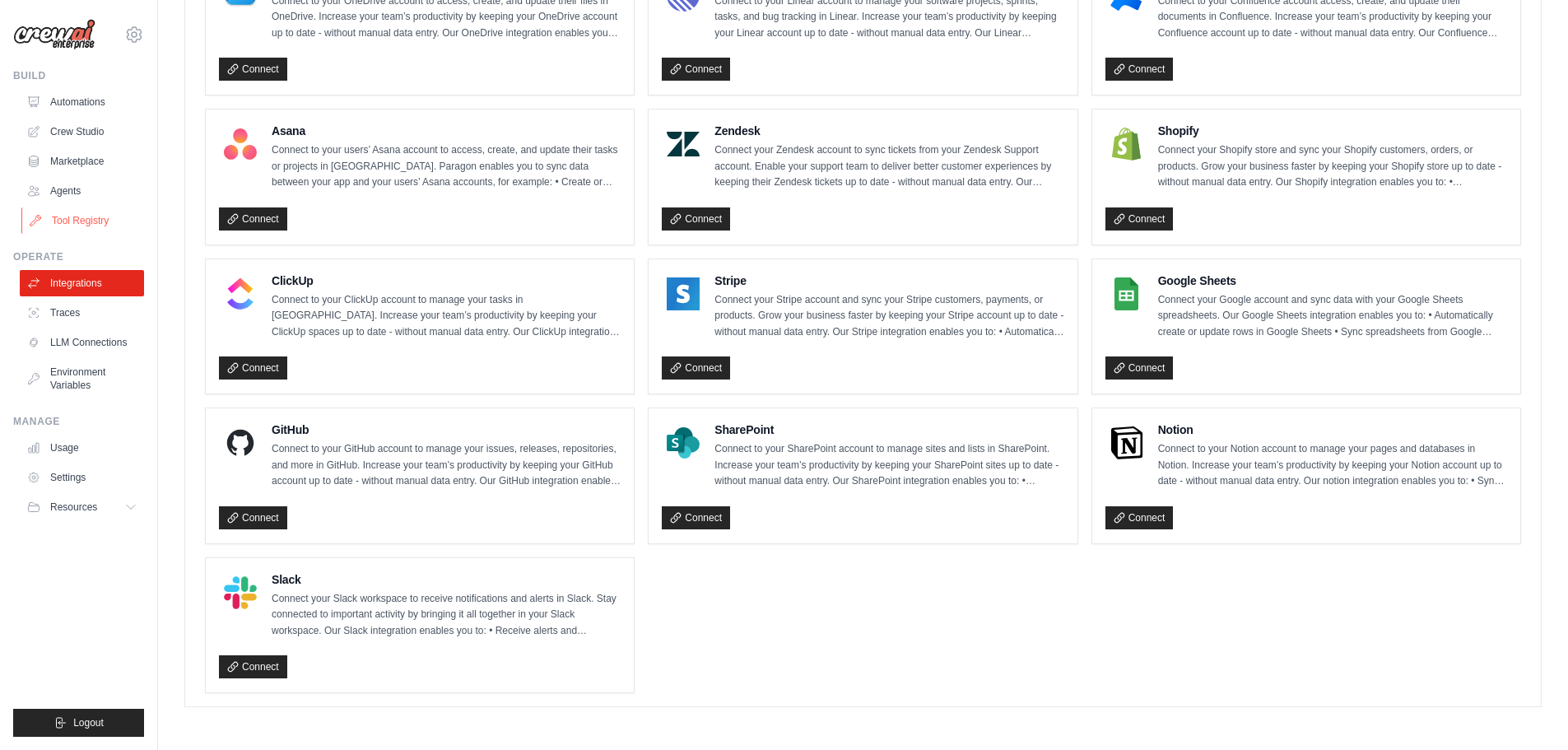
click at [87, 220] on link "Tool Registry" at bounding box center [84, 221] width 124 height 26
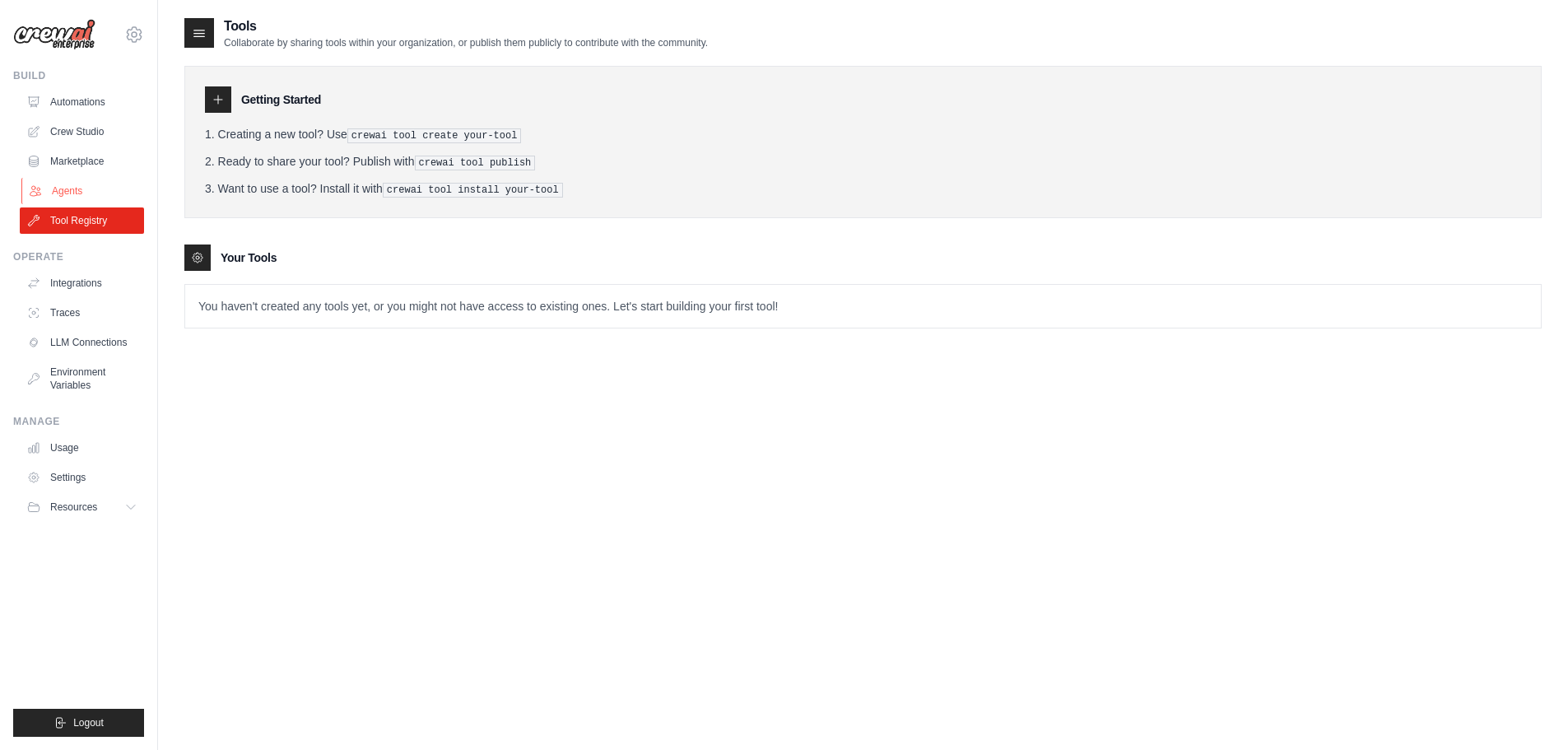
click at [72, 186] on link "Agents" at bounding box center [84, 191] width 124 height 26
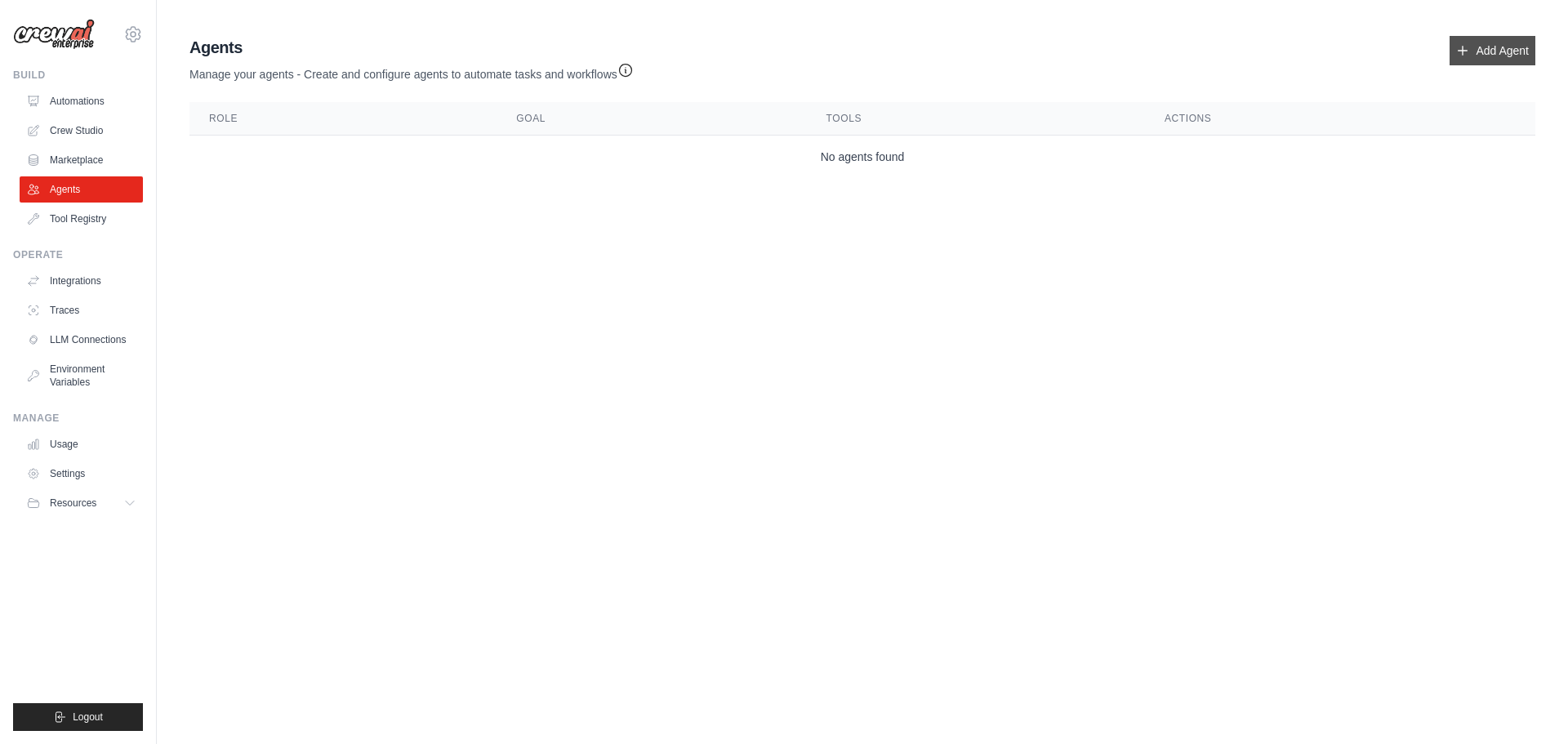
click at [1484, 54] on link "Add Agent" at bounding box center [1492, 51] width 86 height 30
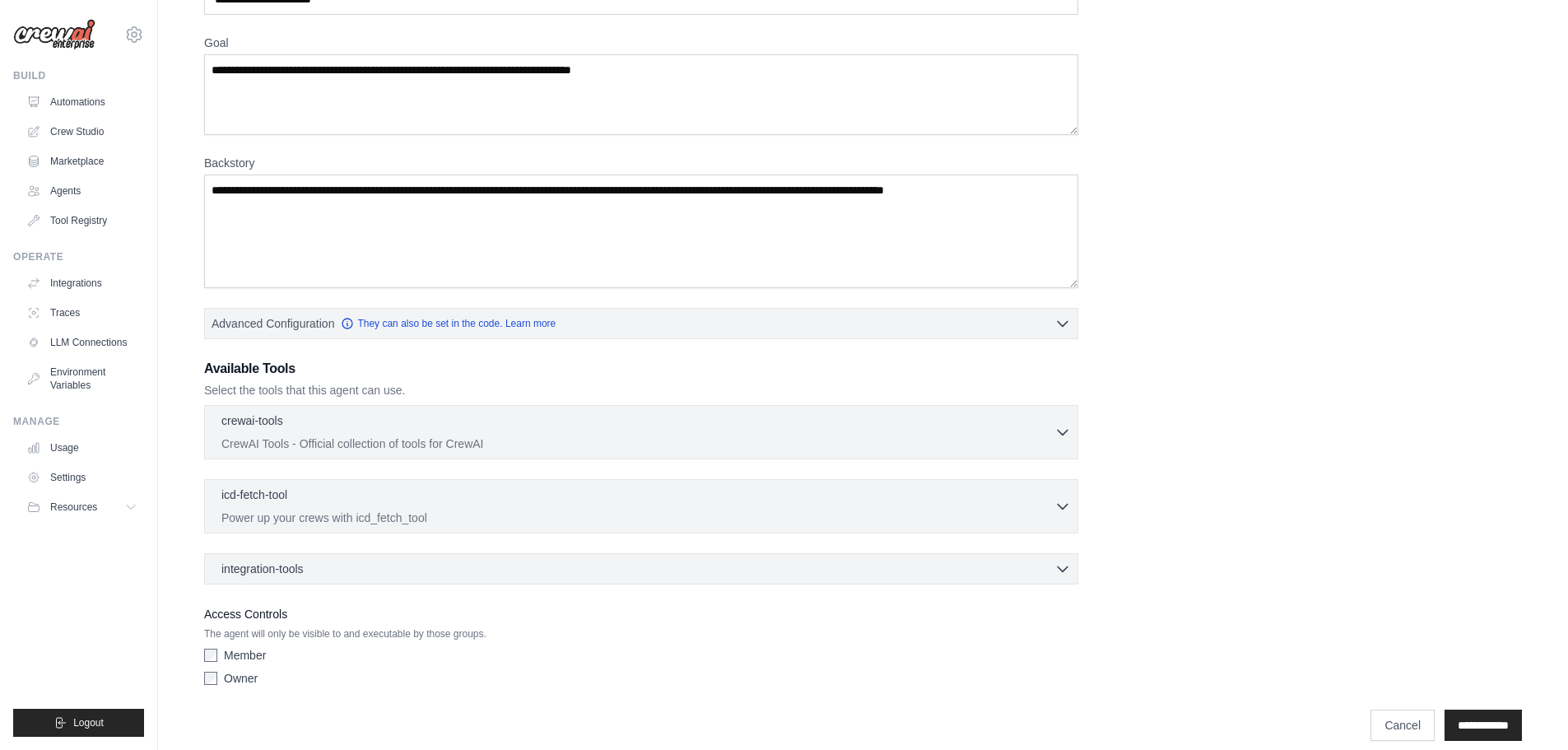
scroll to position [133, 0]
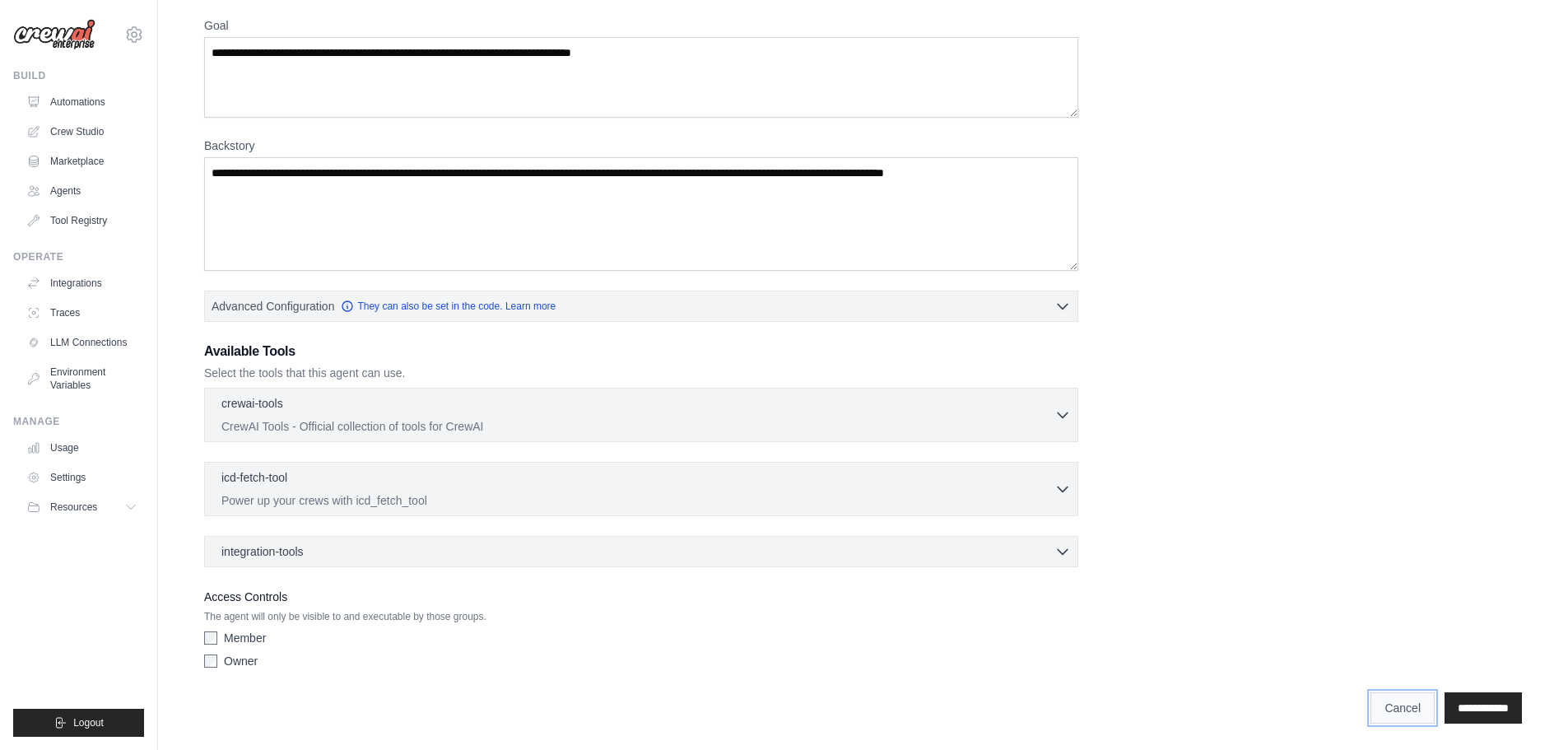
click at [1371, 710] on link "Cancel" at bounding box center [1403, 708] width 64 height 31
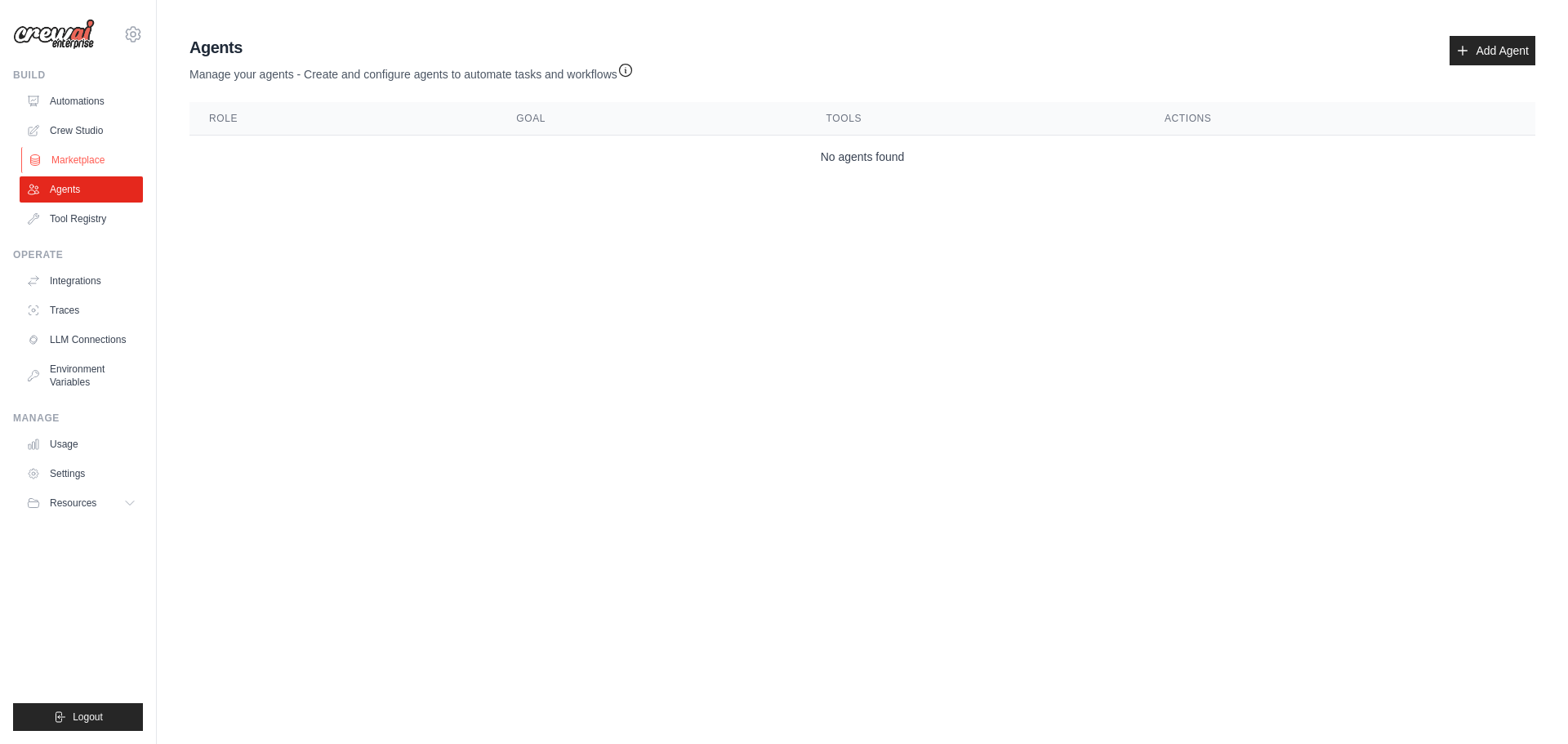
click at [79, 160] on link "Marketplace" at bounding box center [83, 160] width 123 height 26
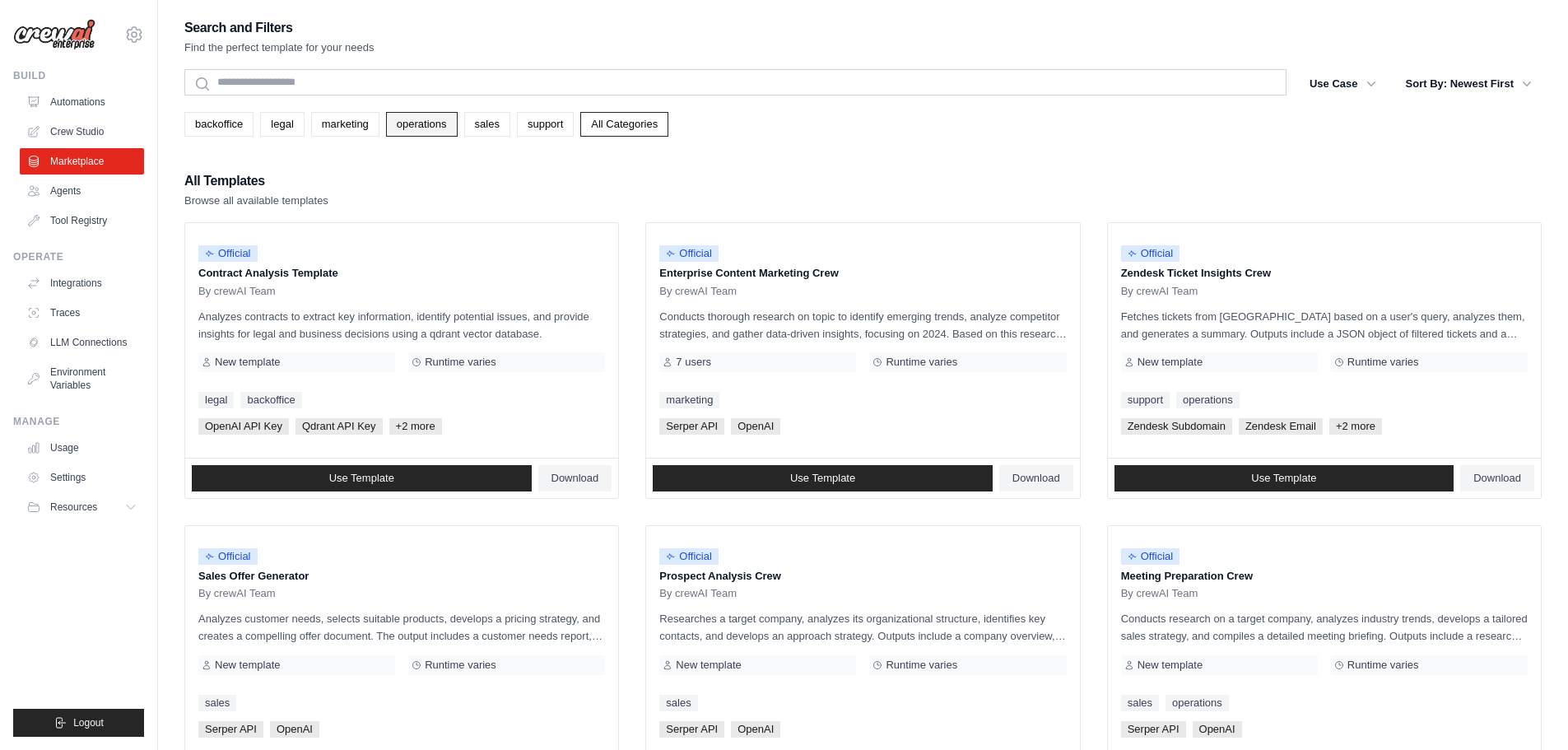
click at [419, 117] on link "operations" at bounding box center [421, 124] width 71 height 24
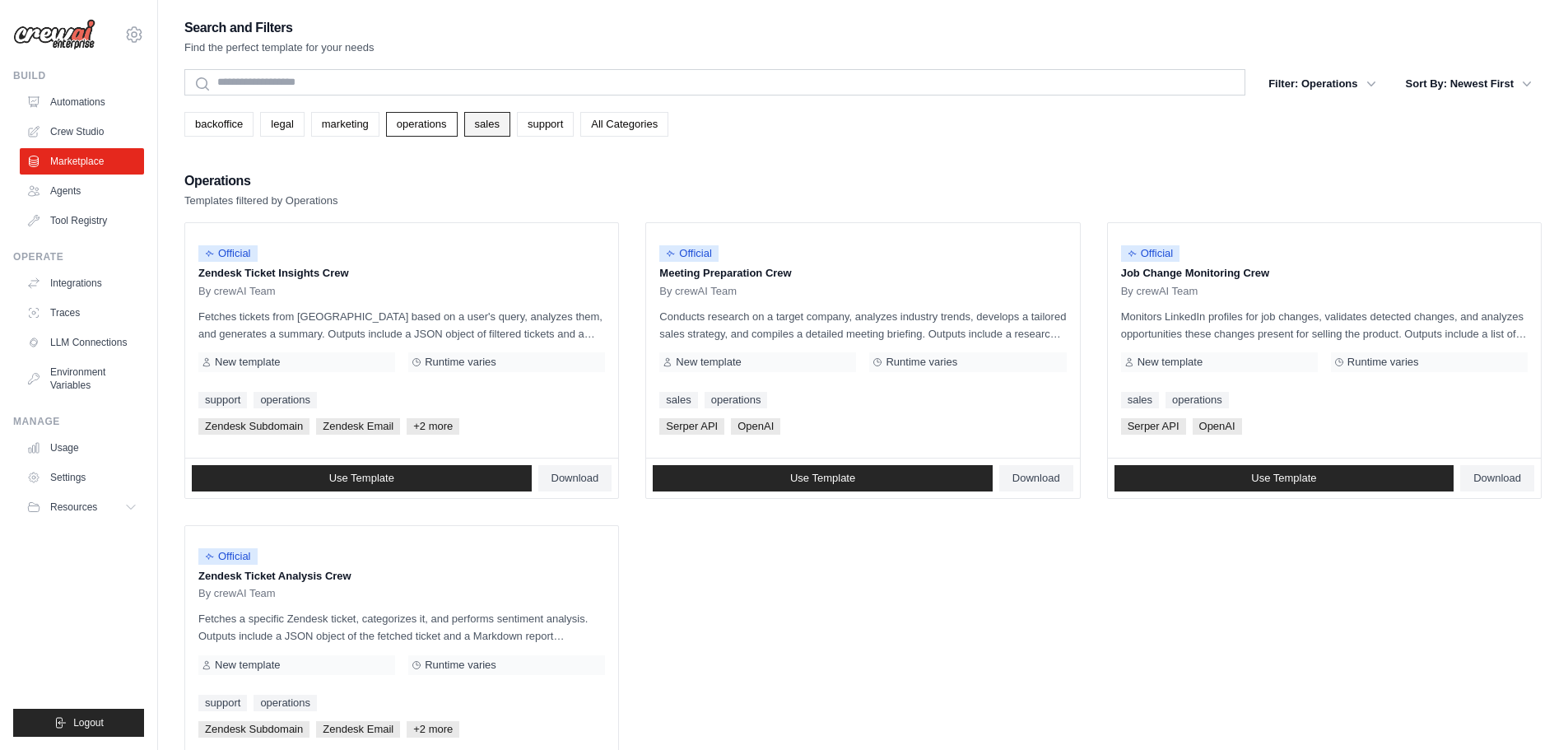
click at [500, 124] on link "sales" at bounding box center [487, 124] width 46 height 24
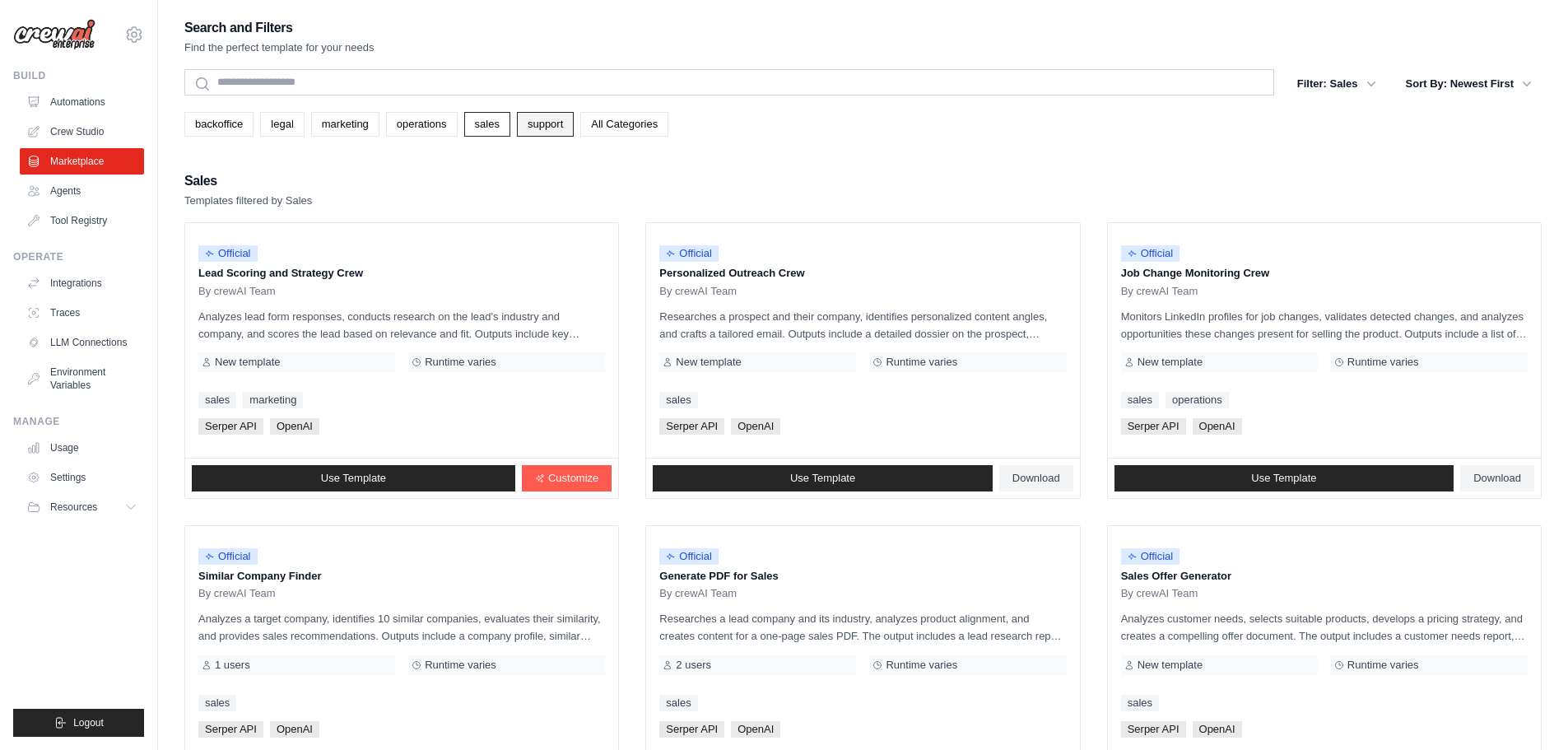
click at [540, 121] on link "support" at bounding box center [545, 124] width 57 height 24
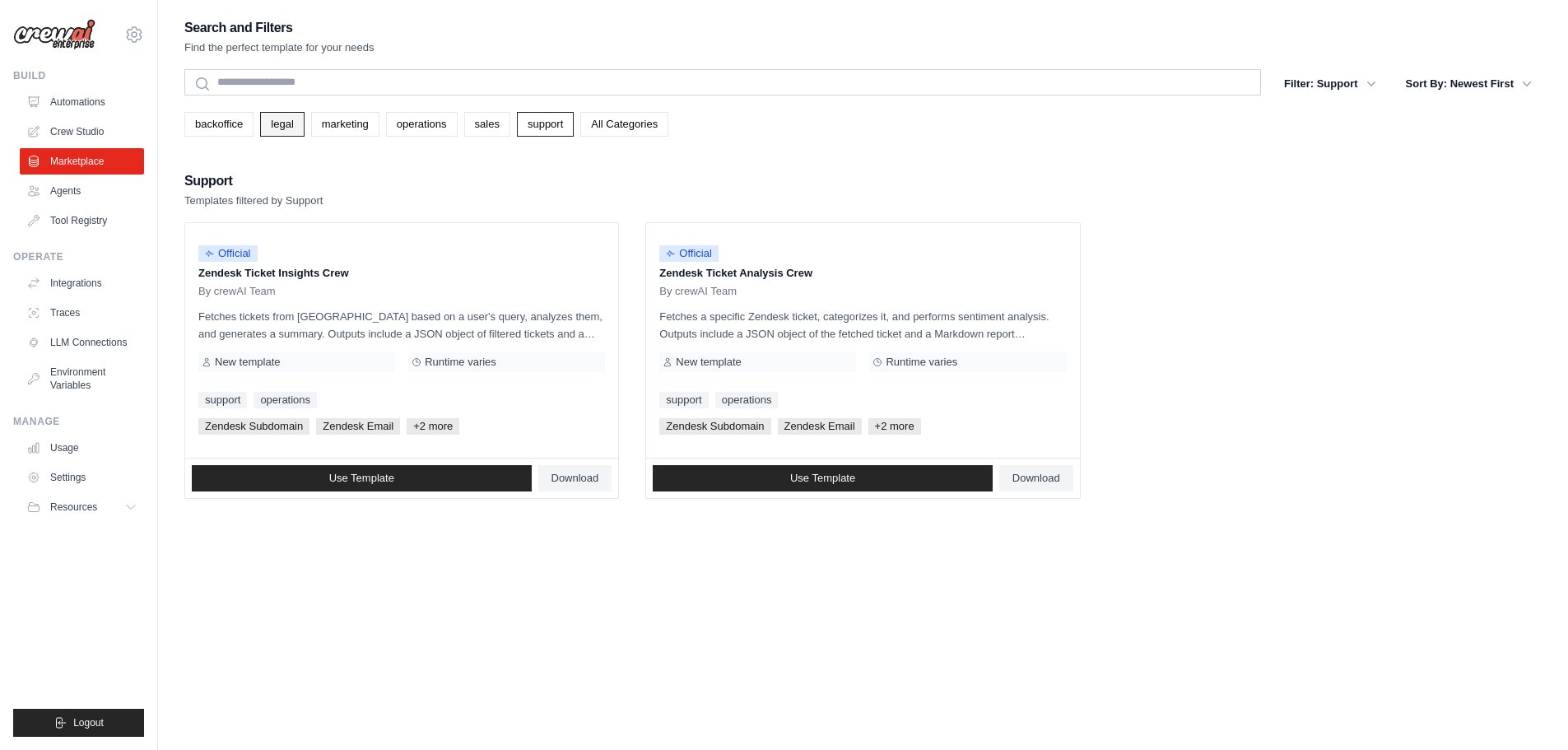
click at [278, 118] on link "legal" at bounding box center [282, 124] width 44 height 24
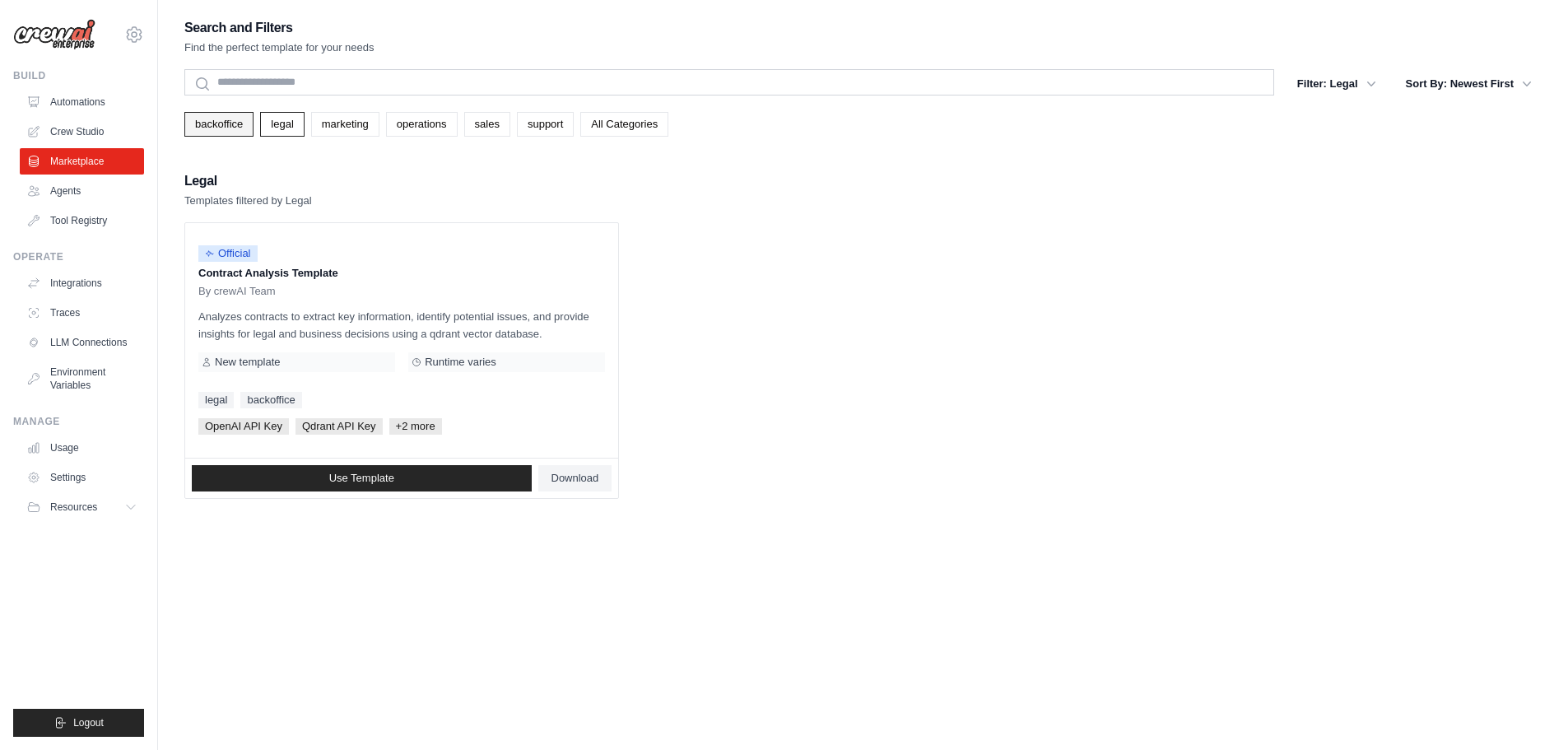
click at [211, 124] on link "backoffice" at bounding box center [220, 124] width 69 height 24
click at [89, 132] on link "Crew Studio" at bounding box center [84, 131] width 124 height 26
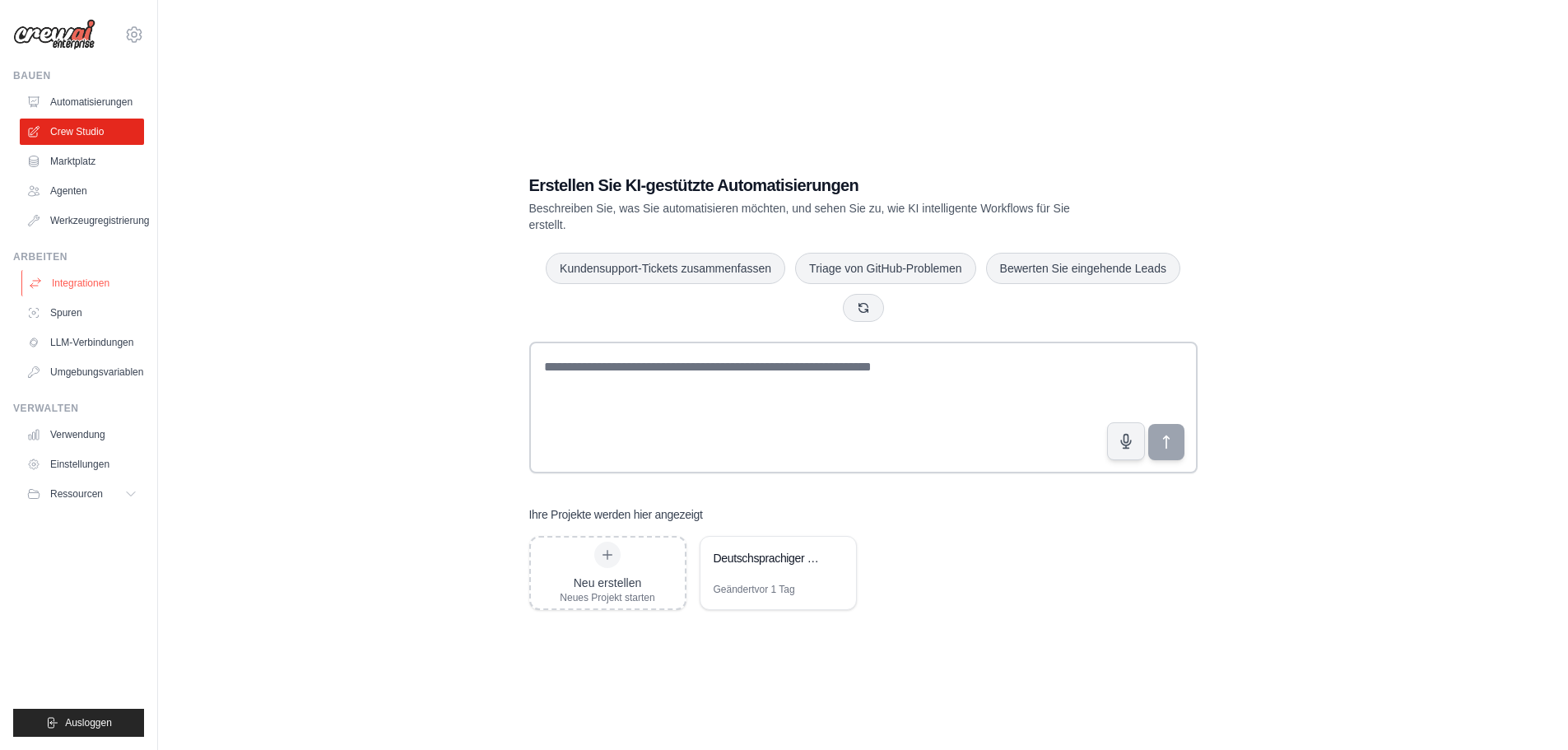
click at [91, 279] on font "Integrationen" at bounding box center [80, 283] width 57 height 11
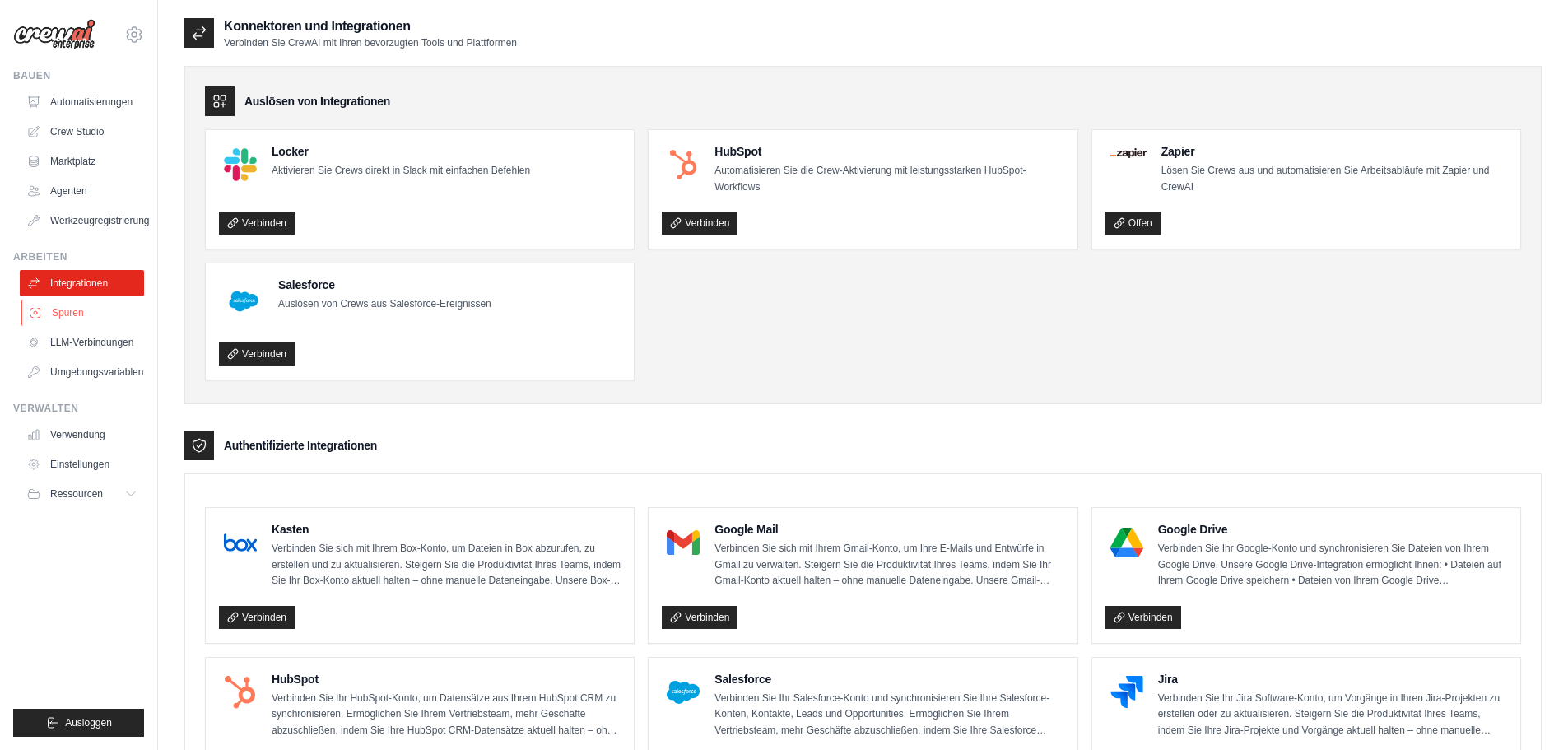
click at [84, 316] on font "Spuren" at bounding box center [68, 313] width 32 height 11
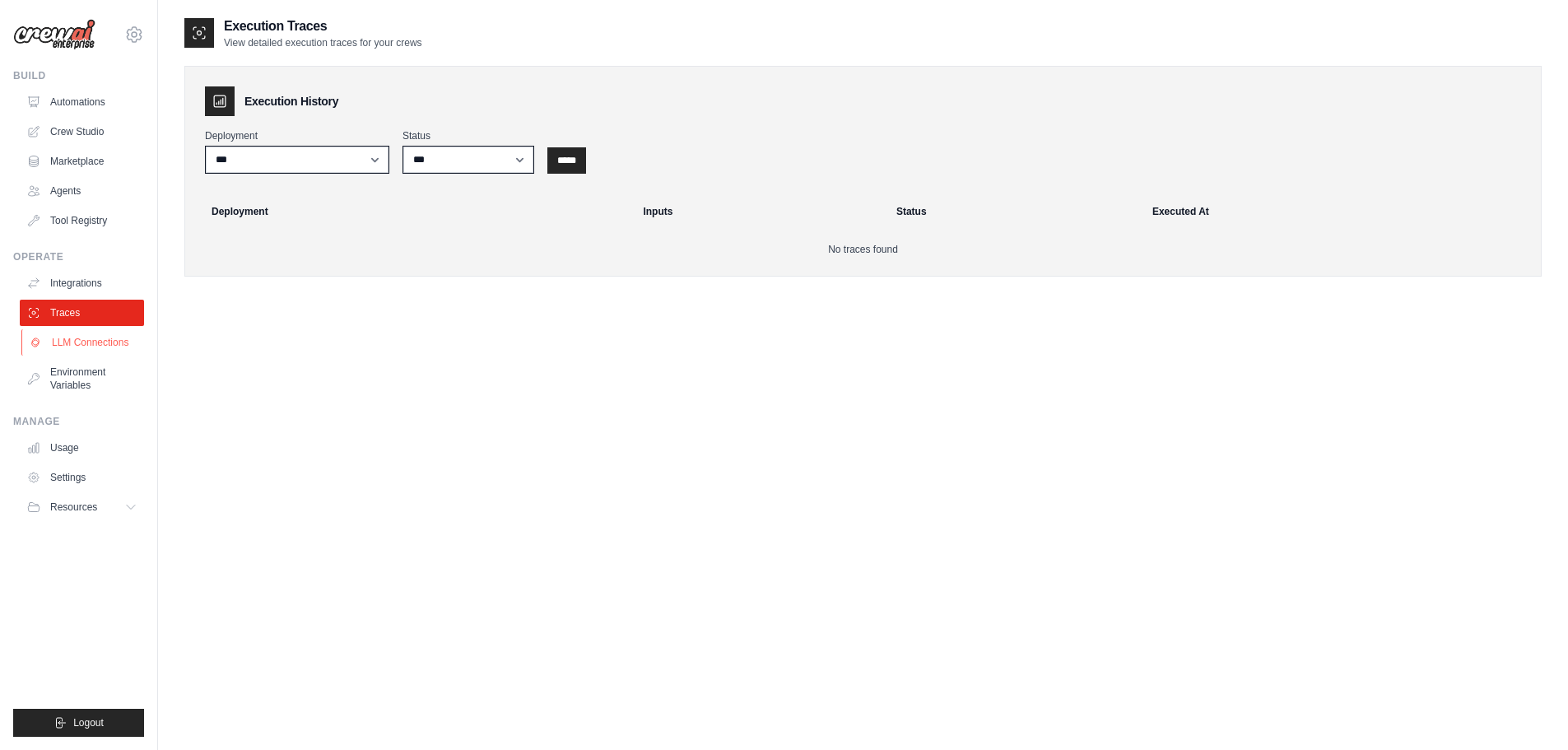
click at [77, 339] on link "LLM Connections" at bounding box center [84, 343] width 124 height 26
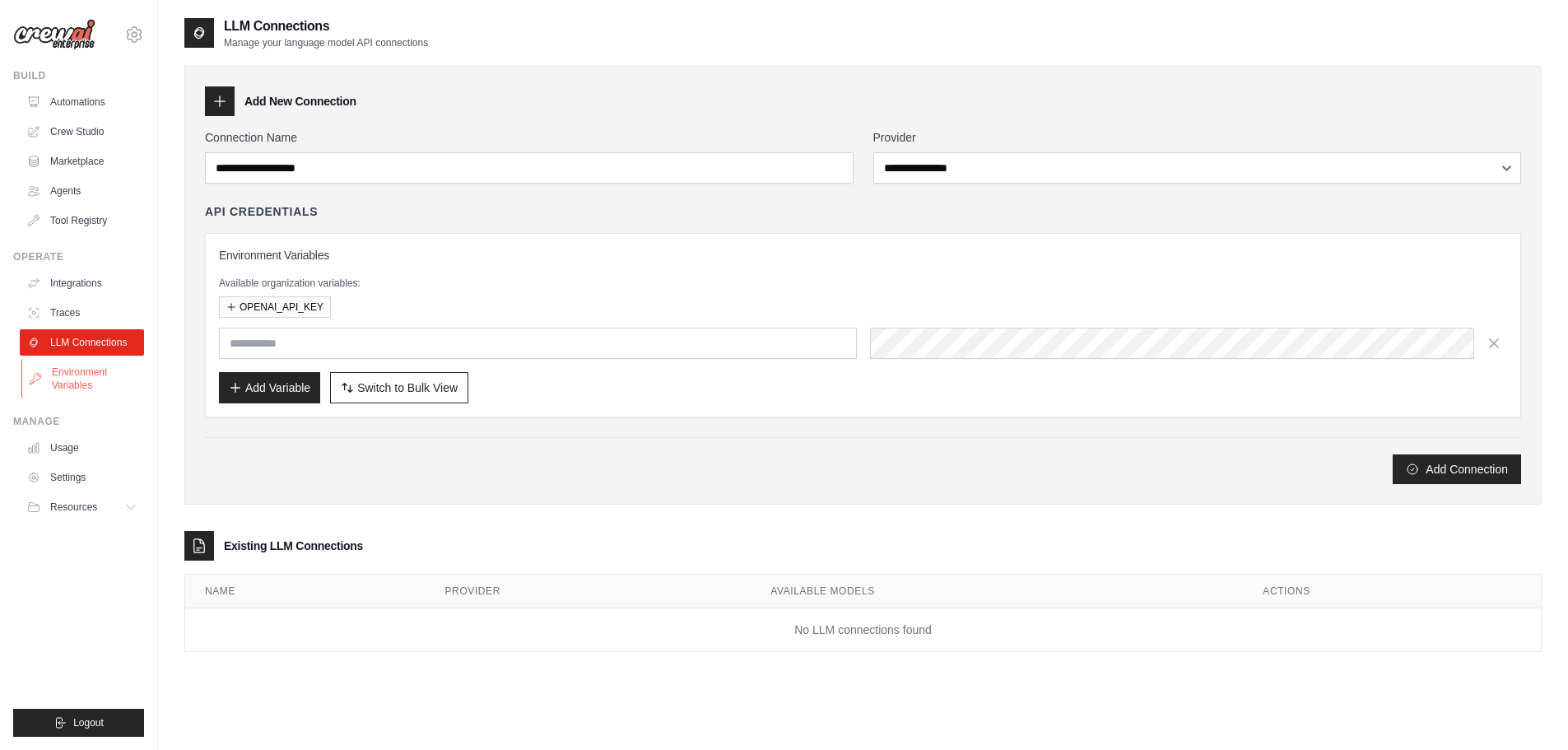
click at [81, 379] on link "Environment Variables" at bounding box center [84, 379] width 124 height 39
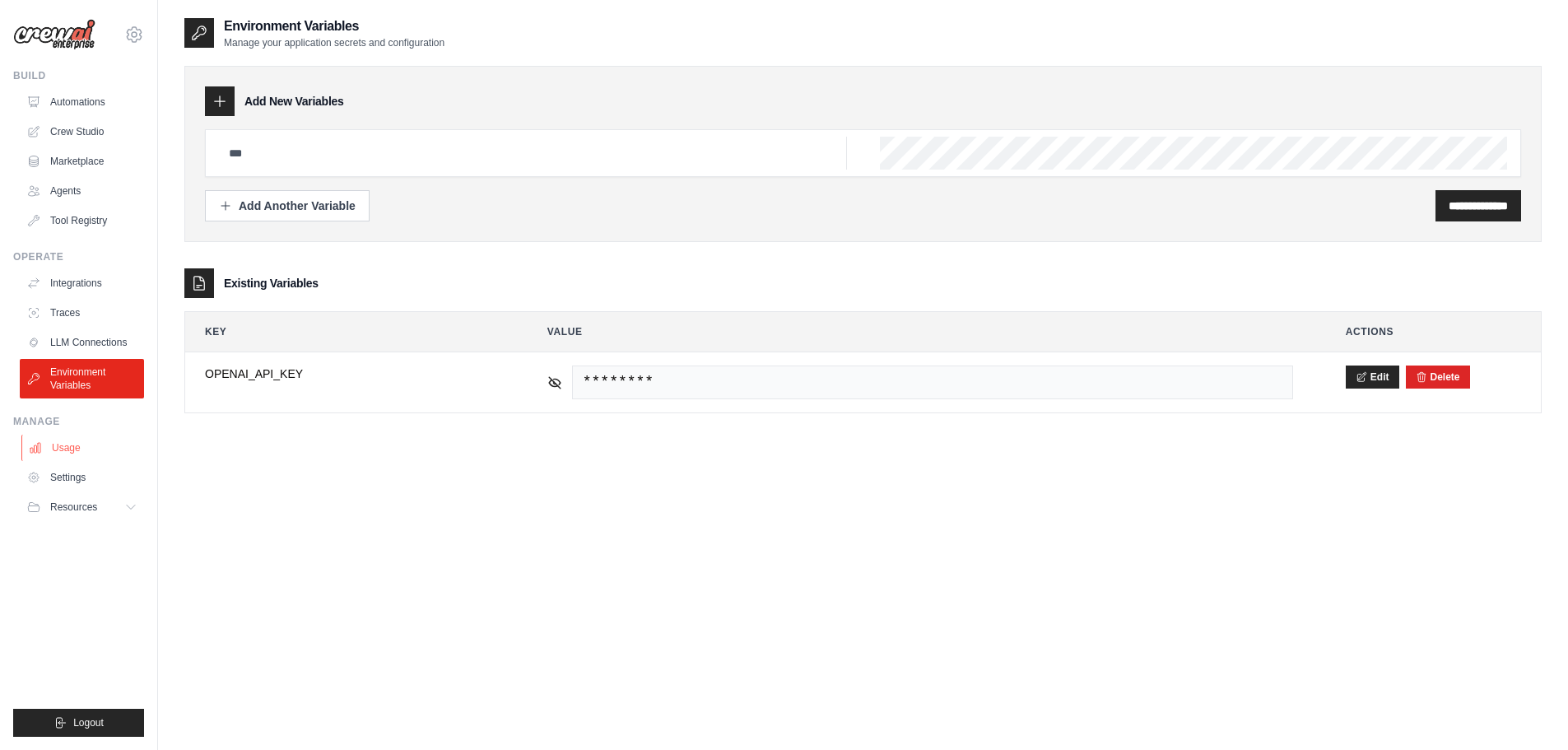
click at [73, 448] on link "Usage" at bounding box center [84, 448] width 124 height 26
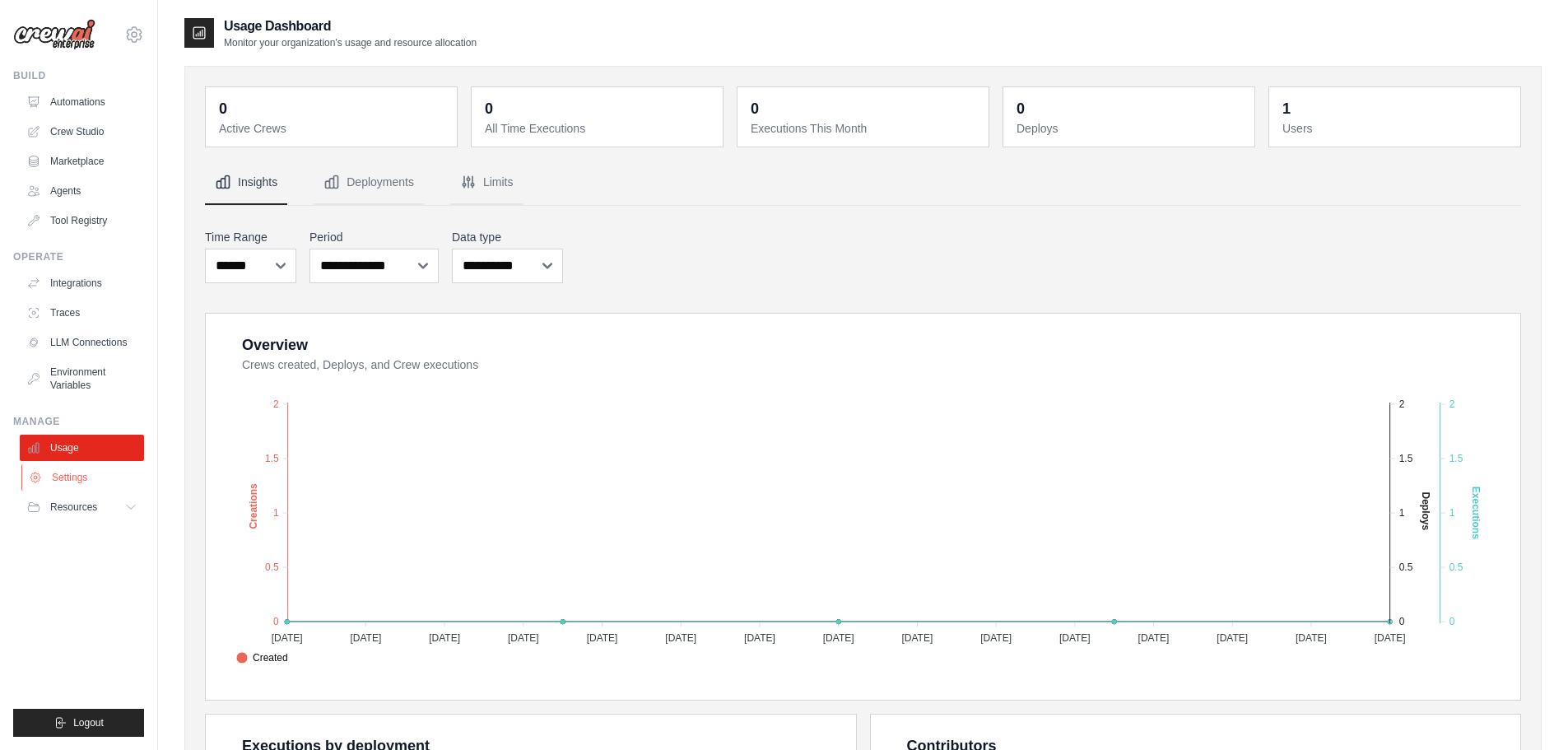
click at [72, 478] on link "Settings" at bounding box center [84, 478] width 124 height 26
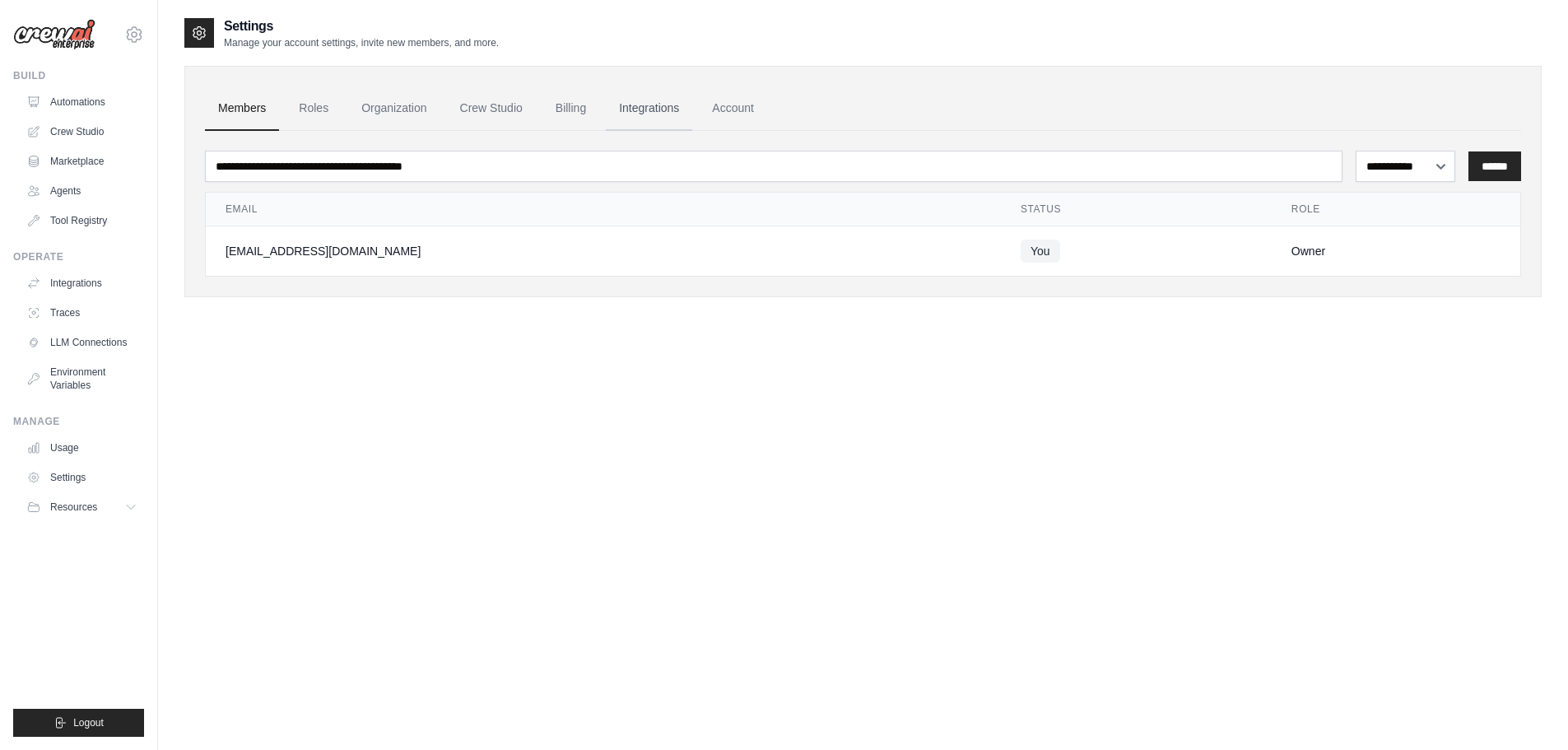
click at [664, 105] on link "Integrations" at bounding box center [649, 108] width 86 height 44
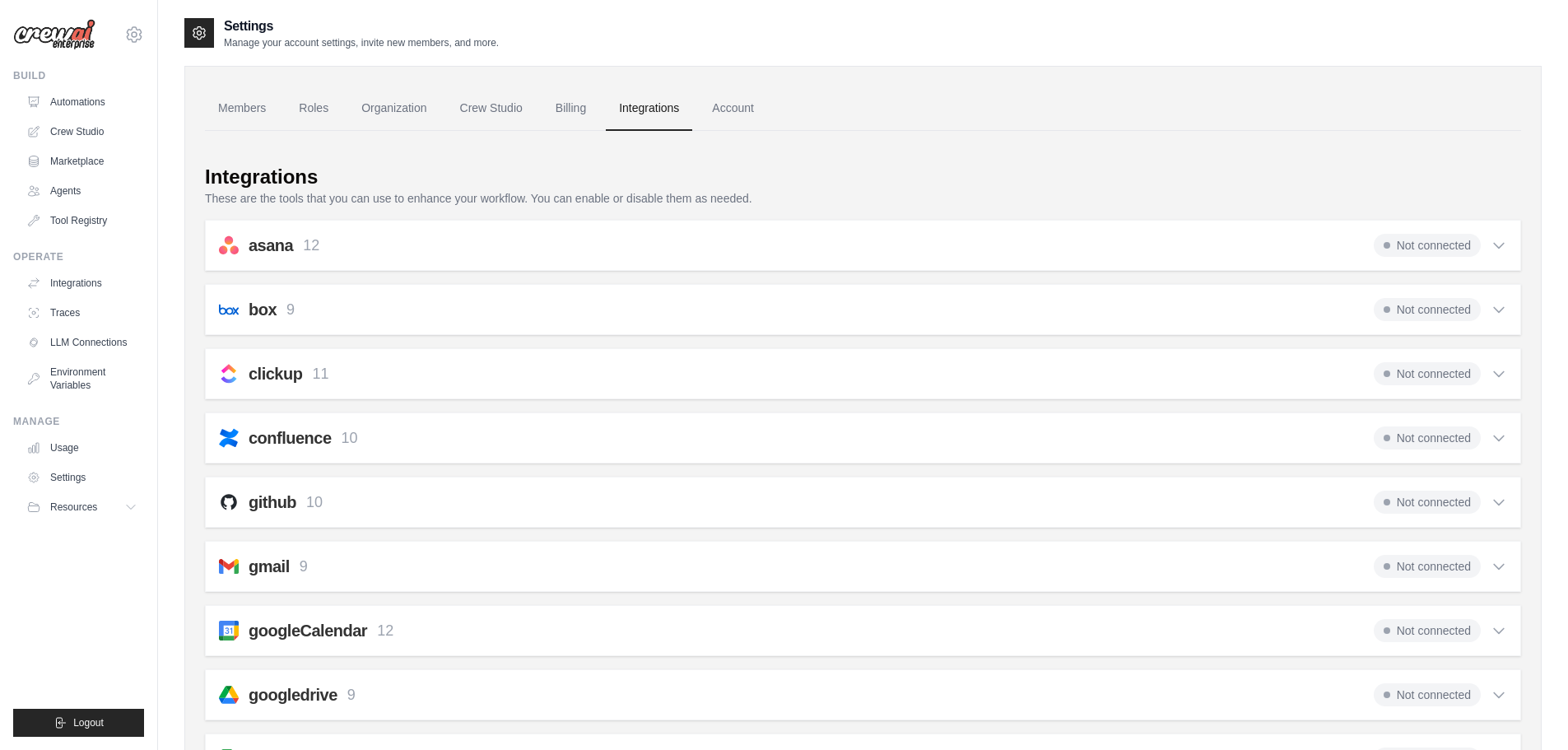
click at [1500, 497] on icon at bounding box center [1499, 502] width 17 height 17
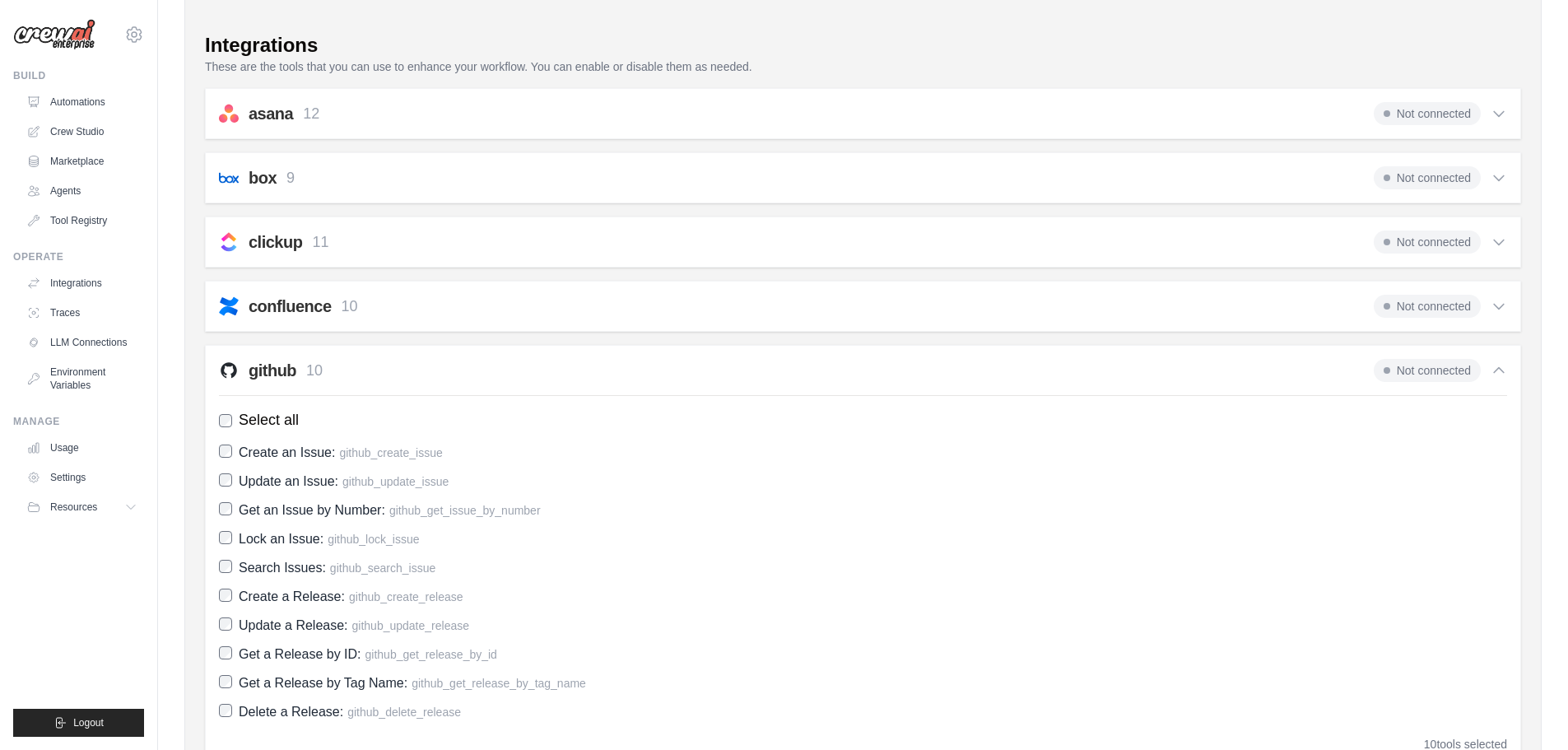
scroll to position [83, 0]
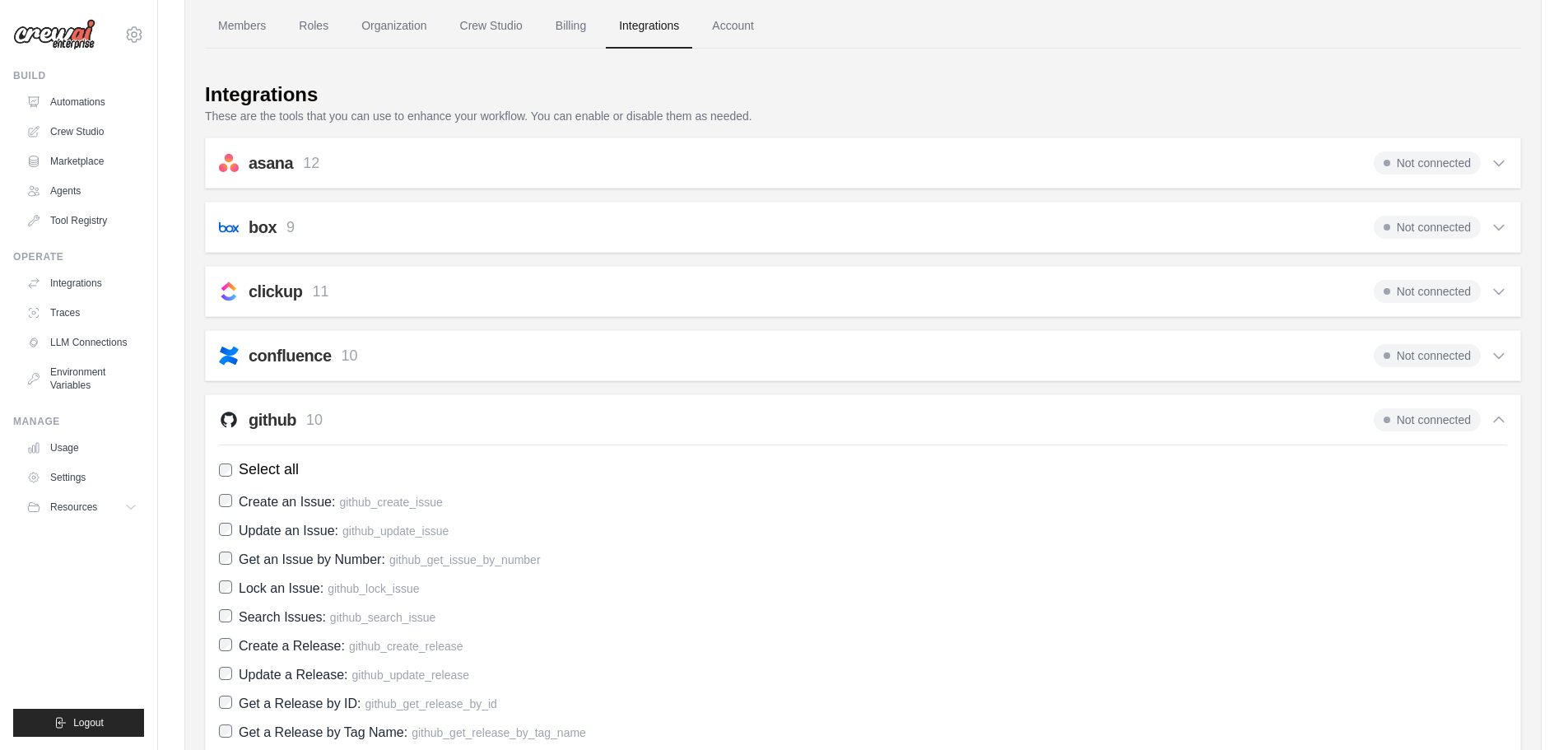
click at [1447, 420] on span "Not connected" at bounding box center [1427, 420] width 107 height 23
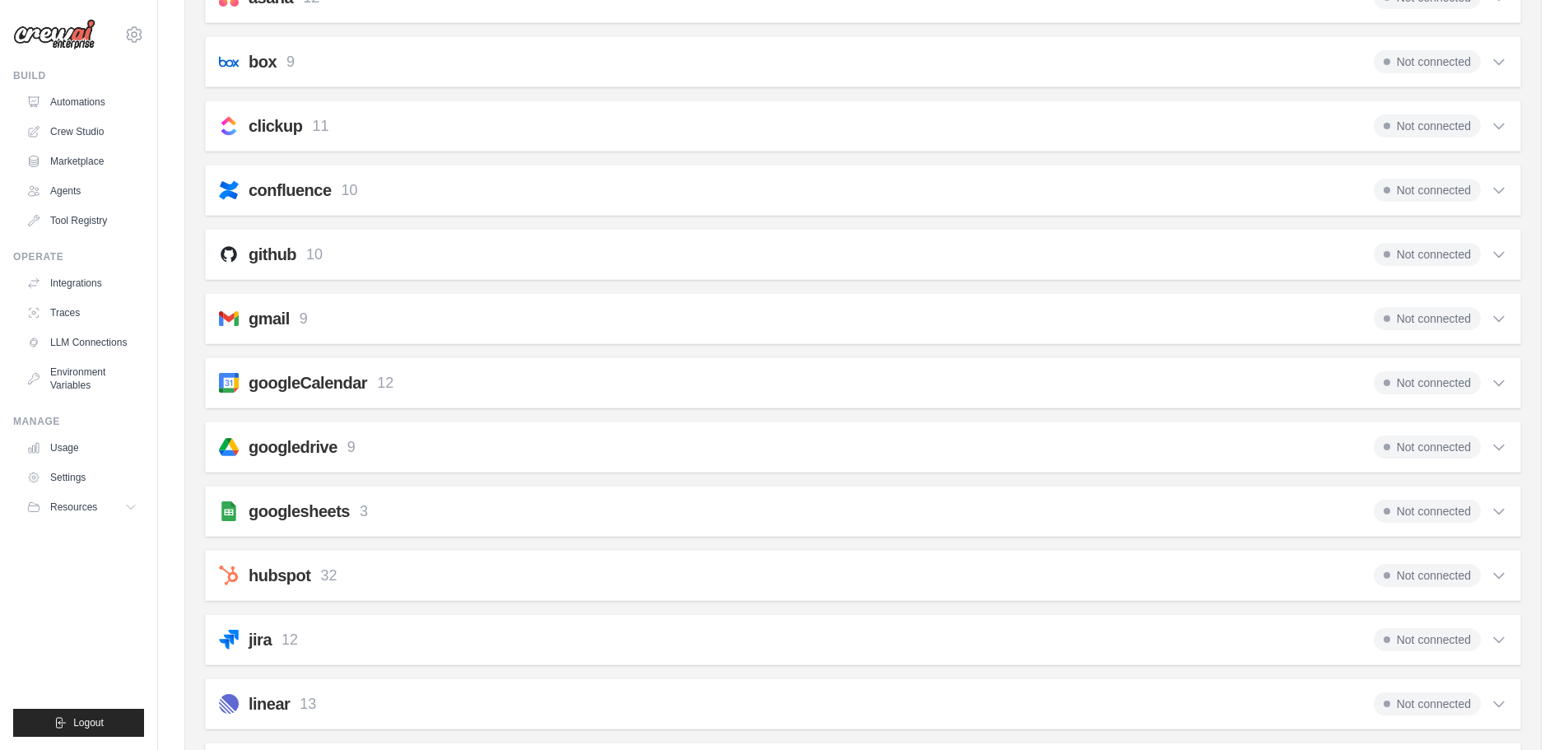
scroll to position [247, 0]
click at [261, 253] on h2 "github" at bounding box center [272, 255] width 48 height 23
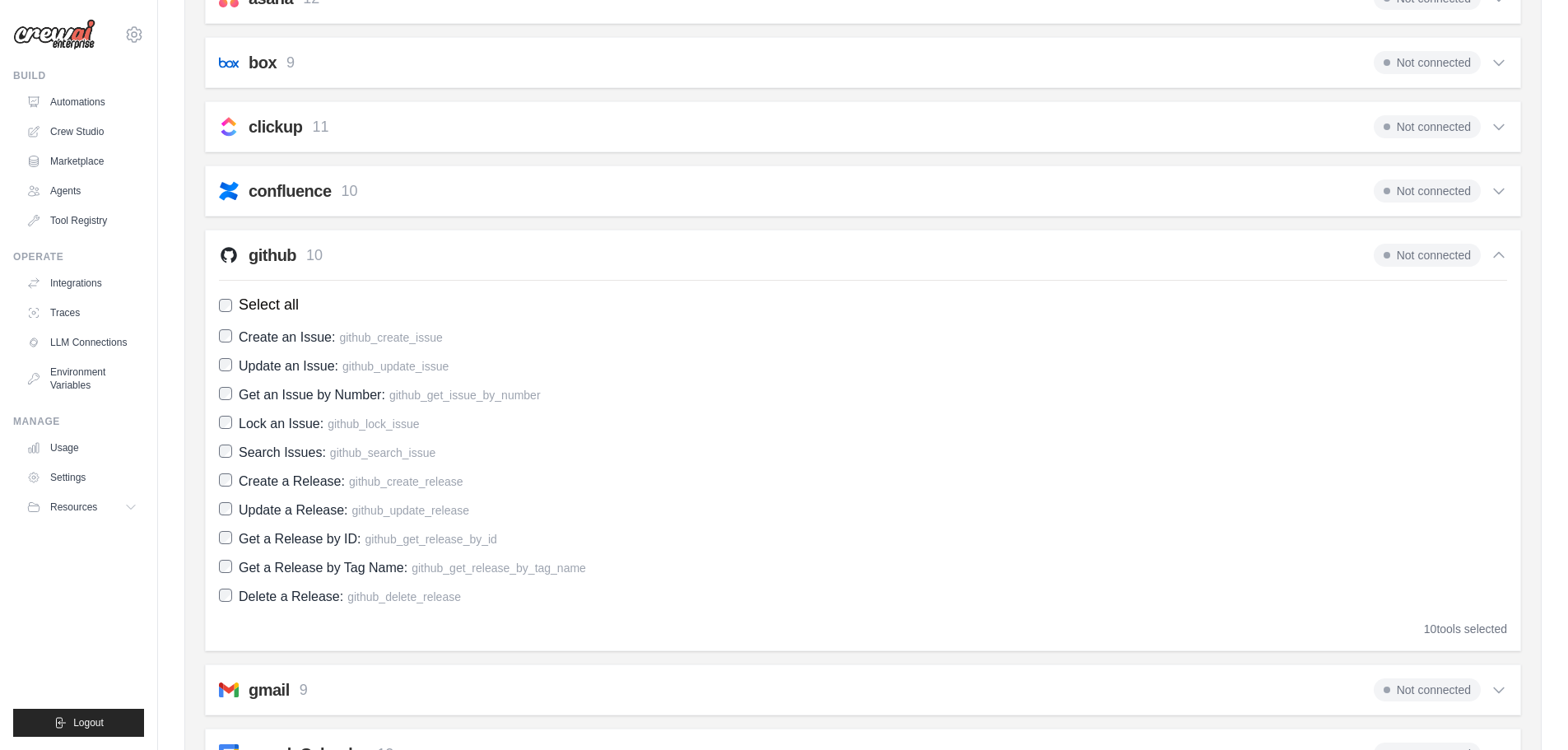
click at [1413, 253] on span "Not connected" at bounding box center [1427, 255] width 107 height 23
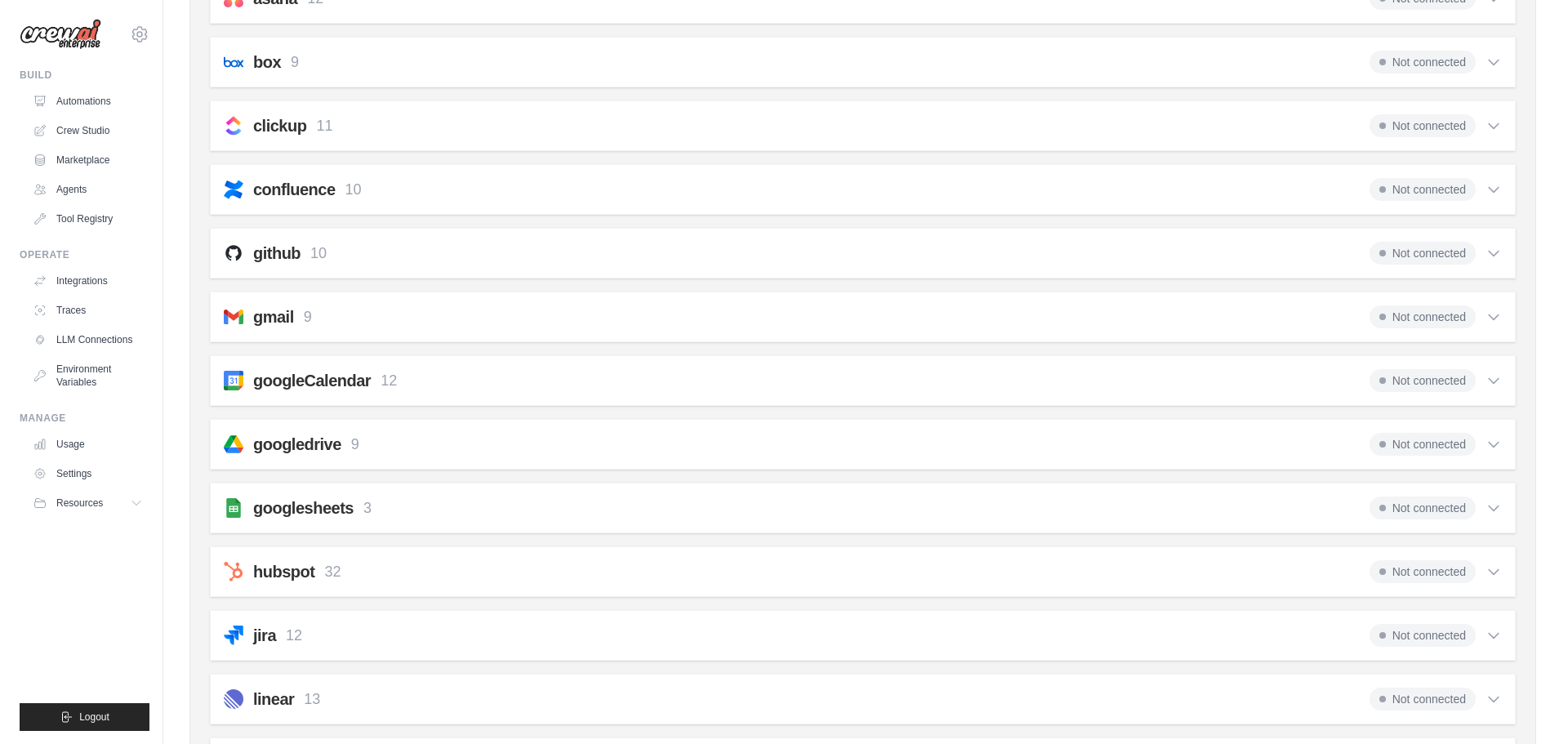
scroll to position [0, 0]
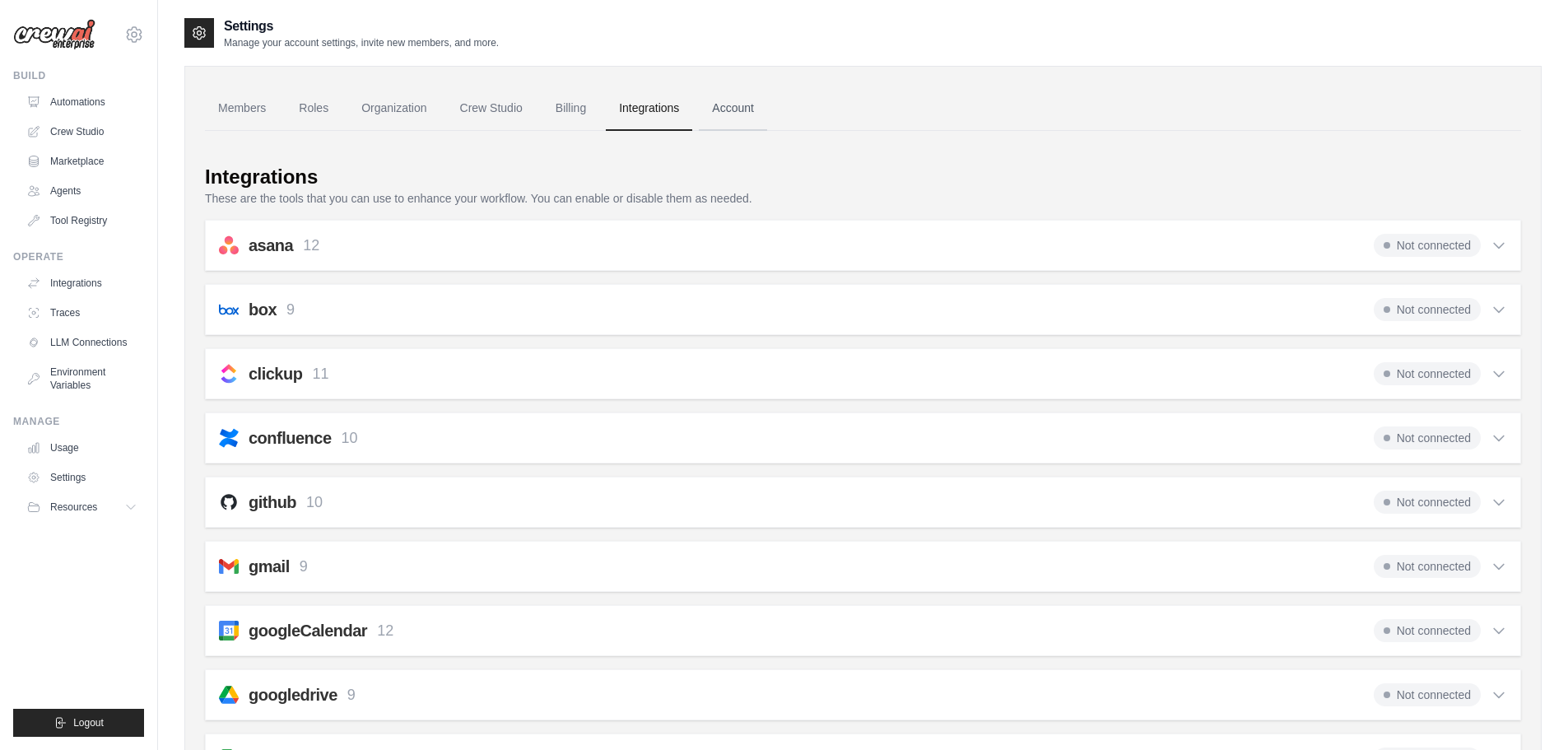
click at [752, 107] on link "Account" at bounding box center [733, 108] width 69 height 44
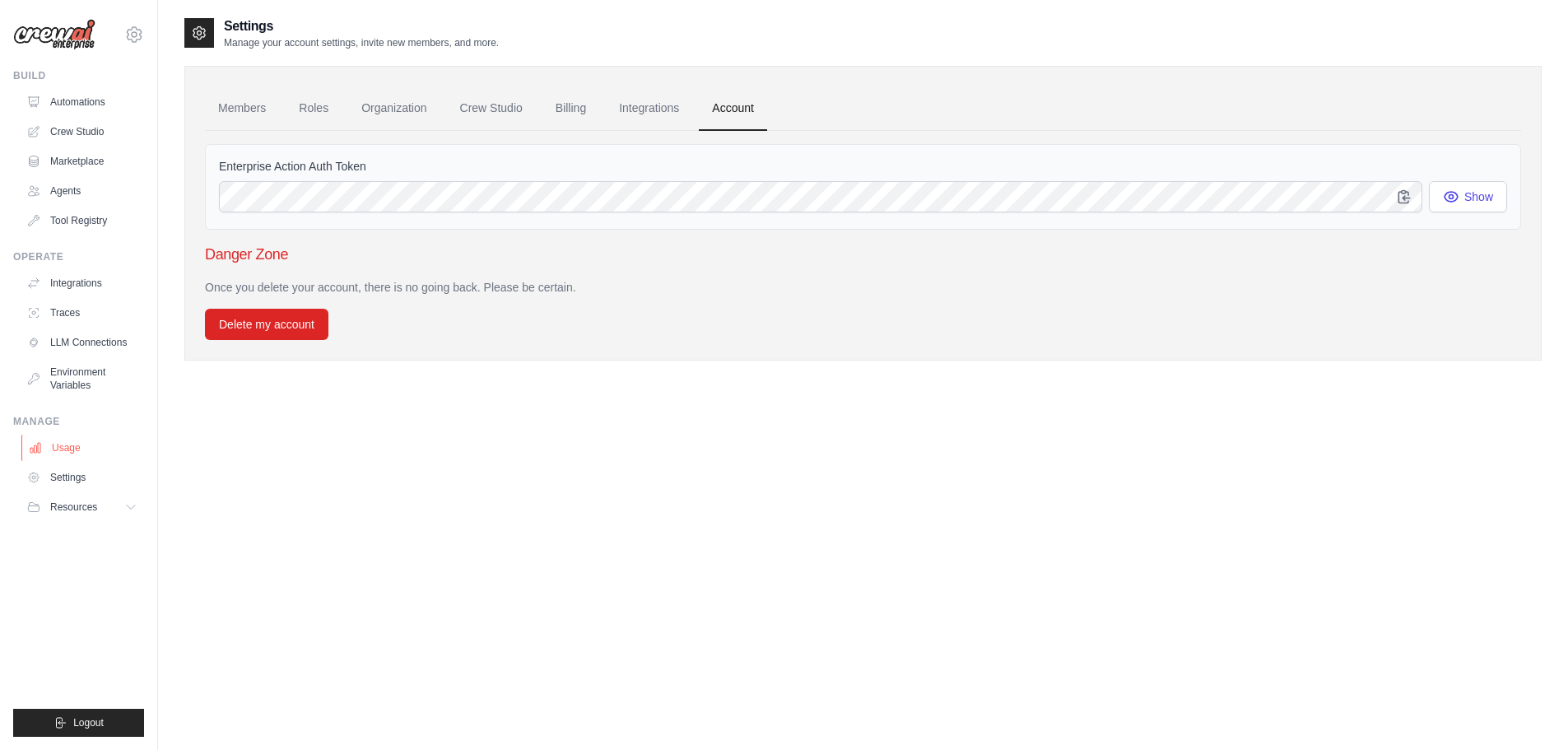
click at [64, 446] on link "Usage" at bounding box center [84, 448] width 124 height 26
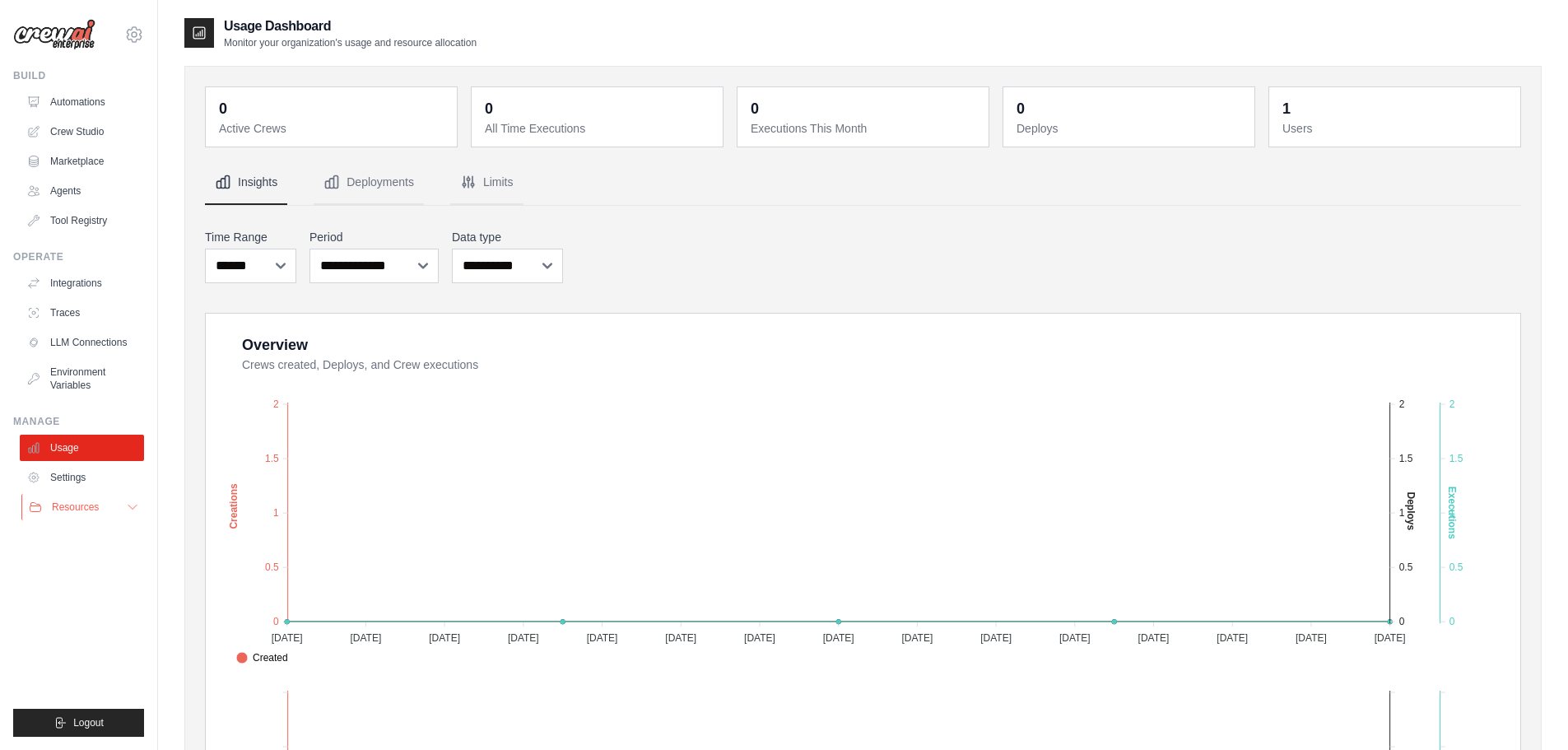
click at [62, 502] on span "Resources" at bounding box center [75, 507] width 47 height 13
click at [64, 560] on span "GitHub" at bounding box center [73, 561] width 30 height 13
click at [80, 102] on link "Automations" at bounding box center [84, 102] width 124 height 26
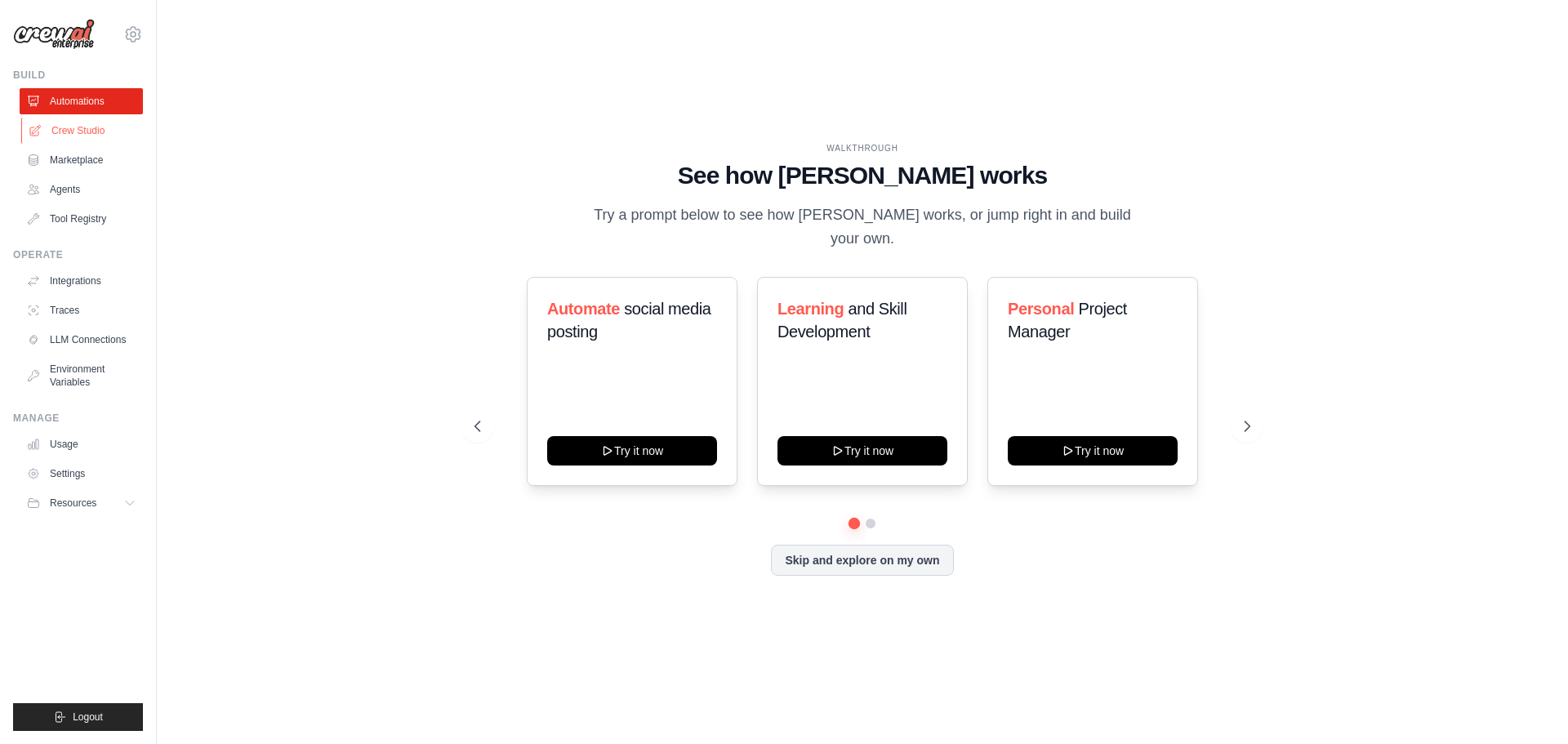
click at [93, 132] on link "Crew Studio" at bounding box center [83, 130] width 123 height 26
